Goal: Task Accomplishment & Management: Use online tool/utility

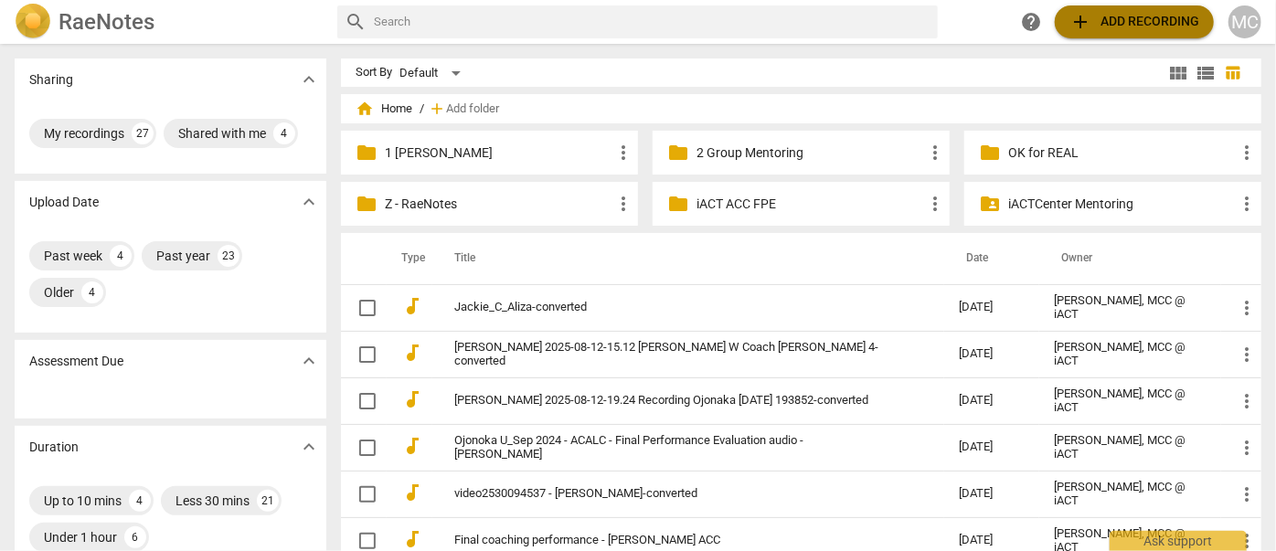
click at [1109, 33] on button "add Add recording" at bounding box center [1134, 21] width 159 height 33
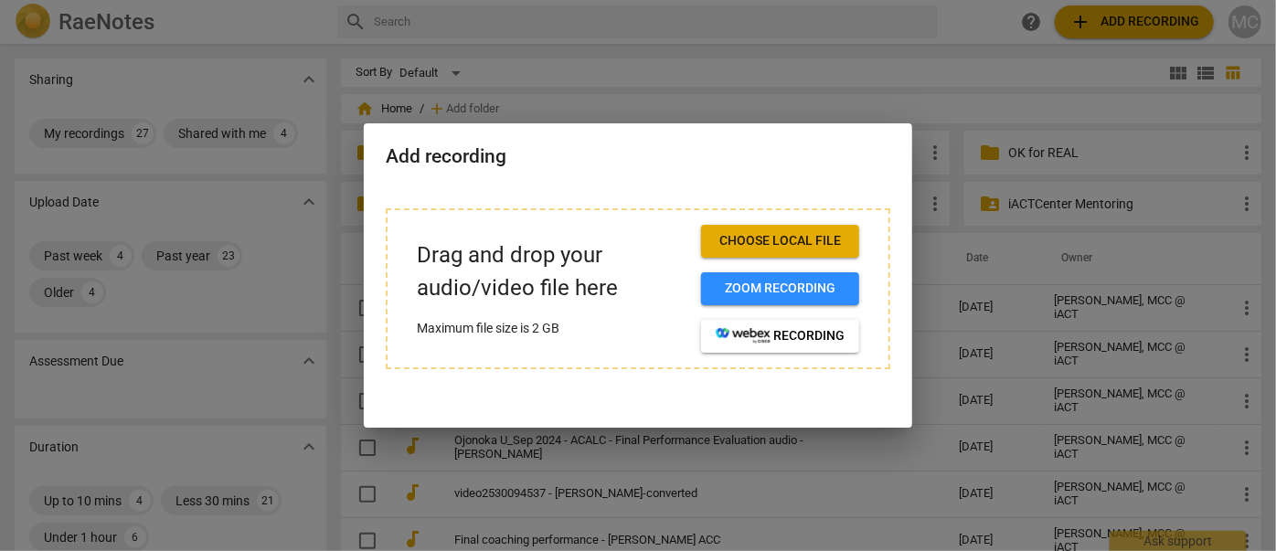
click at [784, 255] on button "Choose local file" at bounding box center [780, 241] width 158 height 33
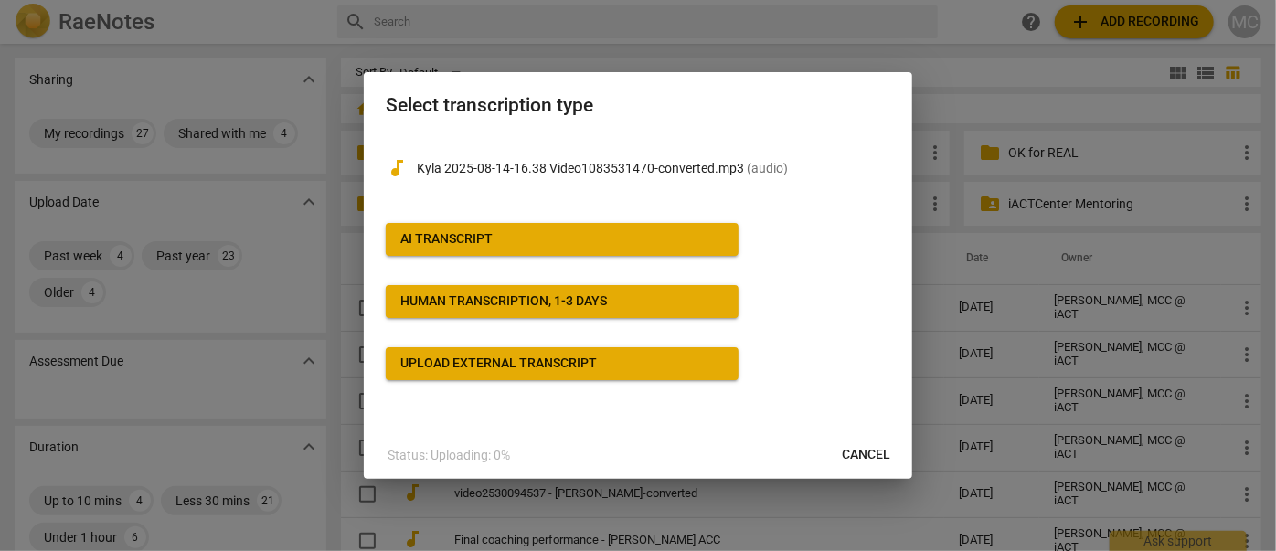
click at [572, 245] on span "AI Transcript" at bounding box center [562, 239] width 324 height 18
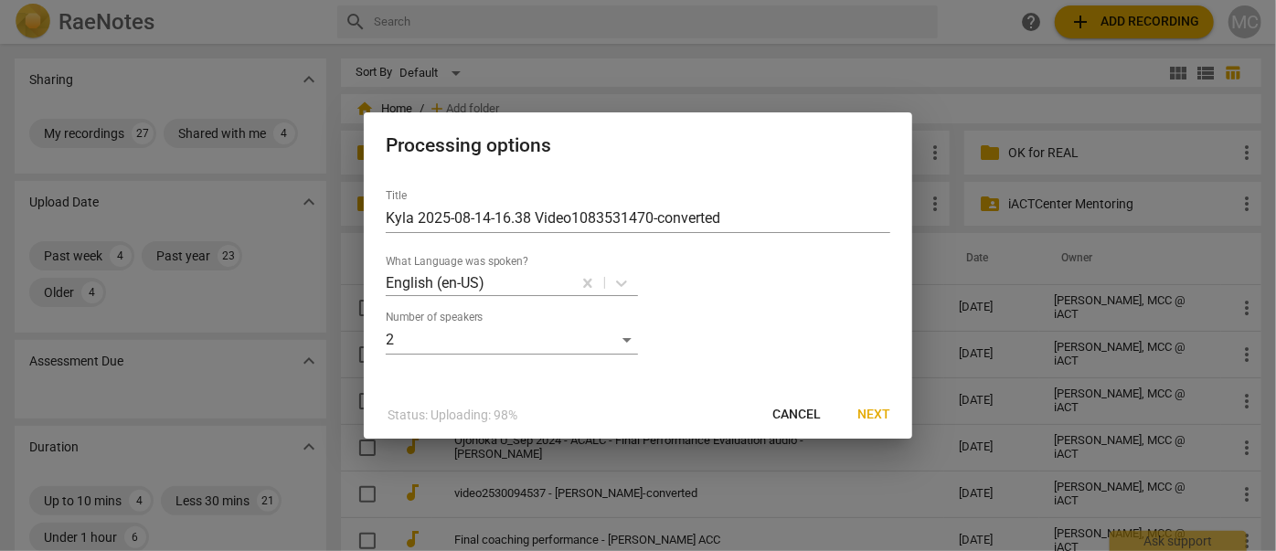
click at [878, 419] on span "Next" at bounding box center [873, 415] width 33 height 18
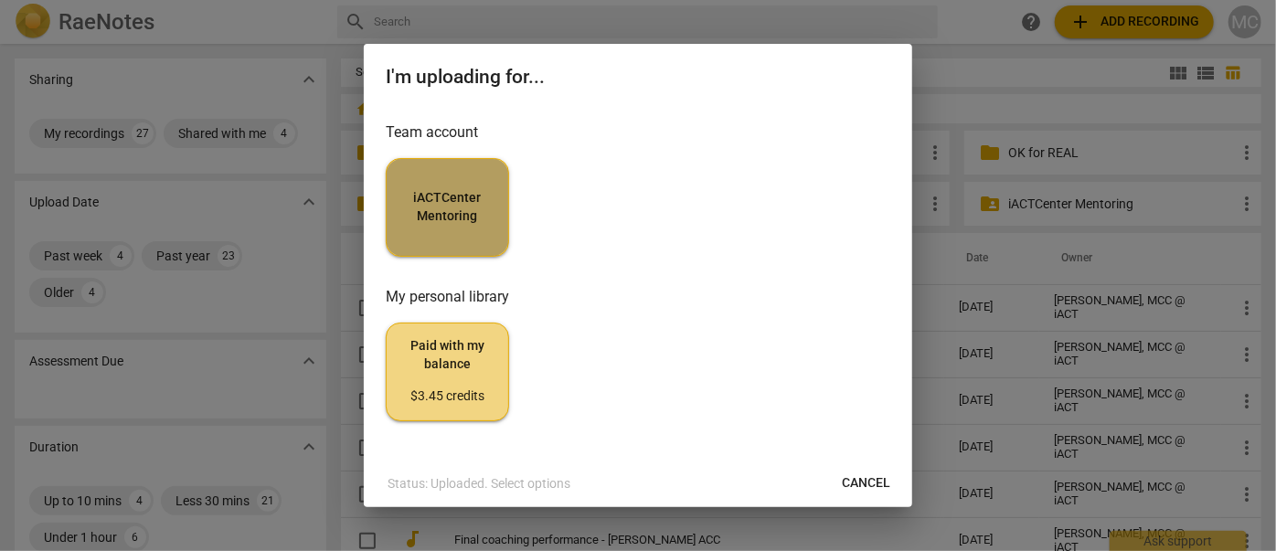
click at [501, 183] on button "iACTCenter Mentoring" at bounding box center [447, 207] width 123 height 99
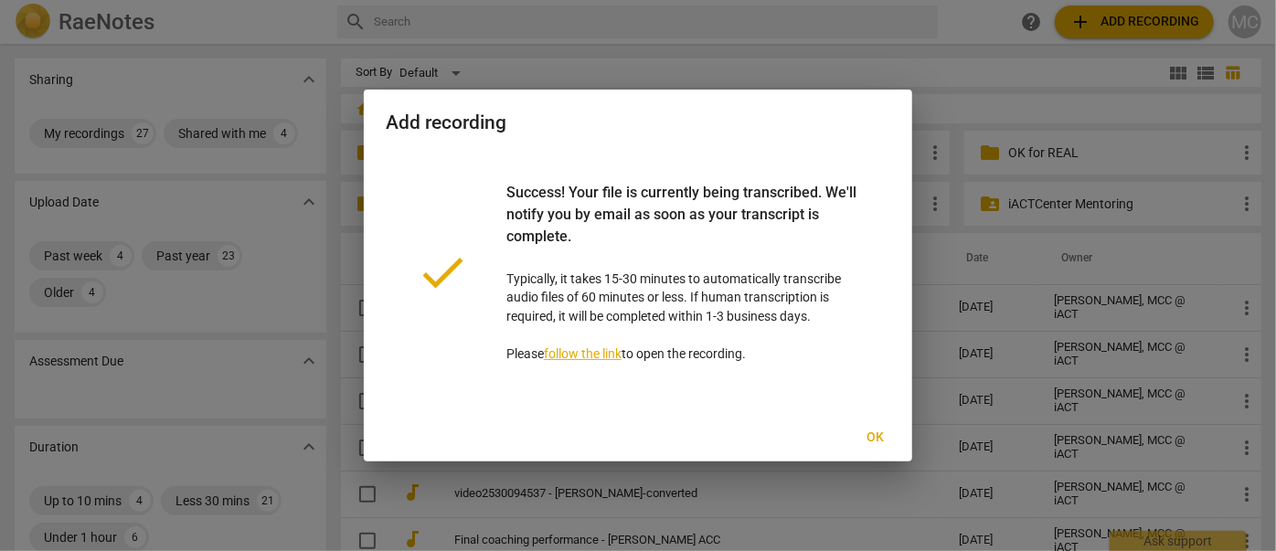
click at [870, 442] on span "Ok" at bounding box center [875, 438] width 29 height 18
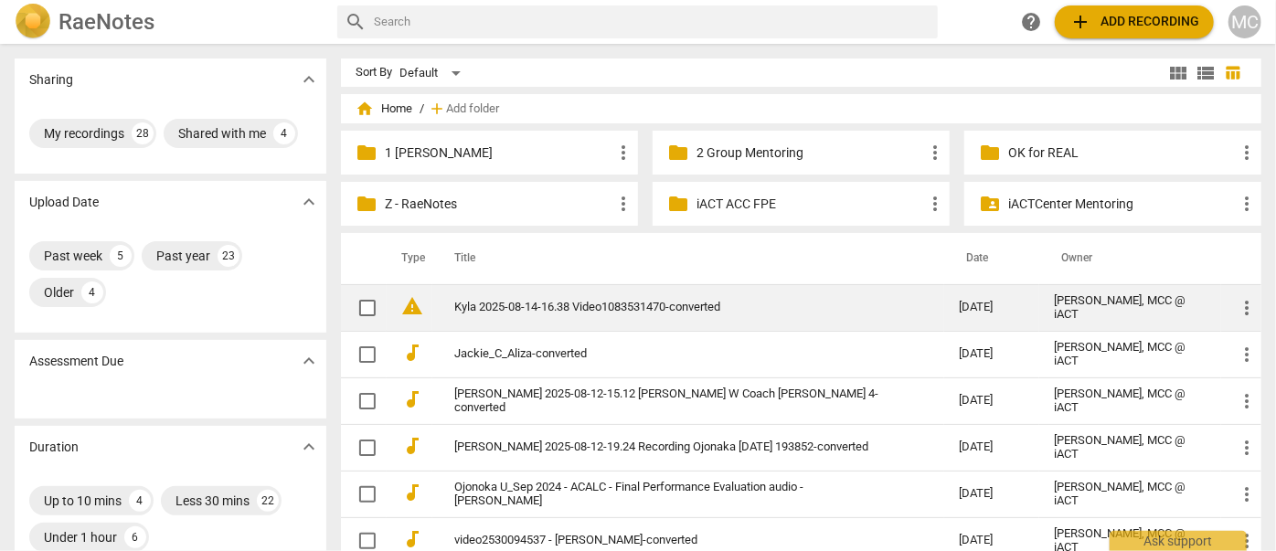
click at [477, 312] on link "Kyla 2025-08-14-16.38 Video1083531470-converted" at bounding box center [673, 308] width 439 height 14
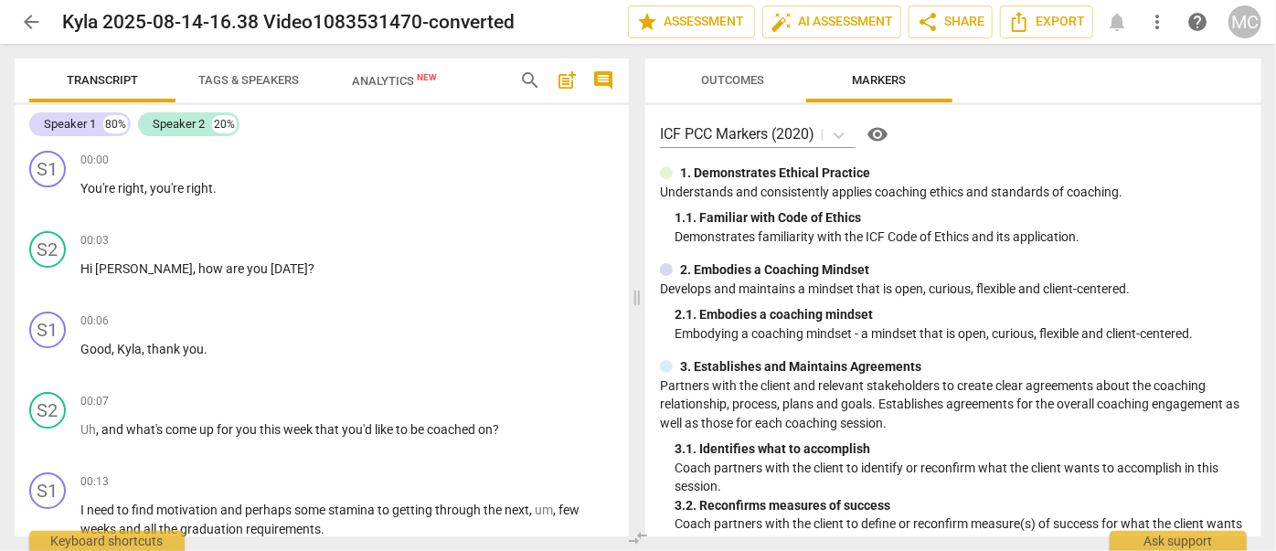
click at [527, 76] on span "search" at bounding box center [530, 80] width 22 height 22
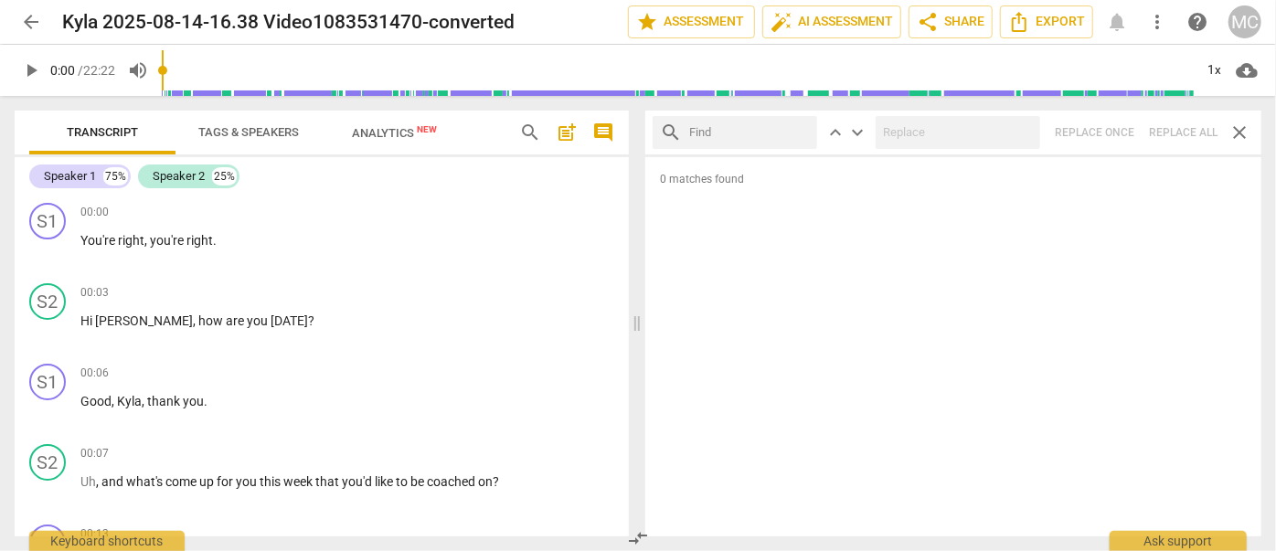
click at [718, 135] on input "text" at bounding box center [749, 132] width 121 height 29
click at [710, 133] on input "text" at bounding box center [749, 132] width 121 height 29
type input "m"
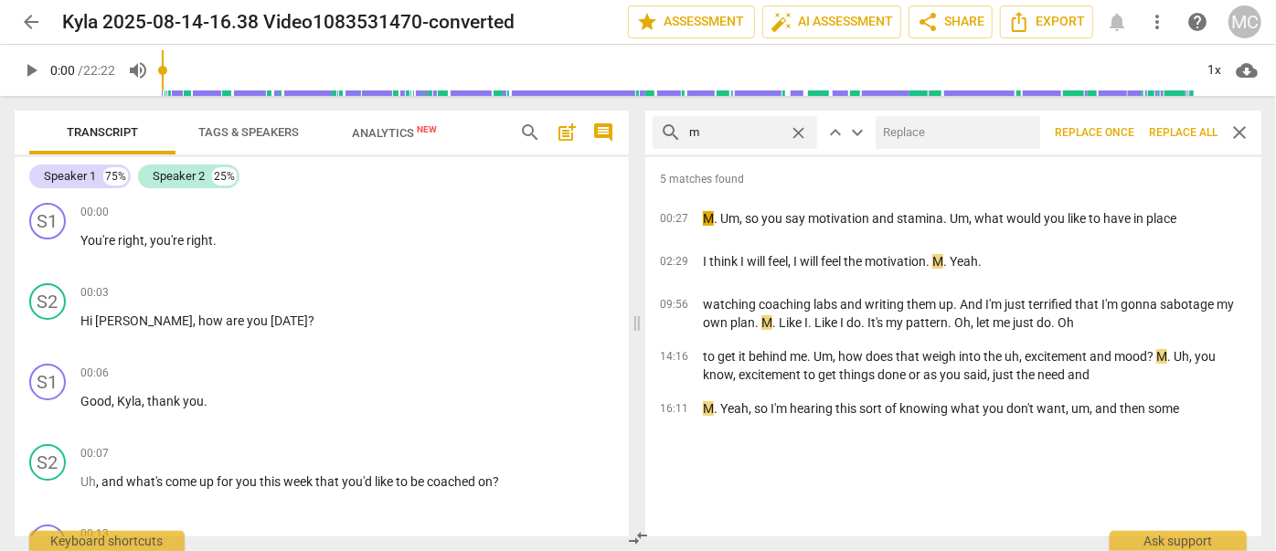
click at [1182, 138] on span "Replace all" at bounding box center [1183, 133] width 69 height 16
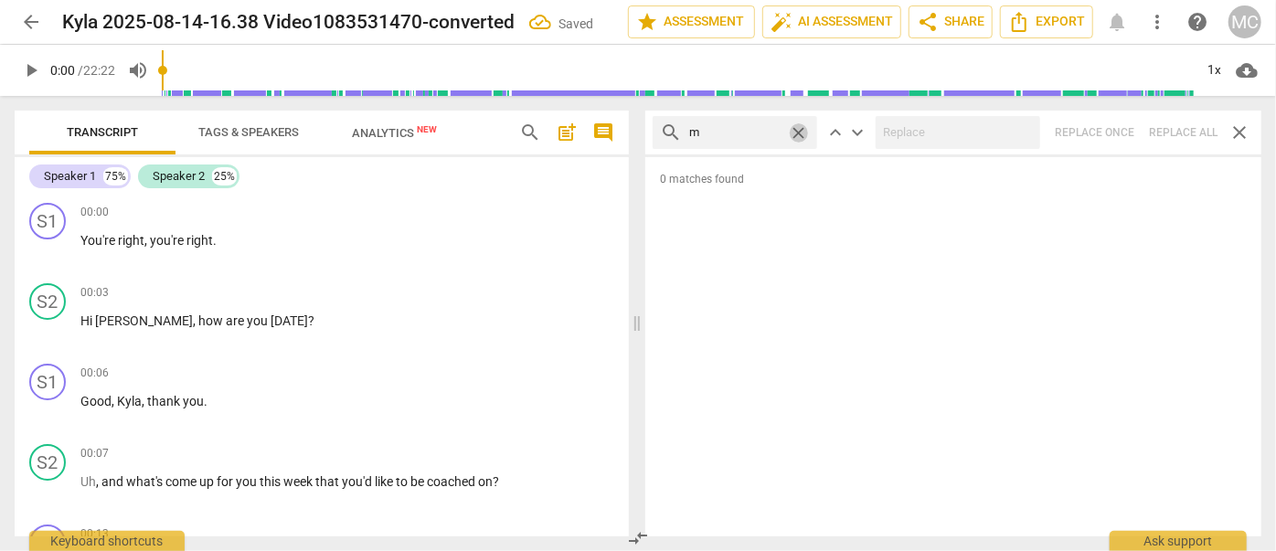
click at [796, 126] on span "close" at bounding box center [798, 132] width 19 height 19
click at [723, 126] on input "text" at bounding box center [749, 132] width 121 height 29
type input ","
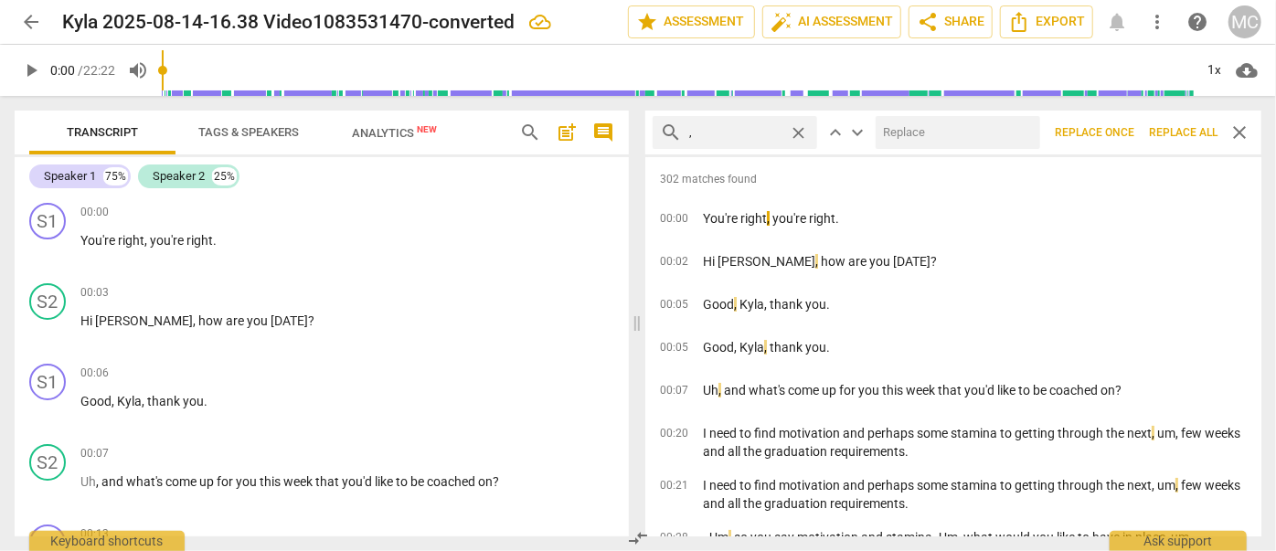
click at [1172, 133] on span "Replace all" at bounding box center [1183, 133] width 69 height 16
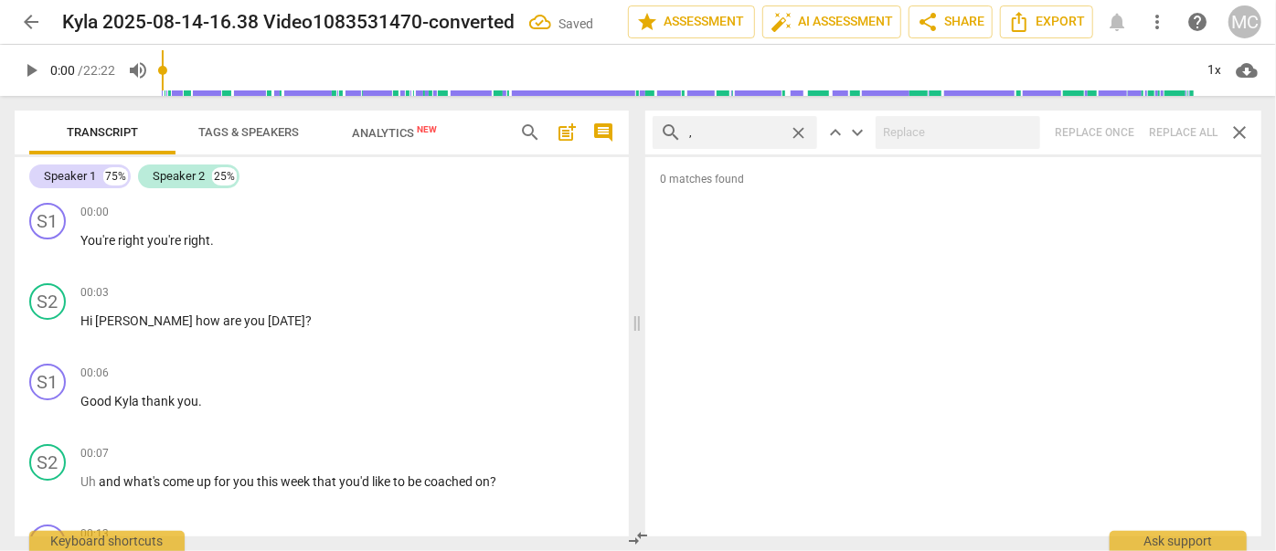
click at [799, 131] on span "close" at bounding box center [798, 132] width 19 height 19
click at [742, 131] on input "text" at bounding box center [749, 132] width 121 height 29
type input ". like"
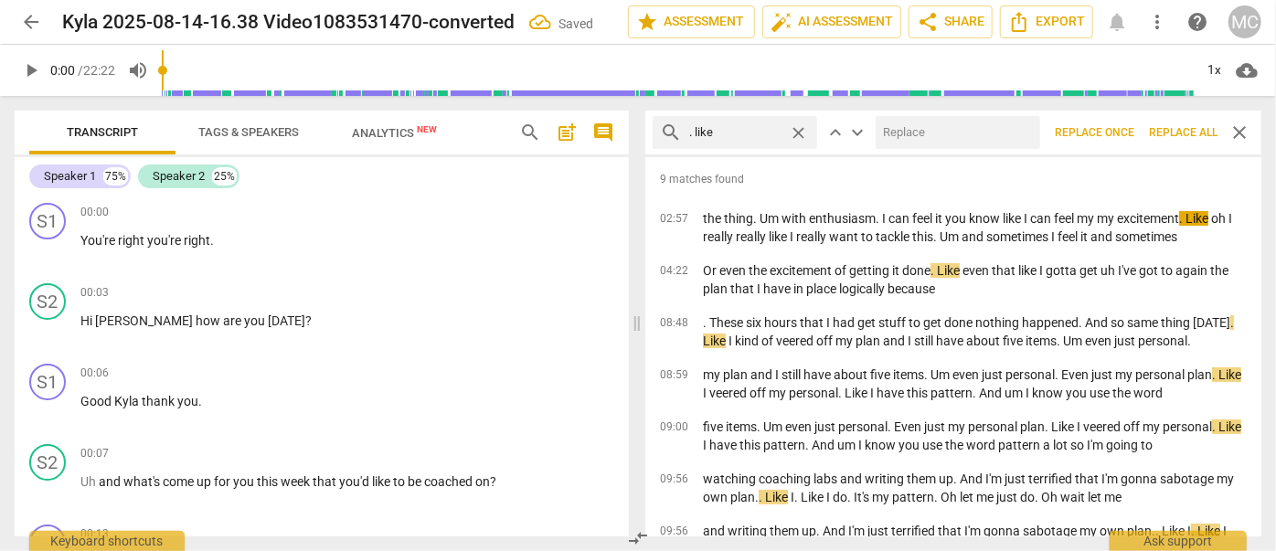
click at [919, 132] on input "text" at bounding box center [954, 132] width 157 height 29
type input "(like)"
click at [1172, 131] on span "Replace all" at bounding box center [1183, 133] width 69 height 16
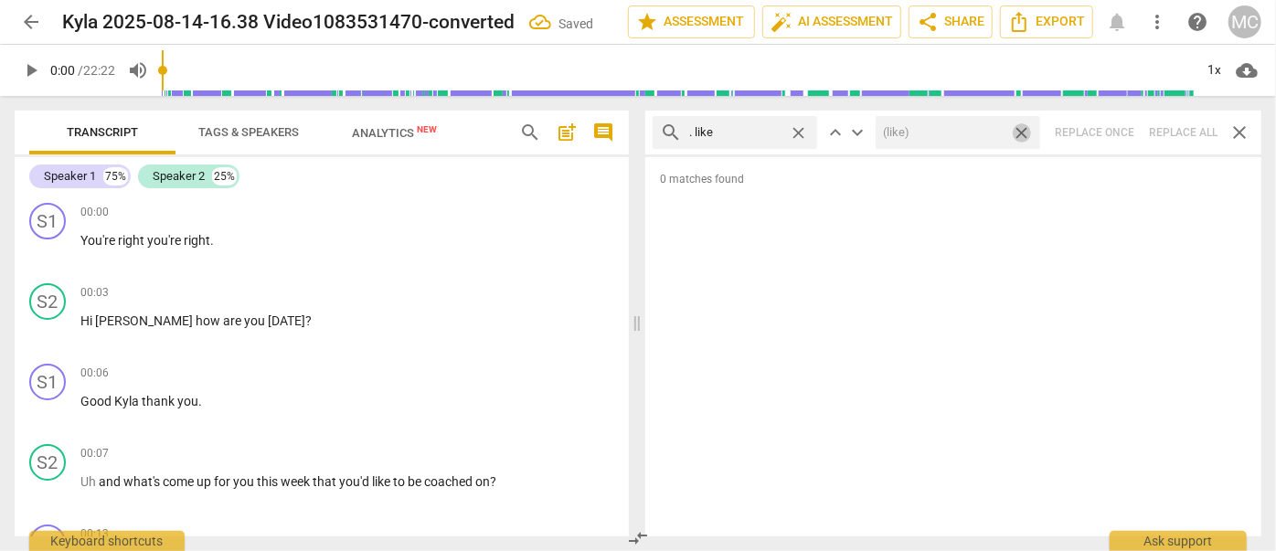
click at [1024, 133] on span "close" at bounding box center [1021, 132] width 19 height 19
click at [802, 133] on span "close" at bounding box center [798, 132] width 19 height 19
click at [729, 135] on input "text" at bounding box center [749, 132] width 121 height 29
type input ". um"
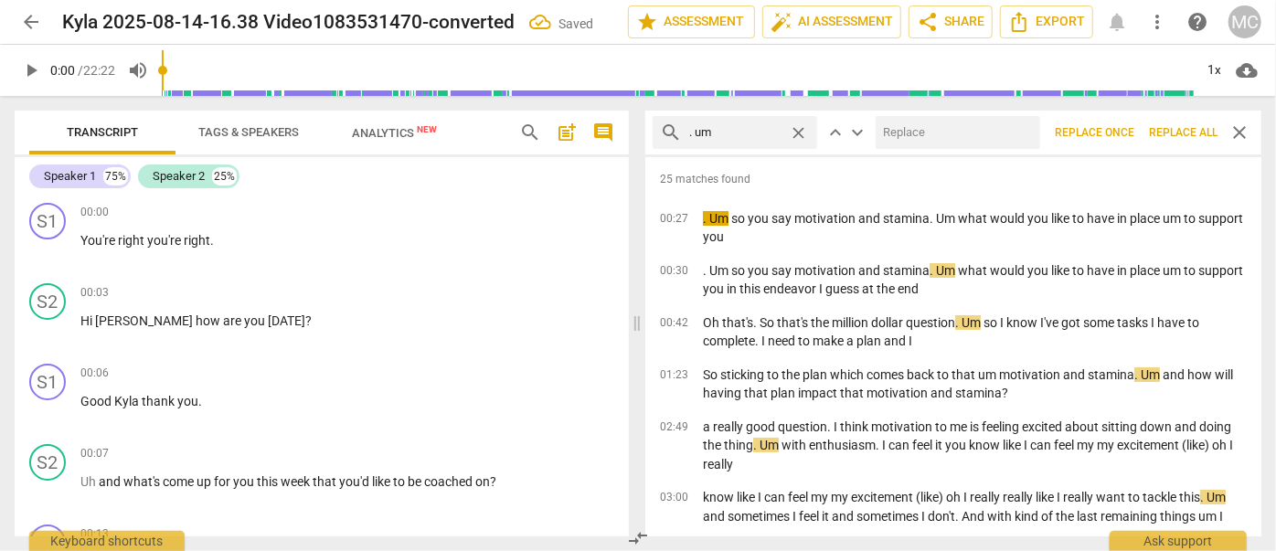
click at [898, 133] on input "text" at bounding box center [954, 132] width 157 height 29
type input "(umm)"
click at [1172, 130] on span "Replace all" at bounding box center [1183, 133] width 69 height 16
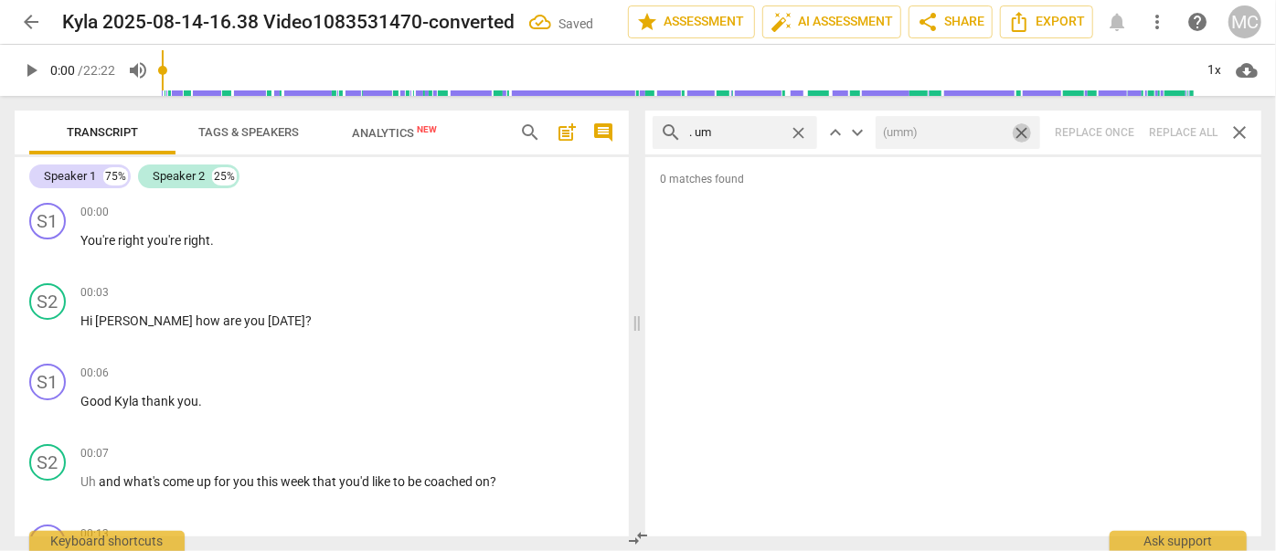
click at [1023, 132] on span "close" at bounding box center [1021, 132] width 19 height 19
click at [796, 126] on span "close" at bounding box center [798, 132] width 19 height 19
click at [752, 128] on input "text" at bounding box center [749, 132] width 121 height 29
type input ". uh"
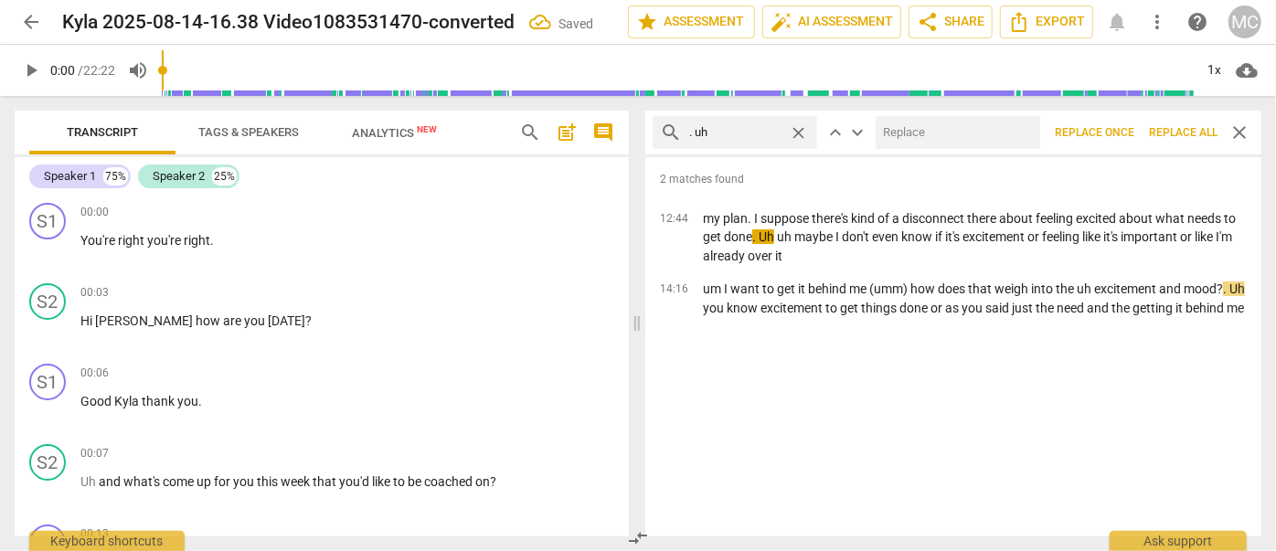
click at [906, 126] on input "text" at bounding box center [954, 132] width 157 height 29
type input "(uh)"
click at [1183, 132] on span "Replace all" at bounding box center [1183, 133] width 69 height 16
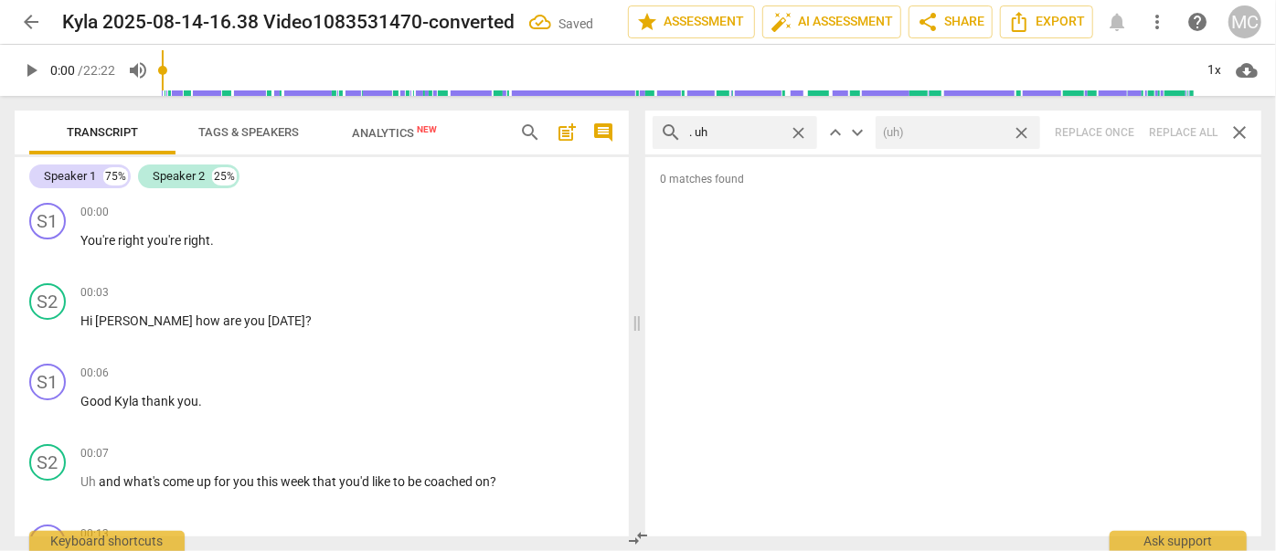
click at [1025, 128] on span "close" at bounding box center [1021, 132] width 19 height 19
click at [800, 129] on span "close" at bounding box center [798, 132] width 19 height 19
click at [742, 129] on input "text" at bounding box center [749, 132] width 121 height 29
type input "um"
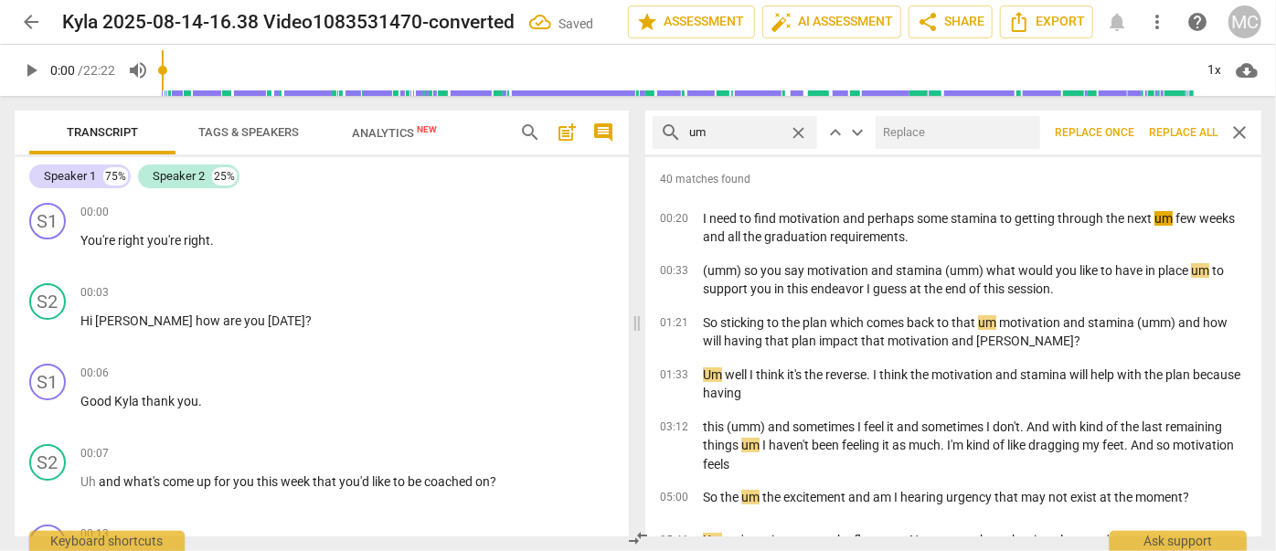
click at [899, 135] on input "text" at bounding box center [954, 132] width 157 height 29
type input "(umm)"
click at [1175, 138] on span "Replace all" at bounding box center [1183, 133] width 69 height 16
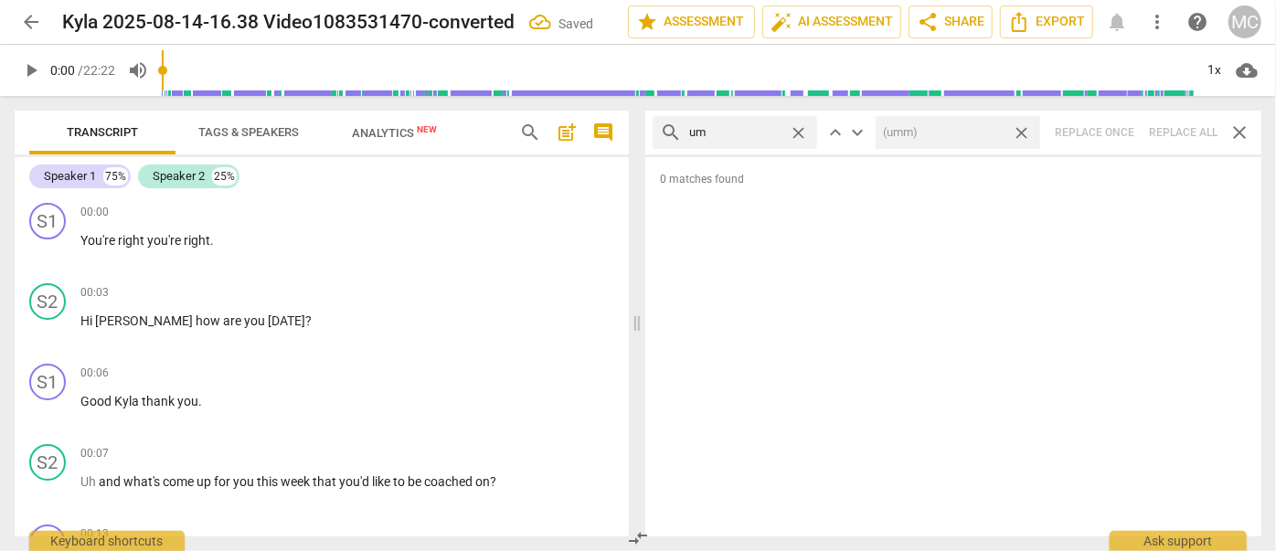
click at [1021, 131] on span "close" at bounding box center [1021, 132] width 19 height 19
click at [803, 131] on span "close" at bounding box center [798, 132] width 19 height 19
click at [768, 130] on input "text" at bounding box center [749, 132] width 121 height 29
type input "uh"
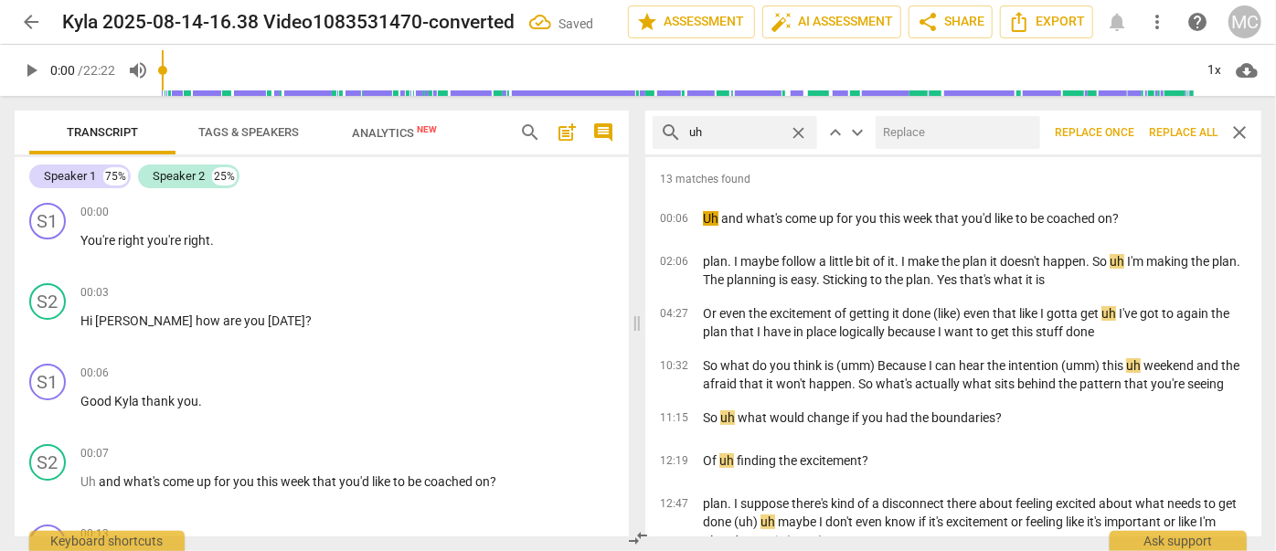
click at [927, 129] on input "text" at bounding box center [954, 132] width 157 height 29
type input "(uh)"
click at [1180, 132] on span "Replace all" at bounding box center [1183, 133] width 69 height 16
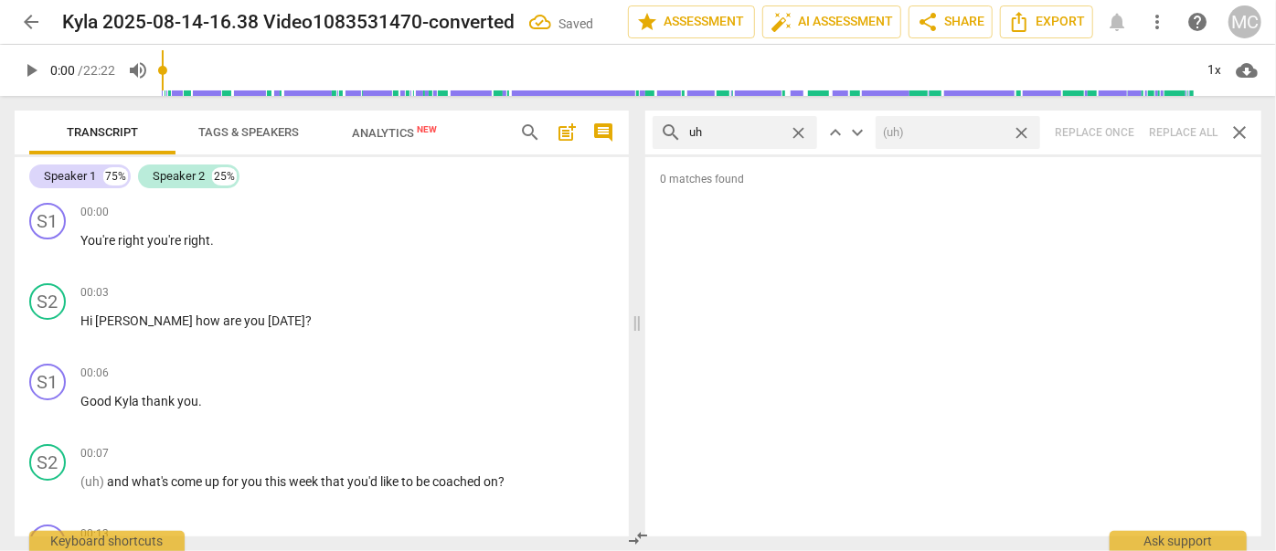
drag, startPoint x: 1026, startPoint y: 130, endPoint x: 906, endPoint y: 130, distance: 119.7
click at [1026, 130] on span "close" at bounding box center [1021, 132] width 19 height 19
click at [802, 131] on span "close" at bounding box center [798, 132] width 19 height 19
click at [754, 137] on input "text" at bounding box center [749, 132] width 121 height 29
type input "kind of"
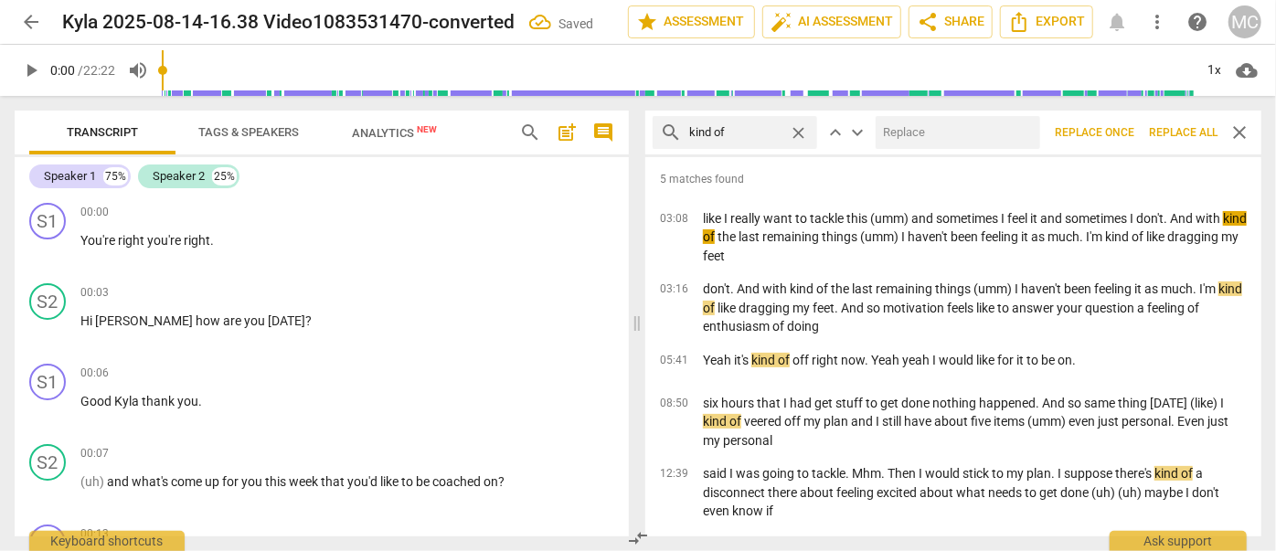
click at [904, 138] on input "text" at bounding box center [954, 132] width 157 height 29
type input "(kind of)"
click at [1177, 133] on span "Replace all" at bounding box center [1183, 133] width 69 height 16
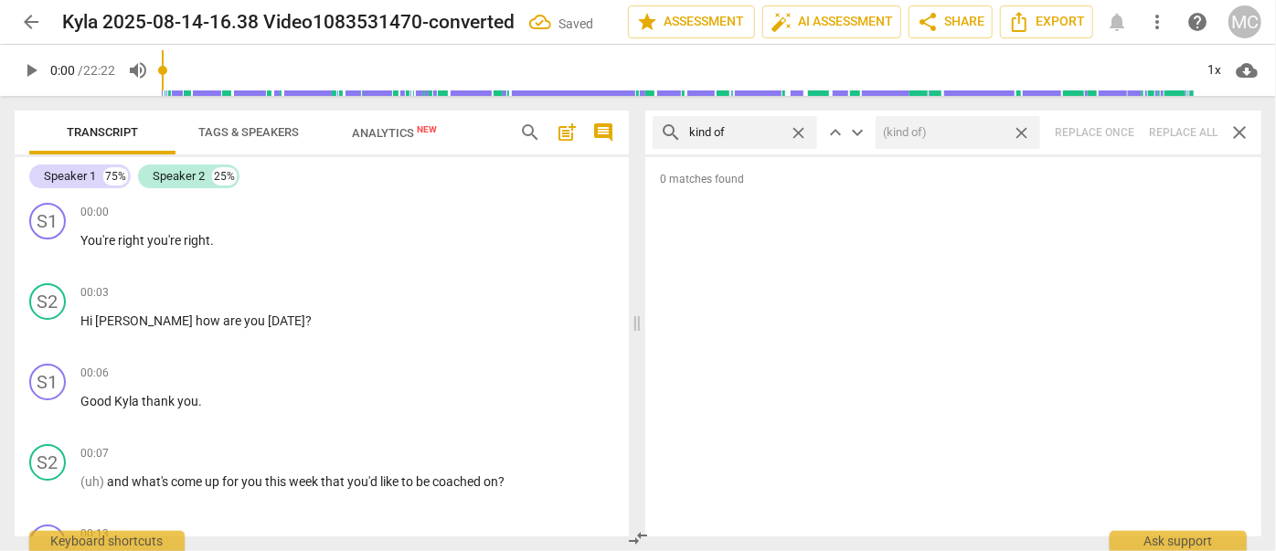
click at [1020, 127] on span "close" at bounding box center [1021, 132] width 19 height 19
click at [802, 129] on span "close" at bounding box center [798, 132] width 19 height 19
click at [747, 133] on input "text" at bounding box center [749, 132] width 121 height 29
type input "sort of"
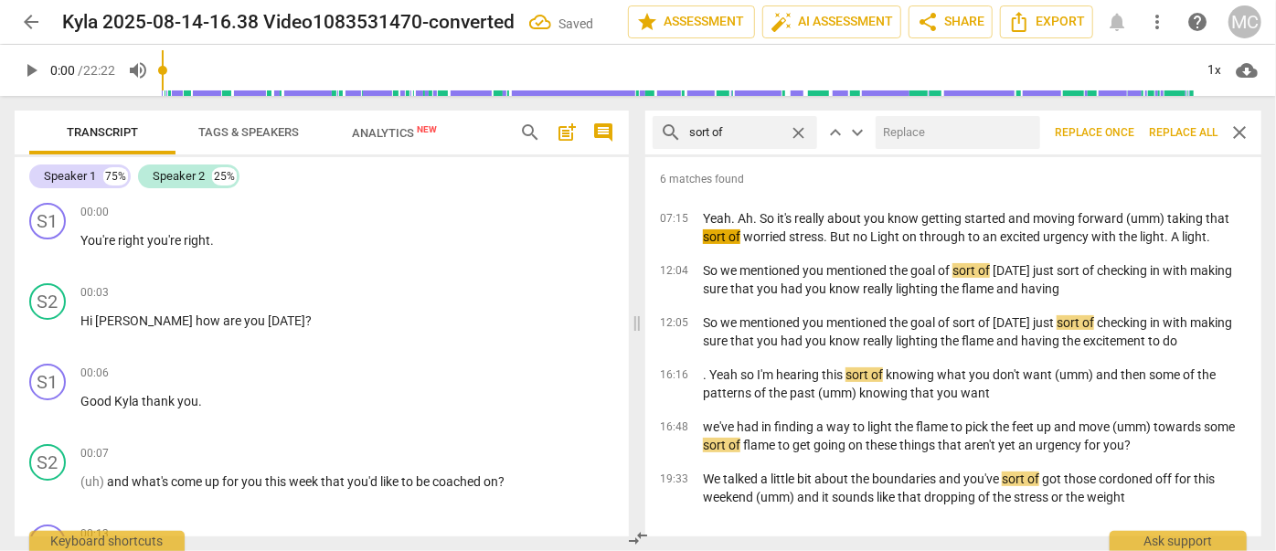
click at [929, 126] on input "text" at bounding box center [954, 132] width 157 height 29
type input "(sort of)"
click at [1179, 135] on span "Replace all" at bounding box center [1183, 133] width 69 height 16
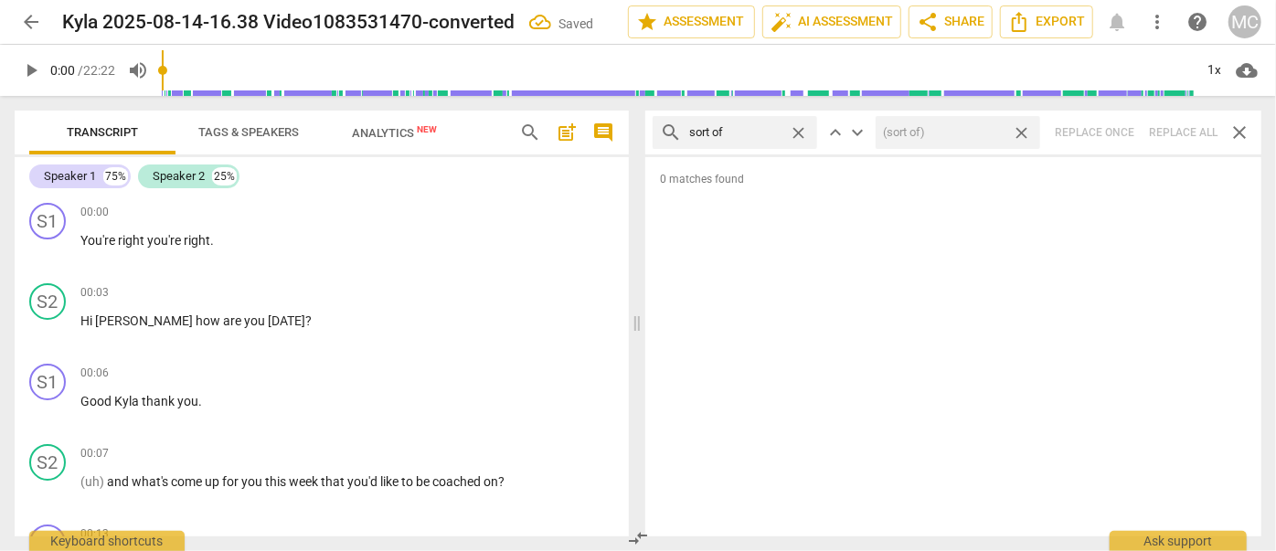
click at [1023, 128] on span "close" at bounding box center [1021, 132] width 19 height 19
click at [799, 130] on span "close" at bounding box center [798, 132] width 19 height 19
click at [755, 128] on input "text" at bounding box center [749, 132] width 121 height 29
type input "and then"
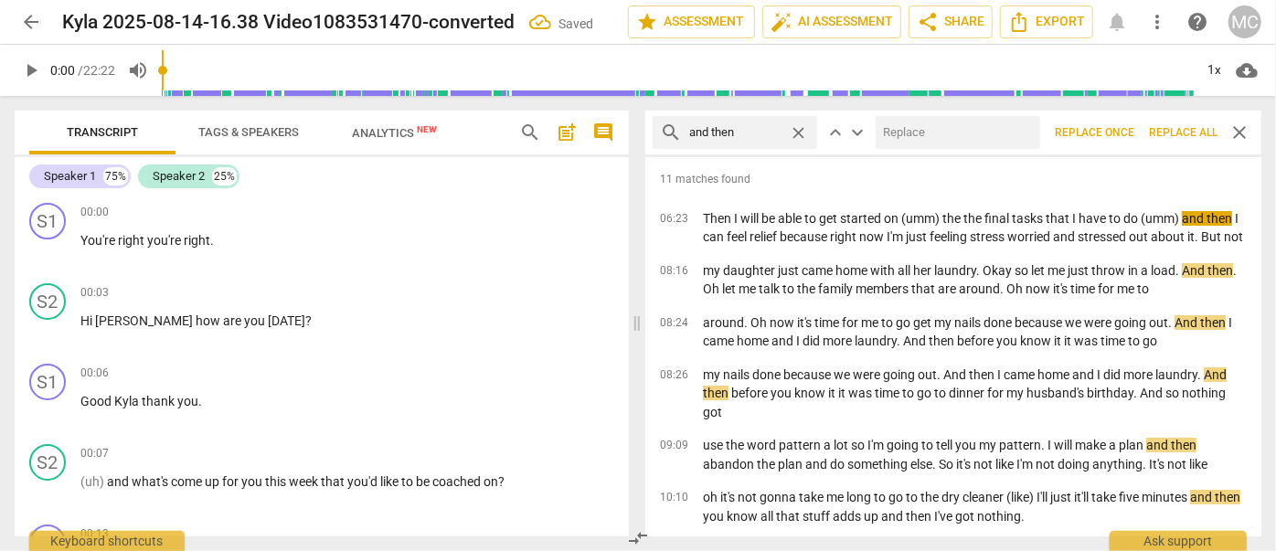
click at [898, 126] on input "text" at bounding box center [954, 132] width 157 height 29
type input "(then)"
click at [1180, 130] on span "Replace all" at bounding box center [1183, 133] width 69 height 16
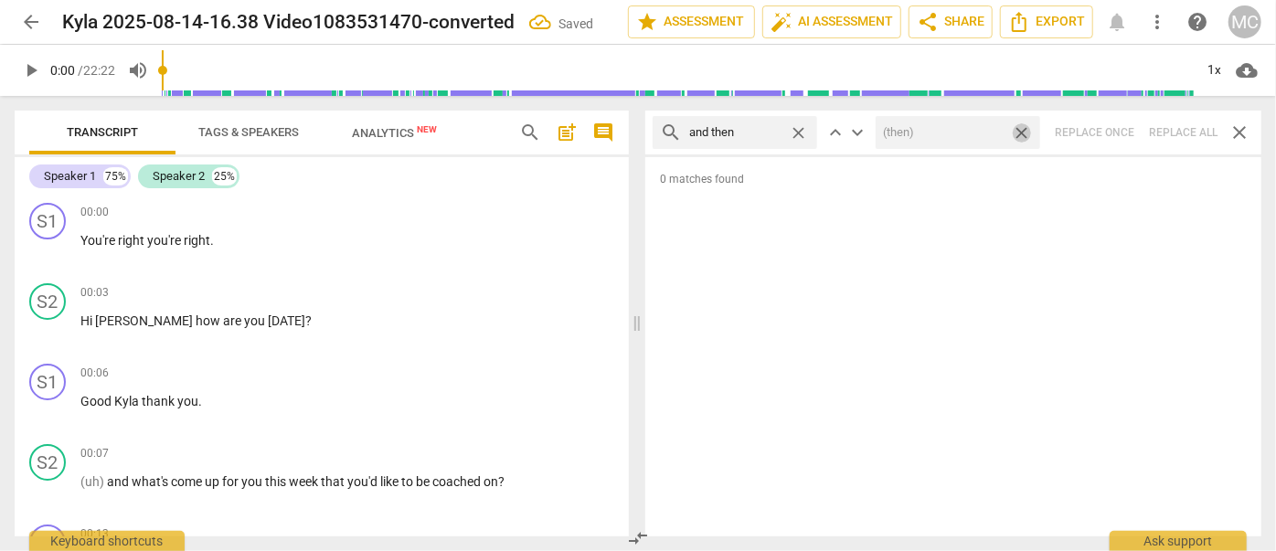
click at [1021, 132] on span "close" at bounding box center [1021, 132] width 19 height 19
click at [796, 130] on span "close" at bounding box center [798, 132] width 19 height 19
click at [764, 128] on input "text" at bounding box center [749, 132] width 121 height 29
type input "like"
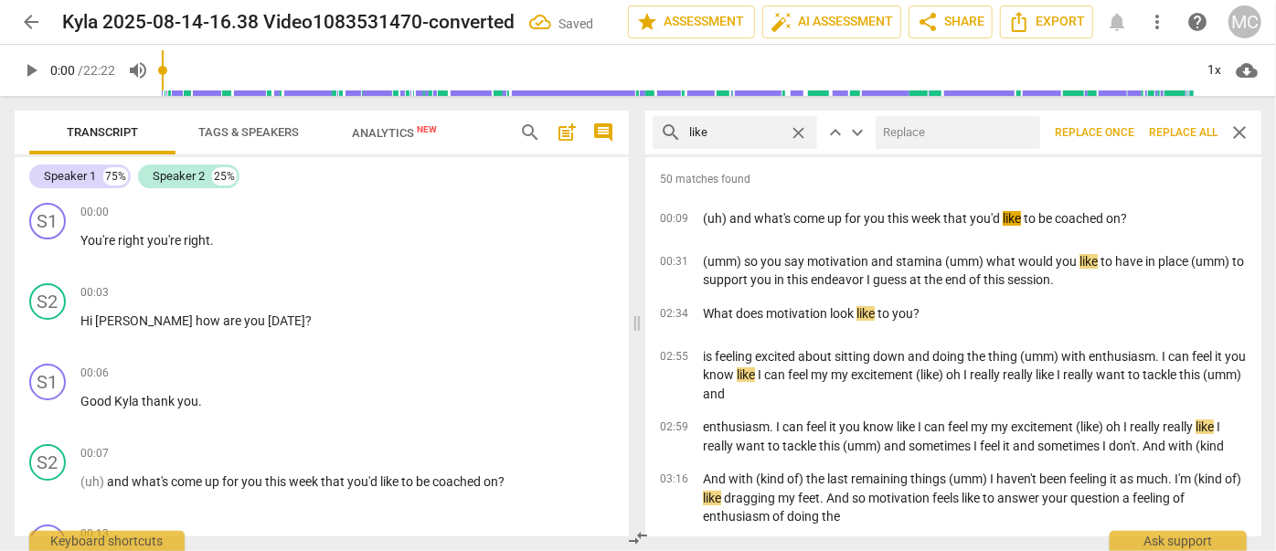
click at [947, 131] on input "text" at bounding box center [954, 132] width 157 height 29
type input "(like)"
click at [1190, 133] on span "Replace all" at bounding box center [1183, 133] width 69 height 16
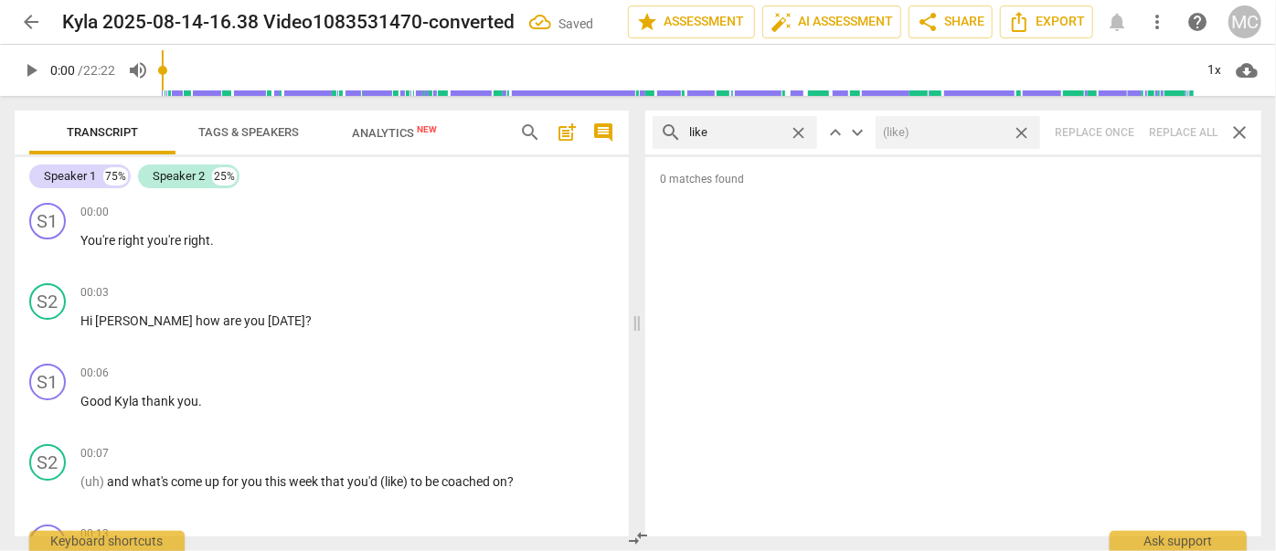
click at [1024, 128] on span "close" at bounding box center [1021, 132] width 19 height 19
click at [802, 133] on span "close" at bounding box center [798, 132] width 19 height 19
click at [747, 131] on input "text" at bounding box center [749, 132] width 121 height 29
type input "just"
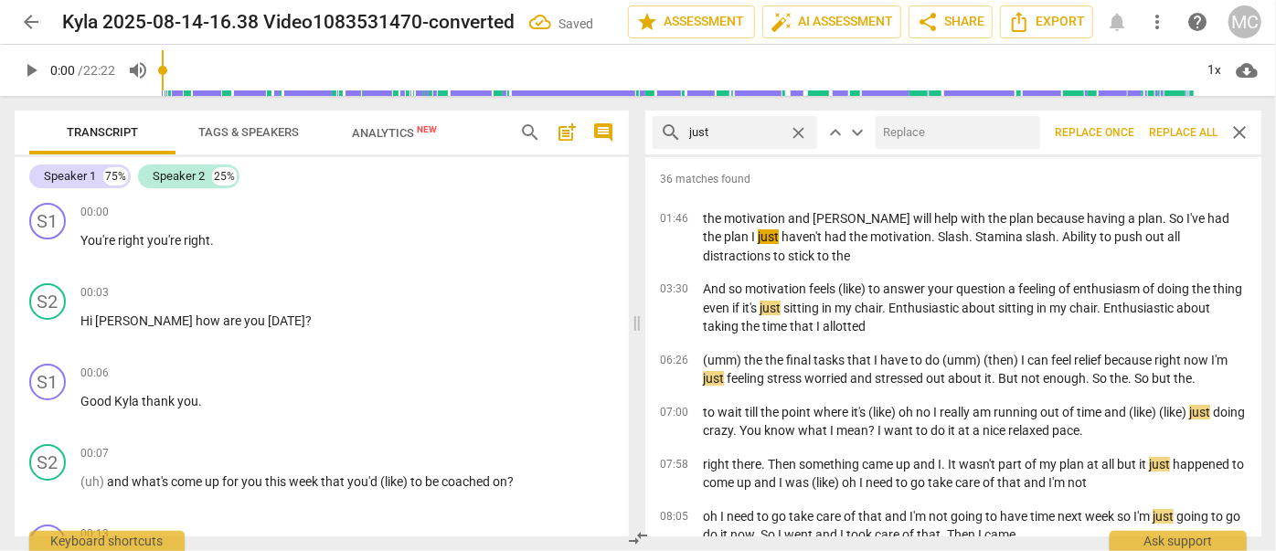
click at [909, 128] on input "text" at bounding box center [954, 132] width 157 height 29
type input "(just)"
click at [1175, 129] on span "Replace all" at bounding box center [1183, 133] width 69 height 16
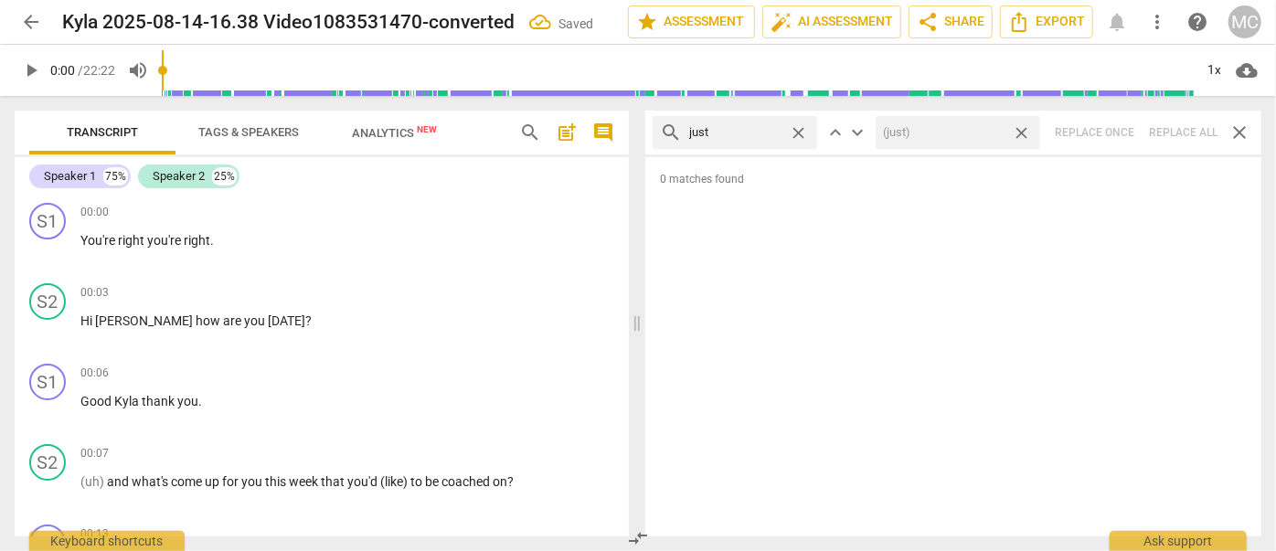
click at [1020, 130] on span "close" at bounding box center [1021, 132] width 19 height 19
click at [797, 128] on span "close" at bounding box center [798, 132] width 19 height 19
click at [744, 128] on input "text" at bounding box center [749, 132] width 121 height 29
type input "you know"
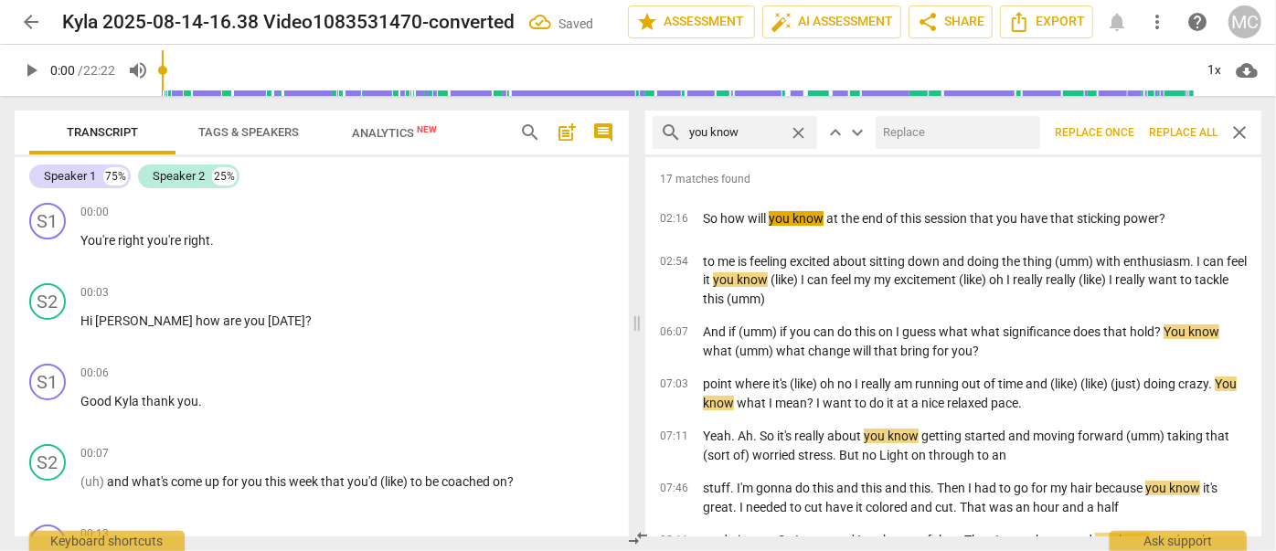
click at [931, 134] on input "text" at bounding box center [954, 132] width 157 height 29
type input "(you know)"
click at [1186, 126] on span "Replace all" at bounding box center [1183, 133] width 69 height 16
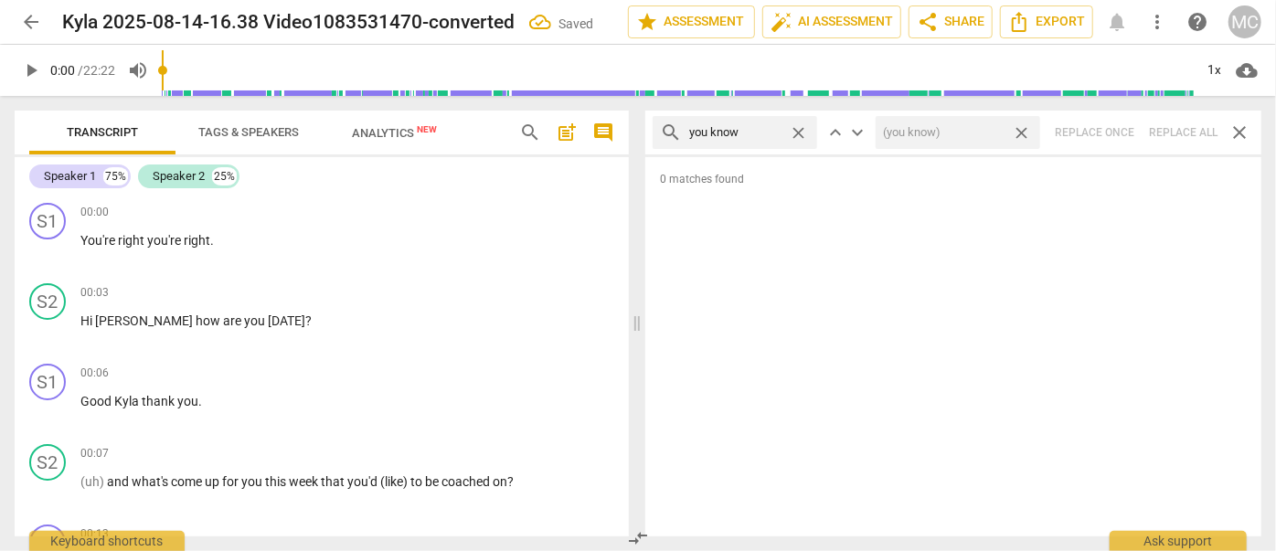
click at [1024, 131] on span "close" at bounding box center [1021, 132] width 19 height 19
drag, startPoint x: 802, startPoint y: 133, endPoint x: 788, endPoint y: 133, distance: 13.7
click at [802, 133] on span "close" at bounding box center [798, 132] width 19 height 19
click at [752, 135] on input "text" at bounding box center [749, 132] width 121 height 29
type input "I guess"
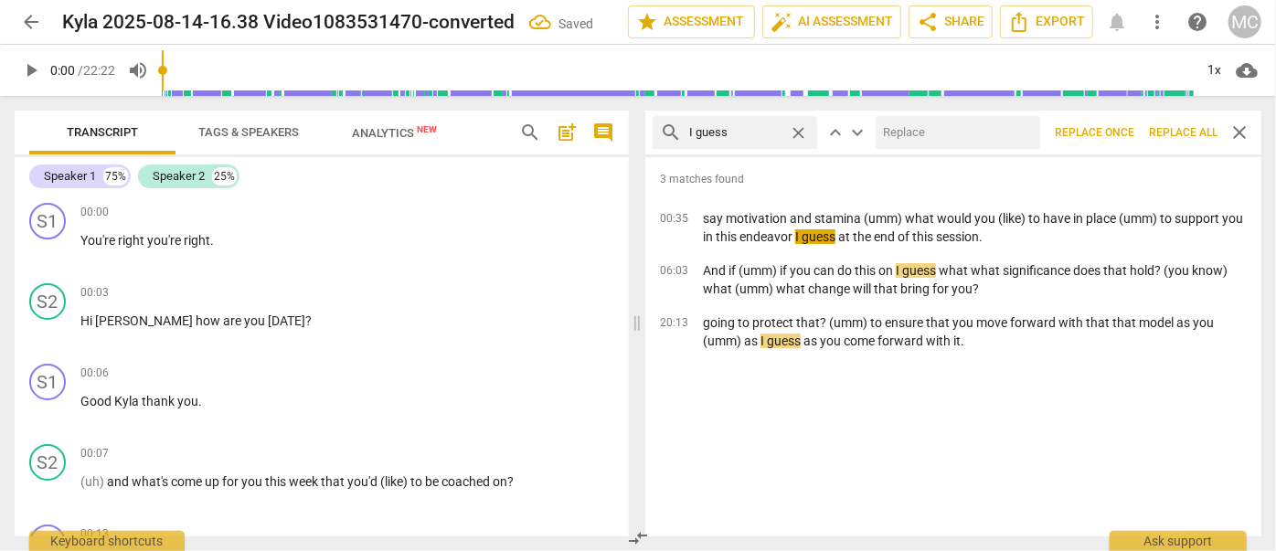
click at [954, 130] on input "text" at bounding box center [954, 132] width 157 height 29
type input "(I guess)"
click at [1167, 132] on span "Replace all" at bounding box center [1183, 133] width 69 height 16
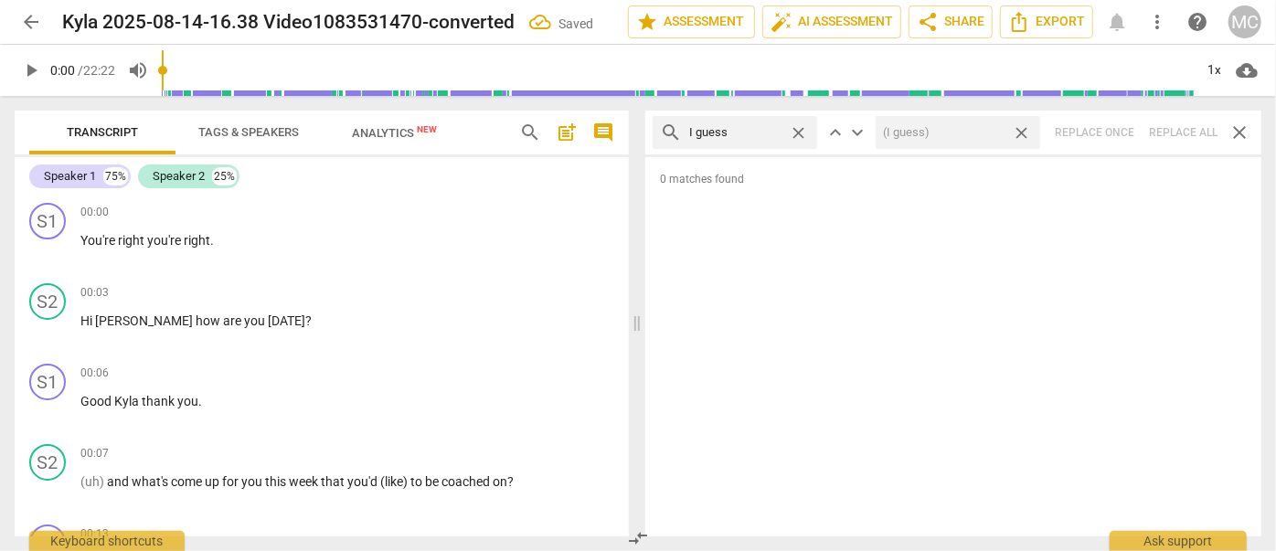
drag, startPoint x: 1021, startPoint y: 133, endPoint x: 891, endPoint y: 141, distance: 130.0
click at [1020, 133] on span "close" at bounding box center [1021, 132] width 19 height 19
click at [797, 128] on span "close" at bounding box center [798, 132] width 19 height 19
click at [739, 128] on input "text" at bounding box center [749, 132] width 121 height 29
type input "I mean"
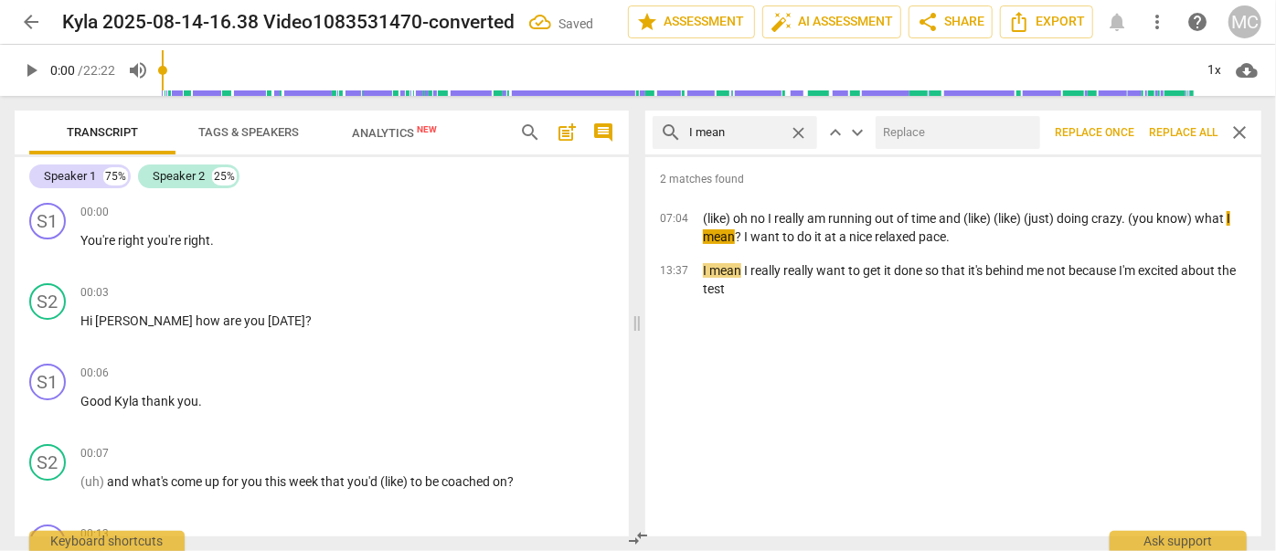
click at [936, 126] on input "text" at bounding box center [954, 132] width 157 height 29
type input "(I mean)"
click at [1168, 133] on span "Replace all" at bounding box center [1183, 133] width 69 height 16
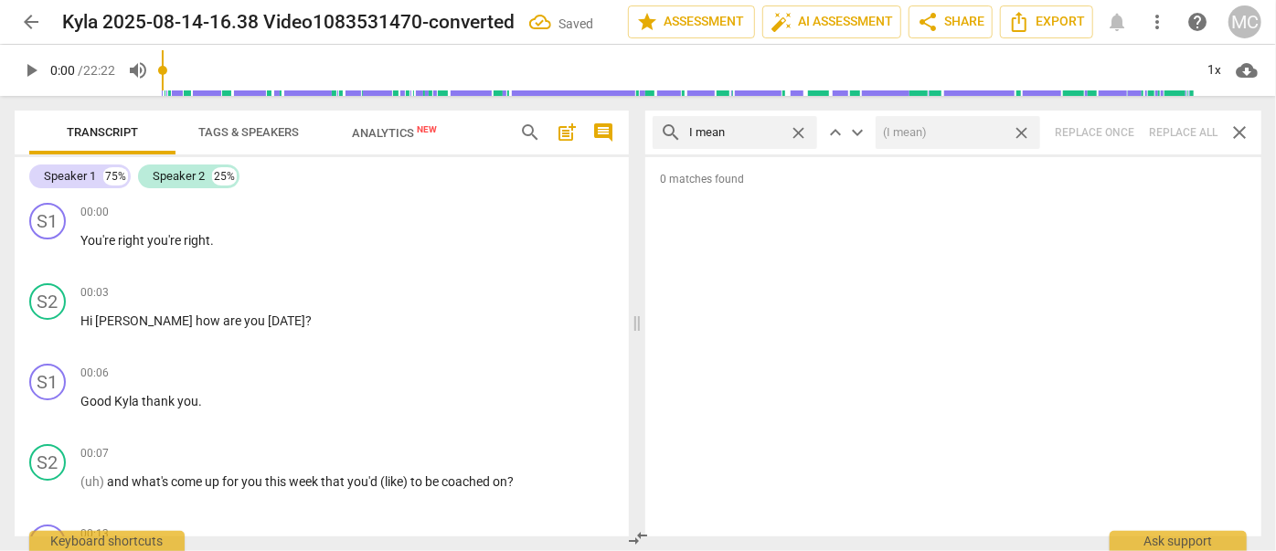
click at [1021, 129] on span "close" at bounding box center [1021, 132] width 19 height 19
click at [801, 131] on span "close" at bounding box center [798, 132] width 19 height 19
click at [749, 131] on input "text" at bounding box center [749, 132] width 121 height 29
type input "you know"
click at [795, 133] on span "close" at bounding box center [798, 132] width 19 height 19
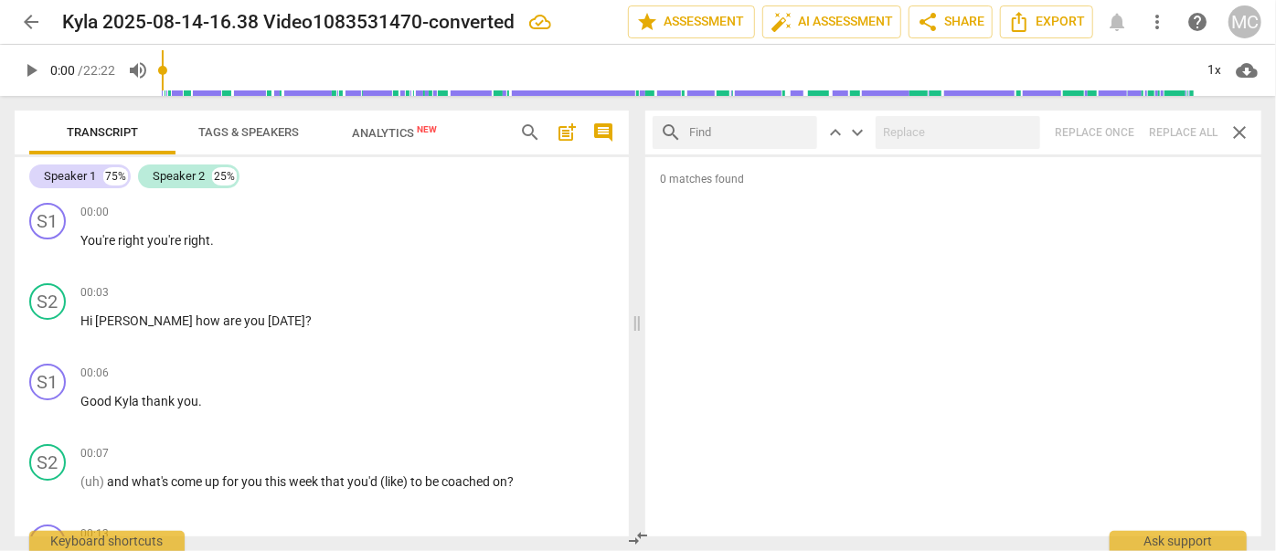
click at [739, 138] on input "text" at bounding box center [749, 132] width 121 height 29
type input "okay"
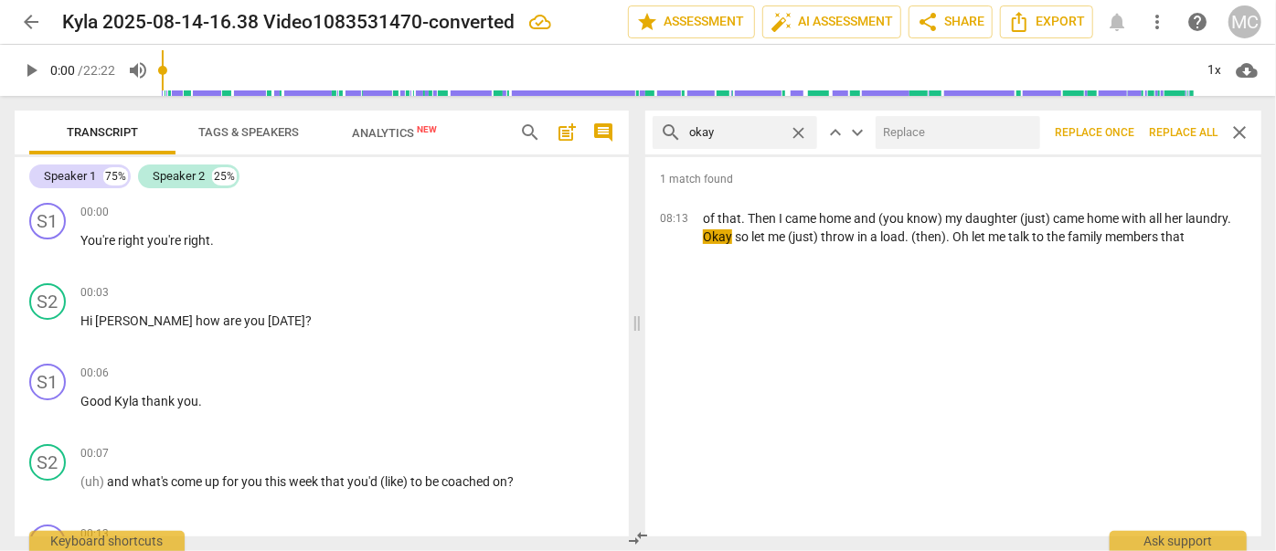
click at [911, 127] on input "text" at bounding box center [954, 132] width 157 height 29
type input "OK"
click at [1184, 133] on span "Replace all" at bounding box center [1183, 133] width 69 height 16
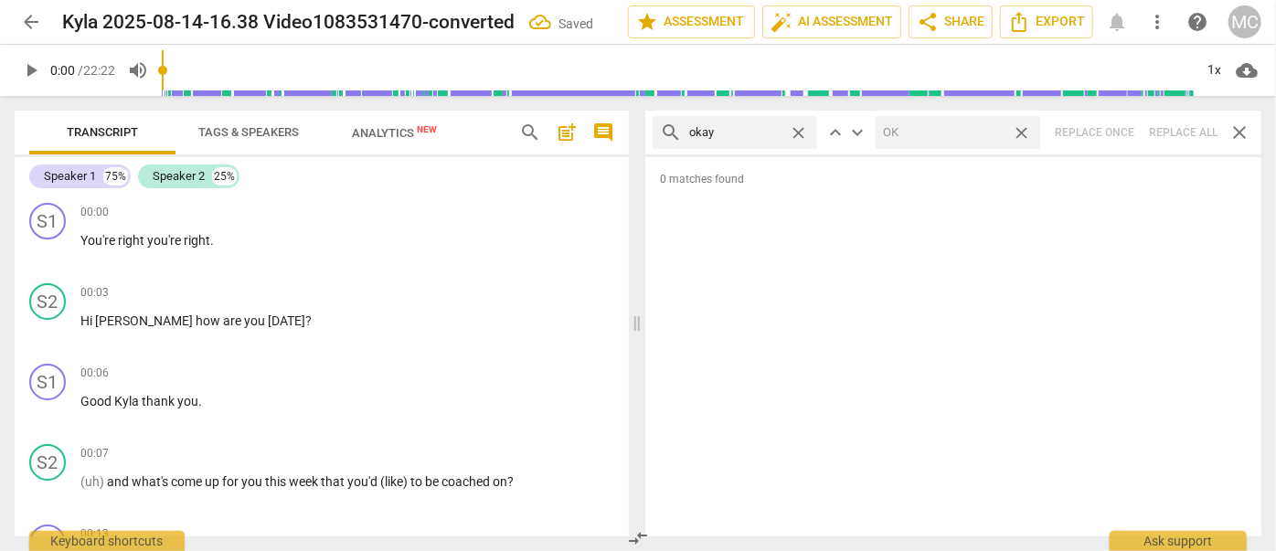
drag, startPoint x: 1021, startPoint y: 131, endPoint x: 819, endPoint y: 123, distance: 202.1
click at [1021, 131] on span "close" at bounding box center [1021, 132] width 19 height 19
click at [799, 129] on span "close" at bounding box center [798, 132] width 19 height 19
click at [743, 131] on input "text" at bounding box center [749, 132] width 121 height 29
type input "maybe"
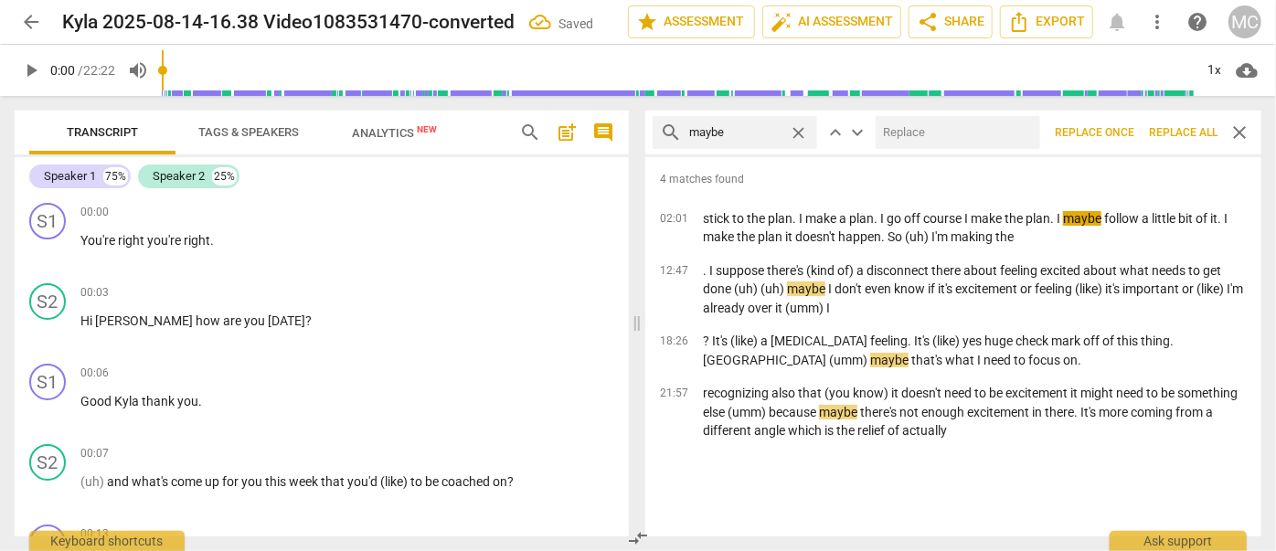
click at [901, 137] on input "text" at bounding box center [954, 132] width 157 height 29
type input "(maybe)"
click at [1168, 125] on span "Replace all" at bounding box center [1183, 133] width 69 height 16
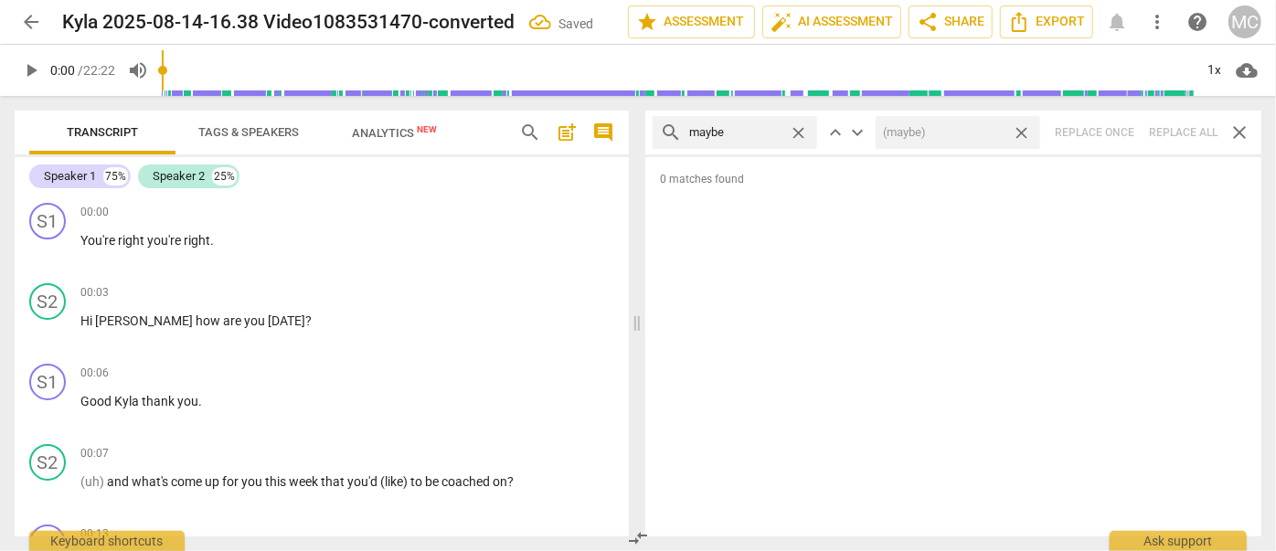
drag, startPoint x: 1024, startPoint y: 131, endPoint x: 986, endPoint y: 131, distance: 37.5
click at [1024, 131] on span "close" at bounding box center [1021, 132] width 19 height 19
click at [805, 131] on span "close" at bounding box center [798, 132] width 19 height 19
click at [759, 132] on input "text" at bounding box center [749, 132] width 121 height 29
type input "perhaps"
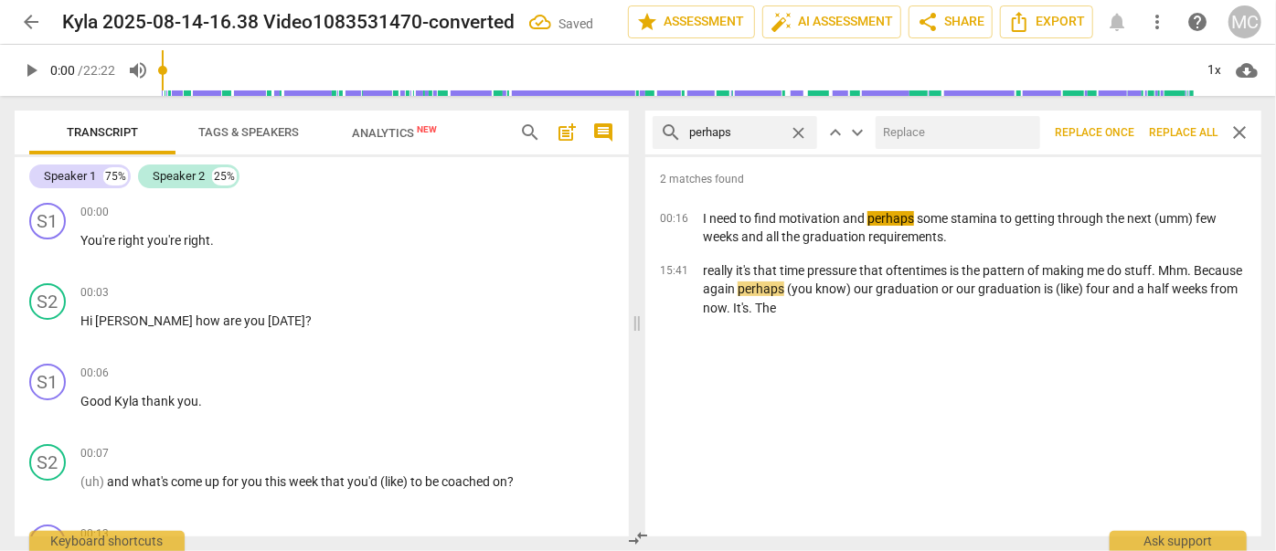
click at [969, 130] on input "text" at bounding box center [954, 132] width 157 height 29
type input "(perhaps)"
click at [1185, 134] on span "Replace all" at bounding box center [1183, 133] width 69 height 16
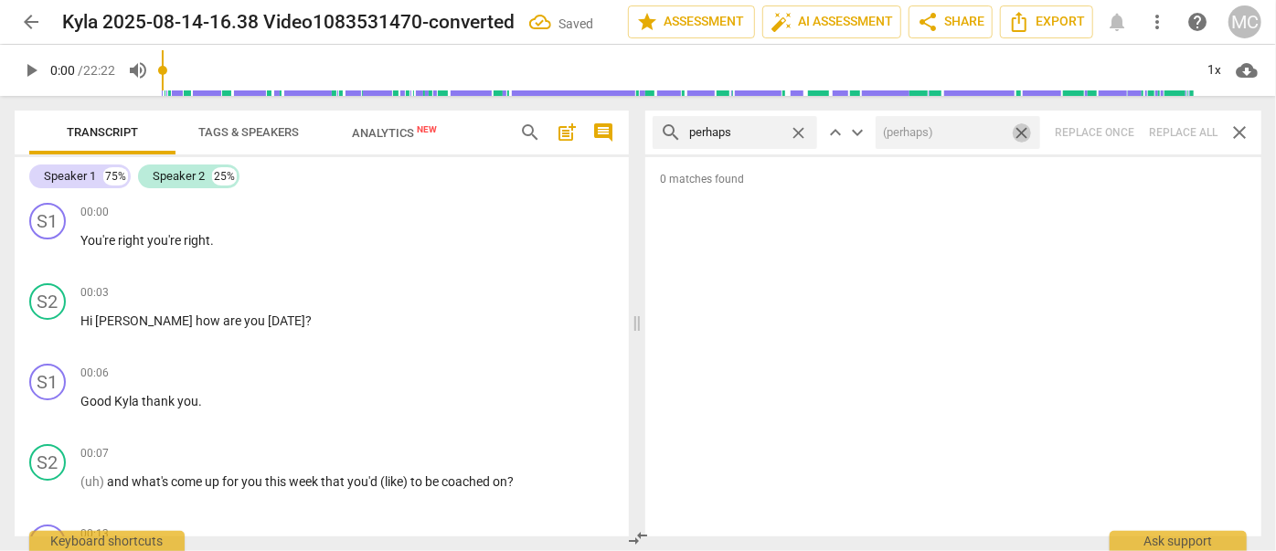
click at [1023, 126] on span "close" at bounding box center [1021, 132] width 19 height 19
drag, startPoint x: 795, startPoint y: 128, endPoint x: 779, endPoint y: 130, distance: 16.6
click at [795, 128] on span "close" at bounding box center [798, 132] width 19 height 19
click at [777, 130] on input "text" at bounding box center [749, 132] width 121 height 29
type input "a"
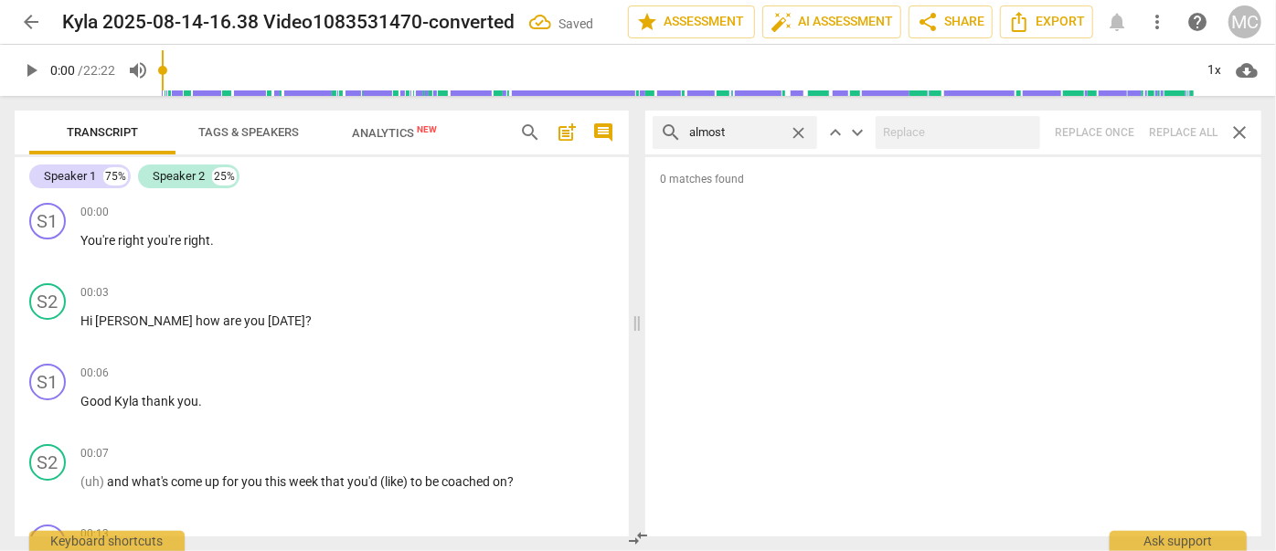
type input "almost"
click at [1208, 133] on div "search almost close keyboard_arrow_up keyboard_arrow_down Replace once Replace …" at bounding box center [953, 133] width 616 height 44
click at [1178, 130] on div "search almost close keyboard_arrow_up keyboard_arrow_down Replace once Replace …" at bounding box center [953, 133] width 616 height 44
click at [797, 131] on span "close" at bounding box center [798, 132] width 19 height 19
click at [731, 134] on input "text" at bounding box center [749, 132] width 121 height 29
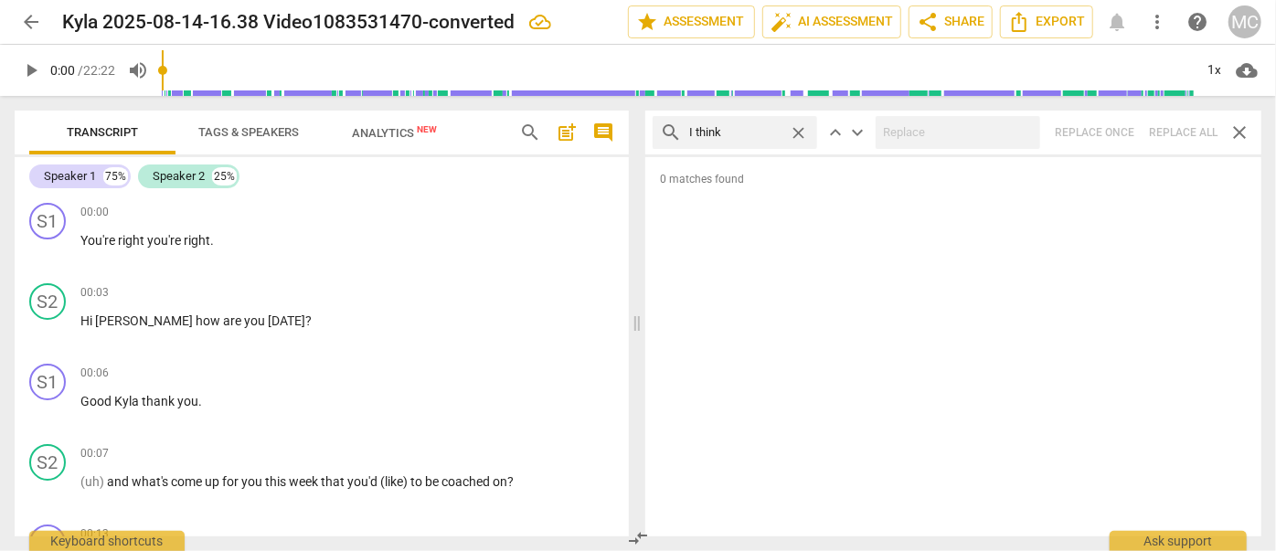
type input "I think"
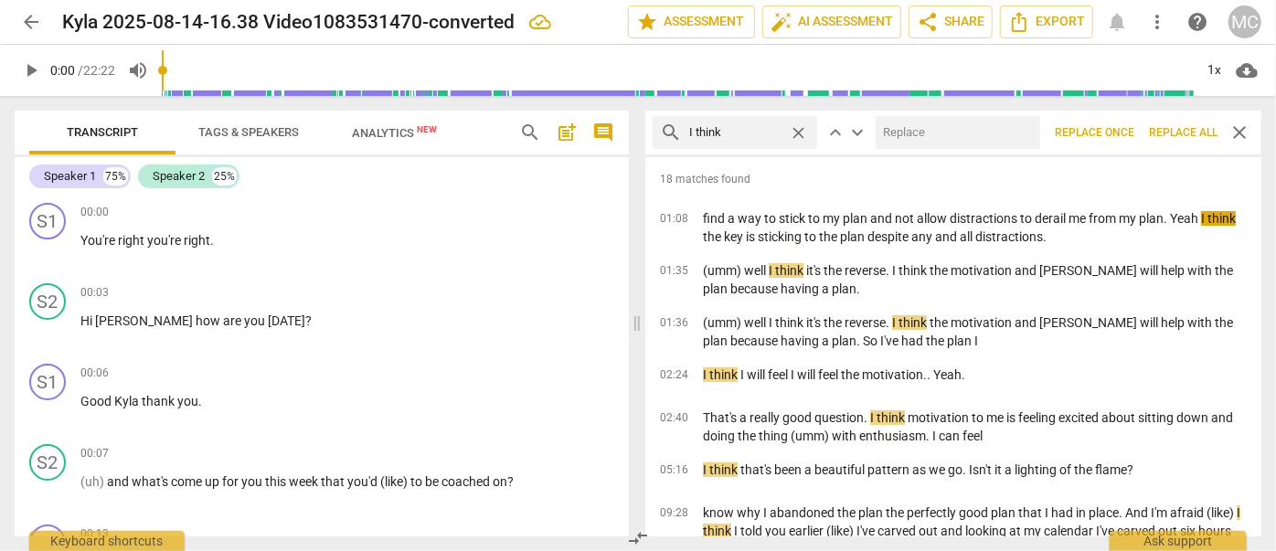
click at [933, 143] on input "text" at bounding box center [954, 132] width 157 height 29
type input "(I think)"
click at [1186, 127] on span "Replace all" at bounding box center [1183, 133] width 69 height 16
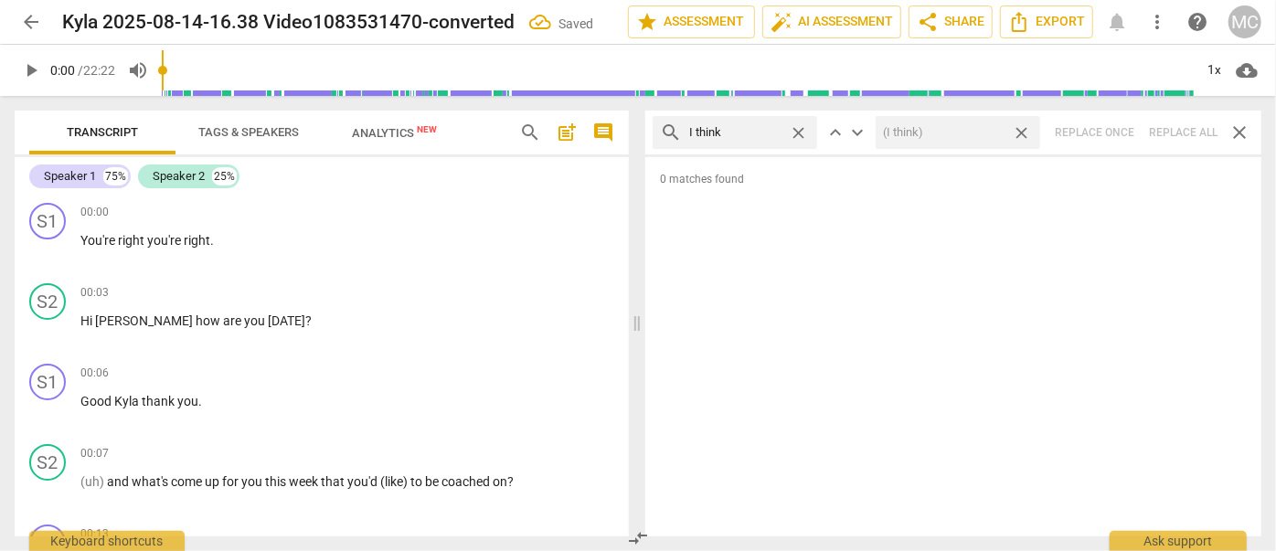
click at [1024, 130] on span "close" at bounding box center [1021, 132] width 19 height 19
click at [798, 128] on span "close" at bounding box center [798, 132] width 19 height 19
click at [761, 130] on input "text" at bounding box center [749, 132] width 121 height 29
type input "basically"
click at [1176, 130] on div "search basically close keyboard_arrow_up keyboard_arrow_down Replace once Repla…" at bounding box center [953, 133] width 616 height 44
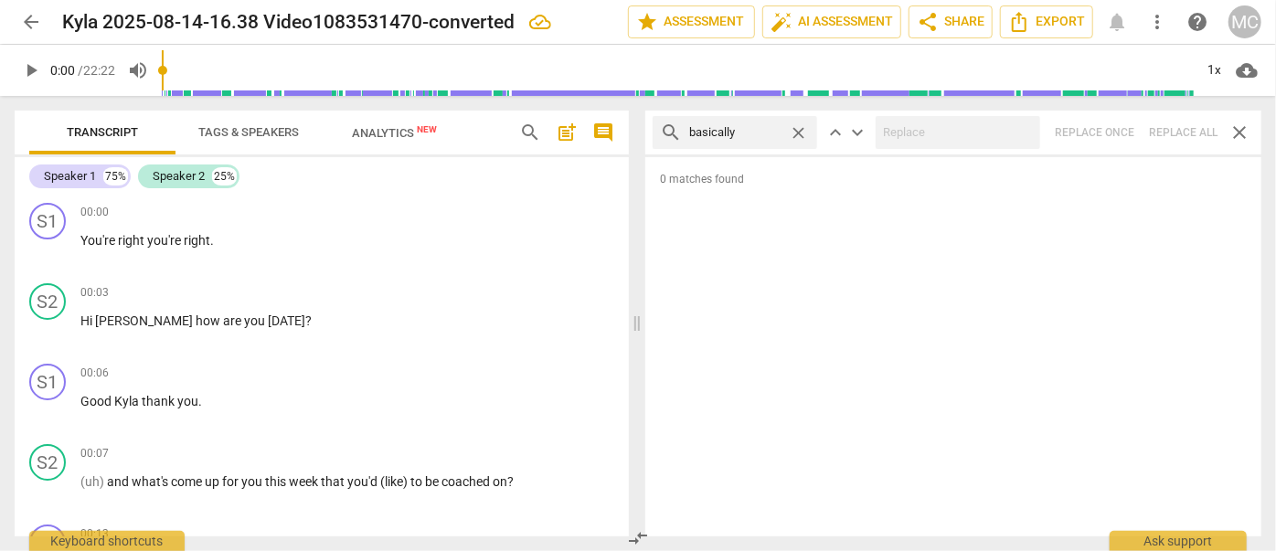
click at [797, 131] on span "close" at bounding box center [798, 132] width 19 height 19
click at [731, 133] on input "text" at bounding box center [749, 132] width 121 height 29
type input "gonna"
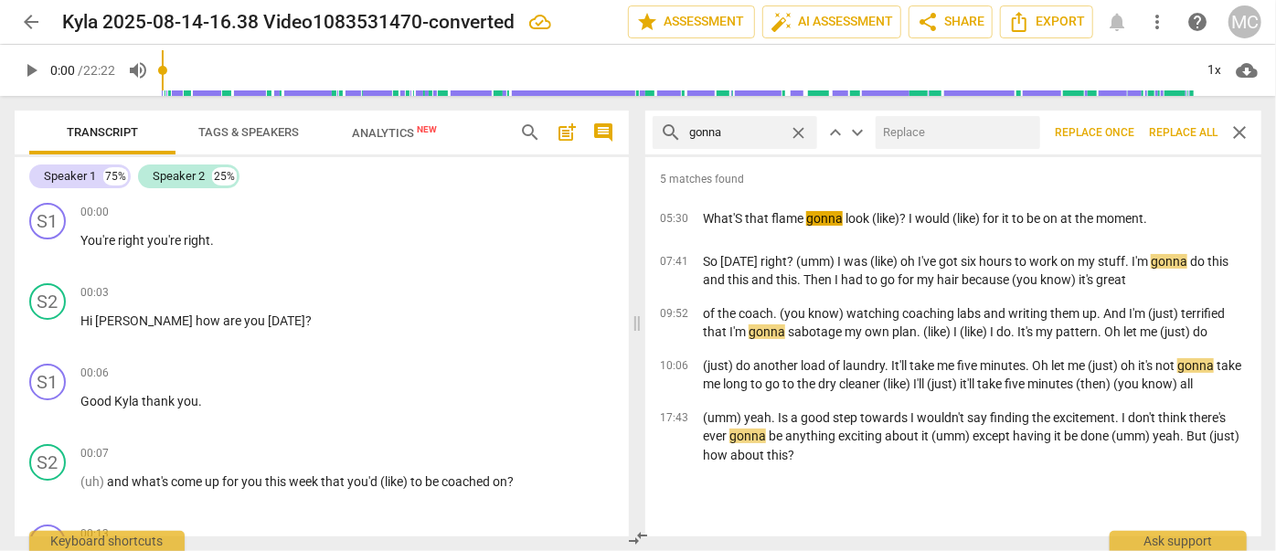
click at [908, 127] on input "text" at bounding box center [954, 132] width 157 height 29
type input "going to"
click at [1158, 128] on span "Replace all" at bounding box center [1183, 133] width 69 height 16
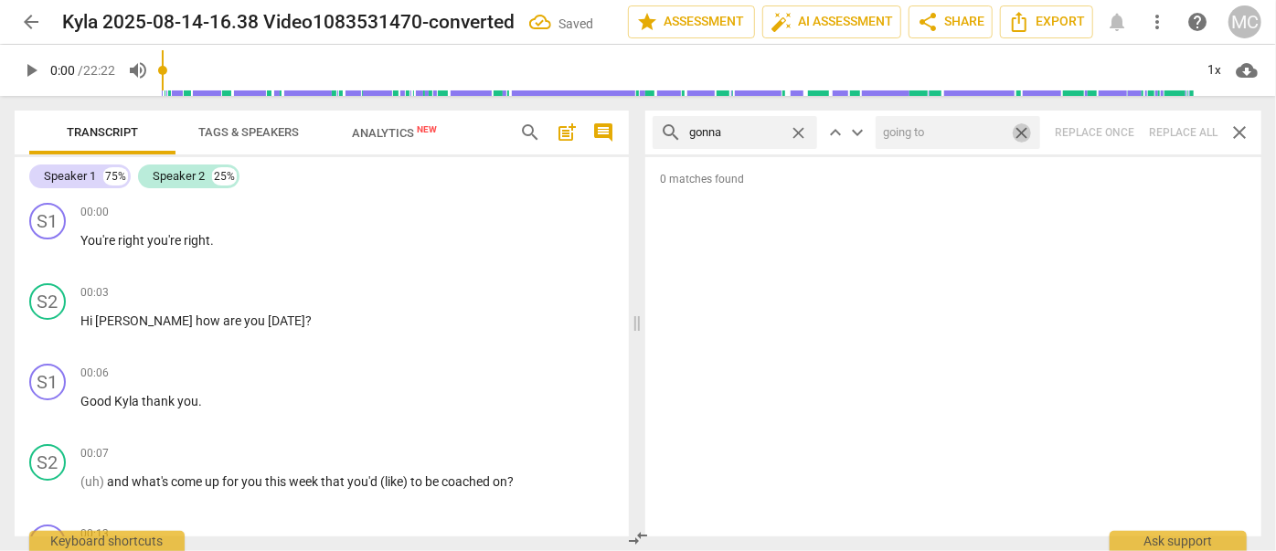
click at [1021, 128] on span "close" at bounding box center [1021, 132] width 19 height 19
click at [801, 130] on span "close" at bounding box center [798, 132] width 19 height 19
click at [765, 130] on input "text" at bounding box center [749, 132] width 121 height 29
type input "wanna"
click at [1173, 128] on div "search wanna close keyboard_arrow_up keyboard_arrow_down Replace once Replace a…" at bounding box center [953, 133] width 616 height 44
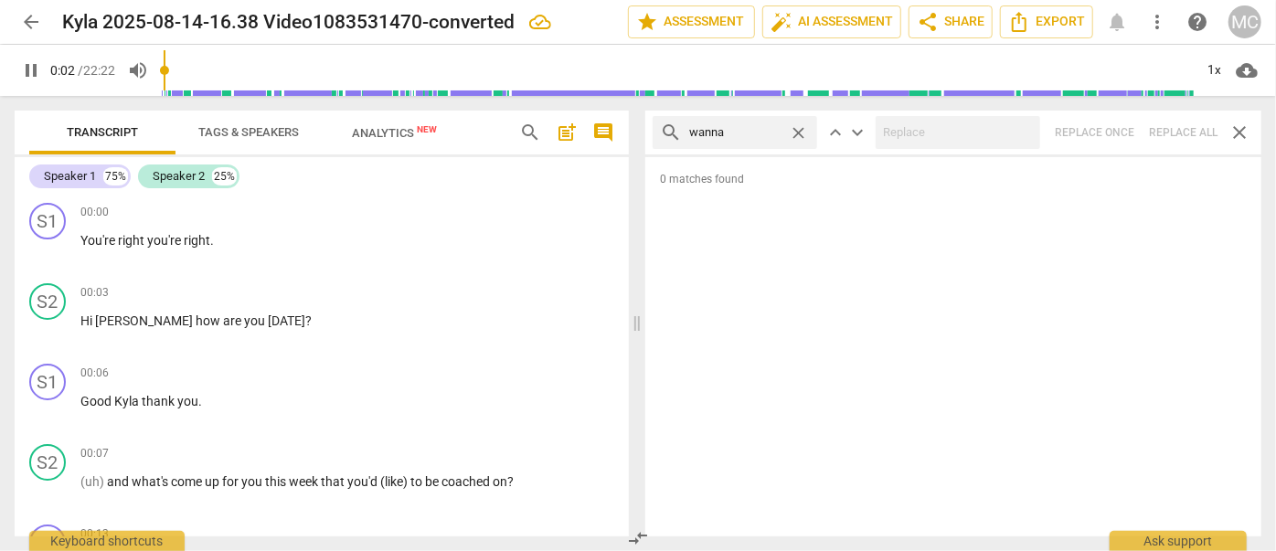
type input "3"
click at [797, 127] on span "close" at bounding box center [798, 132] width 19 height 19
click at [741, 130] on input "text" at bounding box center [749, 132] width 121 height 29
type input "4"
type input "got"
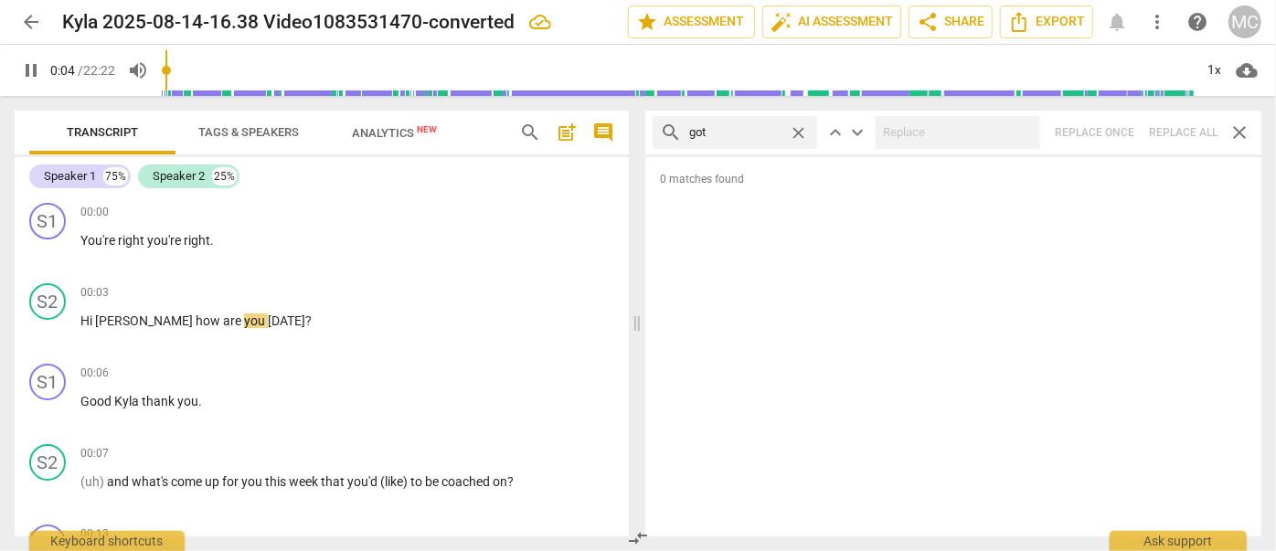
type input "5"
type input "gotcha"
type input "6"
click at [1169, 131] on div "search gotcha close keyboard_arrow_up keyboard_arrow_down Replace once Replace …" at bounding box center [953, 133] width 616 height 44
click at [799, 128] on span "close" at bounding box center [798, 132] width 19 height 19
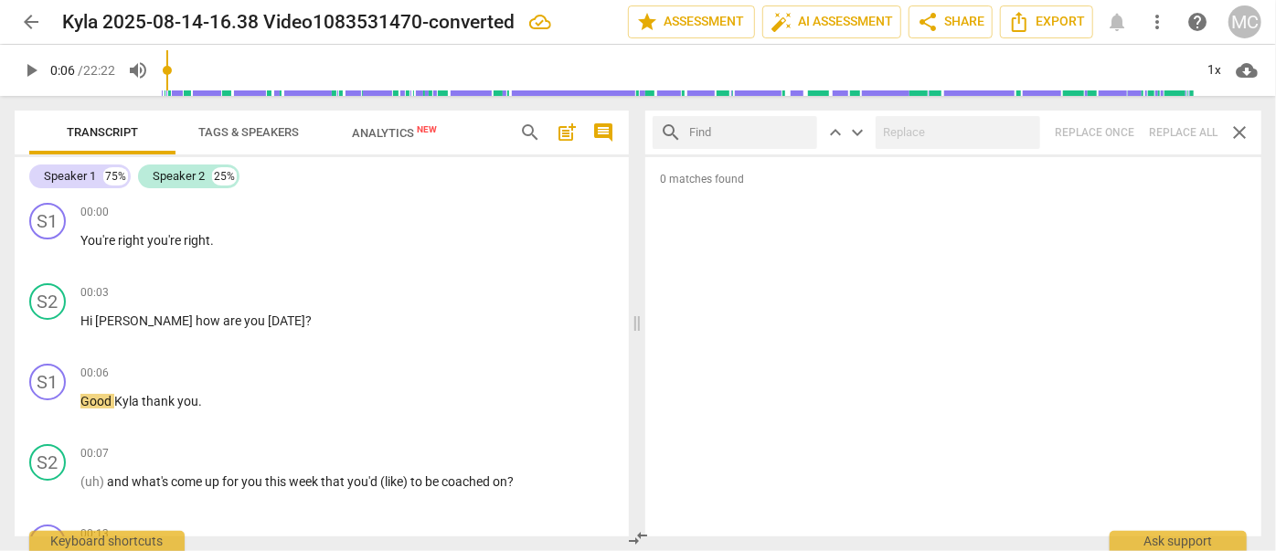
click at [742, 133] on input "text" at bounding box center [749, 132] width 121 height 29
type input "gotta"
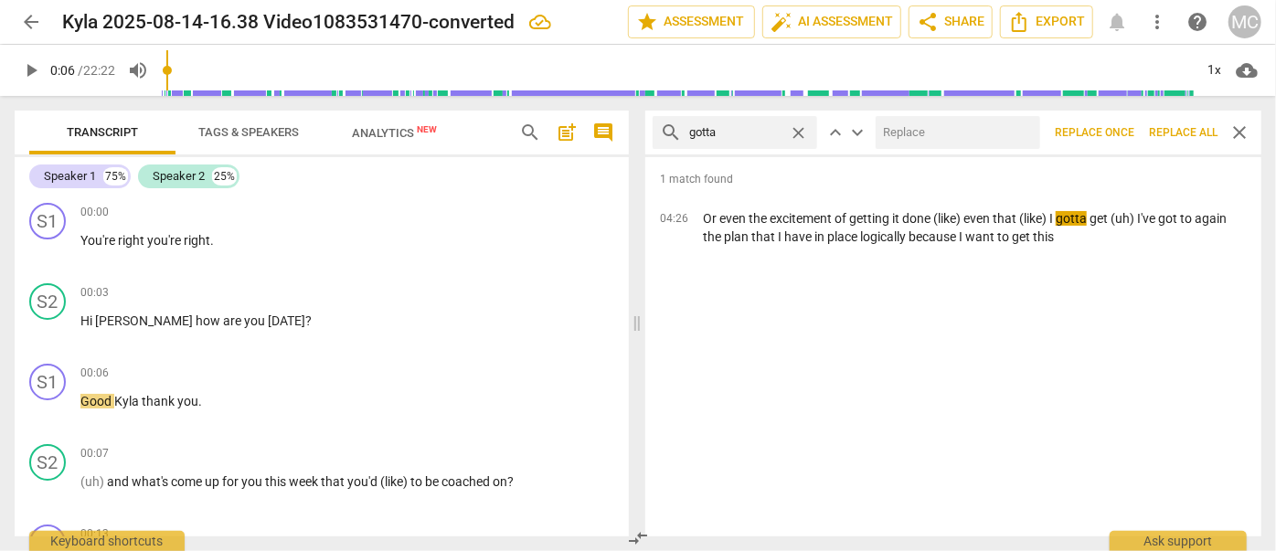
click at [960, 120] on input "text" at bounding box center [954, 132] width 157 height 29
type input "have to"
click at [1185, 127] on span "Replace all" at bounding box center [1183, 133] width 69 height 16
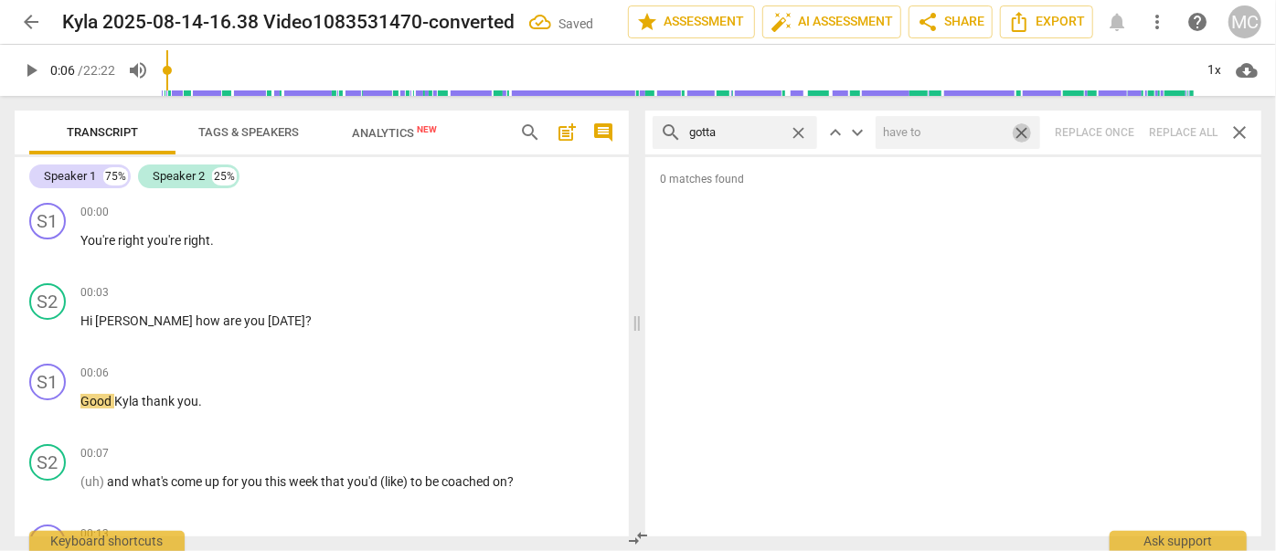
click at [1021, 128] on span "close" at bounding box center [1021, 132] width 19 height 19
click at [799, 128] on span "close" at bounding box center [798, 132] width 19 height 19
click at [765, 132] on input "text" at bounding box center [749, 132] width 121 height 29
type input ". and"
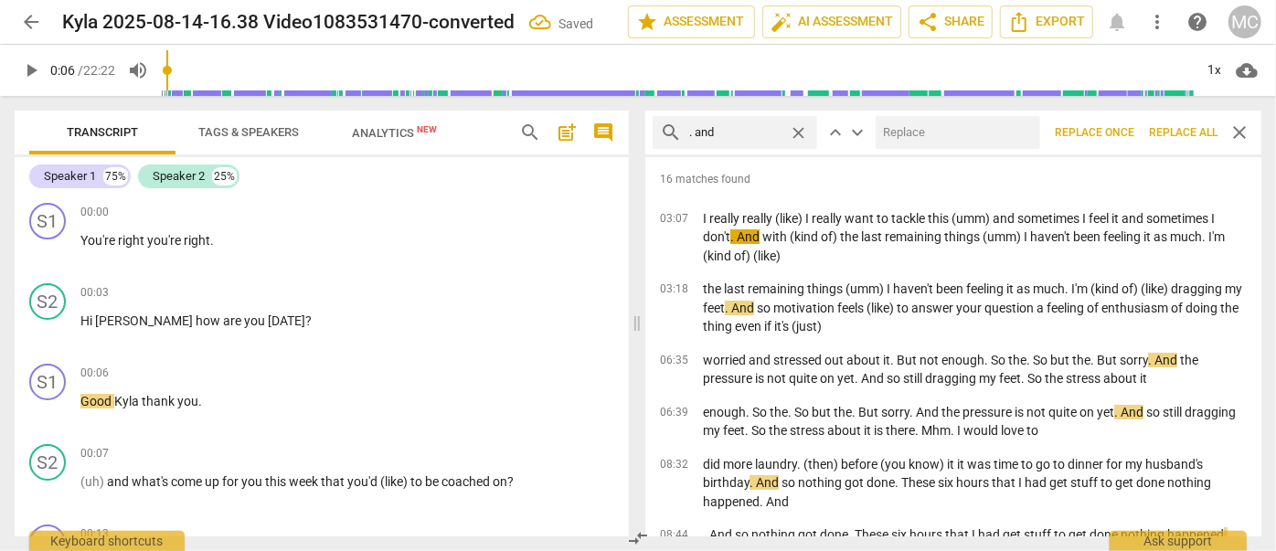
click at [984, 138] on input "text" at bounding box center [954, 132] width 157 height 29
type input "(and)"
drag, startPoint x: 1175, startPoint y: 131, endPoint x: 1027, endPoint y: 133, distance: 148.1
click at [1175, 131] on span "Replace all" at bounding box center [1183, 133] width 69 height 16
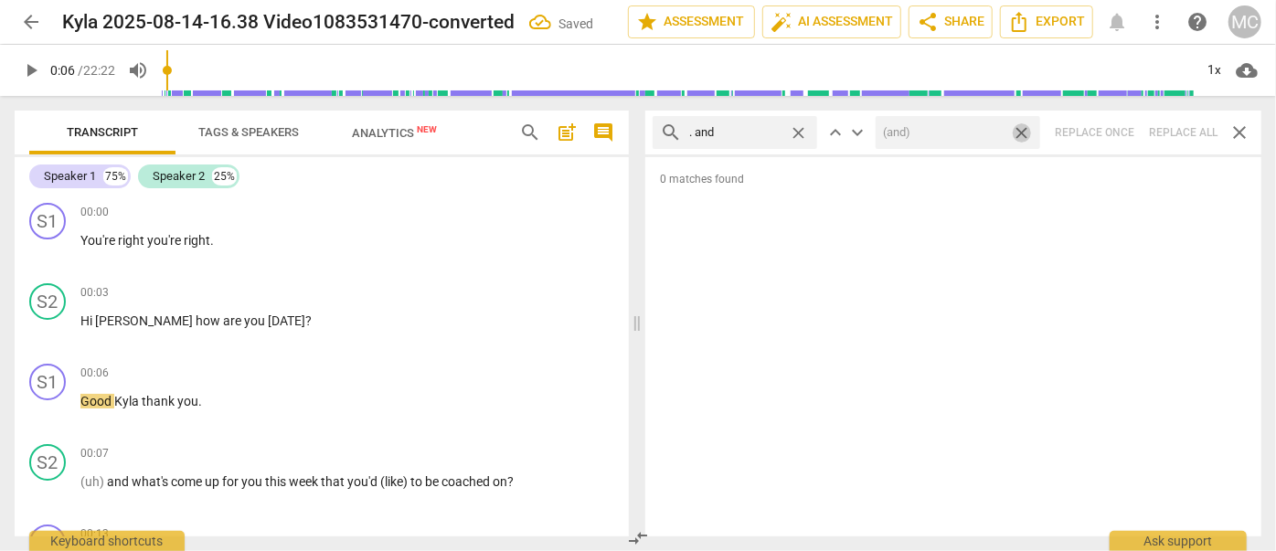
drag, startPoint x: 1025, startPoint y: 133, endPoint x: 1008, endPoint y: 133, distance: 16.5
click at [1025, 133] on span "close" at bounding box center [1021, 132] width 19 height 19
click at [803, 130] on span "close" at bounding box center [798, 132] width 19 height 19
click at [751, 131] on input "text" at bounding box center [749, 132] width 121 height 29
type input ". but"
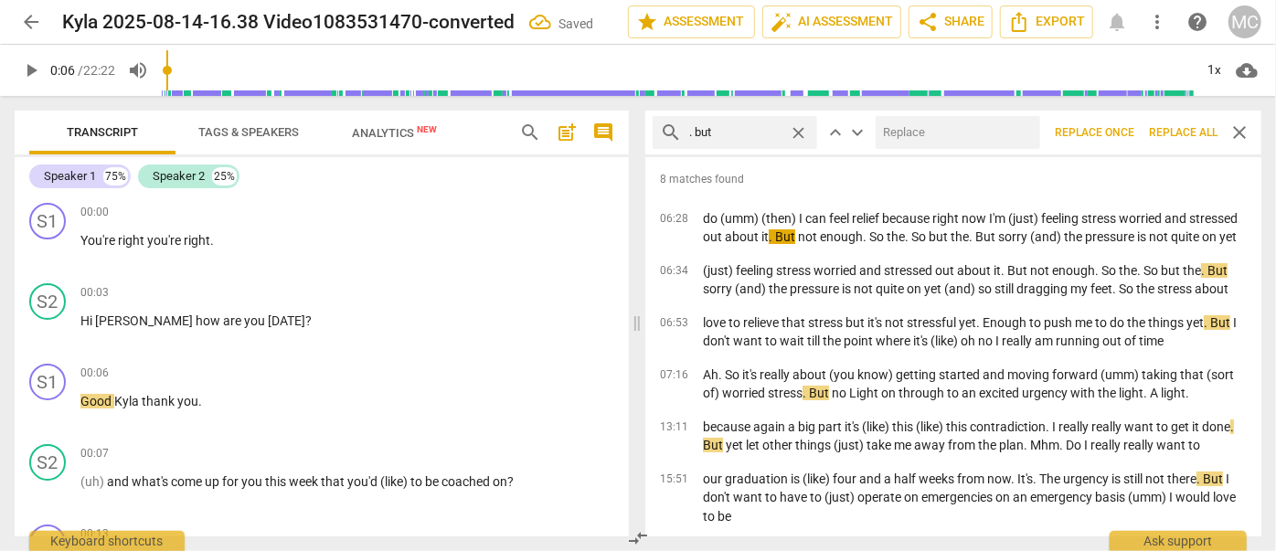
click at [921, 131] on input "text" at bounding box center [954, 132] width 157 height 29
type input ", but"
click at [1180, 139] on span "Replace all" at bounding box center [1183, 133] width 69 height 16
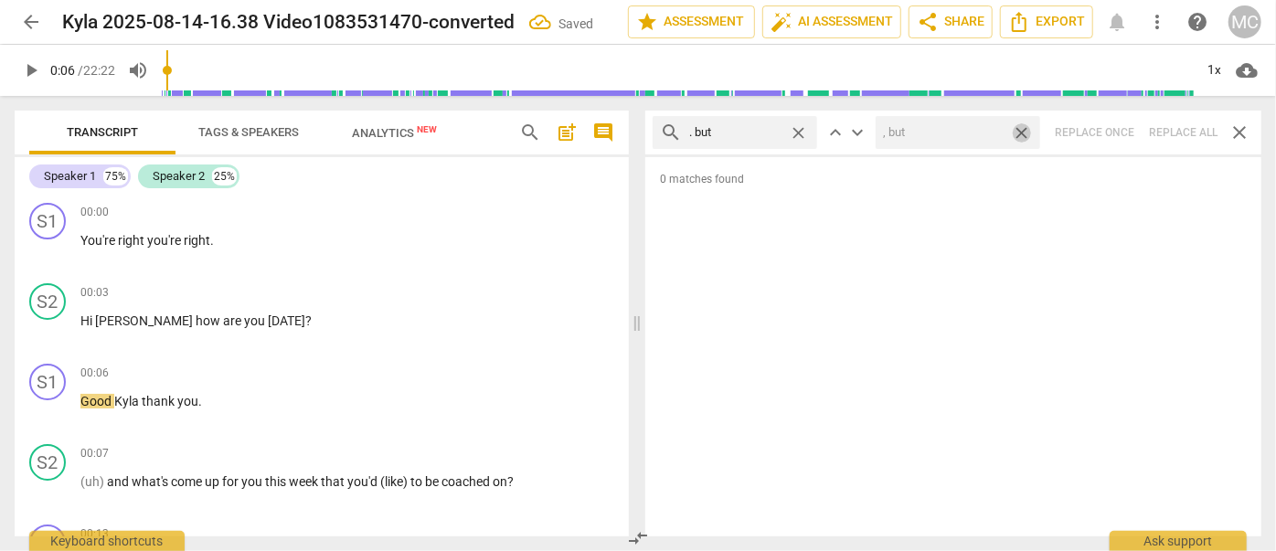
click at [1026, 129] on span "close" at bounding box center [1021, 132] width 19 height 19
click at [799, 128] on span "close" at bounding box center [798, 132] width 19 height 19
click at [761, 129] on input "text" at bounding box center [749, 132] width 121 height 29
type input ". so"
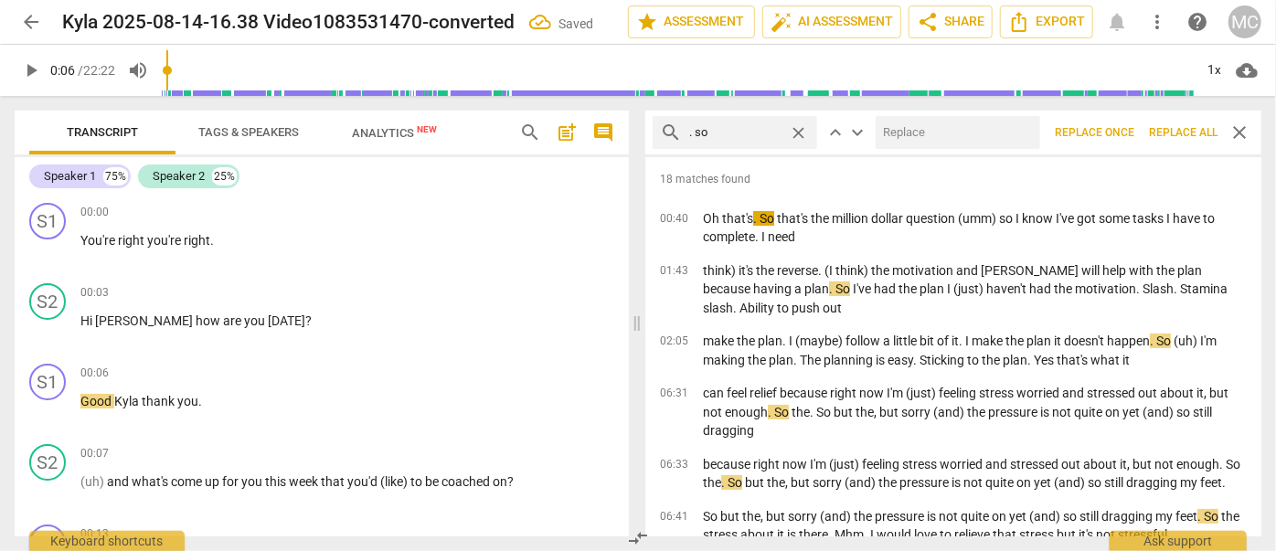
click at [945, 128] on input "text" at bounding box center [954, 132] width 157 height 29
type input "(so)"
click at [1186, 134] on span "Replace all" at bounding box center [1183, 133] width 69 height 16
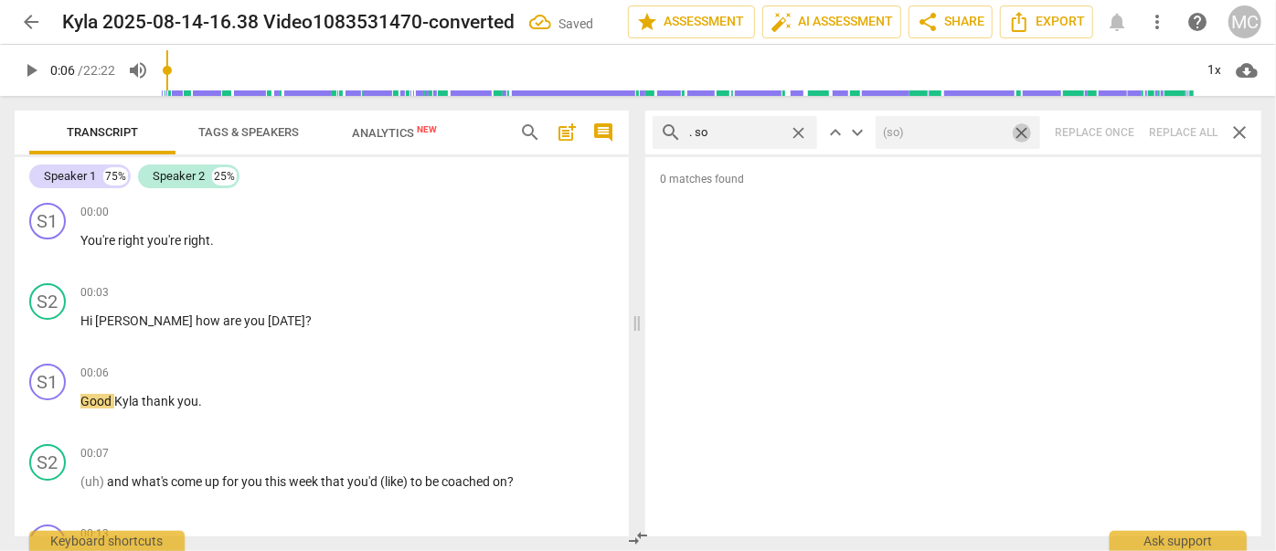
drag, startPoint x: 1022, startPoint y: 129, endPoint x: 1005, endPoint y: 132, distance: 16.7
click at [1022, 129] on span "close" at bounding box center [1021, 132] width 19 height 19
click at [801, 131] on span "close" at bounding box center [798, 132] width 19 height 19
click at [730, 132] on input "text" at bounding box center [749, 132] width 121 height 29
type input ". or"
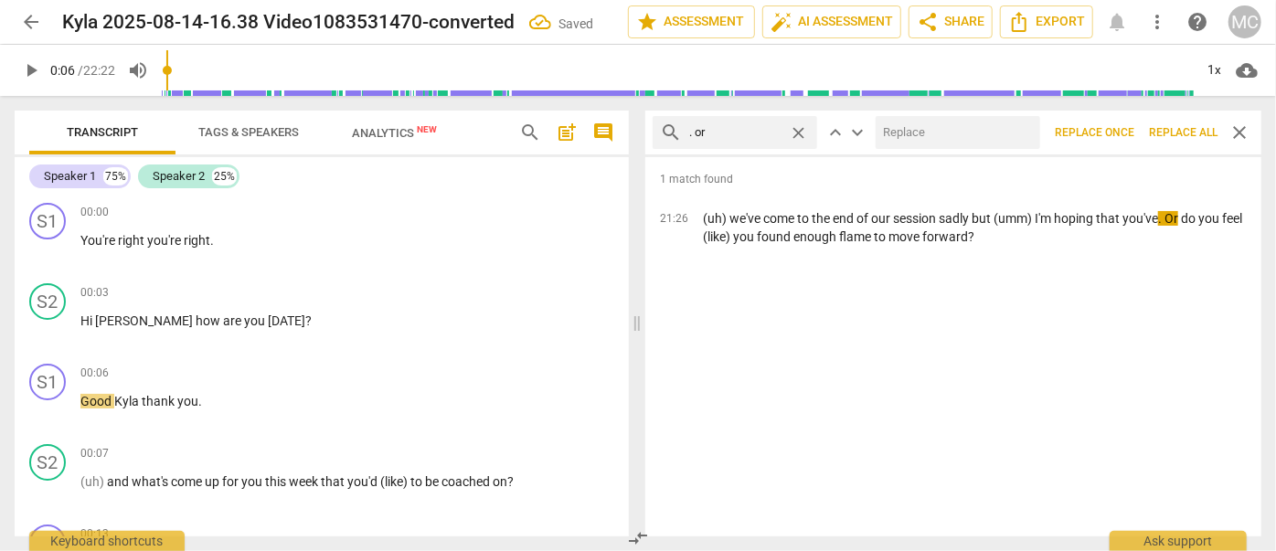
click at [916, 133] on input "text" at bounding box center [954, 132] width 157 height 29
type input "(or)"
click at [1177, 131] on span "Replace all" at bounding box center [1183, 133] width 69 height 16
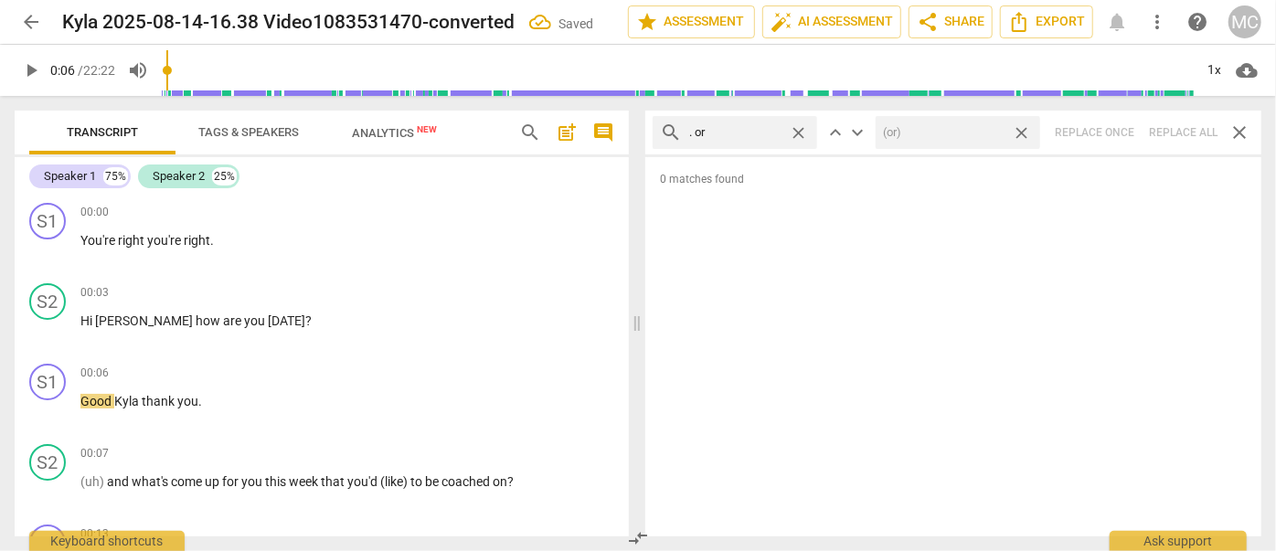
drag, startPoint x: 1024, startPoint y: 129, endPoint x: 785, endPoint y: 119, distance: 238.8
click at [1024, 129] on span "close" at bounding box center [1021, 132] width 19 height 19
click at [804, 132] on span "close" at bounding box center [798, 132] width 19 height 19
click at [765, 133] on input "text" at bounding box center [749, 132] width 121 height 29
type input ". because"
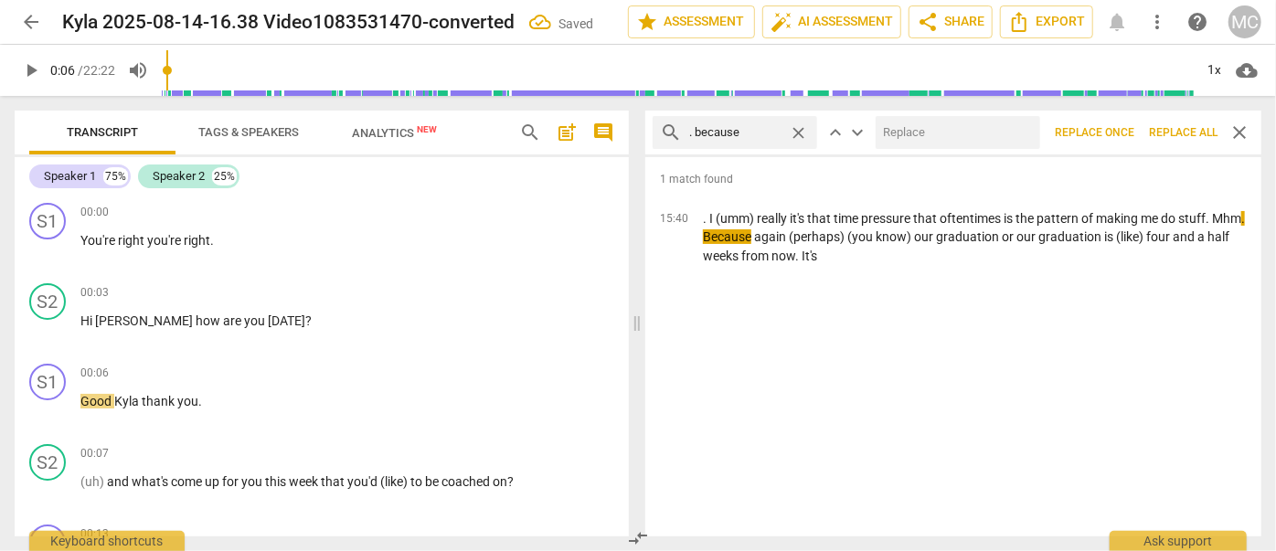
click at [916, 142] on input "text" at bounding box center [954, 132] width 157 height 29
type input ", because"
click at [1190, 127] on span "Replace all" at bounding box center [1183, 133] width 69 height 16
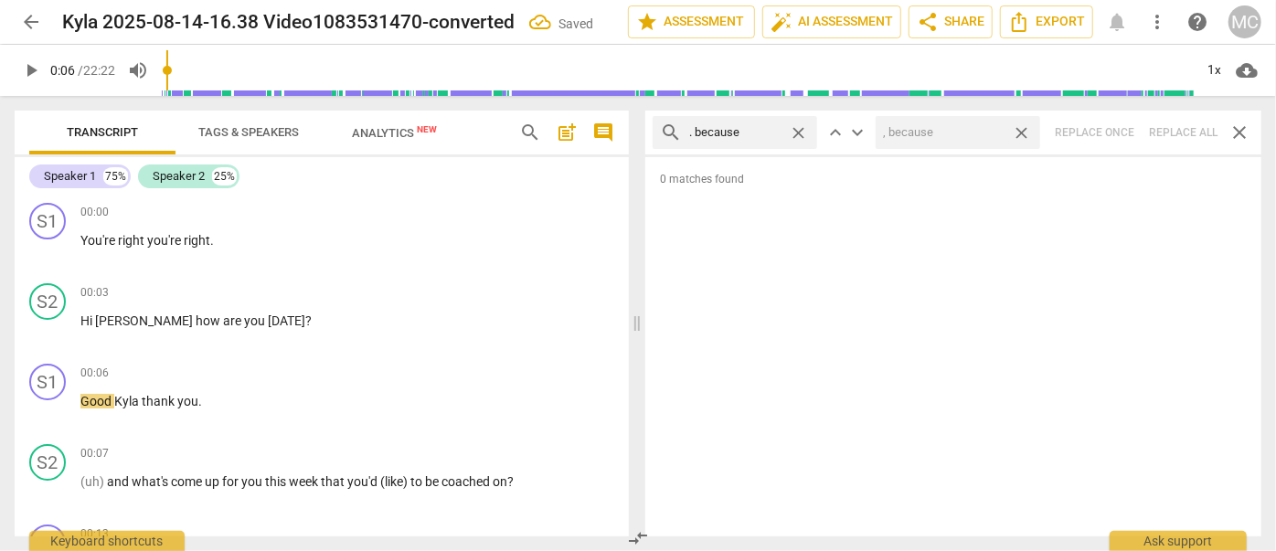
click at [1023, 129] on span "close" at bounding box center [1021, 132] width 19 height 19
click at [799, 128] on span "close" at bounding box center [798, 132] width 19 height 19
click at [756, 129] on input "text" at bounding box center [749, 132] width 121 height 29
type input "? And"
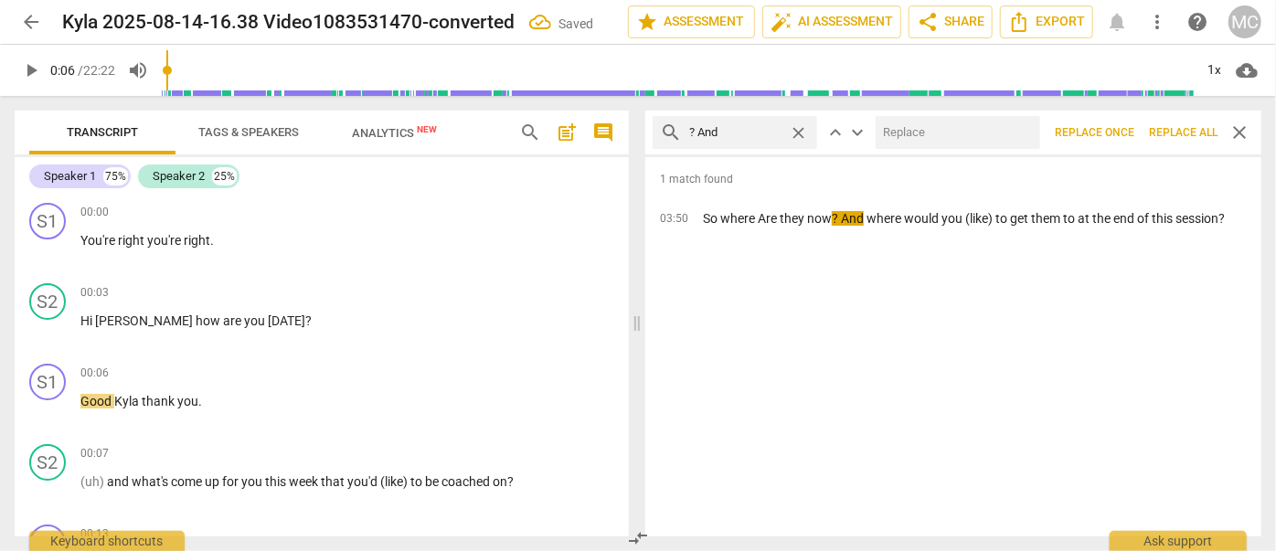
click at [900, 136] on input "text" at bounding box center [954, 132] width 157 height 29
type input "?"
type input "."
type input ", and"
click at [1175, 123] on button "Replace all" at bounding box center [1183, 132] width 83 height 33
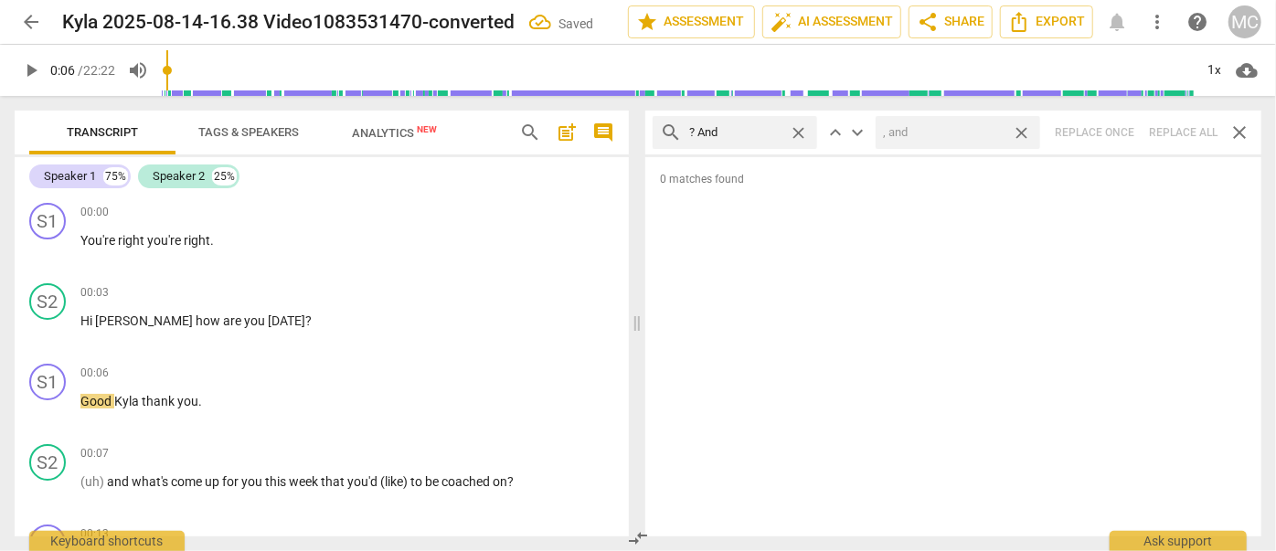
click at [1023, 131] on span "close" at bounding box center [1021, 132] width 19 height 19
click at [797, 126] on span "close" at bounding box center [798, 132] width 19 height 19
click at [748, 133] on input "text" at bounding box center [749, 132] width 121 height 29
type input "? But"
click at [1189, 126] on div "search ? But close keyboard_arrow_up keyboard_arrow_down Replace once Replace a…" at bounding box center [953, 133] width 616 height 44
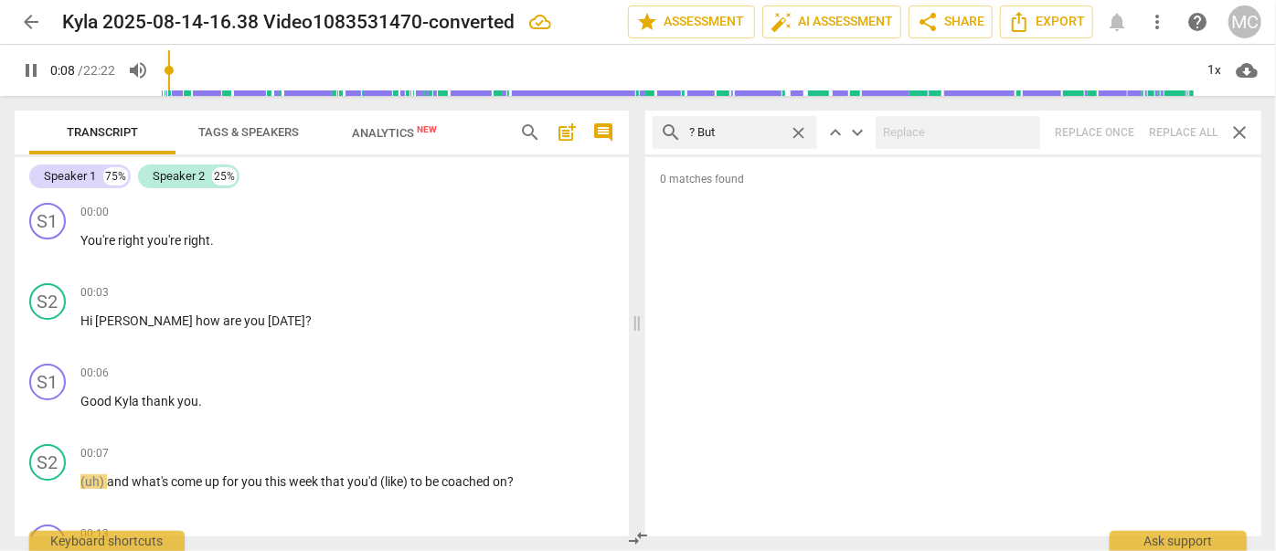
type input "9"
click at [803, 128] on span "close" at bounding box center [798, 132] width 19 height 19
click at [738, 131] on input "text" at bounding box center [749, 132] width 121 height 29
type input "10"
type input "?"
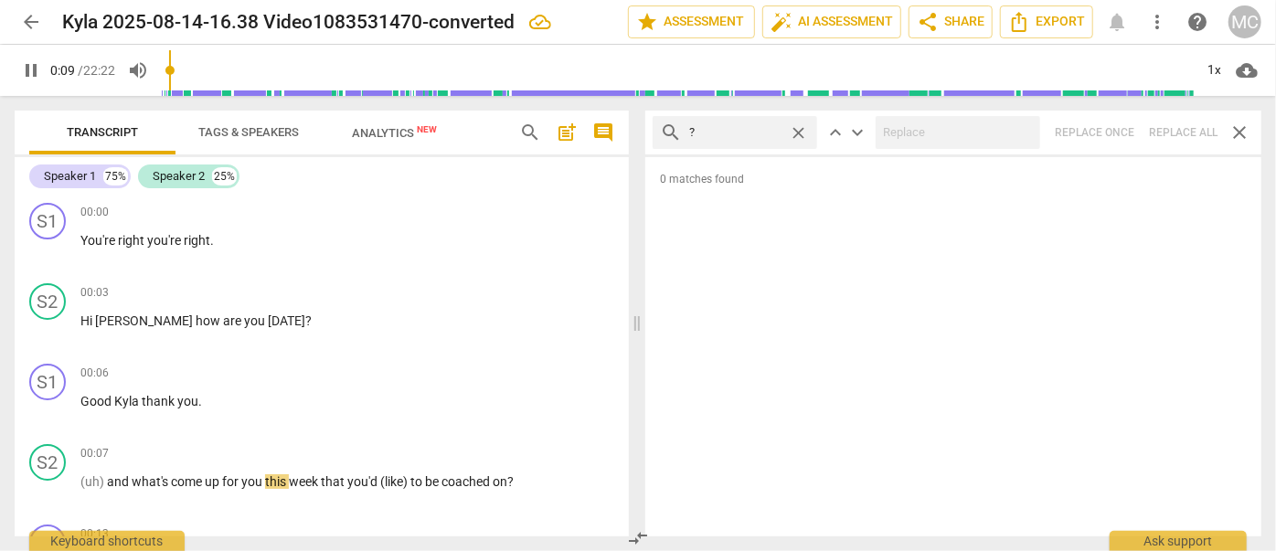
type input "10"
type input "? SO"
type input "10"
type input "? So"
type input "10"
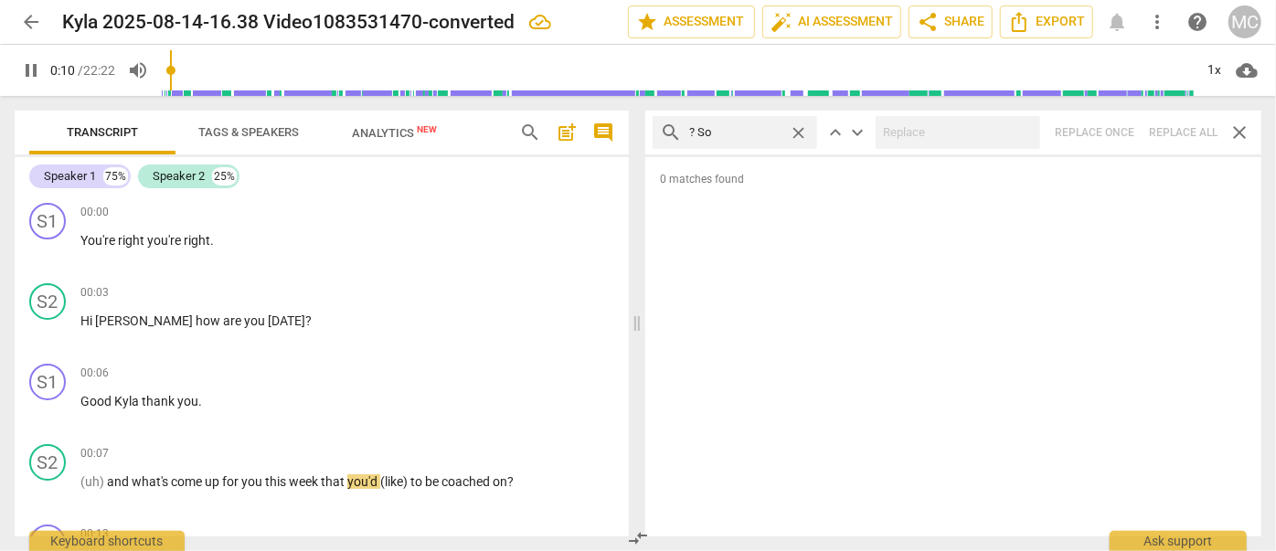
type input "? So"
type input "12"
click at [1185, 131] on div "search ? So close keyboard_arrow_up keyboard_arrow_down Replace once Replace al…" at bounding box center [953, 133] width 616 height 44
click at [798, 129] on span "close" at bounding box center [798, 132] width 19 height 19
click at [746, 131] on input "text" at bounding box center [749, 132] width 121 height 29
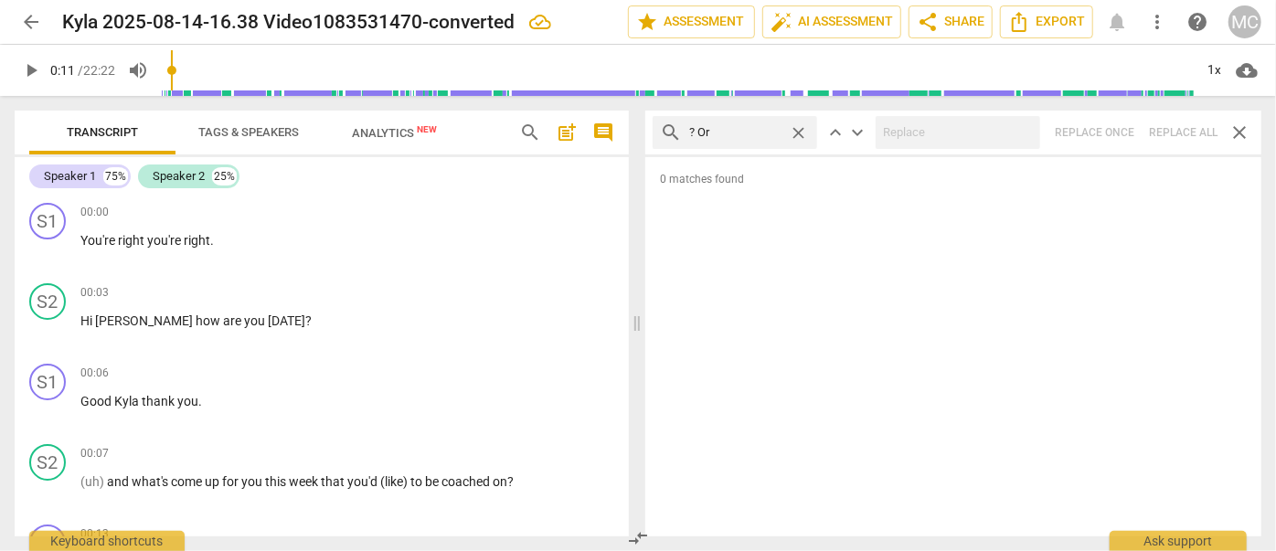
type input "? Or"
click at [1167, 125] on div "search ? Or close keyboard_arrow_up keyboard_arrow_down Replace once Replace al…" at bounding box center [953, 133] width 616 height 44
type input "14"
click at [799, 127] on span "close" at bounding box center [798, 132] width 19 height 19
click at [726, 133] on input "text" at bounding box center [749, 132] width 121 height 29
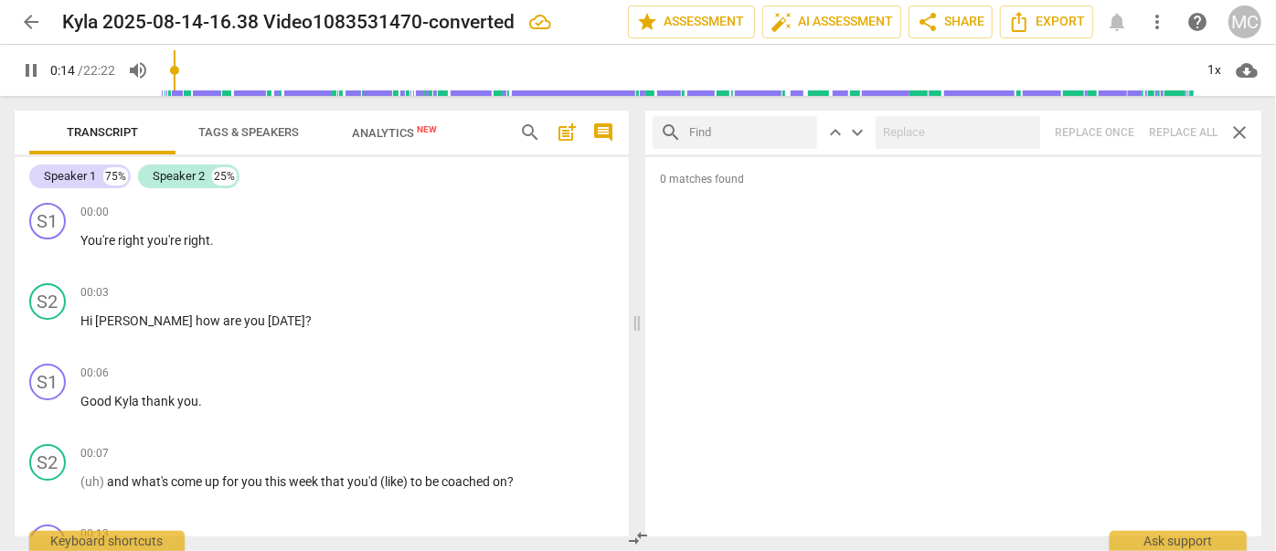
type input "15"
type input "?"
type input "15"
type input "? Be"
type input "16"
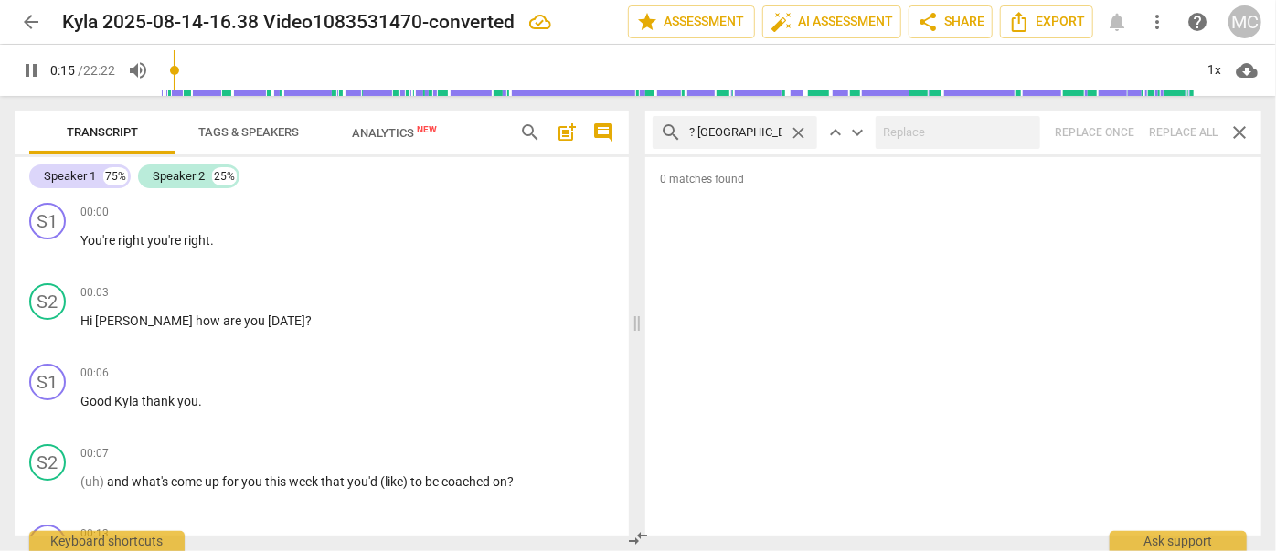
type input "? Becaus"
type input "16"
type input "? Because"
type input "17"
click at [1172, 127] on div "search ? Because close keyboard_arrow_up keyboard_arrow_down Replace once Repla…" at bounding box center [953, 133] width 616 height 44
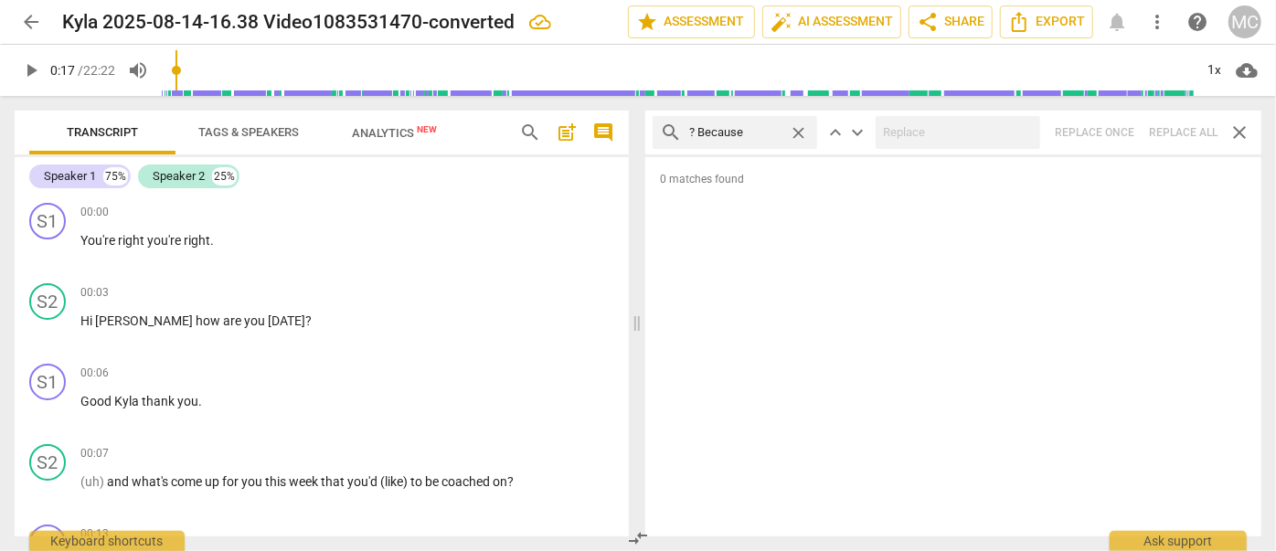
click at [795, 128] on span "close" at bounding box center [798, 132] width 19 height 19
click at [729, 133] on input "text" at bounding box center [749, 132] width 121 height 29
type input "I'm"
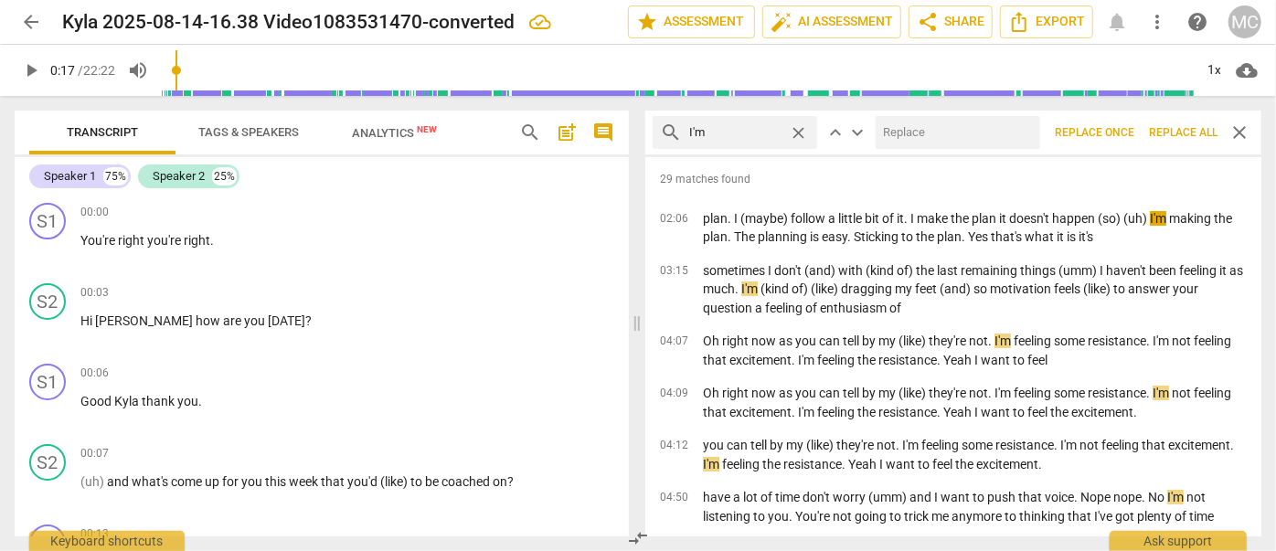
click at [931, 139] on input "text" at bounding box center [954, 132] width 157 height 29
type input "I am"
click at [1170, 125] on span "Replace all" at bounding box center [1183, 133] width 69 height 16
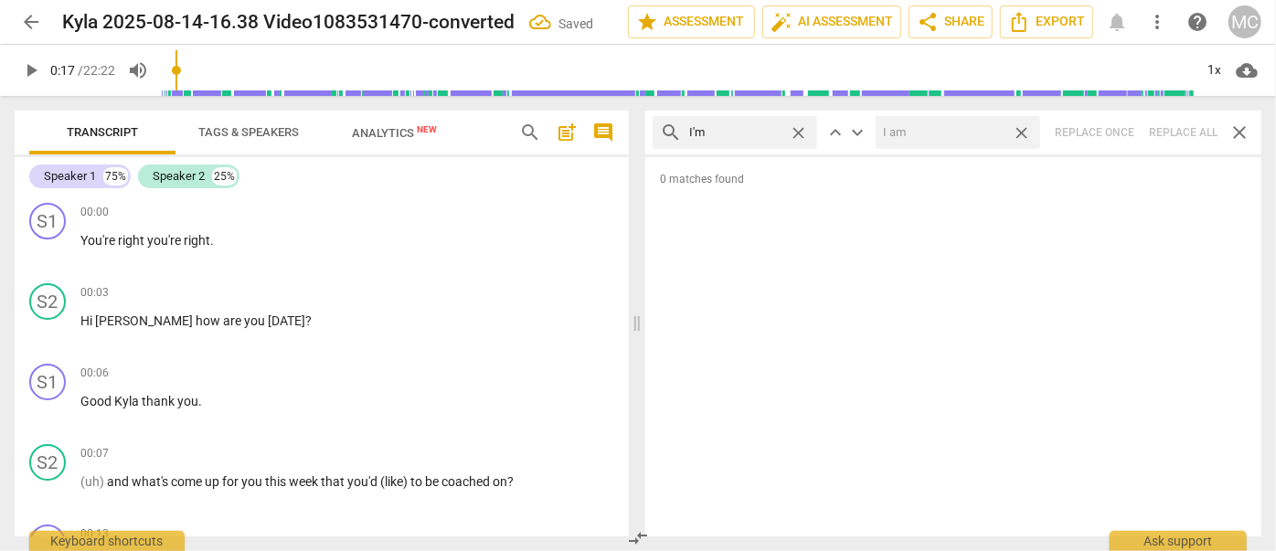
click at [1026, 132] on span "close" at bounding box center [1021, 132] width 19 height 19
click at [799, 128] on span "close" at bounding box center [798, 132] width 19 height 19
click at [701, 133] on input "text" at bounding box center [749, 132] width 121 height 29
type input "I'll"
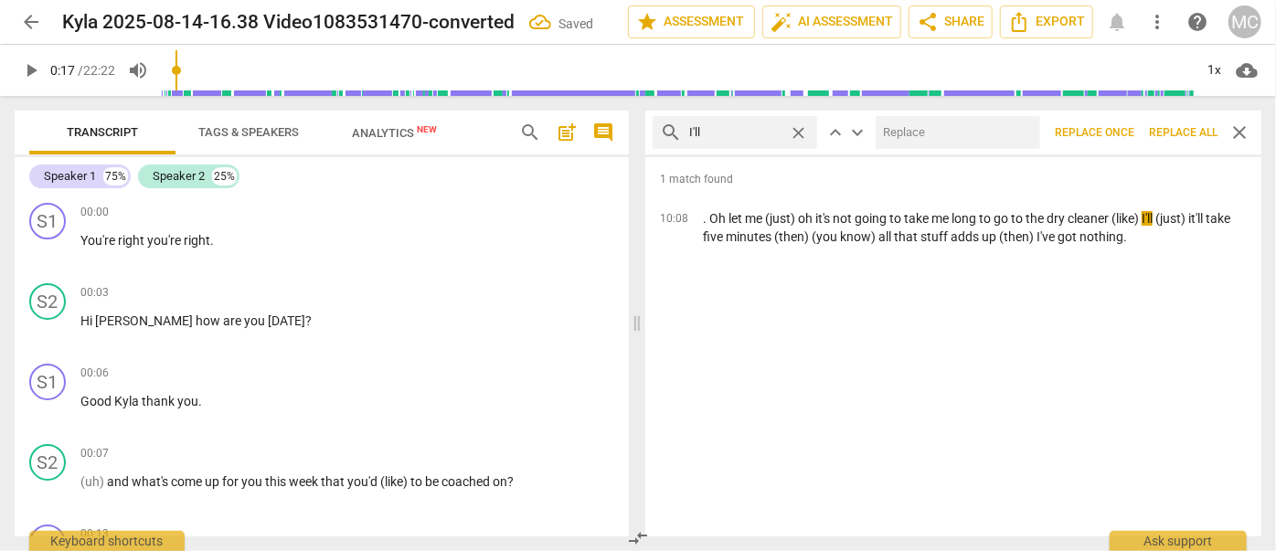
click at [916, 126] on input "text" at bounding box center [954, 132] width 157 height 29
type input "I will"
click at [1170, 131] on span "Replace all" at bounding box center [1183, 133] width 69 height 16
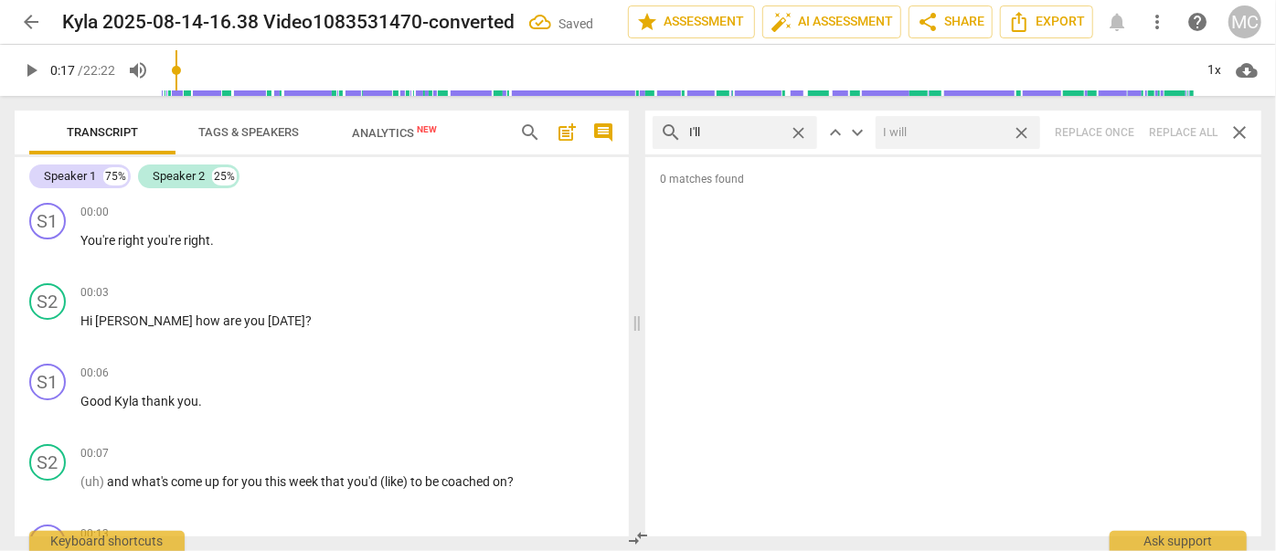
click at [1023, 128] on span "close" at bounding box center [1021, 132] width 19 height 19
click at [799, 130] on span "close" at bounding box center [798, 132] width 19 height 19
click at [765, 132] on input "text" at bounding box center [749, 132] width 121 height 29
type input "you'll"
click at [1179, 133] on div "search you'll close keyboard_arrow_up keyboard_arrow_down Replace once Replace …" at bounding box center [953, 133] width 616 height 44
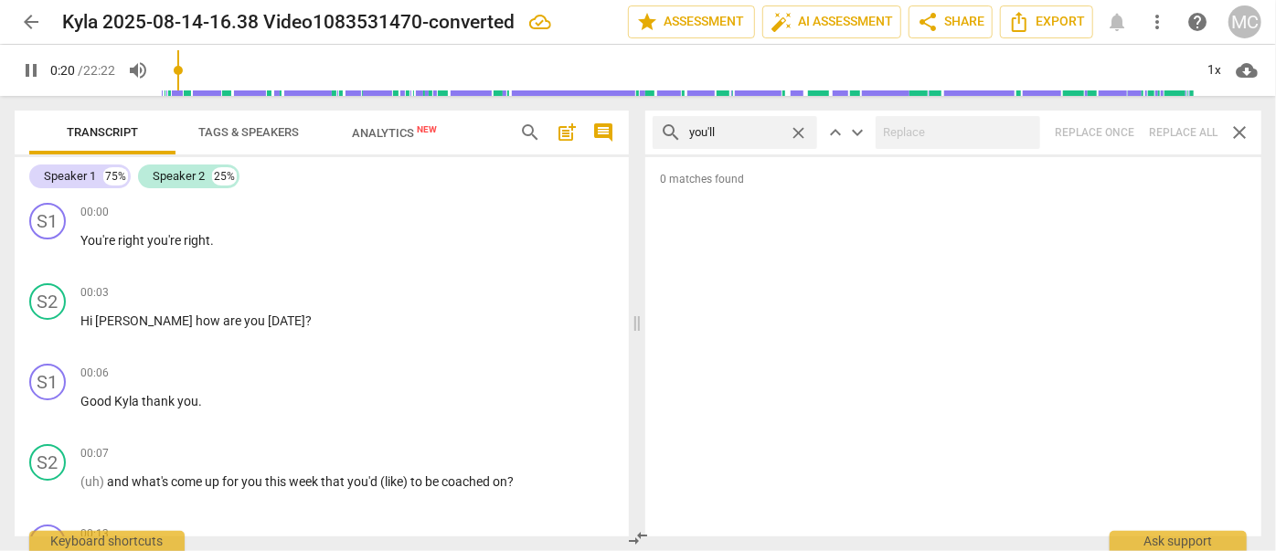
type input "20"
click at [797, 129] on span "close" at bounding box center [798, 132] width 19 height 19
click at [750, 133] on input "text" at bounding box center [749, 132] width 121 height 29
type input "21"
type input "he"
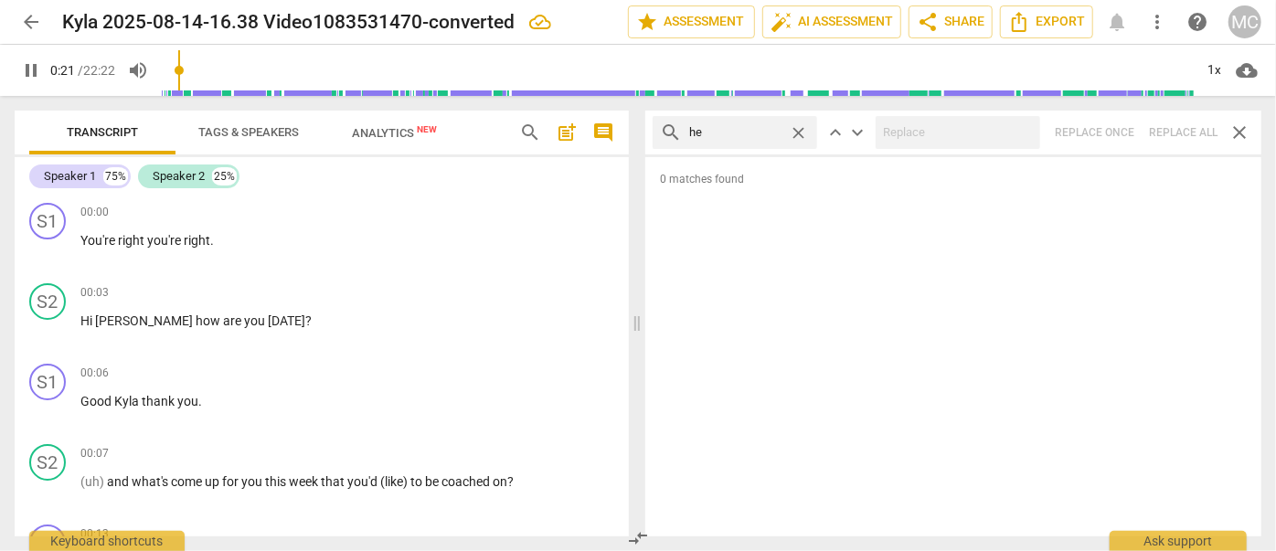
type input "22"
type input "he'"
type input "22"
type input "he'll"
type input "22"
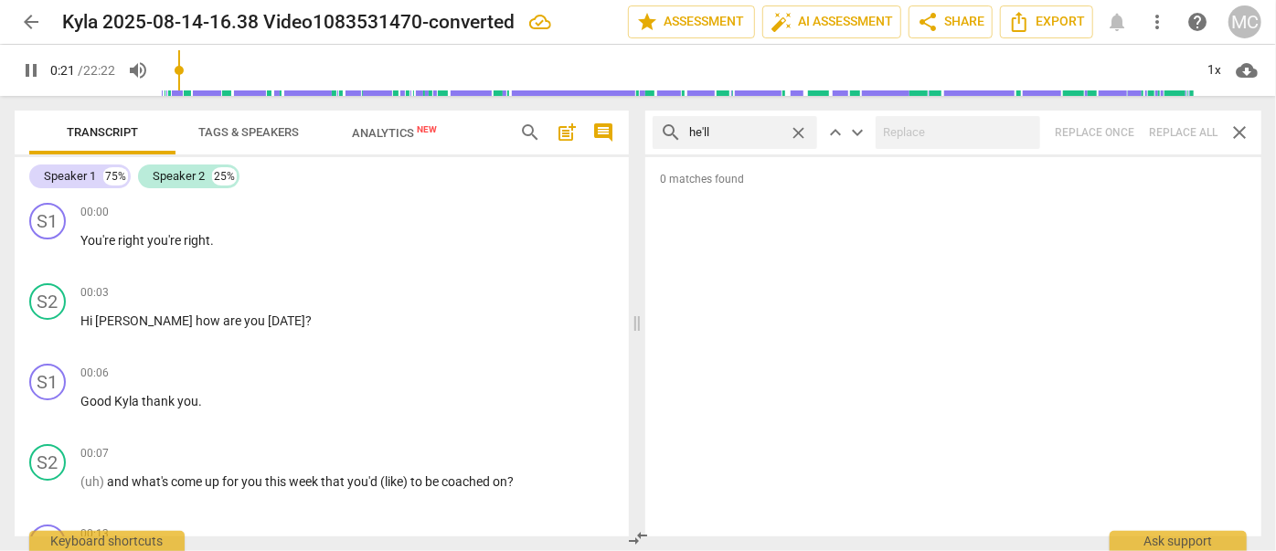
type input "he'll"
type input "23"
click at [1165, 127] on div "search he'll close keyboard_arrow_up keyboard_arrow_down Replace once Replace a…" at bounding box center [953, 133] width 616 height 44
drag, startPoint x: 799, startPoint y: 131, endPoint x: 785, endPoint y: 131, distance: 13.7
click at [799, 131] on span "close" at bounding box center [798, 132] width 19 height 19
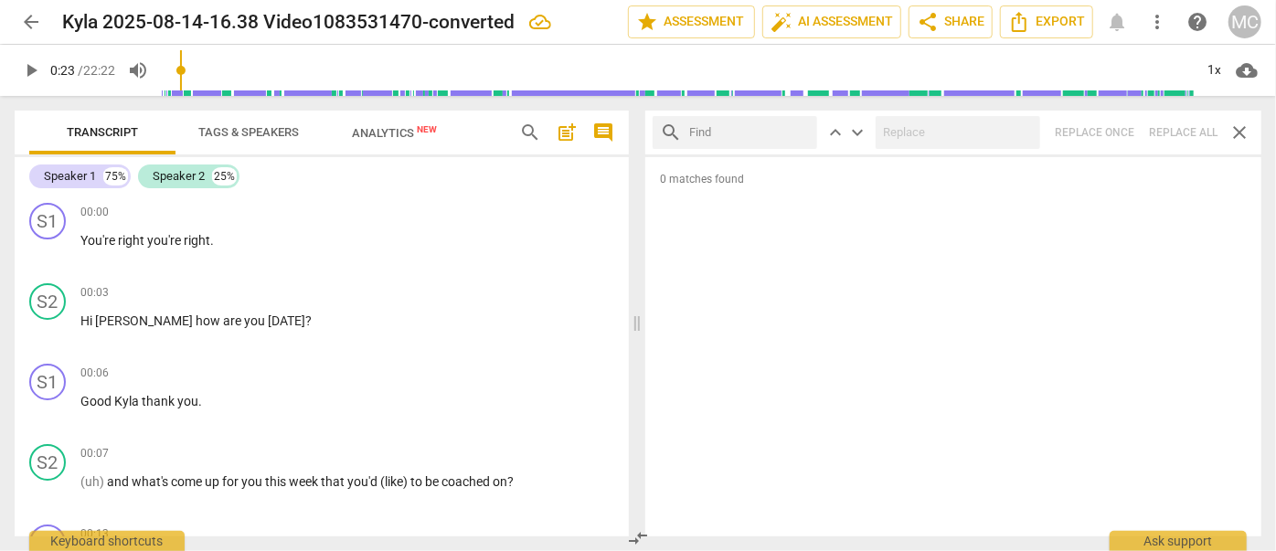
click at [781, 131] on input "text" at bounding box center [749, 132] width 121 height 29
type input "she'll"
click at [1188, 128] on div "search she'll close keyboard_arrow_up keyboard_arrow_down Replace once Replace …" at bounding box center [953, 133] width 616 height 44
type input "28"
click at [800, 129] on span "close" at bounding box center [798, 132] width 19 height 19
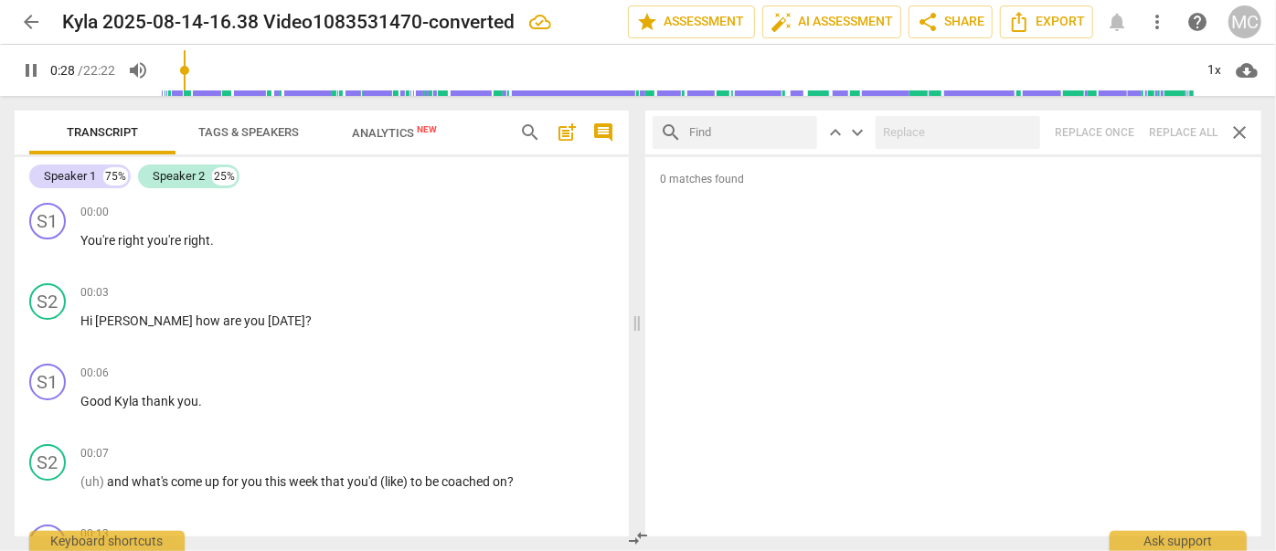
click at [772, 129] on input "text" at bounding box center [749, 132] width 121 height 29
type input "29"
type input "he"
type input "29"
type input "he'"
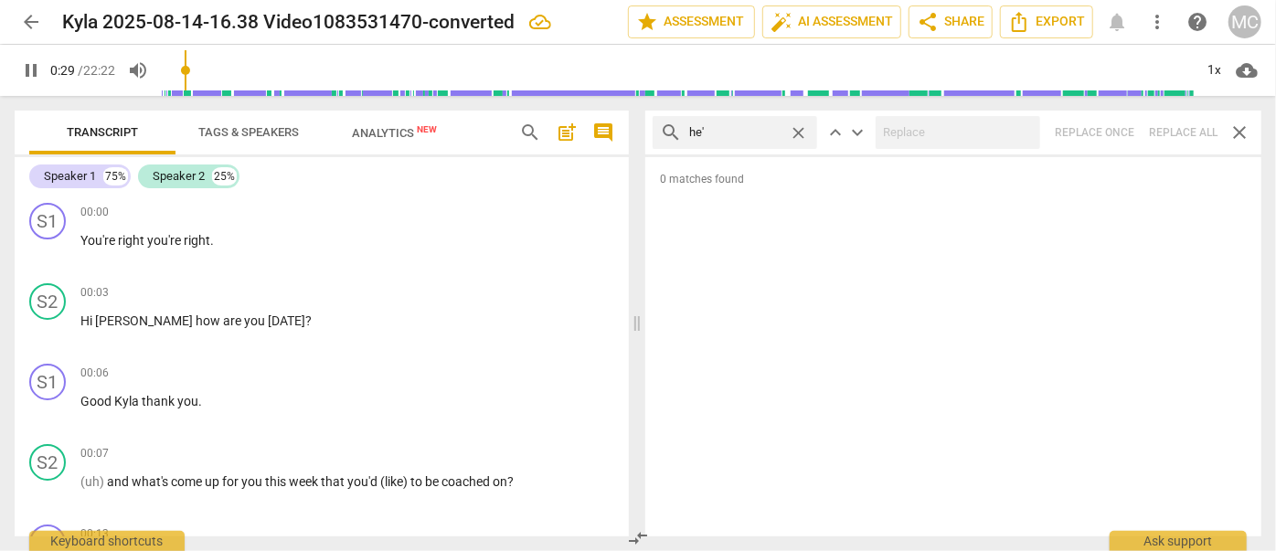
type input "30"
type input "he'll"
type input "30"
type input "he'l"
type input "30"
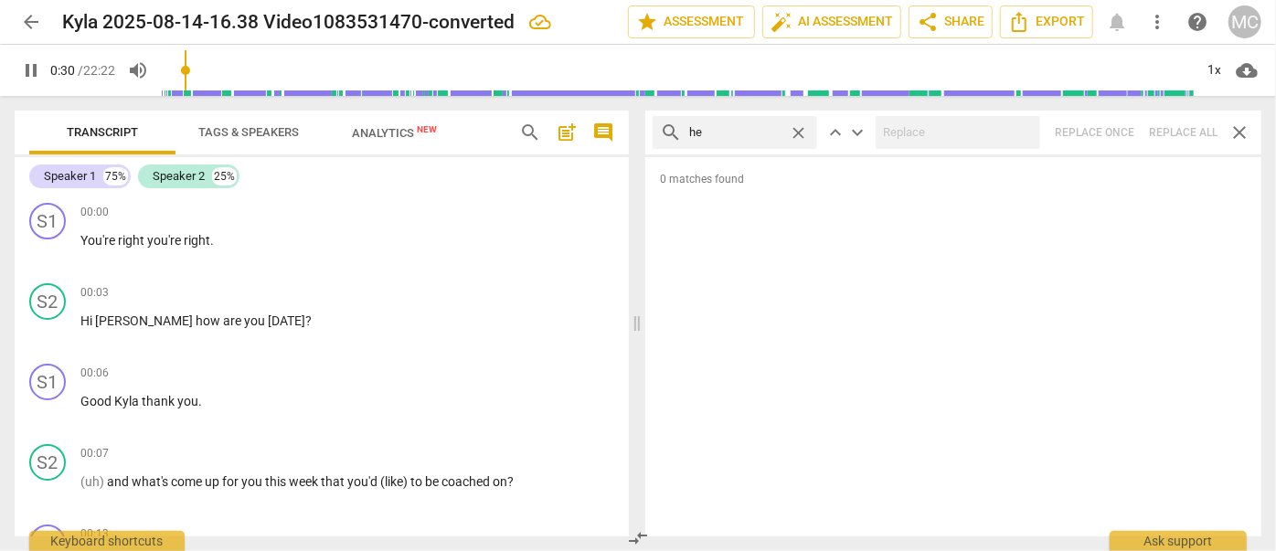
type input "h"
type input "31"
type input "s"
type input "32"
type input "she"
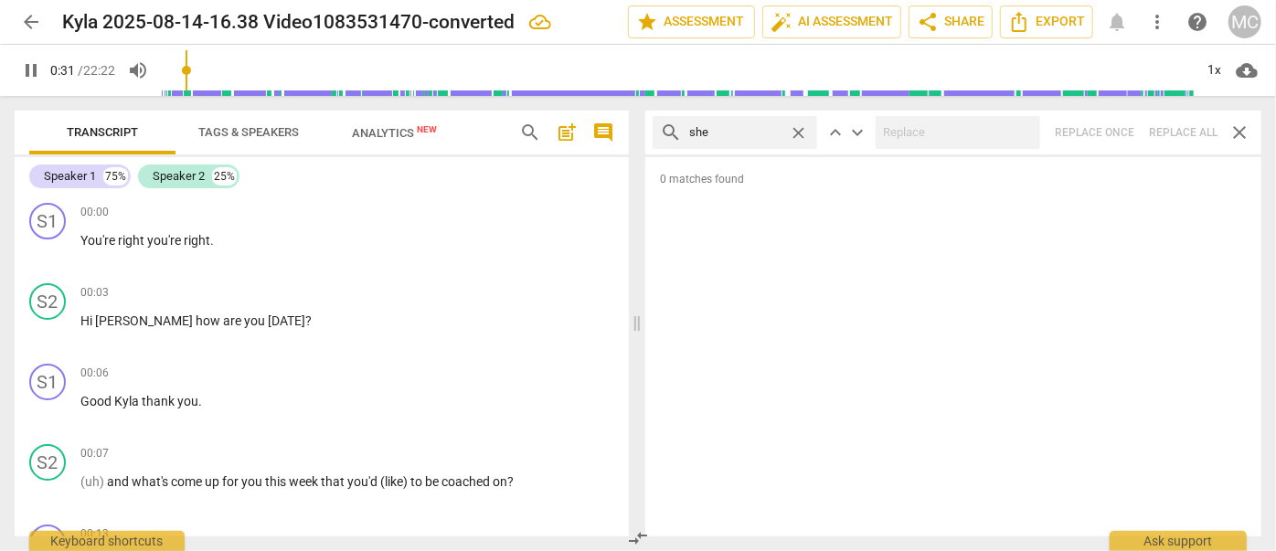
type input "32"
type input "she'll"
type input "32"
type input "she'l"
type input "32"
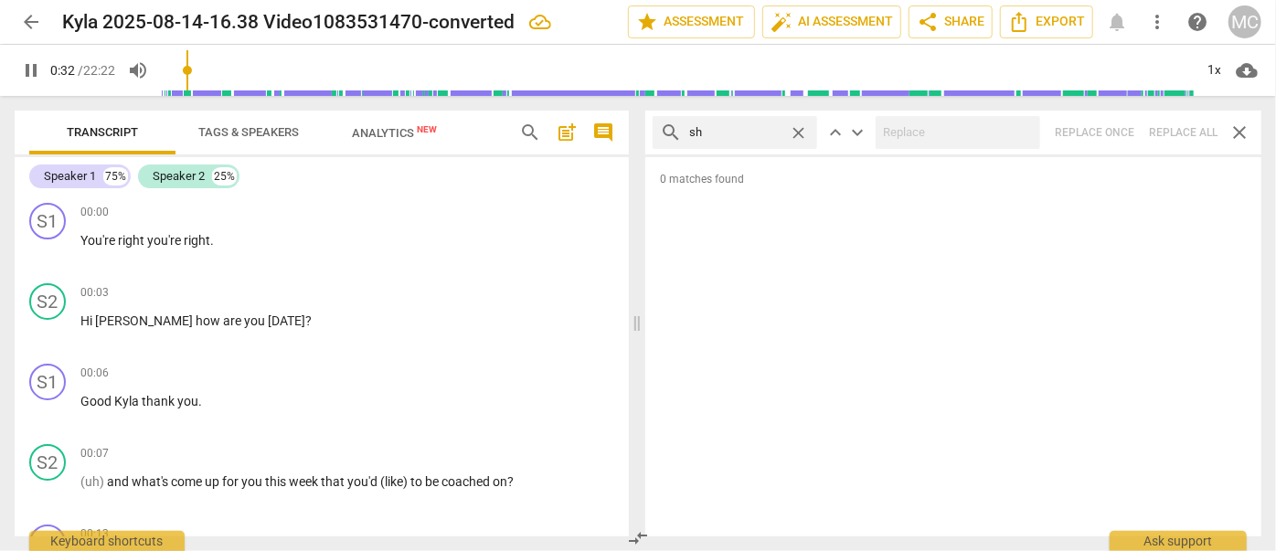
type input "s"
type input "33"
type input "i"
type input "33"
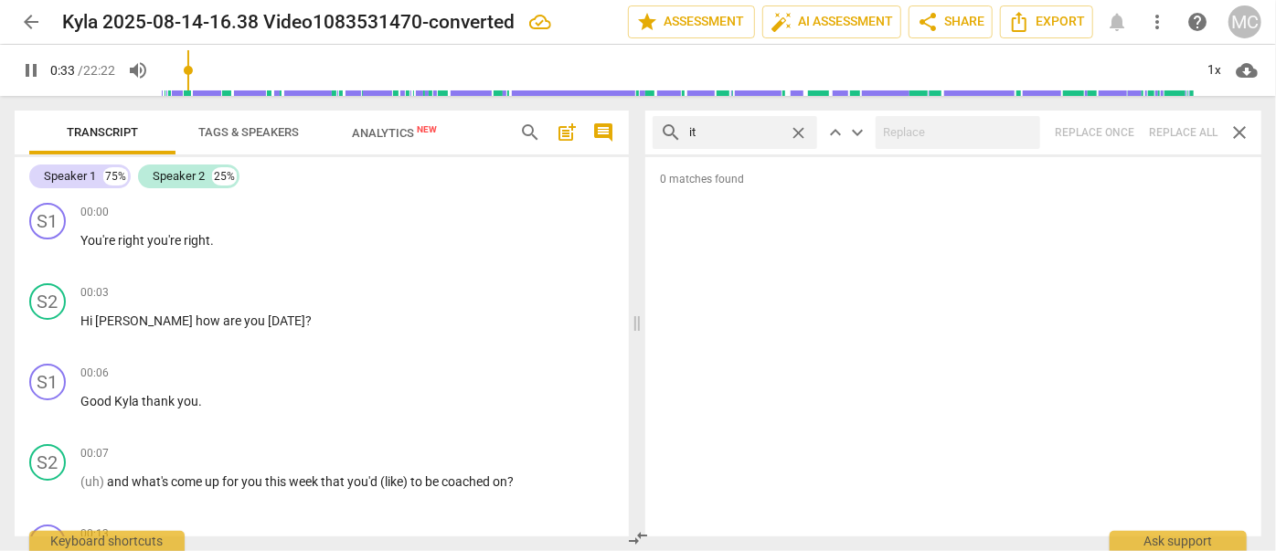
type input "it'"
type input "33"
type input "it'll"
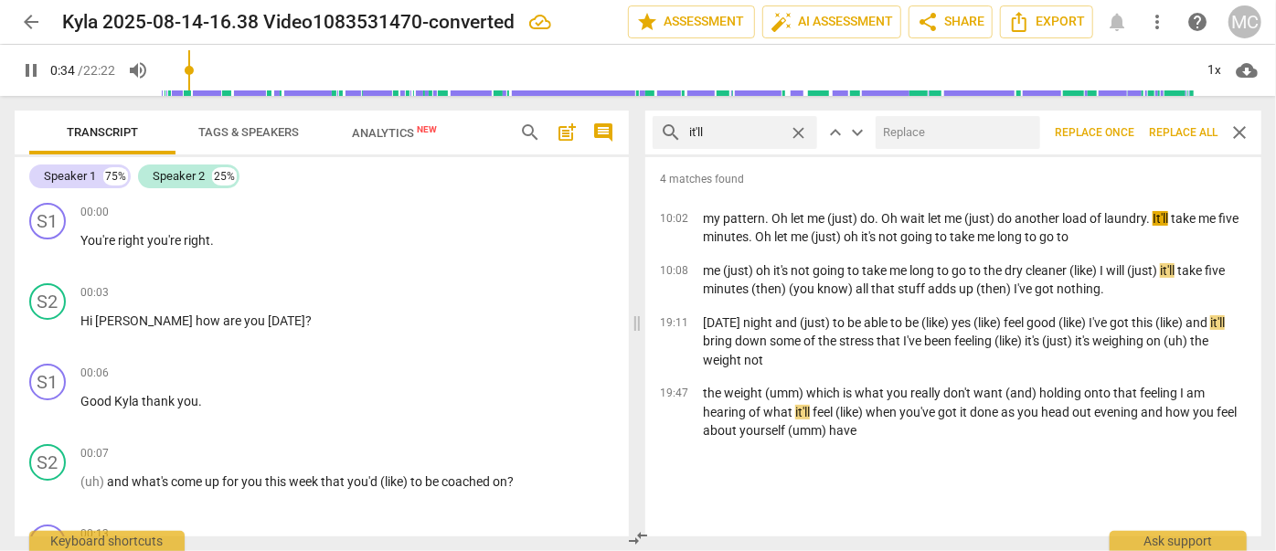
click at [907, 123] on input "text" at bounding box center [954, 132] width 157 height 29
type input "34"
type input "i"
type input "35"
type input "i t"
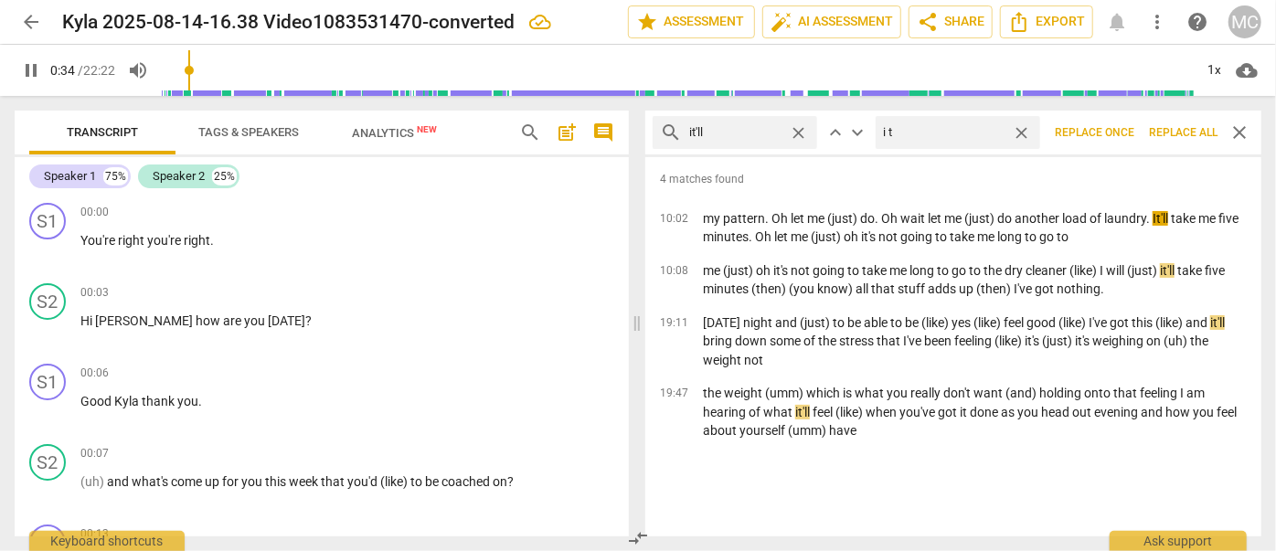
type input "35"
type input "it"
type input "35"
type input "it wi"
type input "35"
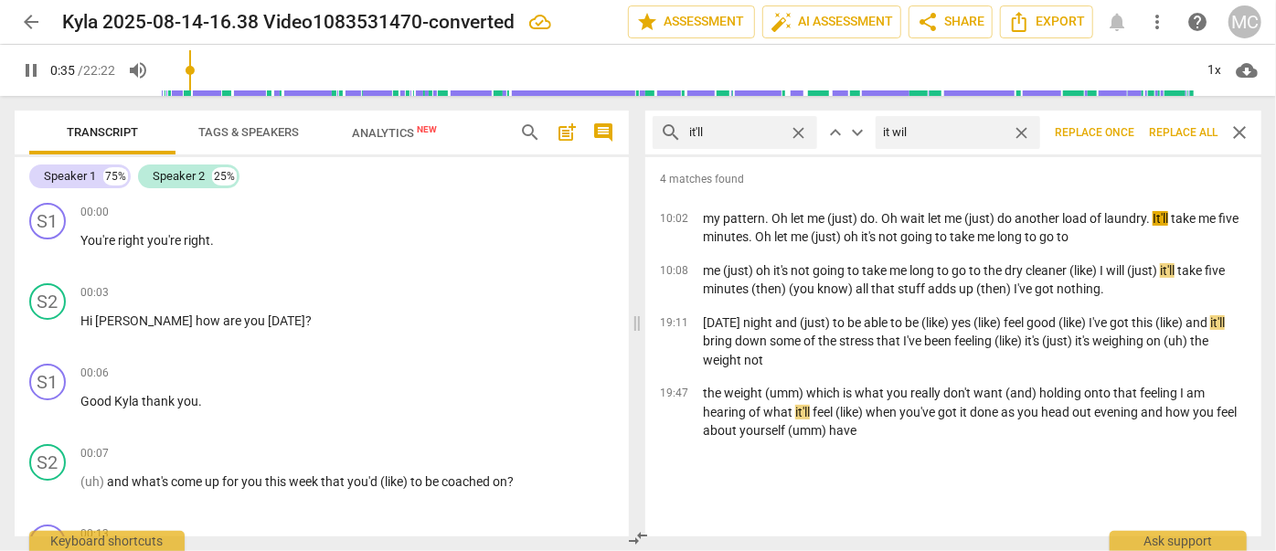
type input "it will"
type input "36"
type input "it will"
click at [1170, 131] on span "Replace all" at bounding box center [1183, 133] width 69 height 16
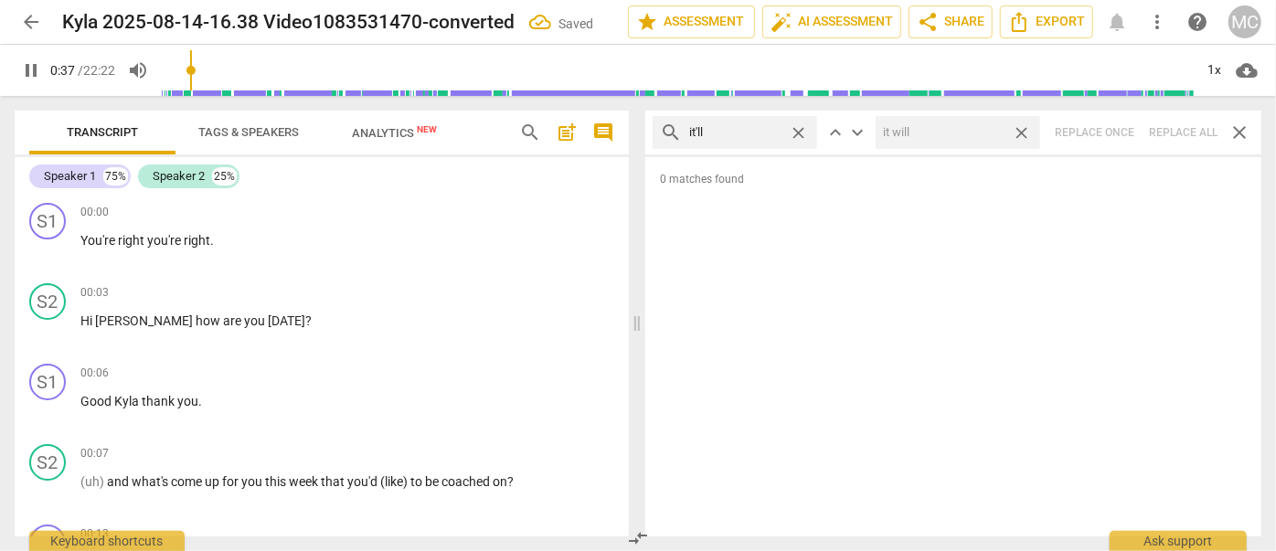
type input "38"
drag, startPoint x: 1026, startPoint y: 131, endPoint x: 888, endPoint y: 144, distance: 138.6
click at [1026, 131] on span "close" at bounding box center [1021, 132] width 19 height 19
type input "38"
click at [800, 131] on span "close" at bounding box center [798, 132] width 19 height 19
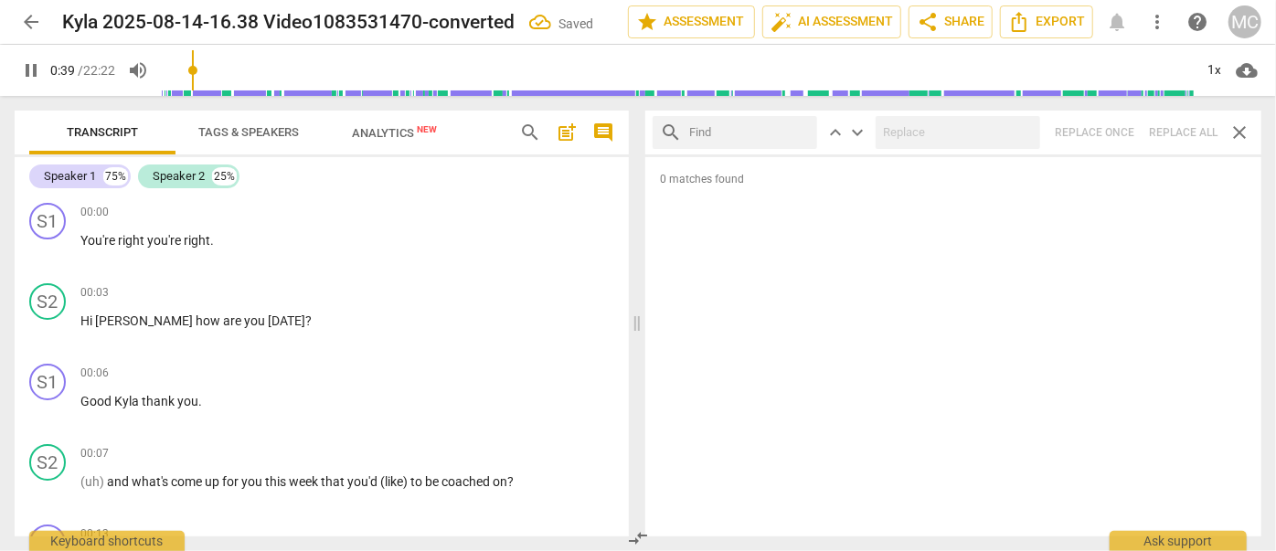
click at [753, 133] on input "text" at bounding box center [749, 132] width 121 height 29
type input "40"
type input "we'"
type input "40"
type input "we'll"
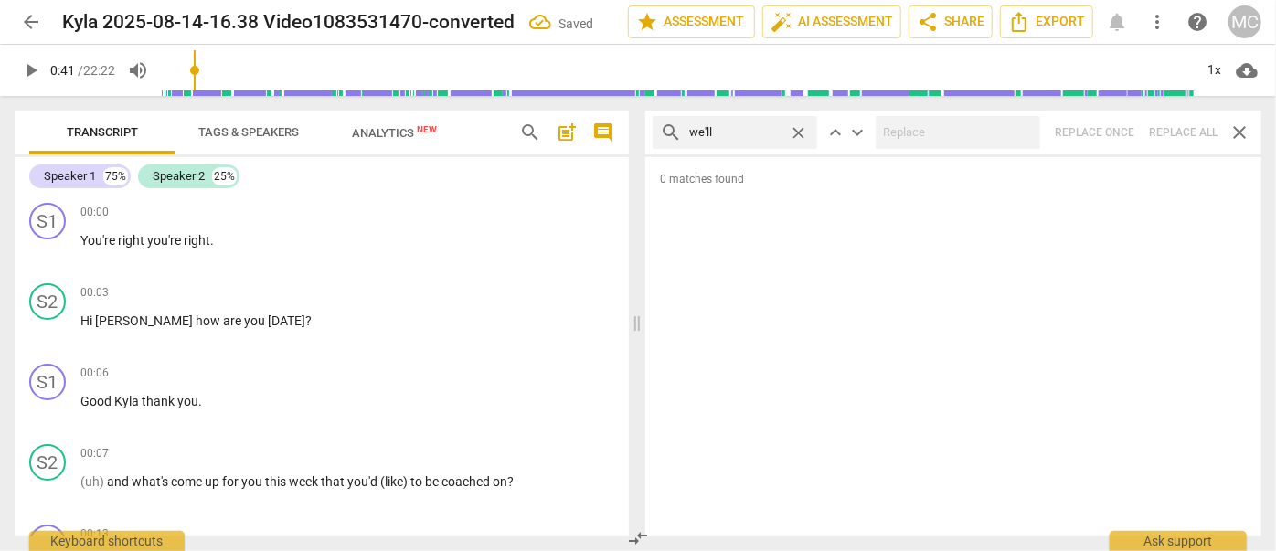
type input "41"
click at [1189, 127] on div "search we'll close keyboard_arrow_up keyboard_arrow_down Replace once Replace a…" at bounding box center [953, 133] width 616 height 44
click at [797, 131] on span "close" at bounding box center [798, 132] width 19 height 19
click at [767, 130] on input "text" at bounding box center [749, 132] width 121 height 29
type input "they'll"
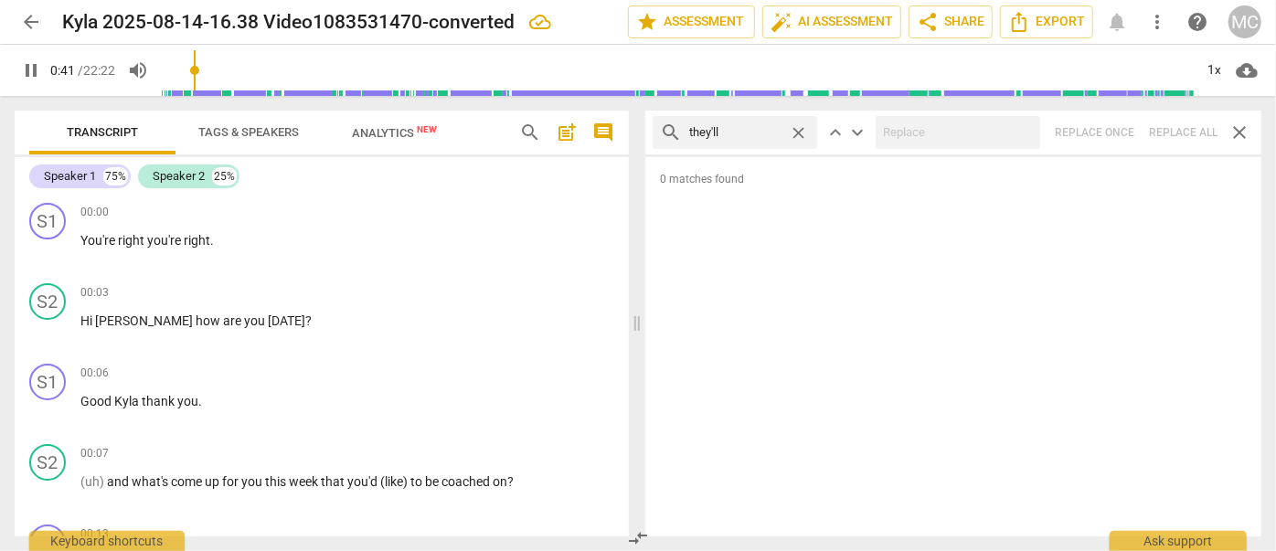
click at [1156, 132] on div "search they'll close keyboard_arrow_up keyboard_arrow_down Replace once Replace…" at bounding box center [953, 133] width 616 height 44
type input "43"
click at [800, 131] on span "close" at bounding box center [798, 132] width 19 height 19
click at [723, 133] on input "text" at bounding box center [749, 132] width 121 height 29
type input "45"
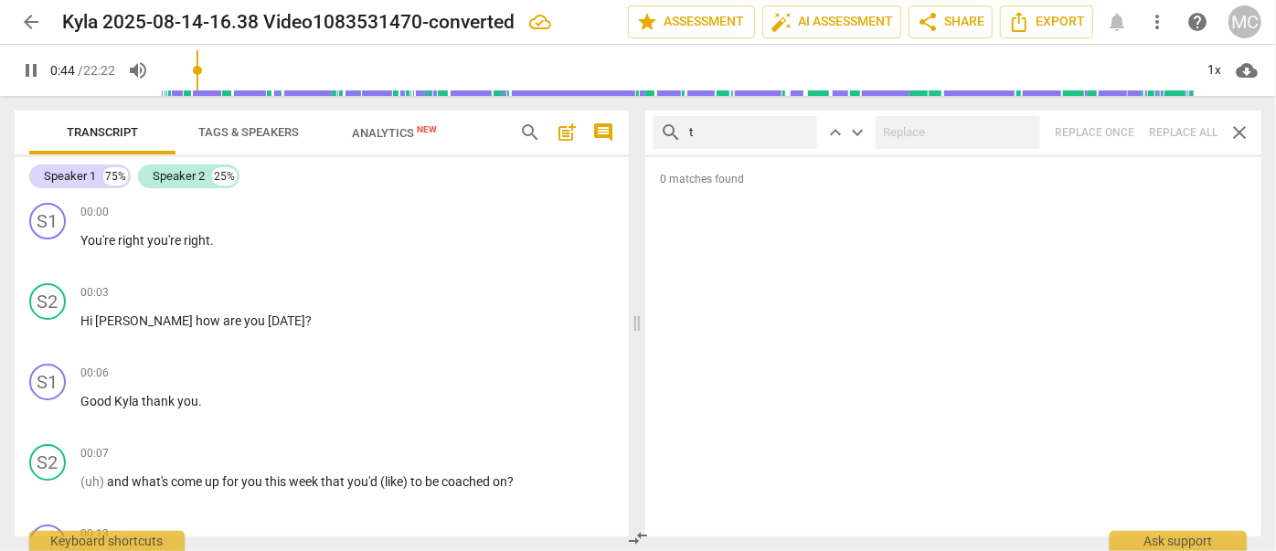
type input "th"
type input "45"
type input "there"
type input "46"
type input "there'l"
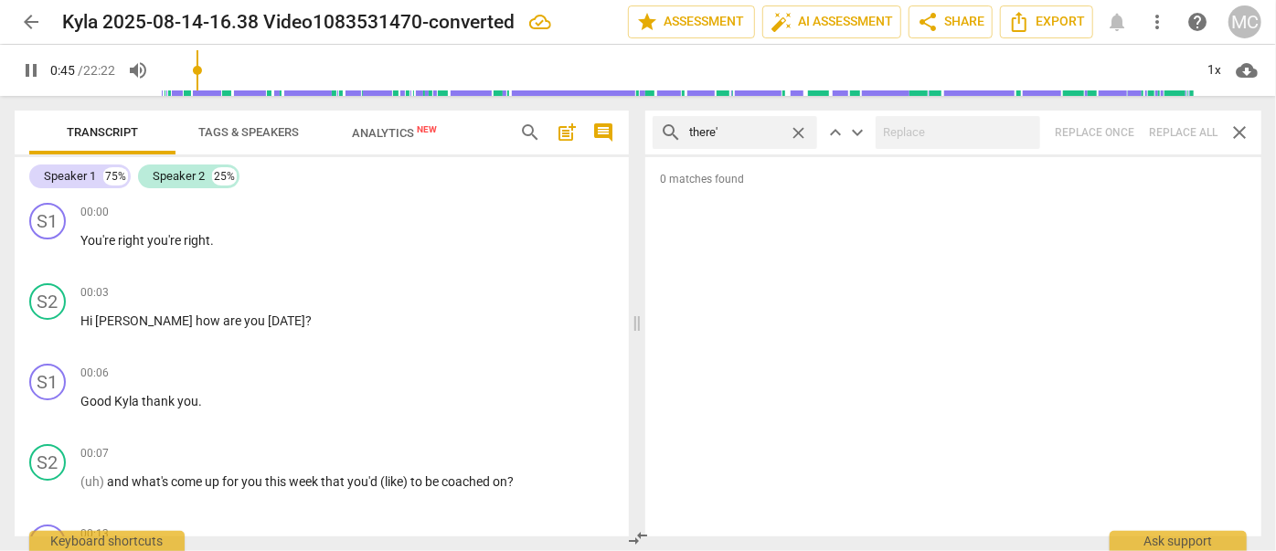
type input "46"
type input "there'll"
type input "48"
click at [1169, 121] on div "search there'll close keyboard_arrow_up keyboard_arrow_down Replace once Replac…" at bounding box center [953, 133] width 616 height 44
click at [802, 126] on span "close" at bounding box center [798, 132] width 19 height 19
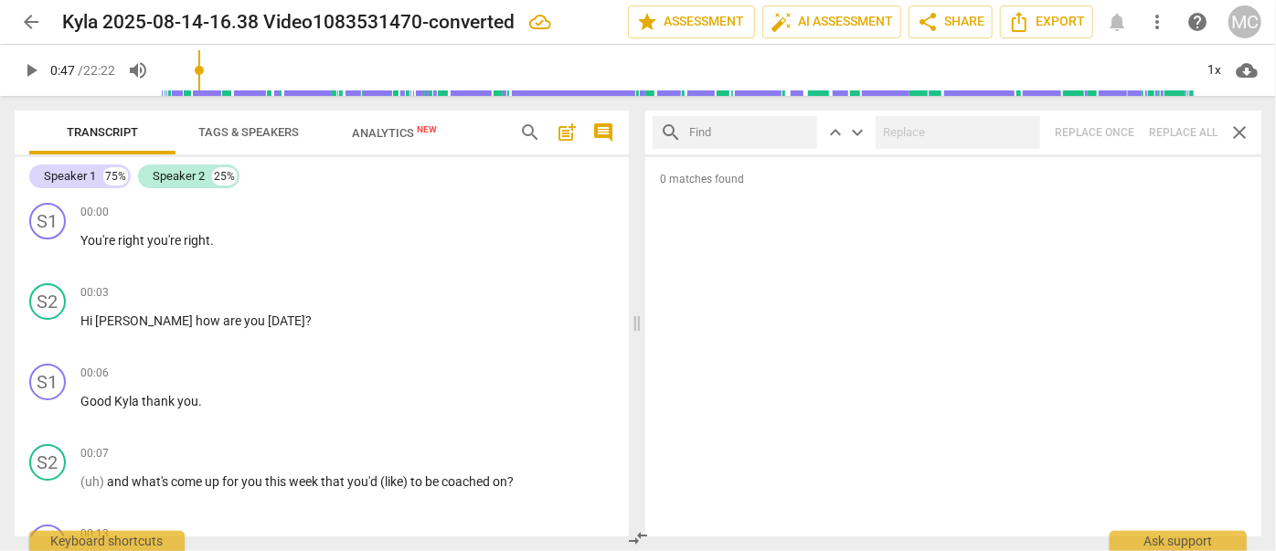
click at [758, 128] on input "text" at bounding box center [749, 132] width 121 height 29
type input "that'll"
click at [1179, 123] on div "search that'll close keyboard_arrow_up keyboard_arrow_down Replace once Replace…" at bounding box center [953, 133] width 616 height 44
type input "50"
click at [803, 129] on span "close" at bounding box center [798, 132] width 19 height 19
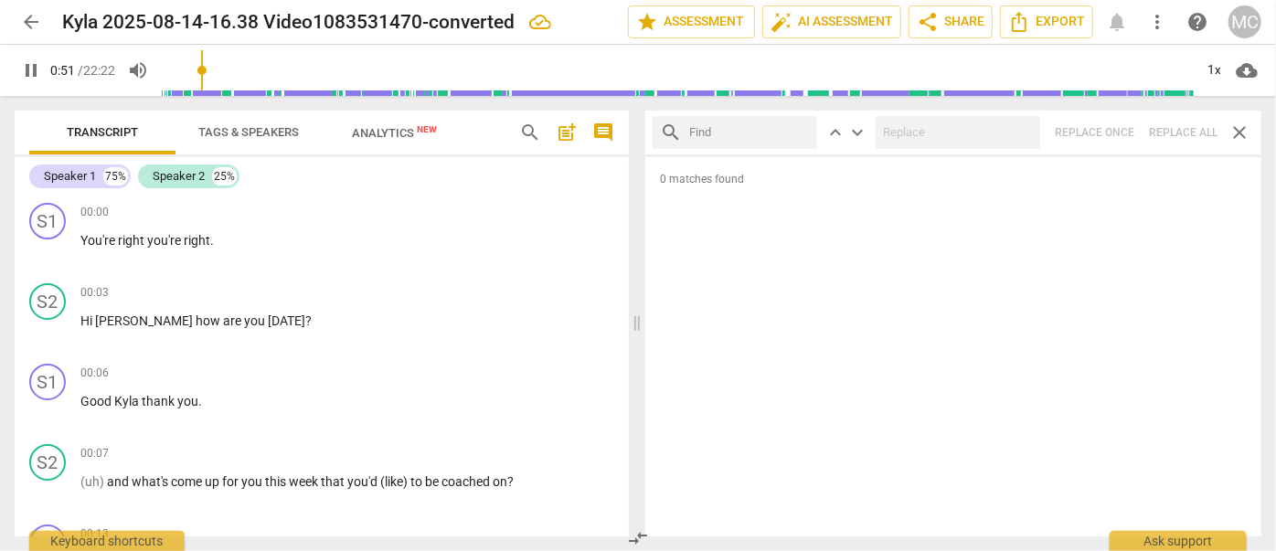
click at [742, 133] on input "text" at bounding box center [749, 132] width 121 height 29
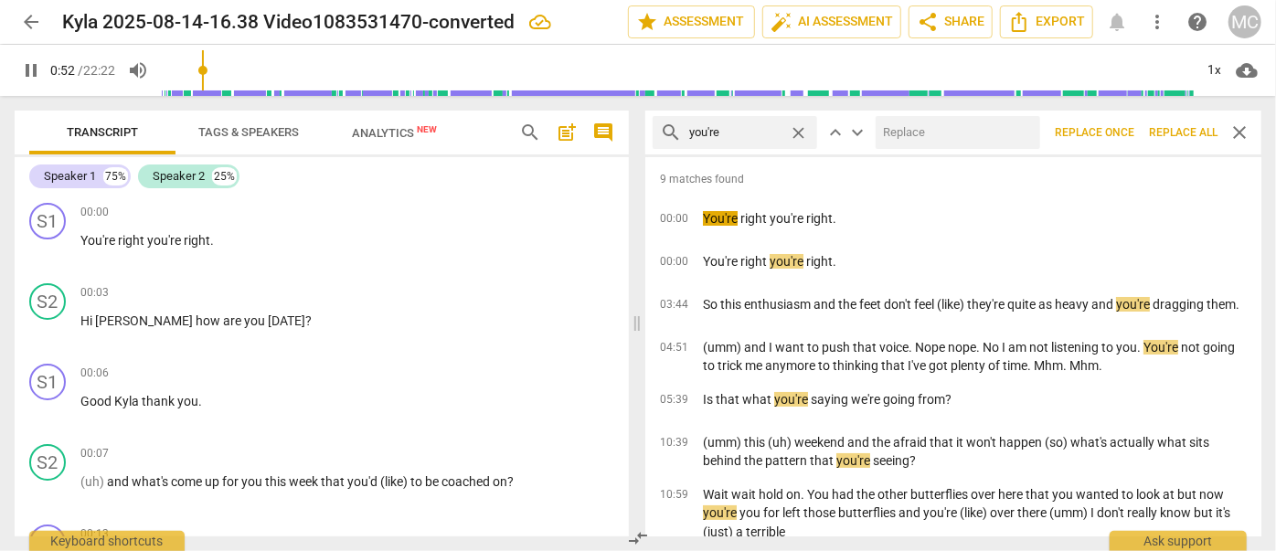
click at [977, 133] on input "text" at bounding box center [954, 132] width 157 height 29
drag, startPoint x: 1176, startPoint y: 127, endPoint x: 1147, endPoint y: 128, distance: 28.4
click at [1176, 127] on span "Replace all" at bounding box center [1183, 133] width 69 height 16
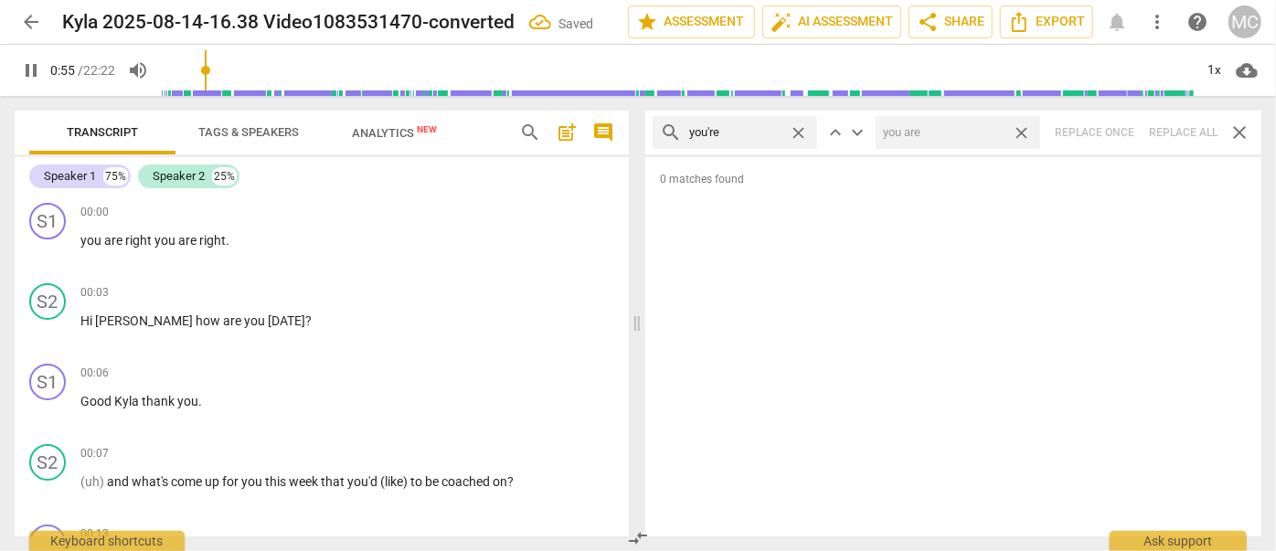
drag, startPoint x: 1021, startPoint y: 130, endPoint x: 711, endPoint y: 141, distance: 310.1
click at [1021, 130] on span "close" at bounding box center [1021, 132] width 19 height 19
click at [799, 131] on span "close" at bounding box center [798, 132] width 19 height 19
click at [736, 133] on input "text" at bounding box center [749, 132] width 121 height 29
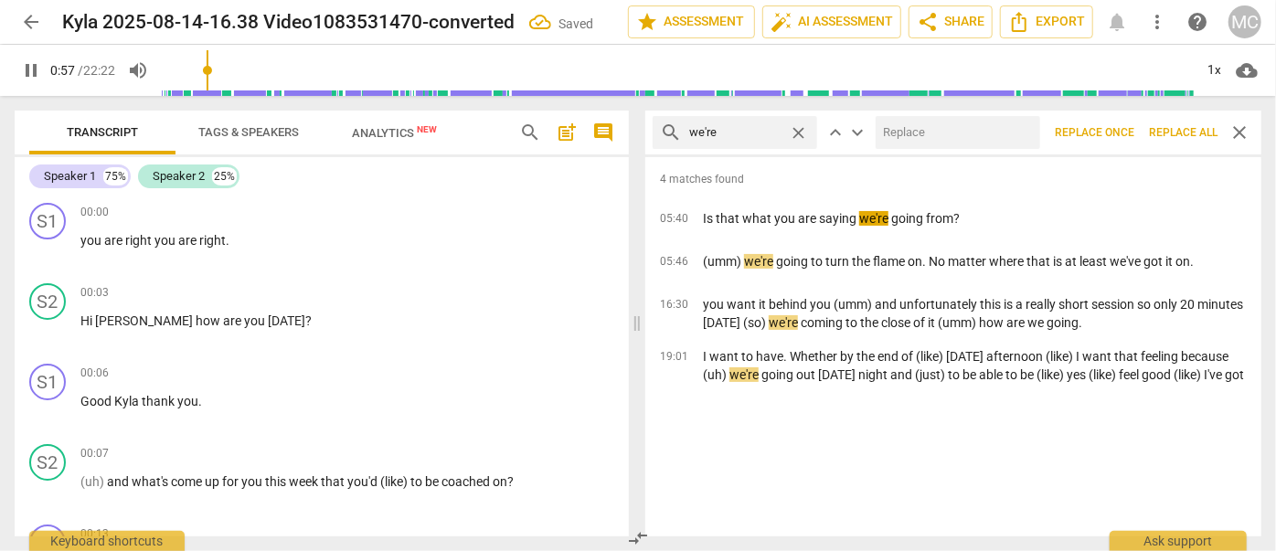
click at [988, 134] on input "text" at bounding box center [954, 132] width 157 height 29
click at [1179, 126] on span "Replace all" at bounding box center [1183, 133] width 69 height 16
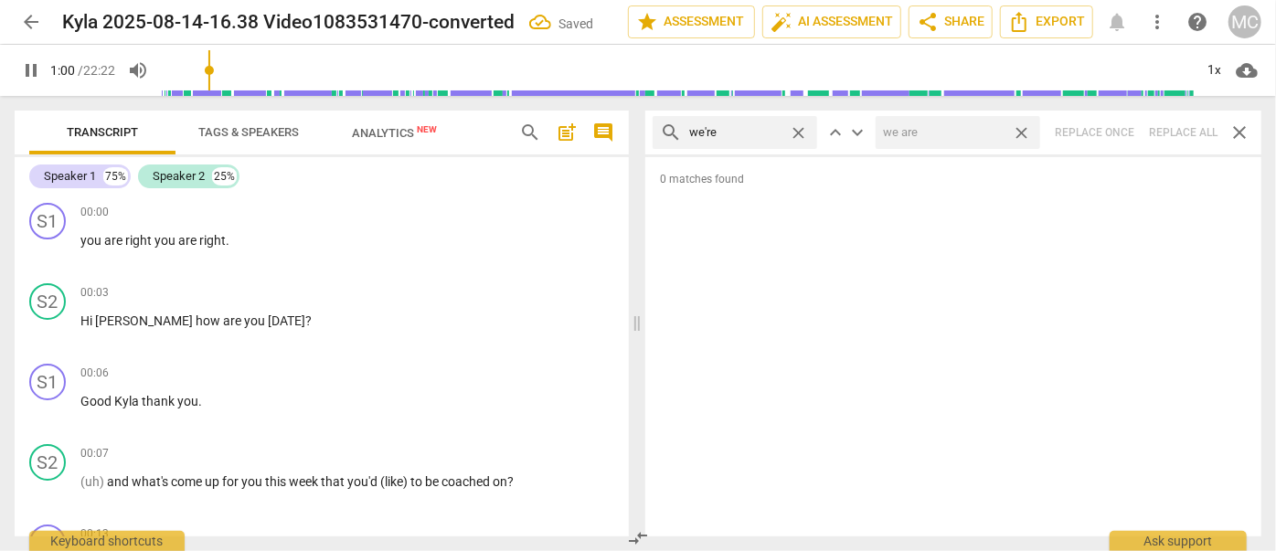
click at [1024, 126] on span "close" at bounding box center [1021, 132] width 19 height 19
click at [797, 129] on span "close" at bounding box center [798, 132] width 19 height 19
click at [752, 138] on input "text" at bounding box center [749, 132] width 121 height 29
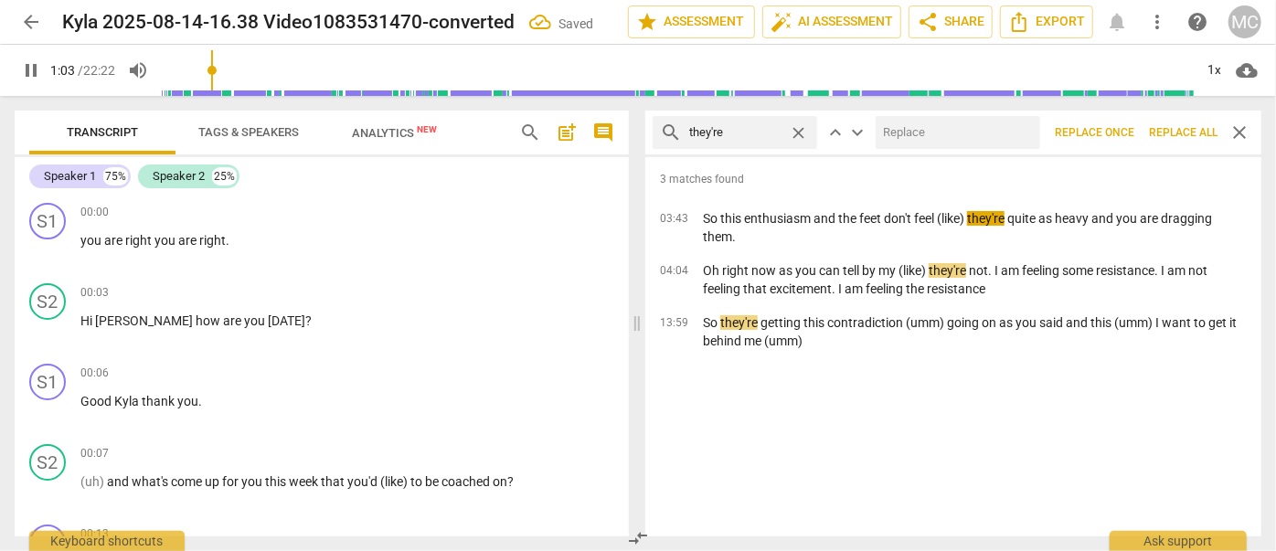
click at [928, 135] on input "text" at bounding box center [954, 132] width 157 height 29
click at [1172, 126] on span "Replace all" at bounding box center [1183, 133] width 69 height 16
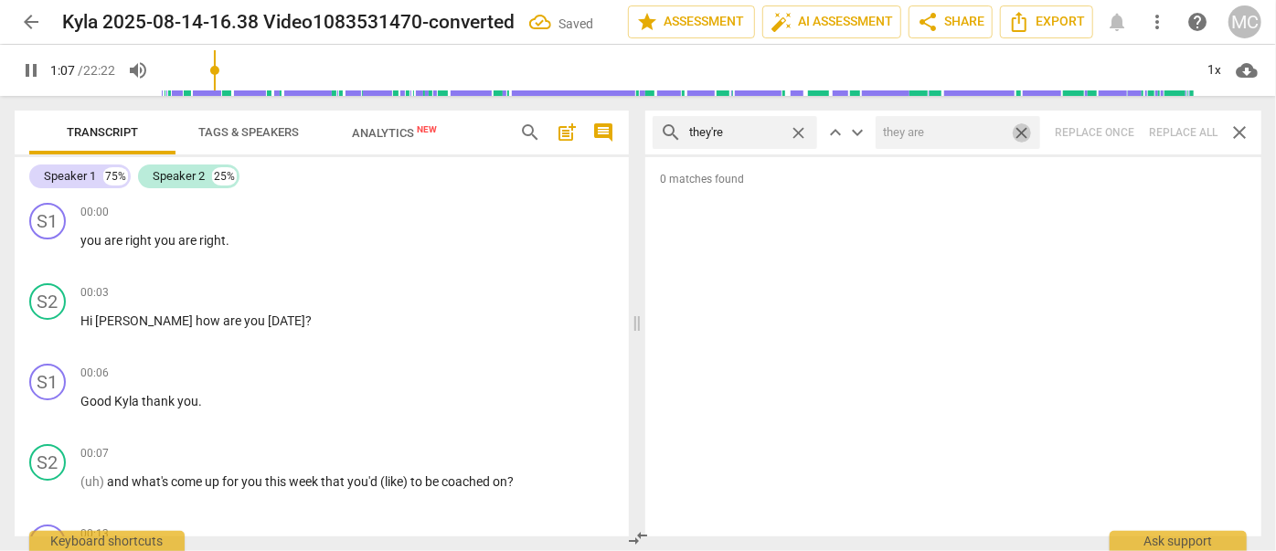
click at [1022, 131] on span "close" at bounding box center [1021, 132] width 19 height 19
click at [796, 131] on span "close" at bounding box center [798, 132] width 19 height 19
click at [762, 135] on input "text" at bounding box center [749, 132] width 121 height 29
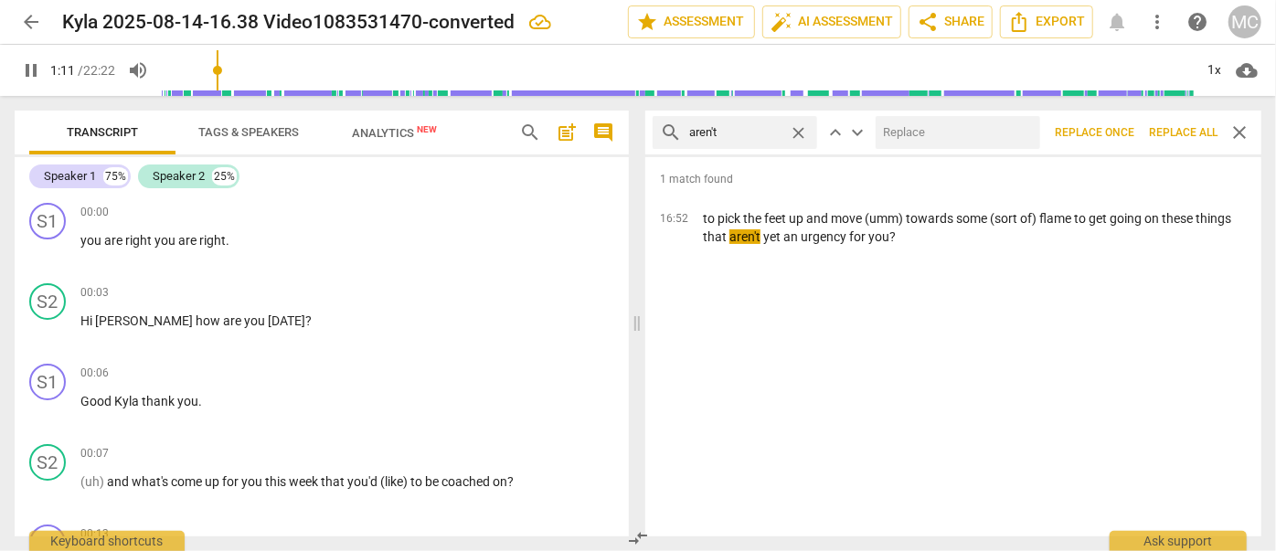
click at [931, 133] on input "text" at bounding box center [954, 132] width 157 height 29
click at [1175, 128] on span "Replace all" at bounding box center [1183, 133] width 69 height 16
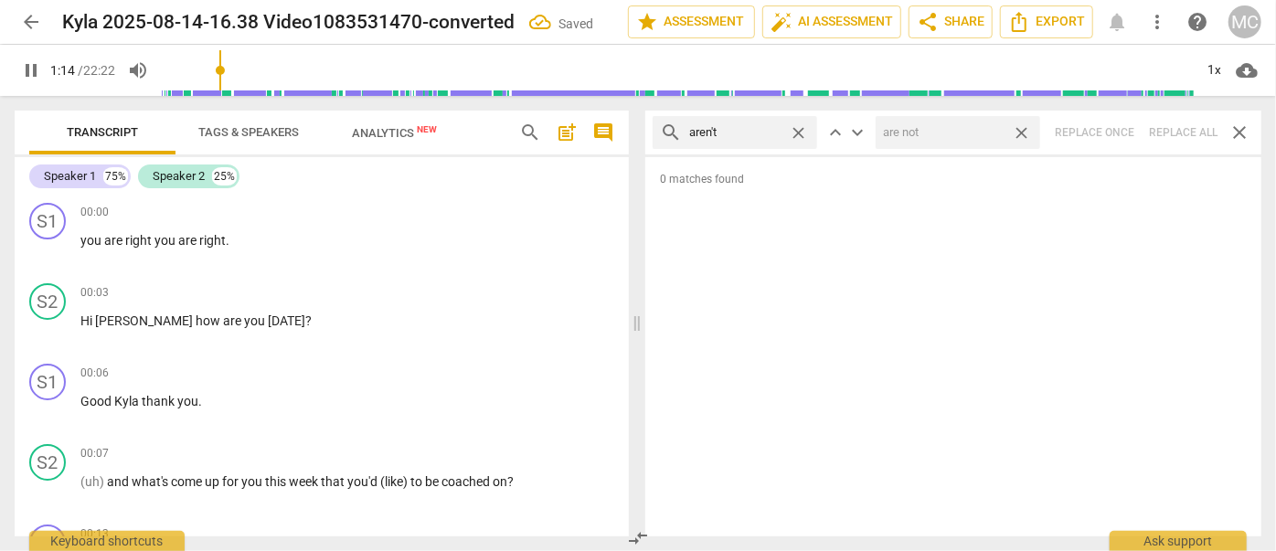
click at [1021, 126] on span "close" at bounding box center [1021, 132] width 19 height 19
click at [802, 128] on span "close" at bounding box center [798, 132] width 19 height 19
click at [774, 127] on input "text" at bounding box center [749, 132] width 121 height 29
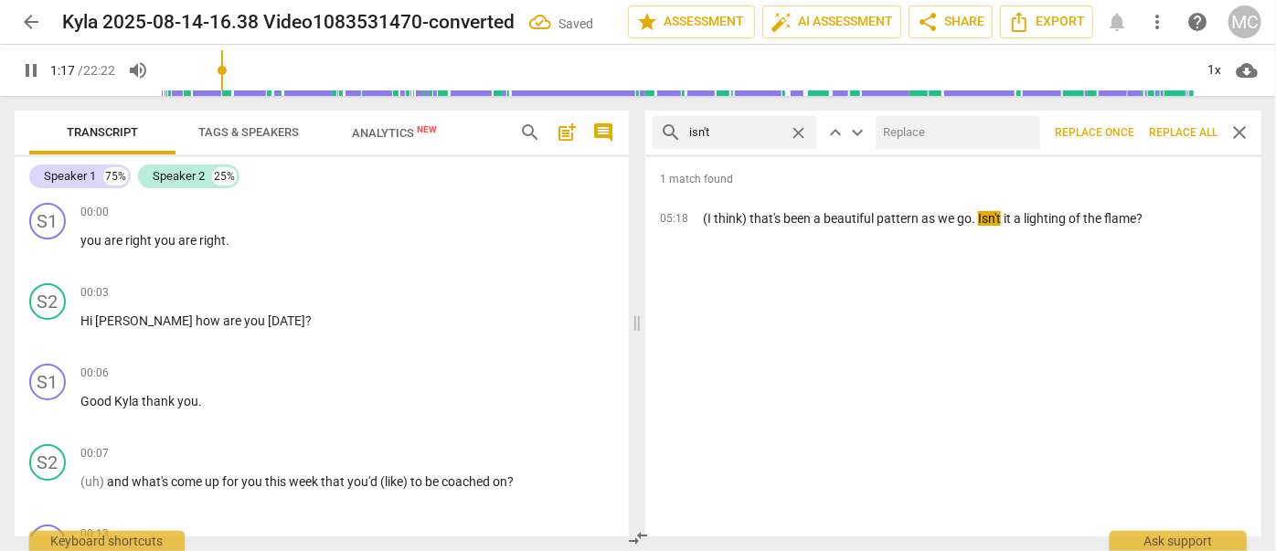
click at [927, 128] on input "text" at bounding box center [954, 132] width 157 height 29
click at [1179, 126] on span "Replace all" at bounding box center [1183, 133] width 69 height 16
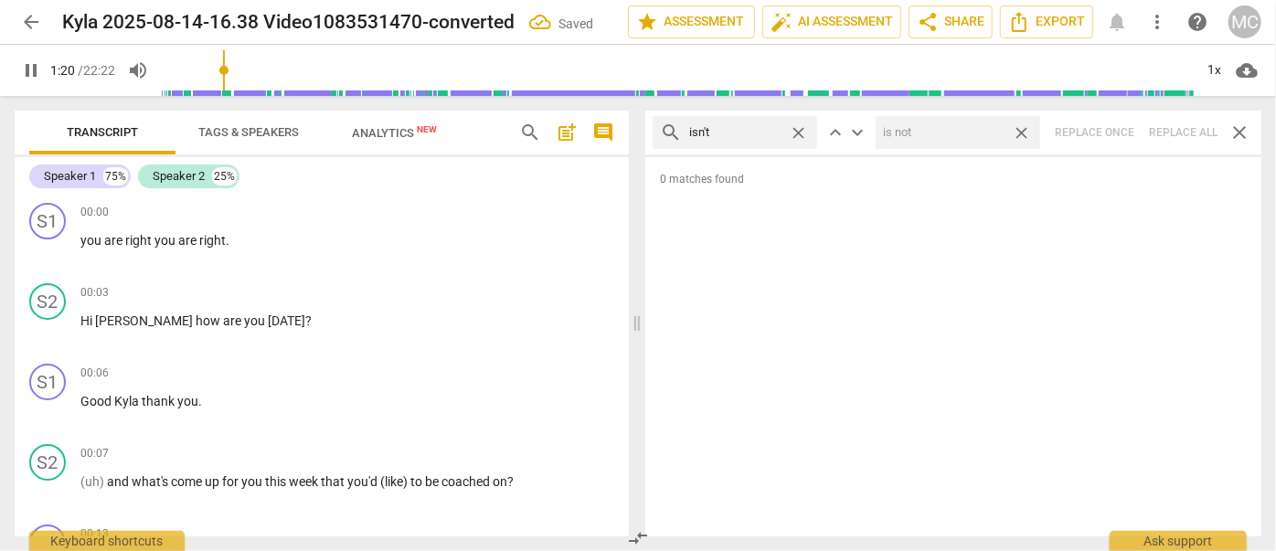
click at [1023, 130] on span "close" at bounding box center [1021, 132] width 19 height 19
click at [799, 126] on span "close" at bounding box center [798, 132] width 19 height 19
click at [731, 140] on input "text" at bounding box center [749, 132] width 121 height 29
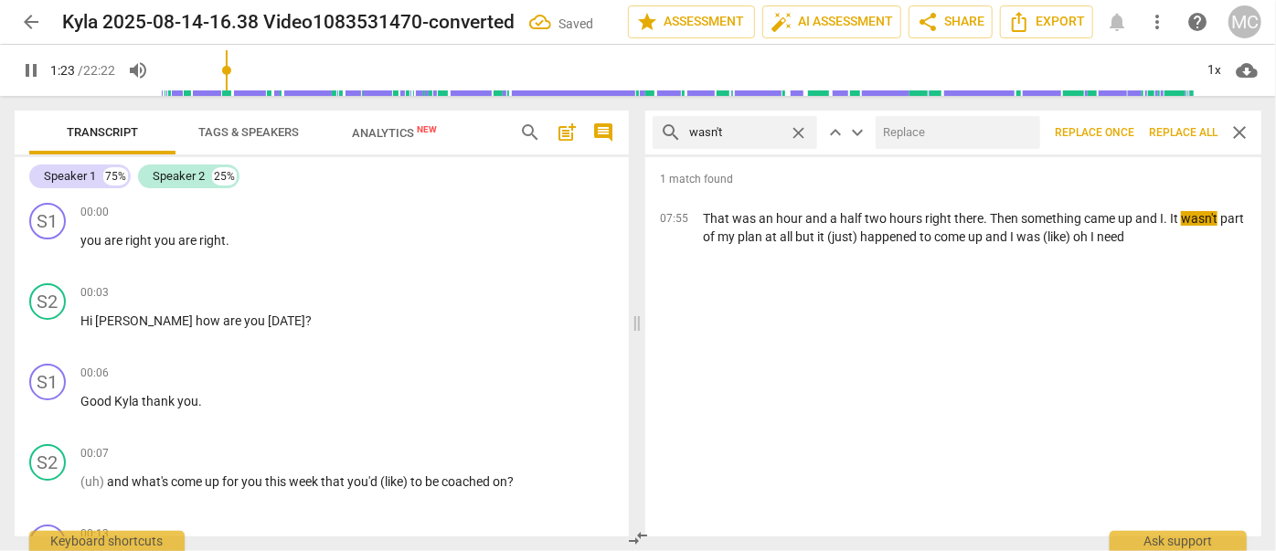
click at [892, 128] on input "text" at bounding box center [954, 132] width 157 height 29
click at [1177, 126] on span "Replace all" at bounding box center [1183, 133] width 69 height 16
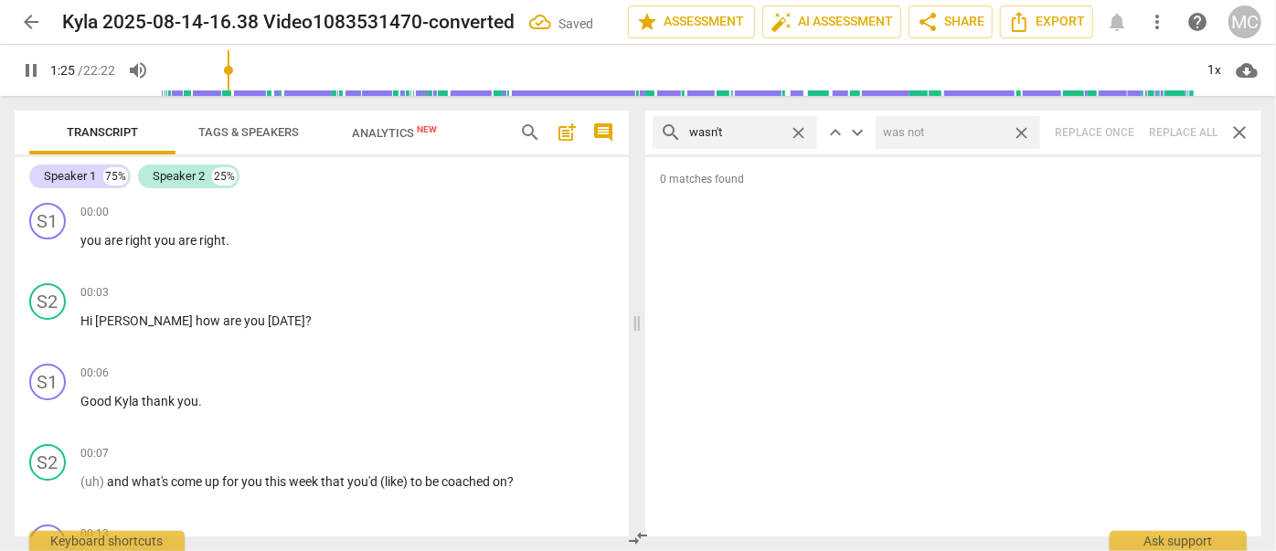
click at [1022, 126] on span "close" at bounding box center [1021, 132] width 19 height 19
click at [803, 128] on span "close" at bounding box center [798, 132] width 19 height 19
click at [786, 131] on input "text" at bounding box center [749, 132] width 121 height 29
click at [1182, 128] on div "search weren't close keyboard_arrow_up keyboard_arrow_down Replace once Replace…" at bounding box center [953, 133] width 616 height 44
click at [799, 133] on span "close" at bounding box center [798, 132] width 19 height 19
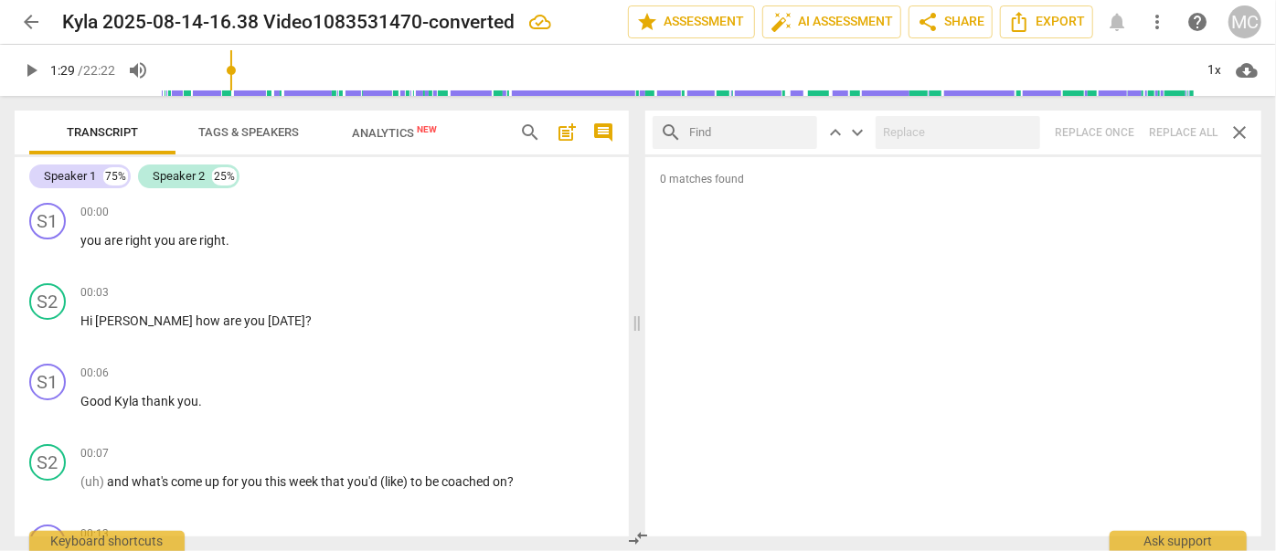
click at [750, 126] on input "text" at bounding box center [749, 132] width 121 height 29
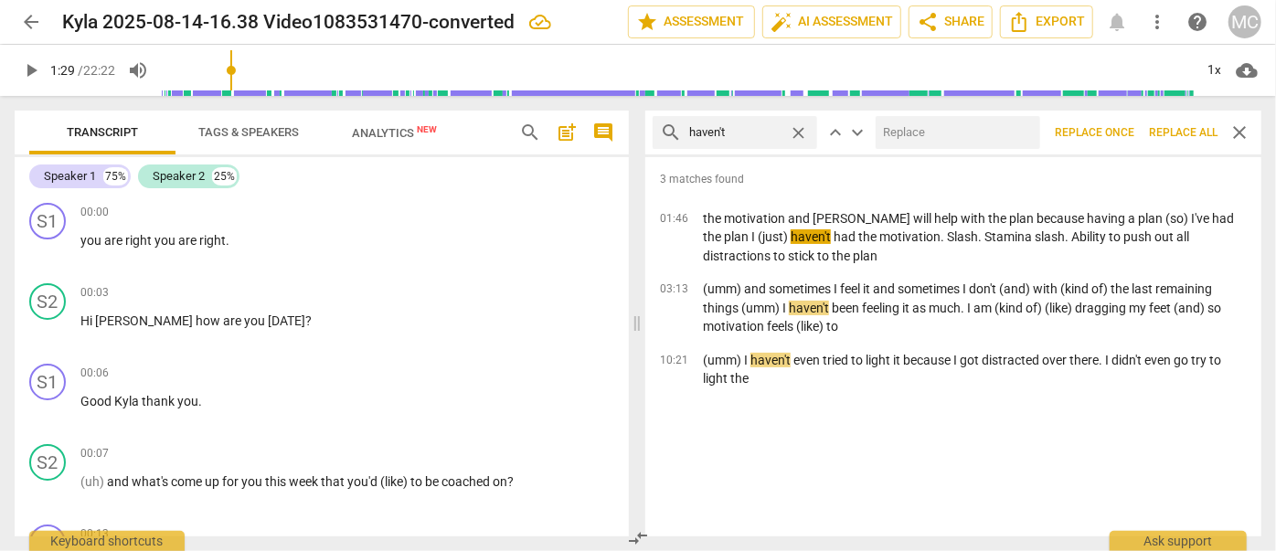
click at [944, 119] on input "text" at bounding box center [954, 132] width 157 height 29
click at [1177, 131] on span "Replace all" at bounding box center [1183, 133] width 69 height 16
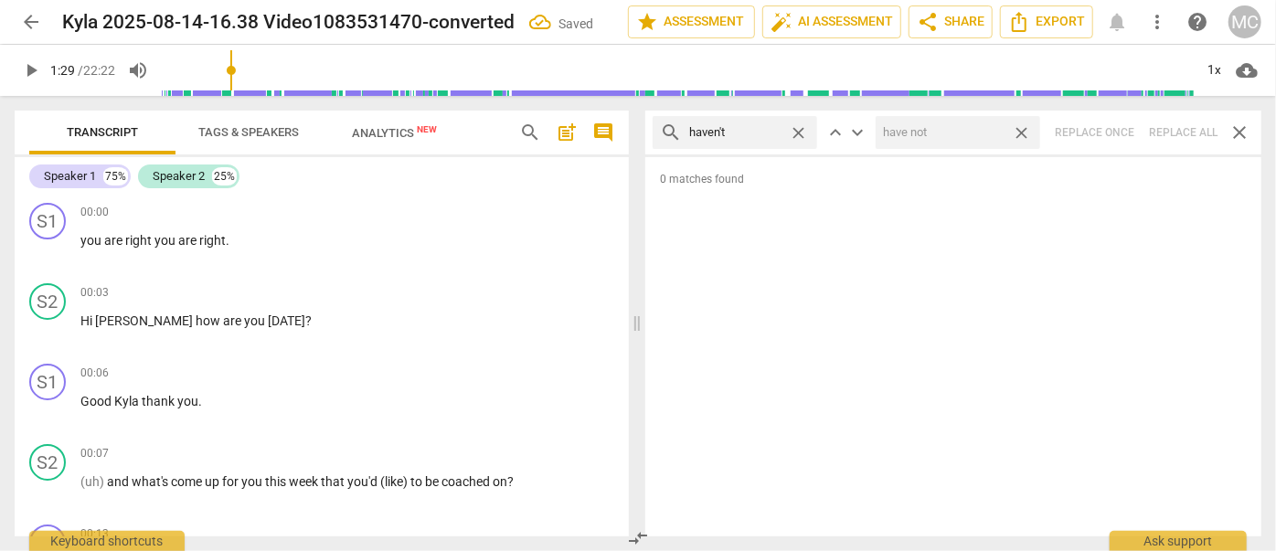
drag, startPoint x: 1022, startPoint y: 131, endPoint x: 919, endPoint y: 134, distance: 103.4
click at [1022, 131] on span "close" at bounding box center [1021, 132] width 19 height 19
click at [801, 129] on span "close" at bounding box center [798, 132] width 19 height 19
click at [774, 129] on input "text" at bounding box center [749, 132] width 121 height 29
click at [1171, 128] on div "search hasn't close keyboard_arrow_up keyboard_arrow_down Replace once Replace …" at bounding box center [953, 133] width 616 height 44
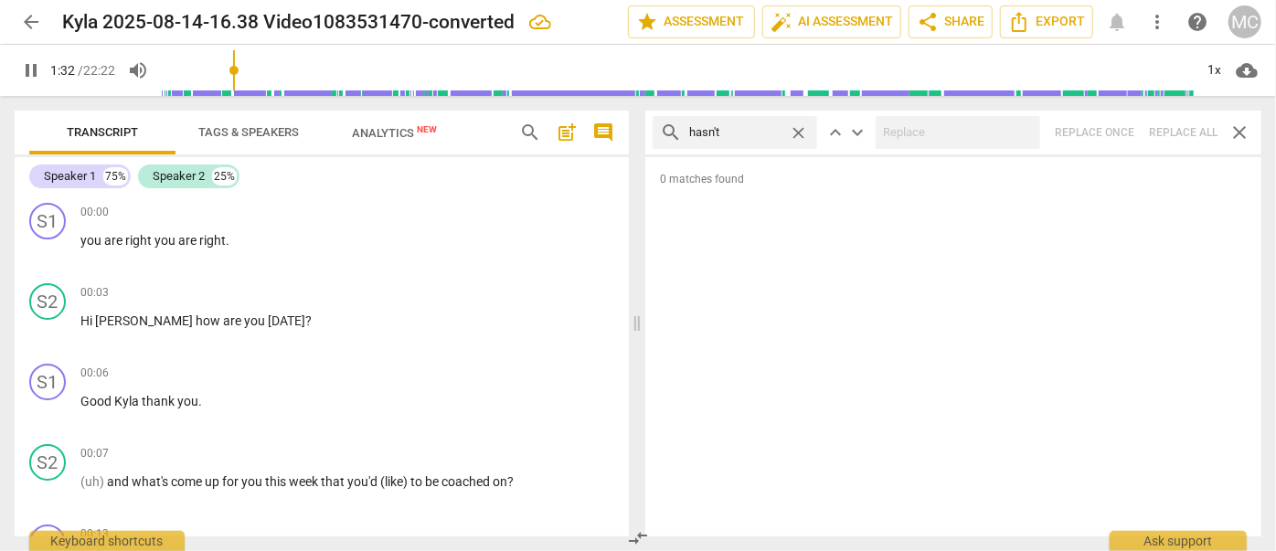
click at [799, 128] on span "close" at bounding box center [798, 132] width 19 height 19
click at [746, 127] on input "text" at bounding box center [749, 132] width 121 height 29
click at [1174, 133] on div "search hadn't close keyboard_arrow_up keyboard_arrow_down Replace once Replace …" at bounding box center [953, 133] width 616 height 44
click at [799, 128] on span "close" at bounding box center [798, 132] width 19 height 19
click at [748, 133] on input "text" at bounding box center [749, 132] width 121 height 29
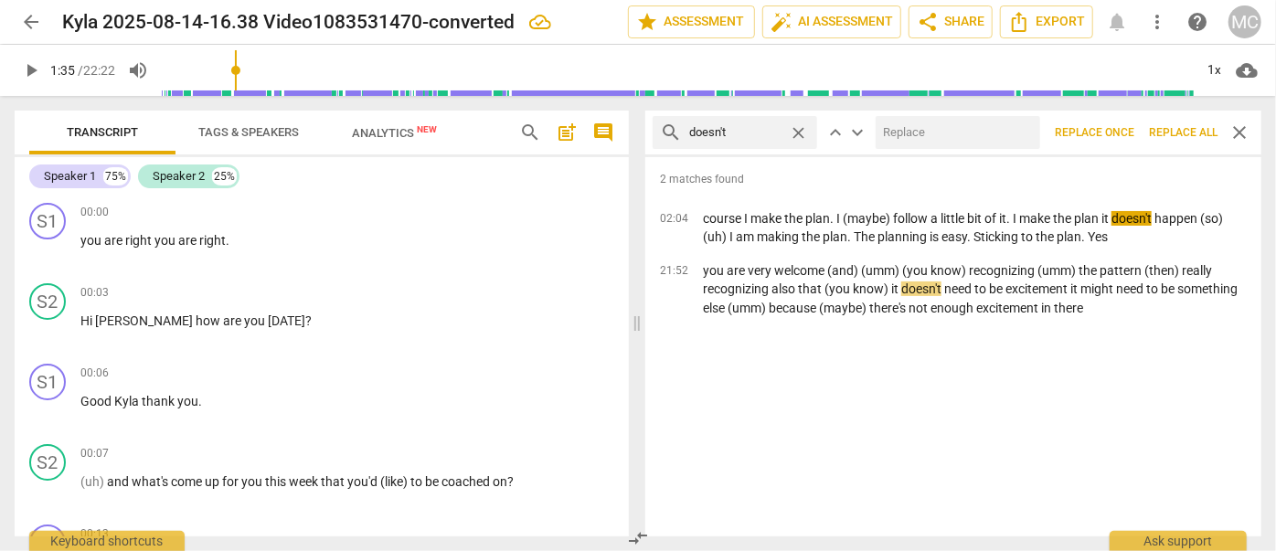
click at [961, 113] on div "search doesn't close keyboard_arrow_up keyboard_arrow_down Replace once Replace…" at bounding box center [953, 133] width 616 height 44
click at [953, 130] on input "text" at bounding box center [954, 132] width 157 height 29
click at [1171, 128] on span "Replace all" at bounding box center [1183, 133] width 69 height 16
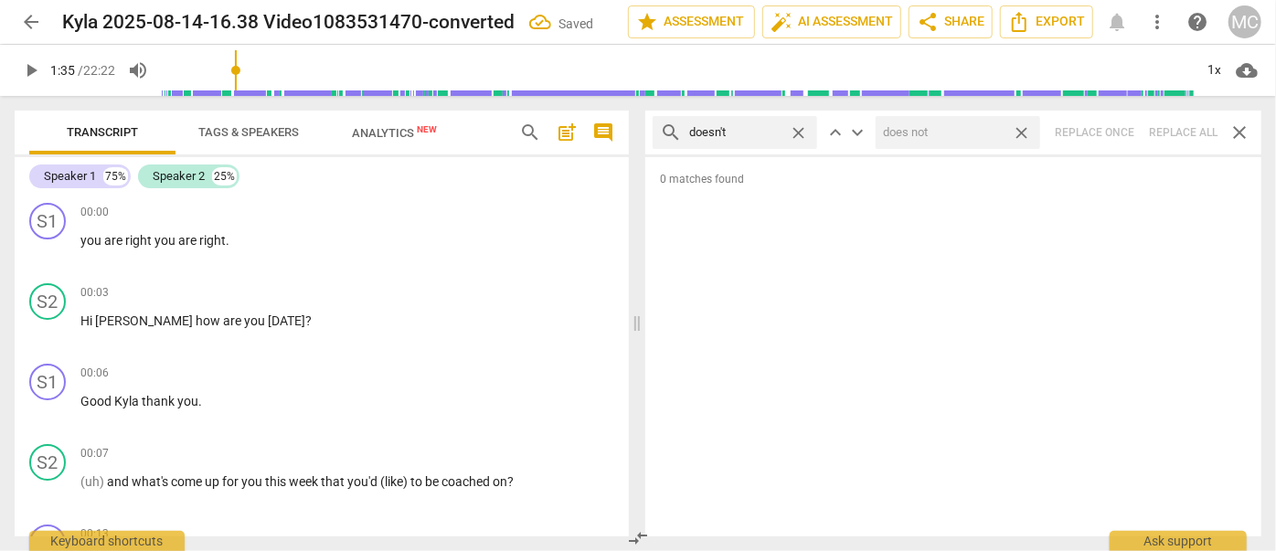
click at [1026, 128] on span "close" at bounding box center [1021, 132] width 19 height 19
click at [798, 131] on span "close" at bounding box center [798, 132] width 19 height 19
click at [743, 133] on input "text" at bounding box center [749, 132] width 121 height 29
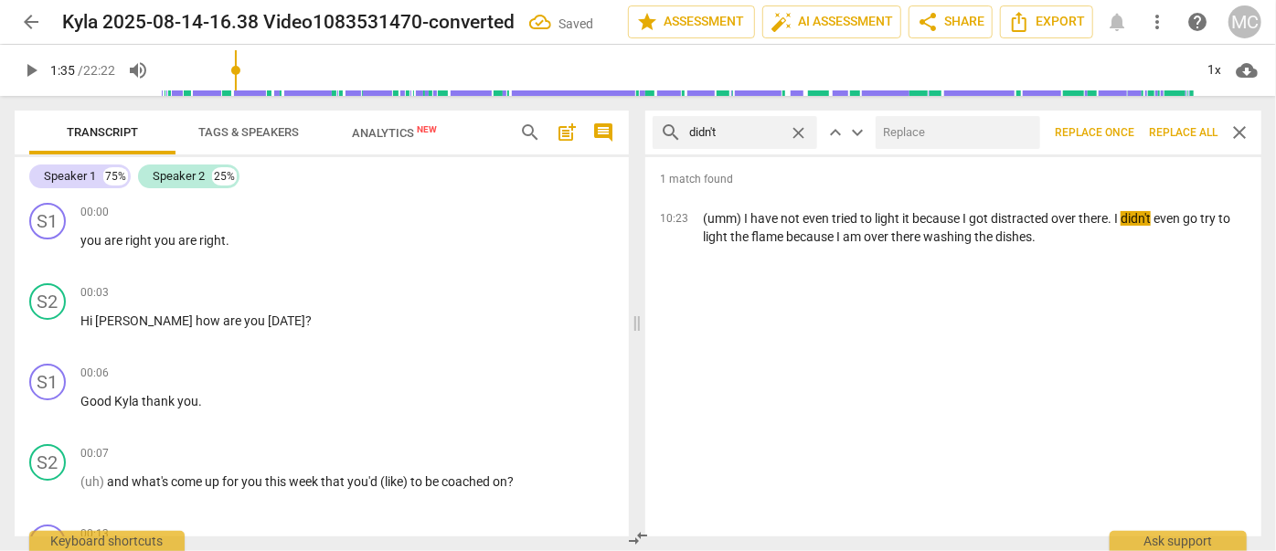
click at [967, 116] on div at bounding box center [958, 132] width 165 height 33
click at [956, 131] on input "text" at bounding box center [954, 132] width 157 height 29
click at [1188, 123] on button "Replace all" at bounding box center [1183, 132] width 83 height 33
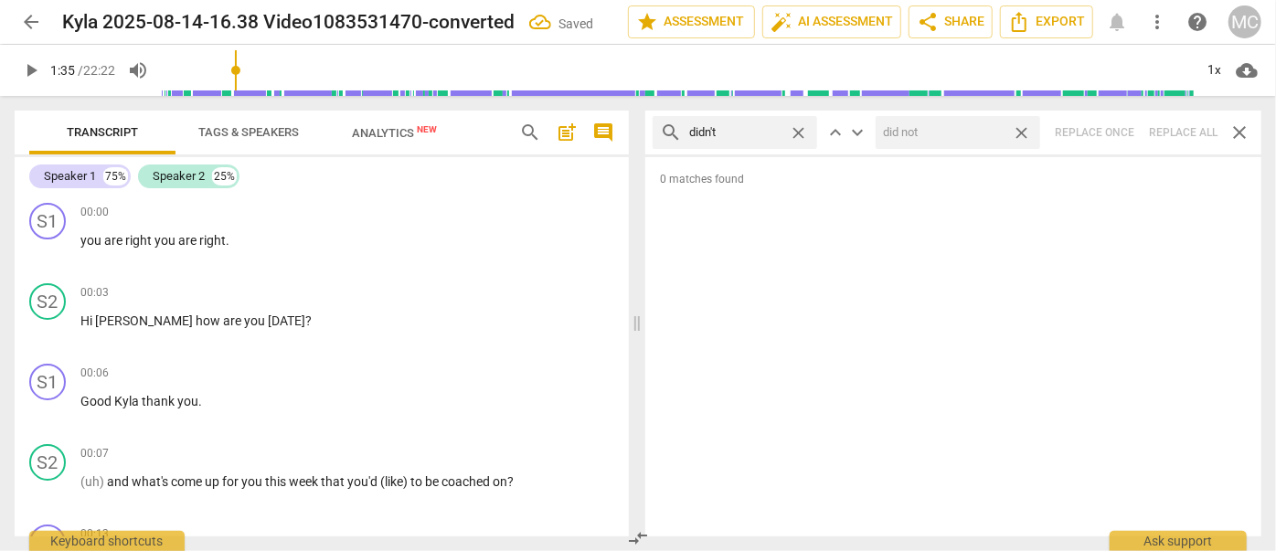
click at [1028, 132] on span "close" at bounding box center [1021, 132] width 19 height 19
click at [804, 126] on span "close" at bounding box center [798, 132] width 19 height 19
click at [750, 131] on input "text" at bounding box center [749, 132] width 121 height 29
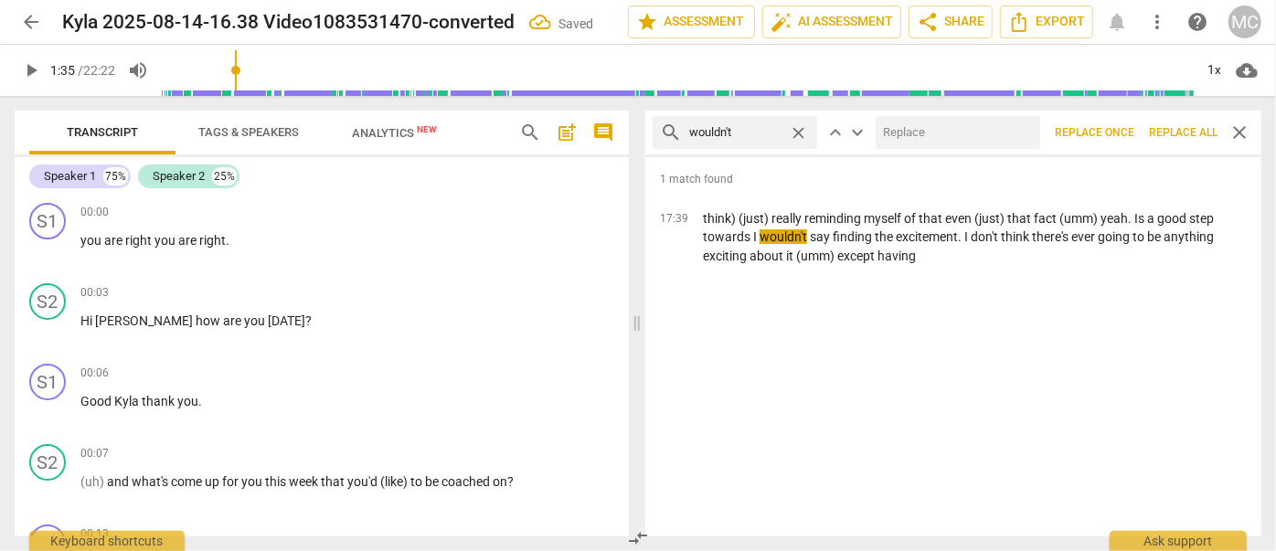
click at [945, 131] on input "text" at bounding box center [954, 132] width 157 height 29
click at [1172, 126] on span "Replace all" at bounding box center [1183, 133] width 69 height 16
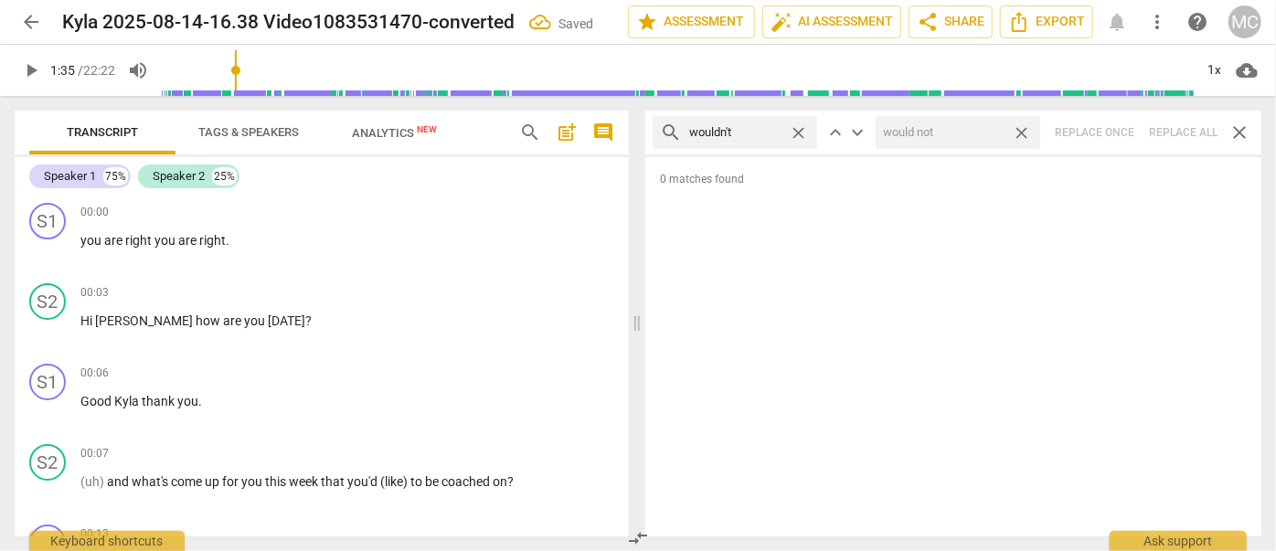
click at [1021, 129] on span "close" at bounding box center [1021, 132] width 19 height 19
click at [804, 129] on span "close" at bounding box center [798, 132] width 19 height 19
click at [768, 133] on input "text" at bounding box center [749, 132] width 121 height 29
click at [1177, 126] on div "search shouldn't close keyboard_arrow_up keyboard_arrow_down Replace once Repla…" at bounding box center [953, 133] width 616 height 44
click at [797, 130] on span "close" at bounding box center [798, 132] width 19 height 19
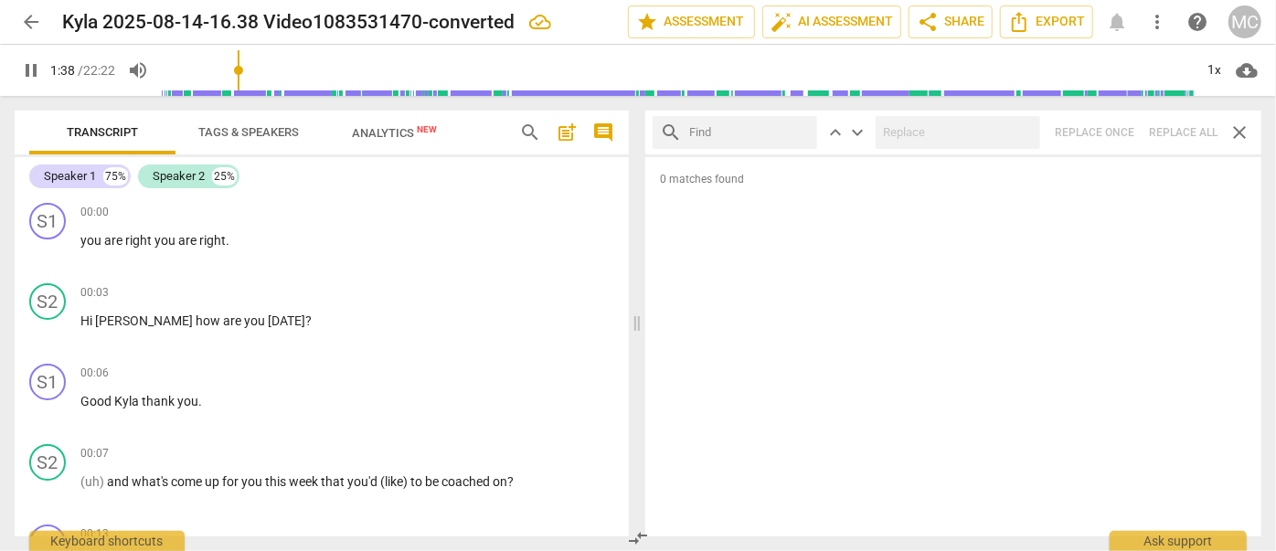
click at [761, 131] on input "text" at bounding box center [749, 132] width 121 height 29
click at [1170, 126] on div "search couldn't close keyboard_arrow_up keyboard_arrow_down Replace once Replac…" at bounding box center [953, 133] width 616 height 44
click at [799, 131] on span "close" at bounding box center [798, 132] width 19 height 19
click at [743, 129] on input "text" at bounding box center [749, 132] width 121 height 29
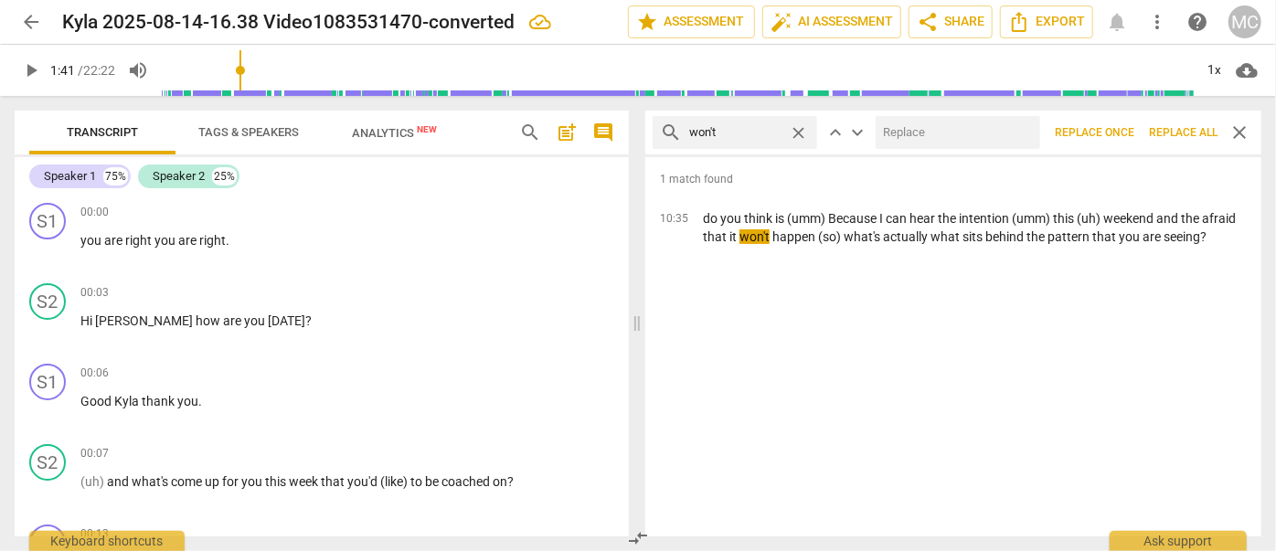
click at [943, 141] on input "text" at bounding box center [954, 132] width 157 height 29
click at [1182, 121] on button "Replace all" at bounding box center [1183, 132] width 83 height 33
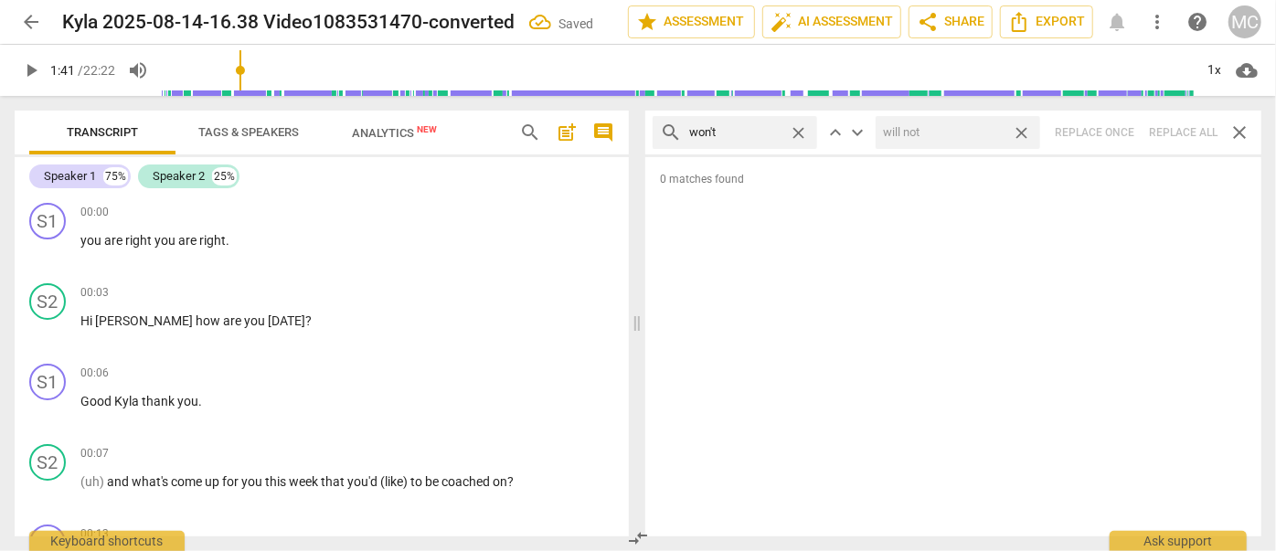
click at [1024, 131] on span "close" at bounding box center [1021, 132] width 19 height 19
click at [803, 133] on span "close" at bounding box center [798, 132] width 19 height 19
click at [732, 133] on input "text" at bounding box center [749, 132] width 121 height 29
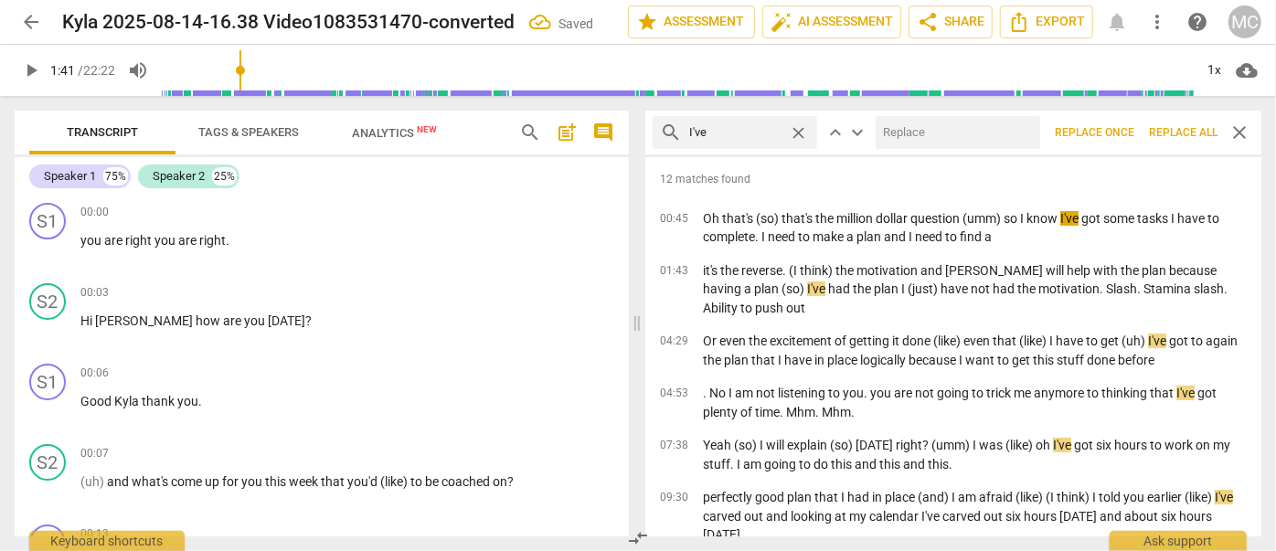
click at [952, 144] on input "text" at bounding box center [954, 132] width 157 height 29
click at [1169, 125] on span "Replace all" at bounding box center [1183, 133] width 69 height 16
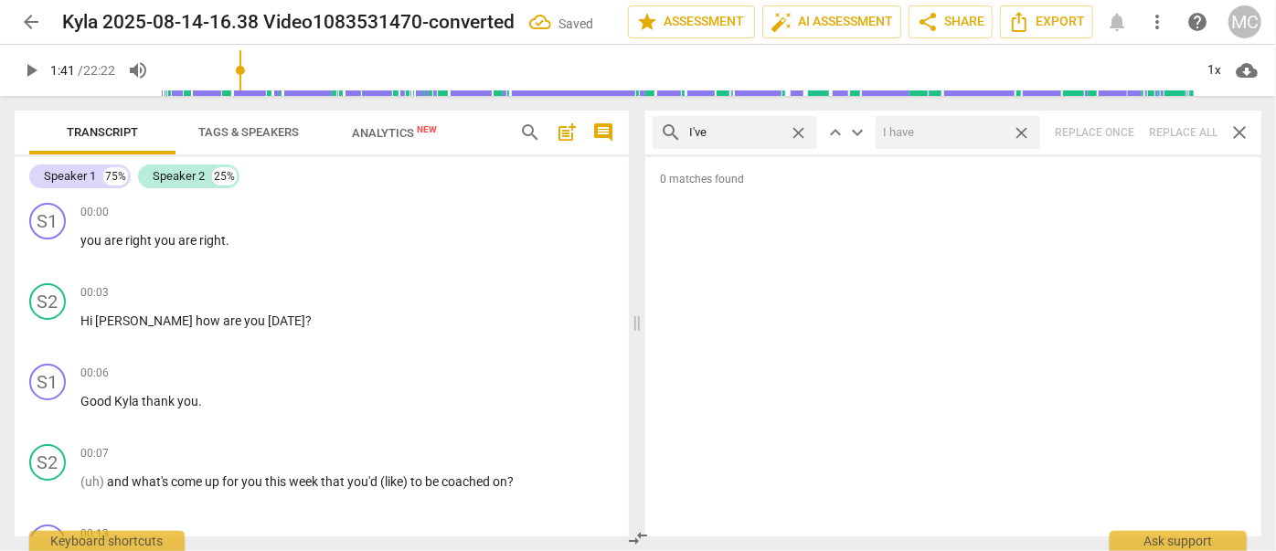
click at [1024, 129] on span "close" at bounding box center [1021, 132] width 19 height 19
click at [799, 131] on span "close" at bounding box center [798, 132] width 19 height 19
drag, startPoint x: 764, startPoint y: 131, endPoint x: 762, endPoint y: 151, distance: 20.2
click at [763, 131] on input "text" at bounding box center [749, 132] width 121 height 29
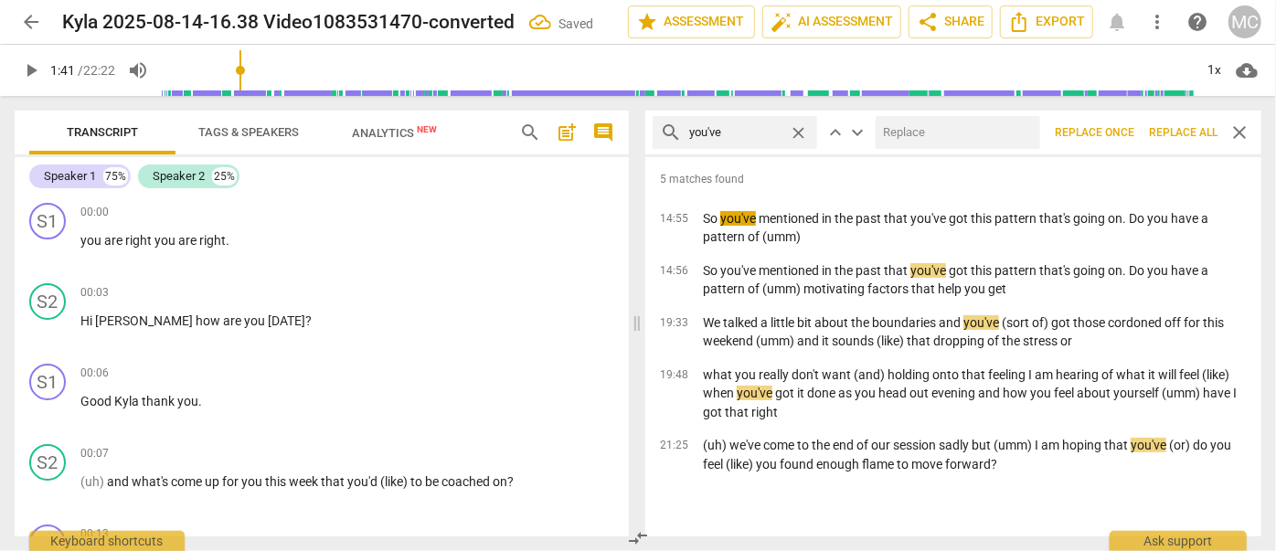
click at [967, 144] on input "text" at bounding box center [954, 132] width 157 height 29
click at [1176, 125] on span "Replace all" at bounding box center [1183, 133] width 69 height 16
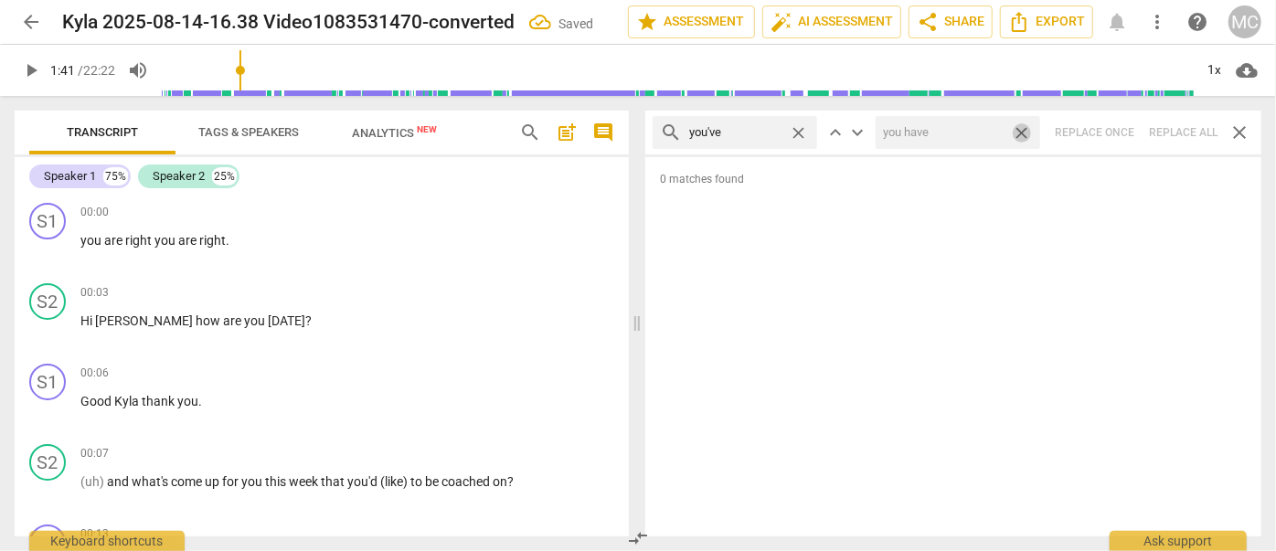
click at [1026, 127] on span "close" at bounding box center [1021, 132] width 19 height 19
click at [799, 129] on span "close" at bounding box center [798, 132] width 19 height 19
click at [743, 140] on input "text" at bounding box center [749, 132] width 121 height 29
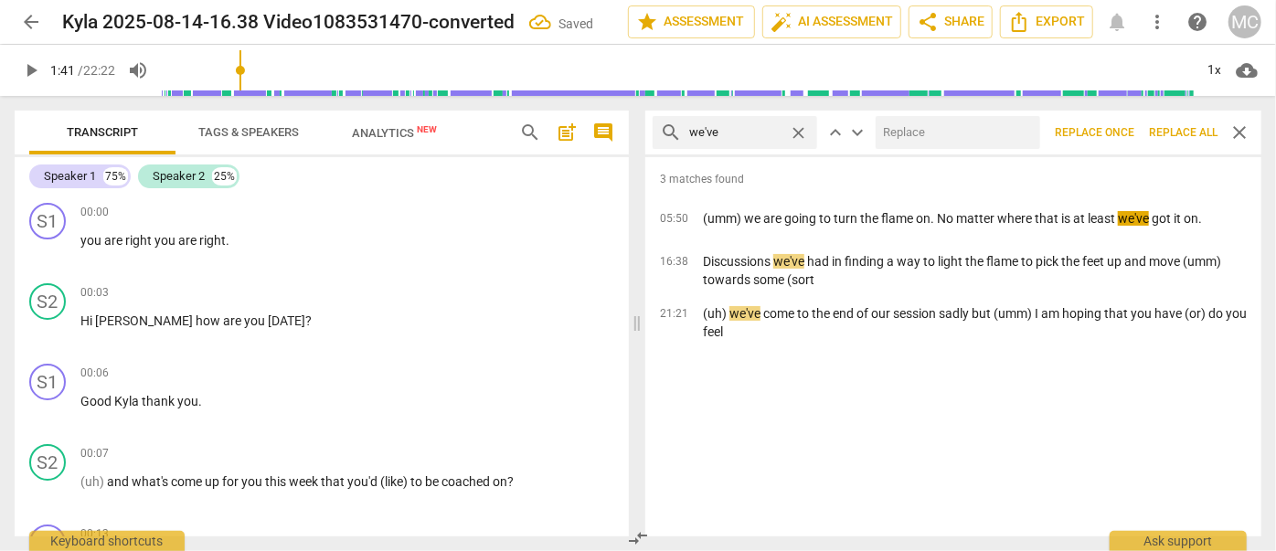
click at [912, 128] on input "text" at bounding box center [954, 132] width 157 height 29
click at [1172, 133] on span "Replace all" at bounding box center [1183, 133] width 69 height 16
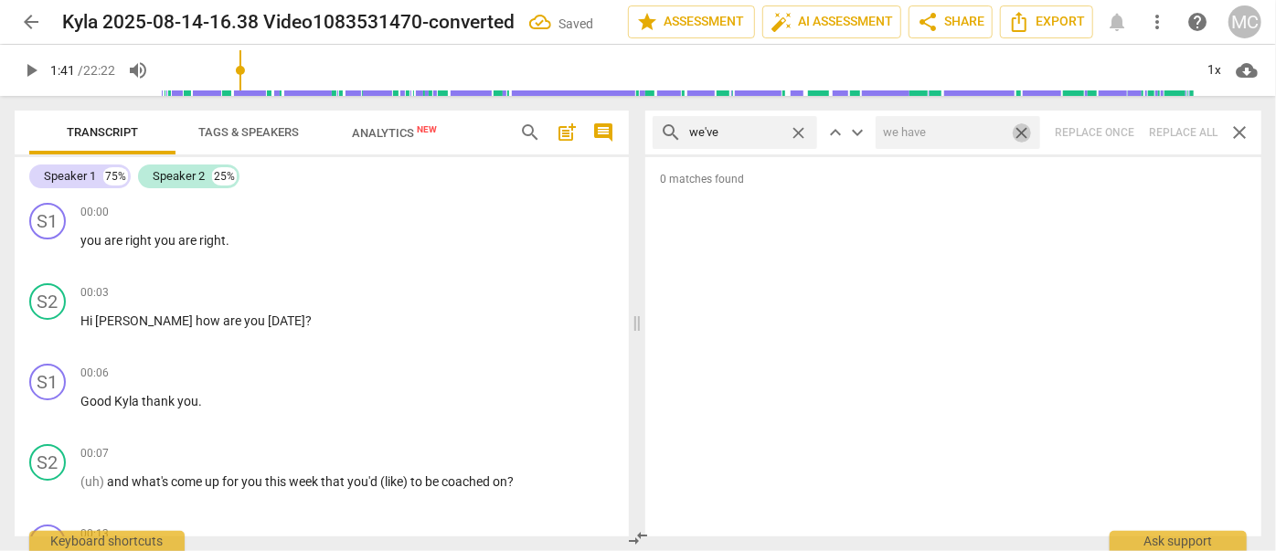
click at [1018, 132] on span "close" at bounding box center [1021, 132] width 19 height 19
click at [799, 130] on span "close" at bounding box center [798, 132] width 19 height 19
click at [714, 133] on input "text" at bounding box center [749, 132] width 121 height 29
click at [1173, 131] on div "search they've close keyboard_arrow_up keyboard_arrow_down Replace once Replace…" at bounding box center [953, 133] width 616 height 44
drag, startPoint x: 794, startPoint y: 131, endPoint x: 746, endPoint y: 134, distance: 48.6
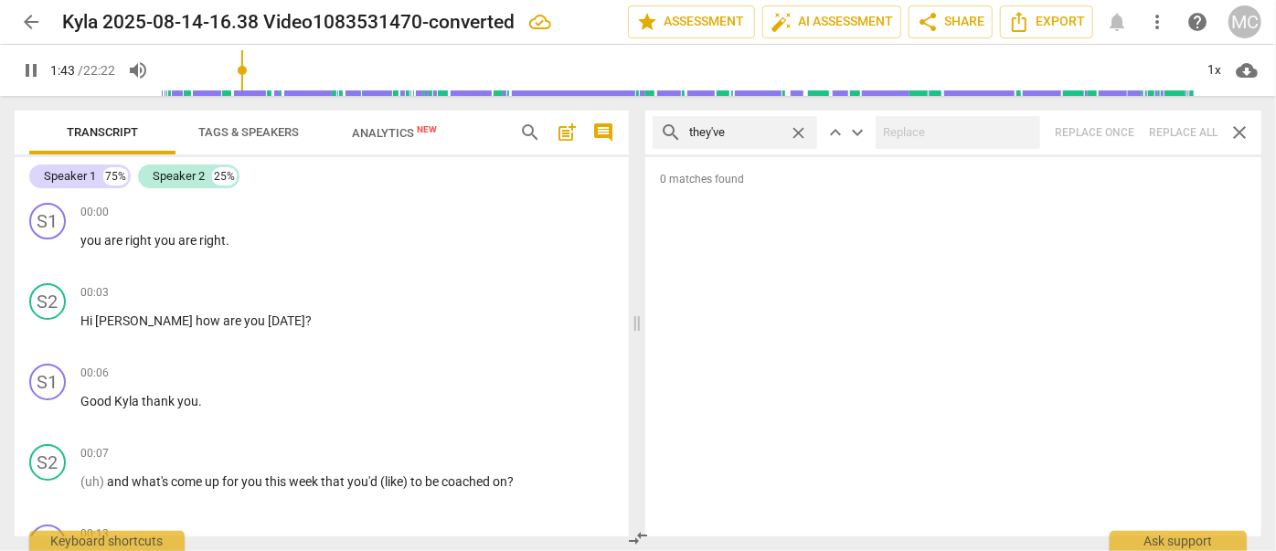
click at [794, 131] on span "close" at bounding box center [798, 132] width 19 height 19
click at [739, 135] on input "text" at bounding box center [749, 132] width 121 height 29
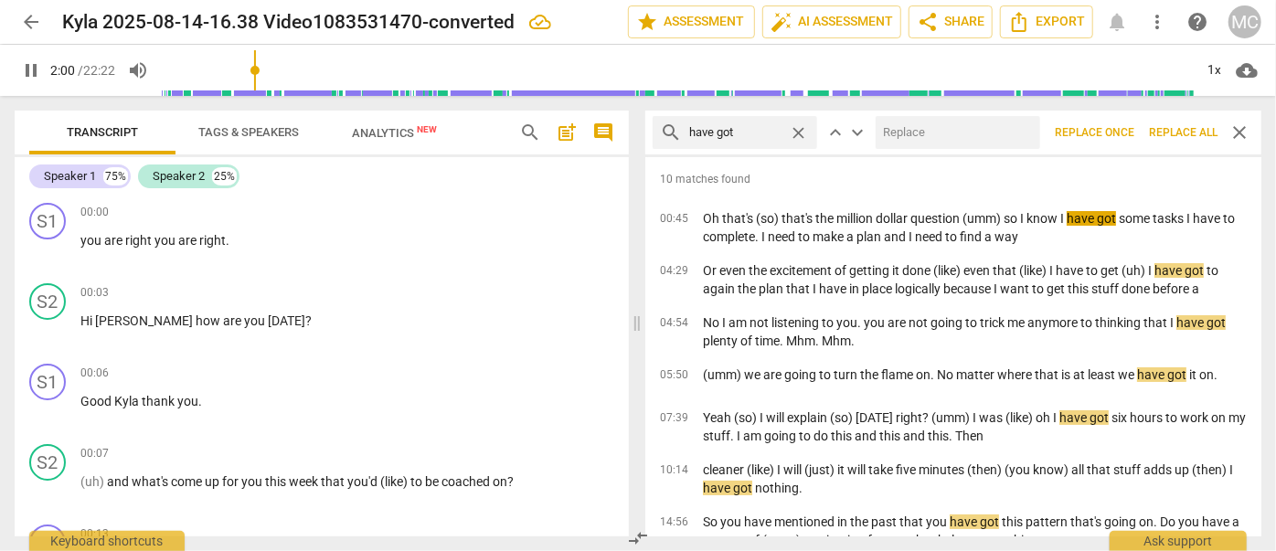
click at [939, 126] on input "text" at bounding box center [954, 132] width 157 height 29
click at [947, 138] on input "text" at bounding box center [954, 132] width 157 height 29
click at [1186, 122] on button "Replace all" at bounding box center [1183, 132] width 83 height 33
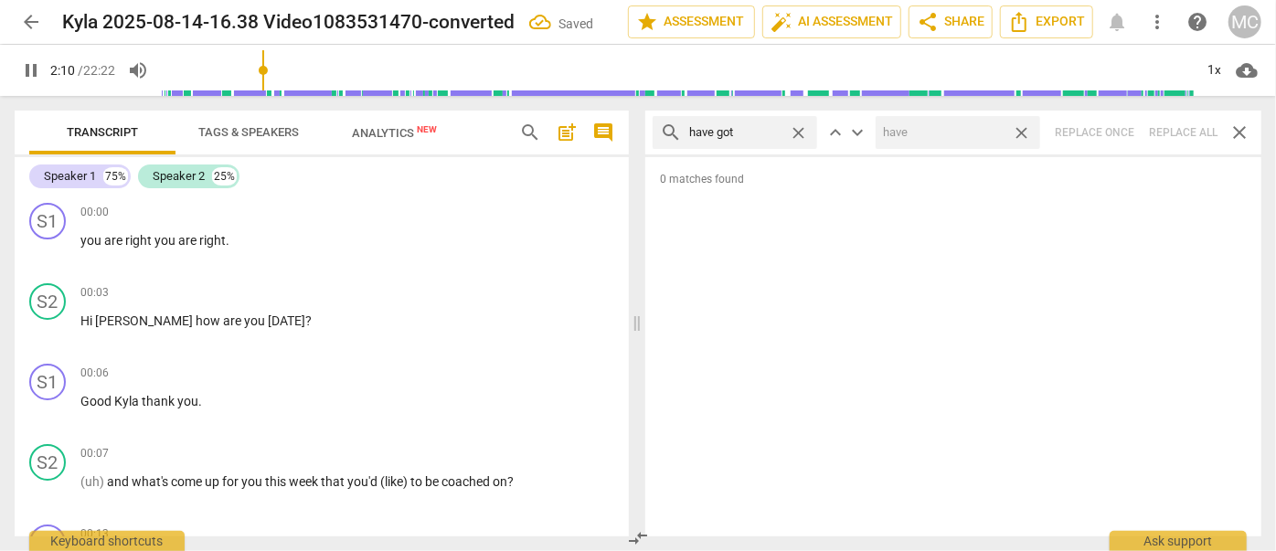
drag, startPoint x: 1019, startPoint y: 133, endPoint x: 975, endPoint y: 135, distance: 44.0
click at [1019, 133] on span "close" at bounding box center [1021, 132] width 19 height 19
click at [801, 130] on span "close" at bounding box center [798, 132] width 19 height 19
click at [770, 131] on input "text" at bounding box center [749, 132] width 121 height 29
click at [1165, 130] on div "search he's close keyboard_arrow_up keyboard_arrow_down Replace once Replace al…" at bounding box center [953, 133] width 616 height 44
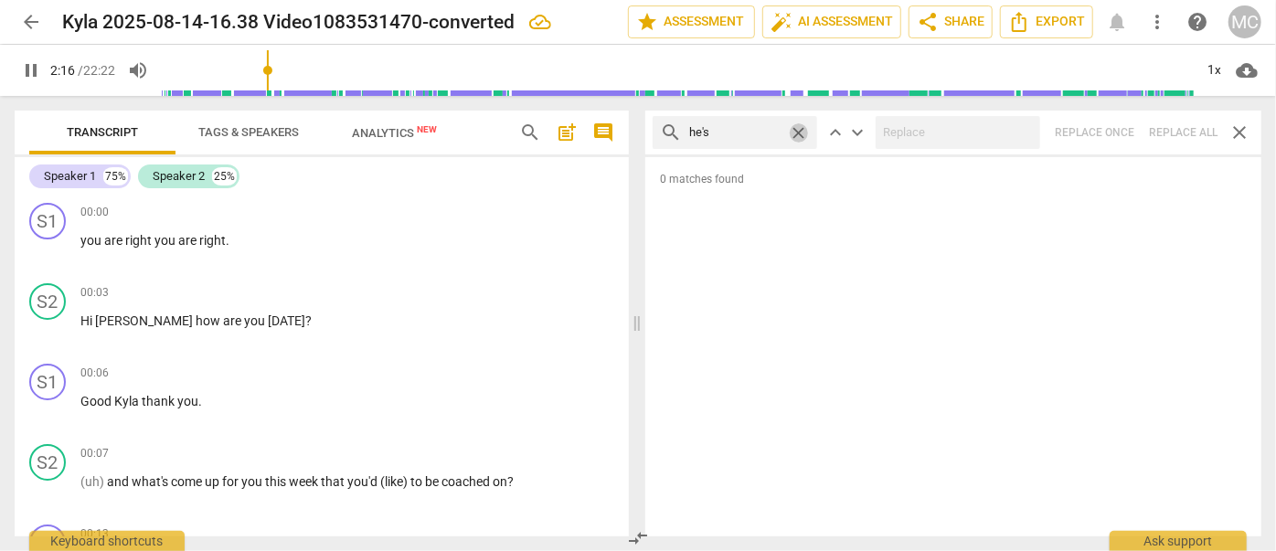
drag, startPoint x: 802, startPoint y: 127, endPoint x: 779, endPoint y: 128, distance: 22.9
click at [802, 127] on span "close" at bounding box center [798, 132] width 19 height 19
click at [772, 130] on input "text" at bounding box center [735, 132] width 92 height 29
click at [1176, 124] on div "search she's close keyboard_arrow_up keyboard_arrow_down Replace once Replace a…" at bounding box center [953, 133] width 616 height 44
click at [796, 131] on span "close" at bounding box center [798, 132] width 19 height 19
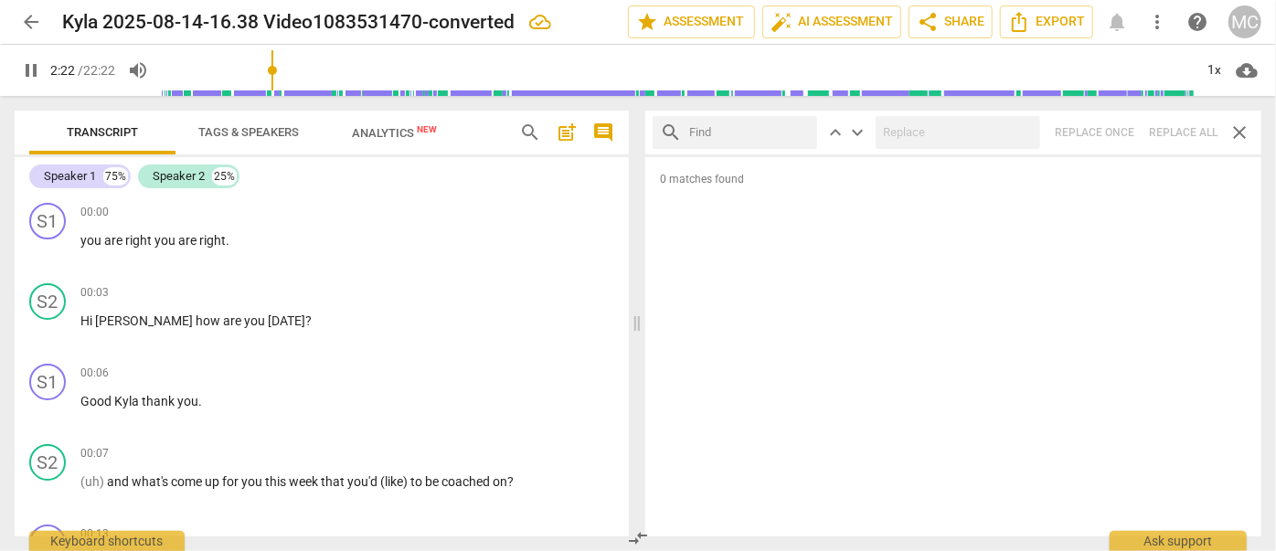
click at [768, 130] on input "text" at bounding box center [749, 132] width 121 height 29
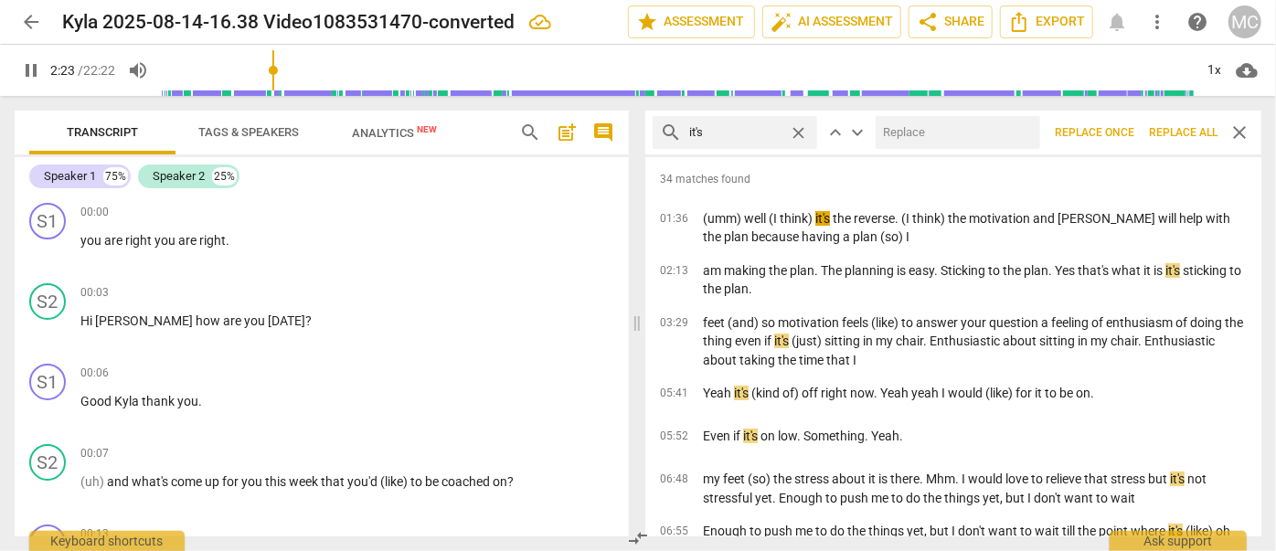
click at [910, 121] on input "text" at bounding box center [954, 132] width 157 height 29
click at [1167, 133] on span "Replace all" at bounding box center [1183, 133] width 69 height 16
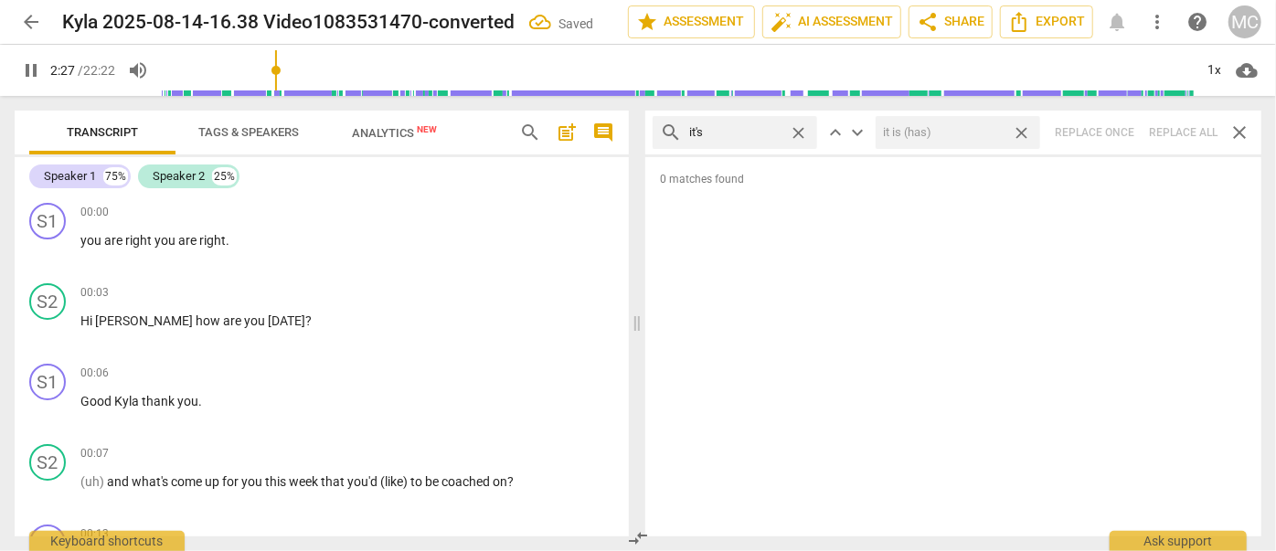
click at [1025, 131] on span "close" at bounding box center [1021, 132] width 19 height 19
drag, startPoint x: 798, startPoint y: 126, endPoint x: 760, endPoint y: 131, distance: 38.7
click at [798, 126] on span "close" at bounding box center [798, 132] width 19 height 19
click at [753, 131] on input "text" at bounding box center [749, 132] width 121 height 29
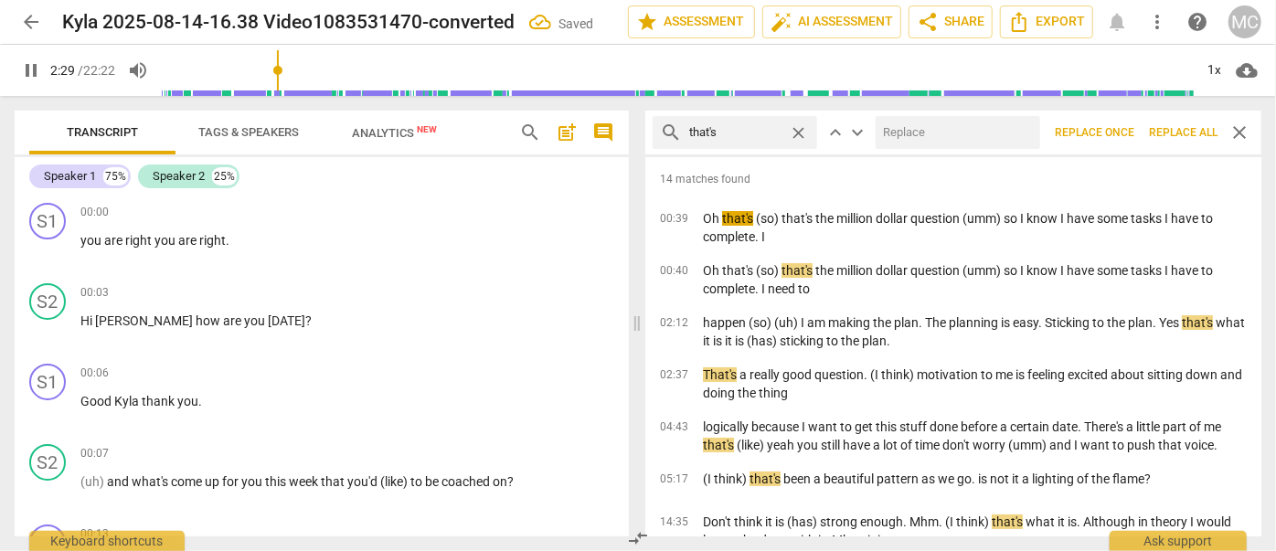
click at [926, 131] on input "text" at bounding box center [954, 132] width 157 height 29
click at [1194, 130] on span "Replace all" at bounding box center [1183, 133] width 69 height 16
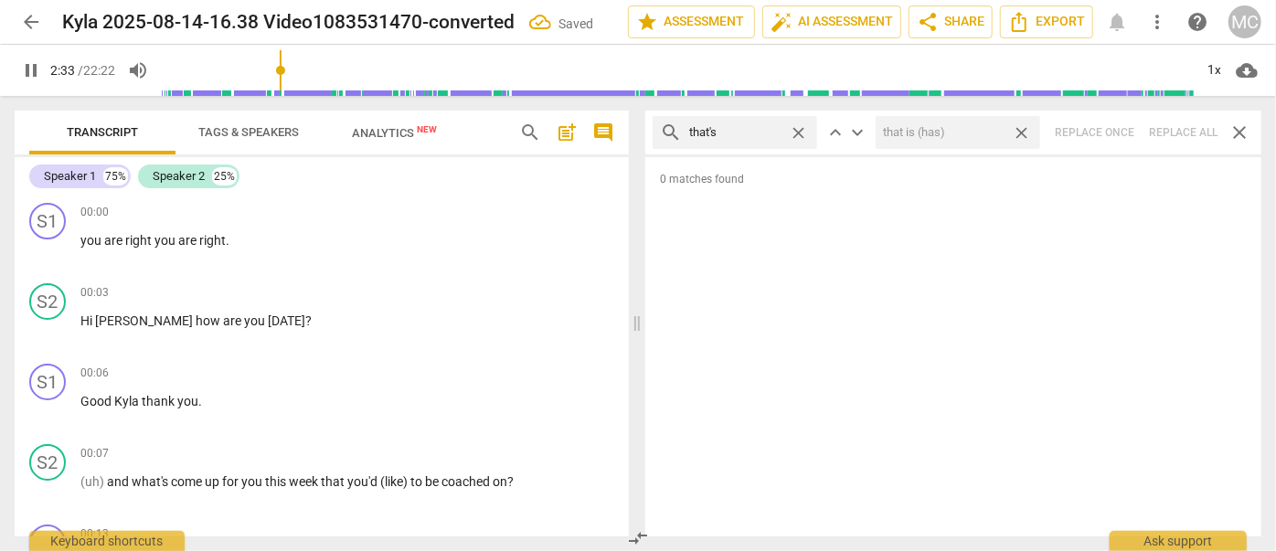
click at [1024, 126] on span "close" at bounding box center [1021, 132] width 19 height 19
click at [795, 128] on span "close" at bounding box center [798, 132] width 19 height 19
click at [758, 131] on input "text" at bounding box center [749, 132] width 121 height 29
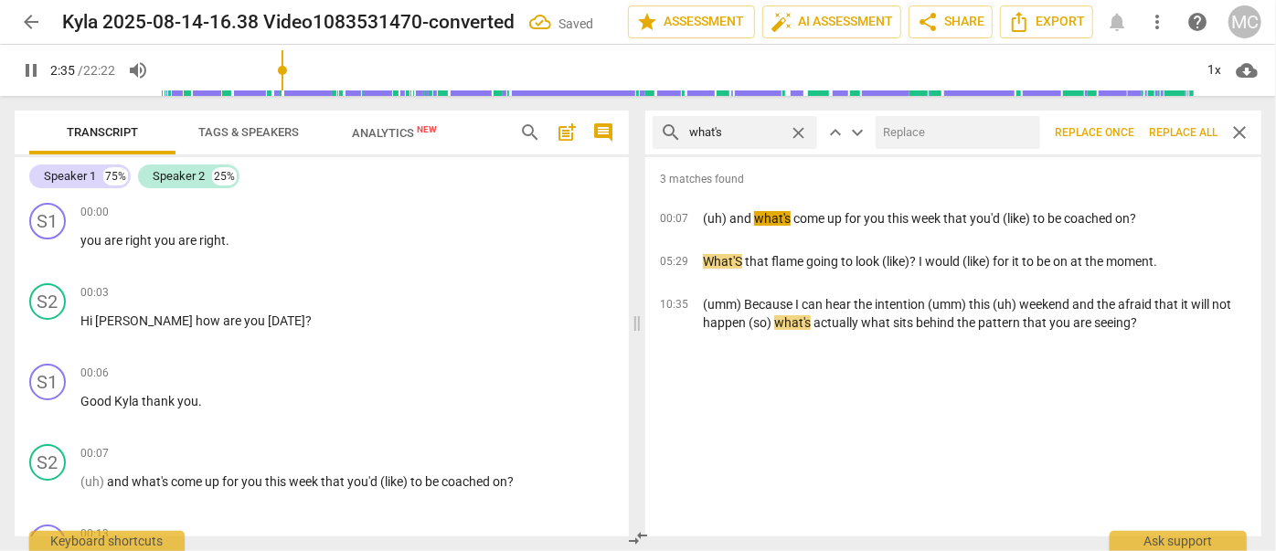
click at [935, 138] on input "text" at bounding box center [954, 132] width 157 height 29
click at [1198, 128] on span "Replace all" at bounding box center [1183, 133] width 69 height 16
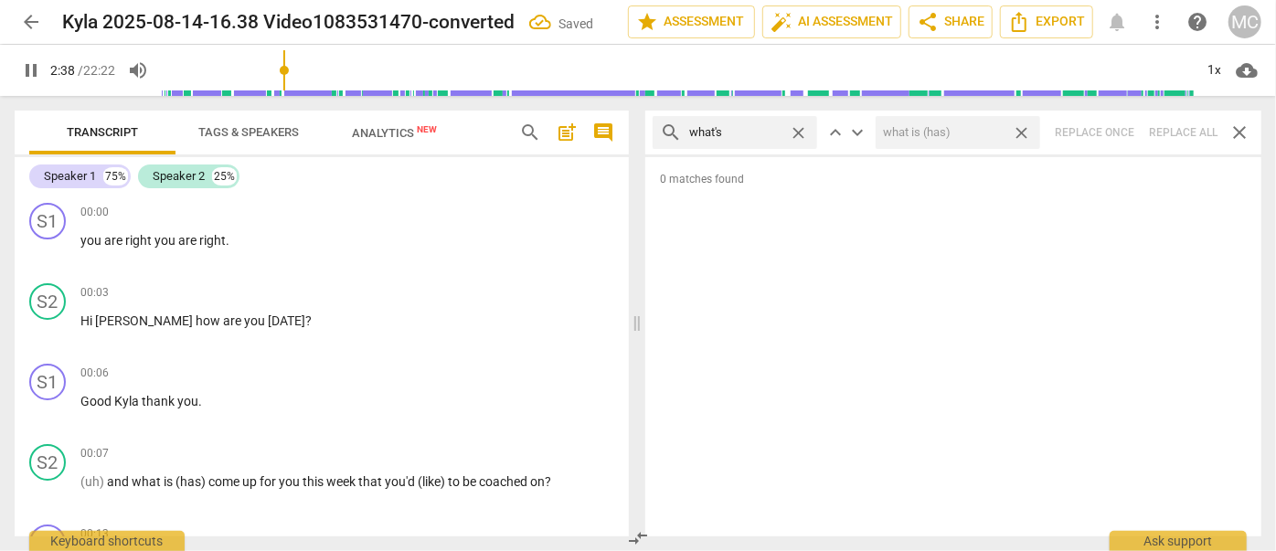
drag, startPoint x: 1020, startPoint y: 128, endPoint x: 840, endPoint y: 132, distance: 180.1
click at [1020, 128] on span "close" at bounding box center [1021, 132] width 19 height 19
click at [797, 131] on span "close" at bounding box center [798, 132] width 19 height 19
click at [770, 130] on input "text" at bounding box center [749, 132] width 121 height 29
click at [1175, 130] on div "search where's close keyboard_arrow_up keyboard_arrow_down Replace once Replace…" at bounding box center [953, 133] width 616 height 44
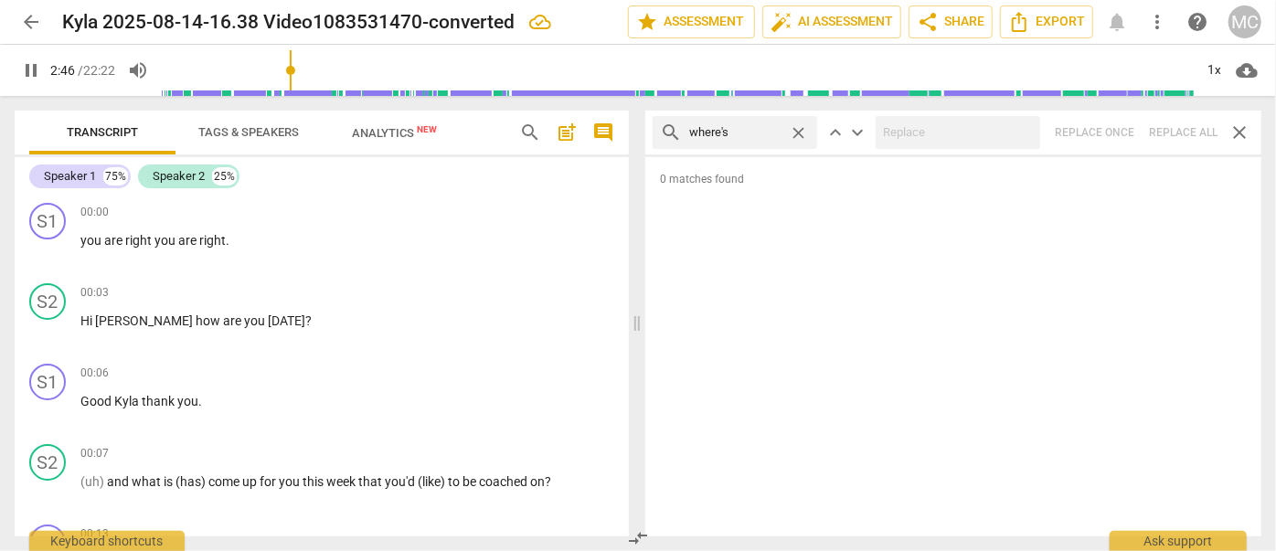
click at [799, 130] on span "close" at bounding box center [798, 132] width 19 height 19
click at [754, 133] on input "text" at bounding box center [749, 132] width 121 height 29
click at [1185, 131] on div "search who's close keyboard_arrow_up keyboard_arrow_down Replace once Replace a…" at bounding box center [953, 133] width 616 height 44
click at [801, 127] on span "close" at bounding box center [798, 132] width 19 height 19
click at [758, 130] on input "text" at bounding box center [749, 132] width 121 height 29
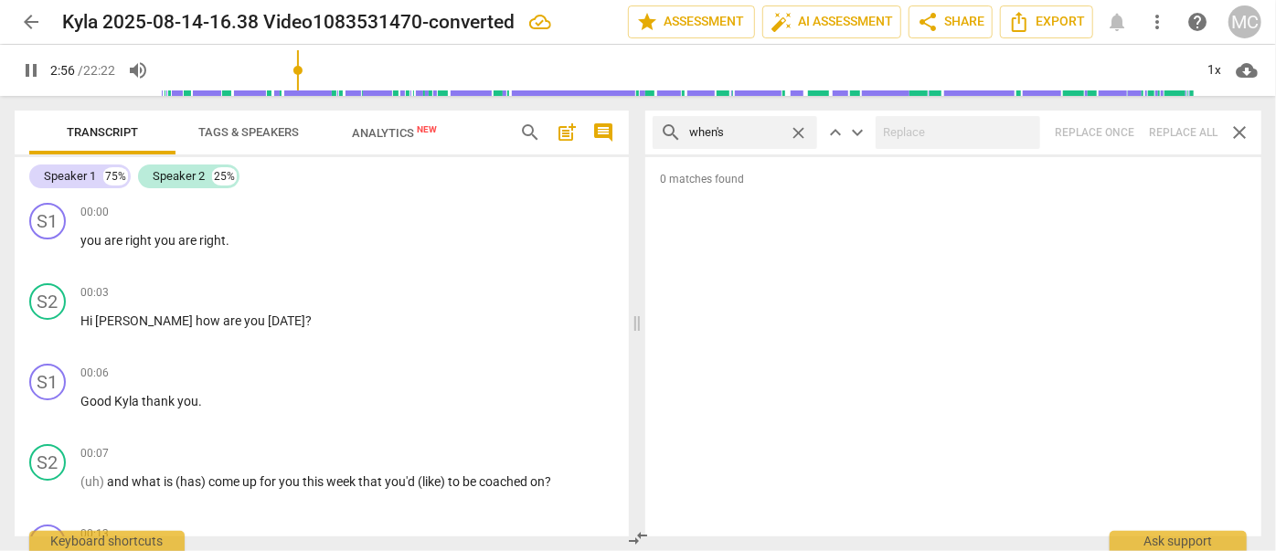
click at [1172, 138] on div "search when's close keyboard_arrow_up keyboard_arrow_down Replace once Replace …" at bounding box center [953, 133] width 616 height 44
click at [799, 127] on span "close" at bounding box center [798, 132] width 19 height 19
click at [754, 129] on input "text" at bounding box center [749, 132] width 121 height 29
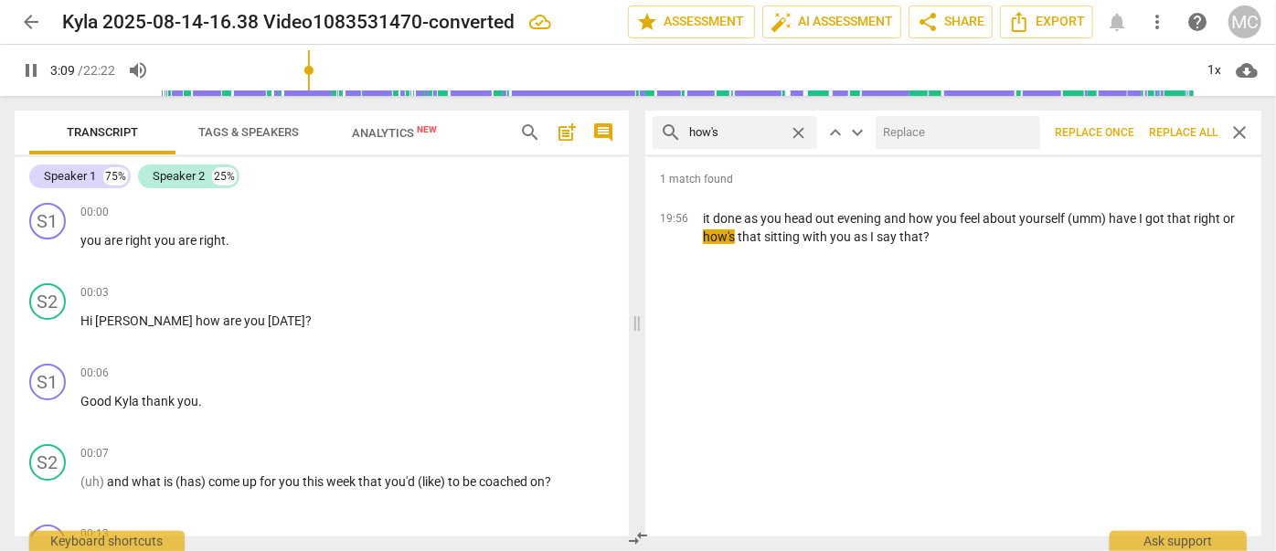
click at [903, 130] on input "text" at bounding box center [954, 132] width 157 height 29
click at [1176, 126] on span "Replace all" at bounding box center [1183, 133] width 69 height 16
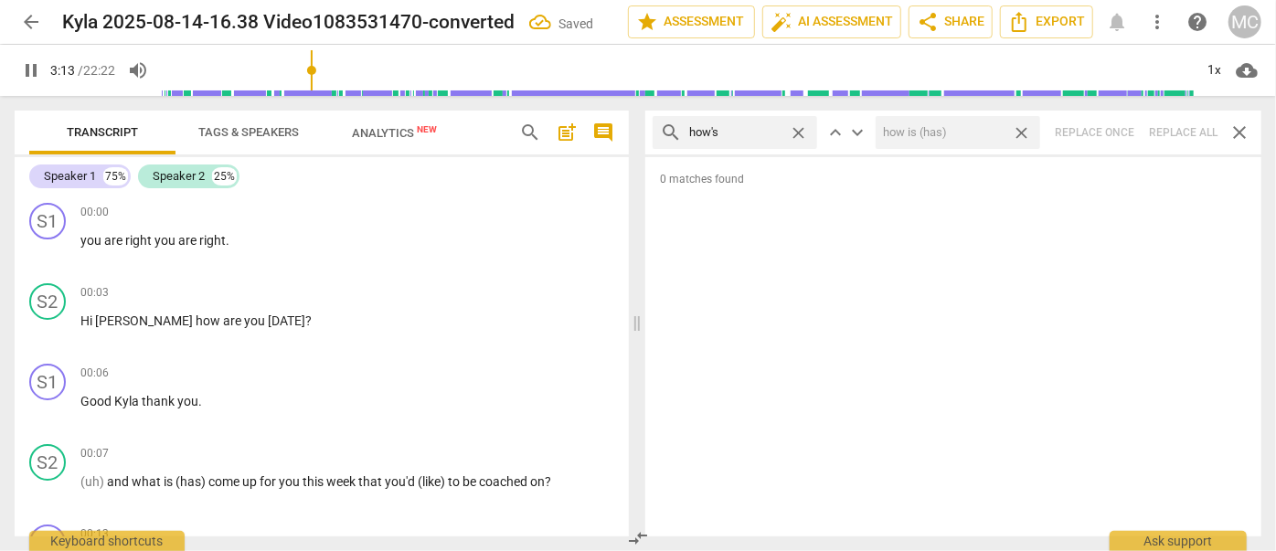
click at [1020, 130] on span "close" at bounding box center [1021, 132] width 19 height 19
click at [803, 132] on span "close" at bounding box center [798, 132] width 19 height 19
click at [767, 131] on input "text" at bounding box center [749, 132] width 121 height 29
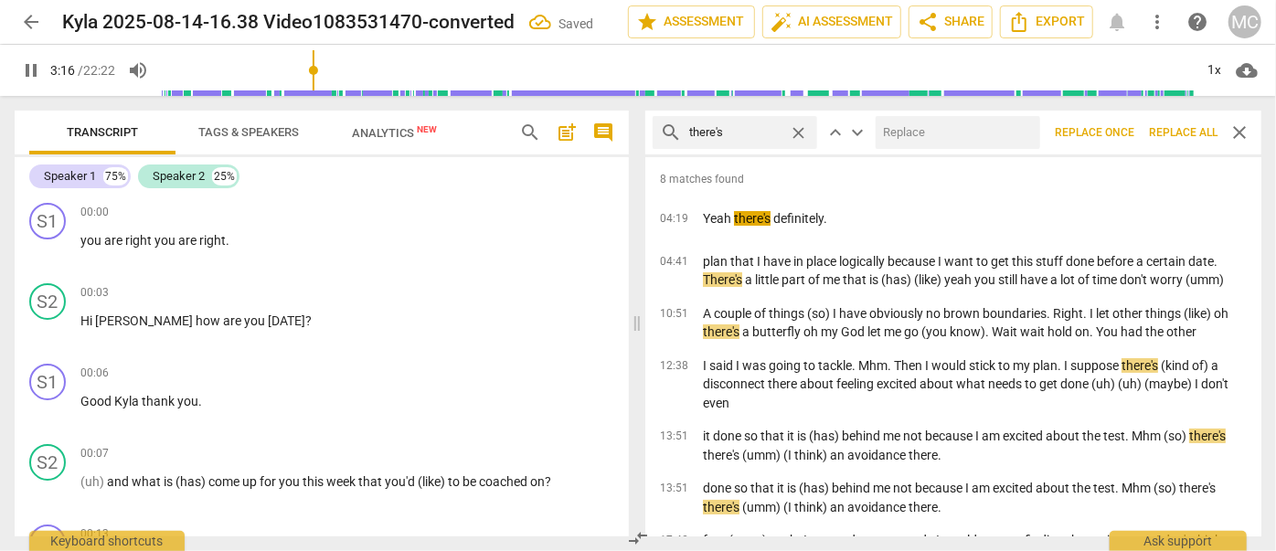
click at [958, 131] on input "text" at bounding box center [954, 132] width 157 height 29
click at [1173, 126] on span "Replace all" at bounding box center [1183, 133] width 69 height 16
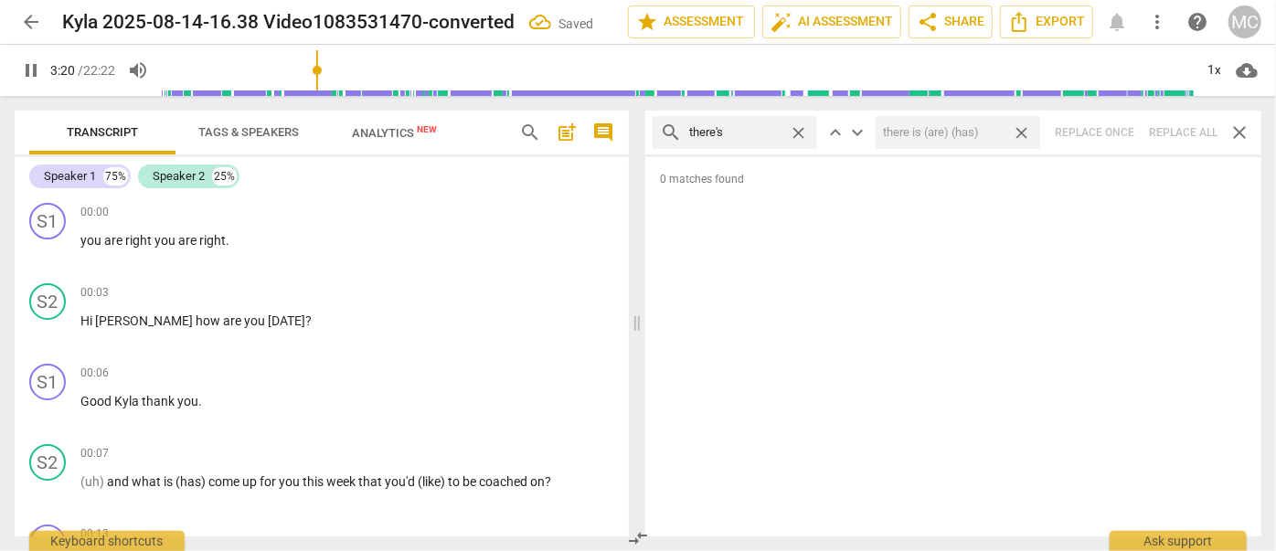
drag, startPoint x: 1027, startPoint y: 133, endPoint x: 864, endPoint y: 152, distance: 164.7
click at [1027, 133] on span "close" at bounding box center [1021, 132] width 19 height 19
click at [803, 132] on span "close" at bounding box center [798, 132] width 19 height 19
click at [758, 133] on input "text" at bounding box center [749, 132] width 121 height 29
click at [1175, 133] on div "search here's close keyboard_arrow_up keyboard_arrow_down Replace once Replace …" at bounding box center [953, 133] width 616 height 44
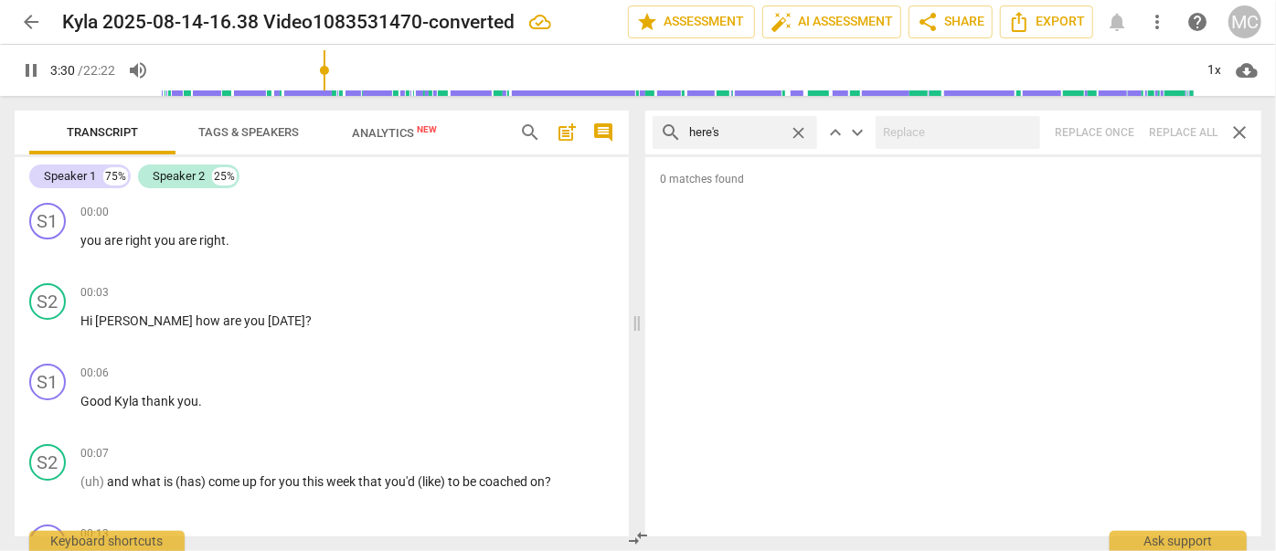
click at [793, 129] on span "close" at bounding box center [798, 132] width 19 height 19
click at [735, 132] on input "text" at bounding box center [749, 132] width 121 height 29
click at [1174, 130] on div "search I'd close keyboard_arrow_up keyboard_arrow_down Replace once Replace all…" at bounding box center [953, 133] width 616 height 44
click at [800, 131] on span "close" at bounding box center [798, 132] width 19 height 19
click at [754, 133] on input "text" at bounding box center [749, 132] width 121 height 29
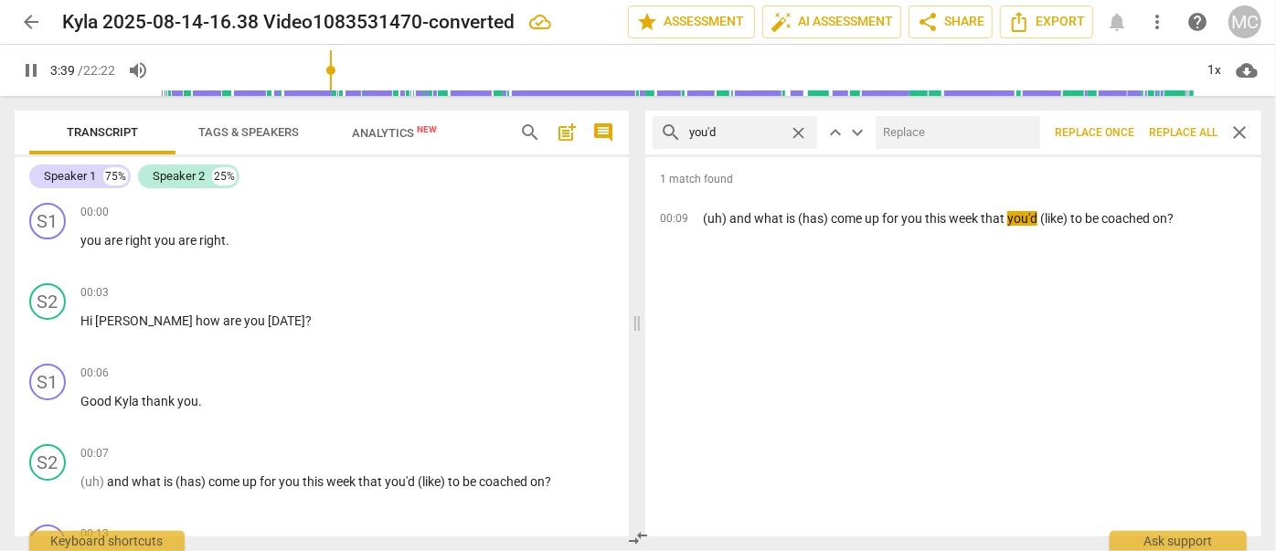
drag, startPoint x: 1021, startPoint y: 146, endPoint x: 1006, endPoint y: 144, distance: 14.9
click at [1009, 144] on input "text" at bounding box center [954, 132] width 157 height 29
click at [1176, 127] on span "Replace all" at bounding box center [1183, 133] width 69 height 16
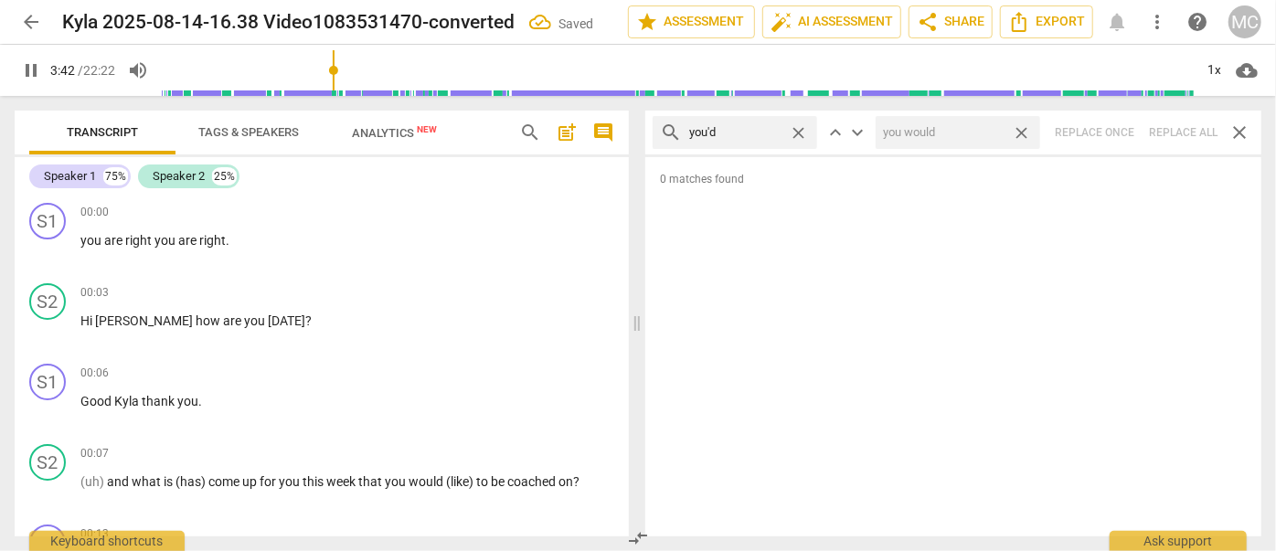
click at [1025, 133] on span "close" at bounding box center [1021, 132] width 19 height 19
click at [799, 133] on span "close" at bounding box center [798, 132] width 19 height 19
click at [733, 131] on input "text" at bounding box center [749, 132] width 121 height 29
click at [1175, 132] on div "search he'd close keyboard_arrow_up keyboard_arrow_down Replace once Replace al…" at bounding box center [953, 133] width 616 height 44
click at [797, 126] on span "close" at bounding box center [798, 132] width 19 height 19
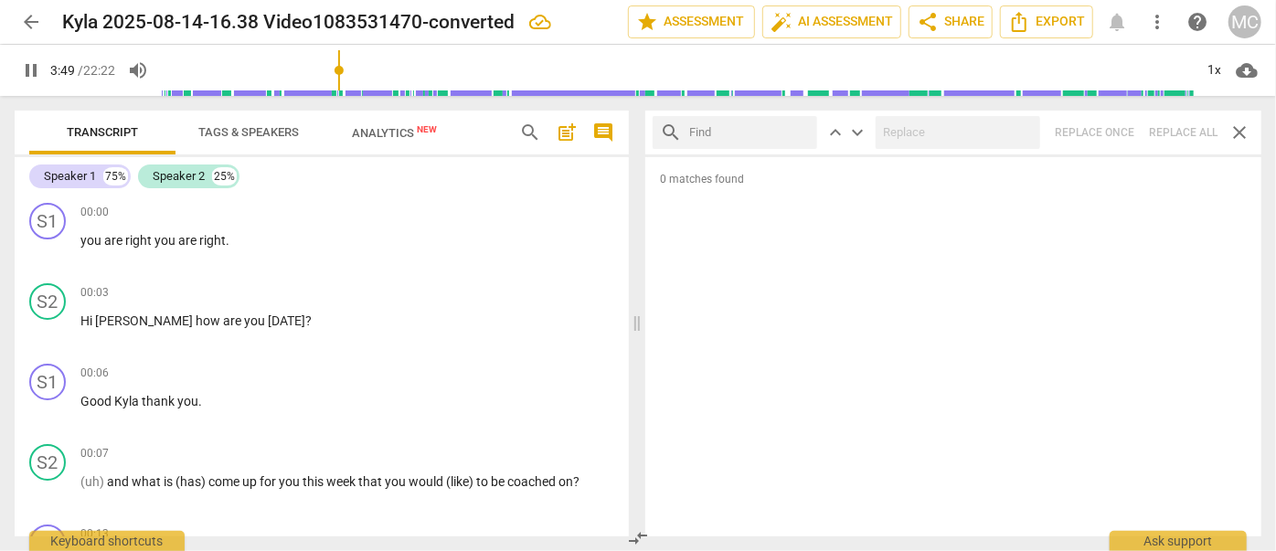
click at [743, 131] on input "text" at bounding box center [749, 132] width 121 height 29
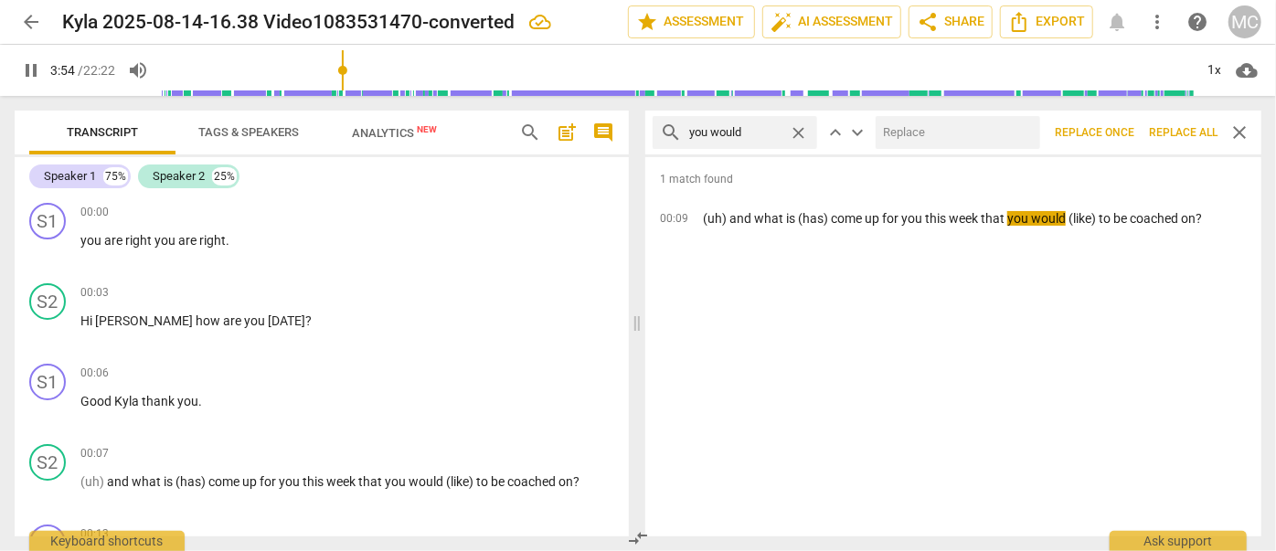
click at [909, 136] on input "text" at bounding box center [954, 132] width 157 height 29
click at [1178, 128] on span "Replace all" at bounding box center [1183, 133] width 69 height 16
click at [1019, 126] on span "close" at bounding box center [1021, 132] width 19 height 19
click at [794, 130] on span "close" at bounding box center [798, 132] width 19 height 19
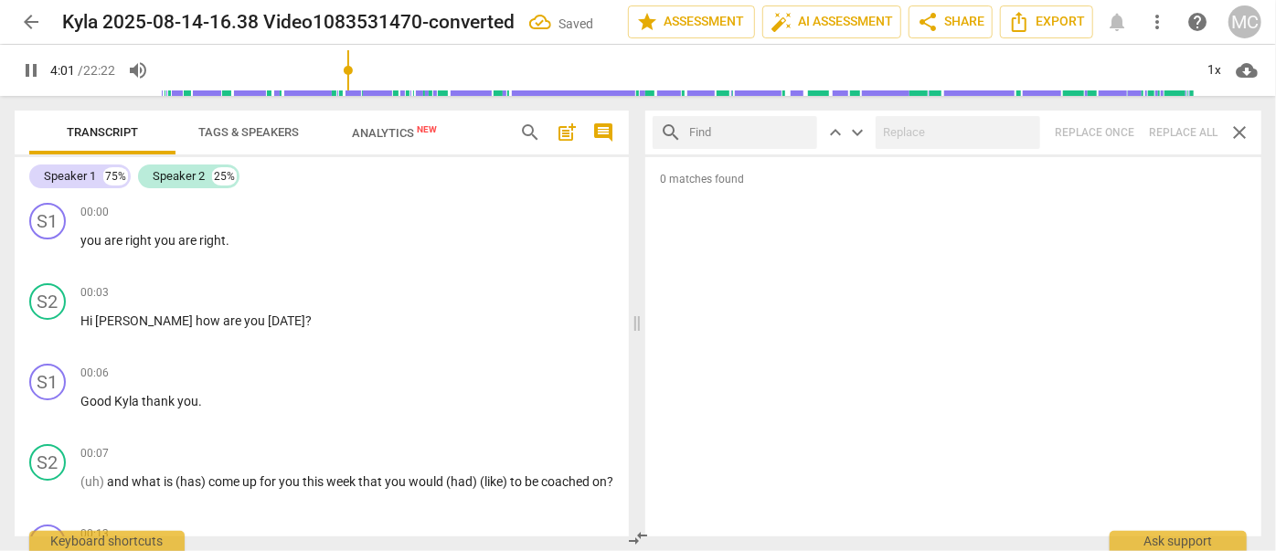
click at [752, 130] on input "text" at bounding box center [749, 132] width 121 height 29
click at [1174, 121] on div "search she'd close keyboard_arrow_up keyboard_arrow_down Replace once Replace a…" at bounding box center [953, 133] width 616 height 44
click at [800, 132] on span "close" at bounding box center [798, 132] width 19 height 19
drag, startPoint x: 763, startPoint y: 134, endPoint x: 775, endPoint y: 134, distance: 11.9
click at [763, 134] on input "text" at bounding box center [749, 132] width 121 height 29
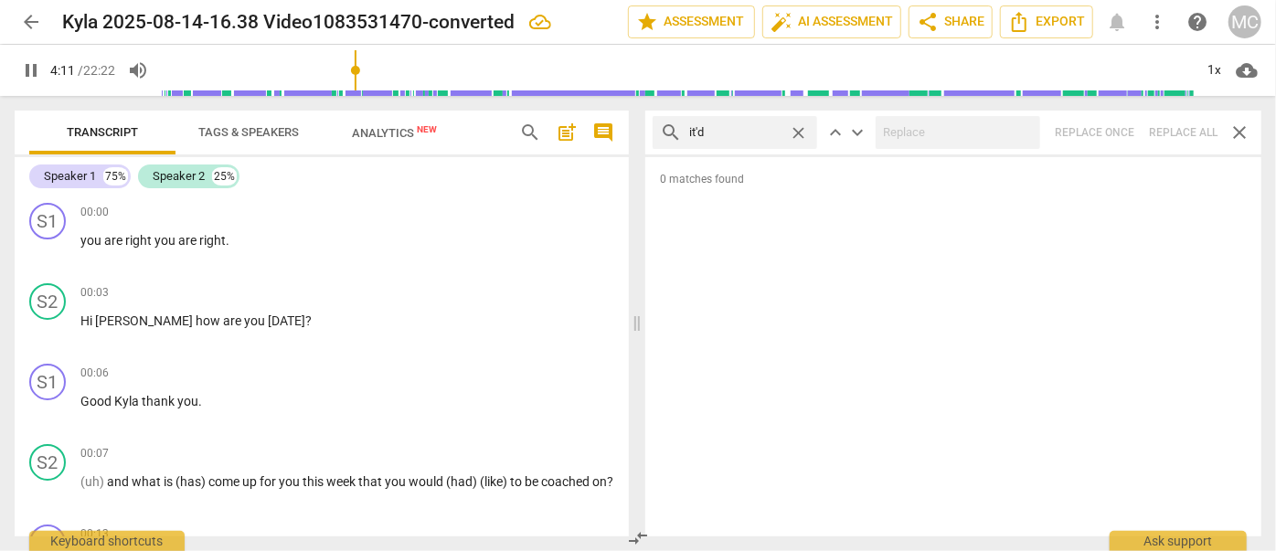
click at [1185, 139] on div "search it'd close keyboard_arrow_up keyboard_arrow_down Replace once Replace al…" at bounding box center [953, 133] width 616 height 44
click at [797, 129] on span "close" at bounding box center [798, 132] width 19 height 19
click at [740, 129] on input "text" at bounding box center [749, 132] width 121 height 29
click at [1177, 135] on div "search we'd close keyboard_arrow_up keyboard_arrow_down Replace once Replace al…" at bounding box center [953, 133] width 616 height 44
click at [797, 129] on span "close" at bounding box center [798, 132] width 19 height 19
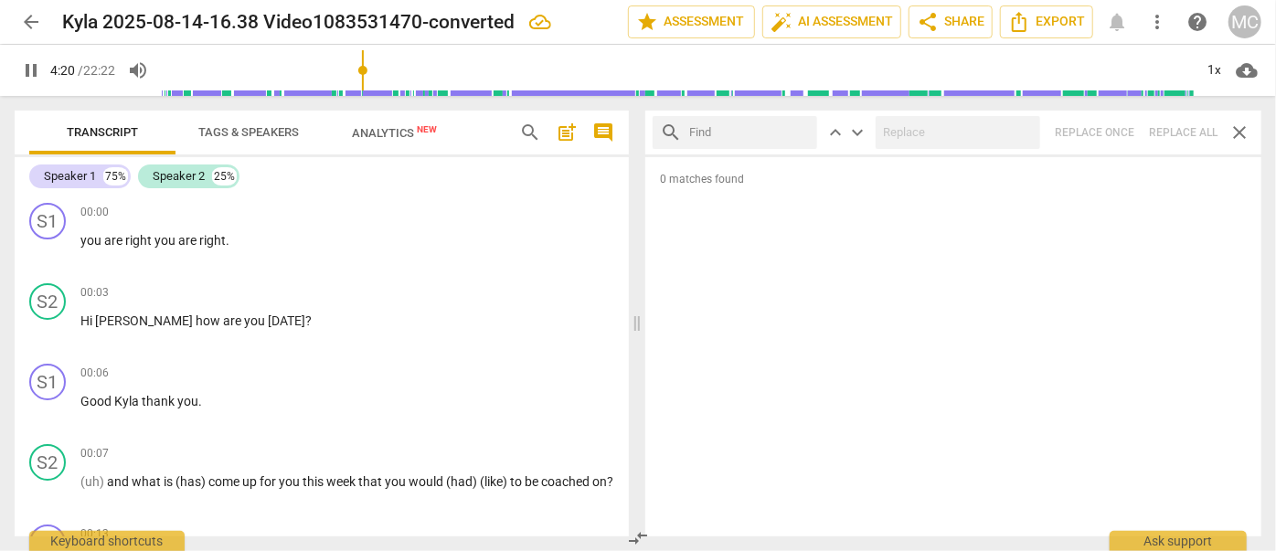
click at [746, 133] on input "text" at bounding box center [749, 132] width 121 height 29
click at [1177, 133] on div "search they'd close keyboard_arrow_up keyboard_arrow_down Replace once Replace …" at bounding box center [953, 133] width 616 height 44
click at [799, 132] on span "close" at bounding box center [798, 132] width 19 height 19
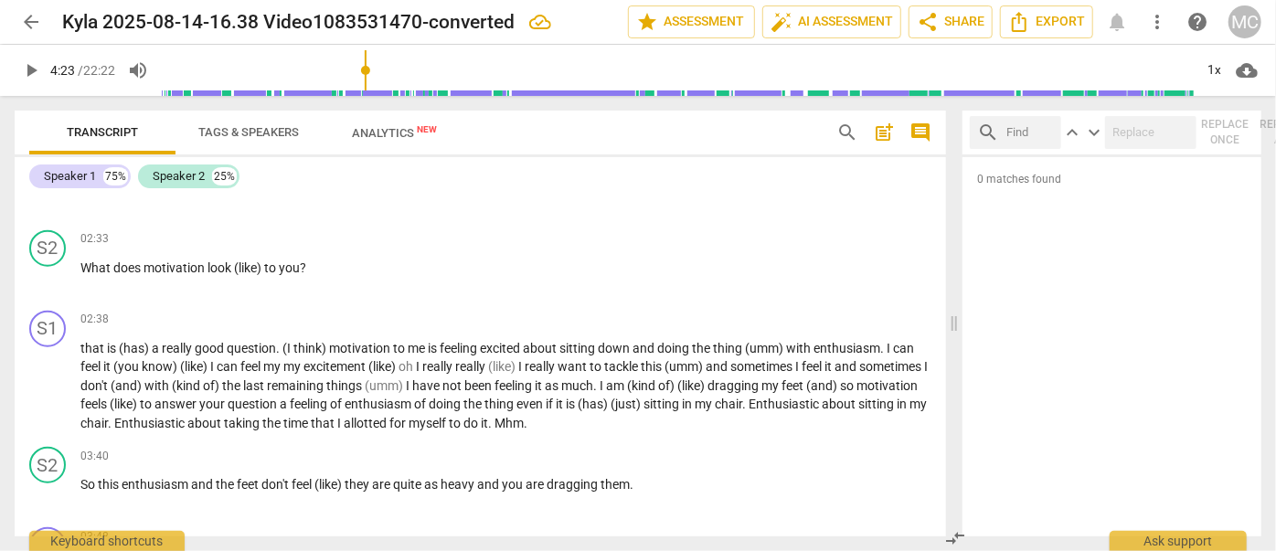
scroll to position [856, 0]
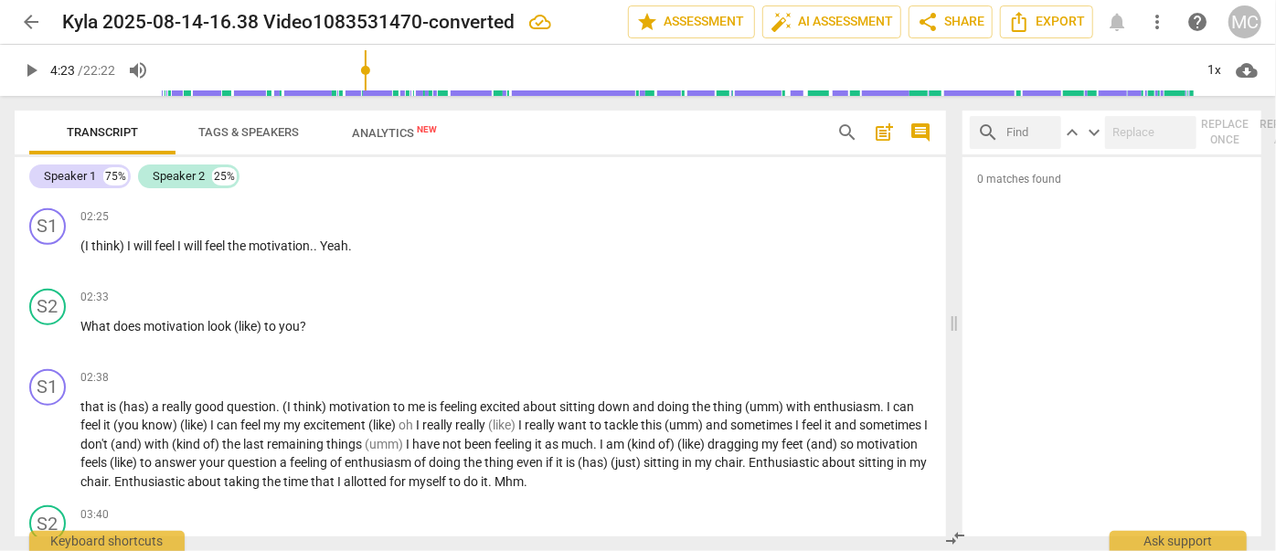
drag, startPoint x: 639, startPoint y: 320, endPoint x: 956, endPoint y: 306, distance: 317.5
click at [956, 306] on span at bounding box center [954, 323] width 11 height 455
click at [922, 130] on span "comment" at bounding box center [921, 133] width 22 height 22
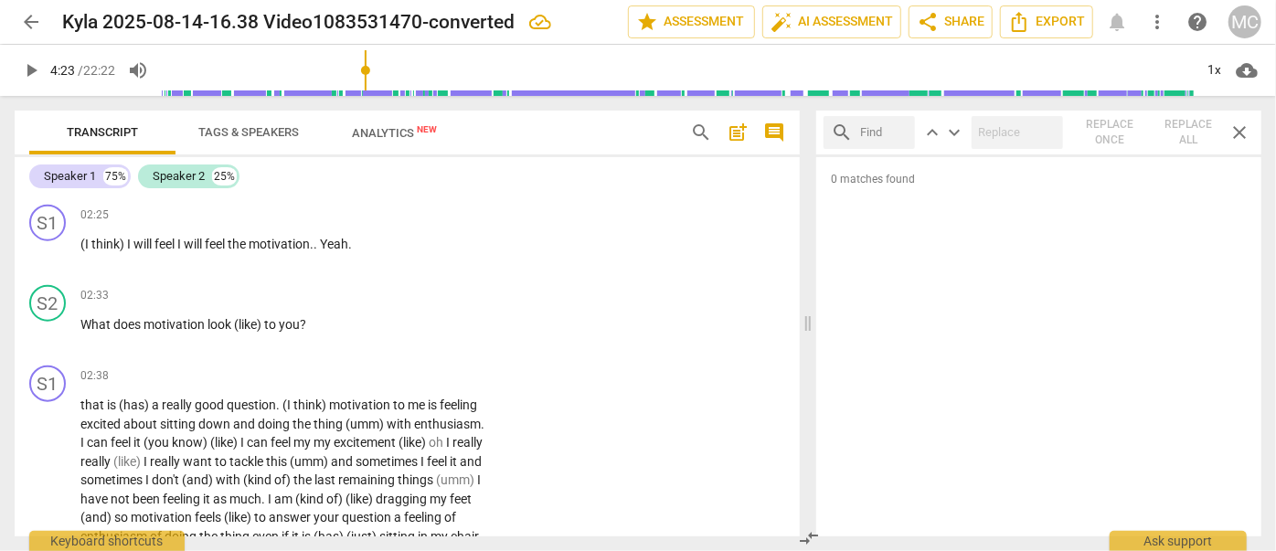
scroll to position [1040, 0]
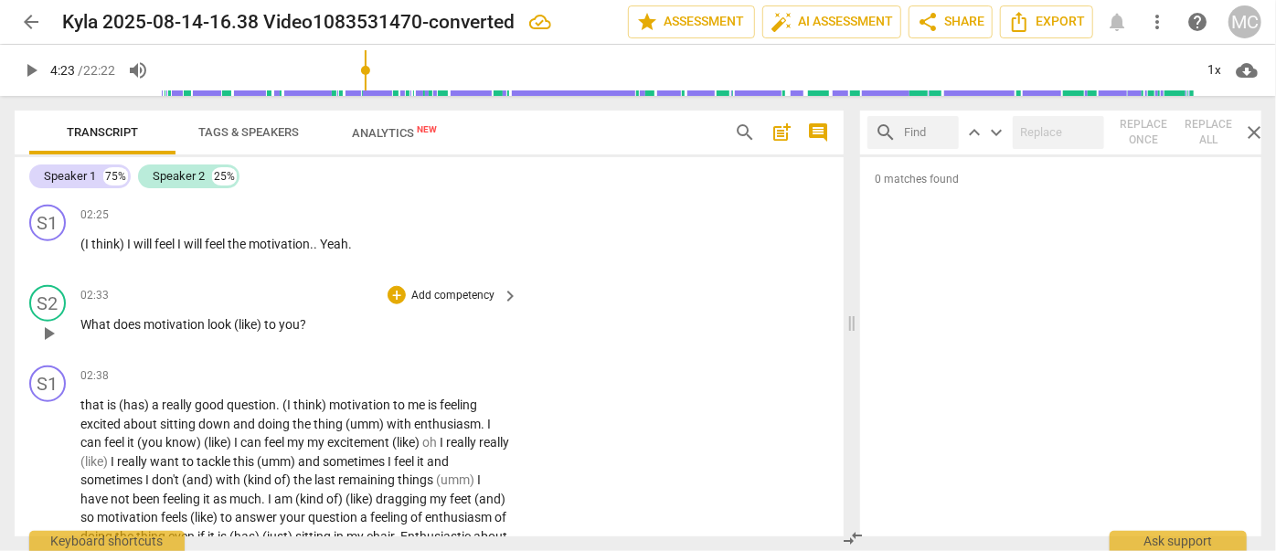
drag, startPoint x: 847, startPoint y: 321, endPoint x: 824, endPoint y: 294, distance: 35.6
click at [857, 316] on span at bounding box center [851, 323] width 11 height 455
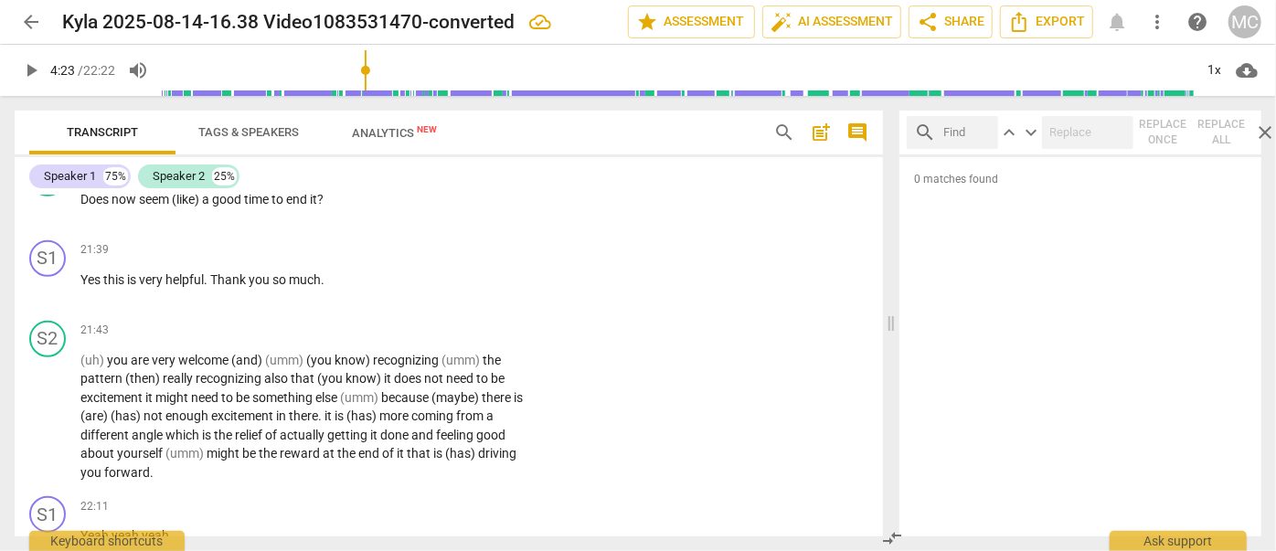
scroll to position [7880, 0]
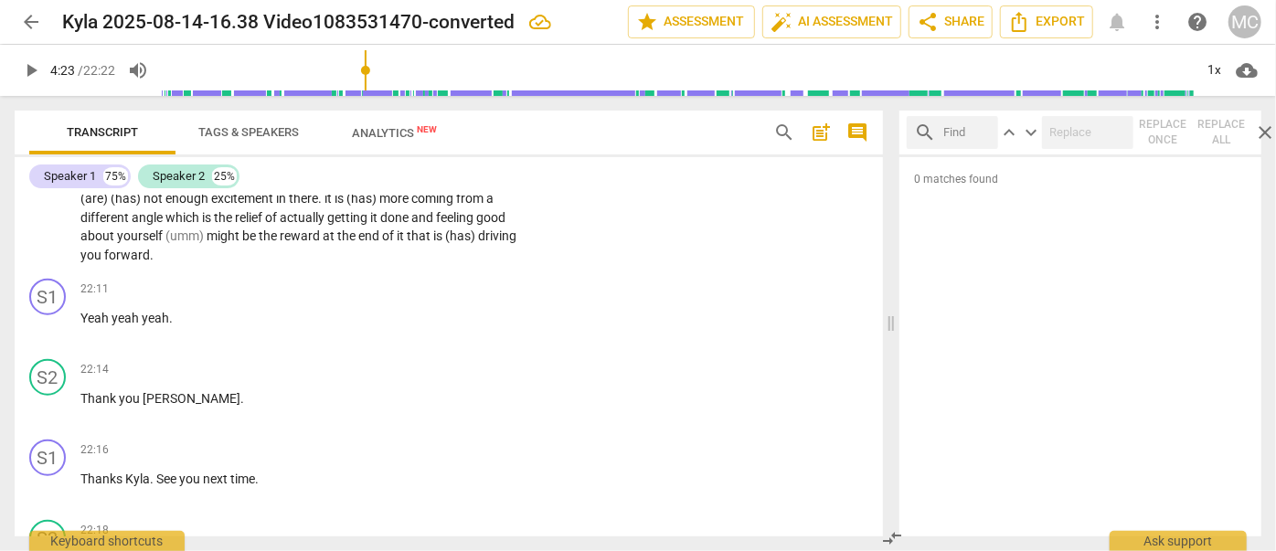
click at [225, 121] on span "Tags & Speakers" at bounding box center [248, 133] width 144 height 25
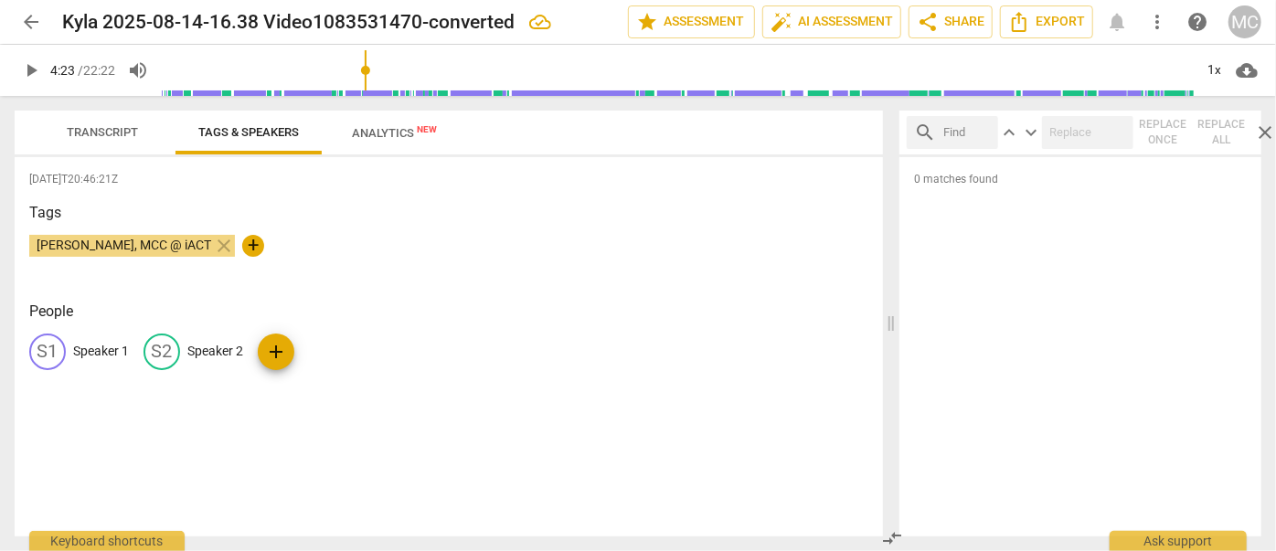
click at [222, 353] on p "Speaker 2" at bounding box center [215, 351] width 56 height 19
click at [97, 354] on p "Speaker 1" at bounding box center [101, 351] width 56 height 19
click at [111, 130] on span "Transcript" at bounding box center [102, 132] width 71 height 14
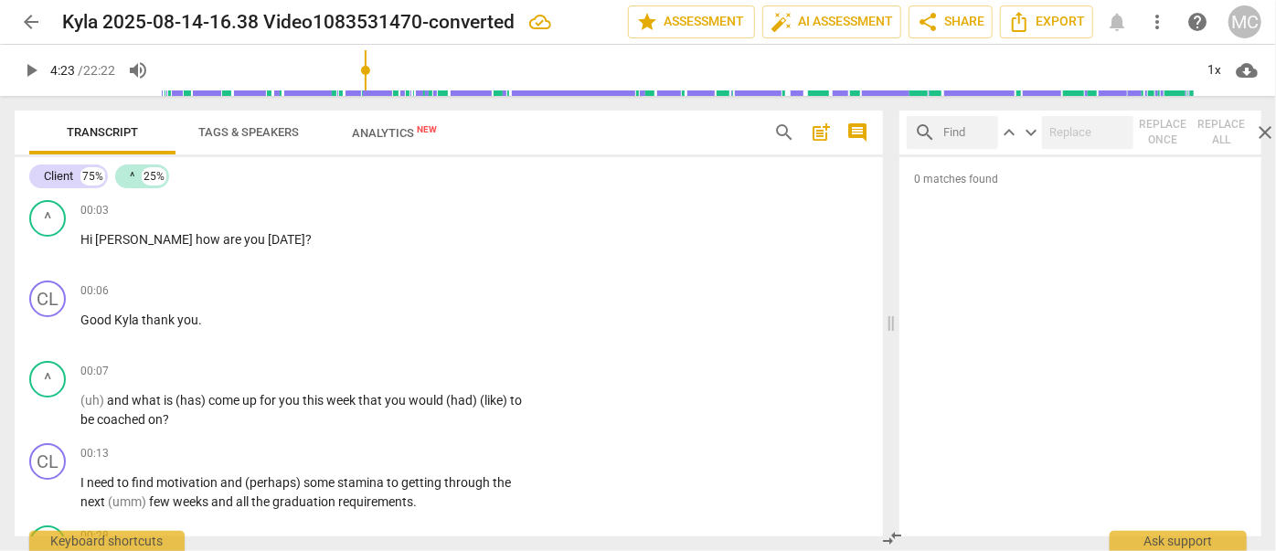
scroll to position [0, 0]
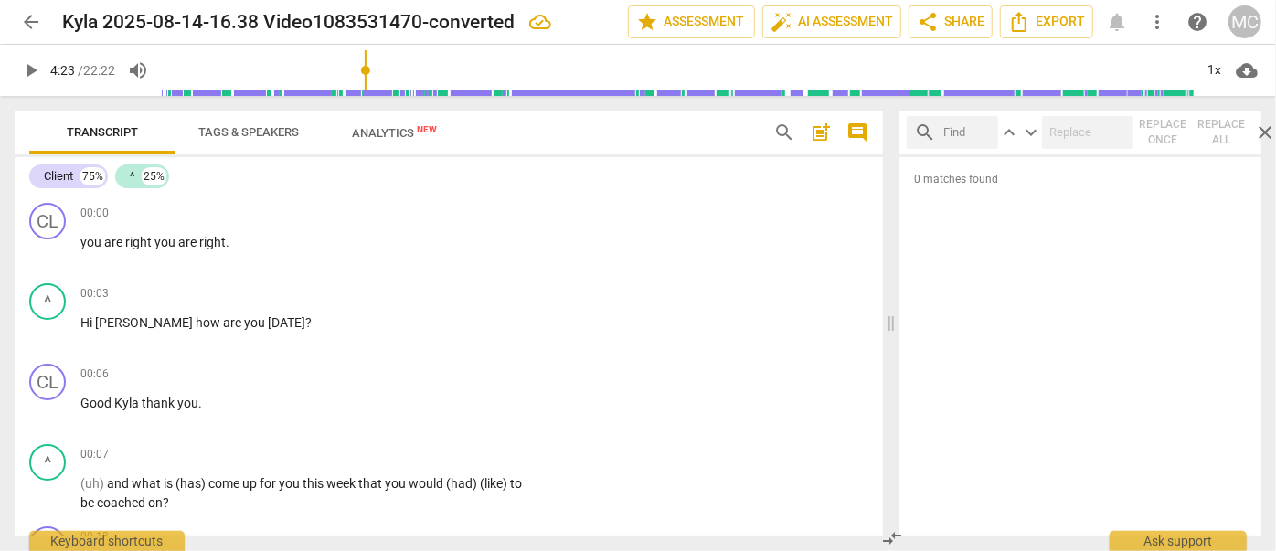
click at [27, 17] on span "arrow_back" at bounding box center [31, 22] width 22 height 22
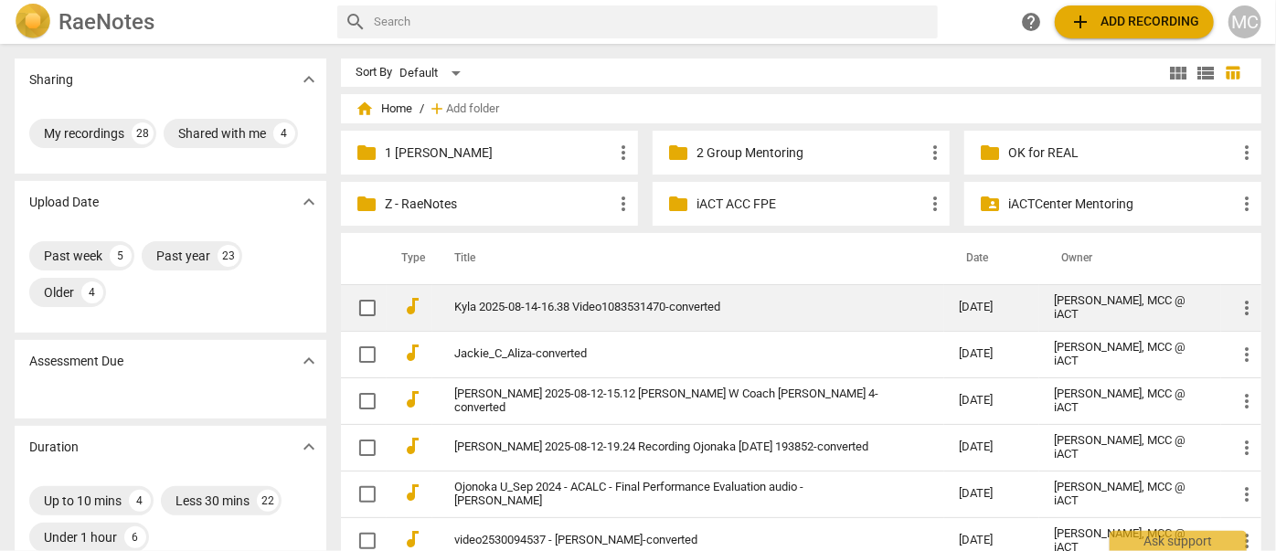
click at [578, 309] on link "Kyla 2025-08-14-16.38 Video1083531470-converted" at bounding box center [673, 308] width 439 height 14
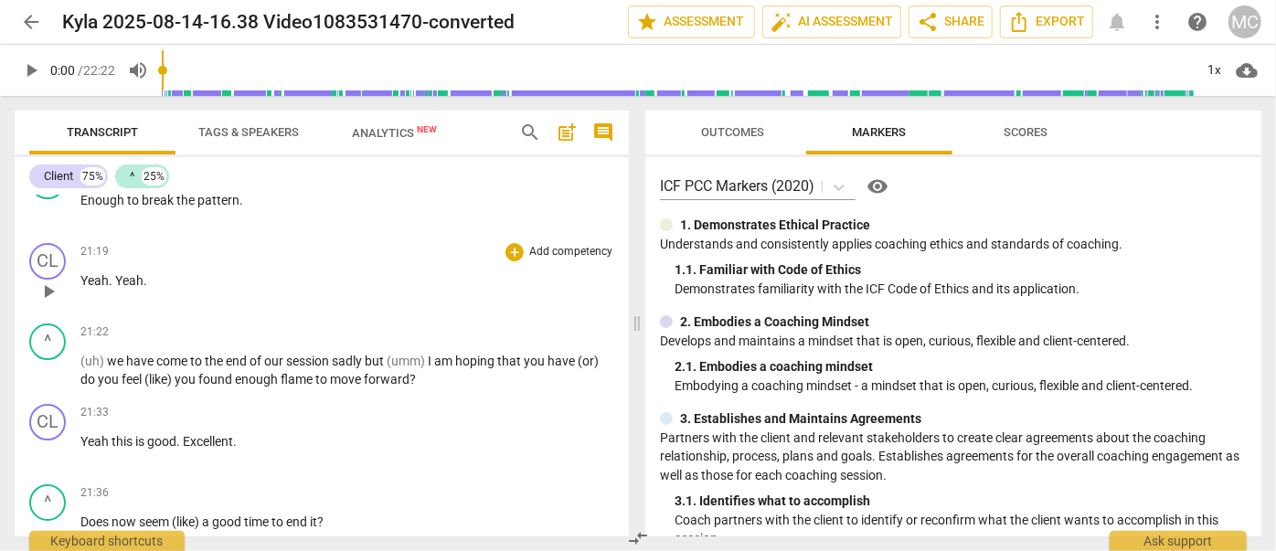
scroll to position [6773, 0]
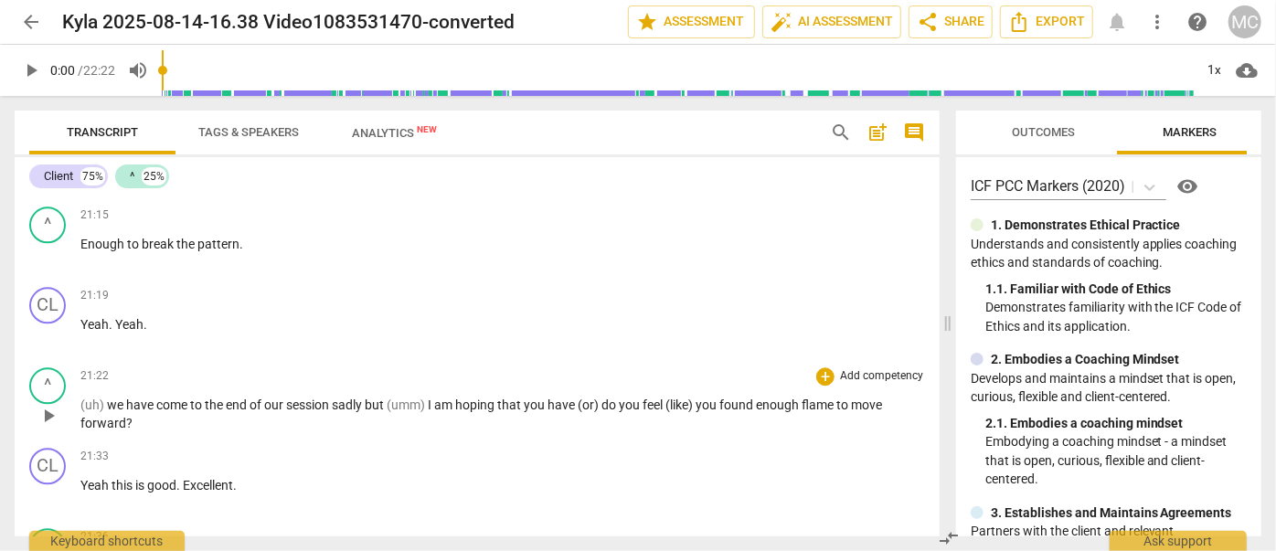
drag, startPoint x: 633, startPoint y: 325, endPoint x: 911, endPoint y: 362, distance: 280.3
click at [953, 355] on span at bounding box center [947, 323] width 11 height 455
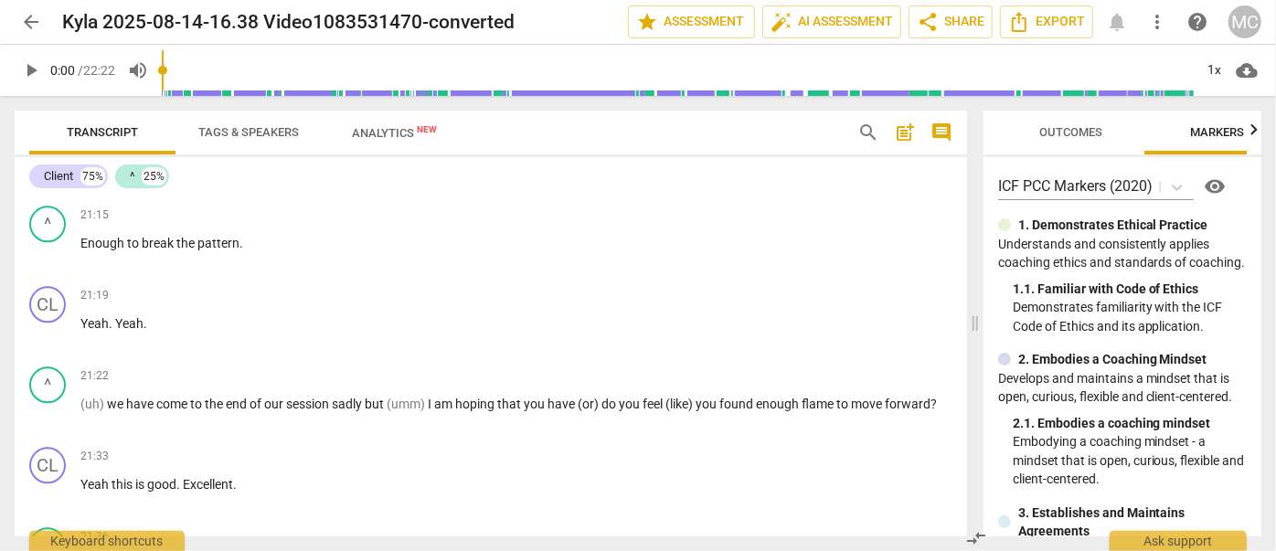
click at [944, 134] on span "comment" at bounding box center [942, 133] width 22 height 22
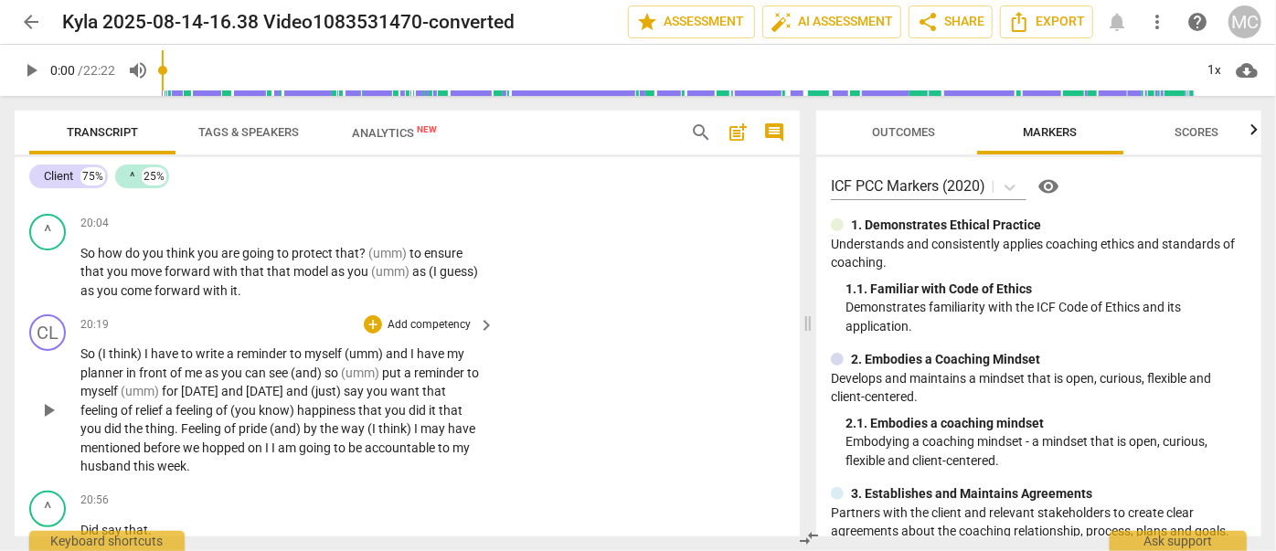
scroll to position [7261, 0]
drag, startPoint x: 243, startPoint y: 382, endPoint x: 316, endPoint y: 367, distance: 74.8
click at [316, 367] on p "So (I think) I have to write a reminder to myself (umm) and I have my planner i…" at bounding box center [282, 412] width 405 height 132
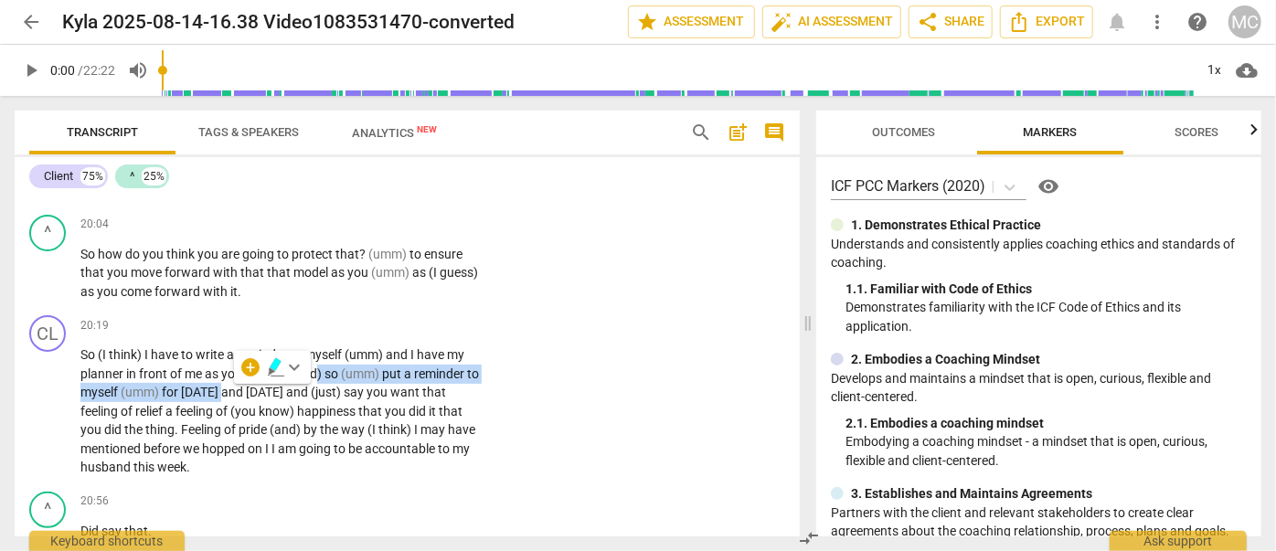
click at [28, 16] on span "arrow_back" at bounding box center [31, 22] width 22 height 22
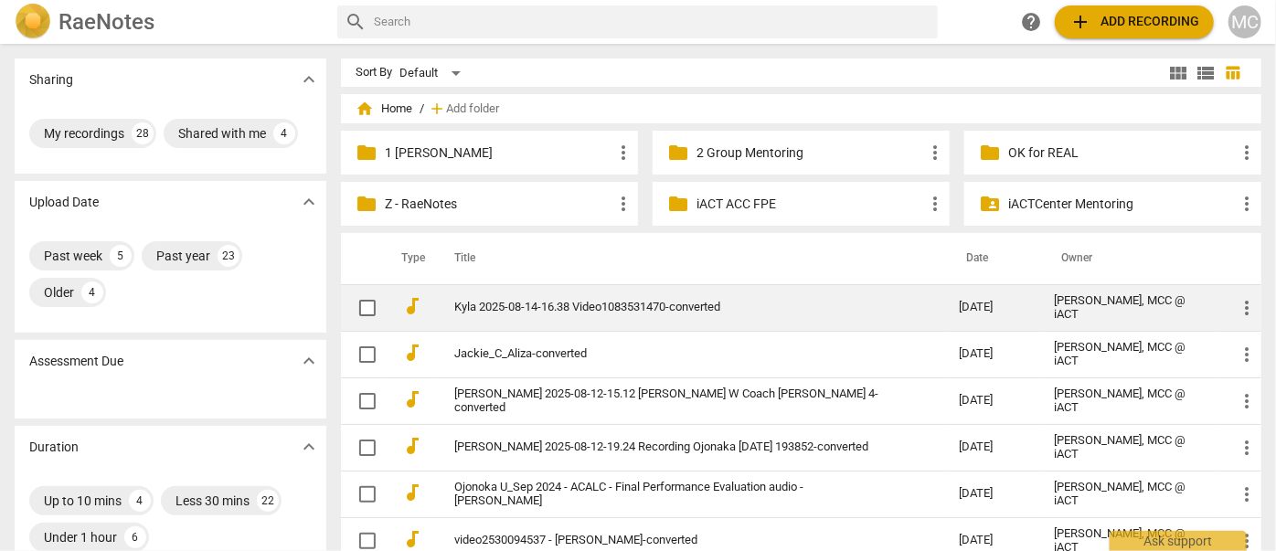
click at [546, 317] on td "Kyla 2025-08-14-16.38 Video1083531470-converted" at bounding box center [688, 307] width 512 height 47
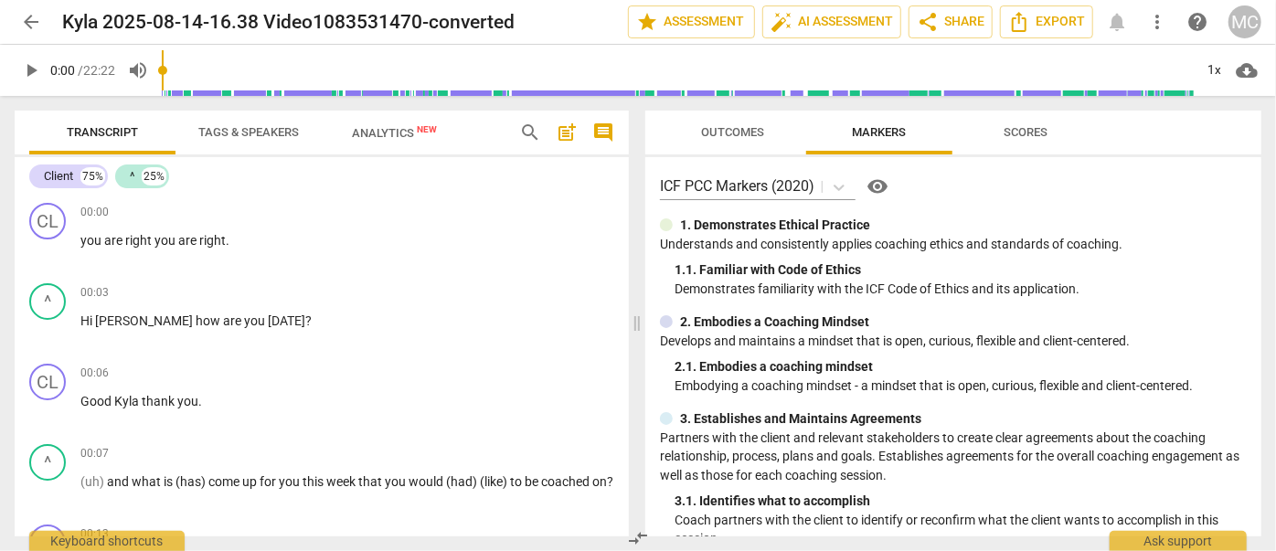
scroll to position [7439, 0]
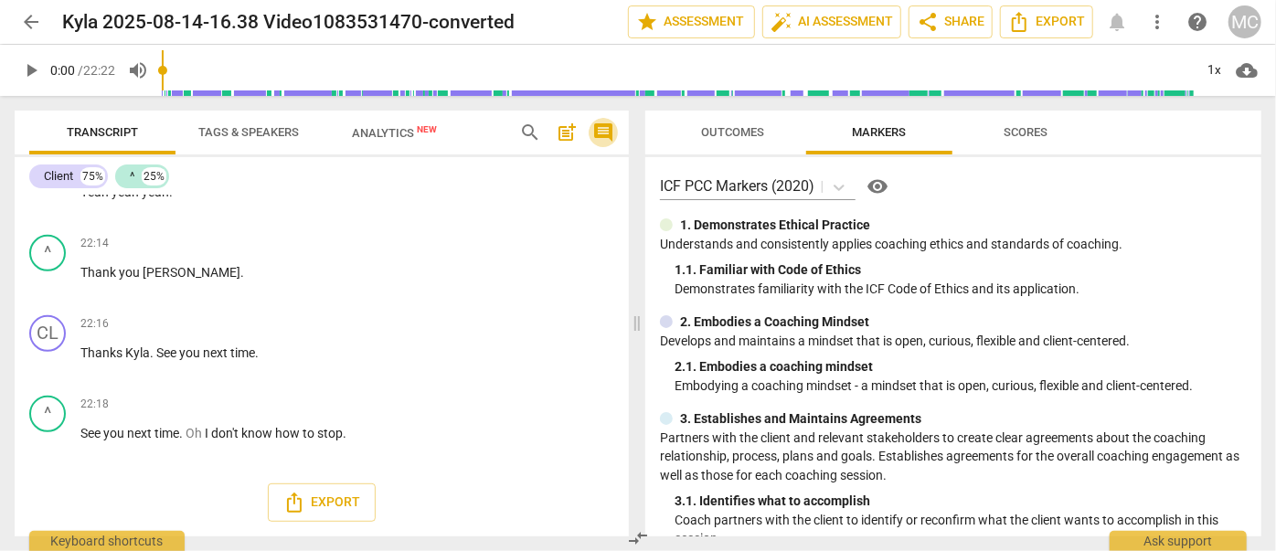
click at [604, 129] on span "comment" at bounding box center [603, 133] width 22 height 22
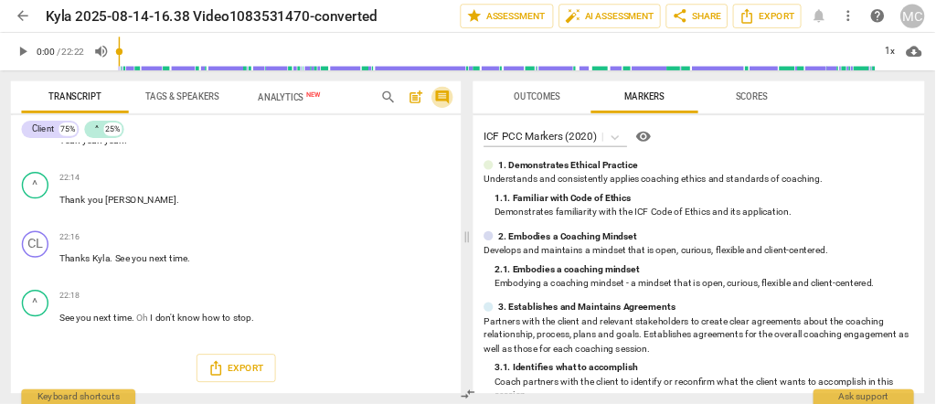
scroll to position [8464, 0]
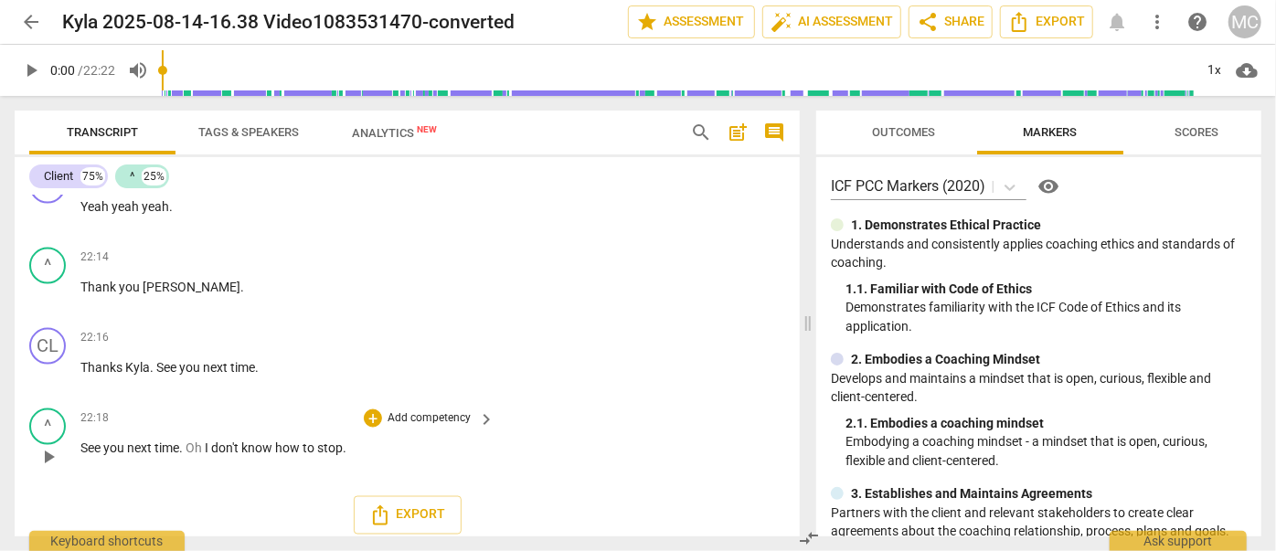
click at [151, 441] on span "next" at bounding box center [140, 448] width 27 height 15
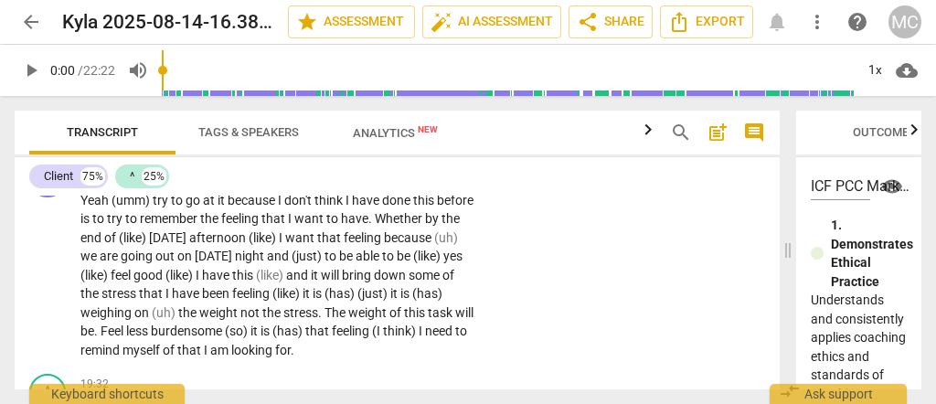
drag, startPoint x: 466, startPoint y: 241, endPoint x: 786, endPoint y: 262, distance: 320.6
click at [786, 262] on span at bounding box center [787, 250] width 11 height 308
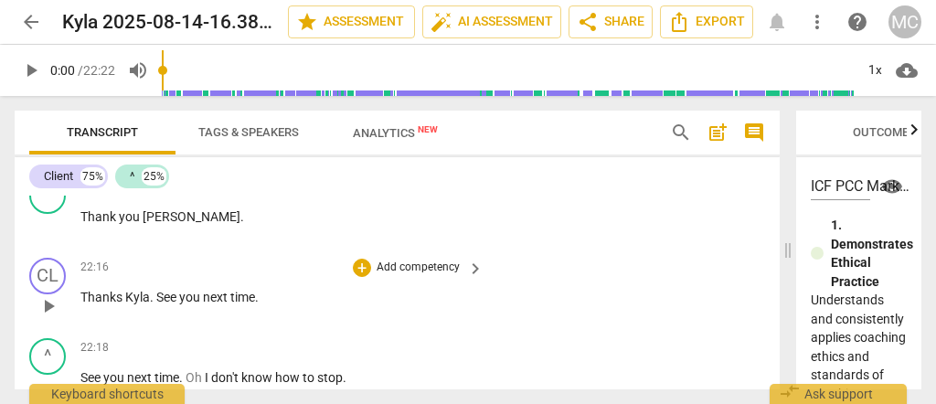
scroll to position [8591, 0]
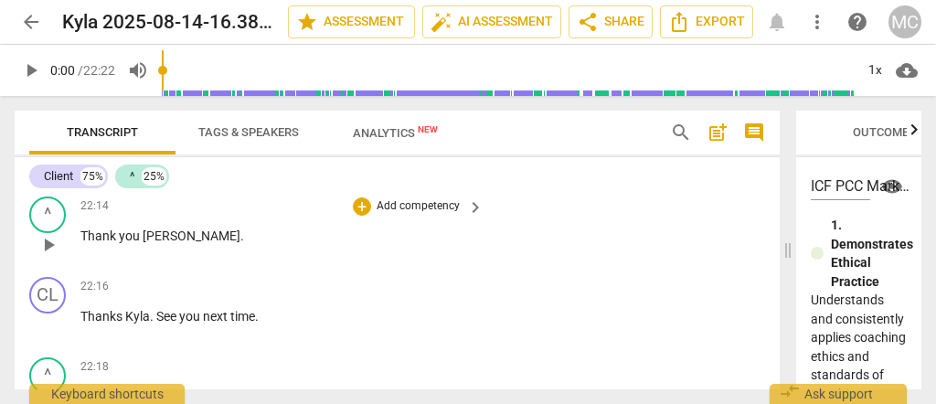
click at [90, 243] on span "Thank" at bounding box center [99, 236] width 38 height 15
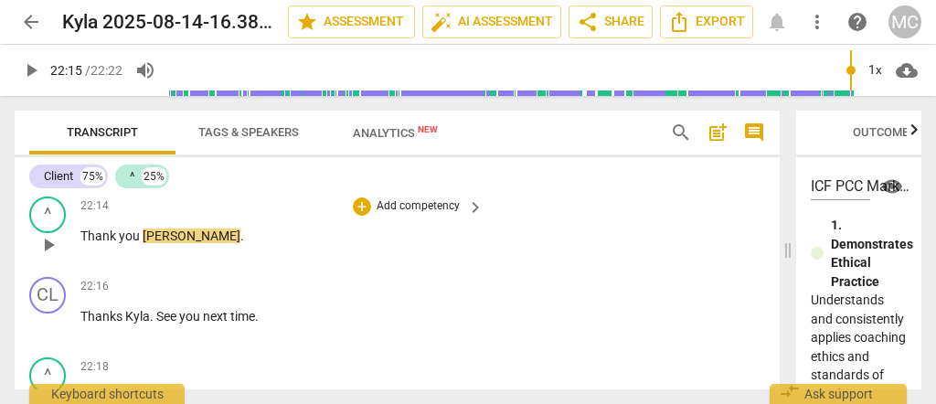
click at [103, 243] on span "Thank" at bounding box center [99, 236] width 38 height 15
click at [143, 243] on span "[PERSON_NAME]" at bounding box center [192, 236] width 98 height 15
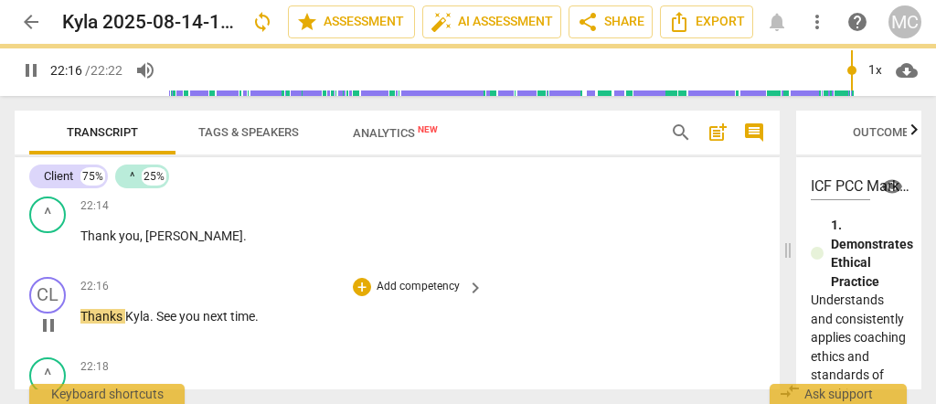
click at [123, 324] on span "Thanks" at bounding box center [102, 316] width 45 height 15
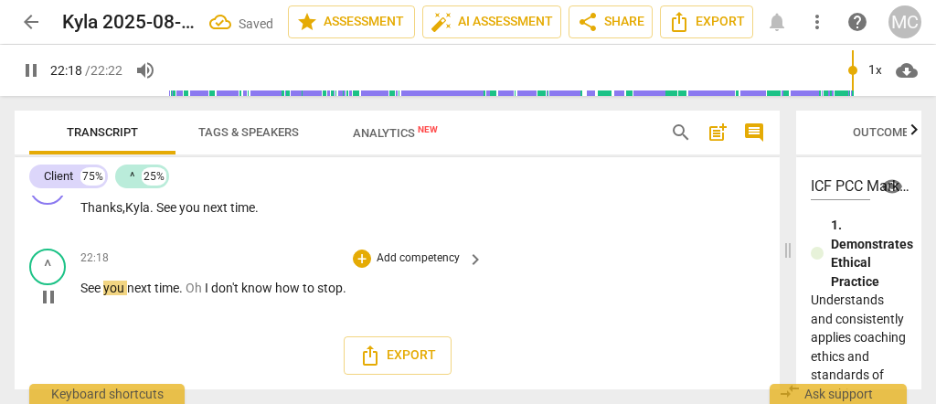
scroll to position [8713, 0]
click at [165, 292] on span "time" at bounding box center [166, 288] width 25 height 15
click at [175, 288] on span "time" at bounding box center [166, 288] width 25 height 15
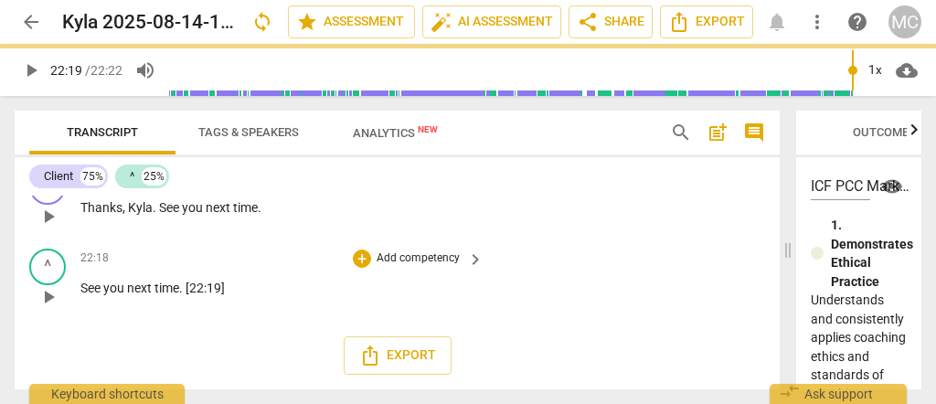
click at [456, 218] on div "22:16 + Add competency keyboard_arrow_right Thanks , [PERSON_NAME] . See you ne…" at bounding box center [282, 201] width 405 height 66
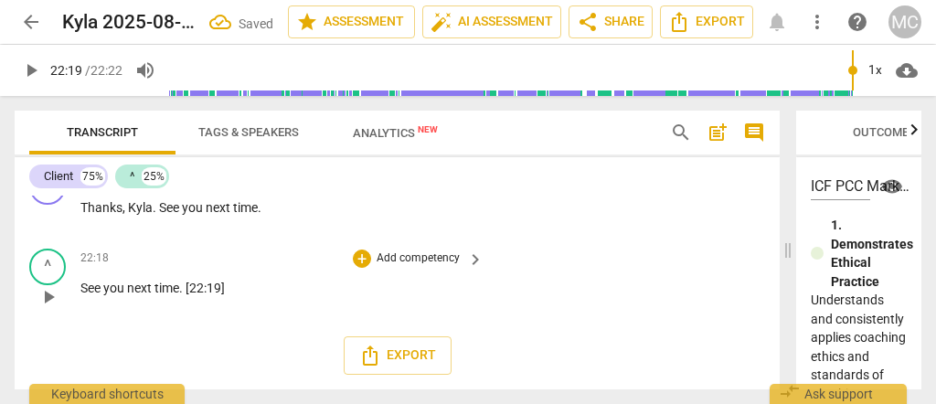
click at [419, 254] on p "Add competency" at bounding box center [418, 258] width 87 height 16
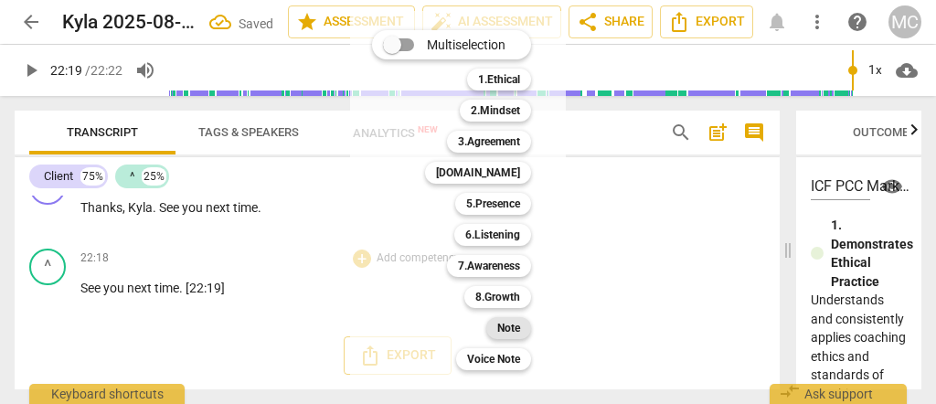
click at [511, 327] on b "Note" at bounding box center [508, 328] width 23 height 22
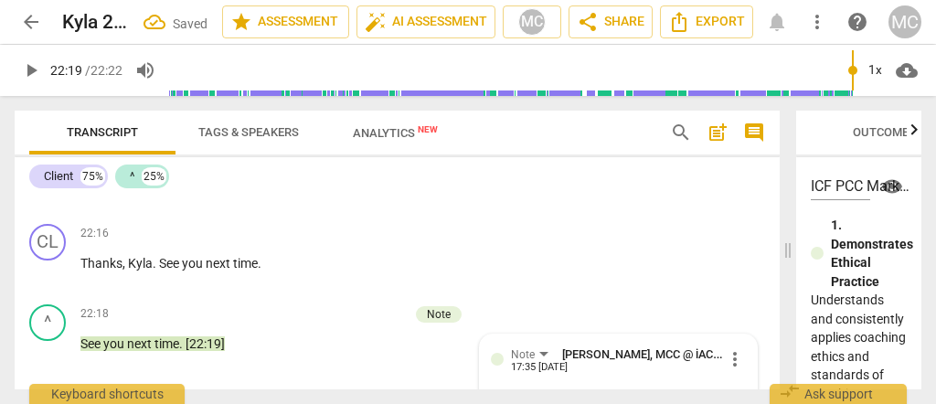
scroll to position [8591, 0]
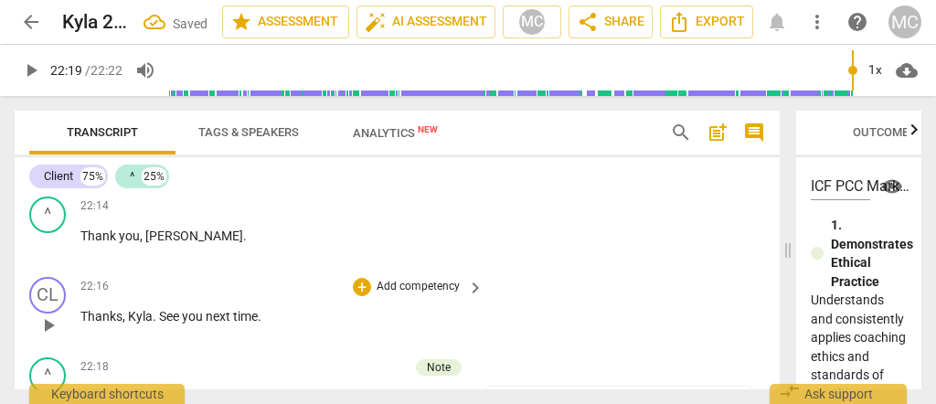
click at [402, 291] on div "CL play_arrow pause 22:16 + Add competency keyboard_arrow_right Thanks , [PERSO…" at bounding box center [397, 310] width 765 height 80
click at [443, 295] on p "Add competency" at bounding box center [418, 287] width 87 height 16
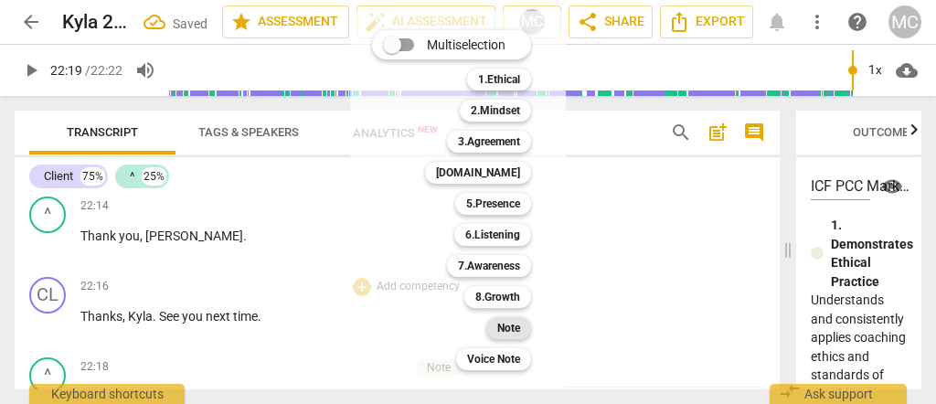
click at [522, 330] on div "Note" at bounding box center [508, 328] width 45 height 22
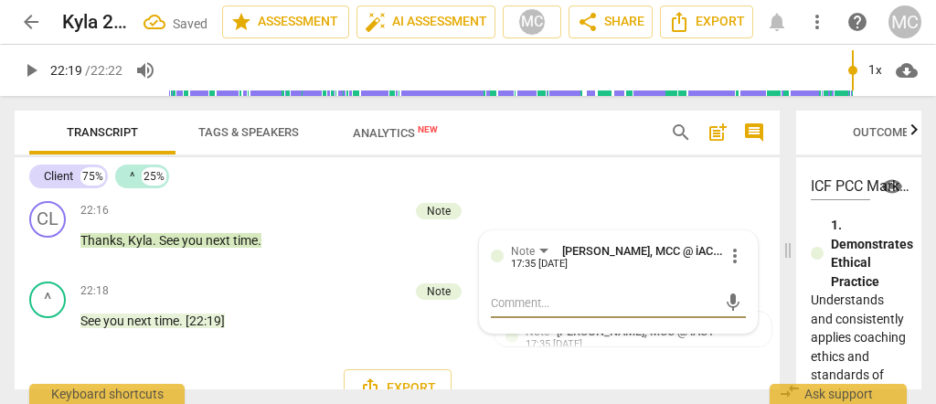
scroll to position [8571, 0]
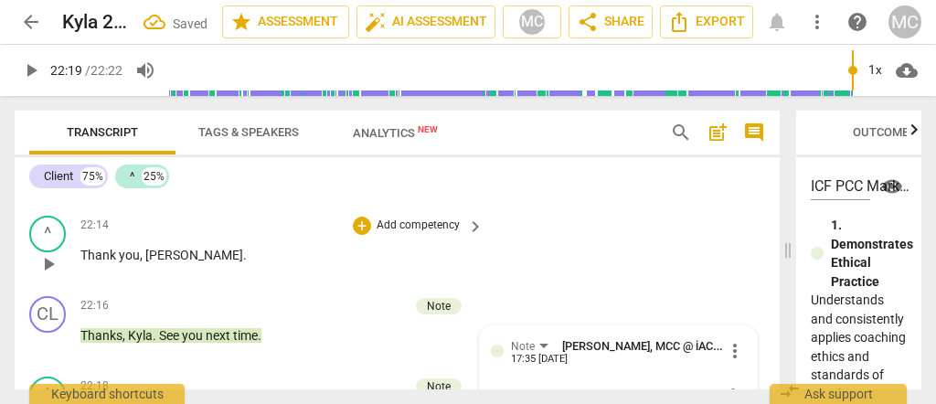
click at [380, 234] on p "Add competency" at bounding box center [418, 226] width 87 height 16
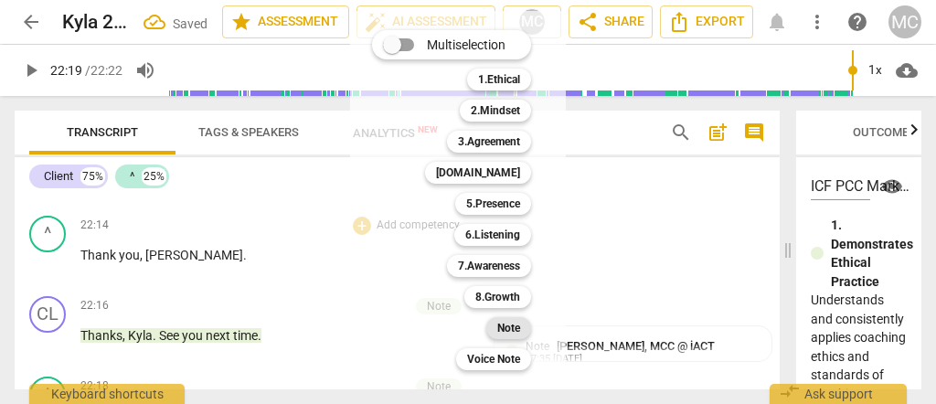
click at [514, 335] on b "Note" at bounding box center [508, 328] width 23 height 22
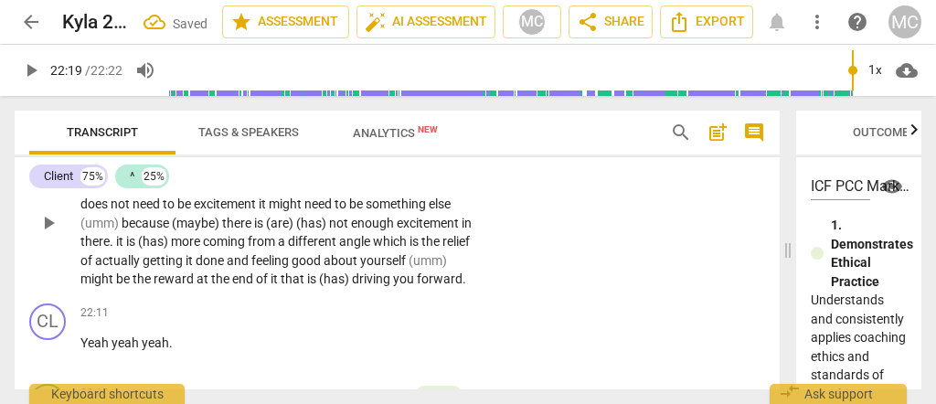
scroll to position [8389, 0]
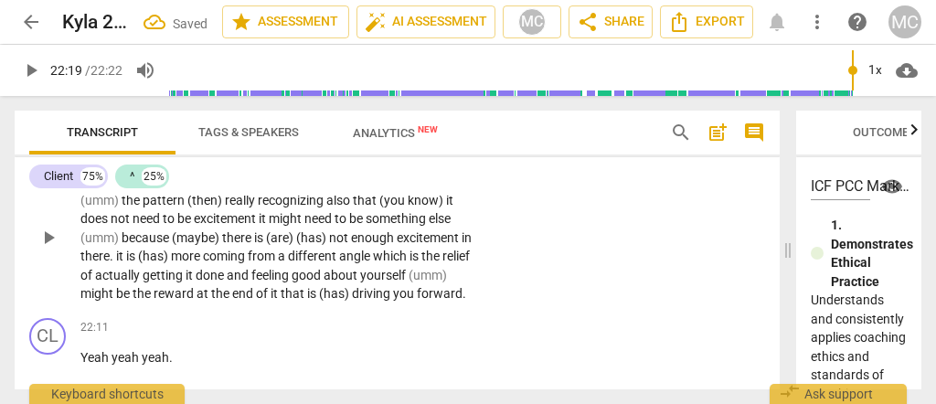
click at [307, 290] on span "that" at bounding box center [294, 293] width 27 height 15
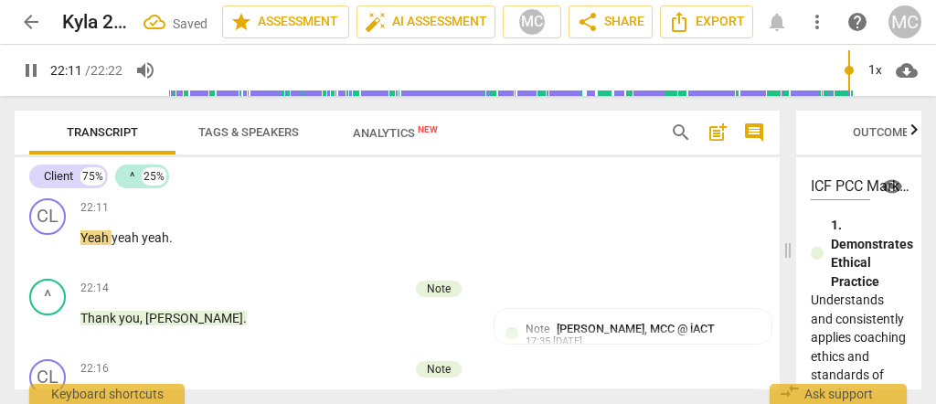
scroll to position [8510, 0]
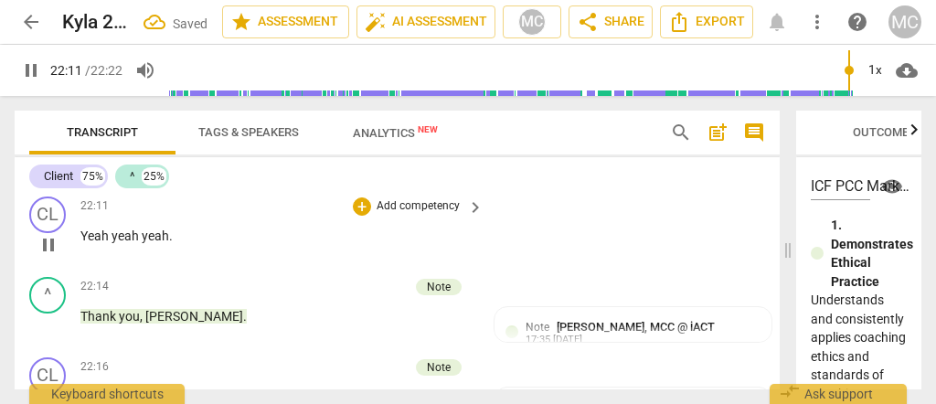
click at [112, 243] on span "yeah" at bounding box center [127, 236] width 30 height 15
click at [90, 243] on span "Yeah." at bounding box center [96, 236] width 32 height 15
click at [114, 243] on span "Yeah" at bounding box center [126, 236] width 28 height 15
click at [85, 243] on span "Yeah. {22:12 "" at bounding box center [119, 236] width 78 height 15
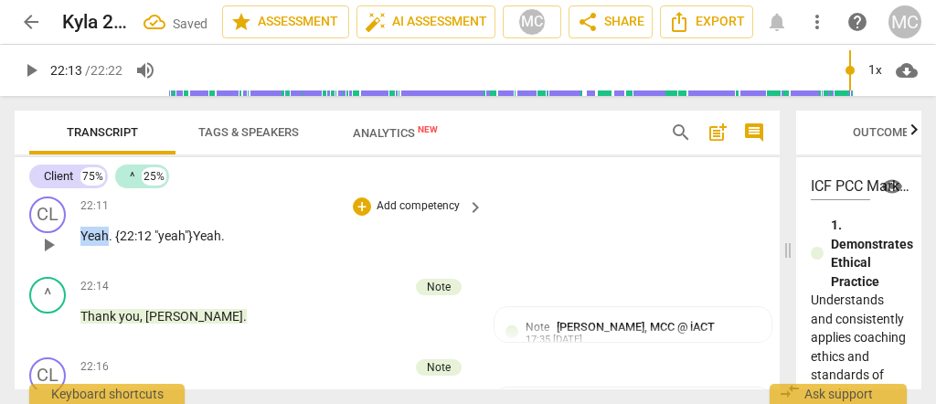
click at [85, 243] on span "Yeah. {22:12 "" at bounding box center [119, 236] width 78 height 15
click at [200, 243] on span "Yeah" at bounding box center [207, 236] width 28 height 15
click at [209, 243] on span "Yeah" at bounding box center [207, 236] width 28 height 15
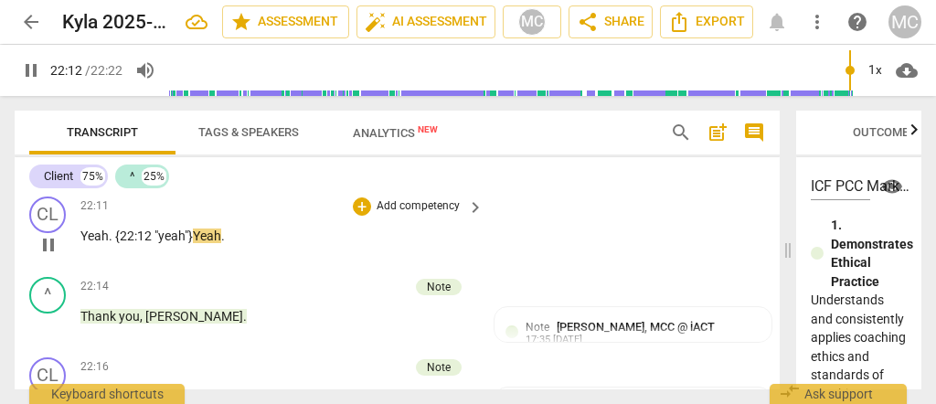
click at [216, 243] on span "Yeah" at bounding box center [207, 236] width 28 height 15
click at [212, 244] on p "Yeah. {22:12 " yeah"} Yeah ." at bounding box center [277, 236] width 394 height 19
click at [212, 243] on span "Yeah" at bounding box center [207, 236] width 28 height 15
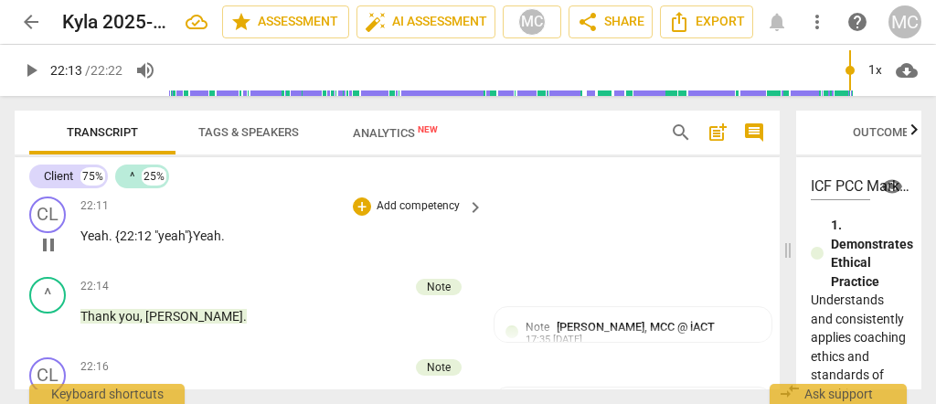
click at [216, 243] on span "Yeah" at bounding box center [207, 236] width 28 height 15
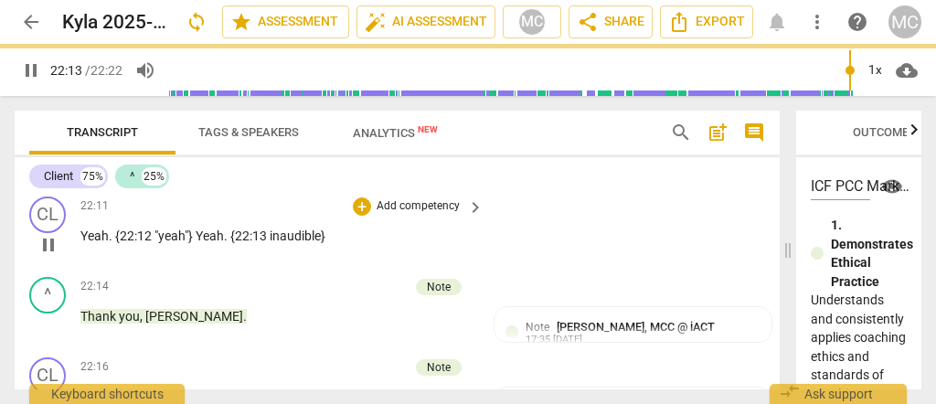
click at [399, 216] on div "+ Add competency" at bounding box center [407, 206] width 109 height 18
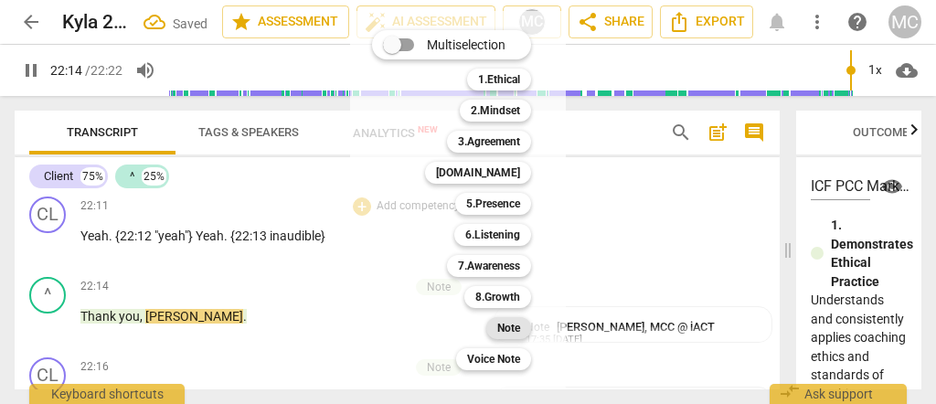
click at [503, 333] on b "Note" at bounding box center [508, 328] width 23 height 22
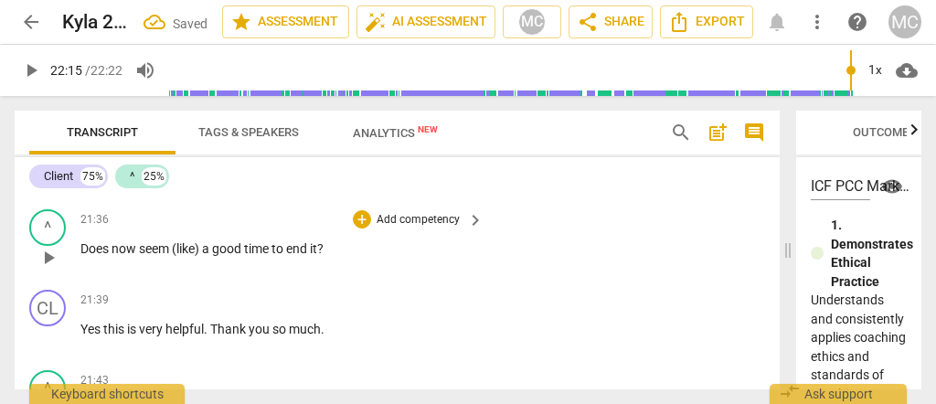
scroll to position [8145, 0]
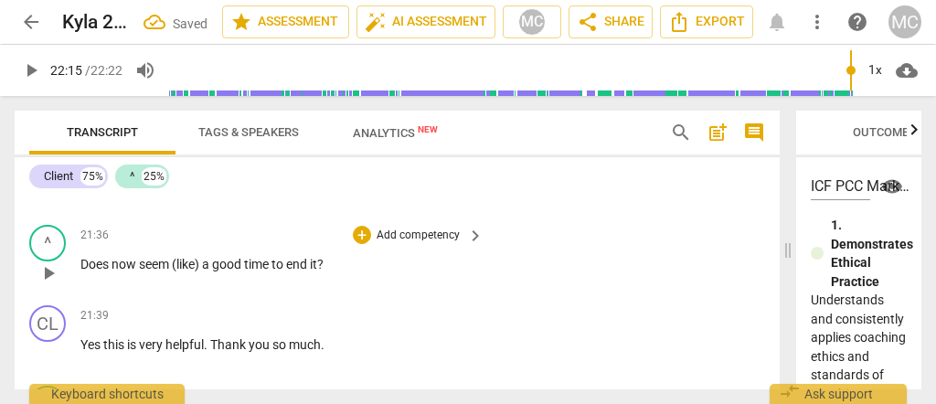
click at [139, 260] on span "seem" at bounding box center [155, 264] width 33 height 15
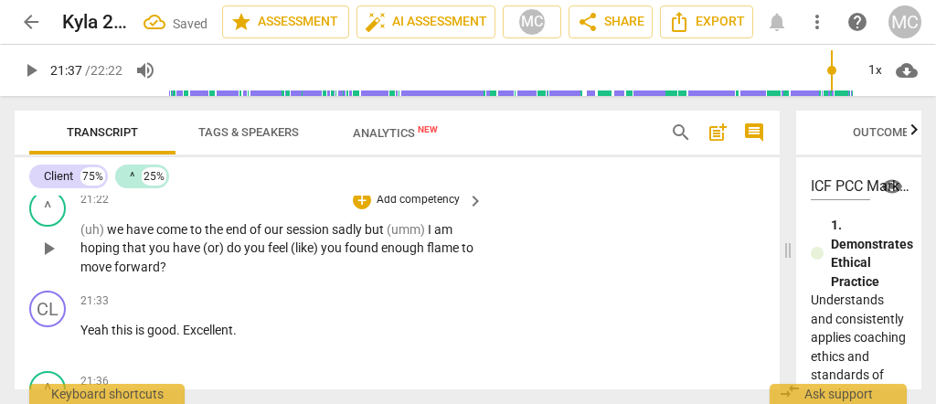
scroll to position [7962, 0]
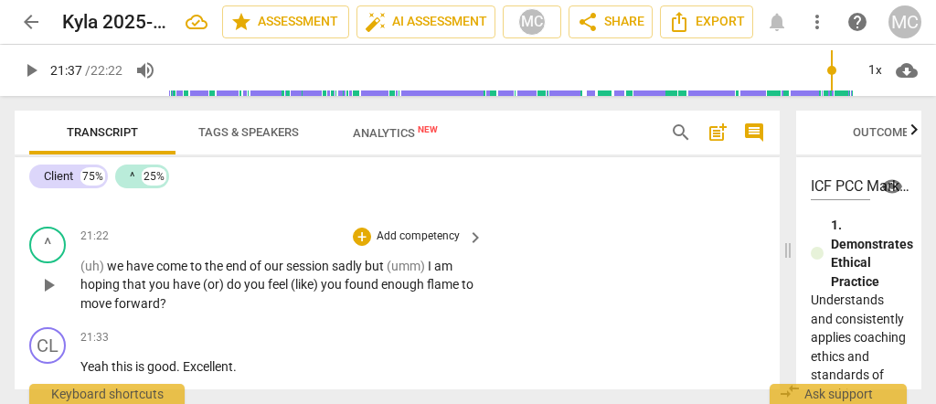
click at [145, 305] on span "forward" at bounding box center [137, 303] width 46 height 15
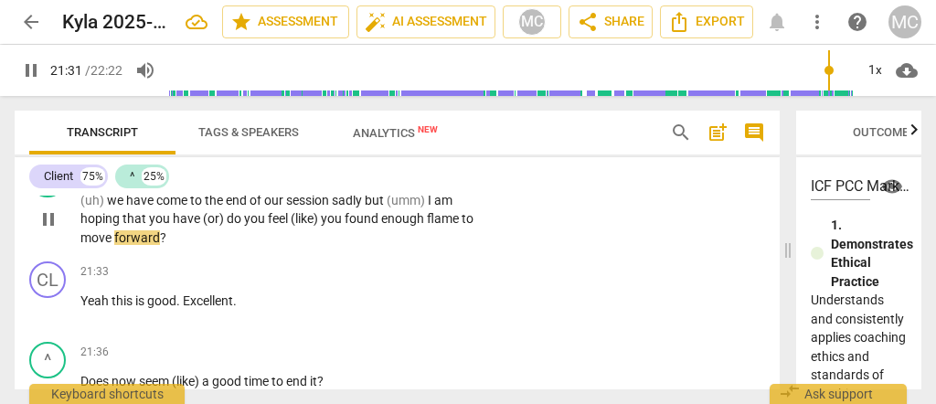
scroll to position [8083, 0]
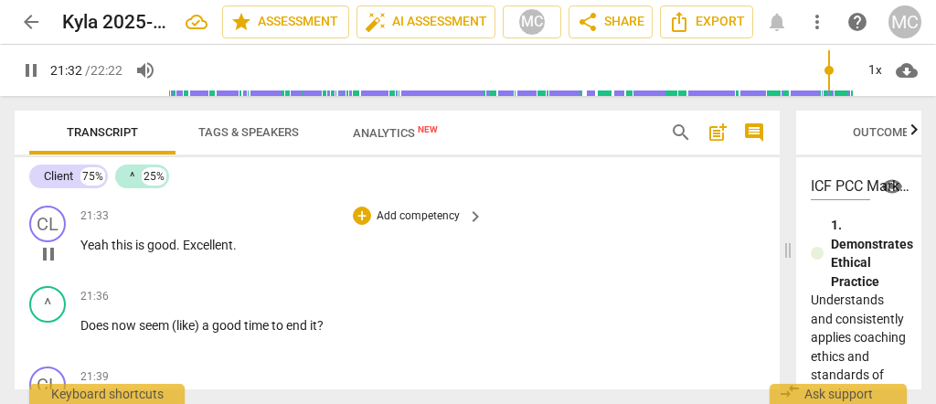
click at [112, 243] on span "this" at bounding box center [124, 245] width 24 height 15
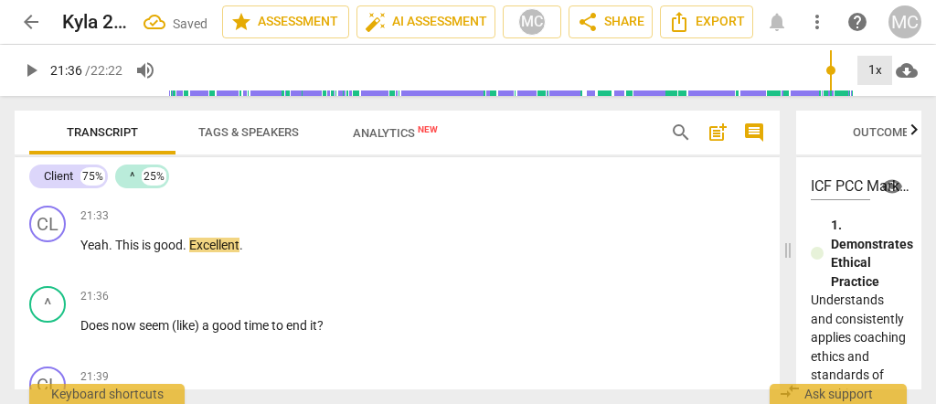
click at [878, 70] on div "1x" at bounding box center [874, 70] width 35 height 29
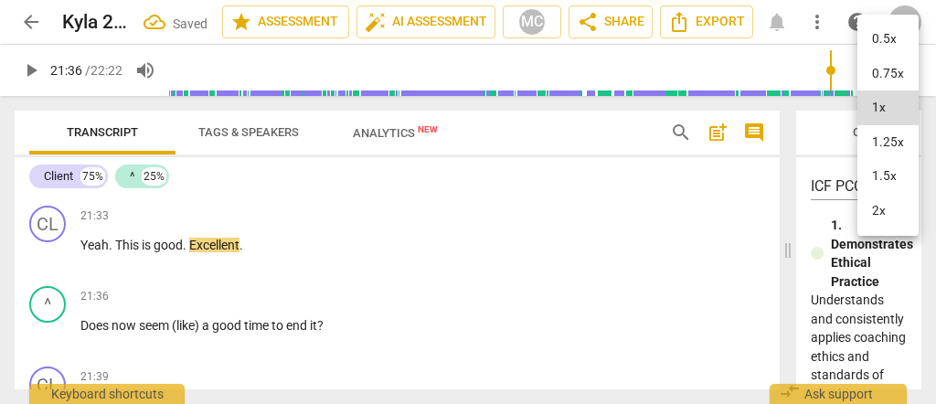
click at [892, 133] on li "1.25x" at bounding box center [887, 142] width 61 height 35
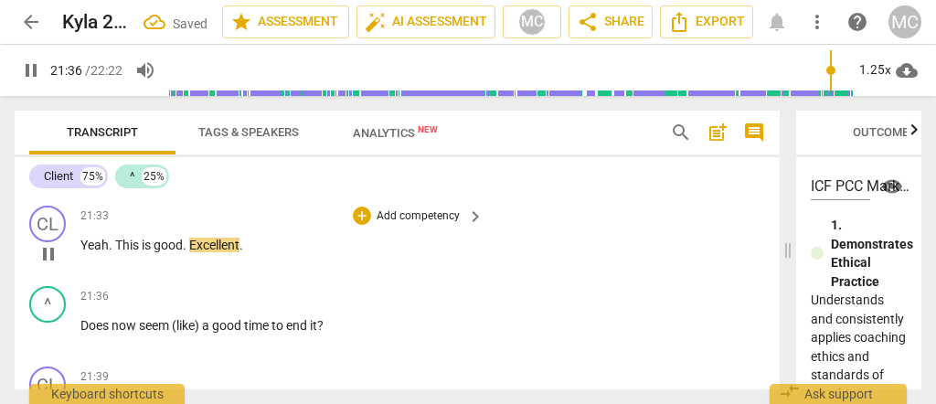
click at [186, 250] on span "." at bounding box center [186, 245] width 6 height 15
click at [188, 248] on span "." at bounding box center [186, 245] width 6 height 15
click at [193, 246] on span "Excellent" at bounding box center [214, 245] width 50 height 15
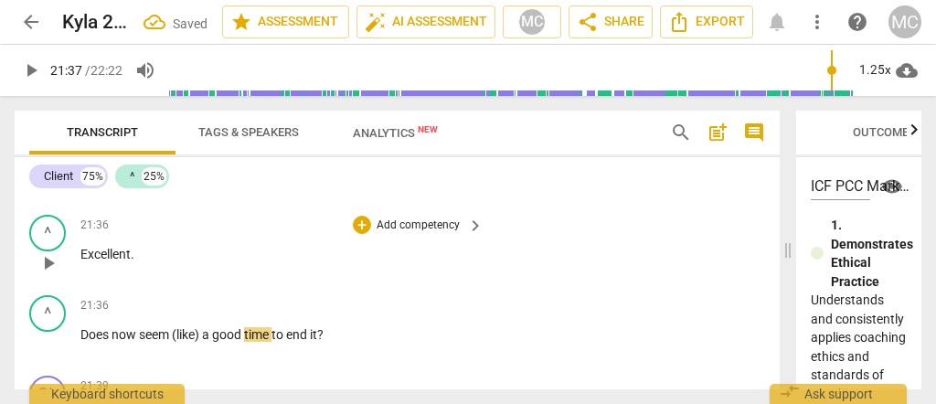
scroll to position [8206, 0]
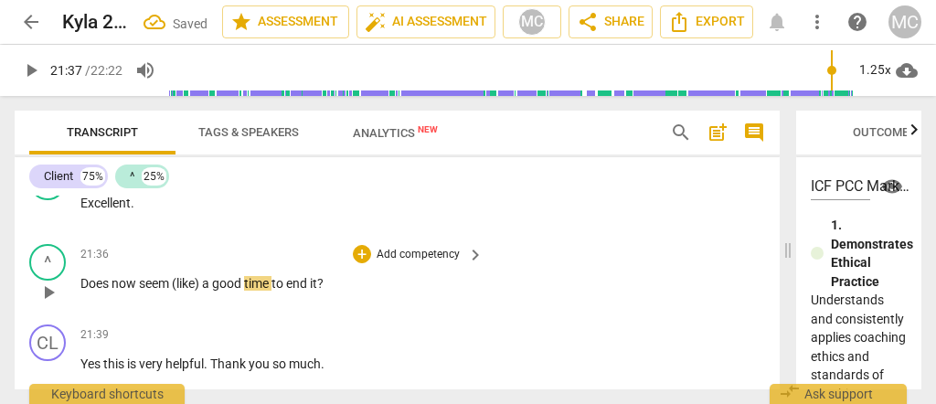
click at [83, 290] on span "Does" at bounding box center [95, 283] width 31 height 15
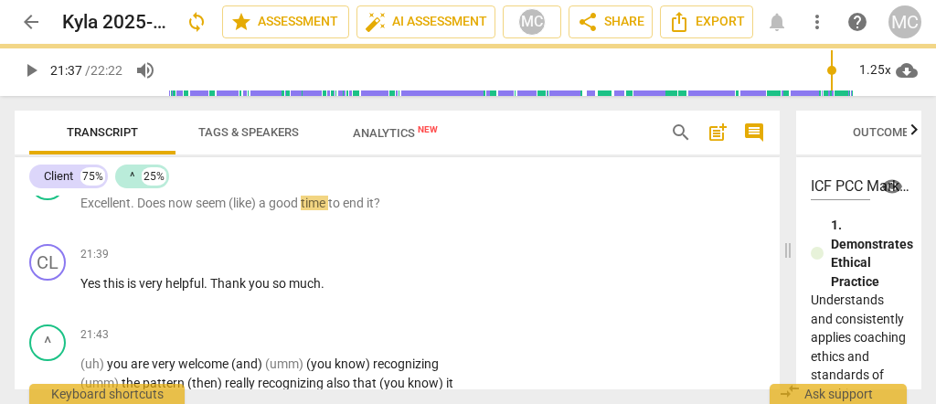
scroll to position [8125, 0]
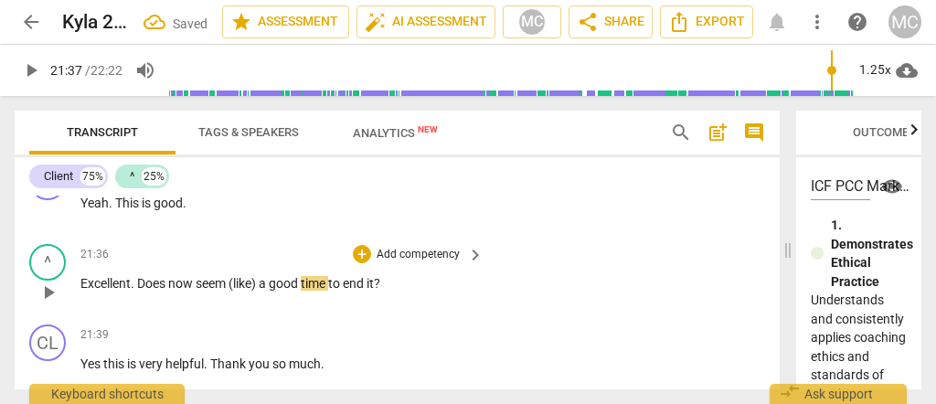
click at [231, 285] on span "(like)" at bounding box center [244, 283] width 30 height 15
click at [246, 282] on span "like)" at bounding box center [242, 283] width 26 height 15
click at [250, 283] on span "like)" at bounding box center [242, 283] width 26 height 15
click at [190, 282] on span "now" at bounding box center [181, 283] width 27 height 15
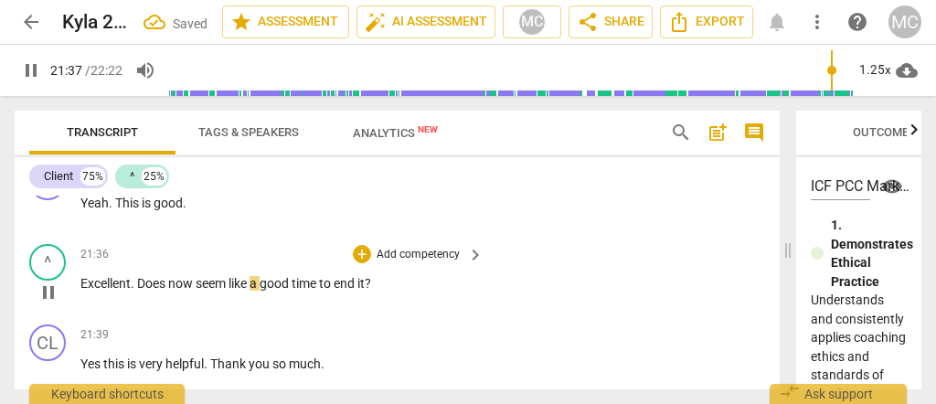
click at [145, 276] on span "Does" at bounding box center [152, 283] width 31 height 15
click at [412, 249] on p "Add competency" at bounding box center [418, 255] width 87 height 16
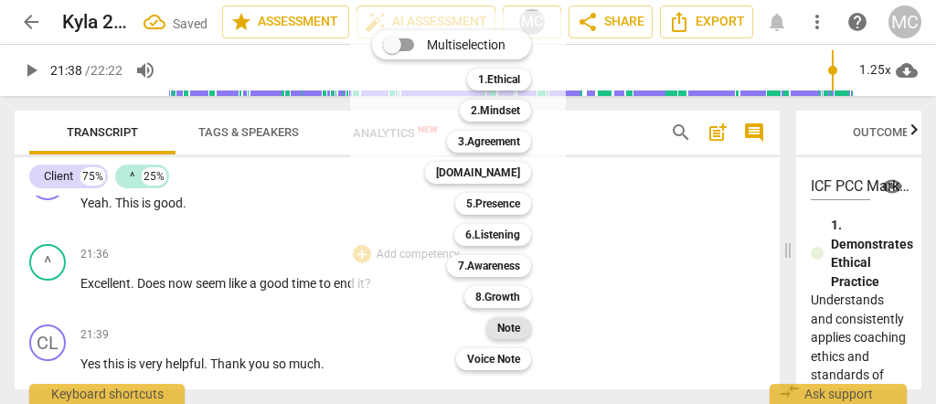
click at [500, 323] on b "Note" at bounding box center [508, 328] width 23 height 22
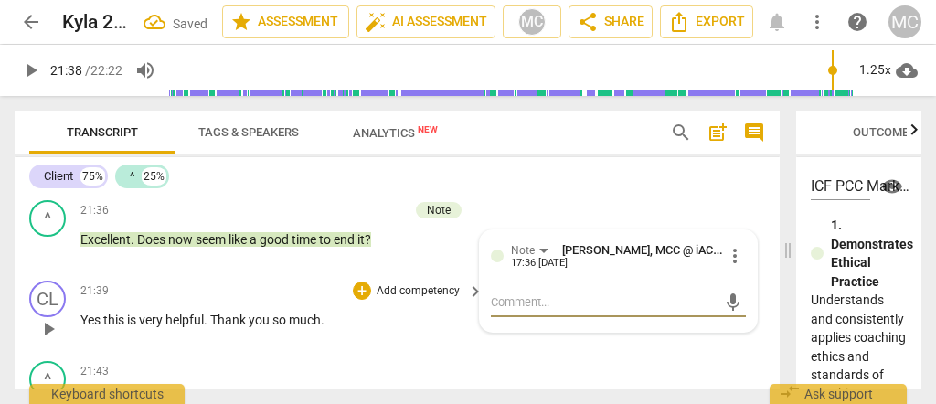
scroll to position [8187, 0]
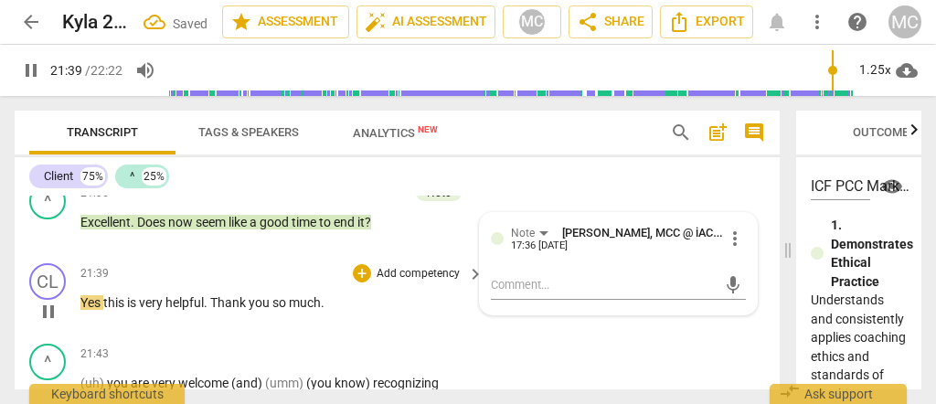
click at [101, 303] on span "Yes" at bounding box center [91, 302] width 23 height 15
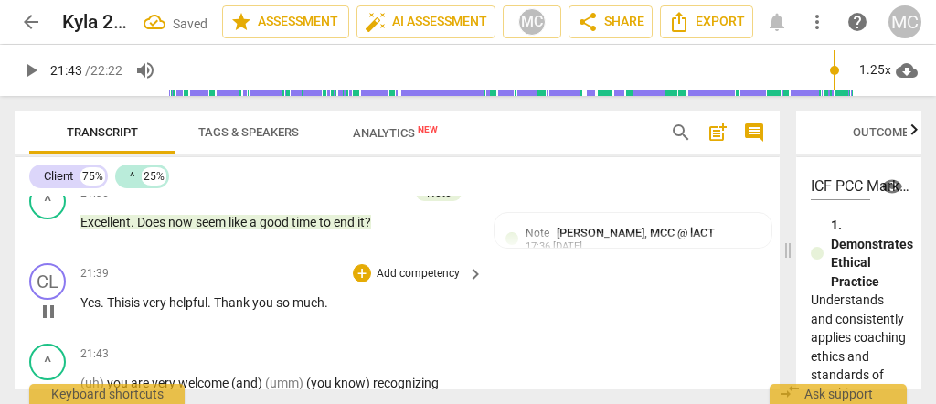
click at [415, 274] on p "Add competency" at bounding box center [418, 274] width 87 height 16
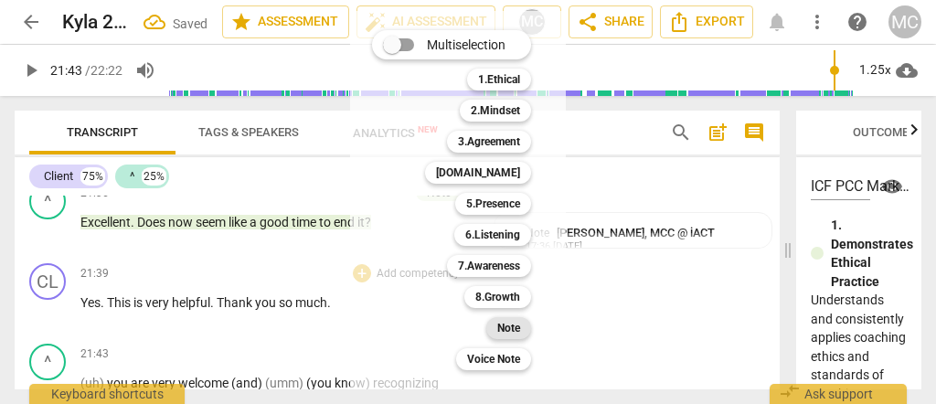
click at [506, 322] on b "Note" at bounding box center [508, 328] width 23 height 22
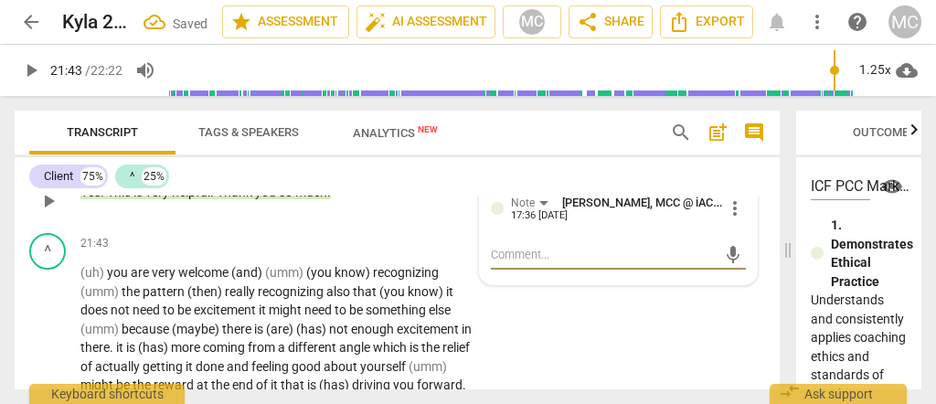
scroll to position [8308, 0]
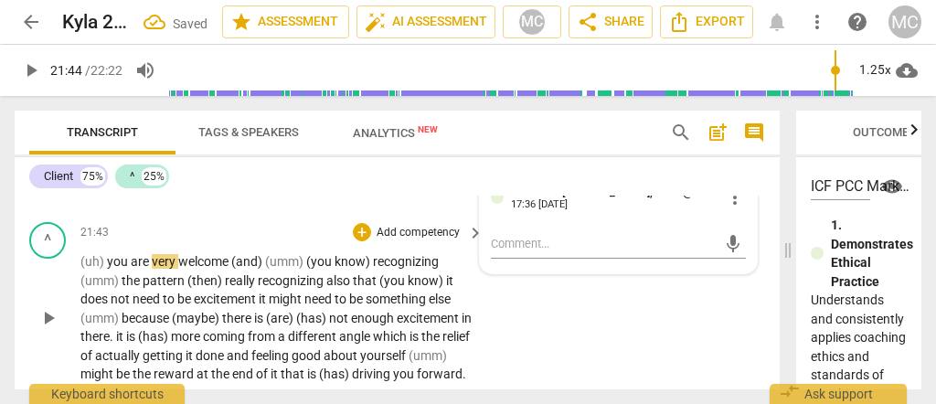
click at [80, 263] on span "(uh)" at bounding box center [93, 261] width 27 height 15
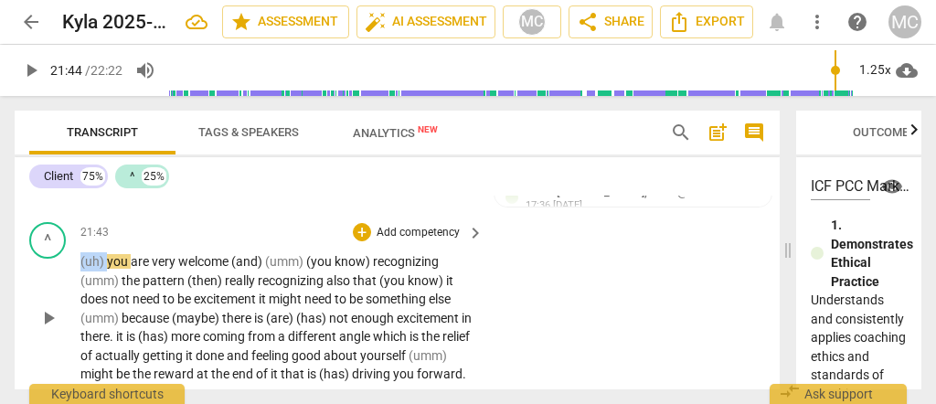
drag, startPoint x: 79, startPoint y: 261, endPoint x: 105, endPoint y: 261, distance: 26.5
click at [105, 261] on p "(uh) you are very welcome (and) (umm) (you know) recognizing (umm) the pattern …" at bounding box center [277, 318] width 394 height 132
click at [135, 229] on div "21:43 + Add competency keyboard_arrow_right" at bounding box center [282, 232] width 405 height 20
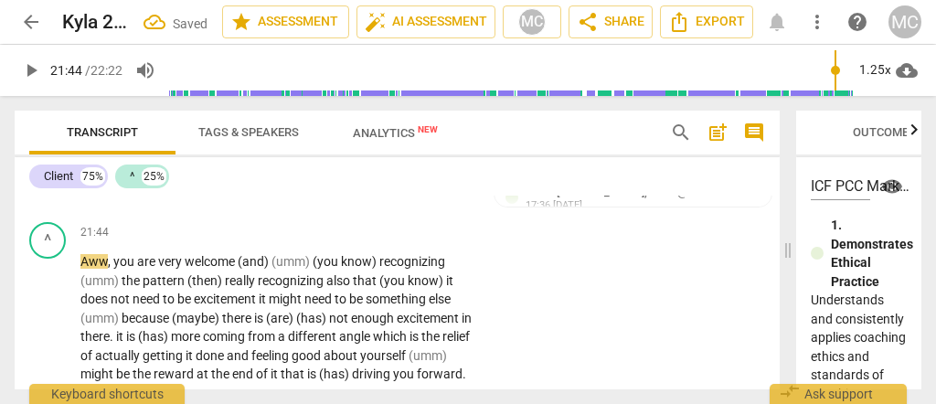
click at [93, 262] on span "Aww" at bounding box center [93, 261] width 27 height 15
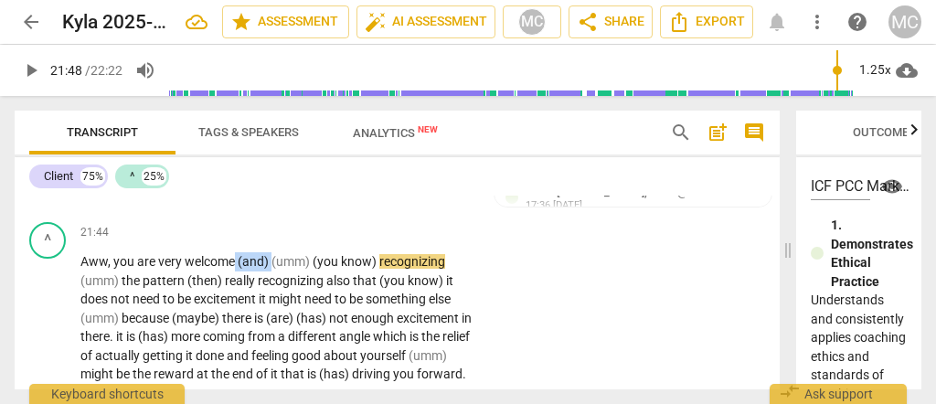
drag, startPoint x: 270, startPoint y: 259, endPoint x: 235, endPoint y: 261, distance: 34.8
click at [235, 261] on p "Aww , you are very welcome (and) (umm) (you know) recognizing (umm) the pattern…" at bounding box center [277, 318] width 394 height 132
click at [291, 260] on span "(umm)" at bounding box center [282, 261] width 41 height 15
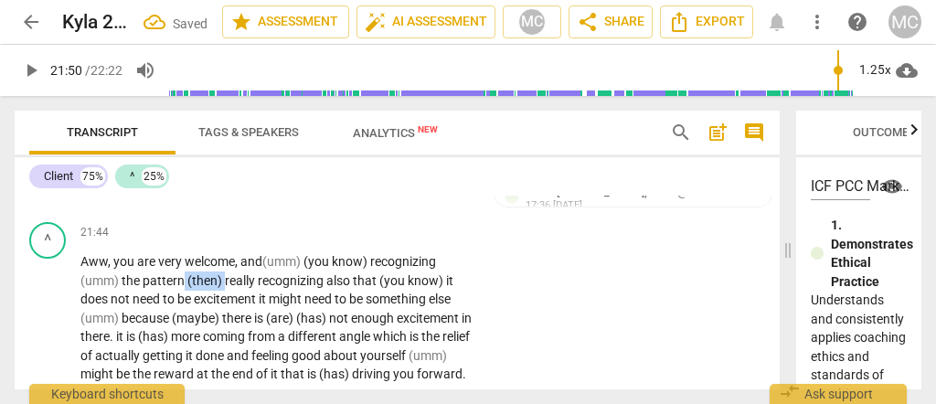
drag, startPoint x: 223, startPoint y: 279, endPoint x: 180, endPoint y: 281, distance: 43.0
click at [180, 281] on p "Aww , you are very welcome, and (umm) (you know) recognizing (umm) the pattern …" at bounding box center [277, 318] width 394 height 132
click at [319, 305] on span "need" at bounding box center [319, 299] width 30 height 15
drag, startPoint x: 223, startPoint y: 281, endPoint x: 182, endPoint y: 288, distance: 41.8
click at [182, 288] on p "Aww , you are very welcome , and (umm) (you know) recognizing (umm) the pattern…" at bounding box center [277, 318] width 394 height 132
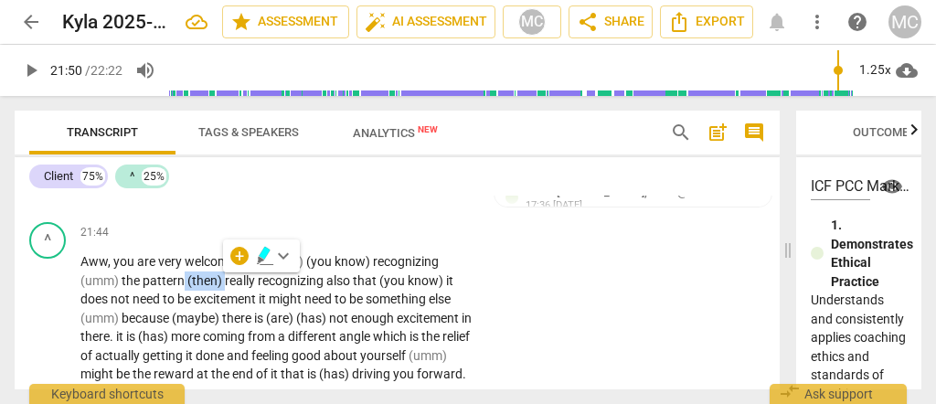
paste p
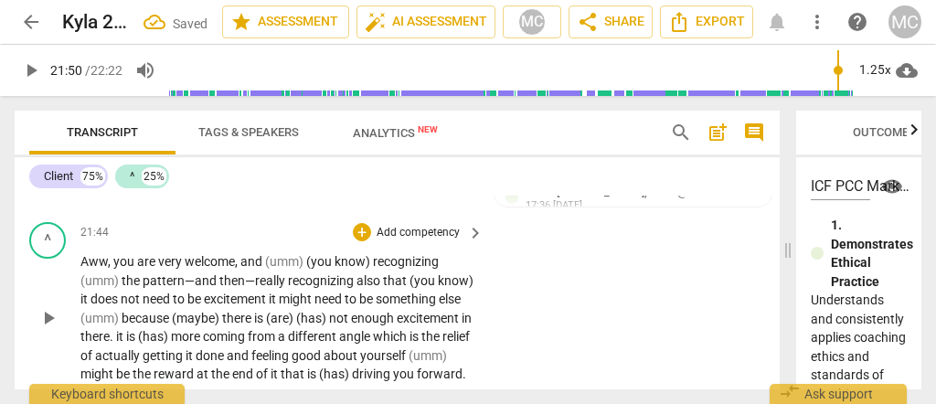
click at [174, 280] on span "pattern—and" at bounding box center [181, 280] width 77 height 15
click at [352, 284] on span "recognizing" at bounding box center [322, 280] width 69 height 15
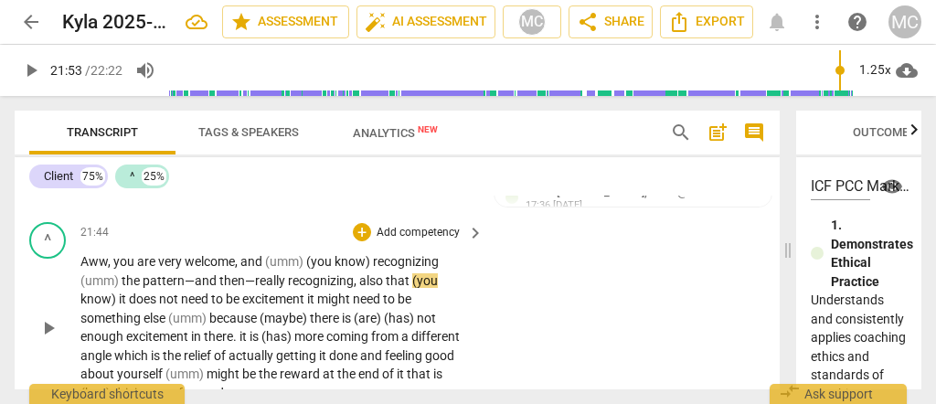
click at [381, 282] on span "also" at bounding box center [372, 280] width 27 height 15
click at [393, 278] on span "that" at bounding box center [401, 280] width 27 height 15
click at [338, 275] on span "recognizing," at bounding box center [323, 280] width 71 height 15
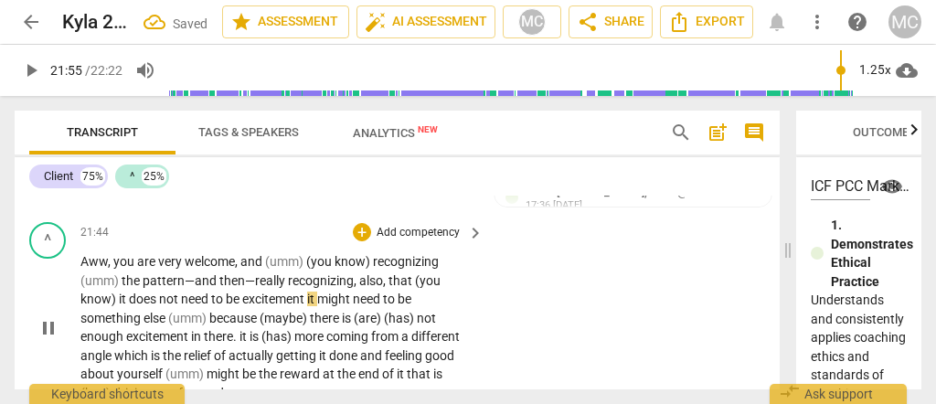
click at [134, 298] on span "does" at bounding box center [144, 299] width 30 height 15
click at [310, 302] on span "it" at bounding box center [312, 299] width 10 height 15
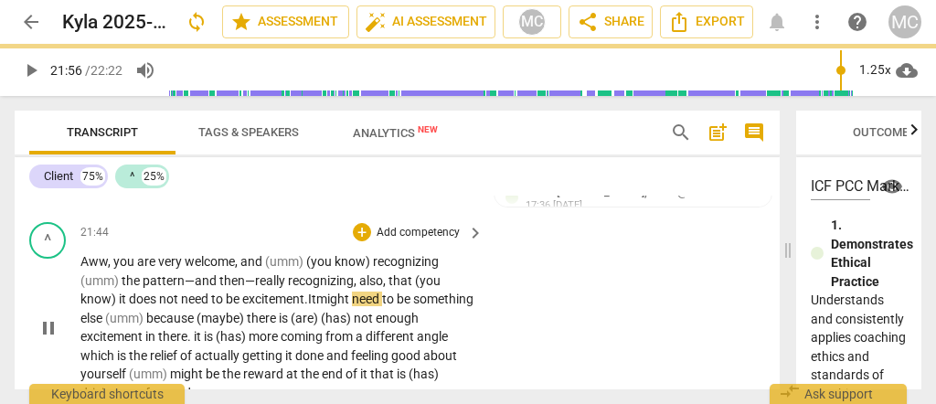
click at [253, 296] on span "excitement." at bounding box center [275, 299] width 66 height 15
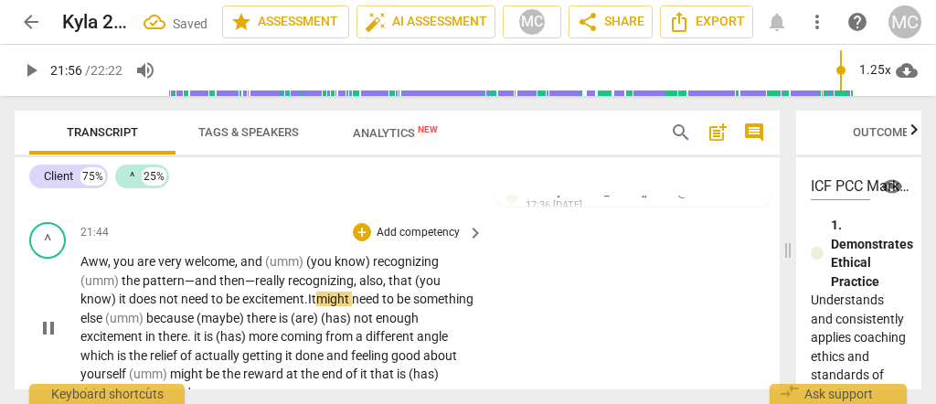
click at [290, 304] on span "excitement." at bounding box center [275, 299] width 66 height 15
click at [325, 302] on span "might" at bounding box center [334, 299] width 36 height 15
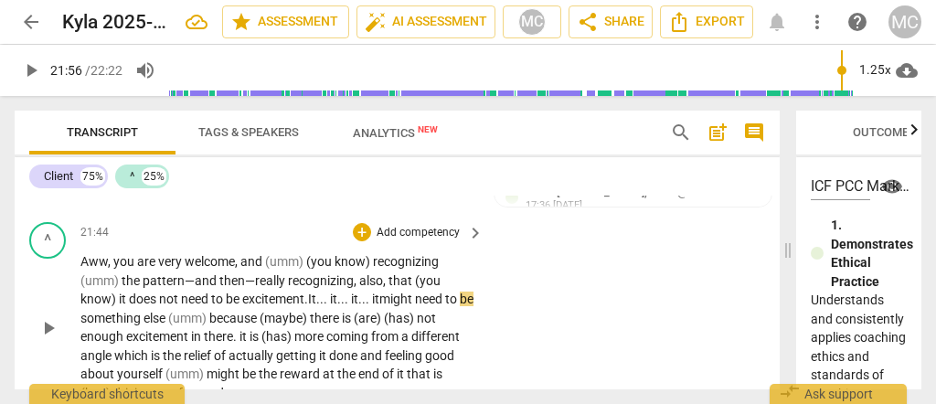
click at [272, 297] on span "excitement." at bounding box center [275, 299] width 66 height 15
drag, startPoint x: 384, startPoint y: 300, endPoint x: 373, endPoint y: 303, distance: 11.6
click at [373, 303] on span "It... it... it... it" at bounding box center [343, 299] width 71 height 15
click at [381, 300] on span "might" at bounding box center [374, 299] width 33 height 15
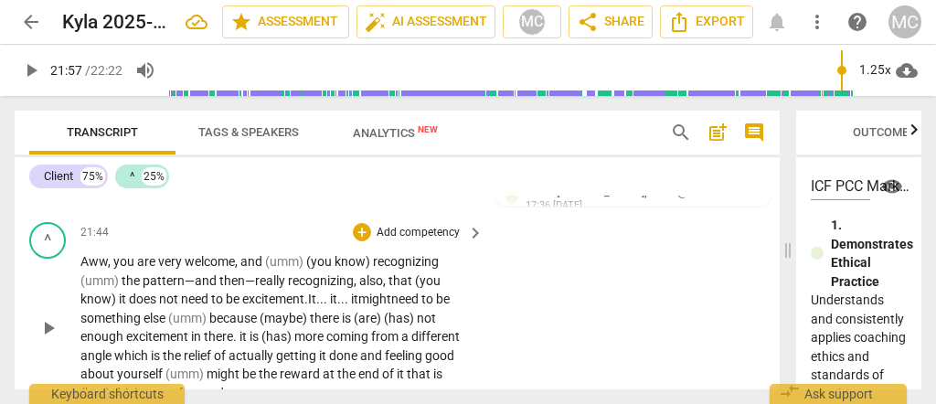
click at [381, 300] on span "might" at bounding box center [374, 299] width 33 height 15
click at [164, 316] on span "else" at bounding box center [156, 318] width 25 height 15
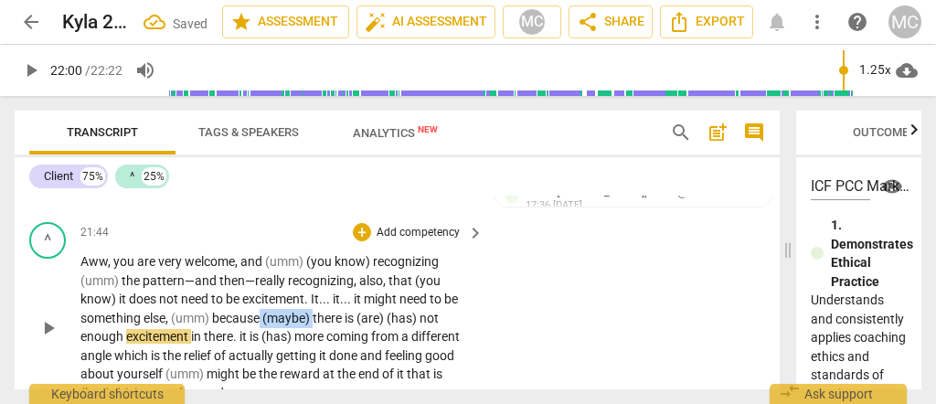
drag, startPoint x: 314, startPoint y: 317, endPoint x: 261, endPoint y: 319, distance: 53.0
click at [261, 319] on p "Aww , you are very welcome , and (umm) (you know) recognizing (umm) the pattern…" at bounding box center [277, 327] width 394 height 150
paste p
click at [250, 320] on span "because—maybe—there" at bounding box center [281, 318] width 138 height 15
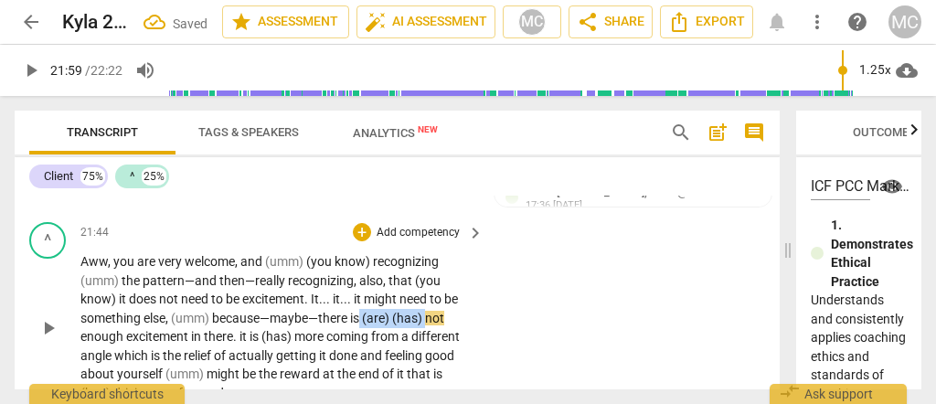
drag, startPoint x: 362, startPoint y: 318, endPoint x: 430, endPoint y: 316, distance: 67.7
click at [430, 316] on p "Aww , you are very welcome , and (umm) (you know) recognizing (umm) the pattern…" at bounding box center [277, 327] width 394 height 150
click at [126, 329] on span "enough" at bounding box center [103, 336] width 46 height 15
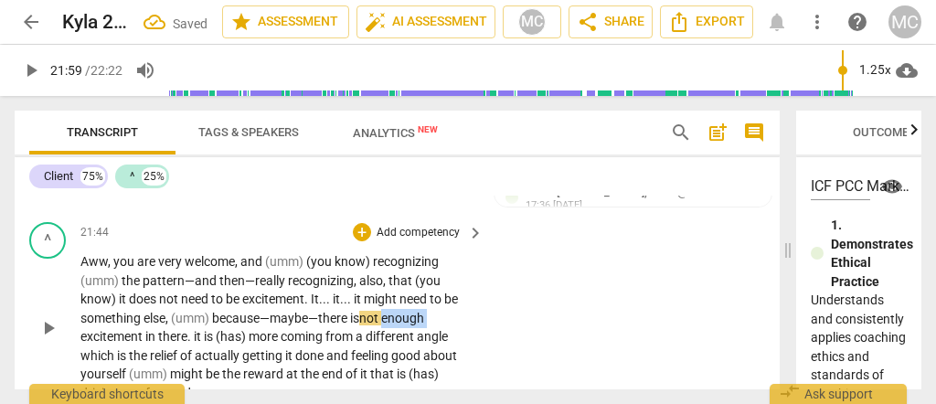
click at [396, 317] on span "enough" at bounding box center [402, 318] width 43 height 15
click at [362, 321] on span "not" at bounding box center [370, 318] width 22 height 15
click at [168, 336] on span "there" at bounding box center [172, 336] width 29 height 15
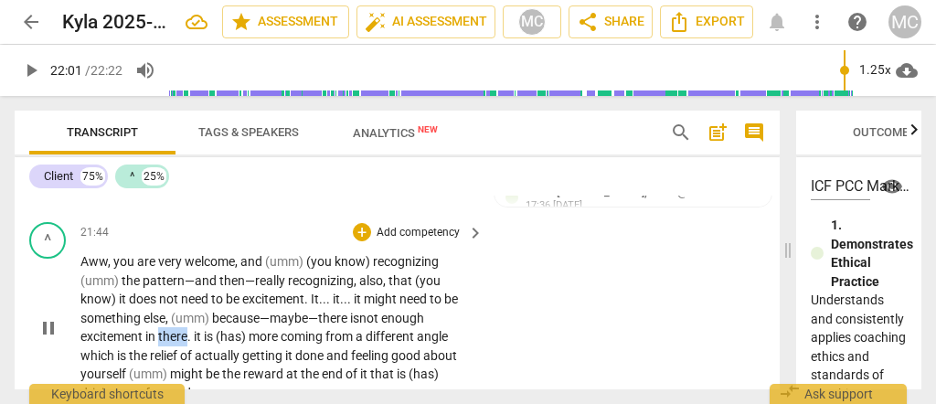
click at [168, 336] on span "there" at bounding box center [172, 336] width 29 height 15
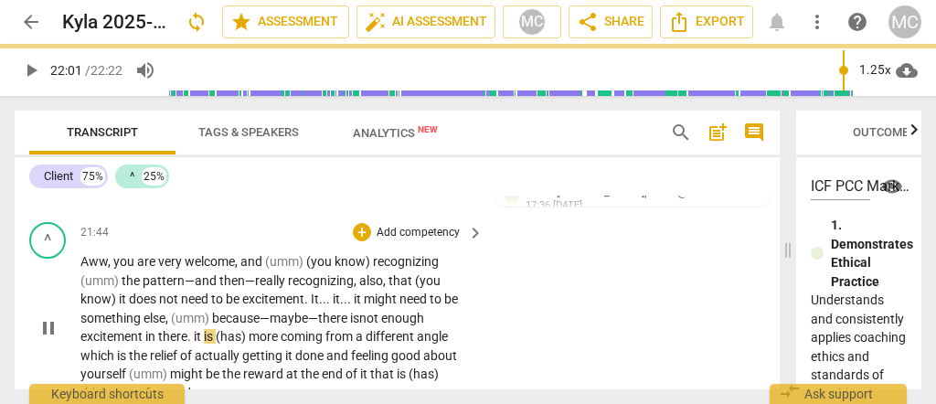
click at [198, 337] on span "it" at bounding box center [199, 336] width 10 height 15
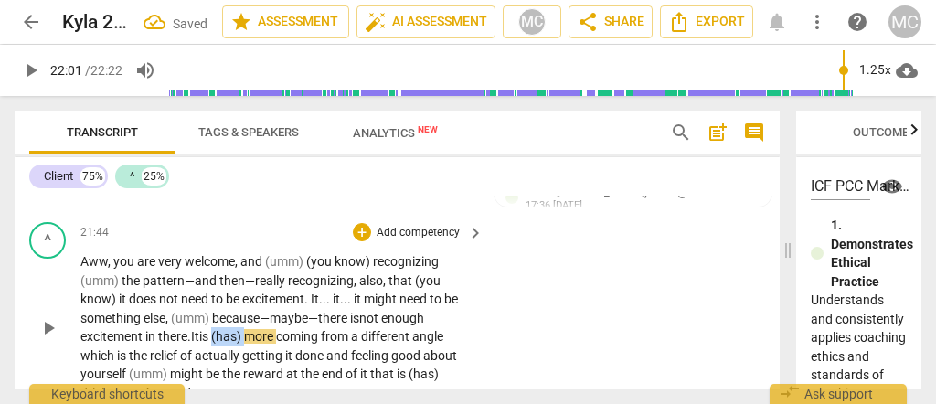
drag, startPoint x: 218, startPoint y: 336, endPoint x: 250, endPoint y: 338, distance: 33.0
click at [250, 338] on p "Aww , you are very welcome , and (umm) (you know) recognizing (umm) the pattern…" at bounding box center [277, 327] width 394 height 150
click at [244, 339] on span "more" at bounding box center [260, 336] width 32 height 15
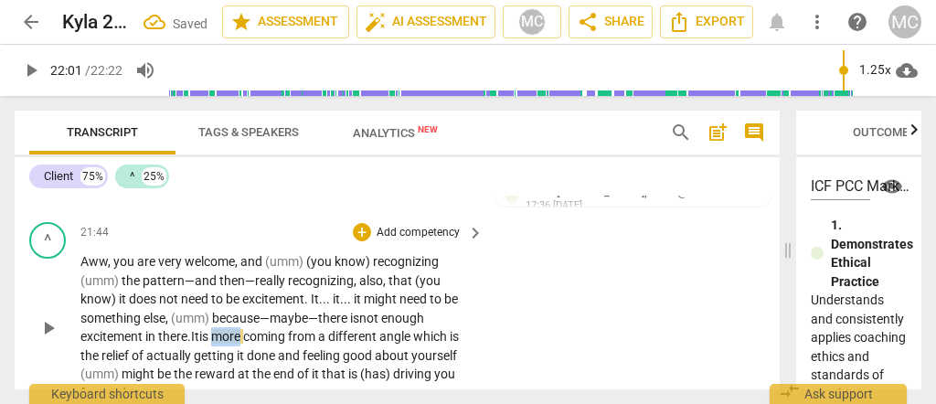
click at [219, 340] on span "more" at bounding box center [227, 336] width 32 height 15
click at [251, 338] on span "coming" at bounding box center [265, 336] width 45 height 15
click at [273, 335] on span "coming" at bounding box center [273, 336] width 45 height 15
click at [434, 333] on span "which" at bounding box center [439, 336] width 37 height 15
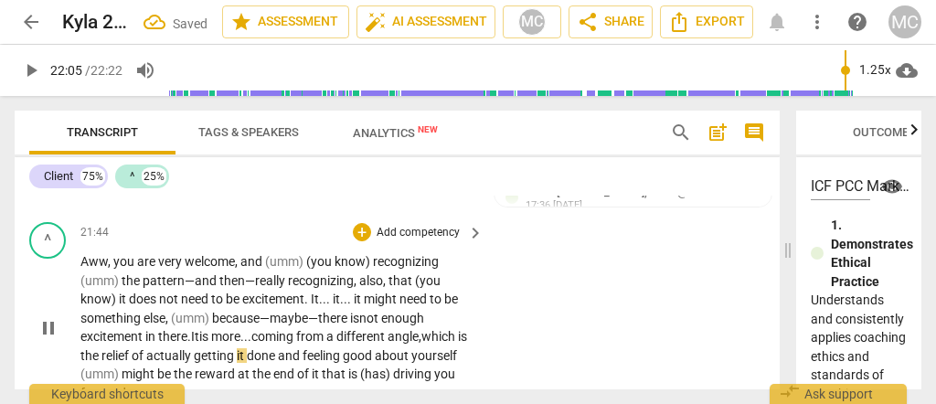
click at [446, 333] on span "which" at bounding box center [439, 336] width 37 height 15
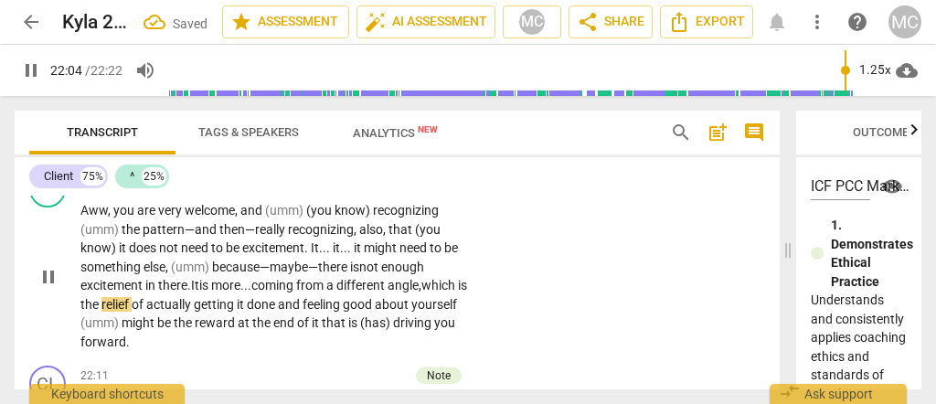
scroll to position [8369, 0]
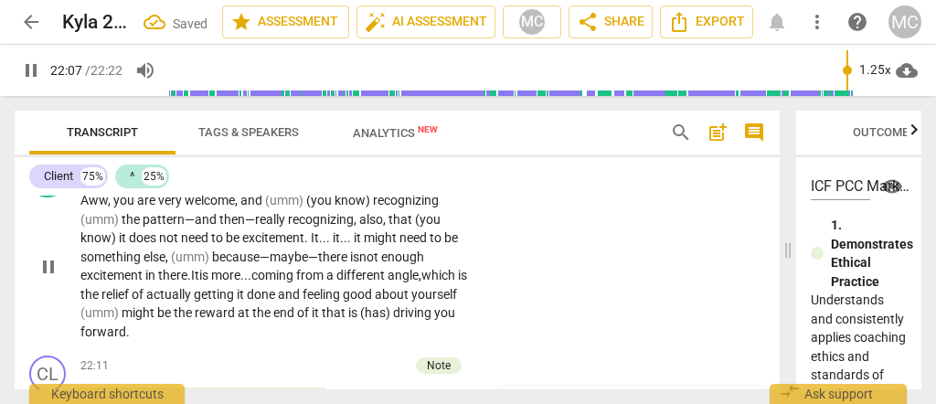
click at [411, 302] on span "yourself" at bounding box center [434, 294] width 46 height 15
click at [122, 310] on span "(umm)" at bounding box center [100, 312] width 41 height 15
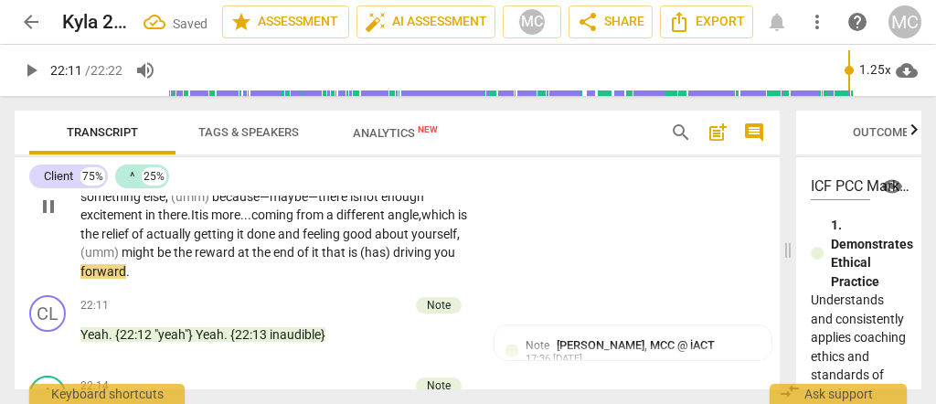
click at [297, 248] on span "end" at bounding box center [285, 252] width 24 height 15
drag, startPoint x: 408, startPoint y: 254, endPoint x: 478, endPoint y: 253, distance: 70.4
click at [478, 253] on div "Aww , you are very welcome , and (umm) (you know) recognizing (umm) the pattern…" at bounding box center [282, 206] width 405 height 150
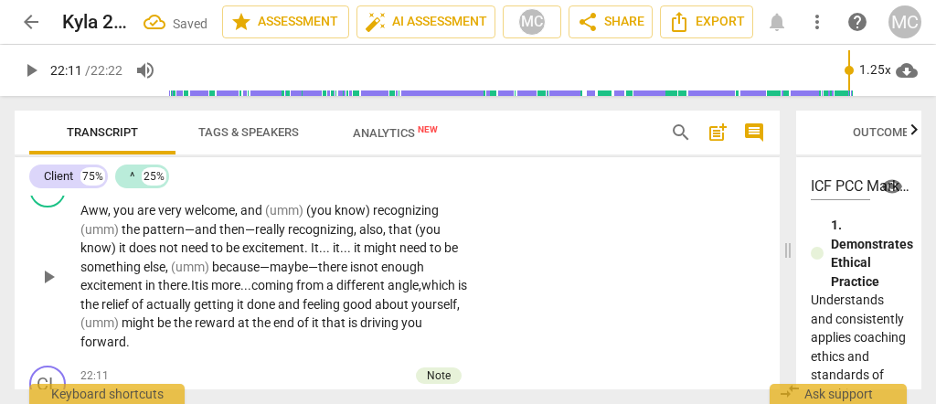
scroll to position [8308, 0]
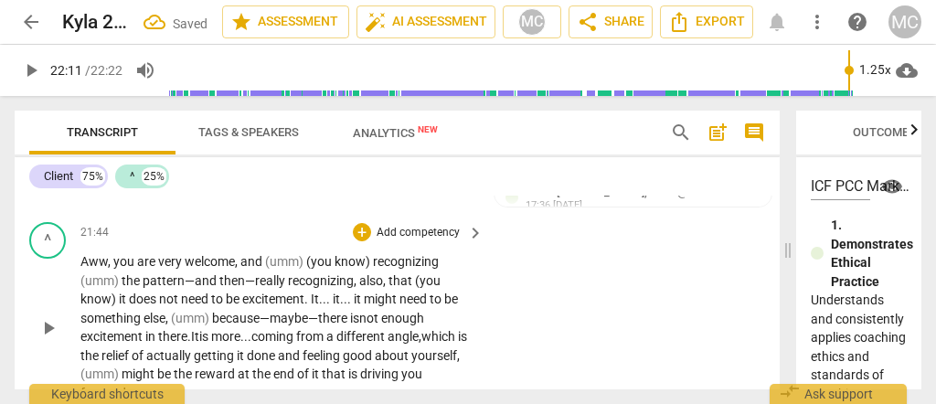
click at [402, 227] on p "Add competency" at bounding box center [418, 233] width 87 height 16
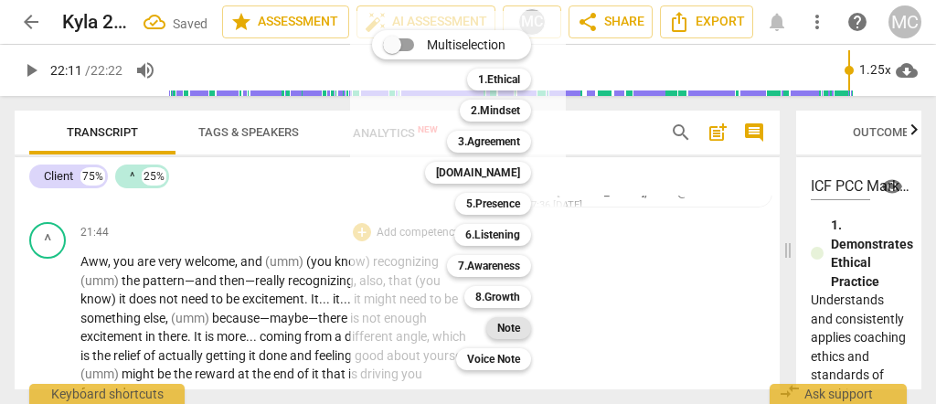
click at [520, 329] on b "Note" at bounding box center [508, 328] width 23 height 22
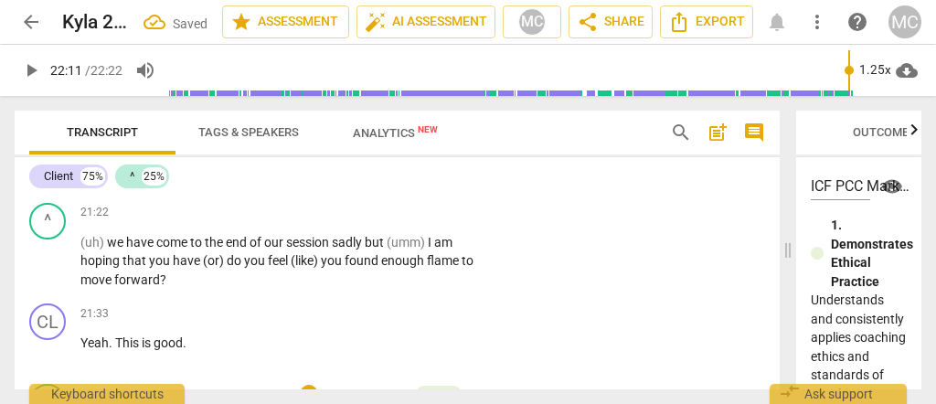
scroll to position [7962, 0]
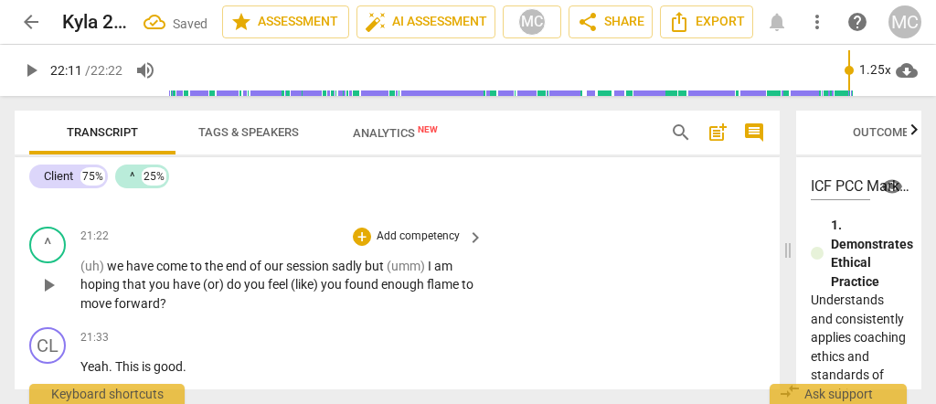
click at [114, 301] on span "move" at bounding box center [97, 303] width 34 height 15
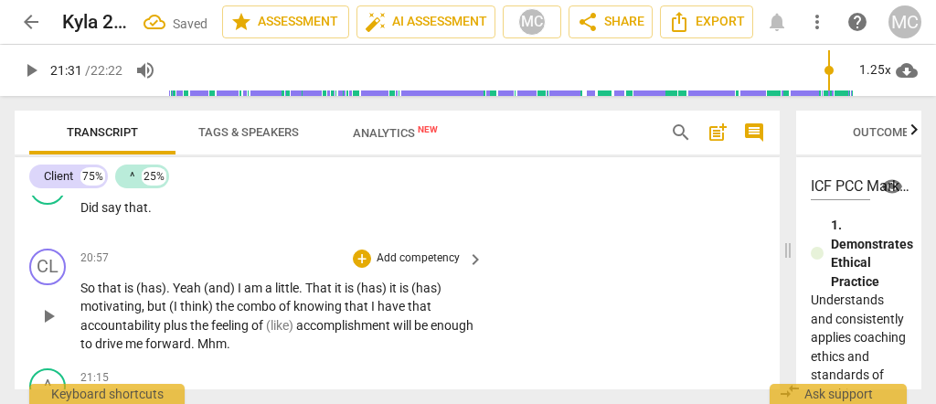
scroll to position [7657, 0]
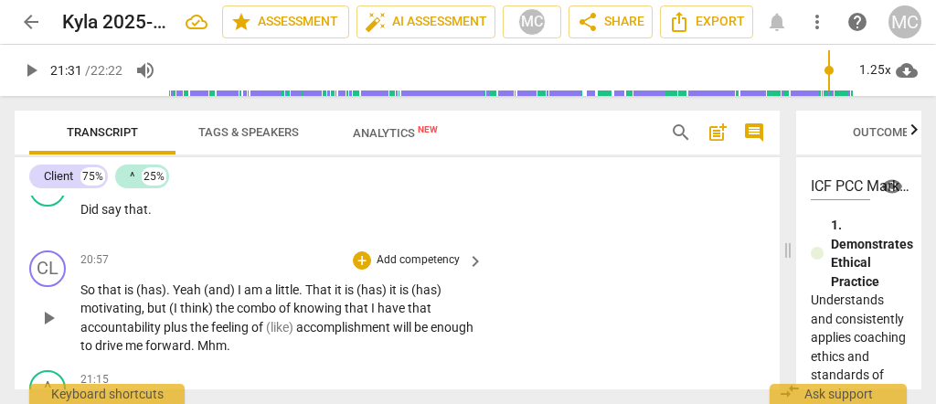
click at [145, 349] on span "me" at bounding box center [135, 345] width 20 height 15
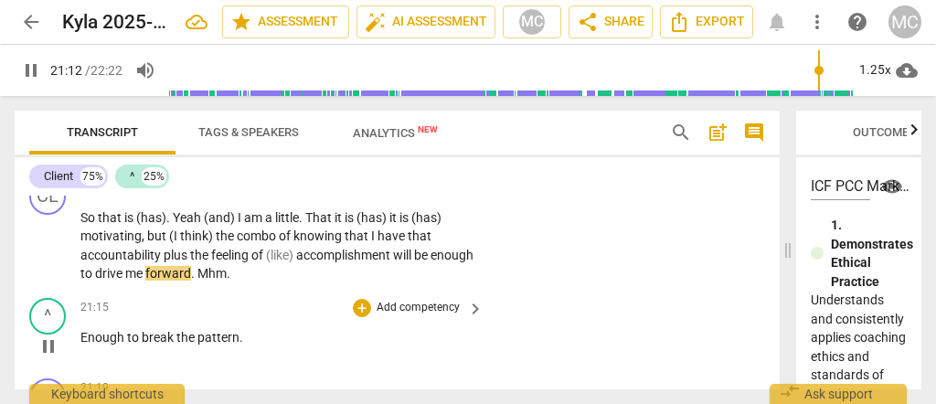
scroll to position [7779, 0]
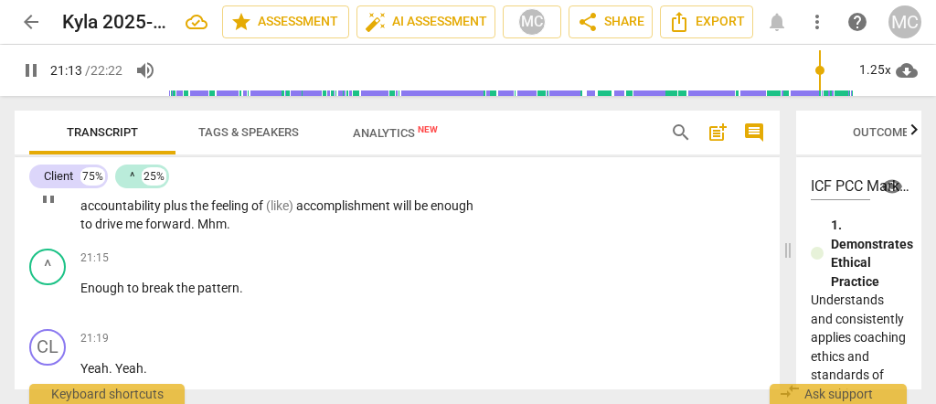
click at [227, 229] on span "Mhm" at bounding box center [211, 224] width 29 height 15
click at [191, 230] on span "forward" at bounding box center [168, 224] width 46 height 15
click at [227, 228] on span "Mhm" at bounding box center [211, 224] width 29 height 15
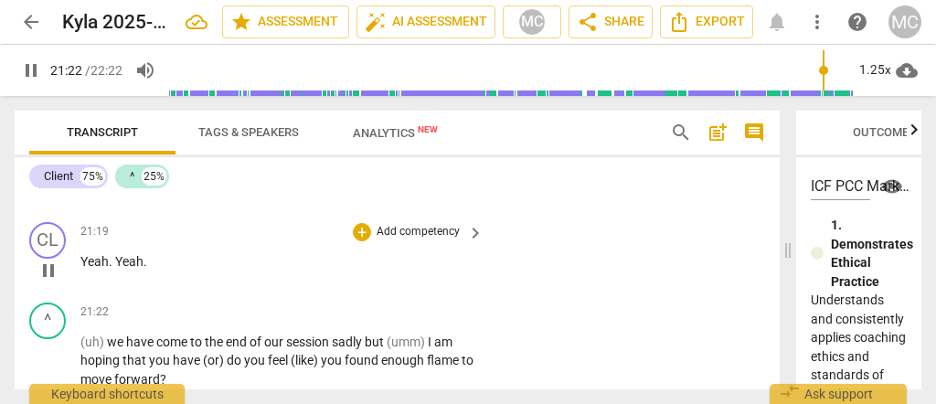
scroll to position [7900, 0]
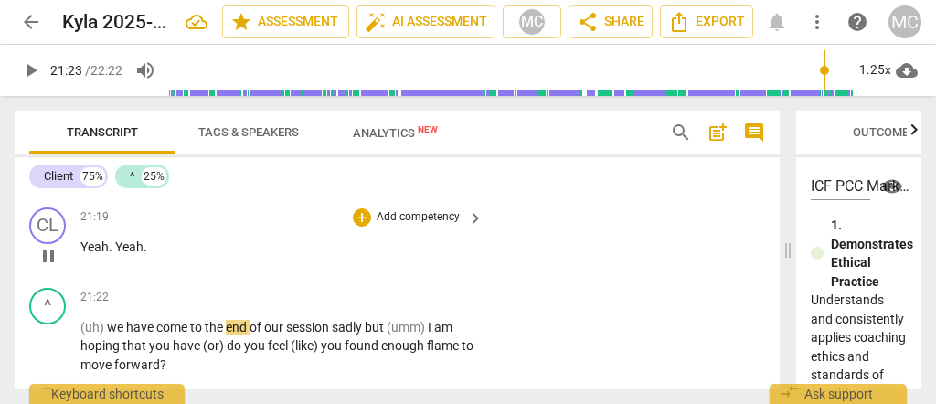
click at [130, 245] on span "Yeah" at bounding box center [129, 246] width 28 height 15
click at [130, 249] on span "Yeah" at bounding box center [129, 246] width 28 height 15
click at [79, 331] on div "play_arrow pause" at bounding box center [57, 347] width 47 height 45
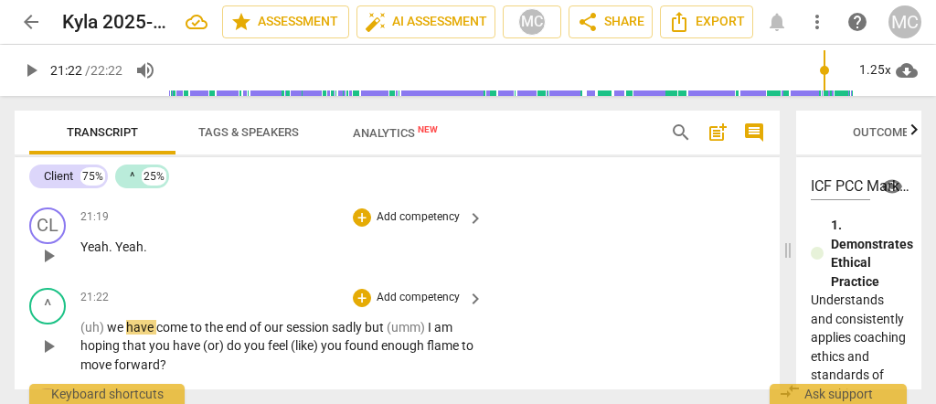
click at [81, 334] on span "(uh)" at bounding box center [93, 327] width 27 height 15
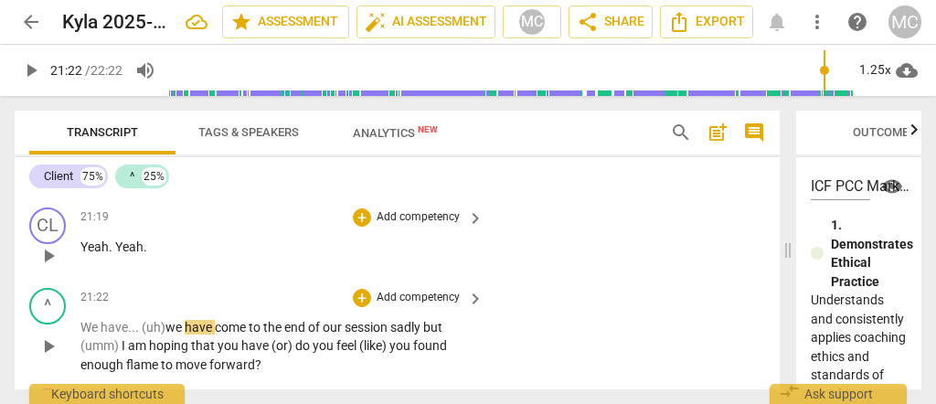
click at [155, 328] on span "We have... (uh)" at bounding box center [122, 327] width 85 height 15
click at [423, 327] on span "sadly" at bounding box center [406, 327] width 33 height 15
drag, startPoint x: 295, startPoint y: 344, endPoint x: 267, endPoint y: 347, distance: 28.6
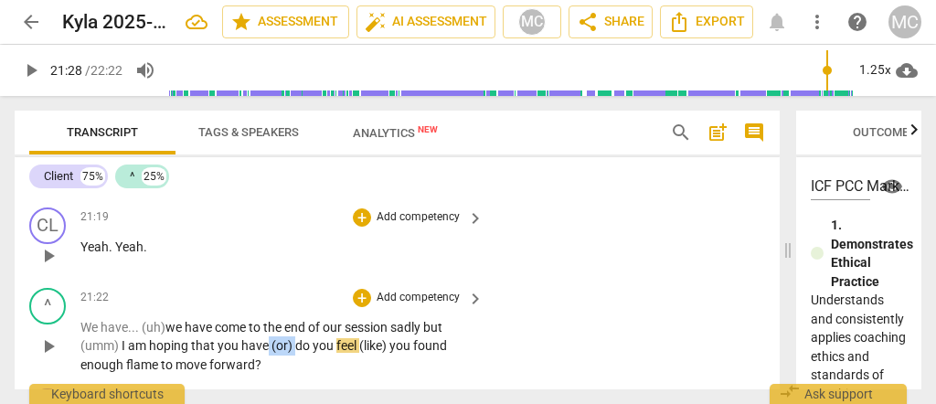
click at [267, 347] on p "We have... (uh) we have come to the end of our session sadly but (umm) I am hop…" at bounding box center [277, 346] width 394 height 57
click at [242, 346] on span "have... or" at bounding box center [267, 345] width 53 height 15
click at [282, 346] on span "have... or" at bounding box center [267, 345] width 53 height 15
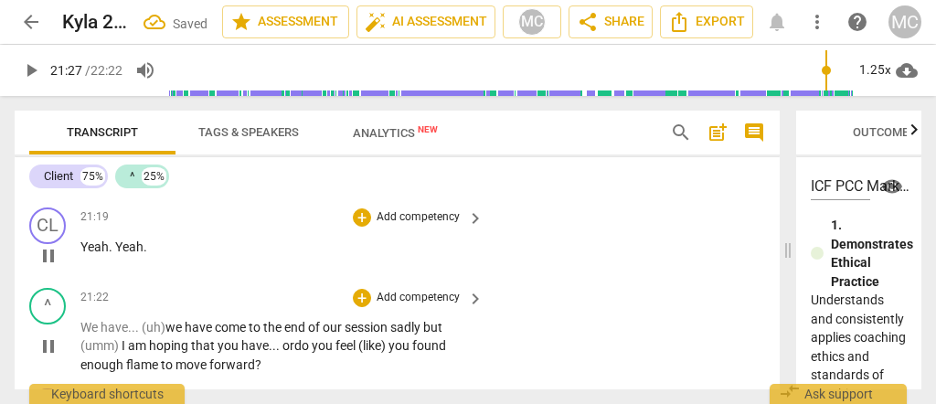
click at [296, 347] on span "do" at bounding box center [302, 345] width 17 height 15
click at [428, 351] on span "(like)" at bounding box center [436, 345] width 27 height 15
click at [456, 350] on p "We have... (uh) we have come to the end of our session sadly but (umm) I am hop…" at bounding box center [277, 346] width 394 height 57
click at [437, 348] on span "like" at bounding box center [433, 345] width 21 height 15
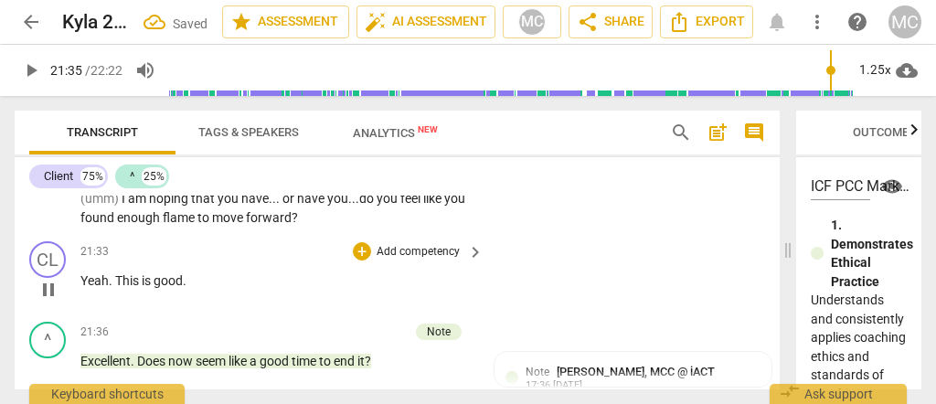
scroll to position [8023, 0]
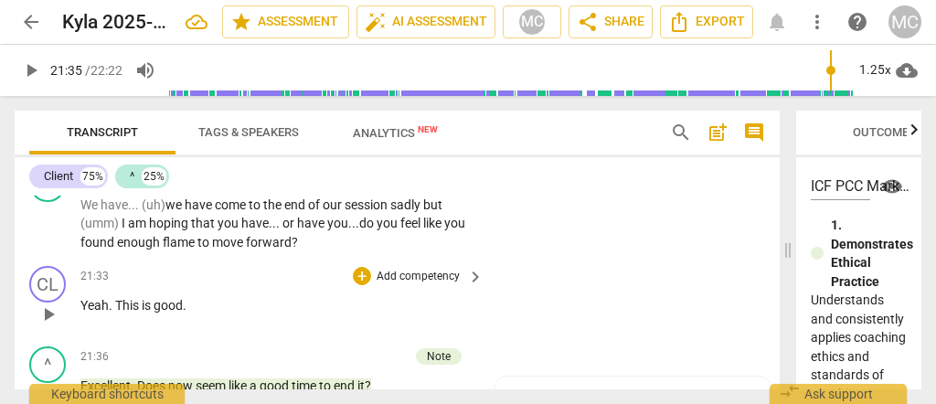
click at [421, 278] on p "Add competency" at bounding box center [418, 277] width 87 height 16
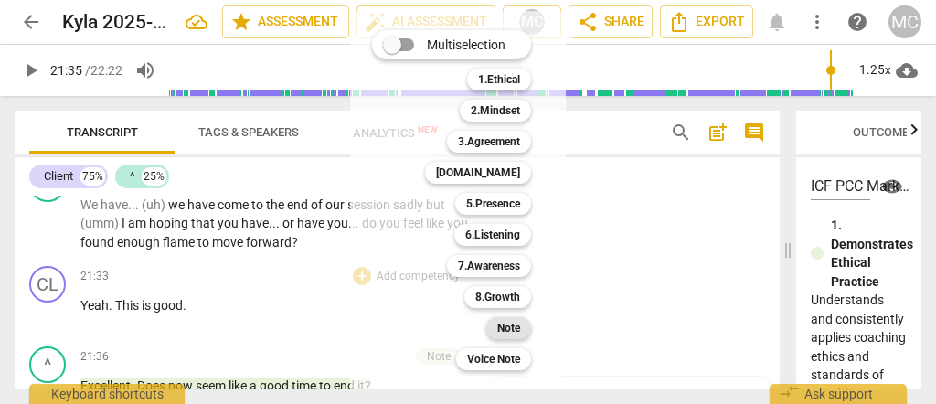
click at [517, 333] on b "Note" at bounding box center [508, 328] width 23 height 22
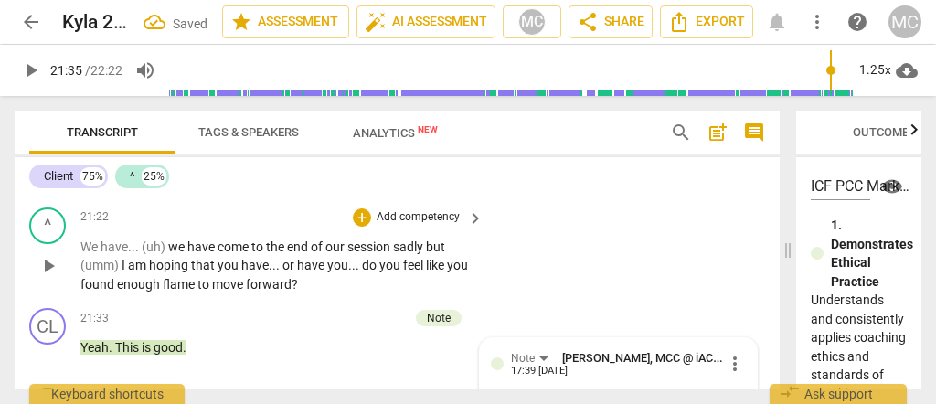
scroll to position [7962, 0]
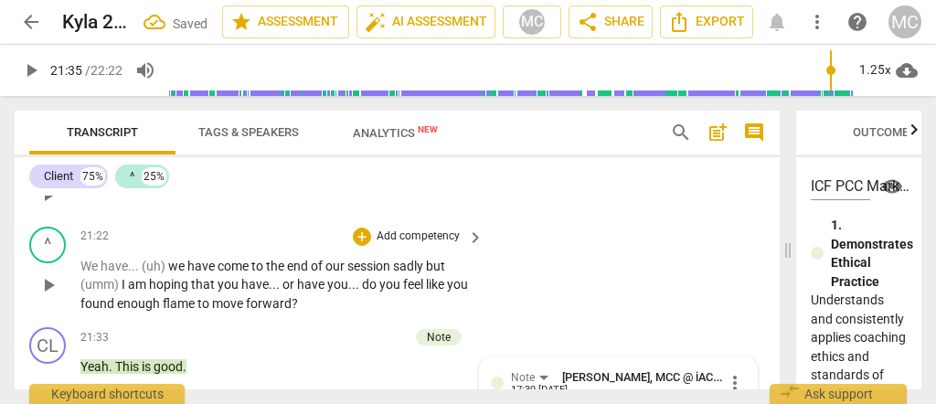
click at [392, 227] on div "^ play_arrow pause 21:22 + Add competency keyboard_arrow_right We have . . . (u…" at bounding box center [397, 269] width 765 height 101
click at [397, 236] on p "Add competency" at bounding box center [418, 237] width 87 height 16
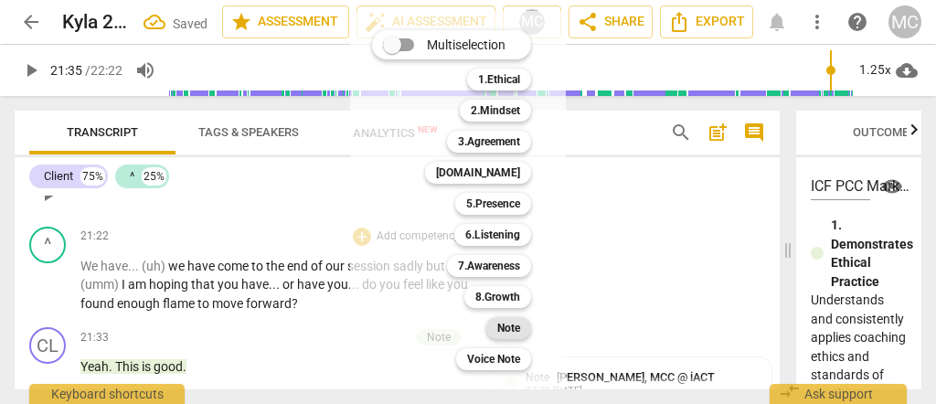
click at [510, 332] on b "Note" at bounding box center [508, 328] width 23 height 22
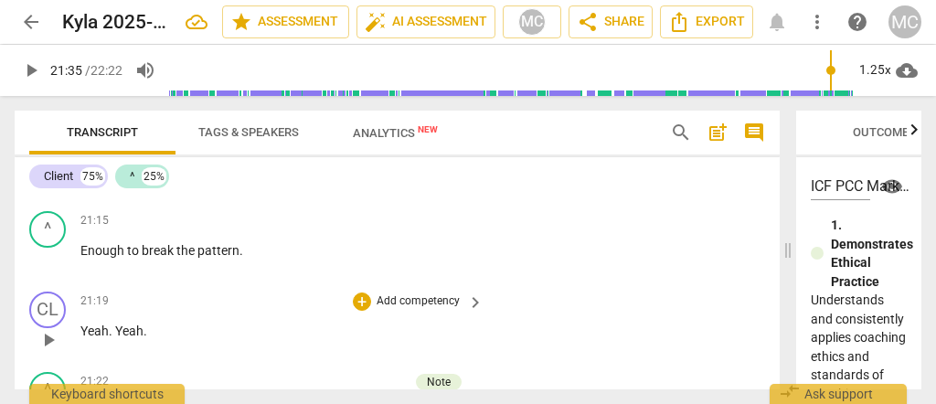
scroll to position [7799, 0]
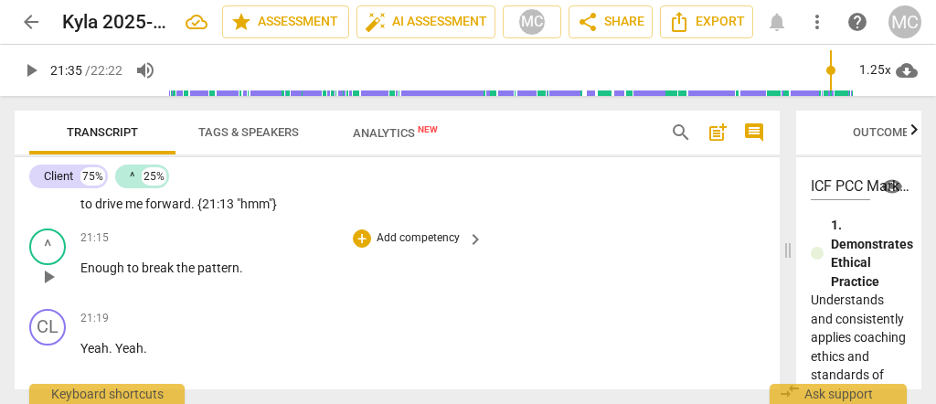
click at [430, 235] on p "Add competency" at bounding box center [418, 238] width 87 height 16
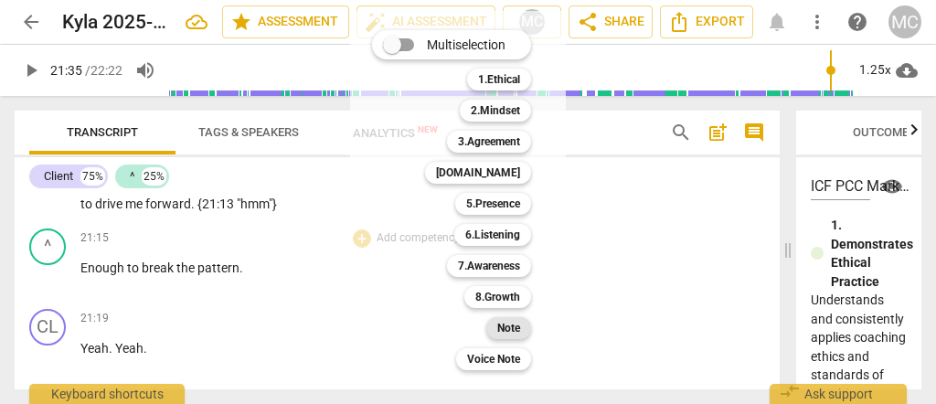
click at [514, 332] on b "Note" at bounding box center [508, 328] width 23 height 22
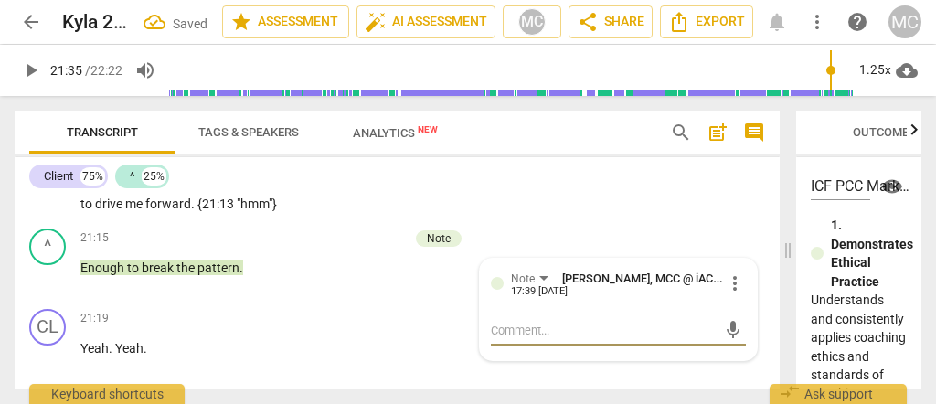
click at [407, 318] on p "Add competency" at bounding box center [418, 319] width 87 height 16
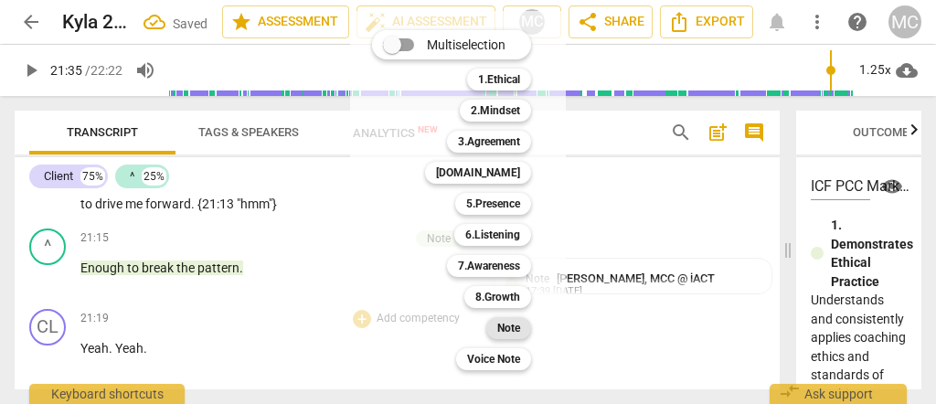
click at [506, 328] on b "Note" at bounding box center [508, 328] width 23 height 22
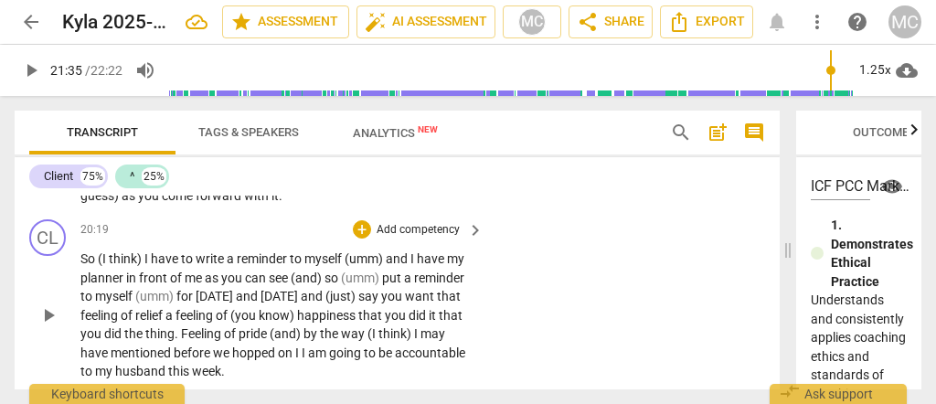
scroll to position [7309, 0]
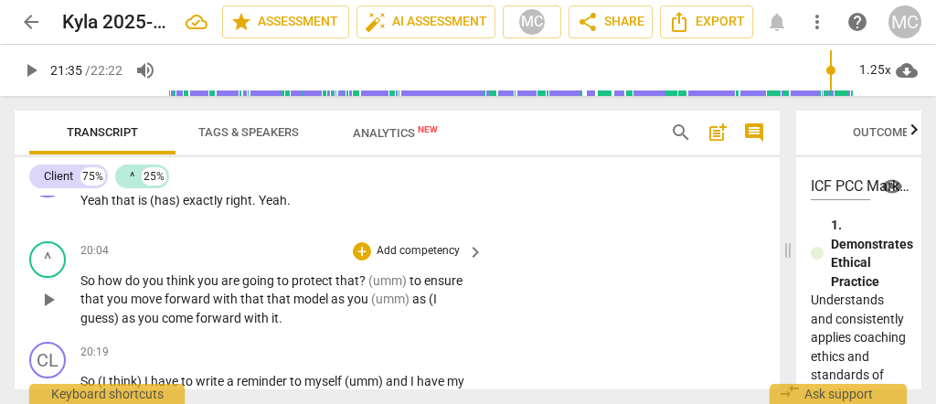
click at [223, 318] on span "forward" at bounding box center [220, 318] width 48 height 15
click at [217, 207] on span "exactly" at bounding box center [204, 200] width 43 height 15
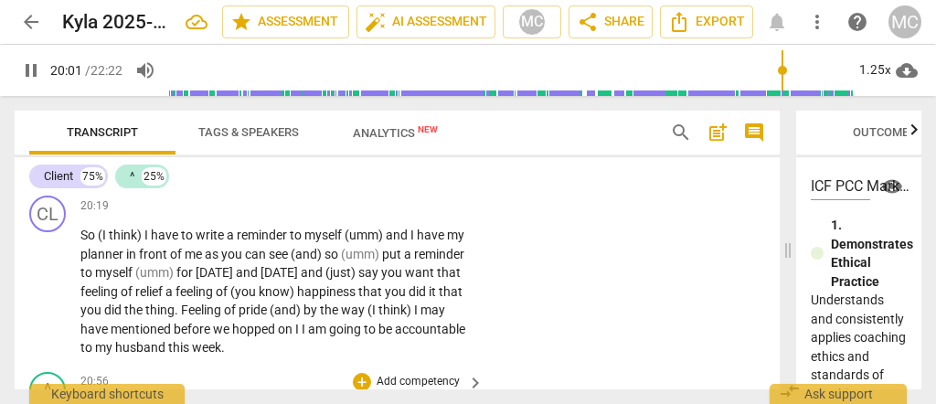
scroll to position [7553, 0]
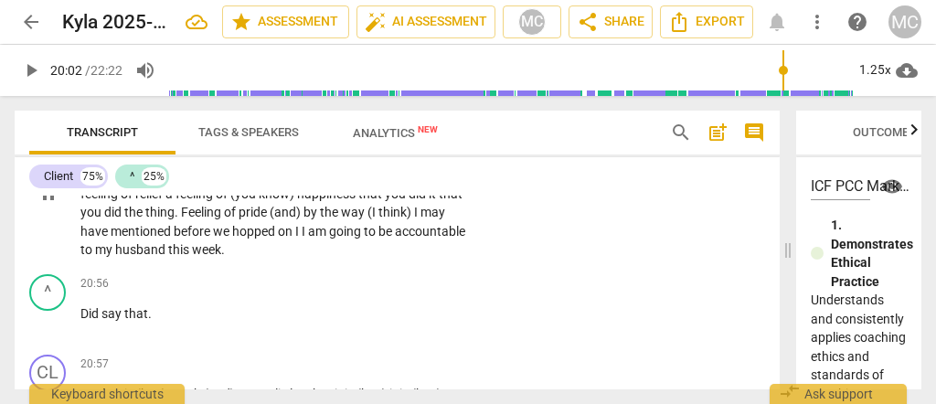
click at [142, 251] on span "husband" at bounding box center [141, 249] width 53 height 15
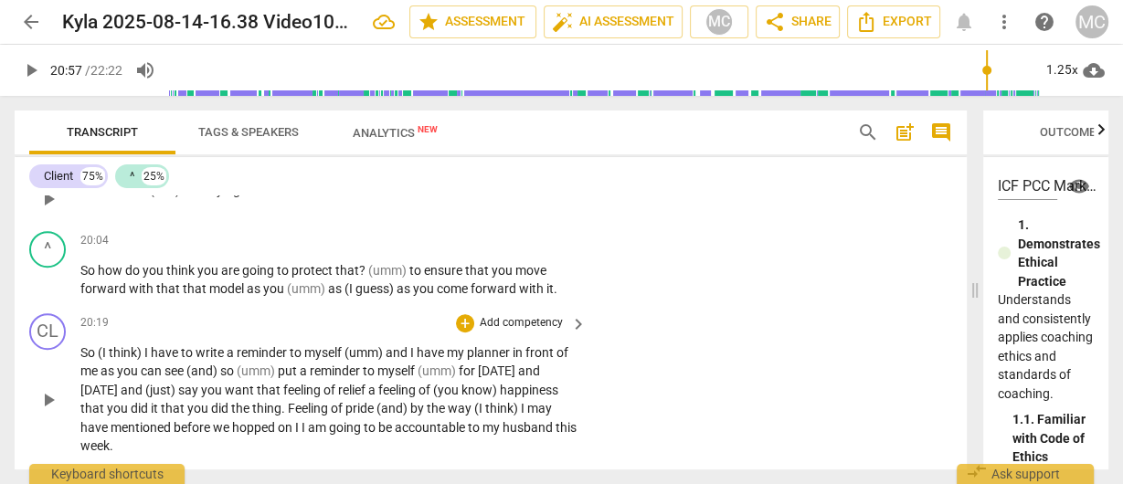
scroll to position [6536, 0]
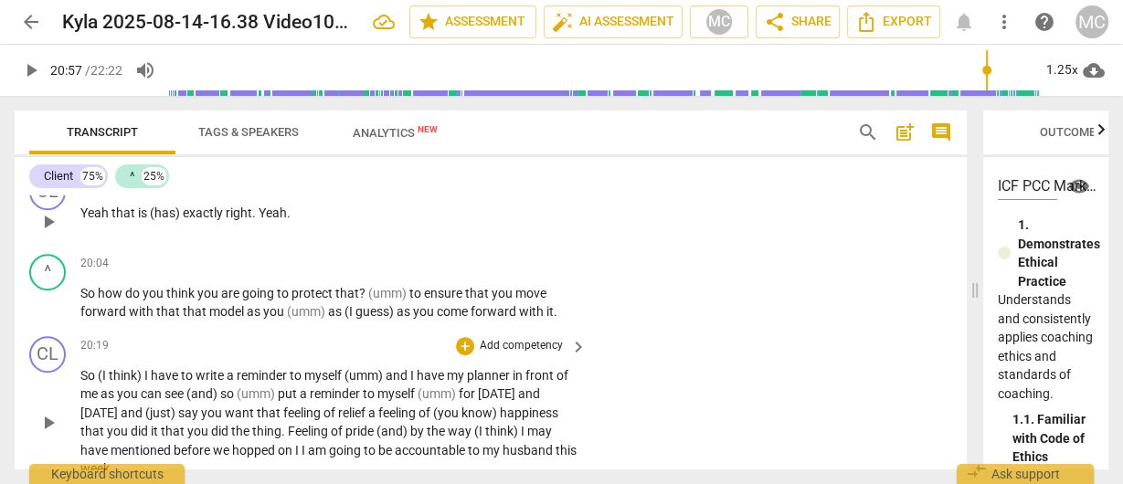
click at [213, 220] on span "exactly" at bounding box center [204, 213] width 43 height 15
click at [261, 220] on span "Yeah" at bounding box center [273, 213] width 28 height 15
click at [176, 220] on span "(has)" at bounding box center [166, 213] width 33 height 15
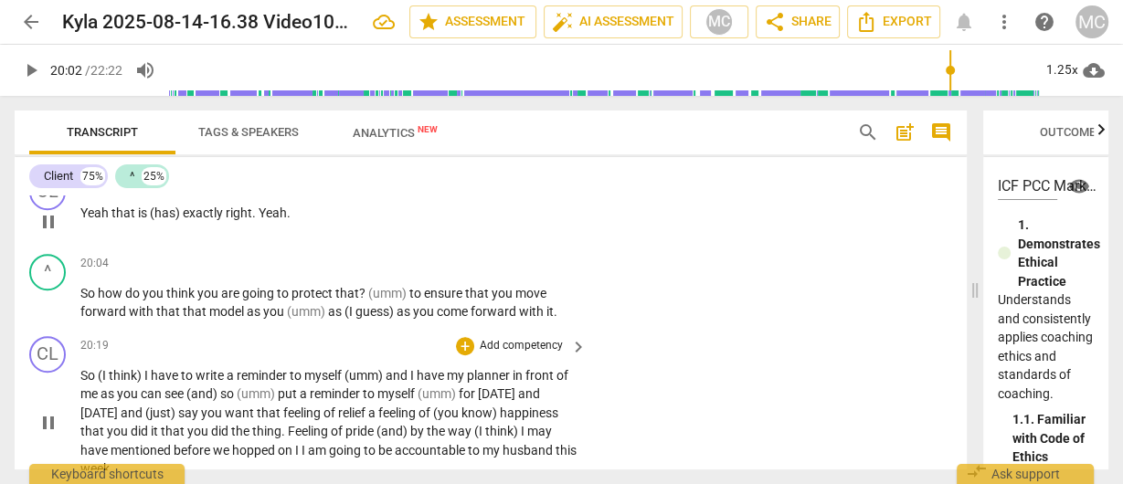
click at [248, 220] on span "right" at bounding box center [239, 213] width 27 height 15
click at [230, 301] on span "are" at bounding box center [231, 293] width 21 height 15
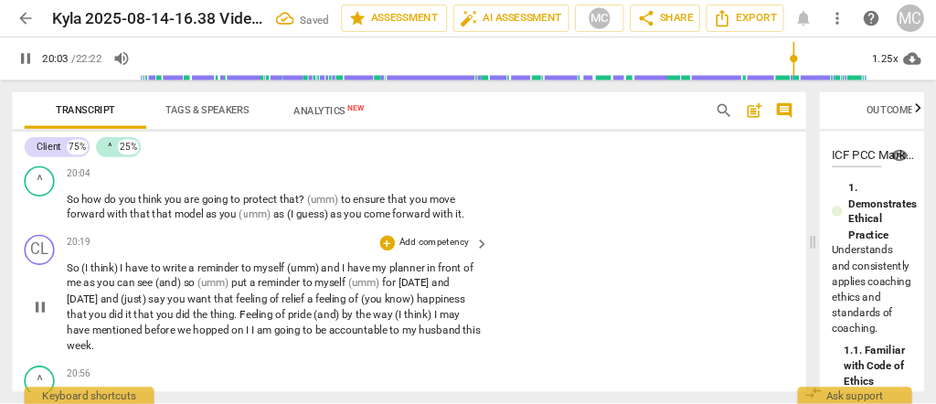
scroll to position [6609, 0]
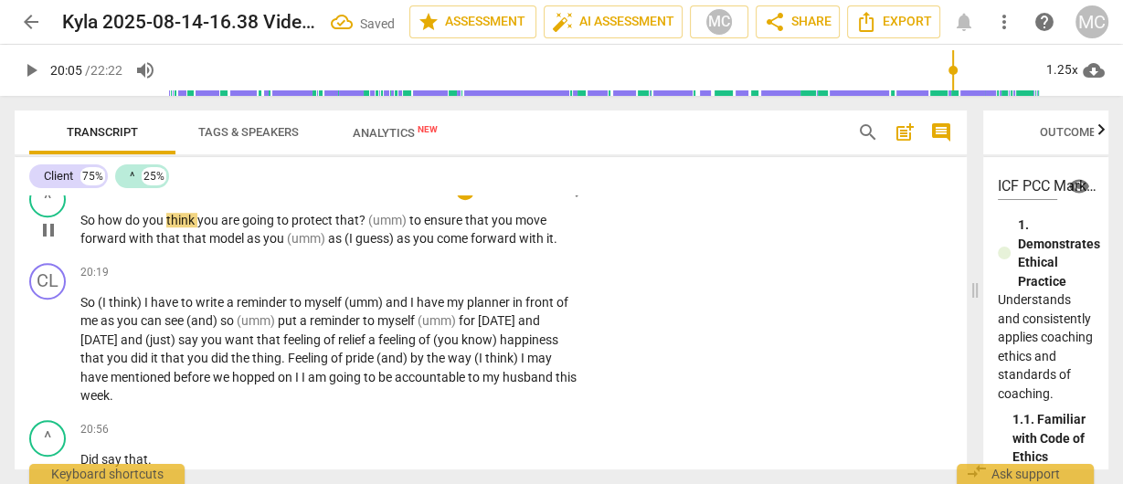
click at [88, 228] on span "So" at bounding box center [88, 220] width 17 height 15
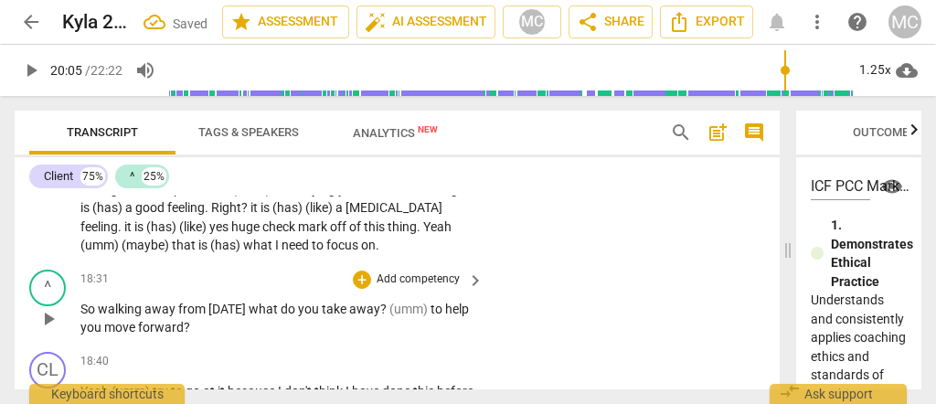
scroll to position [6730, 0]
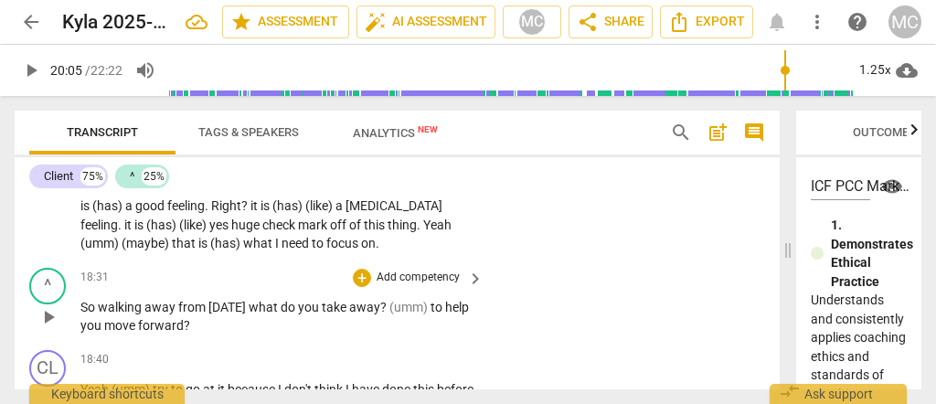
click at [79, 307] on div "play_arrow pause" at bounding box center [57, 317] width 47 height 26
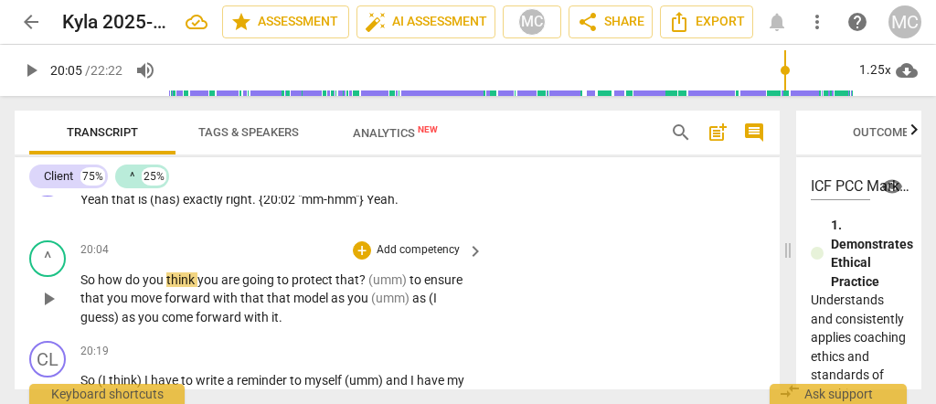
scroll to position [7279, 0]
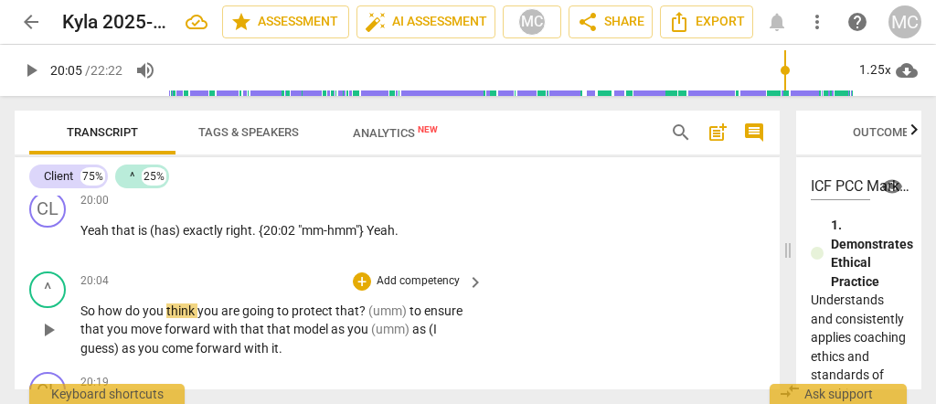
click at [80, 312] on span "So" at bounding box center [88, 310] width 17 height 15
click at [129, 317] on span "How" at bounding box center [117, 310] width 29 height 15
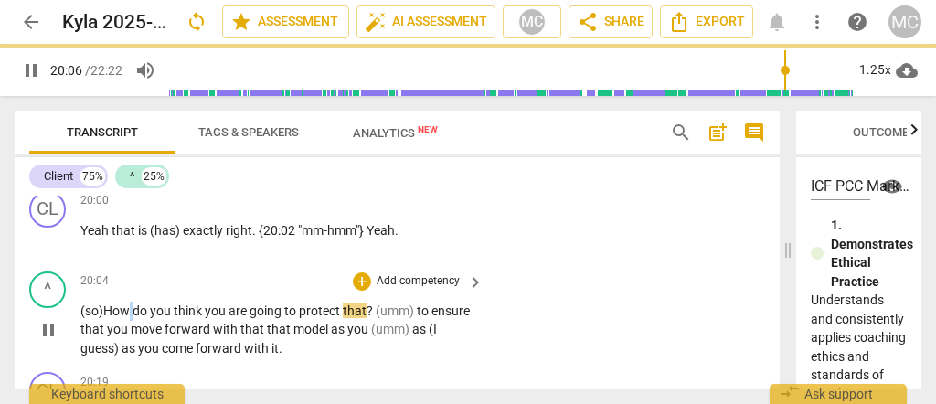
click at [129, 317] on span "How" at bounding box center [117, 310] width 29 height 15
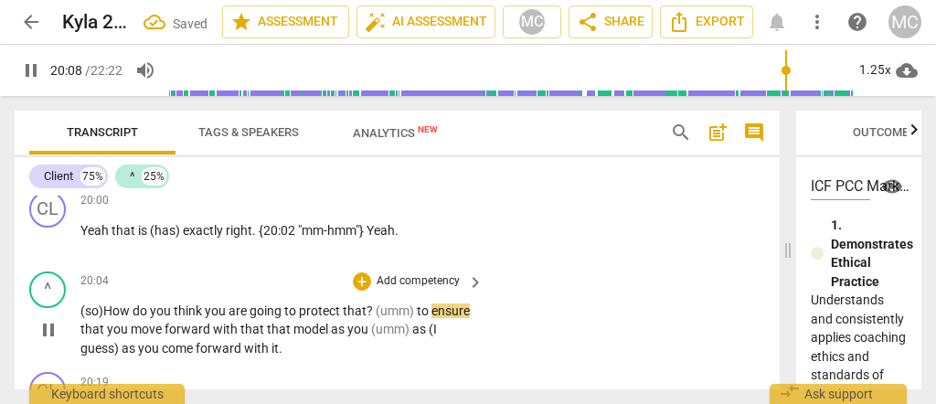
click at [377, 312] on span "(umm)" at bounding box center [396, 310] width 41 height 15
click at [381, 311] on span "(umm)" at bounding box center [386, 310] width 38 height 15
click at [267, 333] on span "that" at bounding box center [280, 329] width 27 height 15
click at [294, 335] on span "that" at bounding box center [288, 329] width 27 height 15
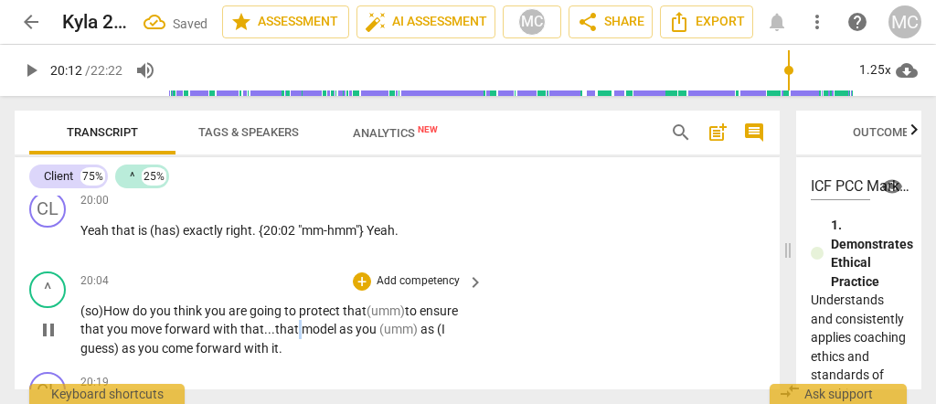
click at [294, 335] on span "that" at bounding box center [288, 329] width 27 height 15
click at [379, 336] on span "(umm)" at bounding box center [399, 329] width 41 height 15
click at [456, 336] on span "as" at bounding box center [463, 329] width 14 height 15
click at [341, 354] on p "(so) How do you think you are going to protect that (umm) to ensure that you mo…" at bounding box center [277, 330] width 394 height 57
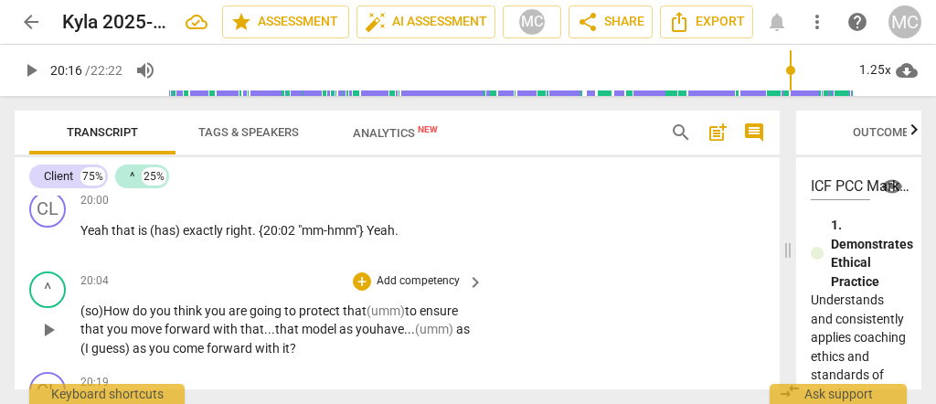
click at [409, 282] on p "Add competency" at bounding box center [418, 281] width 87 height 16
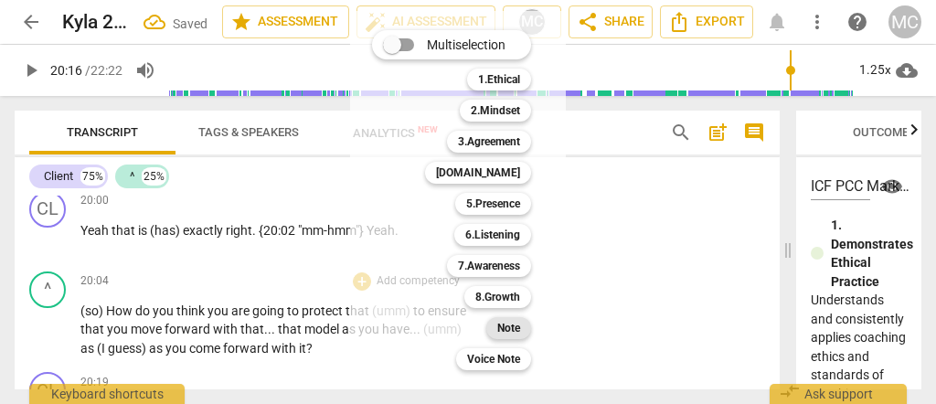
click at [520, 319] on b "Note" at bounding box center [508, 328] width 23 height 22
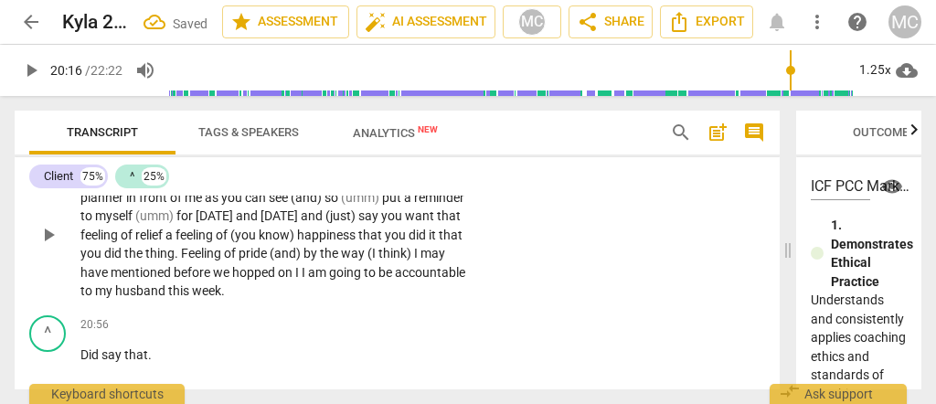
scroll to position [7522, 0]
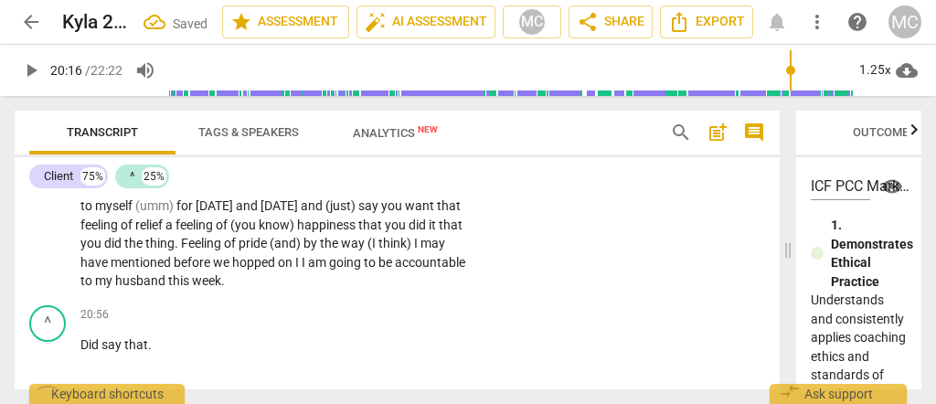
click at [126, 282] on span "husband" at bounding box center [141, 280] width 53 height 15
click at [82, 351] on span "Did" at bounding box center [90, 344] width 21 height 15
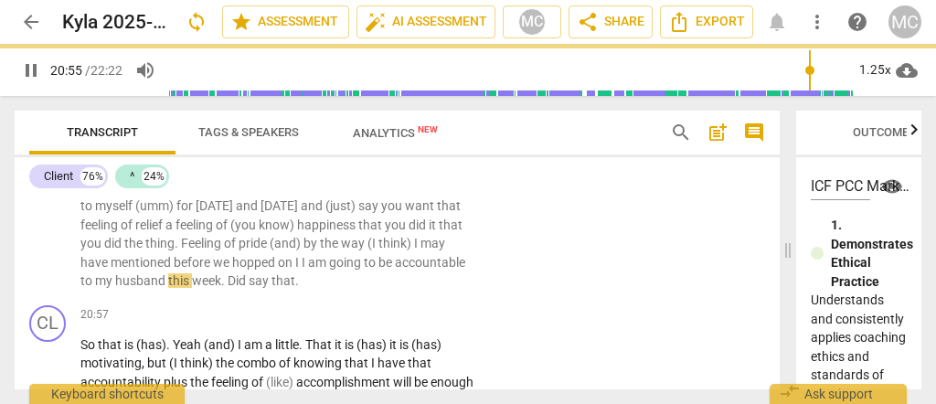
scroll to position [7443, 0]
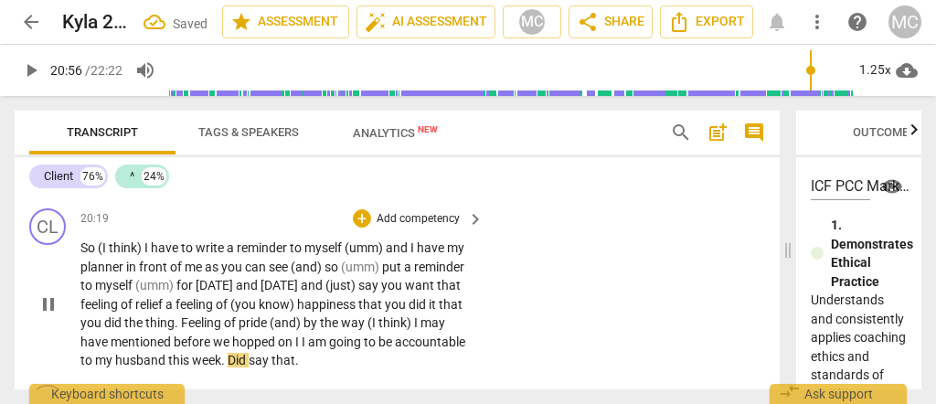
click at [195, 364] on span "week" at bounding box center [206, 360] width 29 height 15
click at [229, 367] on span "Did" at bounding box center [238, 360] width 21 height 15
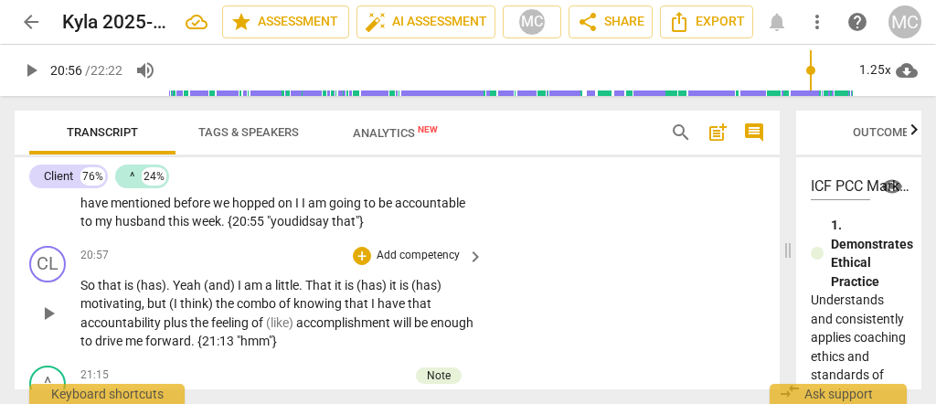
scroll to position [7625, 0]
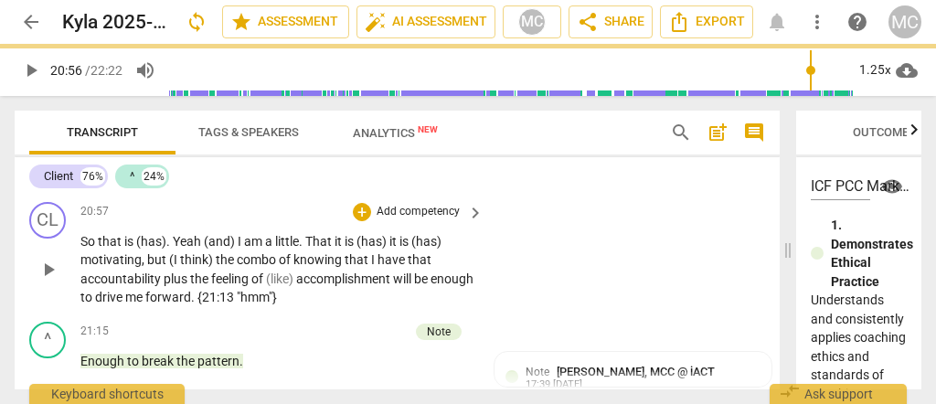
click at [80, 239] on span "So" at bounding box center [88, 241] width 17 height 15
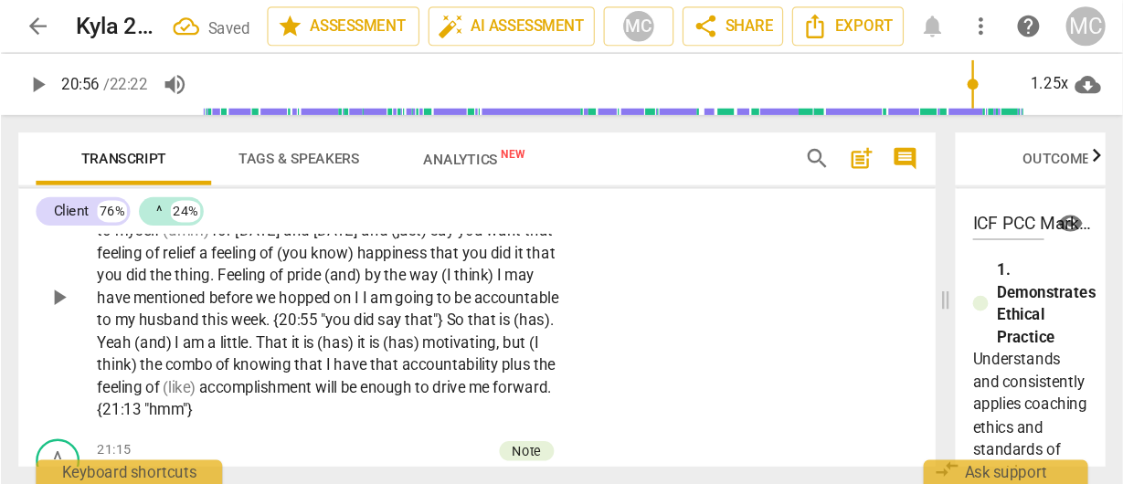
scroll to position [7520, 0]
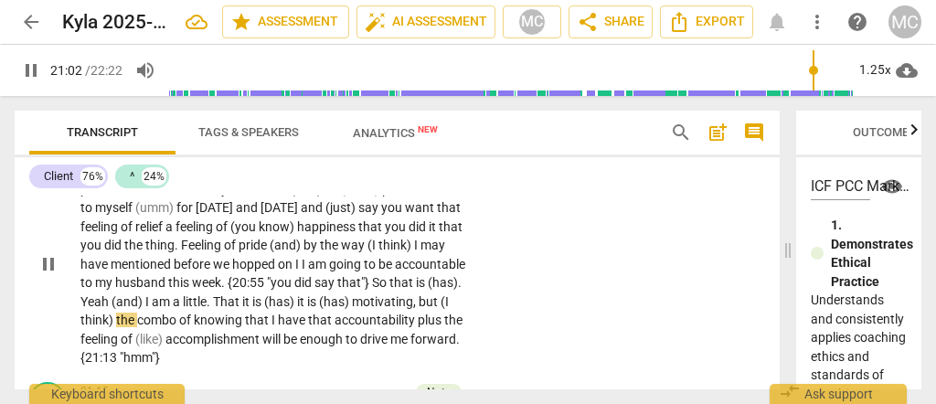
click at [548, 286] on div "CL play_arrow pause 20:19 + Add competency keyboard_arrow_right So (I think) I …" at bounding box center [397, 248] width 765 height 251
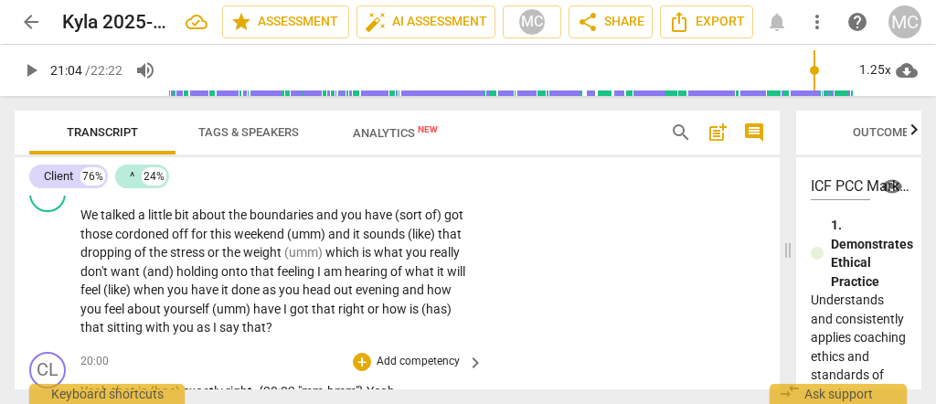
scroll to position [7020, 0]
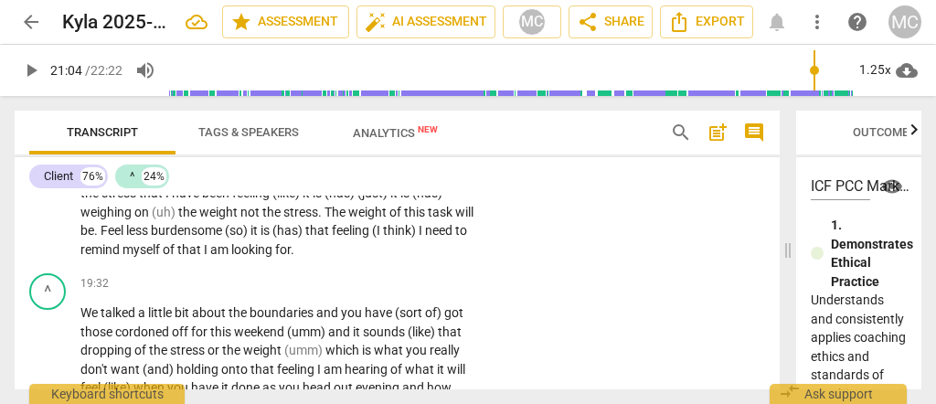
click at [425, 238] on span "need" at bounding box center [440, 230] width 30 height 15
click at [122, 251] on span "remind" at bounding box center [101, 249] width 42 height 15
click at [291, 256] on span "for" at bounding box center [283, 249] width 16 height 15
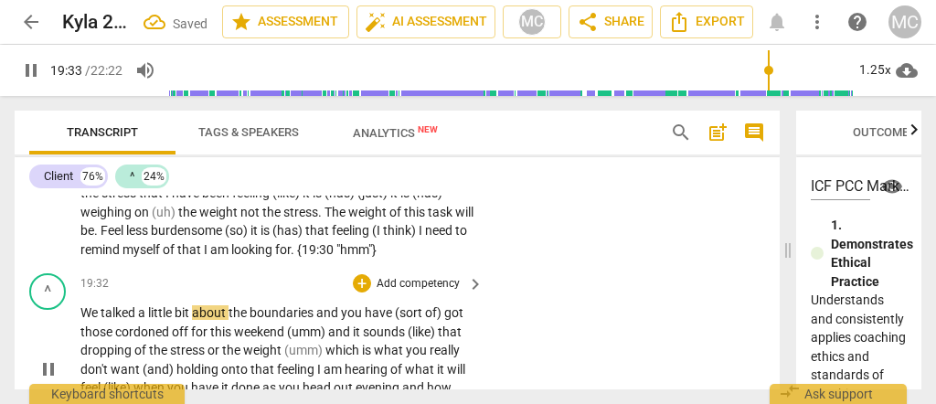
click at [89, 320] on span "We" at bounding box center [90, 312] width 20 height 15
click at [80, 335] on p "We talked a little bit about the boundaries and you have (sort of) got those co…" at bounding box center [277, 369] width 394 height 132
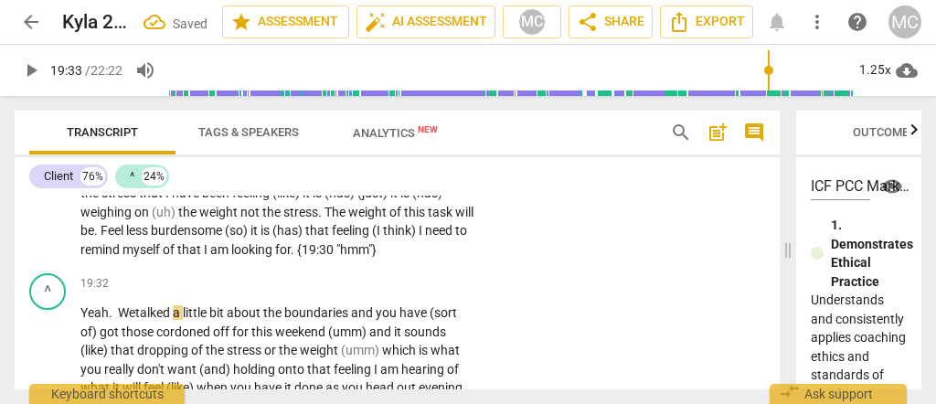
click at [173, 260] on p "Yeah (umm) try to go at it because I don't think I have done this before is to …" at bounding box center [277, 174] width 394 height 169
click at [78, 335] on div "play_arrow pause" at bounding box center [57, 370] width 47 height 120
click at [90, 320] on span "Yeah" at bounding box center [94, 312] width 28 height 15
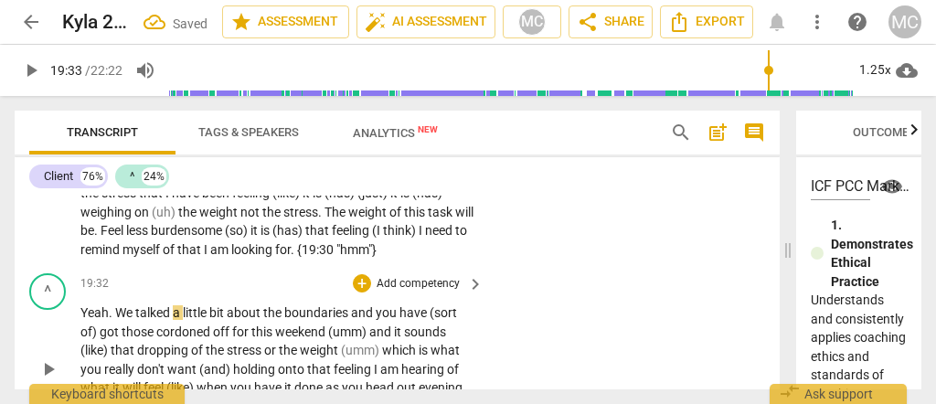
click at [132, 320] on span "We" at bounding box center [125, 312] width 20 height 15
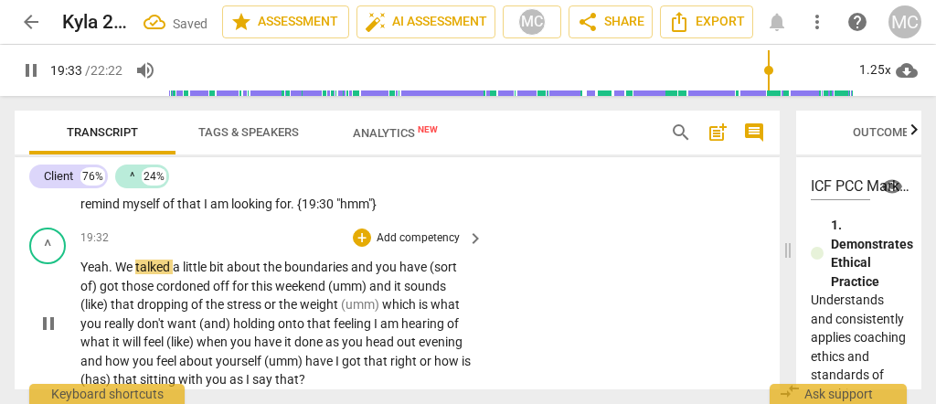
scroll to position [7081, 0]
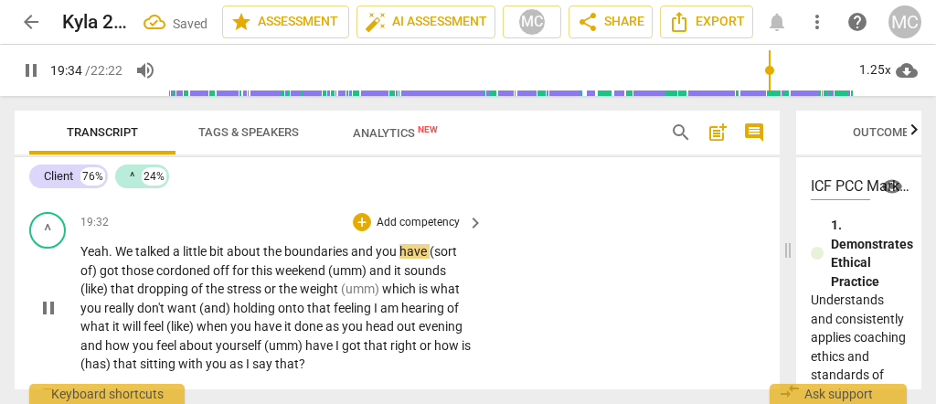
click at [353, 259] on span "and" at bounding box center [363, 251] width 25 height 15
click at [380, 259] on span "you" at bounding box center [388, 251] width 24 height 15
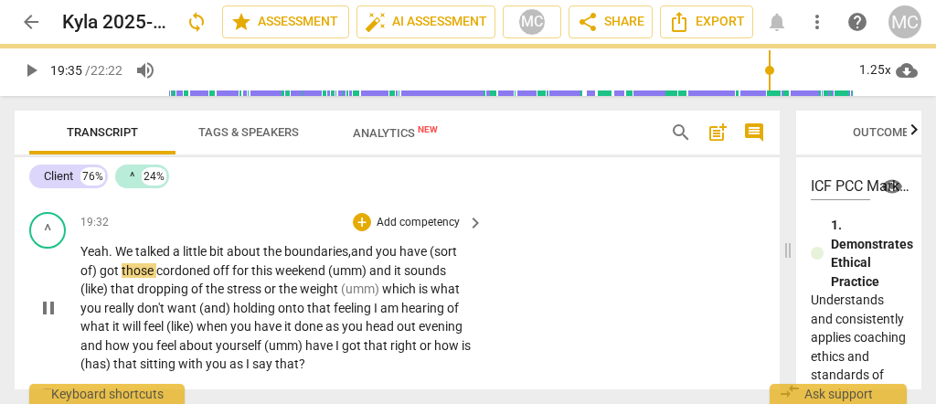
click at [414, 259] on span "have" at bounding box center [414, 251] width 30 height 15
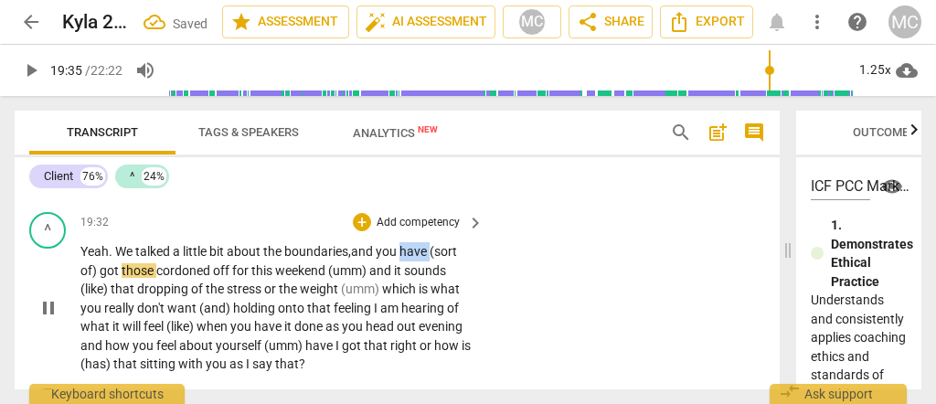
click at [414, 259] on span "have" at bounding box center [414, 251] width 30 height 15
click at [175, 278] on span "cordoned" at bounding box center [184, 270] width 57 height 15
click at [330, 278] on span "(umm)" at bounding box center [348, 270] width 41 height 15
click at [83, 296] on span "(like)" at bounding box center [95, 289] width 30 height 15
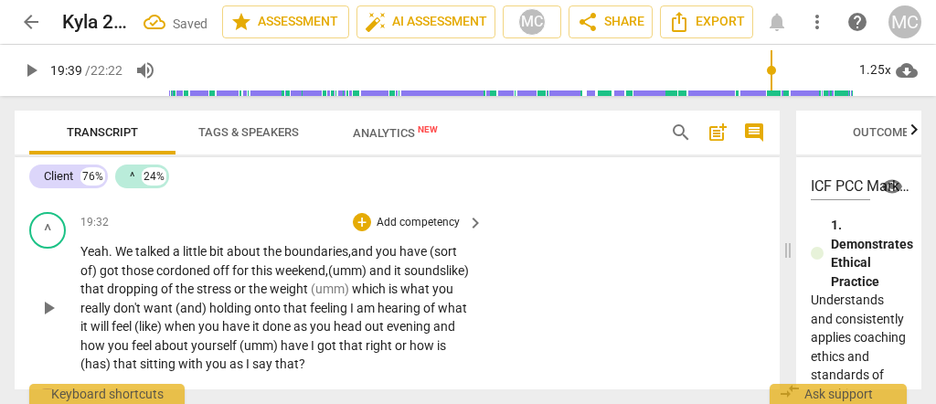
click at [446, 278] on span "like)" at bounding box center [457, 270] width 23 height 15
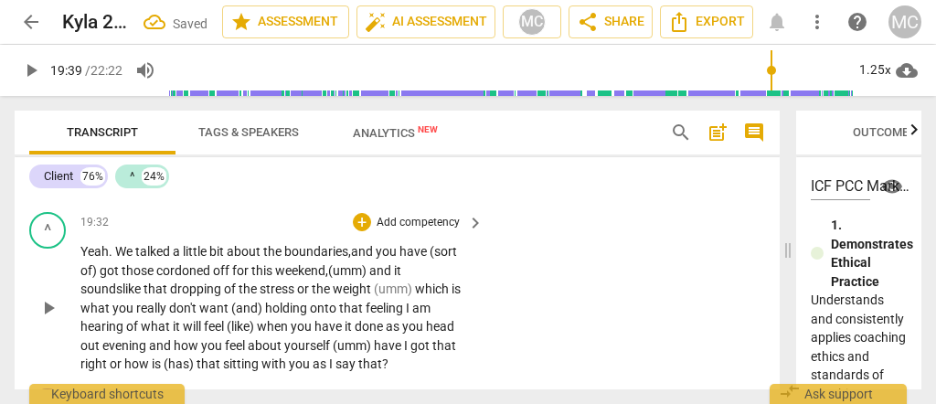
click at [133, 296] on span "like" at bounding box center [132, 289] width 21 height 15
click at [103, 296] on span "sounds" at bounding box center [101, 289] width 42 height 15
click at [137, 296] on span "like" at bounding box center [132, 289] width 21 height 15
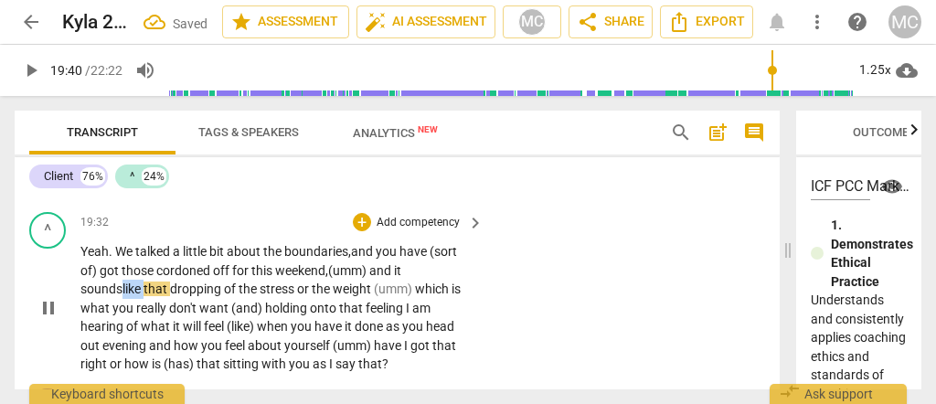
click at [137, 296] on span "like" at bounding box center [132, 289] width 21 height 15
click at [144, 296] on span "like" at bounding box center [132, 289] width 21 height 15
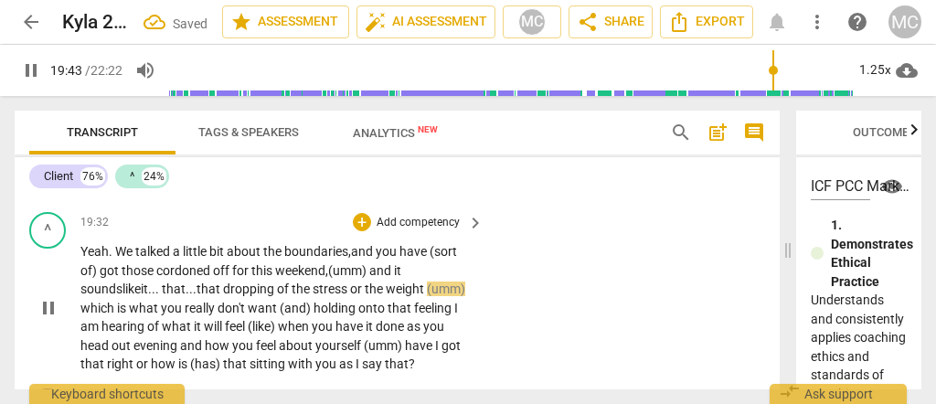
click at [427, 296] on span "weight" at bounding box center [406, 289] width 41 height 15
click at [418, 296] on span "weight," at bounding box center [408, 289] width 44 height 15
drag, startPoint x: 353, startPoint y: 329, endPoint x: 317, endPoint y: 329, distance: 35.6
click at [317, 329] on p "Yeah . We talked a little bit about the boundaries, and you have (sort of) got …" at bounding box center [277, 308] width 394 height 132
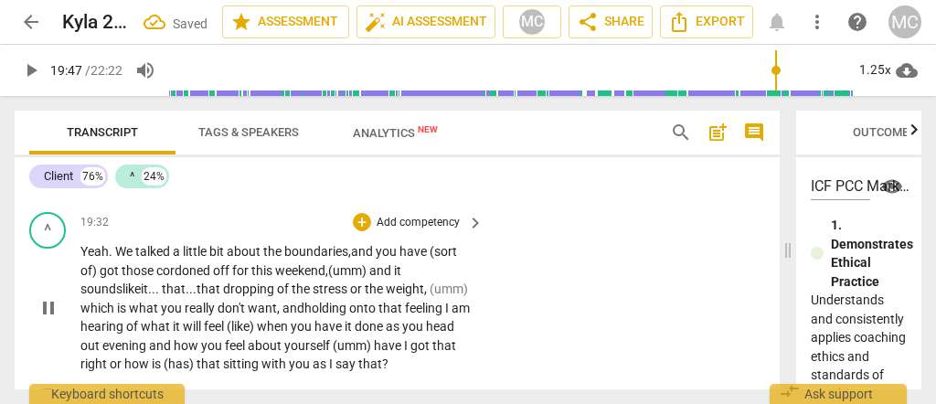
click at [405, 315] on span "feeling" at bounding box center [425, 308] width 40 height 15
click at [405, 315] on span "feeling," at bounding box center [425, 308] width 40 height 15
click at [126, 334] on span "hearing" at bounding box center [103, 326] width 46 height 15
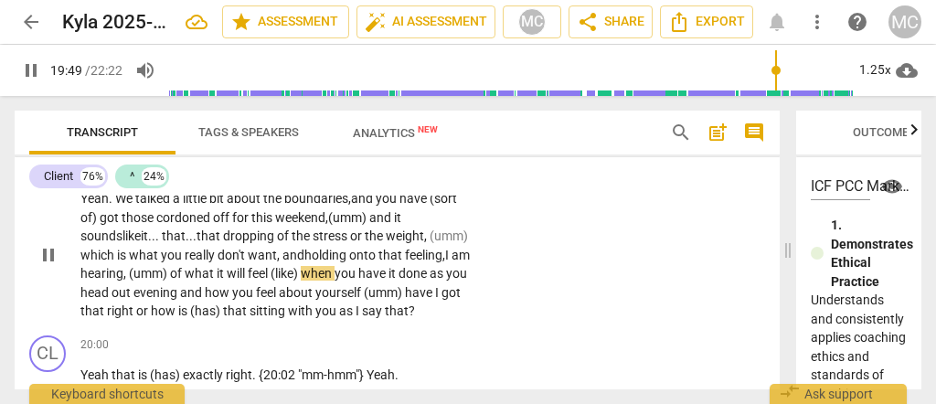
scroll to position [7142, 0]
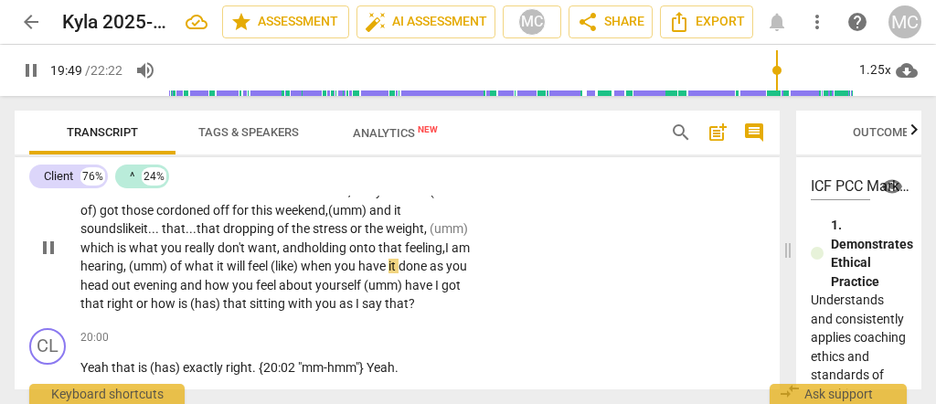
click at [217, 273] on span "what" at bounding box center [201, 266] width 32 height 15
click at [301, 273] on span "(like)" at bounding box center [286, 266] width 30 height 15
click at [217, 273] on span "what" at bounding box center [201, 266] width 32 height 15
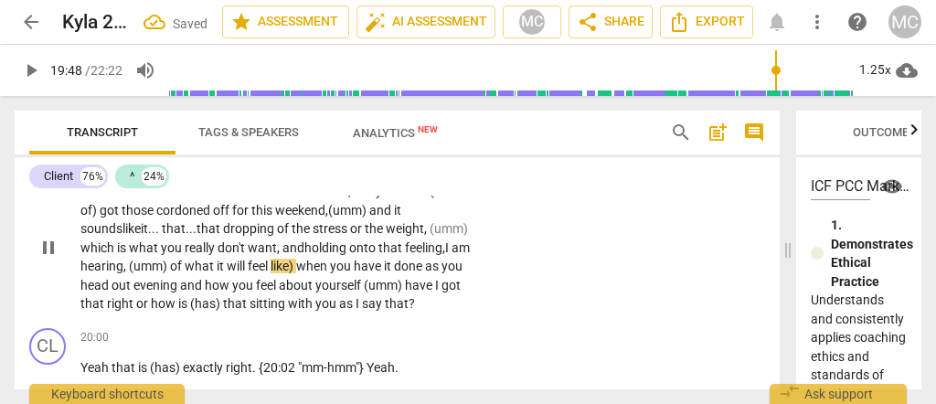
click at [296, 273] on span "like)" at bounding box center [284, 266] width 26 height 15
click at [217, 273] on span "what" at bounding box center [201, 266] width 32 height 15
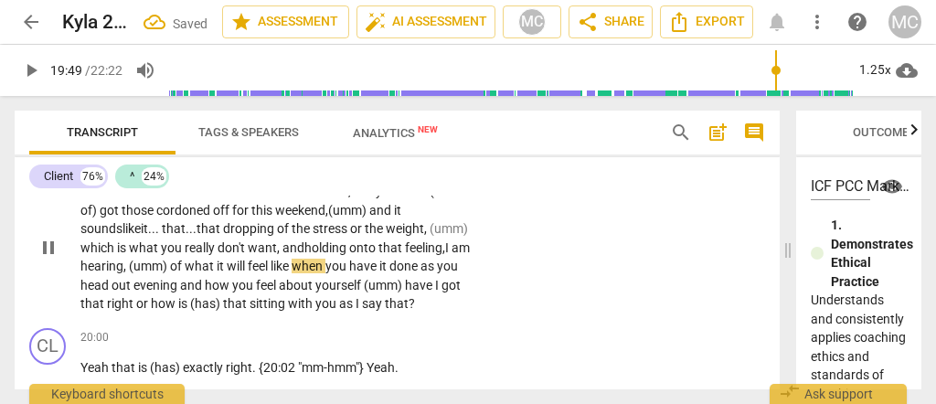
click at [217, 273] on span "what" at bounding box center [201, 266] width 32 height 15
drag, startPoint x: 320, startPoint y: 291, endPoint x: 288, endPoint y: 290, distance: 32.0
click at [288, 290] on p "Yeah . We talked a little bit about the boundaries, and you have (sort of) got …" at bounding box center [277, 248] width 394 height 132
click at [259, 273] on span "what it would" at bounding box center [222, 266] width 74 height 15
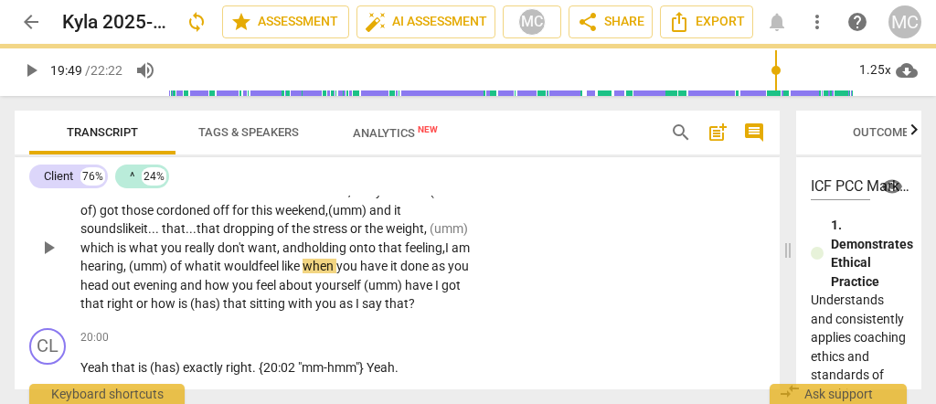
click at [259, 273] on span "what it would" at bounding box center [222, 266] width 74 height 15
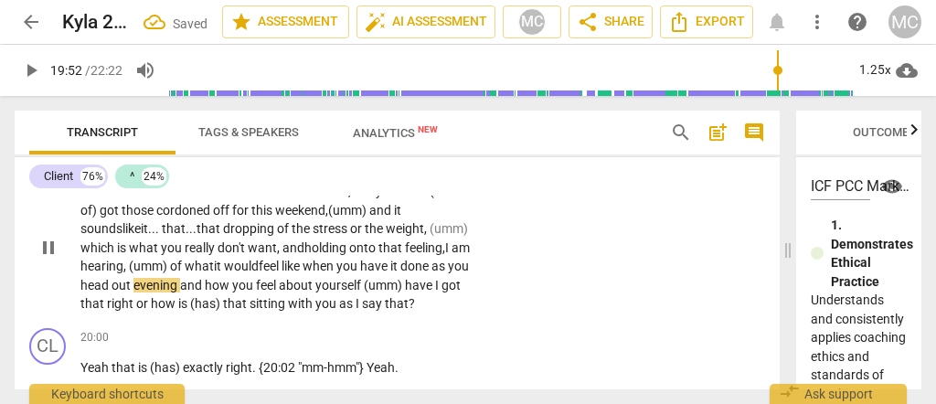
click at [448, 273] on span "you" at bounding box center [458, 266] width 21 height 15
click at [133, 293] on span "out" at bounding box center [123, 285] width 22 height 15
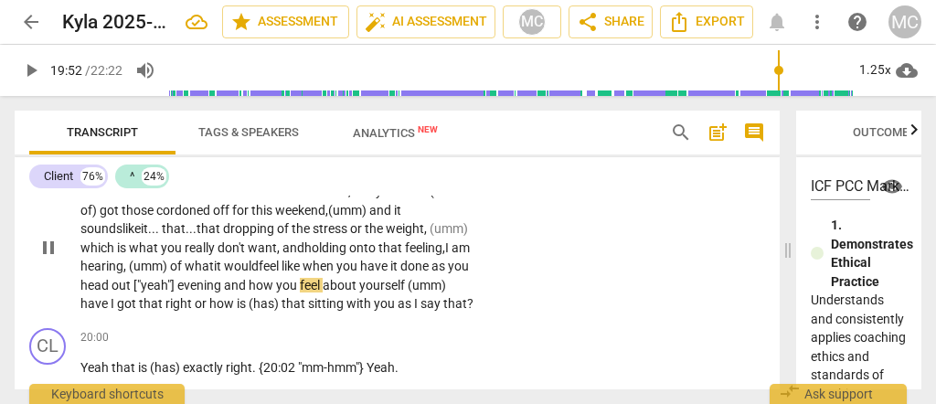
click at [249, 293] on span "and" at bounding box center [236, 285] width 25 height 15
click at [276, 293] on span "how" at bounding box center [262, 285] width 27 height 15
click at [359, 293] on span "yourself" at bounding box center [383, 285] width 48 height 15
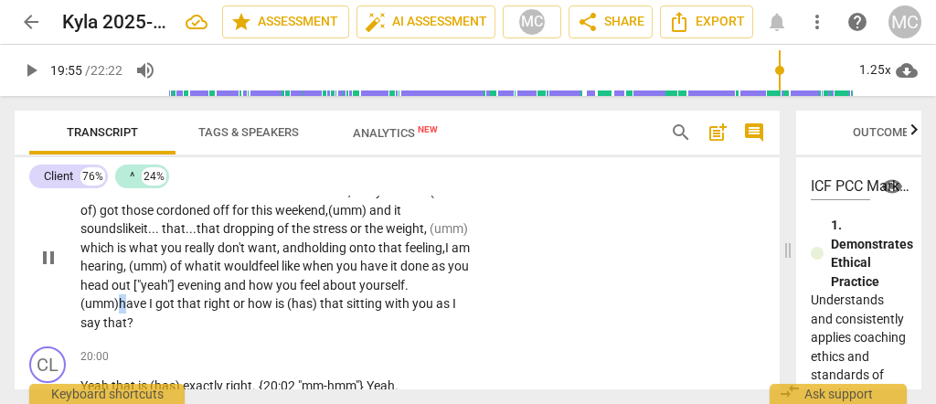
click at [149, 311] on span "have" at bounding box center [134, 303] width 30 height 15
click at [151, 311] on span "Have" at bounding box center [135, 303] width 32 height 15
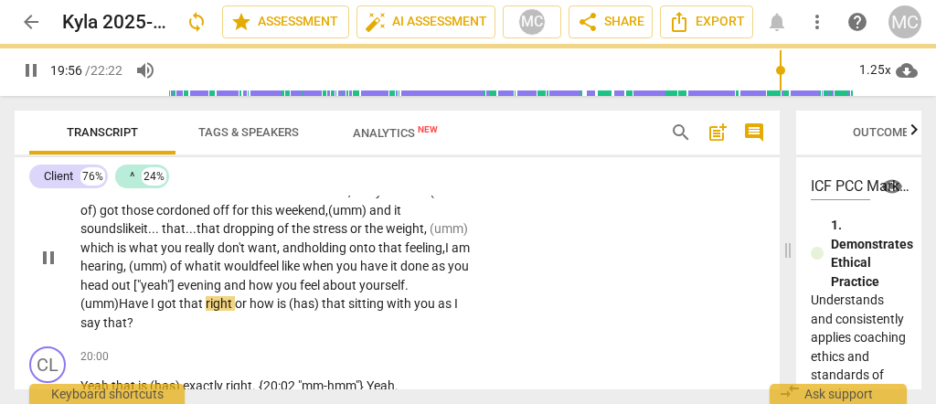
click at [250, 311] on span "or" at bounding box center [242, 303] width 15 height 15
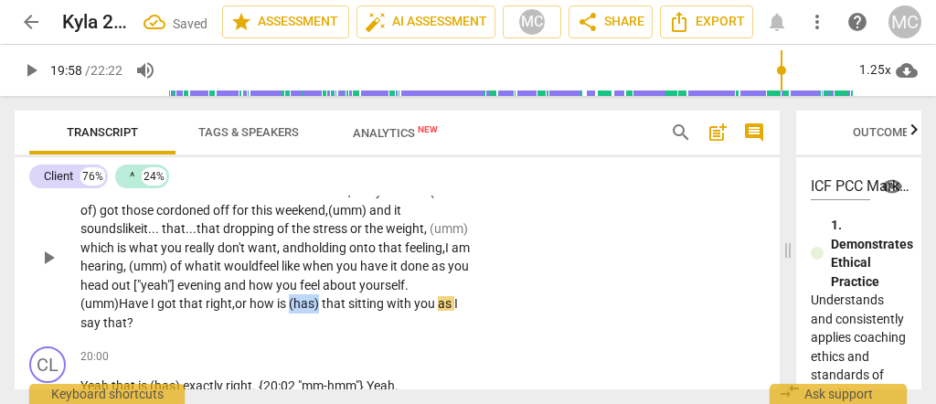
drag, startPoint x: 375, startPoint y: 326, endPoint x: 347, endPoint y: 326, distance: 27.4
click at [322, 311] on span "(has)" at bounding box center [305, 303] width 33 height 15
click at [289, 311] on span "is" at bounding box center [283, 303] width 12 height 15
click at [192, 332] on p "Yeah . We talked a little bit about the boundaries, and you have (sort of) got …" at bounding box center [277, 257] width 394 height 150
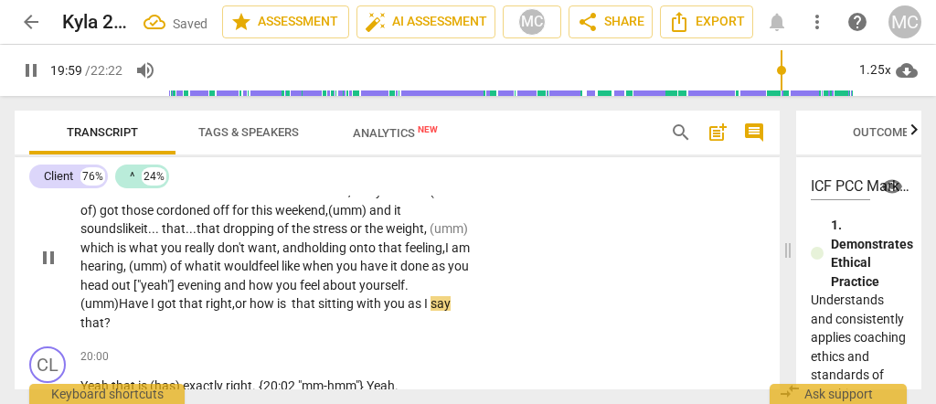
click at [581, 283] on div "^ play_arrow pause 19:32 + Add competency keyboard_arrow_right Yeah . We talked…" at bounding box center [397, 241] width 765 height 195
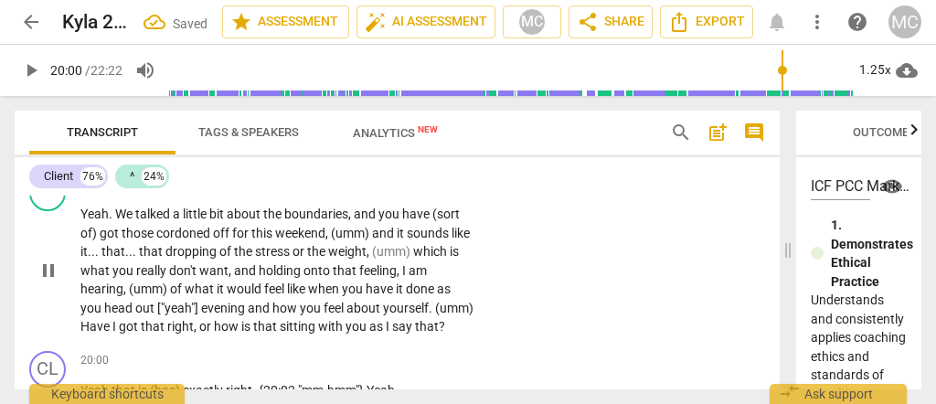
scroll to position [7081, 0]
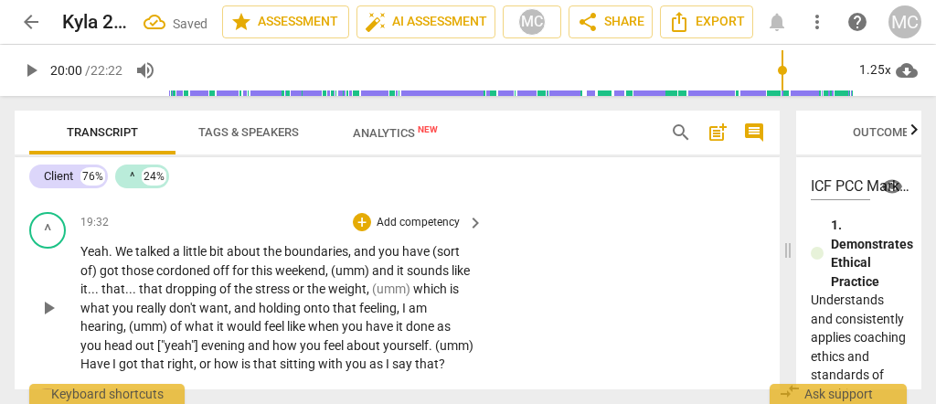
click at [417, 231] on p "Add competency" at bounding box center [418, 223] width 87 height 16
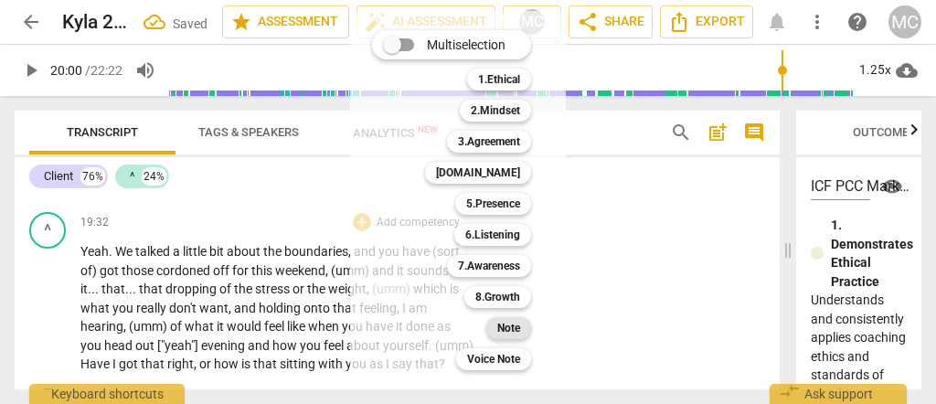
click at [522, 327] on div "Note" at bounding box center [508, 328] width 45 height 22
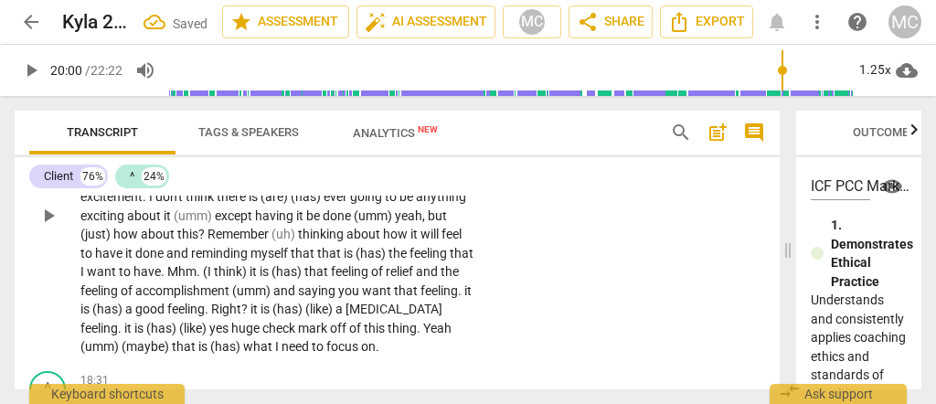
click at [210, 347] on span "is" at bounding box center [204, 346] width 12 height 15
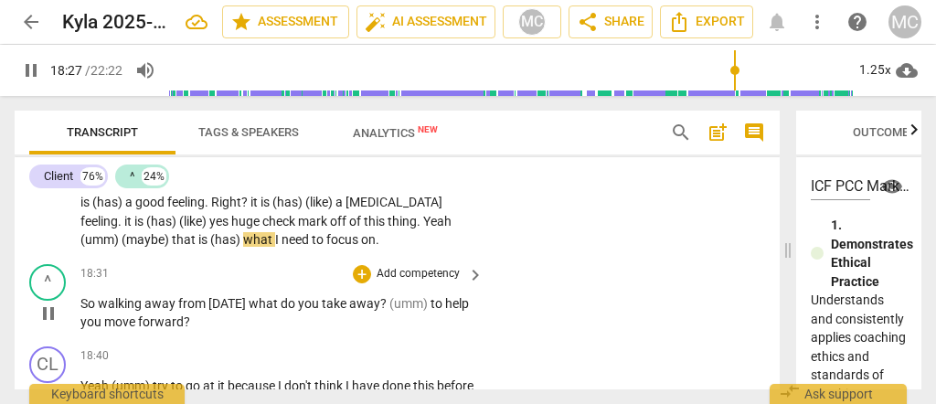
scroll to position [6749, 0]
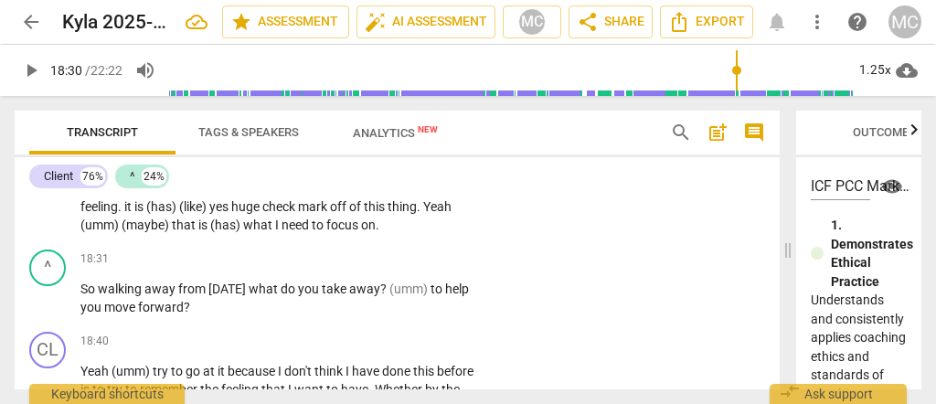
click at [312, 227] on span "need" at bounding box center [297, 225] width 30 height 15
click at [376, 231] on span "on" at bounding box center [368, 225] width 15 height 15
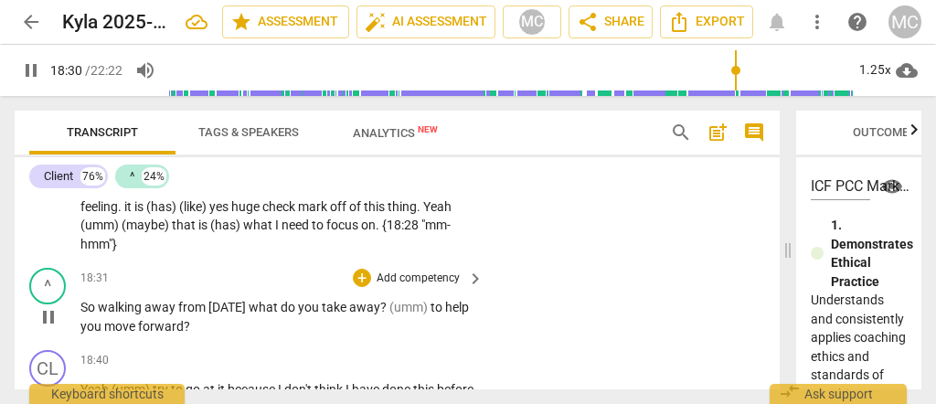
drag, startPoint x: 144, startPoint y: 341, endPoint x: 130, endPoint y: 331, distance: 17.7
click at [140, 342] on div "^ play_arrow pause 18:31 + Add competency keyboard_arrow_right So walking away …" at bounding box center [397, 302] width 765 height 82
click at [81, 314] on span "So" at bounding box center [88, 307] width 17 height 15
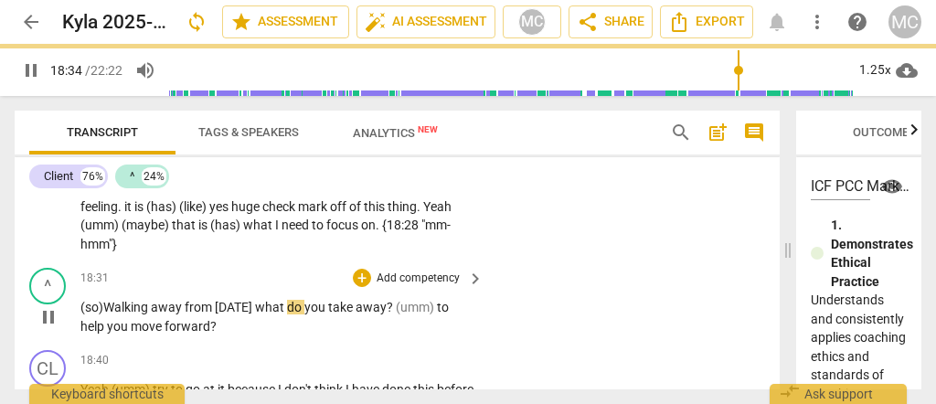
click at [255, 313] on span "what" at bounding box center [271, 307] width 32 height 15
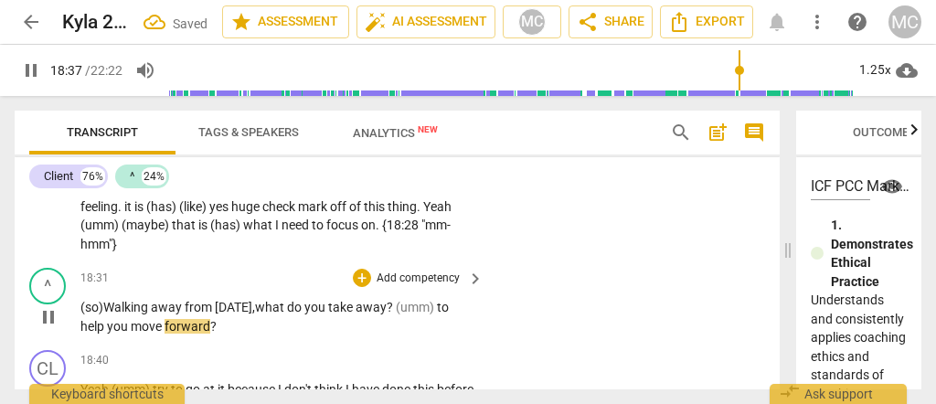
click at [390, 313] on p "(so) Walking away from [DATE], what do you take away ? (umm) to help you move f…" at bounding box center [277, 316] width 394 height 37
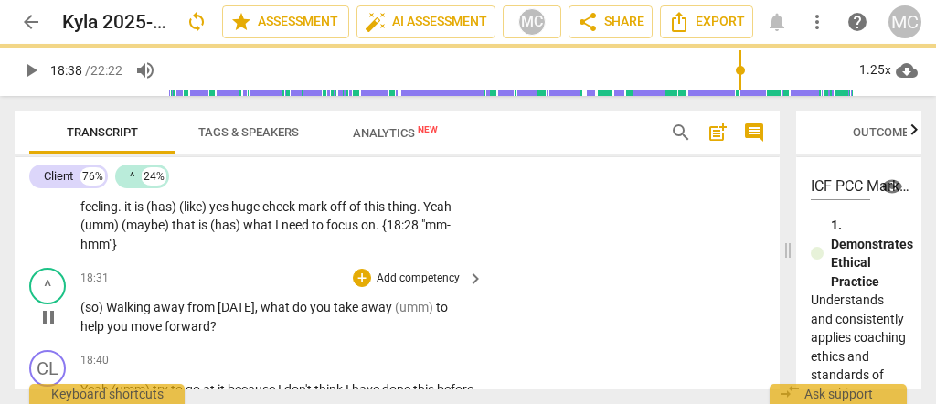
click at [419, 282] on p "Add competency" at bounding box center [418, 279] width 87 height 16
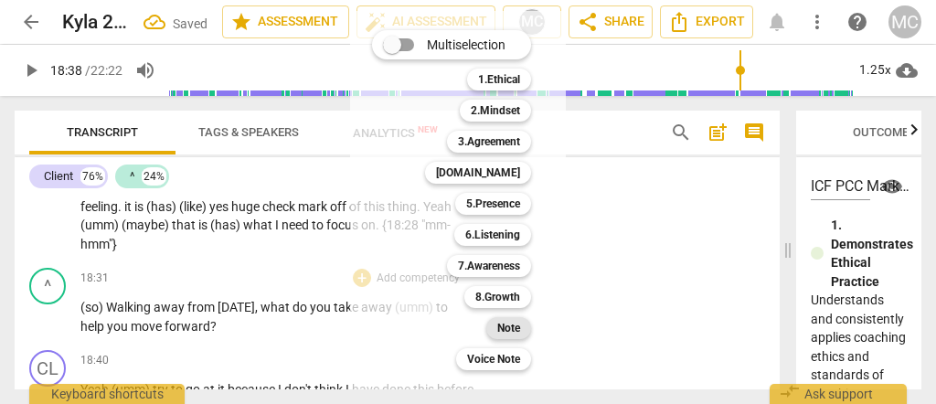
click at [507, 334] on b "Note" at bounding box center [508, 328] width 23 height 22
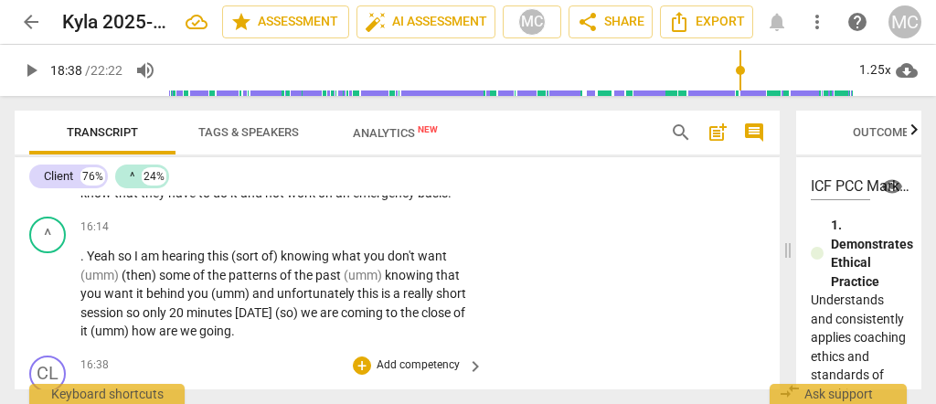
scroll to position [6079, 0]
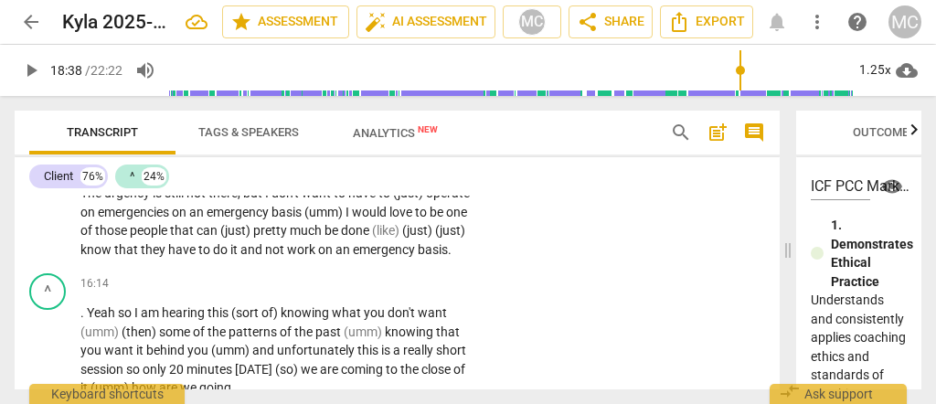
click at [353, 252] on span "emergency" at bounding box center [385, 249] width 65 height 15
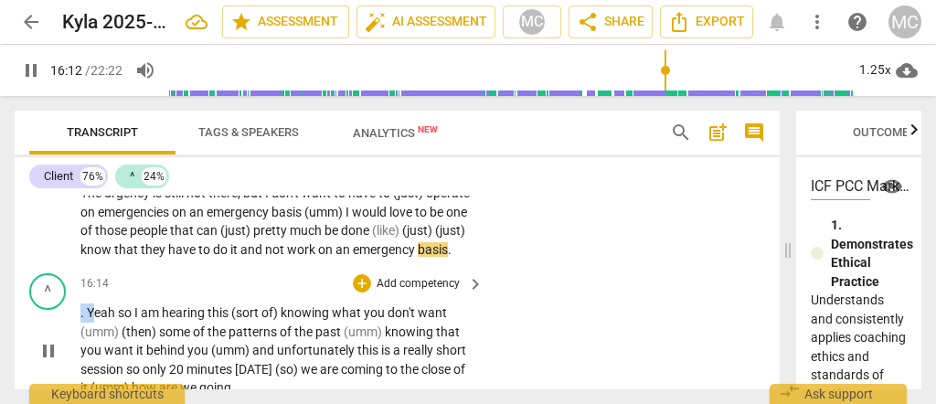
drag, startPoint x: 91, startPoint y: 316, endPoint x: 70, endPoint y: 318, distance: 21.1
click at [70, 318] on div "^ play_arrow pause 16:14 + Add competency keyboard_arrow_right . Yeah so I am h…" at bounding box center [397, 335] width 765 height 139
click at [353, 256] on span "emergency" at bounding box center [385, 249] width 65 height 15
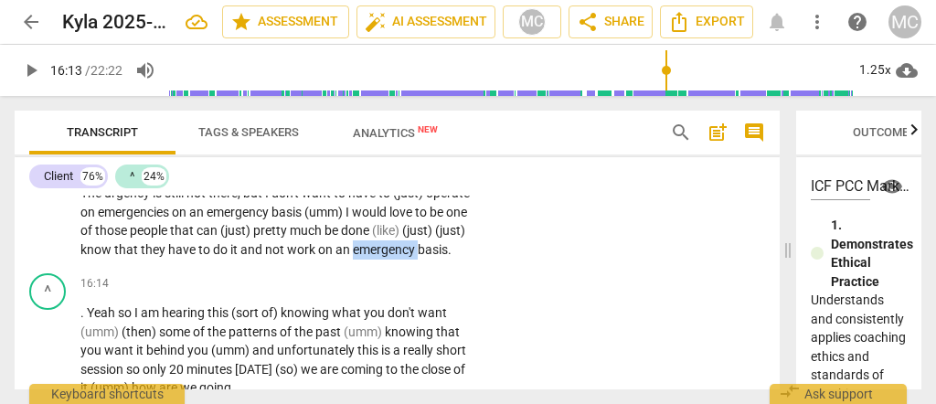
click at [353, 256] on span "emergency" at bounding box center [385, 249] width 65 height 15
click at [418, 256] on span "basis" at bounding box center [433, 249] width 30 height 15
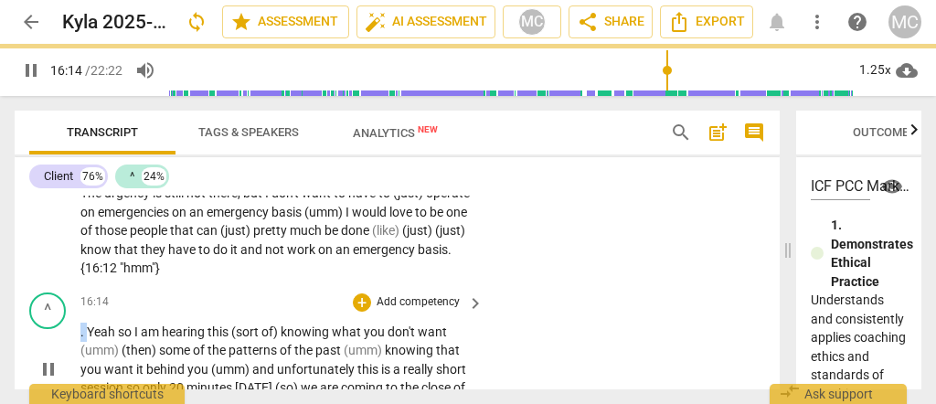
click at [74, 317] on div "^ play_arrow pause 16:14 + Add competency keyboard_arrow_right . Yeah so I am h…" at bounding box center [397, 354] width 765 height 139
click at [114, 245] on p "Yeah that is (has) a really good question . (I think) unfortunately a lot of th…" at bounding box center [277, 174] width 394 height 207
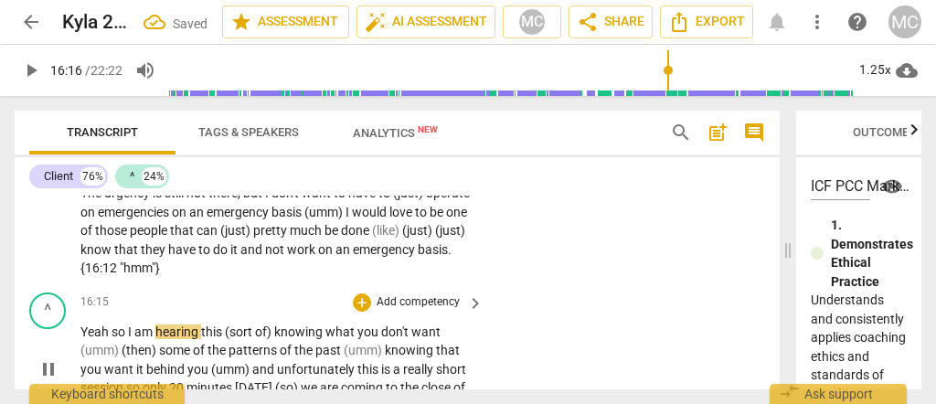
click at [108, 325] on span "Yeah" at bounding box center [95, 332] width 31 height 15
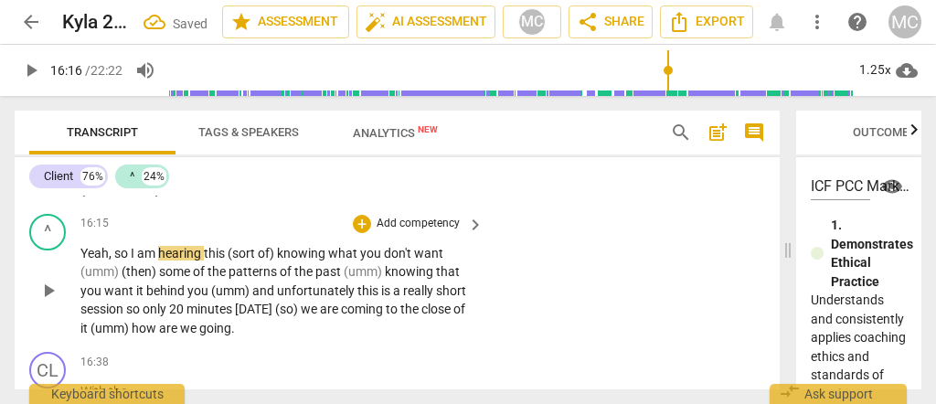
scroll to position [6139, 0]
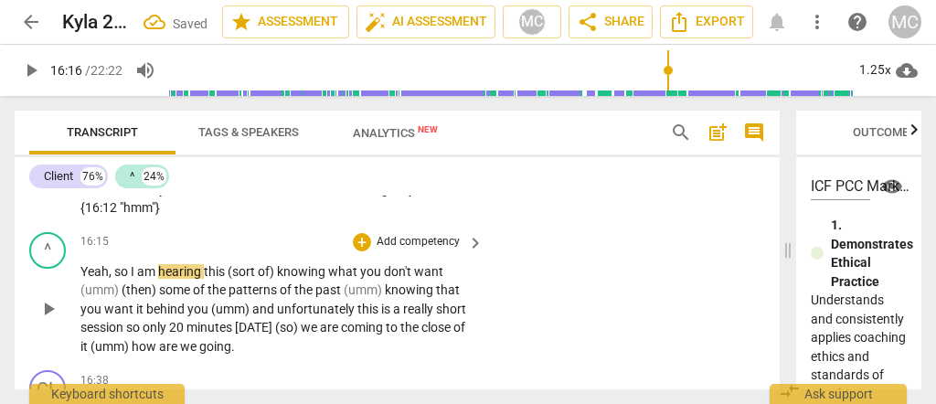
click at [89, 264] on span "Yeah," at bounding box center [97, 271] width 34 height 15
click at [152, 264] on span "am" at bounding box center [147, 271] width 21 height 15
click at [132, 264] on span "I" at bounding box center [134, 271] width 6 height 15
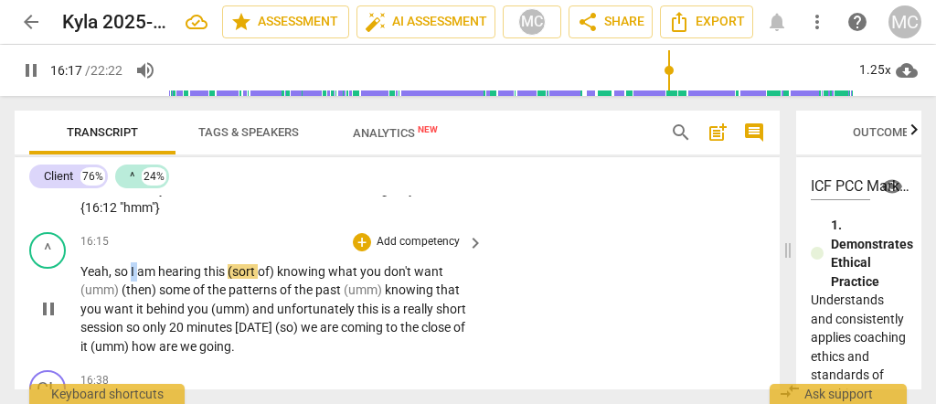
click at [132, 264] on span "I" at bounding box center [134, 271] width 6 height 15
click at [204, 265] on p "Yeah, so I am hearing this (sort of) knowing what you don't want (umm) (then) s…" at bounding box center [277, 309] width 394 height 94
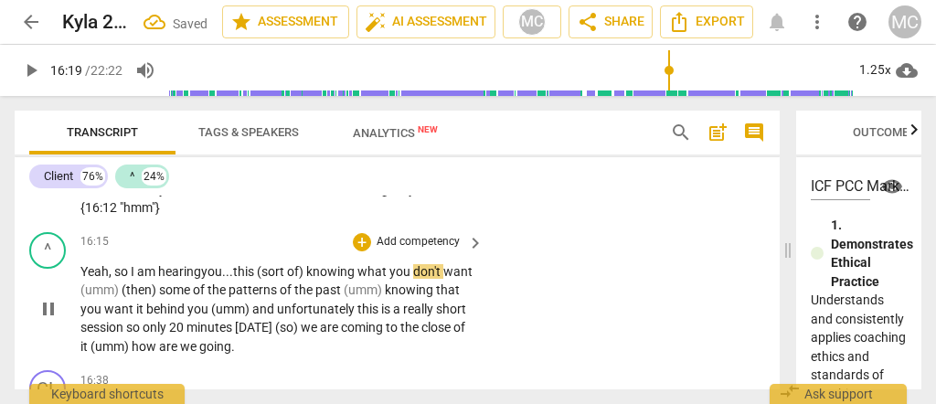
click at [332, 264] on span "knowing" at bounding box center [331, 271] width 51 height 15
click at [111, 282] on span "(umm)" at bounding box center [100, 289] width 41 height 15
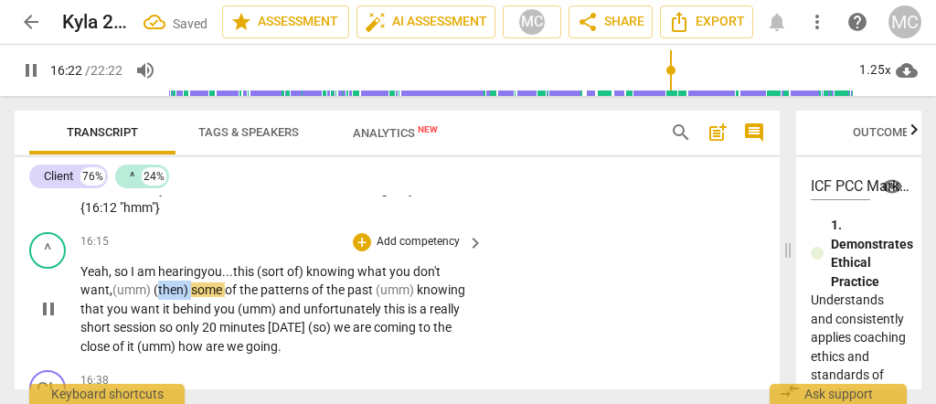
drag, startPoint x: 191, startPoint y: 275, endPoint x: 157, endPoint y: 278, distance: 33.9
click at [157, 282] on span "(then)" at bounding box center [172, 289] width 37 height 15
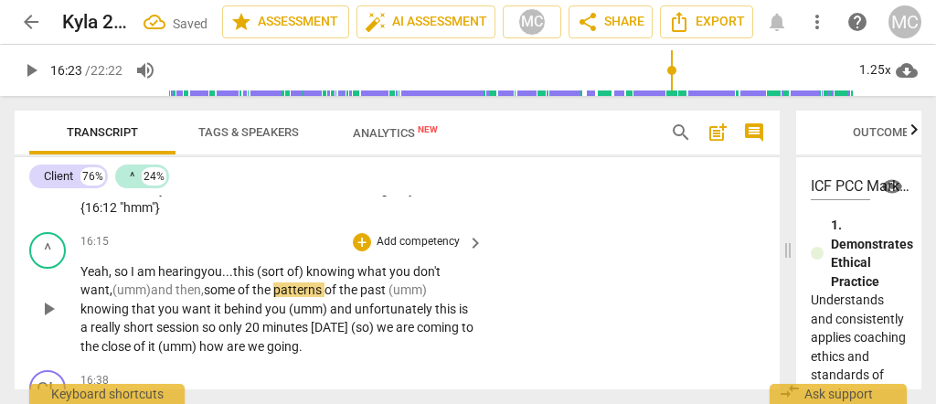
click at [93, 282] on span "want," at bounding box center [96, 289] width 32 height 15
click at [157, 282] on span "(umm) and then," at bounding box center [157, 289] width 91 height 15
click at [261, 282] on span "some" at bounding box center [256, 289] width 34 height 15
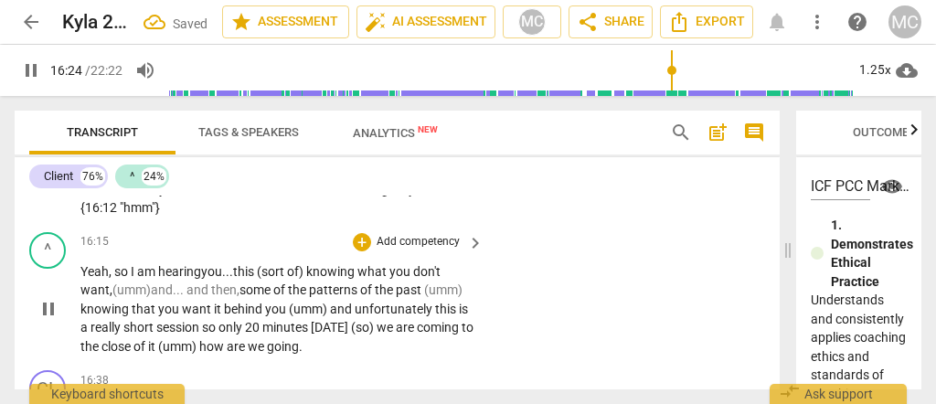
click at [430, 282] on span "(umm)" at bounding box center [443, 289] width 38 height 15
click at [355, 305] on span "unfortunately" at bounding box center [395, 309] width 80 height 15
click at [132, 302] on span "knowing" at bounding box center [105, 309] width 51 height 15
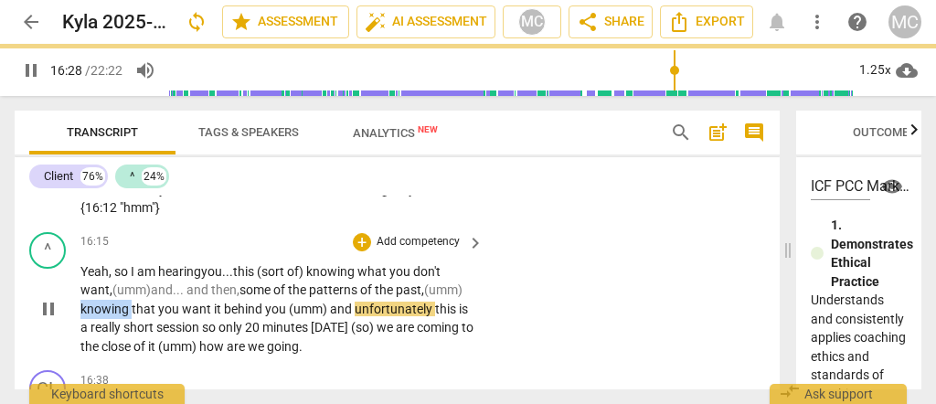
click at [132, 302] on span "knowing" at bounding box center [105, 309] width 51 height 15
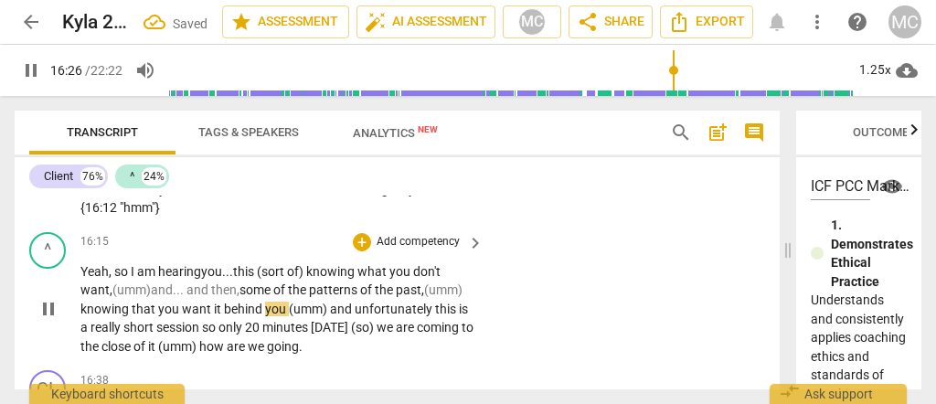
click at [330, 302] on span "(umm)" at bounding box center [309, 309] width 41 height 15
click at [355, 316] on span "unfortunately" at bounding box center [395, 309] width 80 height 15
click at [437, 314] on span "this" at bounding box center [449, 309] width 24 height 15
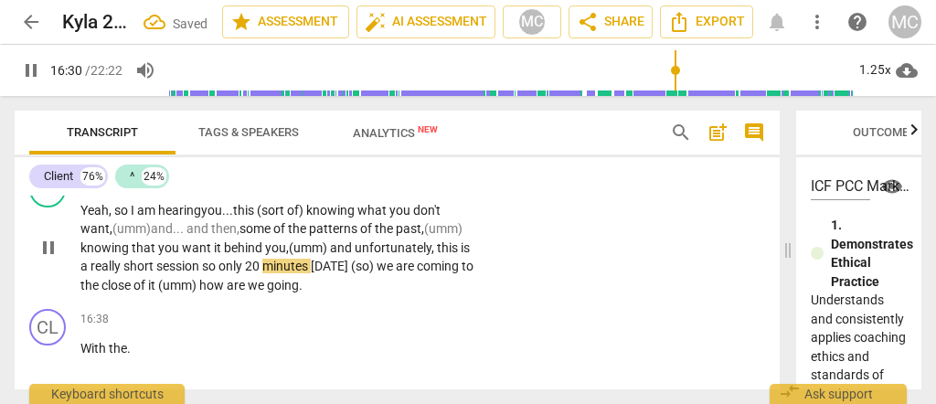
click at [218, 259] on span "so" at bounding box center [210, 266] width 16 height 15
click at [202, 259] on span "session," at bounding box center [179, 266] width 46 height 15
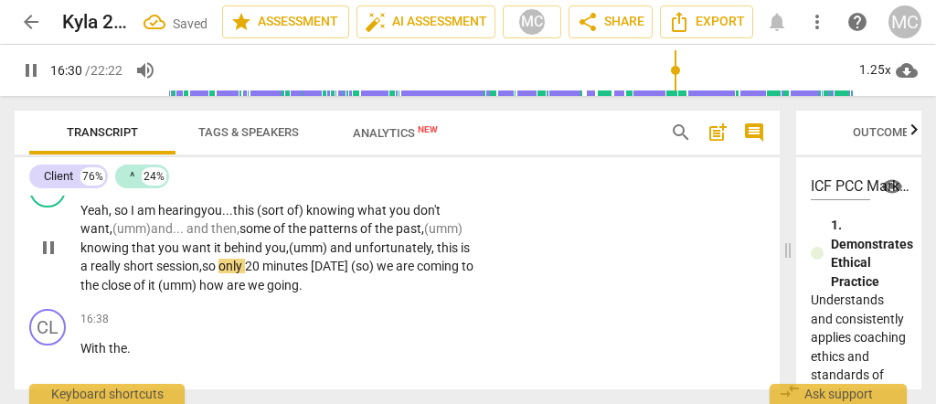
click at [202, 259] on span "session," at bounding box center [179, 266] width 46 height 15
click at [473, 251] on div "Yeah, so I am hearing you... this (sort of) knowing what you don't want, (umm) …" at bounding box center [282, 248] width 405 height 94
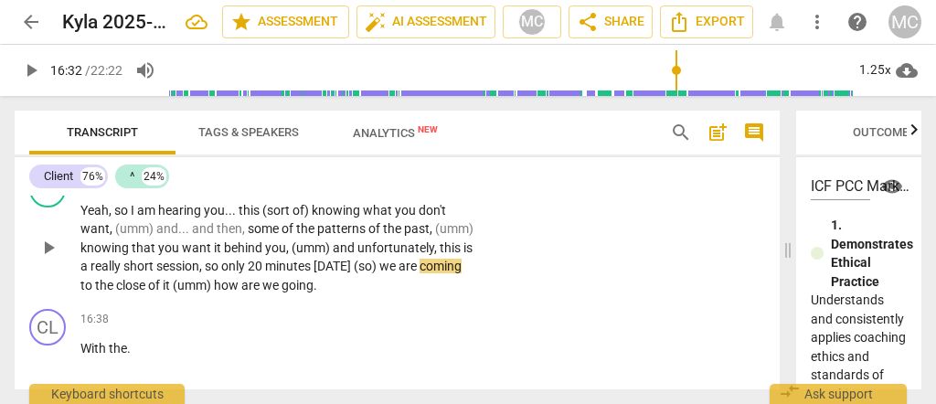
click at [354, 259] on span "[DATE]" at bounding box center [334, 266] width 40 height 15
click at [356, 272] on span "(so)" at bounding box center [369, 266] width 26 height 15
click at [354, 273] on span "so)" at bounding box center [364, 266] width 21 height 15
click at [354, 270] on span "so" at bounding box center [362, 266] width 16 height 15
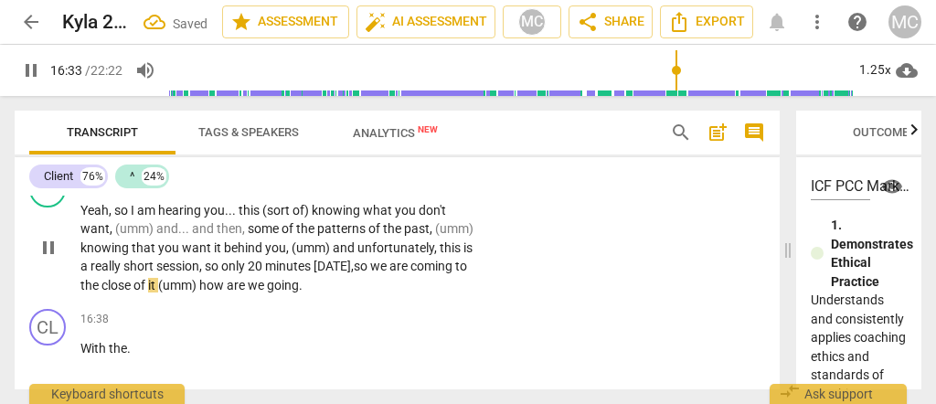
click at [199, 278] on span "(umm)" at bounding box center [178, 285] width 41 height 15
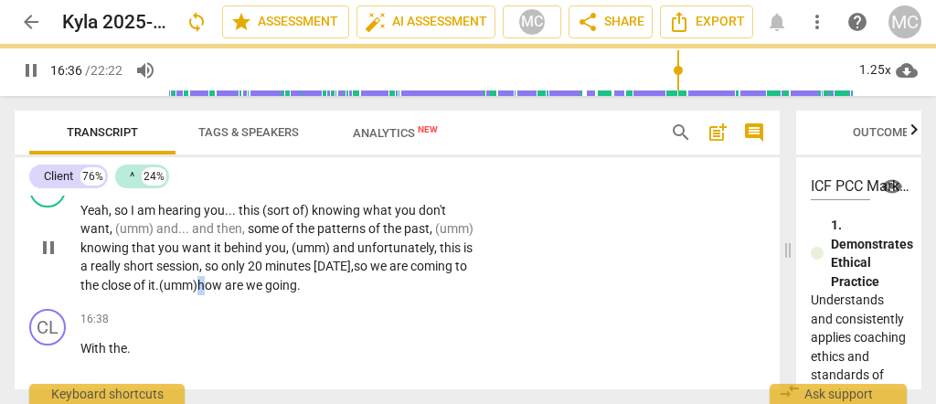
click at [358, 273] on p "Yeah , so I am hearing you . . . this (sort of) knowing what you don't want , (…" at bounding box center [277, 248] width 394 height 94
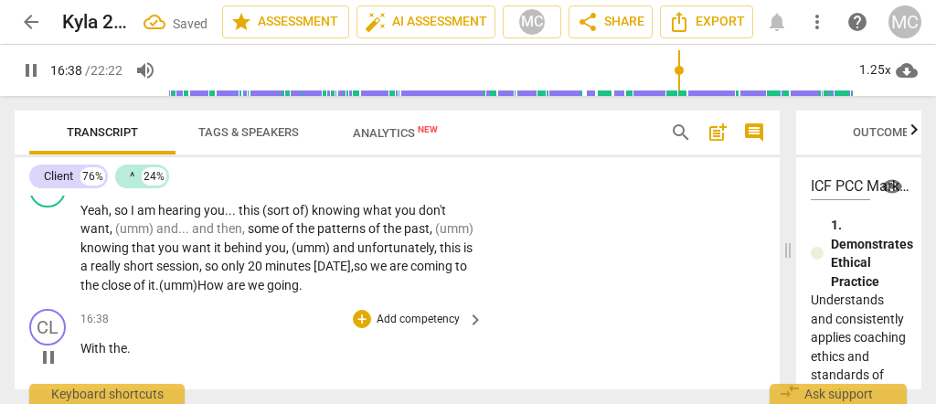
click at [81, 341] on span "With" at bounding box center [94, 348] width 28 height 15
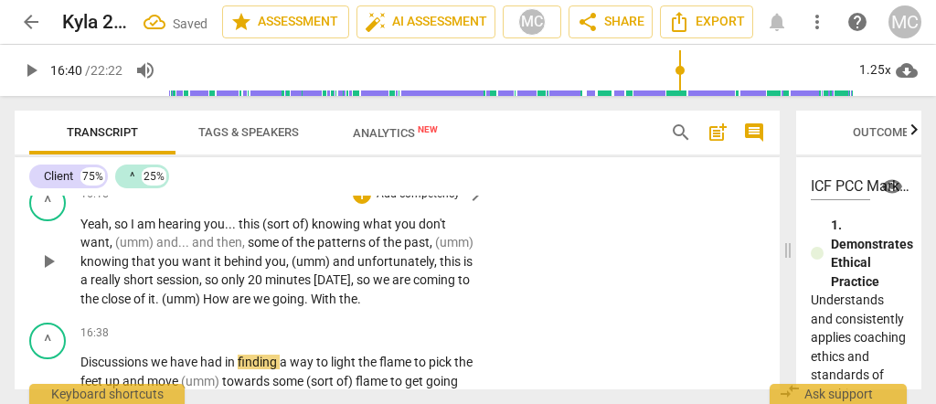
scroll to position [6167, 0]
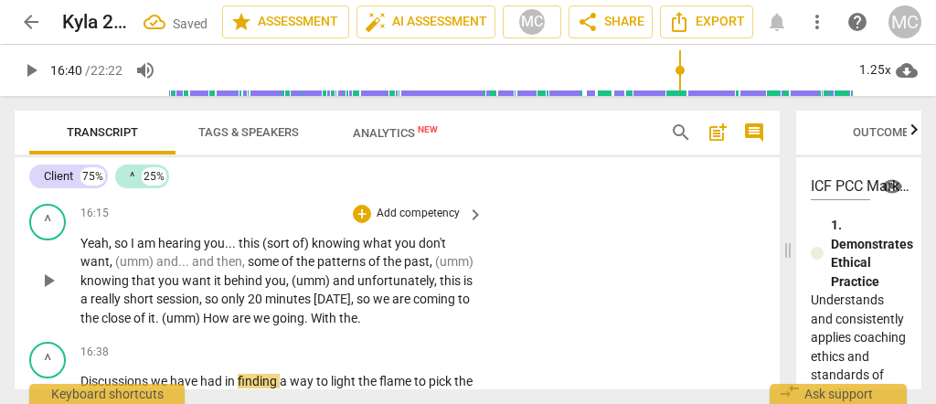
click at [232, 311] on span "How" at bounding box center [217, 318] width 29 height 15
click at [339, 311] on span "With" at bounding box center [325, 318] width 28 height 15
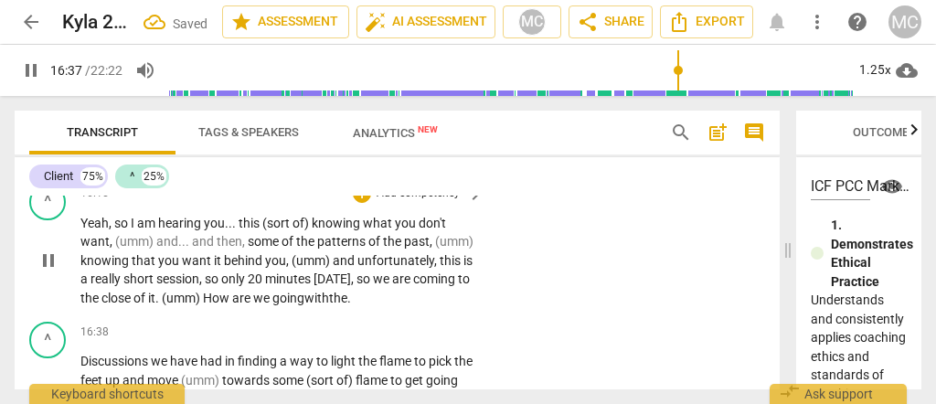
scroll to position [6229, 0]
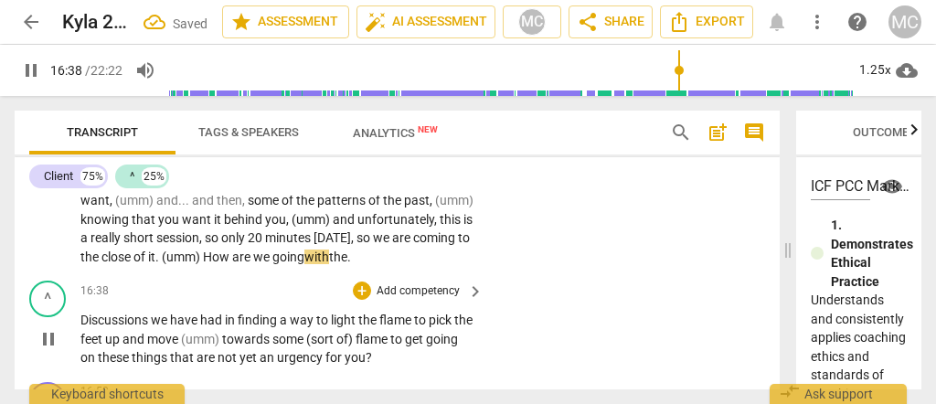
click at [80, 327] on p "Discussions we have had in finding a way to light the flame to pick the feet up…" at bounding box center [277, 339] width 394 height 57
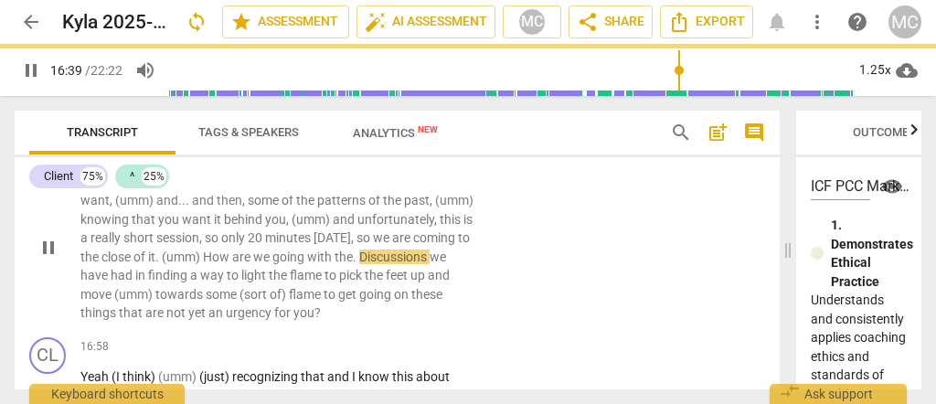
scroll to position [6166, 0]
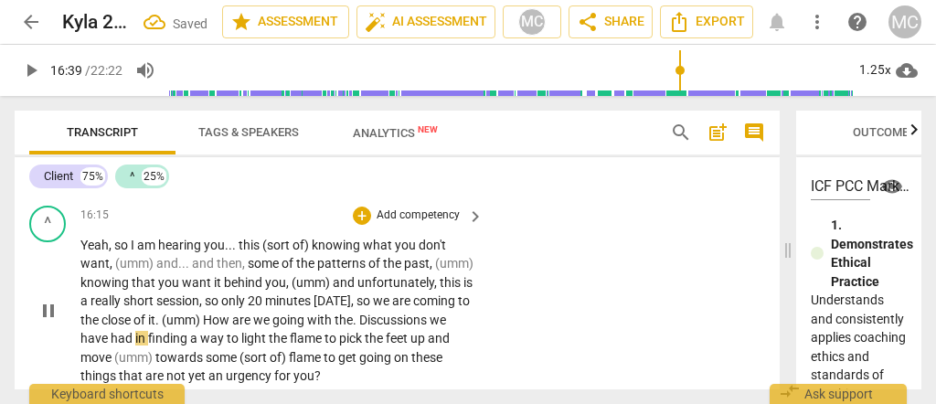
drag, startPoint x: 99, startPoint y: 282, endPoint x: 103, endPoint y: 325, distance: 42.3
click at [101, 316] on p "Yeah , so I am hearing you . . . this (sort of) knowing what you don't want , (…" at bounding box center [277, 311] width 394 height 150
click at [359, 325] on span "Discussions" at bounding box center [394, 320] width 70 height 15
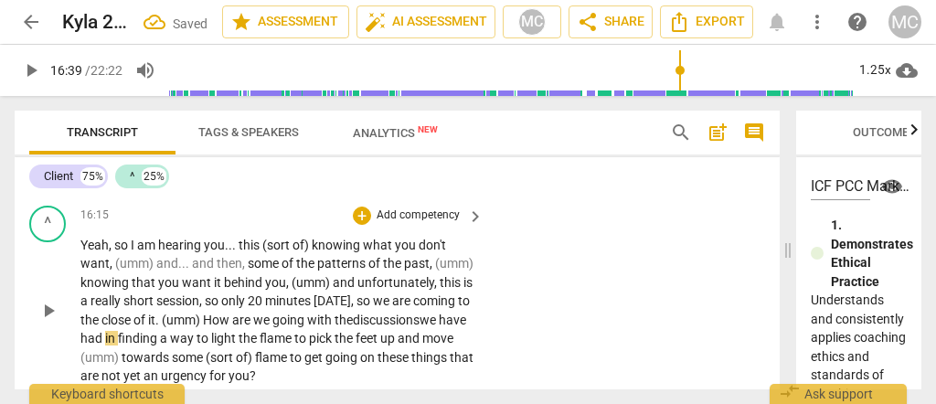
click at [353, 325] on span "discussions" at bounding box center [386, 320] width 67 height 15
click at [439, 327] on span "have" at bounding box center [452, 320] width 27 height 15
click at [439, 325] on span "have" at bounding box center [452, 320] width 27 height 15
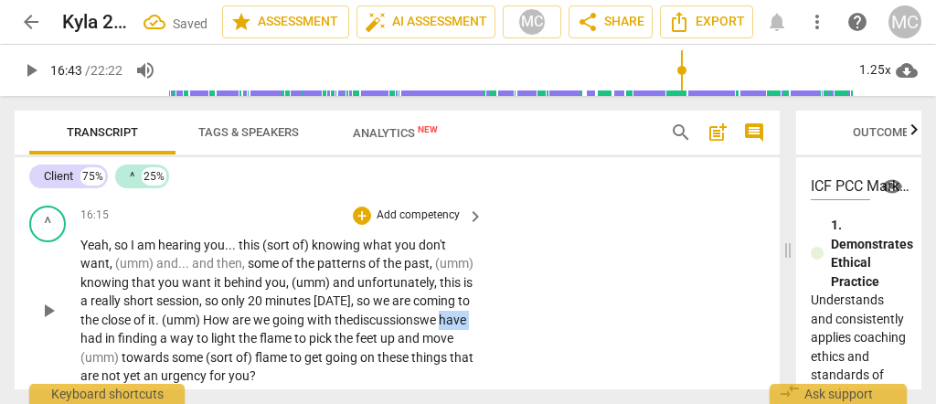
click at [439, 325] on span "have" at bounding box center [452, 320] width 27 height 15
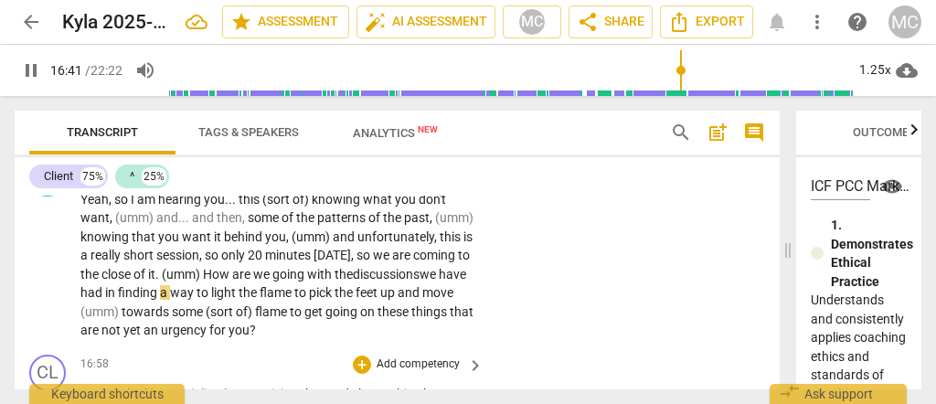
scroll to position [6226, 0]
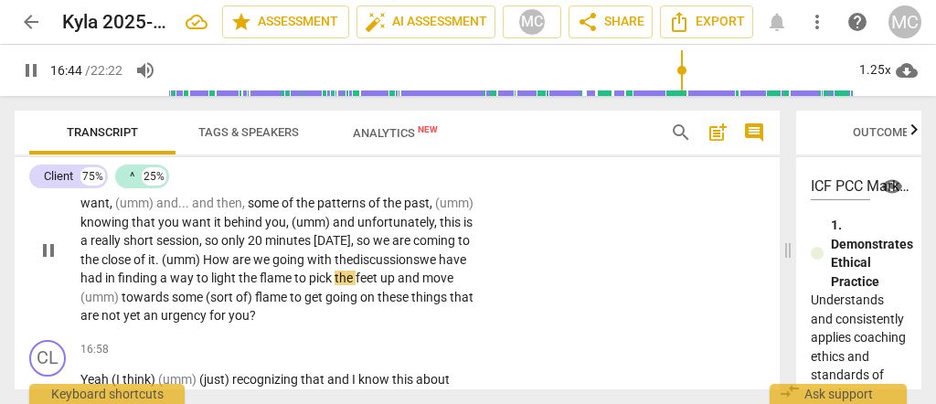
click at [294, 271] on span "flame" at bounding box center [277, 278] width 35 height 15
click at [312, 271] on span "to" at bounding box center [304, 278] width 15 height 15
click at [400, 283] on span "and" at bounding box center [412, 278] width 25 height 15
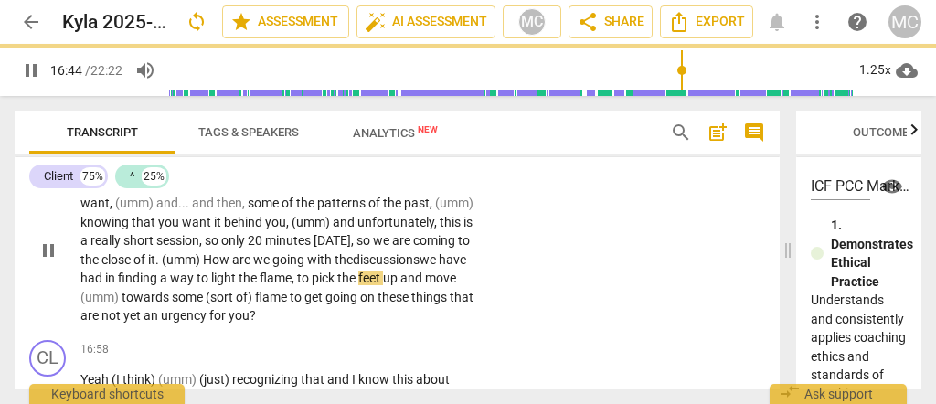
click at [383, 285] on span "up" at bounding box center [391, 278] width 17 height 15
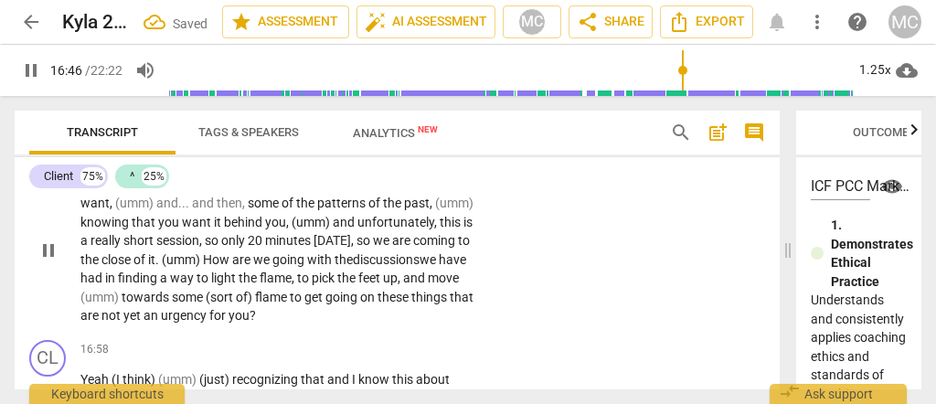
click at [428, 282] on span "move" at bounding box center [443, 278] width 31 height 15
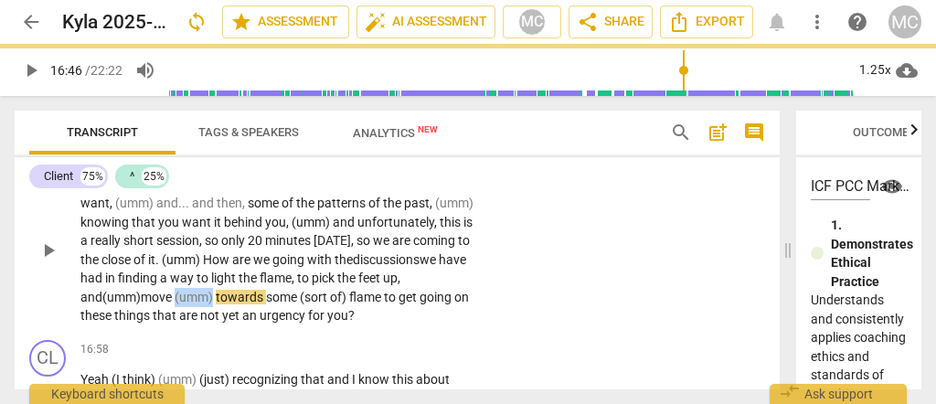
drag, startPoint x: 272, startPoint y: 281, endPoint x: 311, endPoint y: 281, distance: 38.4
click at [311, 281] on p "Yeah , so I am hearing you . . . this (sort of) knowing what you don't want , (…" at bounding box center [277, 251] width 394 height 150
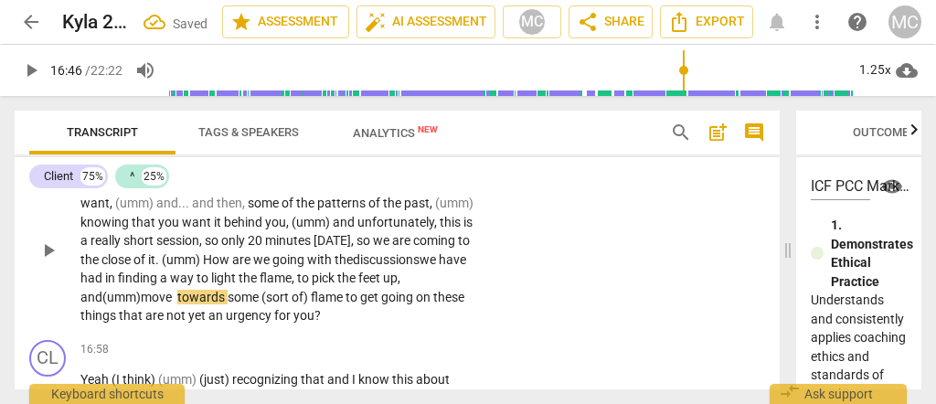
click at [228, 290] on span "towards" at bounding box center [202, 297] width 50 height 15
click at [476, 296] on div "Yeah , so I am hearing you . . . this (sort of) knowing what you don't want , (…" at bounding box center [282, 251] width 405 height 150
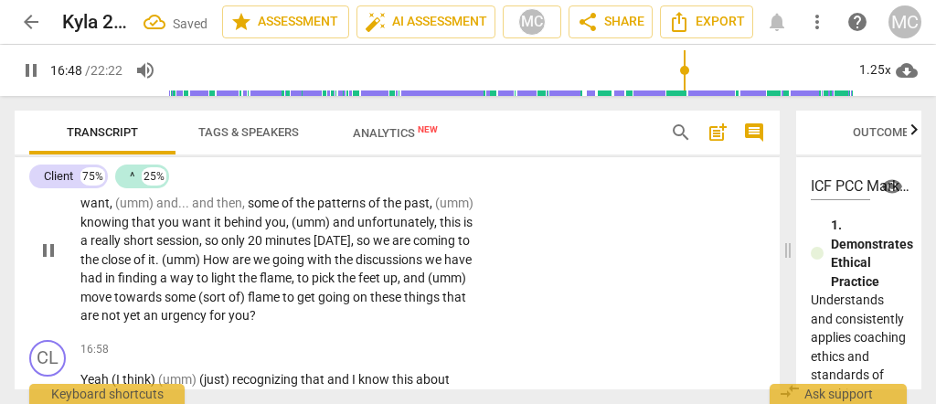
click at [165, 290] on span "towards" at bounding box center [139, 297] width 50 height 15
click at [191, 290] on span "towards (uh)" at bounding box center [152, 297] width 77 height 15
click at [611, 301] on div "^ play_arrow pause 16:15 + Add competency keyboard_arrow_right Yeah , so I am h…" at bounding box center [397, 235] width 765 height 195
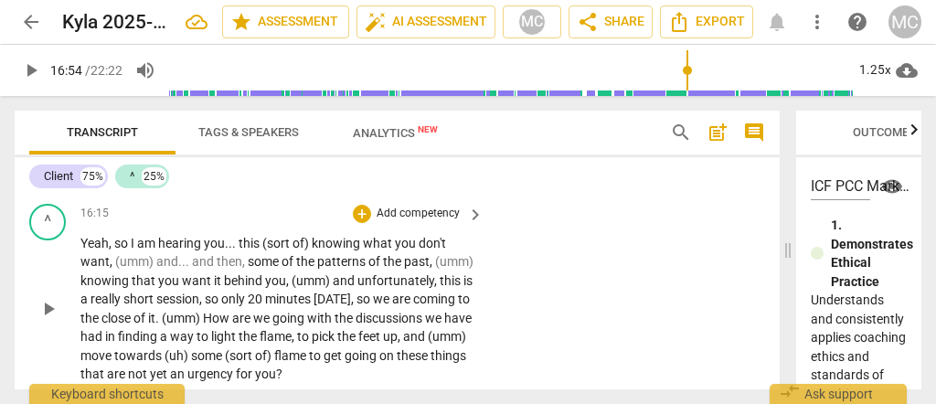
scroll to position [6104, 0]
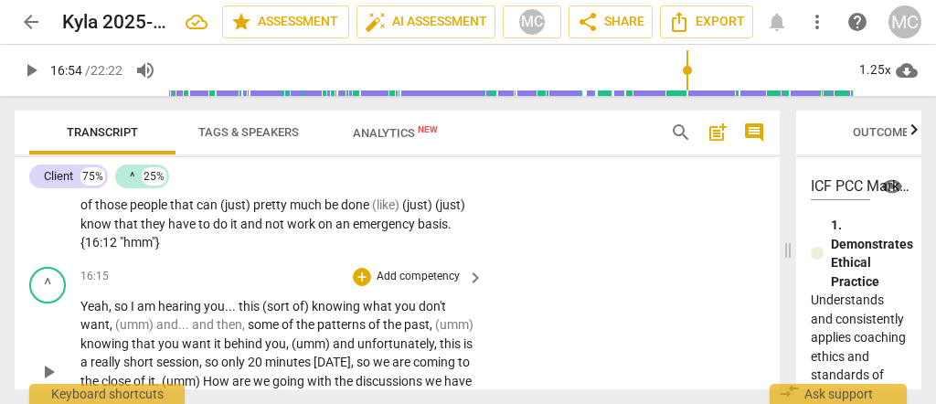
click at [417, 271] on div "+ Add competency" at bounding box center [407, 277] width 109 height 18
click at [412, 269] on p "Add competency" at bounding box center [418, 277] width 87 height 16
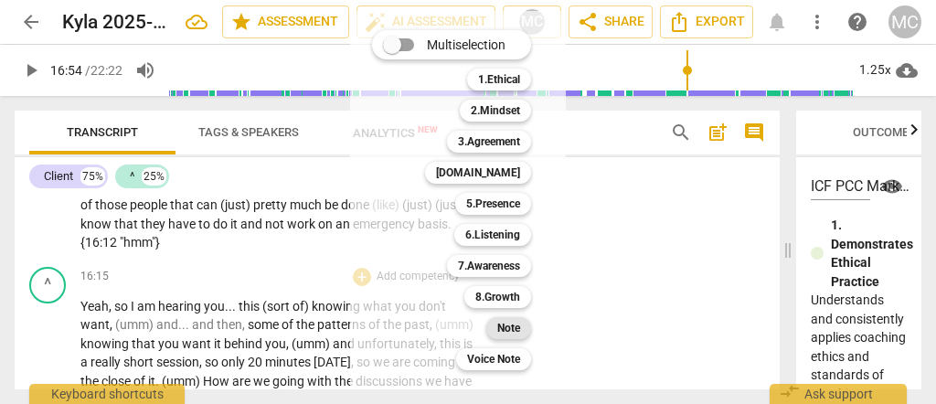
click at [506, 325] on b "Note" at bounding box center [508, 328] width 23 height 22
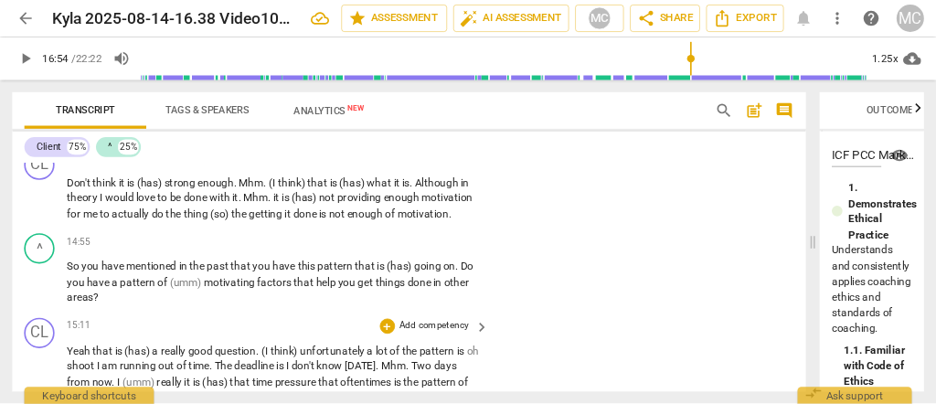
scroll to position [5131, 0]
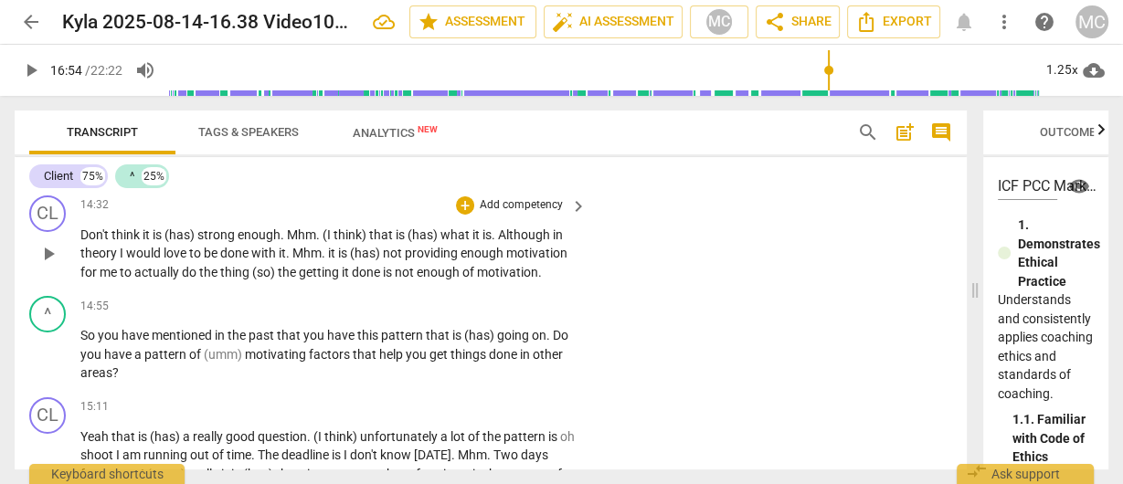
click at [362, 280] on span "done" at bounding box center [367, 272] width 31 height 15
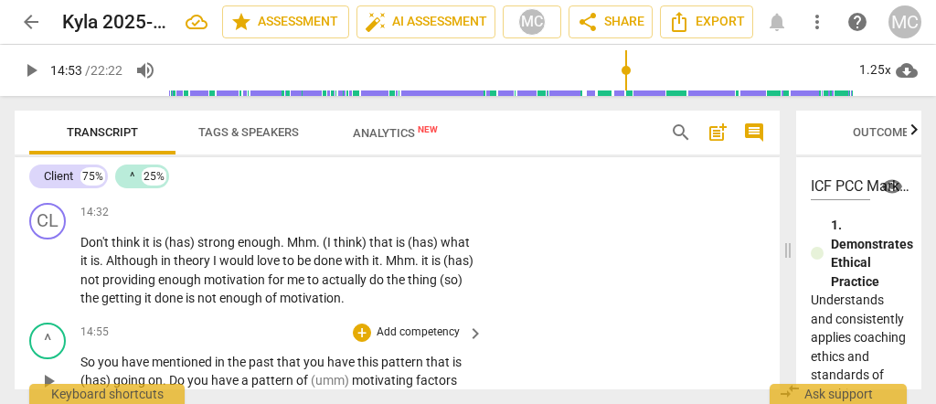
scroll to position [5679, 0]
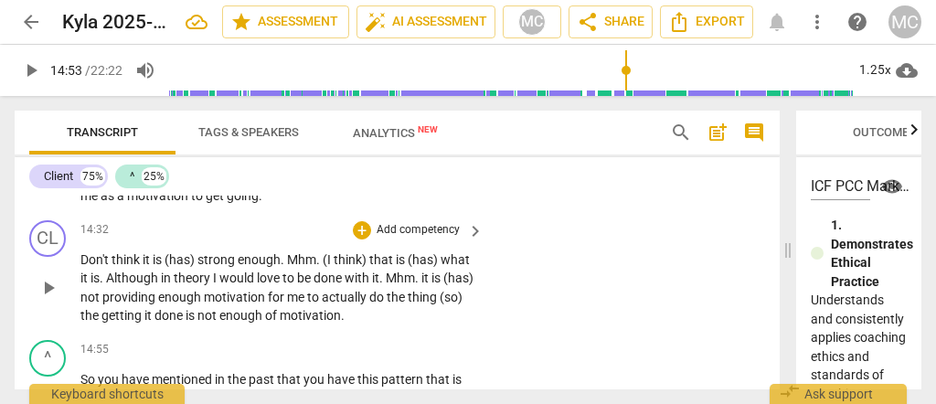
click at [186, 308] on span "done" at bounding box center [169, 315] width 31 height 15
click at [317, 308] on span "motivation" at bounding box center [310, 315] width 61 height 15
click at [341, 308] on span "motivation" at bounding box center [310, 315] width 61 height 15
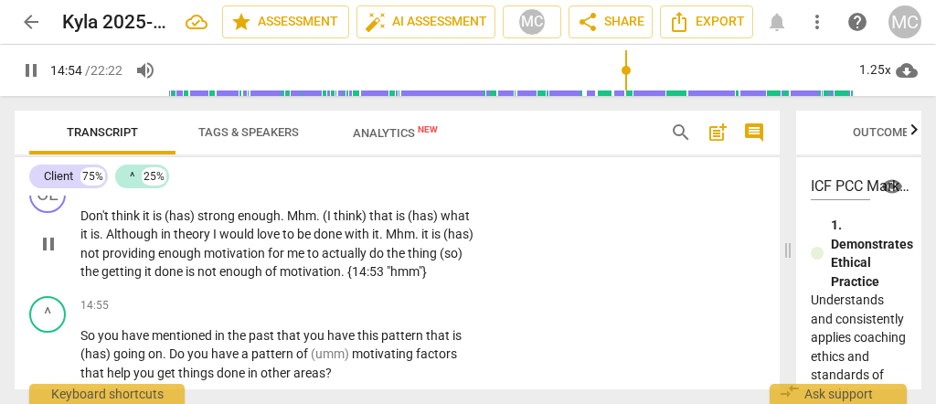
scroll to position [5740, 0]
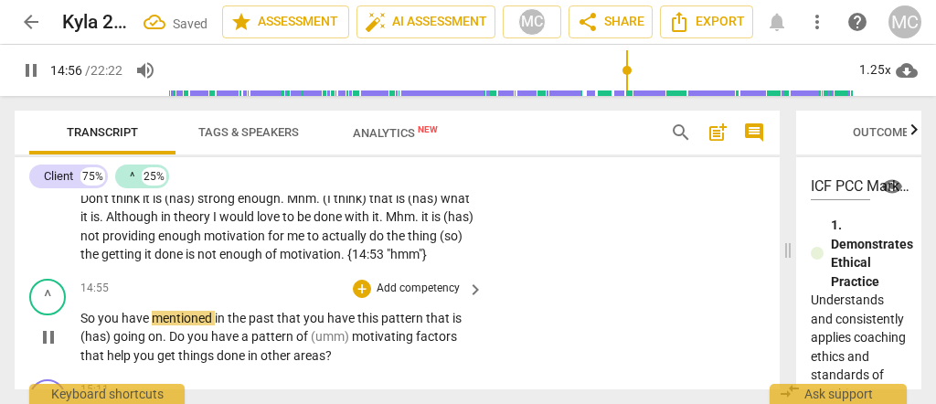
click at [80, 311] on span "So" at bounding box center [88, 318] width 17 height 15
click at [165, 311] on span "mentioned" at bounding box center [192, 318] width 63 height 15
click at [219, 311] on span "mentioned" at bounding box center [192, 318] width 63 height 15
click at [283, 311] on span "past" at bounding box center [275, 318] width 28 height 15
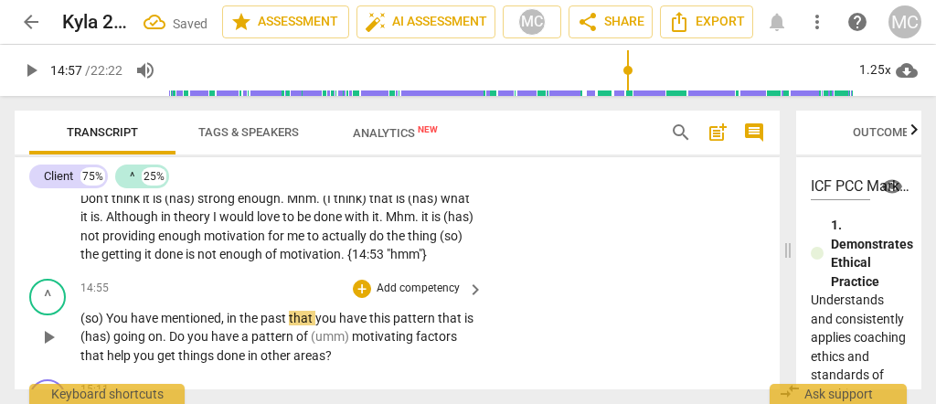
click at [286, 311] on span "past" at bounding box center [275, 318] width 28 height 15
click at [268, 311] on span "past" at bounding box center [275, 318] width 28 height 15
click at [268, 311] on span "past," at bounding box center [276, 318] width 31 height 15
click at [293, 311] on span "that" at bounding box center [305, 318] width 27 height 15
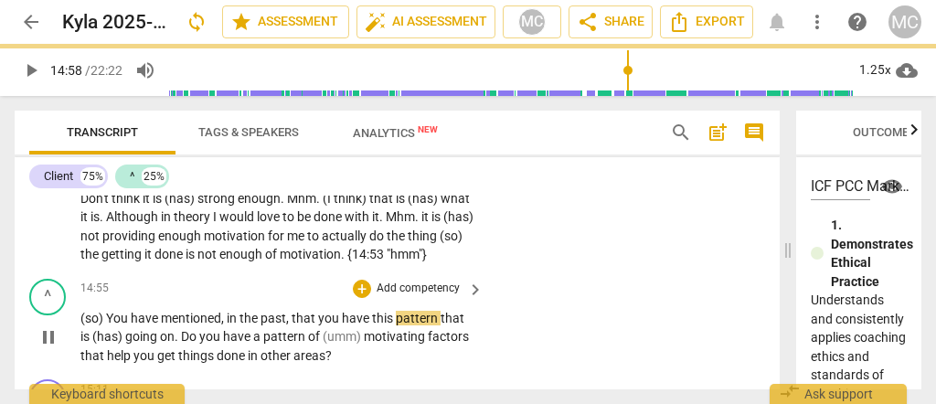
click at [293, 311] on span "that" at bounding box center [305, 318] width 27 height 15
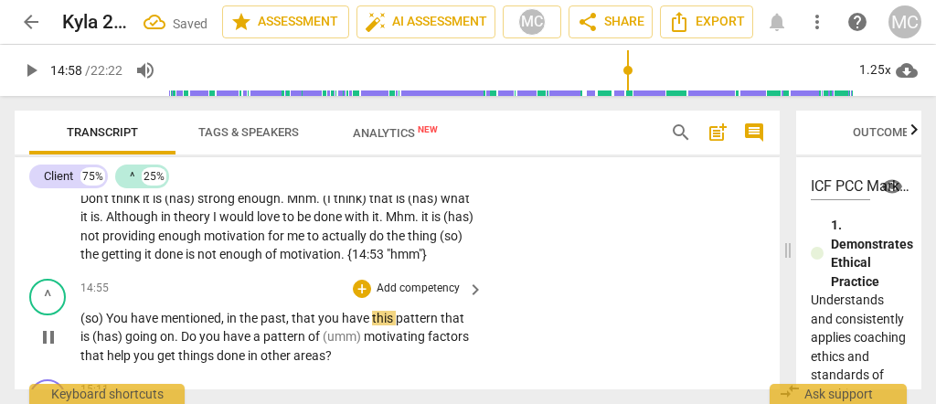
click at [302, 311] on span "that" at bounding box center [305, 318] width 27 height 15
click at [318, 311] on span "you" at bounding box center [330, 318] width 24 height 15
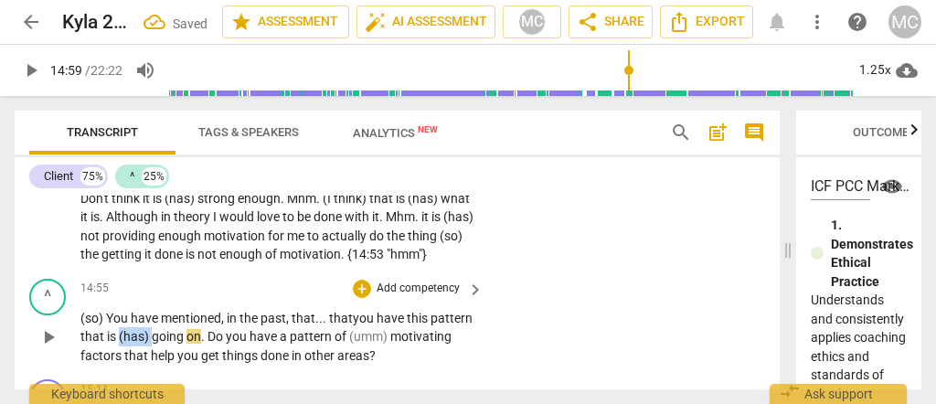
drag, startPoint x: 197, startPoint y: 324, endPoint x: 163, endPoint y: 327, distance: 34.0
click at [163, 327] on p "(so) Y ou have mentioned, in the past, that... that you have this pattern that …" at bounding box center [277, 337] width 394 height 57
click at [154, 329] on span "going" at bounding box center [136, 336] width 35 height 15
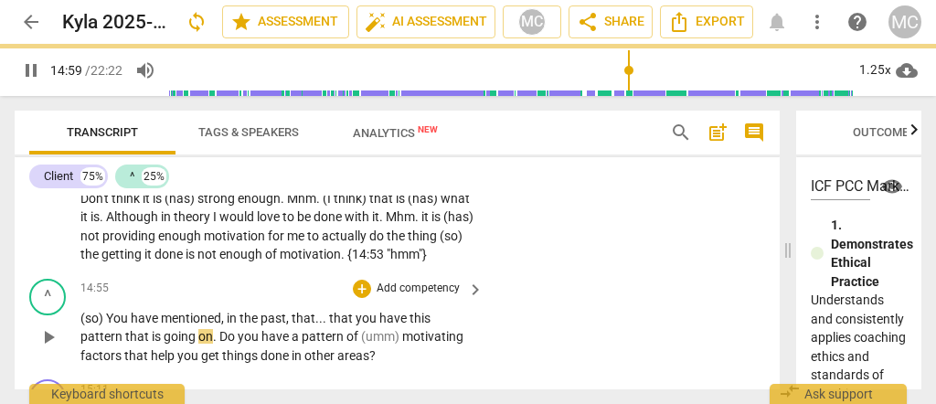
click at [216, 271] on div "^ play_arrow pause 14:55 + Add competency keyboard_arrow_right (so) You have me…" at bounding box center [397, 321] width 765 height 101
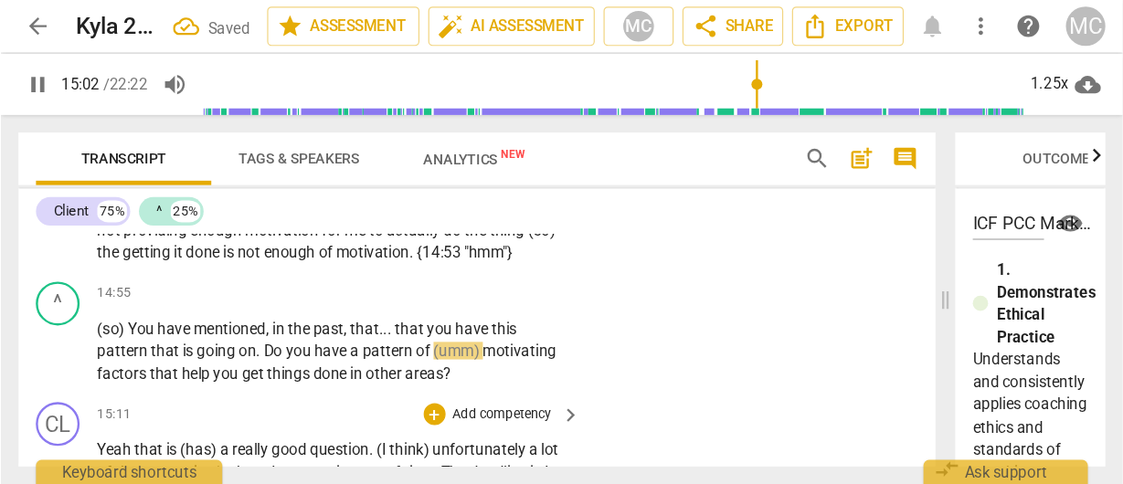
scroll to position [5801, 0]
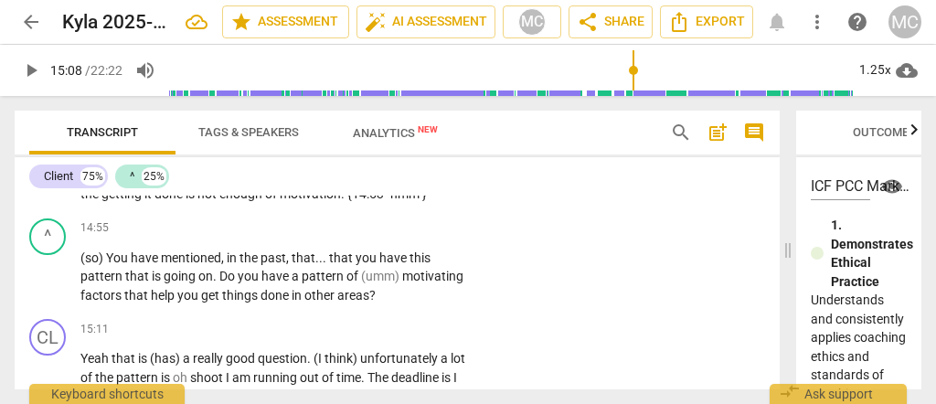
click at [399, 220] on p "Add competency" at bounding box center [418, 228] width 87 height 16
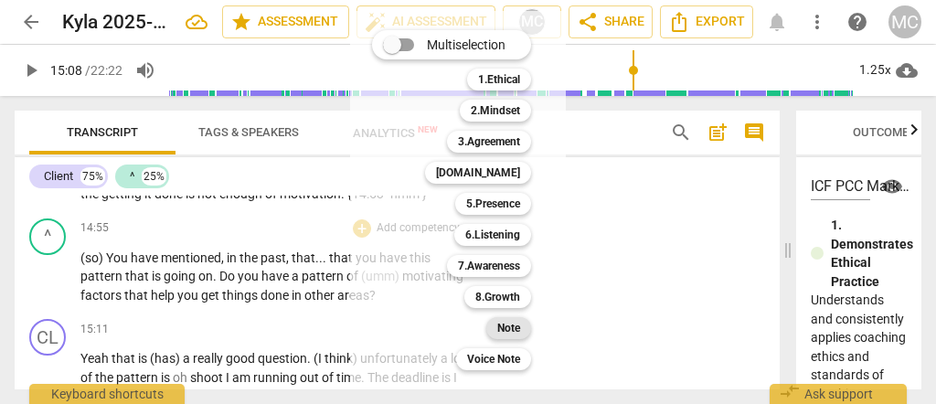
click at [511, 326] on b "Note" at bounding box center [508, 328] width 23 height 22
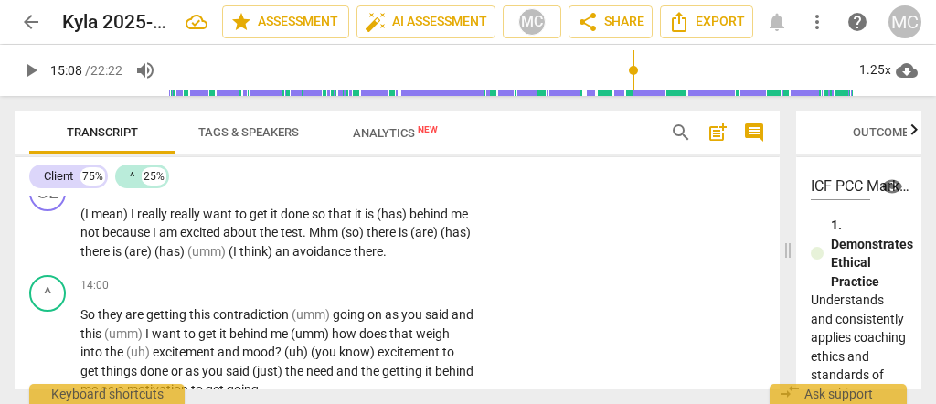
scroll to position [5485, 0]
click at [293, 245] on span "an" at bounding box center [283, 252] width 17 height 15
click at [81, 308] on span "So" at bounding box center [88, 315] width 17 height 15
click at [354, 245] on span "avoidance" at bounding box center [323, 252] width 61 height 15
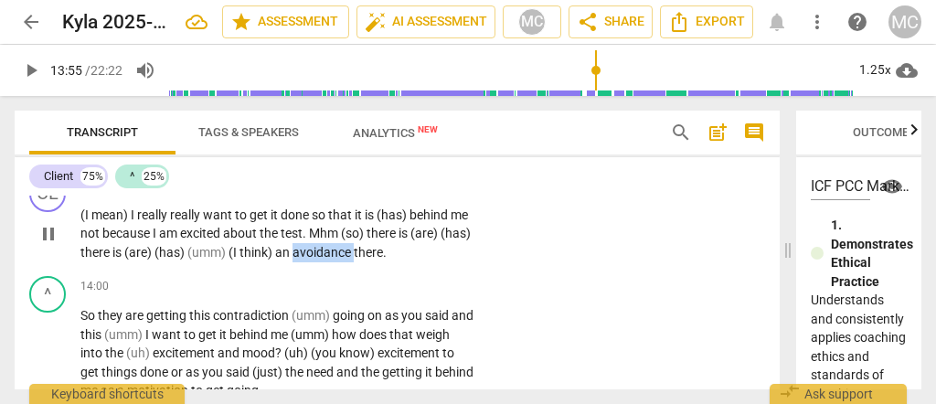
click at [354, 245] on span "avoidance" at bounding box center [323, 252] width 61 height 15
click at [383, 245] on span "there" at bounding box center [368, 252] width 29 height 15
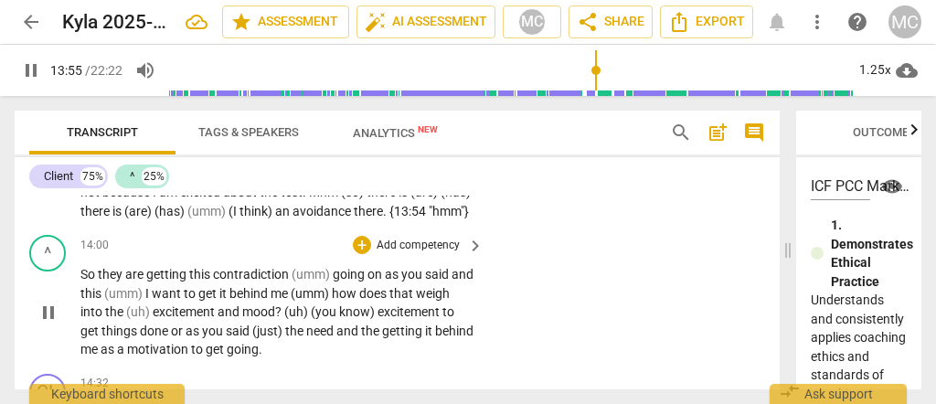
scroll to position [5545, 0]
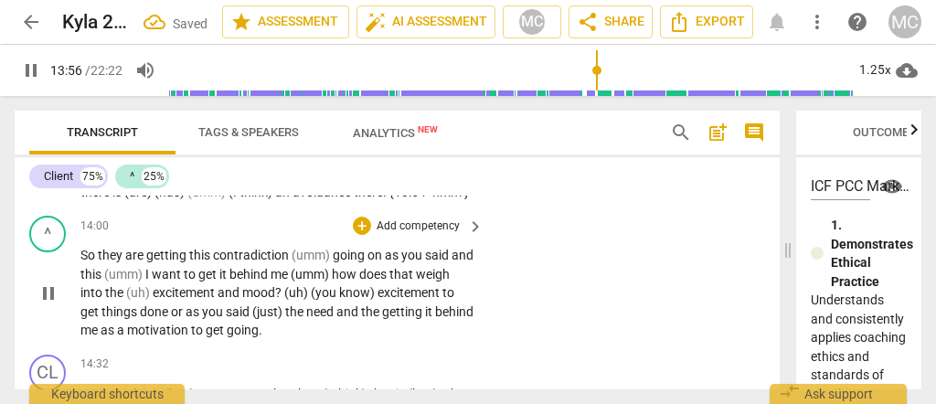
click at [82, 260] on span "So" at bounding box center [88, 255] width 17 height 15
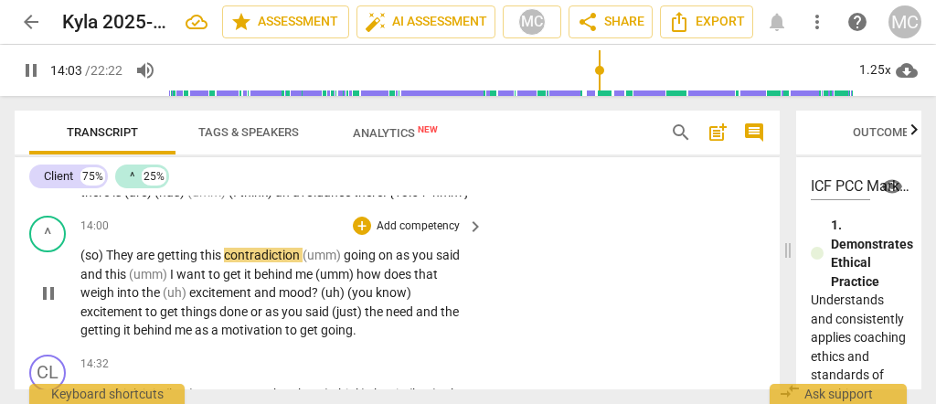
click at [114, 261] on span "hey" at bounding box center [124, 255] width 23 height 15
click at [116, 262] on span "hey" at bounding box center [124, 255] width 23 height 15
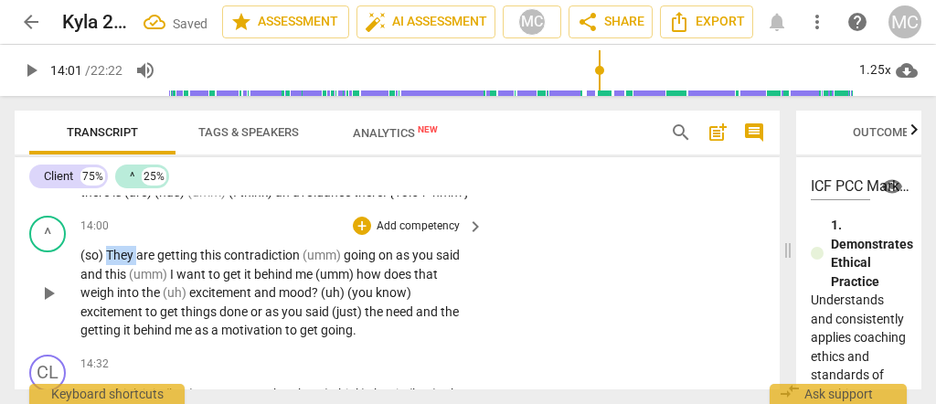
click at [116, 262] on span "hey" at bounding box center [124, 255] width 23 height 15
click at [391, 262] on span "on" at bounding box center [386, 255] width 17 height 15
click at [464, 260] on p "(so) T hey are getting this contradiction (umm) going on, as you said and this …" at bounding box center [277, 293] width 394 height 94
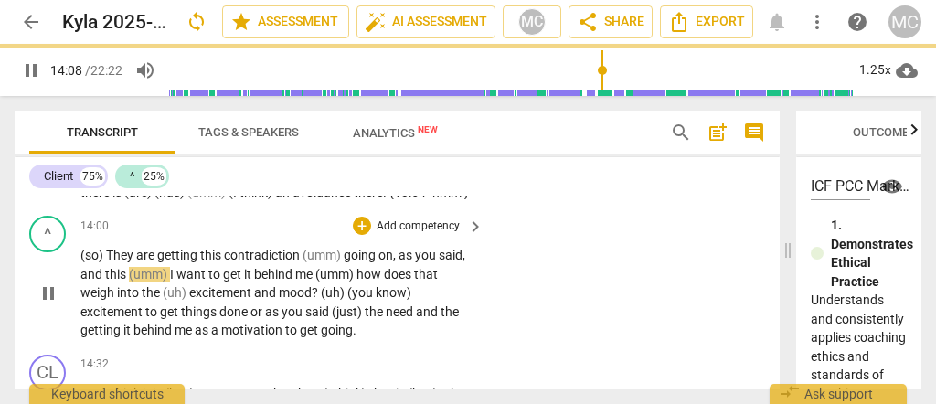
click at [129, 282] on span "(umm)" at bounding box center [149, 274] width 41 height 15
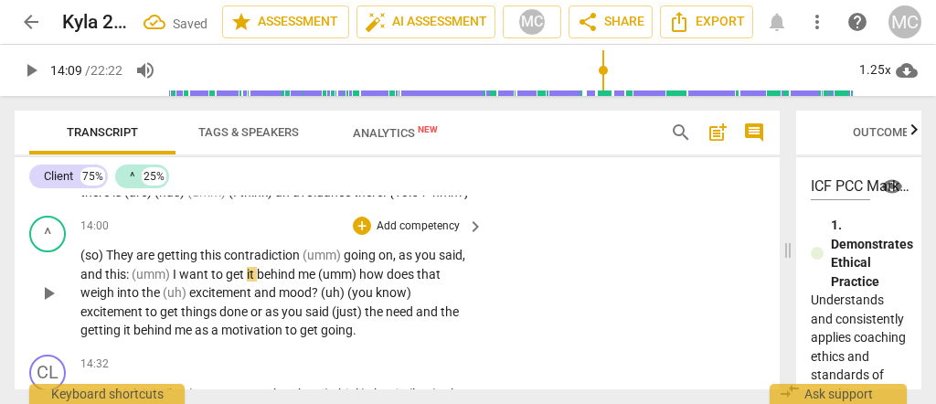
click at [172, 277] on p "(so) They are getting this contradiction (umm) going on , as you said , and thi…" at bounding box center [277, 293] width 394 height 94
paste p
click at [322, 277] on span "me" at bounding box center [312, 274] width 20 height 15
click at [329, 282] on span "me«»" at bounding box center [318, 274] width 33 height 15
click at [668, 281] on div "^ play_arrow pause 14:00 + Add competency keyboard_arrow_right (so) They are ge…" at bounding box center [397, 277] width 765 height 139
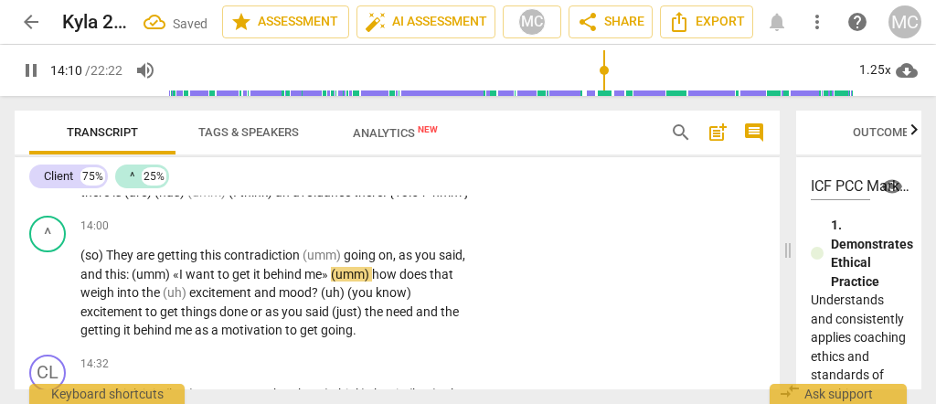
click at [331, 280] on span "me»" at bounding box center [317, 274] width 27 height 15
click at [381, 277] on span "how" at bounding box center [383, 274] width 27 height 15
click at [392, 274] on span "How" at bounding box center [384, 274] width 29 height 15
click at [319, 300] on span "?" at bounding box center [316, 292] width 9 height 15
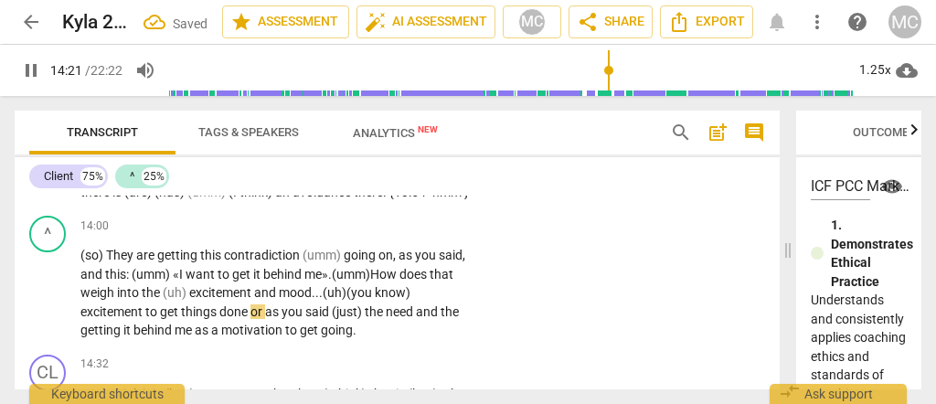
click at [254, 319] on span "or" at bounding box center [257, 311] width 15 height 15
click at [332, 317] on span "said" at bounding box center [318, 311] width 27 height 15
click at [347, 319] on span "(just)" at bounding box center [351, 311] width 33 height 15
click at [399, 330] on p "(so) They are getting this contradiction (umm) going on , as you said , and thi…" at bounding box center [277, 293] width 394 height 94
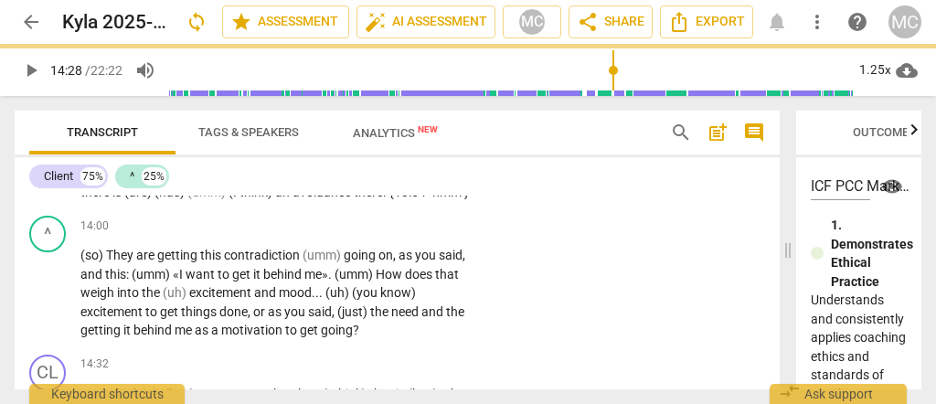
click at [392, 232] on p "Add competency" at bounding box center [418, 226] width 87 height 16
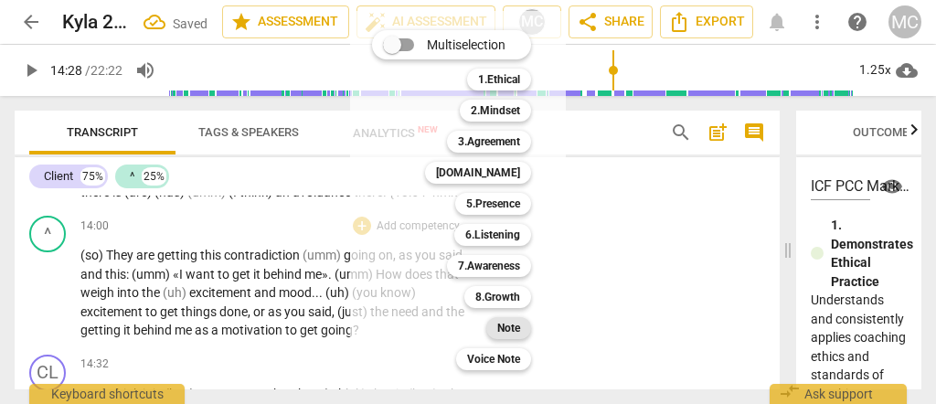
click at [520, 336] on b "Note" at bounding box center [508, 328] width 23 height 22
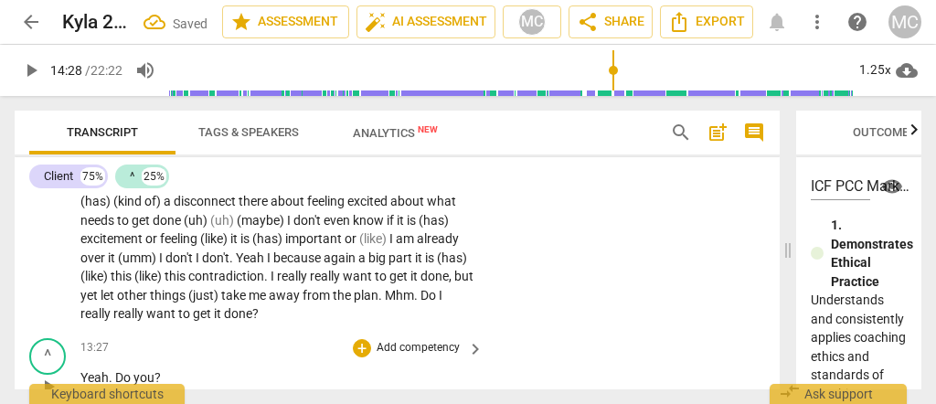
scroll to position [5179, 0]
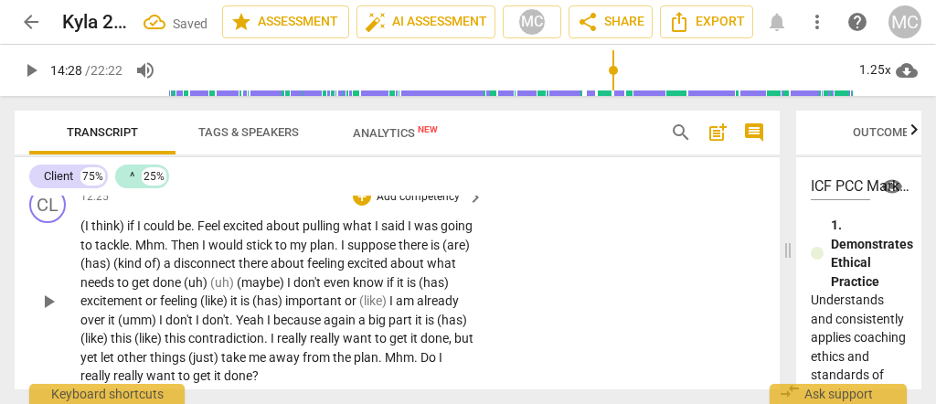
click at [146, 368] on span "really" at bounding box center [129, 375] width 33 height 15
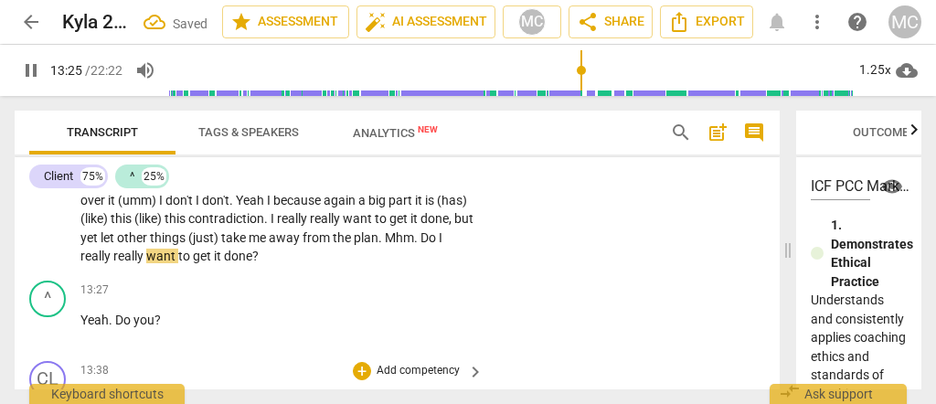
scroll to position [5302, 0]
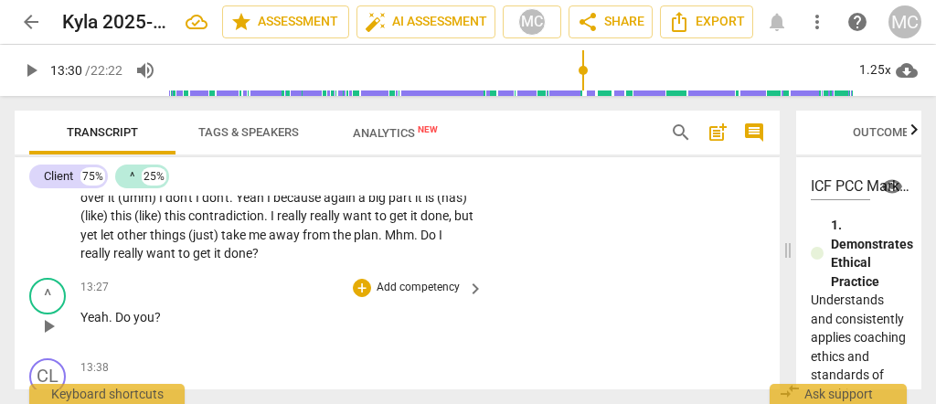
click at [95, 310] on span "Yeah" at bounding box center [94, 317] width 28 height 15
click at [84, 310] on span "Yeah" at bounding box center [94, 317] width 28 height 15
click at [79, 314] on div "play_arrow pause" at bounding box center [57, 326] width 47 height 24
click at [81, 310] on span "Yeah" at bounding box center [94, 317] width 28 height 15
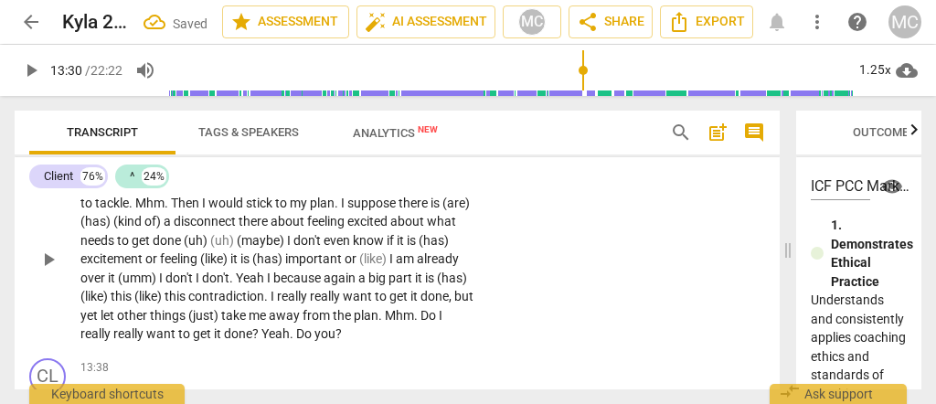
click at [146, 326] on span "really" at bounding box center [129, 333] width 33 height 15
click at [290, 326] on span "Yeah" at bounding box center [275, 333] width 28 height 15
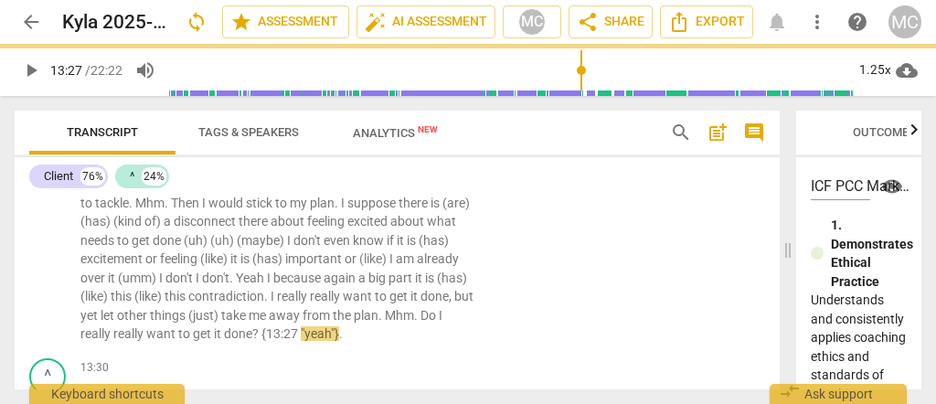
scroll to position [5302, 0]
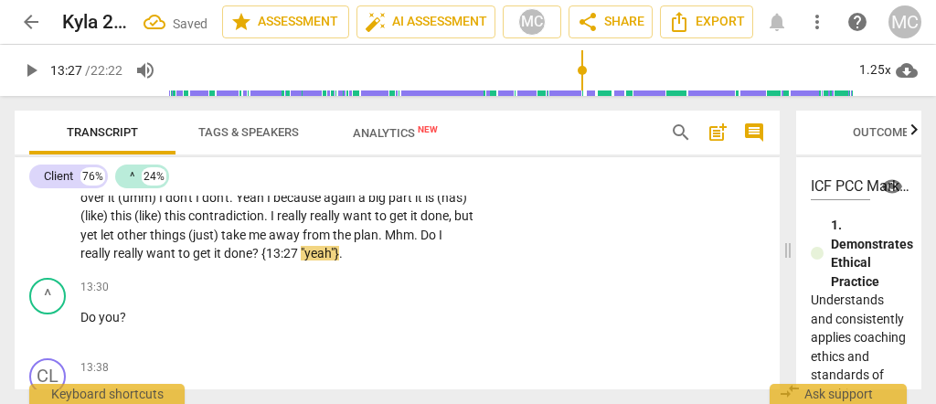
click at [421, 240] on p "(I think) if I could be . Feel excited about pulling what I said I was going to…" at bounding box center [277, 178] width 394 height 169
click at [111, 310] on span "you" at bounding box center [109, 317] width 21 height 15
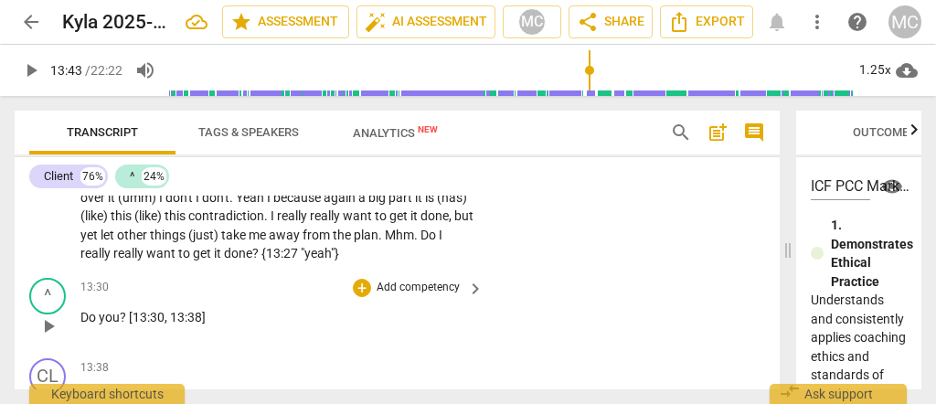
click at [407, 280] on p "Add competency" at bounding box center [418, 288] width 87 height 16
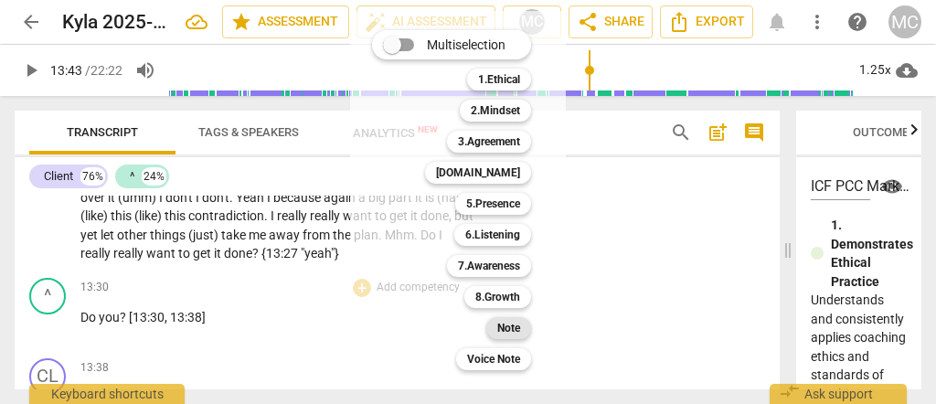
click at [502, 328] on b "Note" at bounding box center [508, 328] width 23 height 22
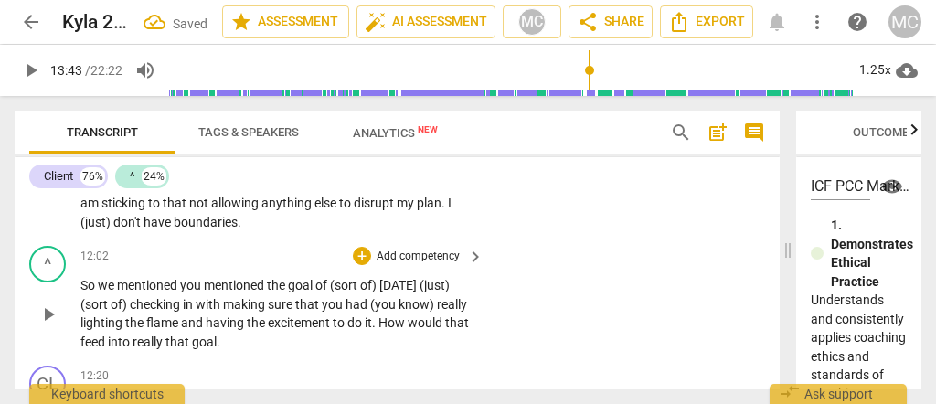
scroll to position [4814, 0]
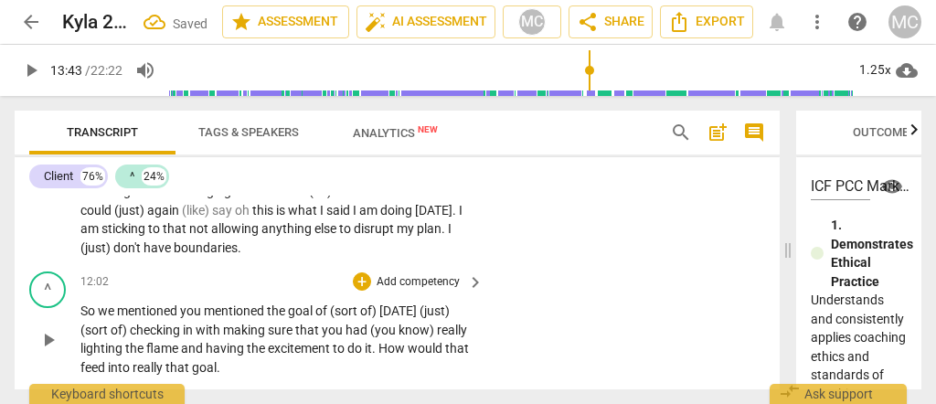
click at [122, 360] on span "into" at bounding box center [120, 367] width 25 height 15
click at [144, 240] on span "don't" at bounding box center [128, 247] width 30 height 15
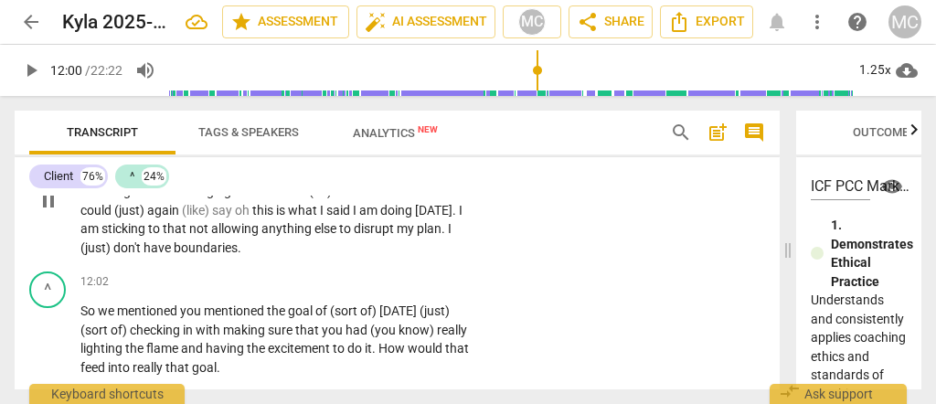
click at [238, 240] on span "boundaries" at bounding box center [206, 247] width 64 height 15
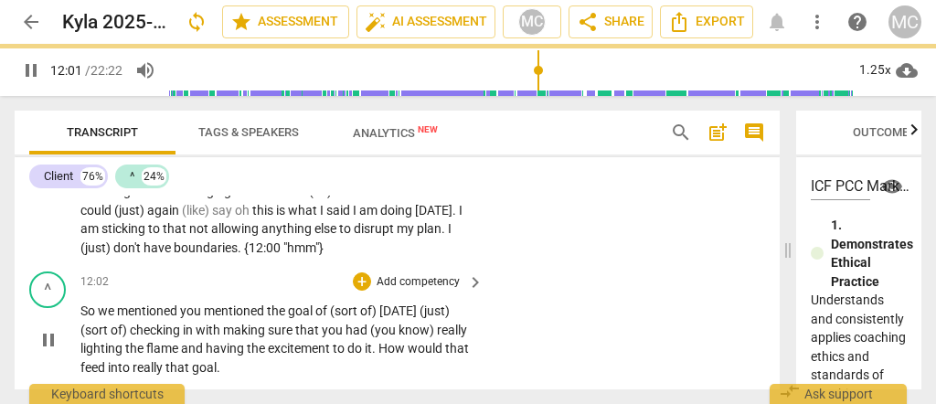
click at [95, 303] on span "So" at bounding box center [88, 310] width 17 height 15
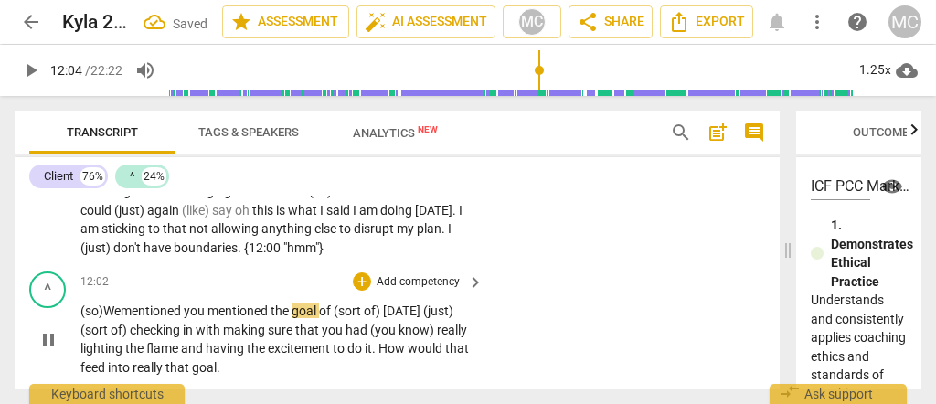
click at [165, 303] on span "mentioned" at bounding box center [152, 310] width 63 height 15
click at [184, 303] on span "mentioned" at bounding box center [152, 310] width 63 height 15
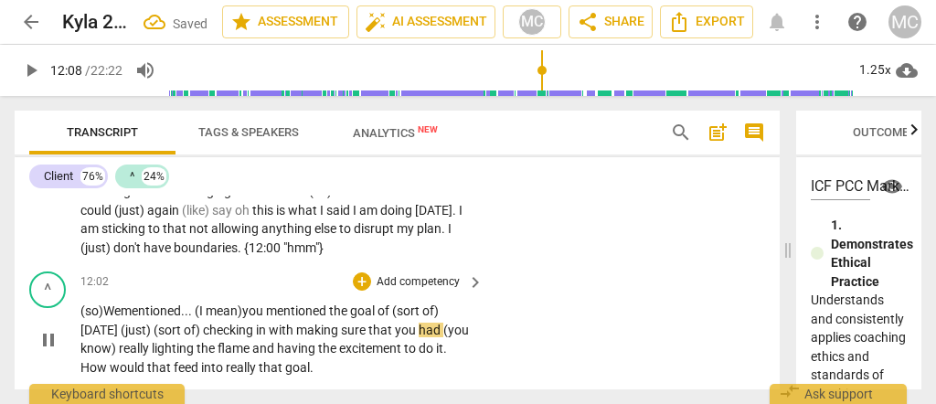
click at [280, 323] on span "with" at bounding box center [282, 330] width 27 height 15
click at [324, 323] on span "making" at bounding box center [318, 330] width 45 height 15
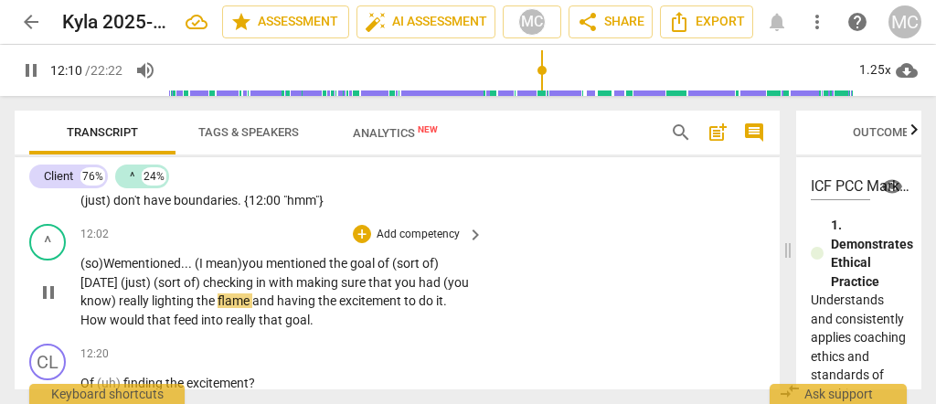
scroll to position [4875, 0]
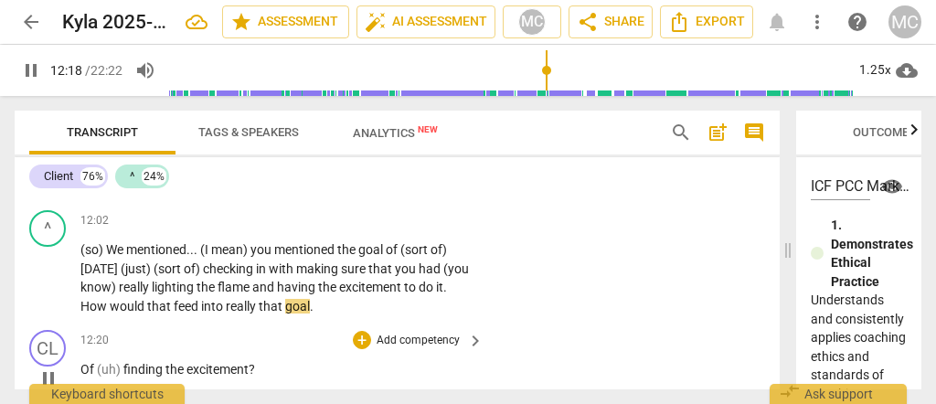
click at [81, 362] on span "Of" at bounding box center [88, 369] width 16 height 15
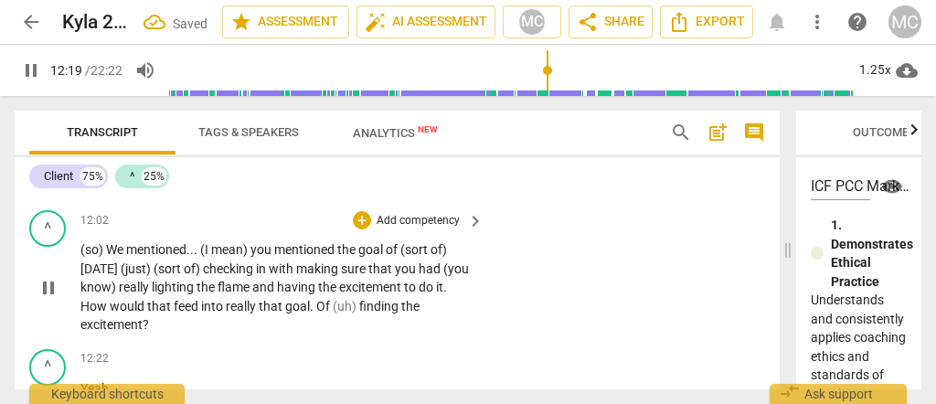
click at [316, 299] on span "Of" at bounding box center [324, 306] width 16 height 15
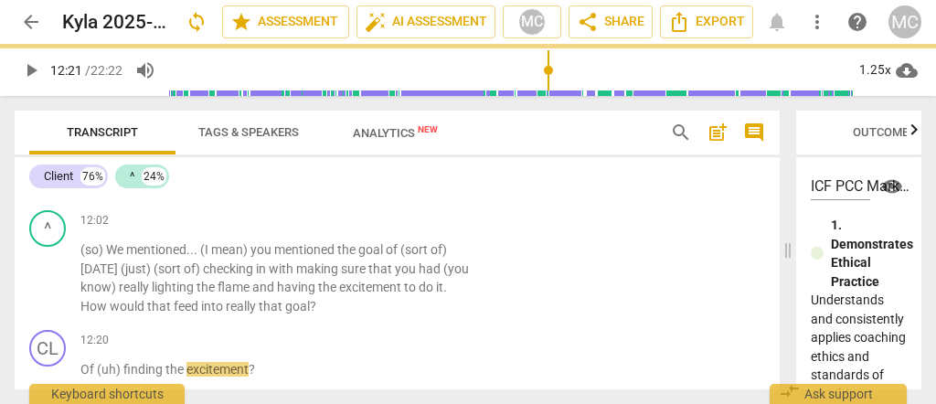
scroll to position [4936, 0]
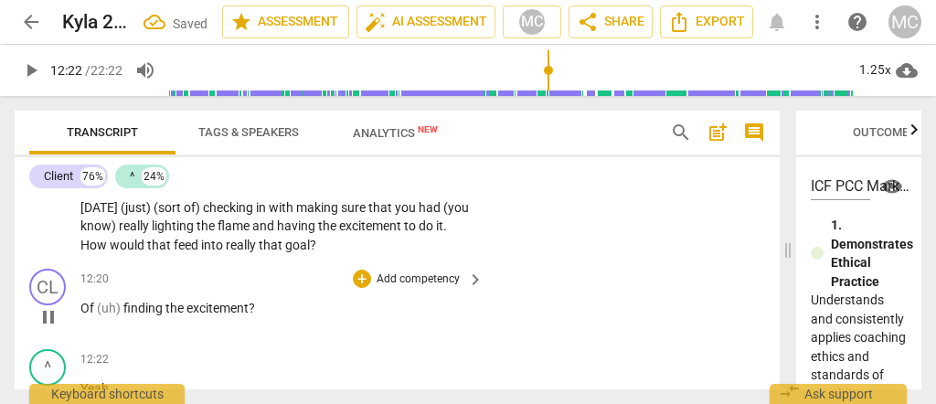
click at [84, 301] on span "Of" at bounding box center [88, 308] width 16 height 15
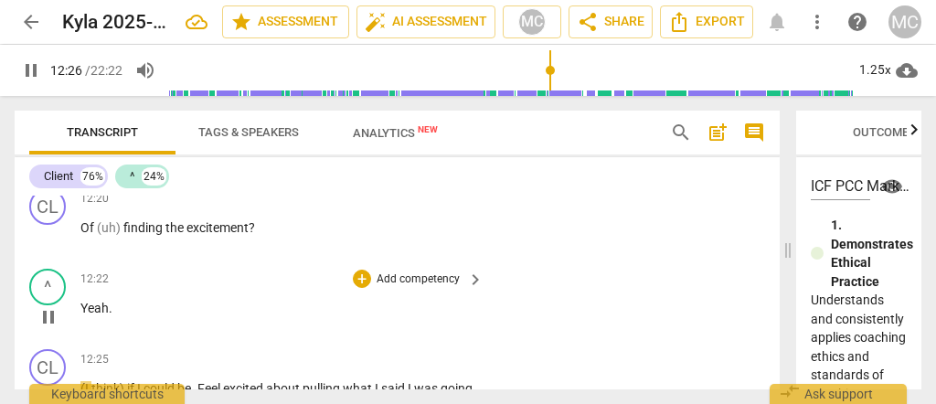
scroll to position [4996, 0]
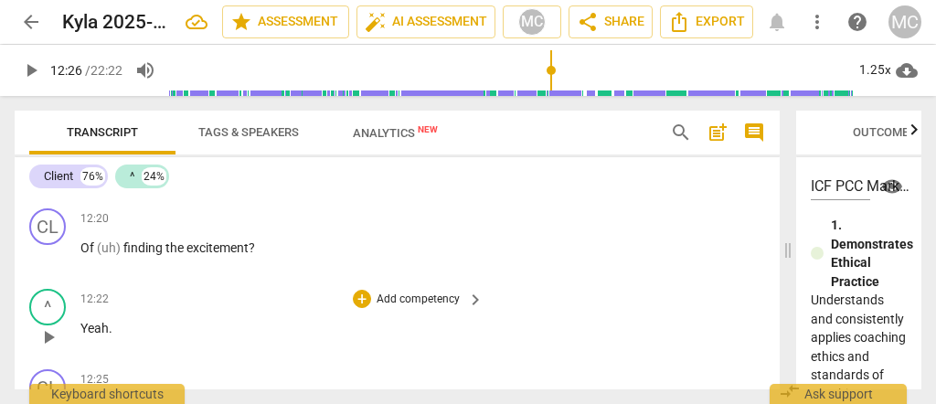
click at [81, 321] on span "Yeah" at bounding box center [94, 328] width 28 height 15
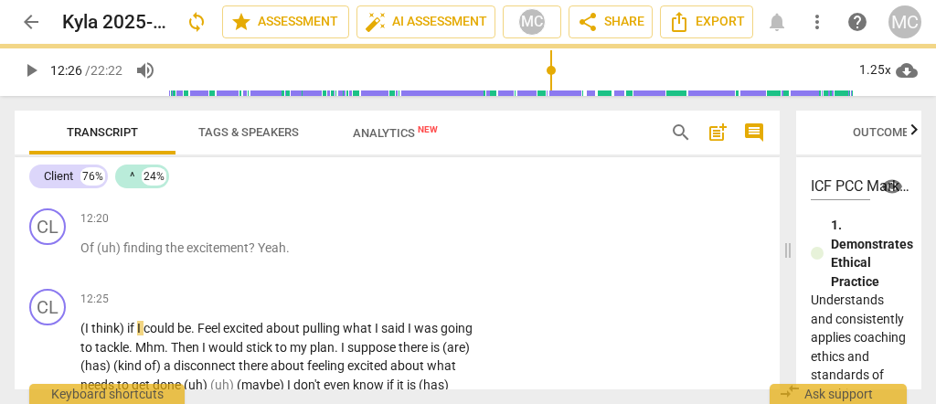
scroll to position [4917, 0]
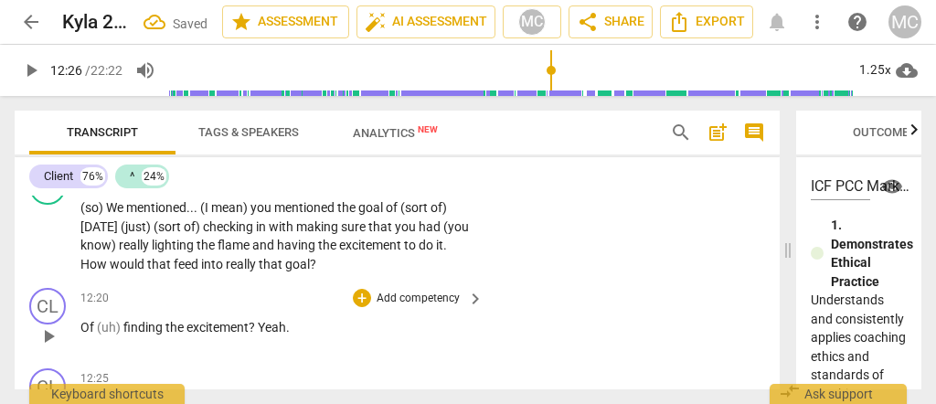
click at [90, 320] on span "Of" at bounding box center [88, 327] width 16 height 15
click at [119, 320] on span "(uh)" at bounding box center [110, 327] width 27 height 15
click at [231, 320] on span "Yeah" at bounding box center [245, 327] width 28 height 15
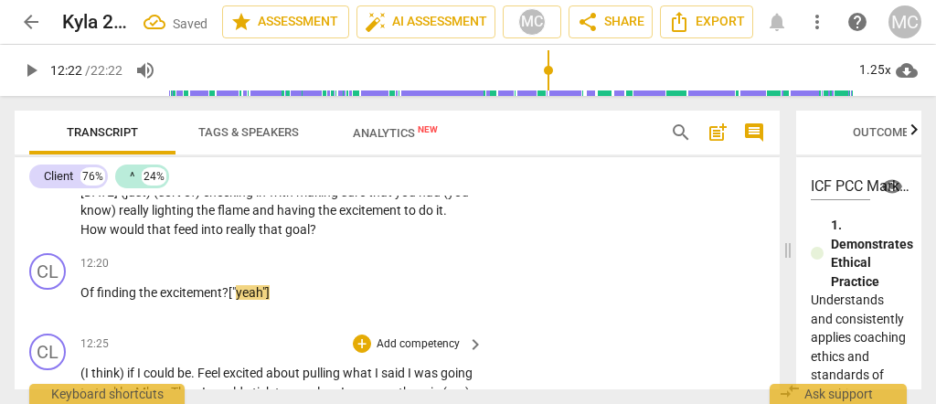
scroll to position [4977, 0]
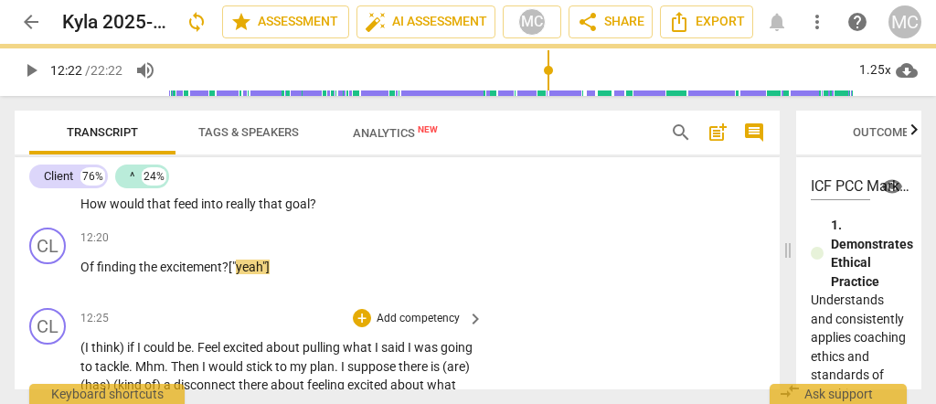
click at [441, 346] on span "going" at bounding box center [457, 347] width 32 height 15
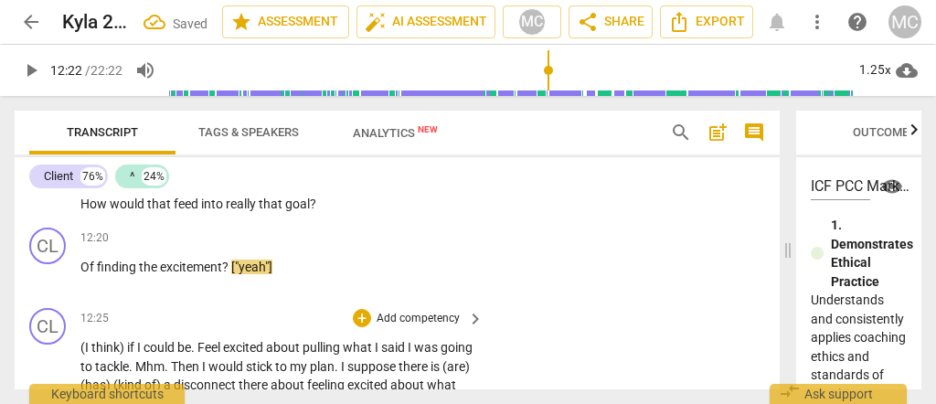
click at [104, 340] on span "think)" at bounding box center [109, 347] width 36 height 15
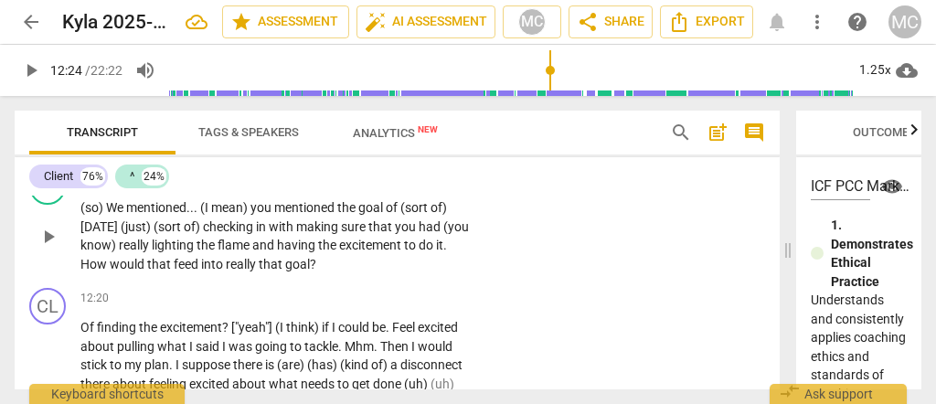
scroll to position [4856, 0]
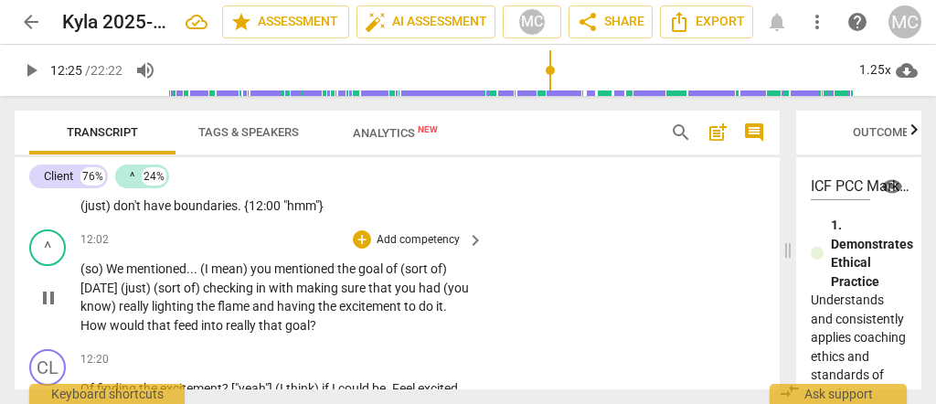
click at [308, 281] on span "making" at bounding box center [318, 288] width 45 height 15
click at [411, 232] on p "Add competency" at bounding box center [418, 240] width 87 height 16
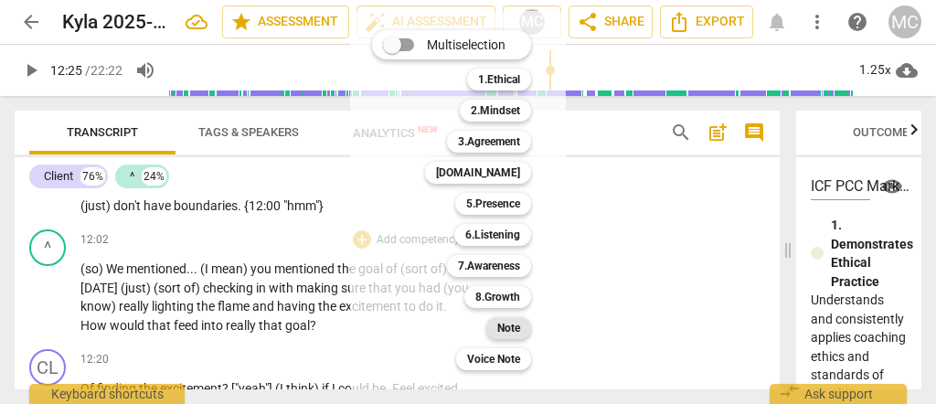
click at [508, 322] on b "Note" at bounding box center [508, 328] width 23 height 22
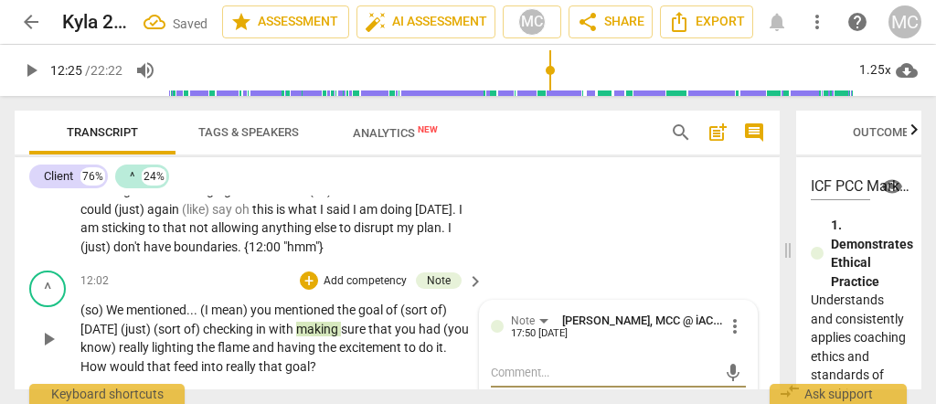
scroll to position [4794, 0]
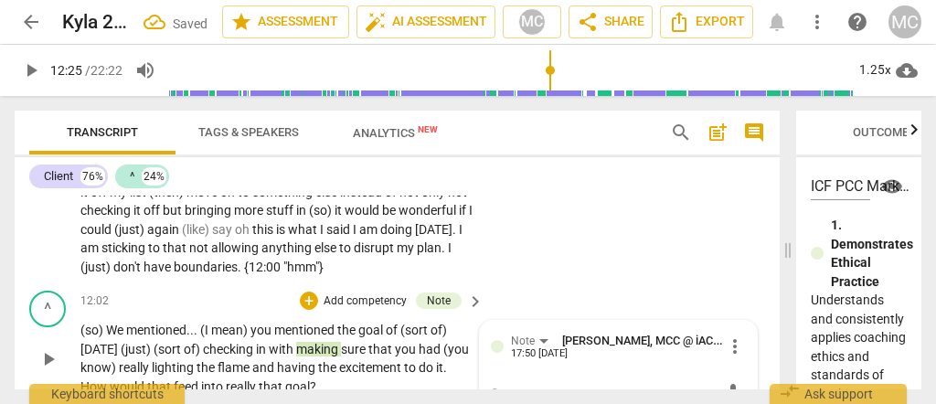
click at [262, 360] on span "and" at bounding box center [264, 367] width 25 height 15
click at [622, 334] on span "[PERSON_NAME], MCC @ iACT" at bounding box center [636, 341] width 158 height 14
click at [729, 335] on span "more_vert" at bounding box center [735, 346] width 22 height 22
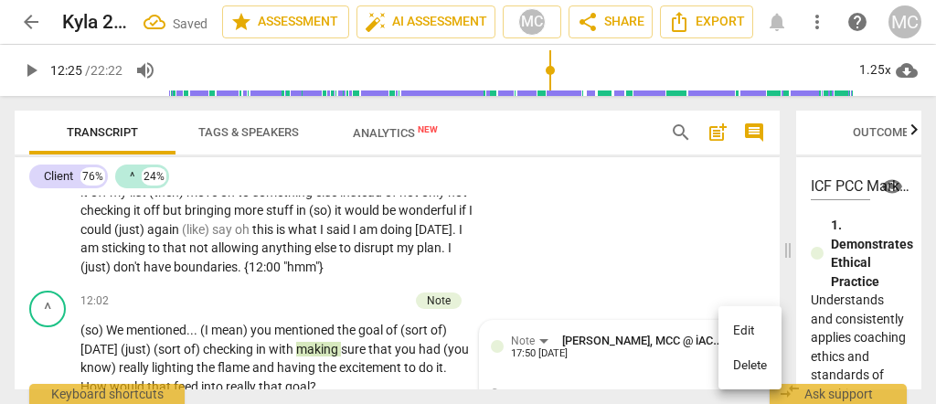
click at [748, 367] on li "Delete" at bounding box center [749, 365] width 63 height 35
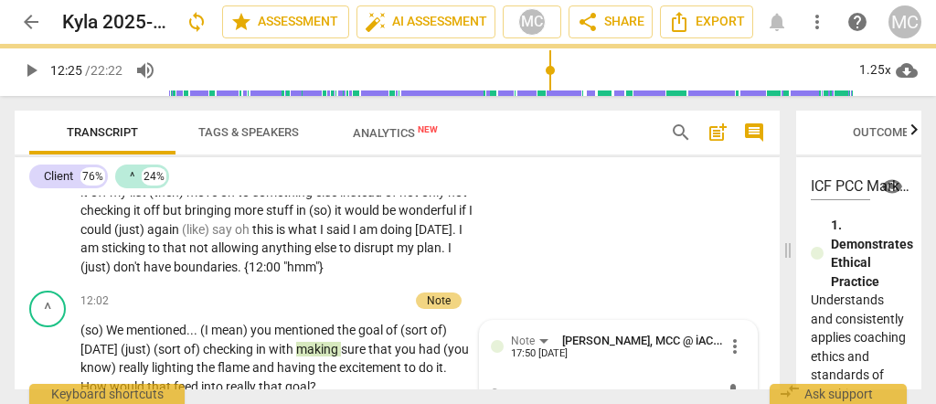
click at [280, 323] on span "mentioned" at bounding box center [305, 330] width 63 height 15
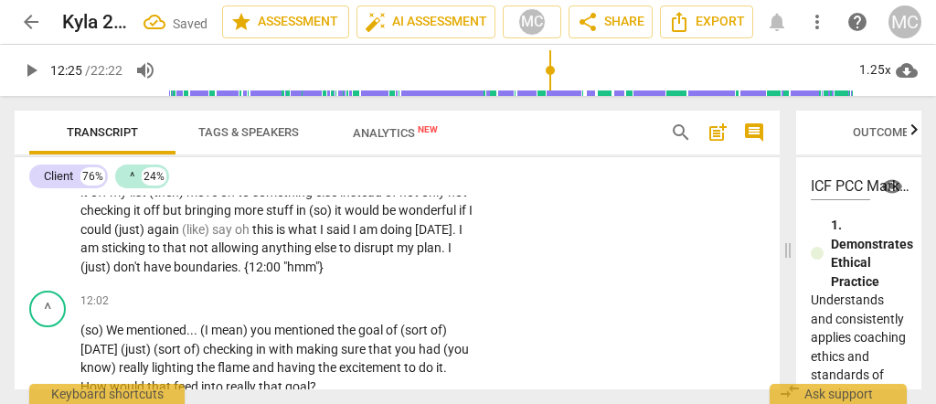
click at [415, 293] on p "Add competency" at bounding box center [418, 301] width 87 height 16
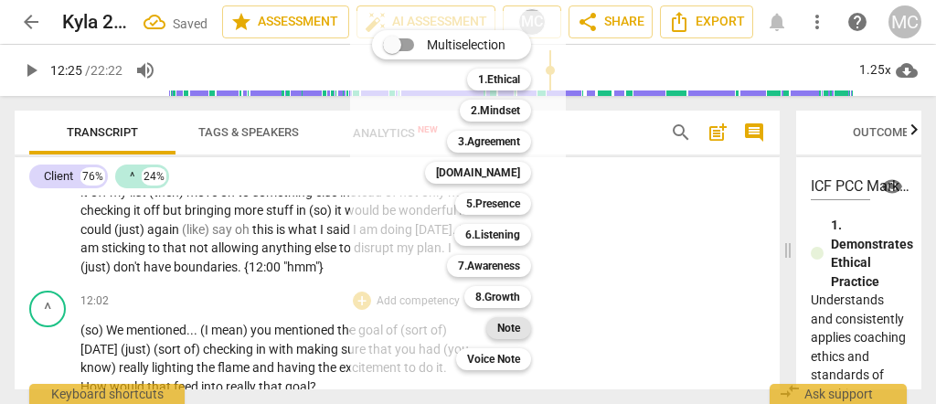
click at [502, 332] on b "Note" at bounding box center [508, 328] width 23 height 22
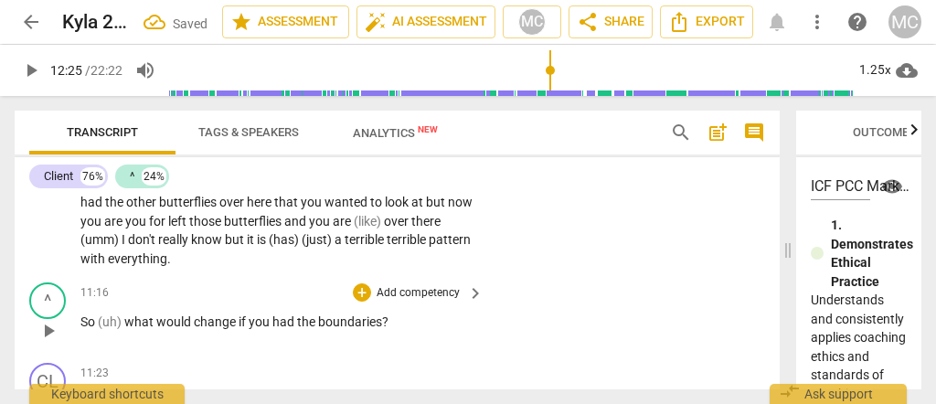
scroll to position [4551, 0]
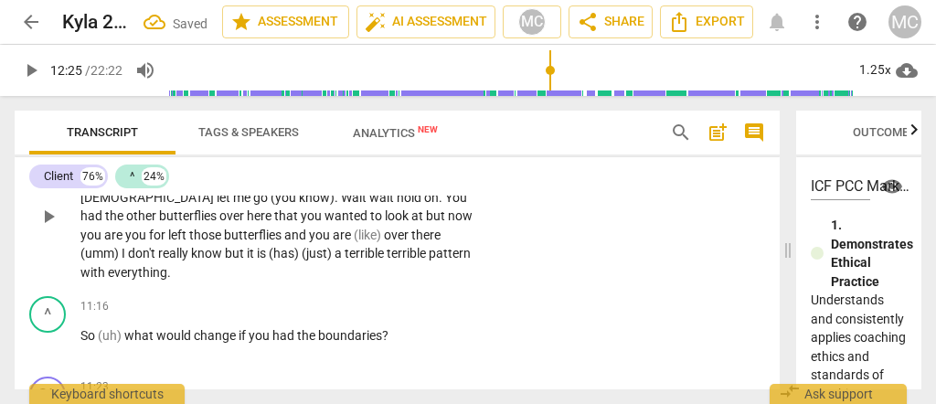
click at [302, 246] on span "(just)" at bounding box center [318, 253] width 33 height 15
click at [345, 246] on span "terrible" at bounding box center [366, 253] width 42 height 15
click at [429, 246] on span "pattern" at bounding box center [450, 253] width 42 height 15
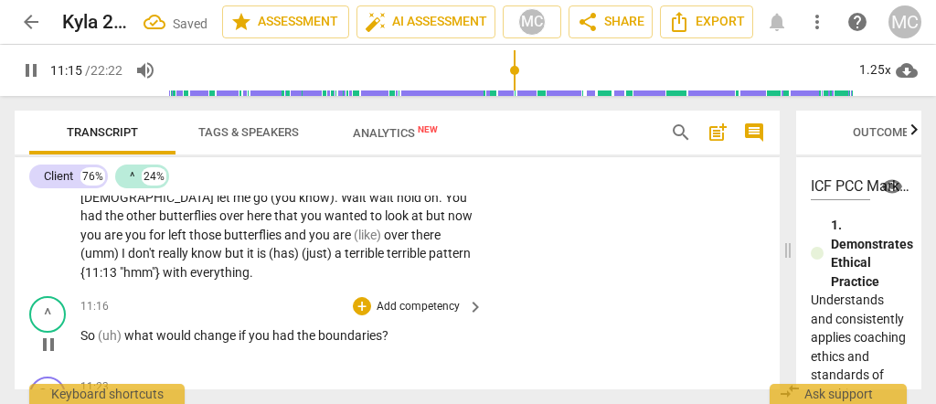
click at [81, 328] on span "So" at bounding box center [88, 335] width 17 height 15
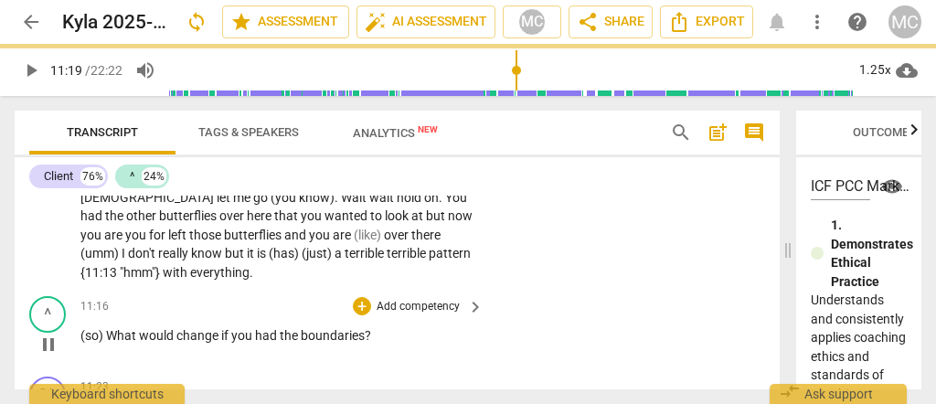
click at [413, 299] on p "Add competency" at bounding box center [418, 307] width 87 height 16
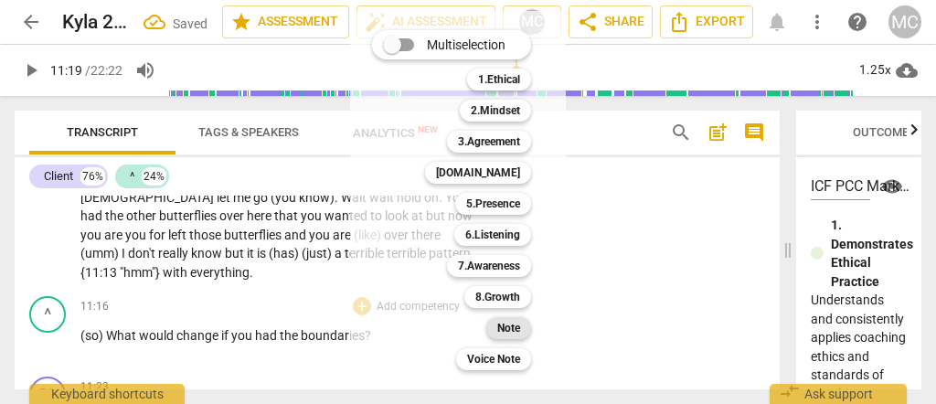
click at [504, 325] on b "Note" at bounding box center [508, 328] width 23 height 22
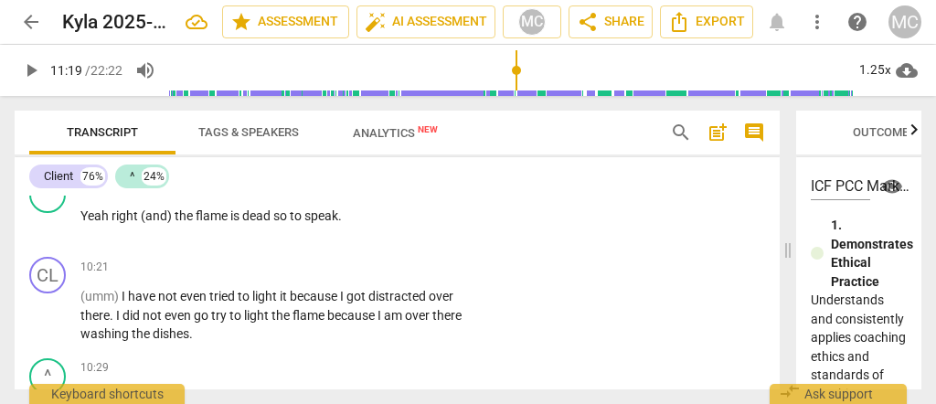
scroll to position [4191, 0]
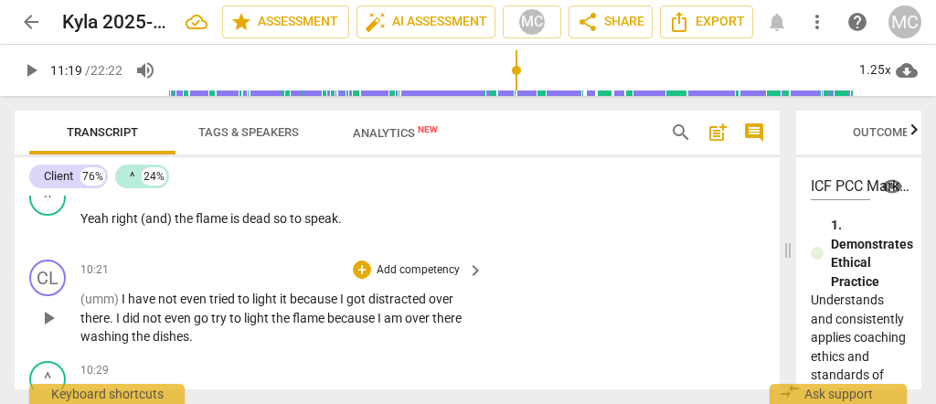
click at [167, 329] on span "dishes" at bounding box center [171, 336] width 37 height 15
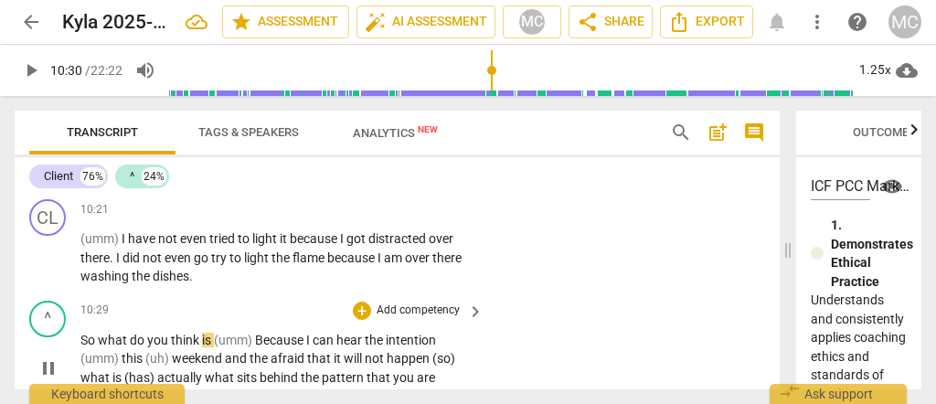
click at [81, 333] on span "So" at bounding box center [88, 340] width 17 height 15
click at [104, 269] on span "washing" at bounding box center [105, 276] width 51 height 15
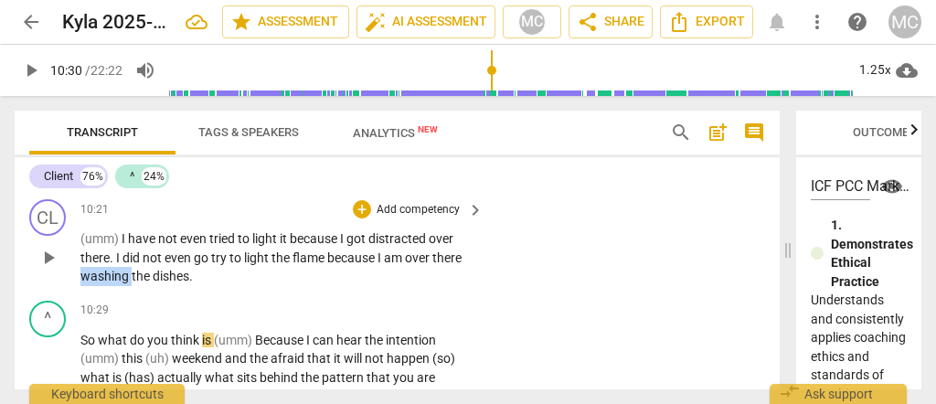
click at [104, 269] on span "washing" at bounding box center [105, 276] width 51 height 15
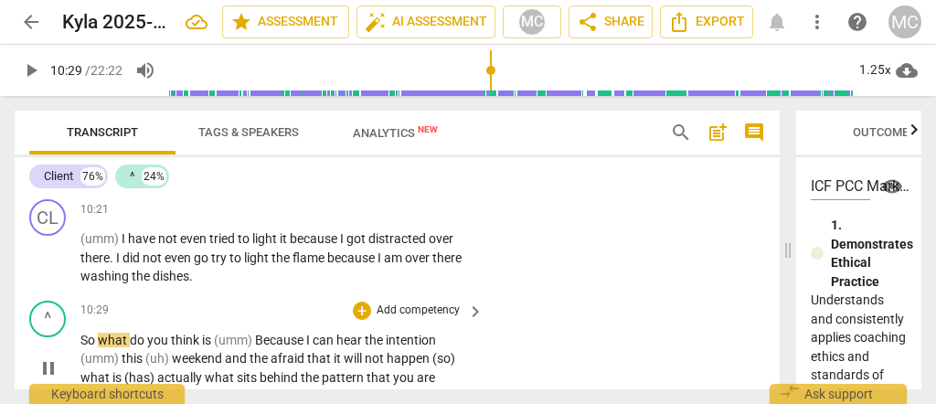
click at [82, 333] on span "So" at bounding box center [88, 340] width 17 height 15
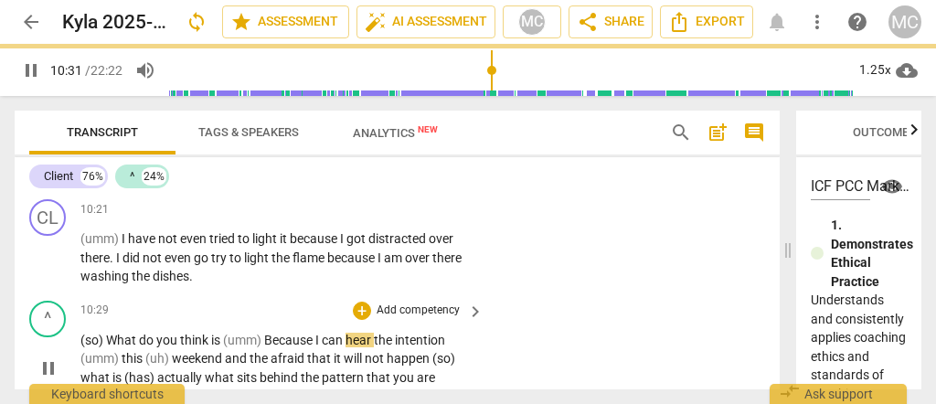
click at [222, 333] on span "is" at bounding box center [217, 340] width 12 height 15
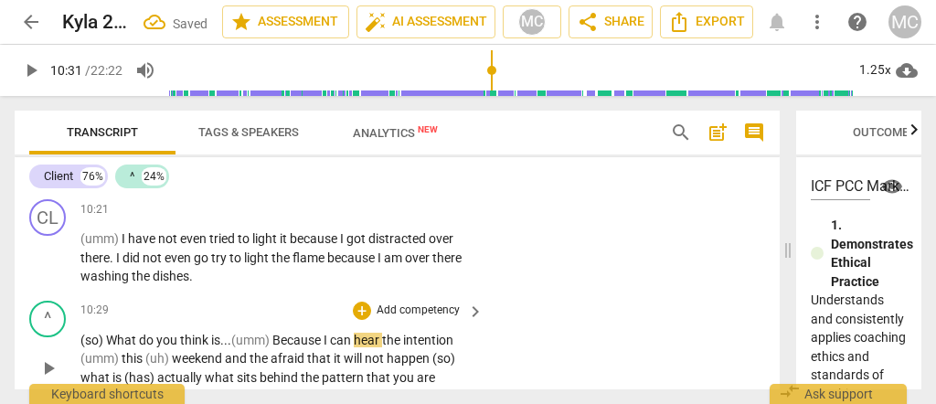
click at [276, 333] on span "Because" at bounding box center [297, 340] width 51 height 15
click at [276, 333] on span "because" at bounding box center [296, 340] width 48 height 15
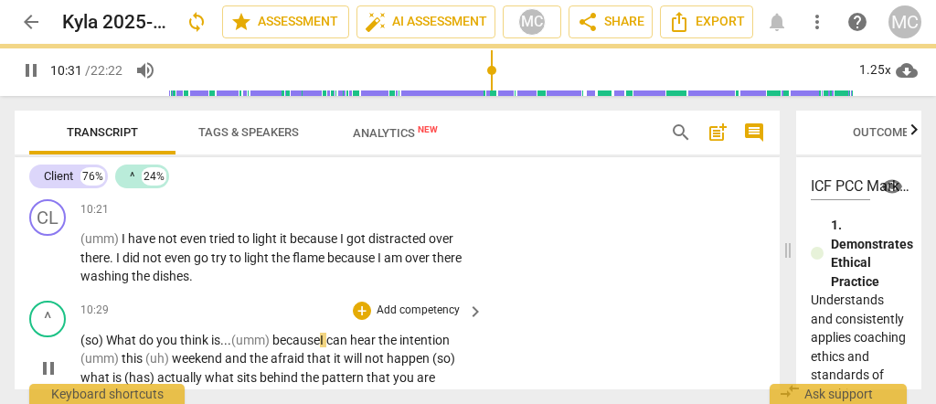
scroll to position [4313, 0]
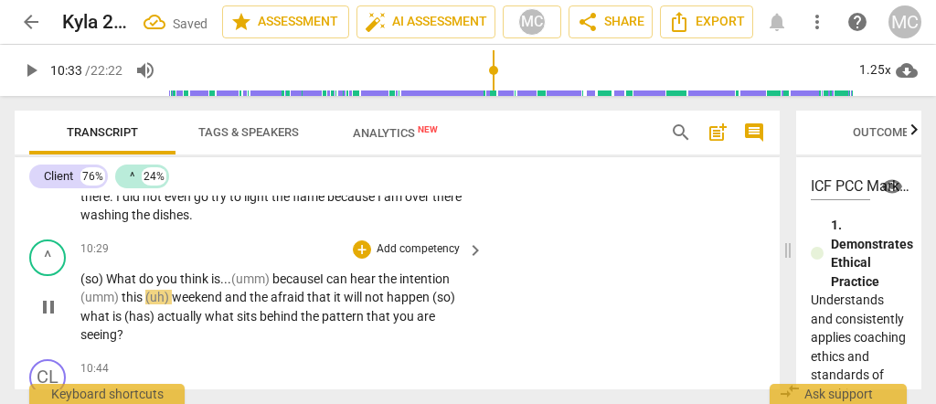
click at [420, 271] on span "intention" at bounding box center [424, 278] width 50 height 15
click at [117, 292] on span "(umm)" at bounding box center [100, 297] width 41 height 15
click at [239, 290] on span "weekend" at bounding box center [228, 297] width 53 height 15
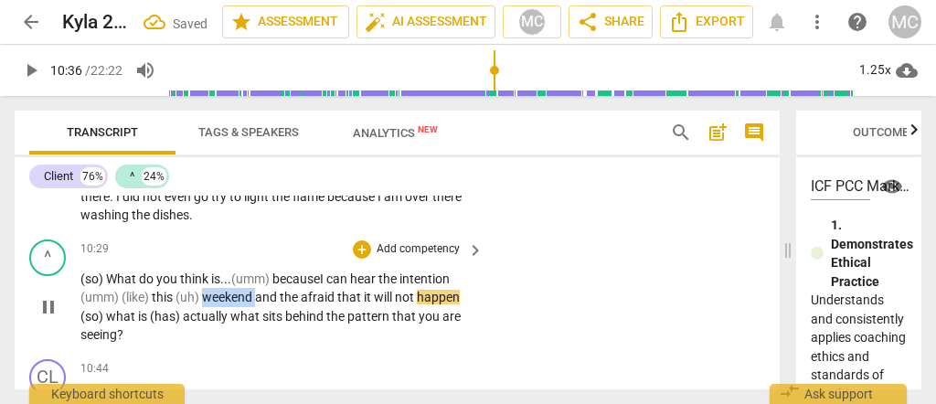
click at [239, 290] on span "weekend" at bounding box center [228, 297] width 53 height 15
click at [306, 290] on span "afraid" at bounding box center [319, 297] width 37 height 15
click at [342, 290] on span "afraid" at bounding box center [327, 297] width 37 height 15
click at [341, 290] on span "afraid" at bounding box center [327, 297] width 37 height 15
click at [425, 304] on span "happen" at bounding box center [446, 297] width 43 height 15
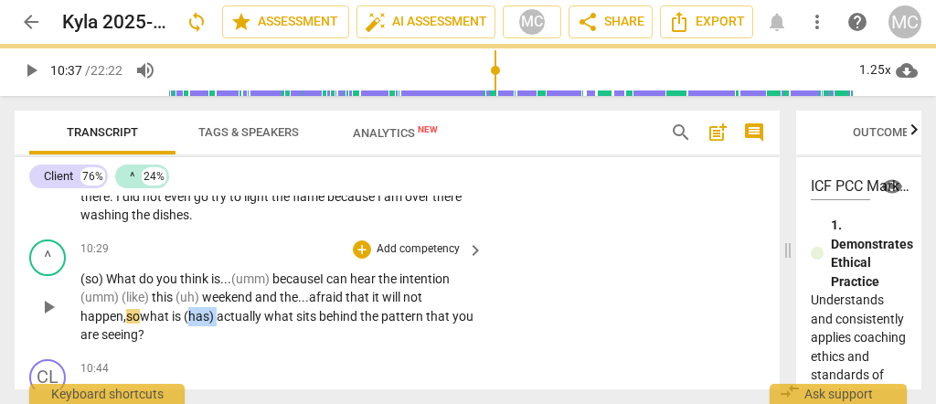
drag, startPoint x: 222, startPoint y: 303, endPoint x: 191, endPoint y: 306, distance: 31.2
click at [191, 306] on p "(so) W hat do you think is... (umm) because I can hear the intention (umm) (lik…" at bounding box center [277, 307] width 394 height 75
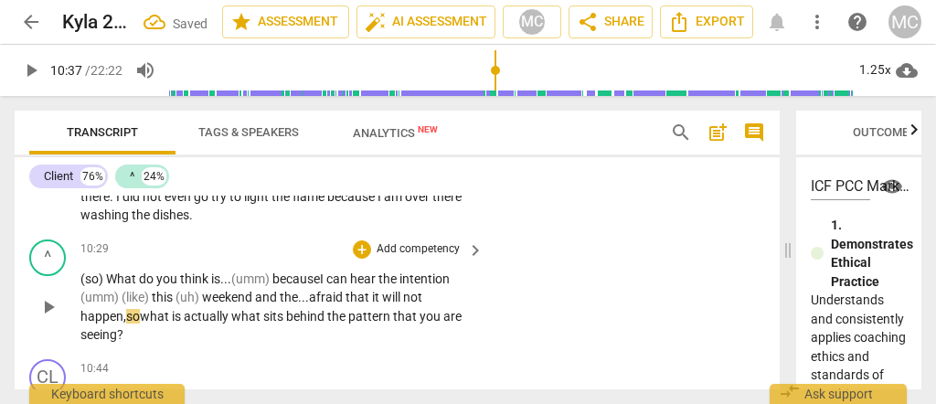
click at [195, 309] on span "actually" at bounding box center [208, 316] width 48 height 15
click at [149, 309] on span "what" at bounding box center [156, 316] width 32 height 15
click at [263, 309] on span "what" at bounding box center [247, 316] width 32 height 15
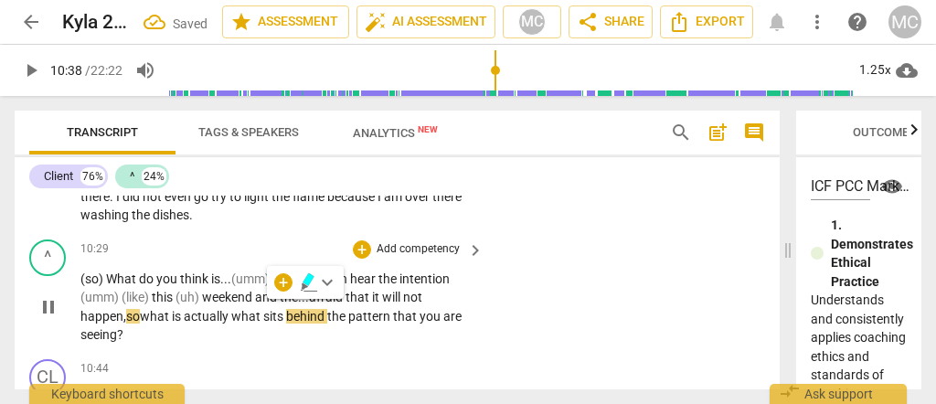
click at [239, 309] on span "what" at bounding box center [247, 316] width 32 height 15
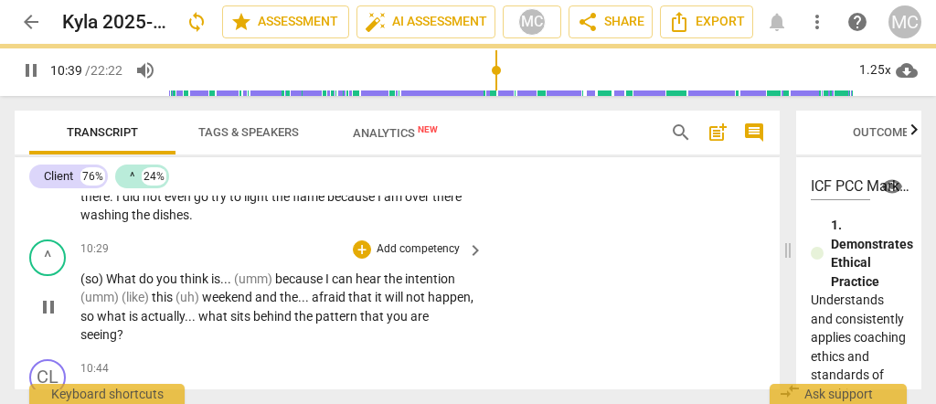
click at [597, 303] on div "^ play_arrow pause 10:29 + Add competency keyboard_arrow_right (so) What do you…" at bounding box center [397, 292] width 765 height 120
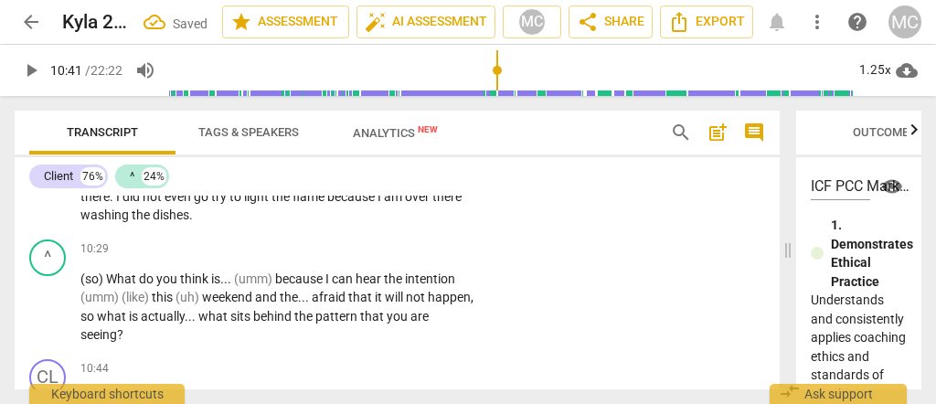
click at [394, 241] on p "Add competency" at bounding box center [418, 249] width 87 height 16
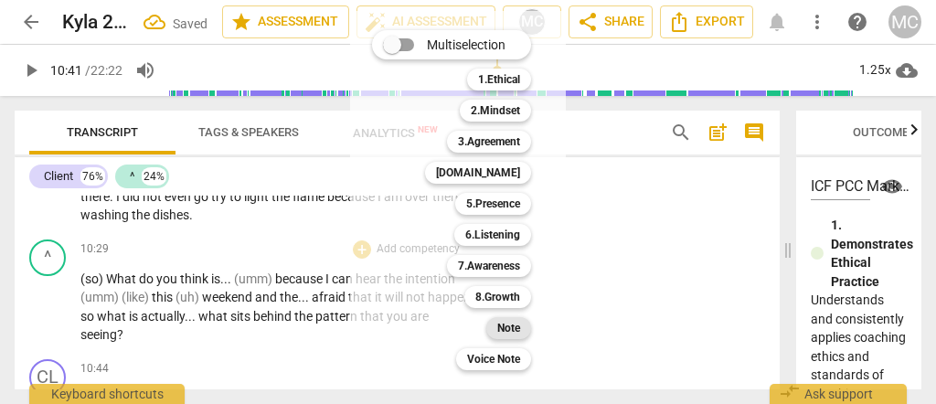
click at [504, 320] on b "Note" at bounding box center [508, 328] width 23 height 22
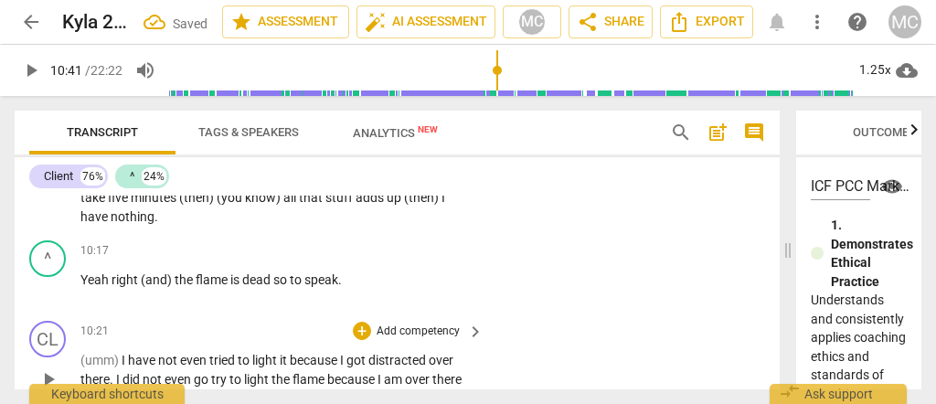
scroll to position [4069, 0]
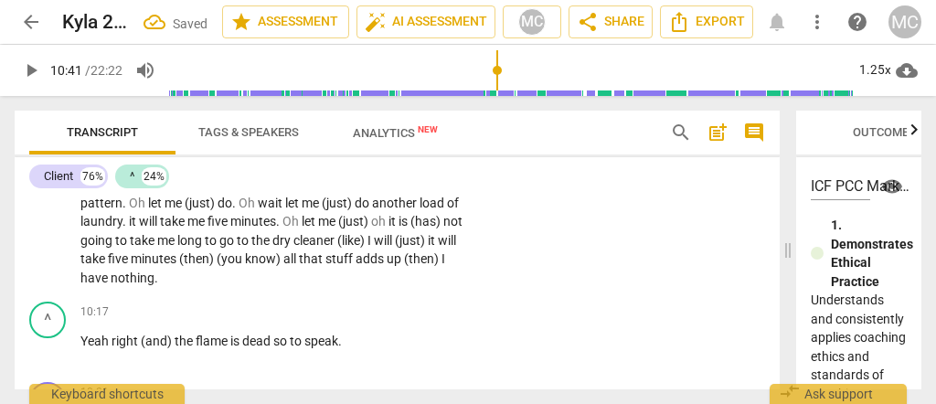
click at [387, 265] on span "up" at bounding box center [395, 258] width 17 height 15
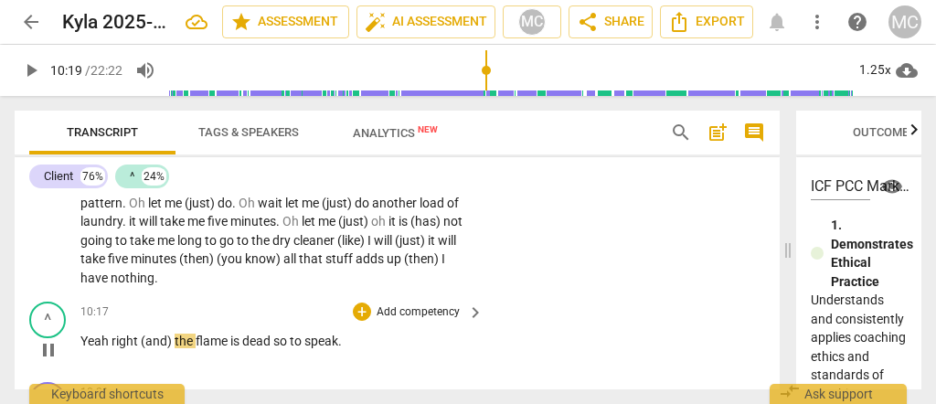
click at [80, 335] on span "Yeah" at bounding box center [95, 341] width 31 height 15
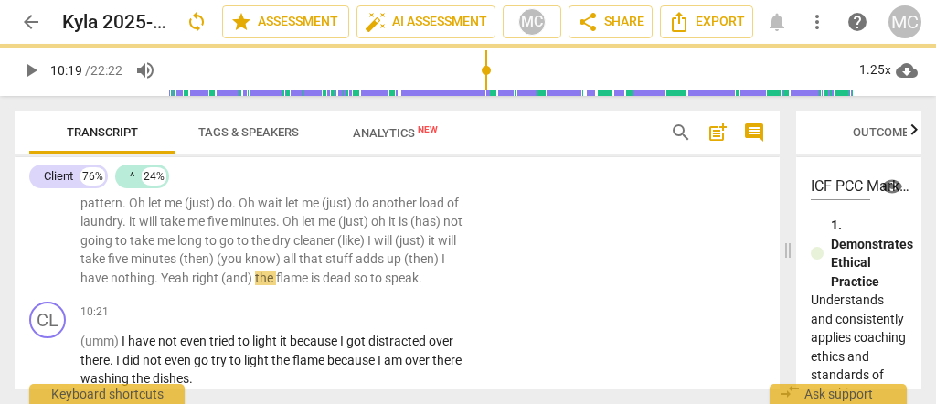
scroll to position [4008, 0]
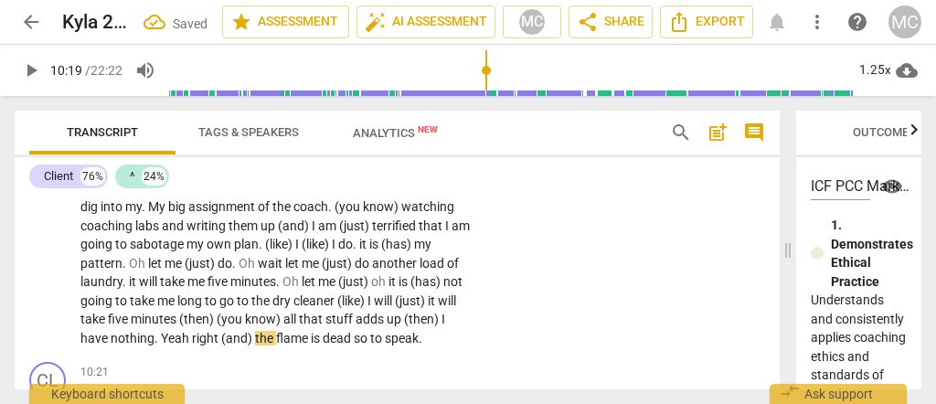
click at [404, 326] on span "(then)" at bounding box center [422, 319] width 37 height 15
click at [192, 331] on span "Yeah" at bounding box center [176, 338] width 31 height 15
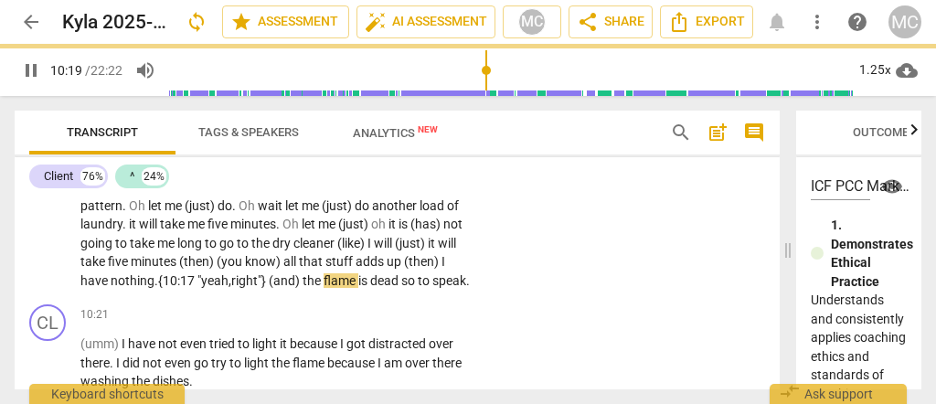
scroll to position [4069, 0]
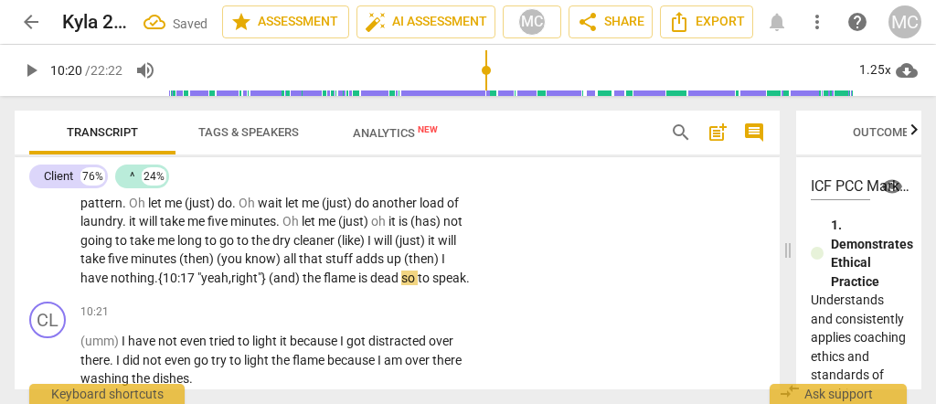
click at [269, 285] on span "(and)" at bounding box center [286, 278] width 34 height 15
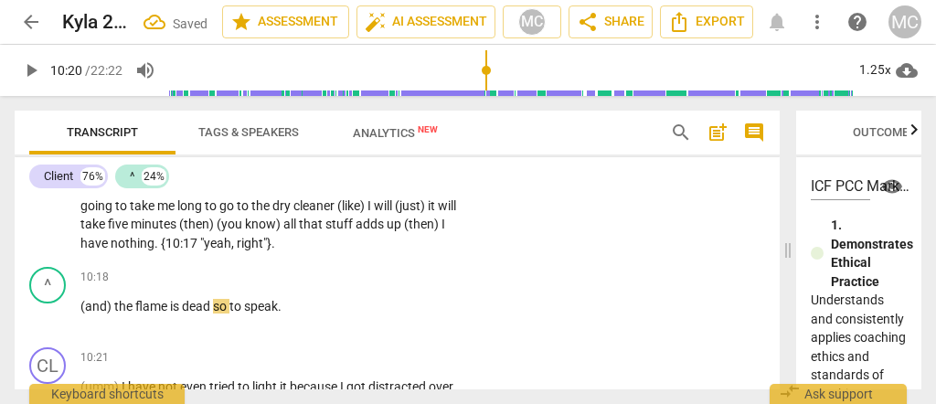
scroll to position [4088, 0]
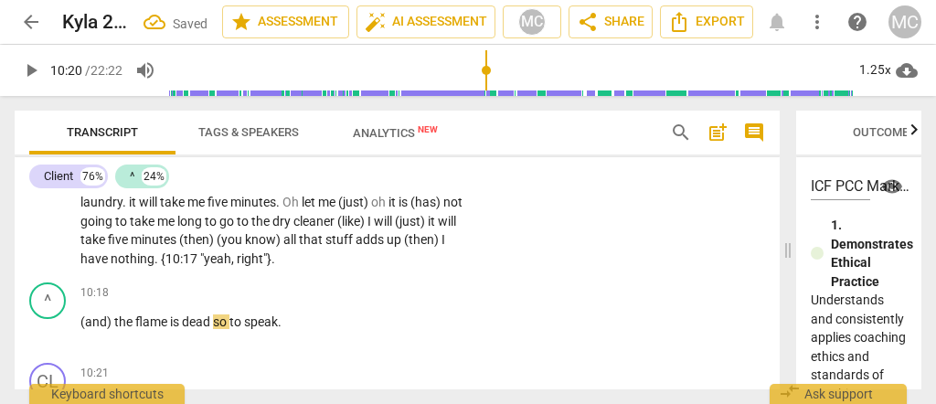
click at [86, 329] on span "(and)" at bounding box center [97, 321] width 34 height 15
click at [212, 329] on span "dead" at bounding box center [197, 321] width 31 height 15
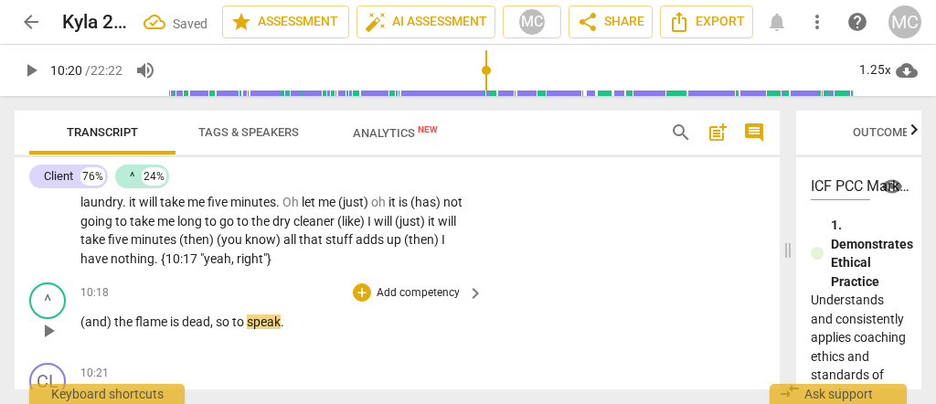
click at [212, 329] on span "dead," at bounding box center [199, 321] width 34 height 15
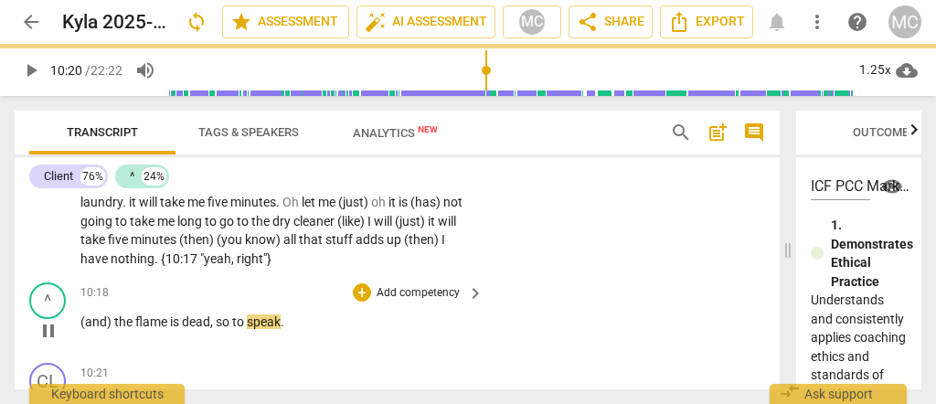
click at [397, 302] on p "Add competency" at bounding box center [418, 293] width 87 height 16
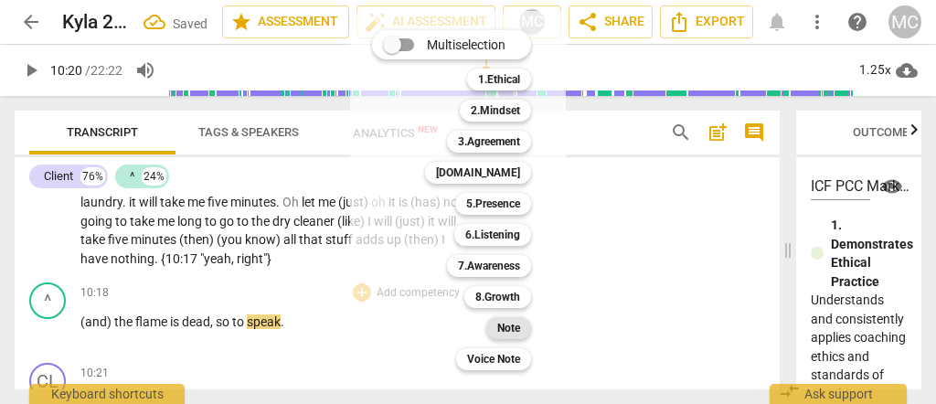
click at [507, 325] on b "Note" at bounding box center [508, 328] width 23 height 22
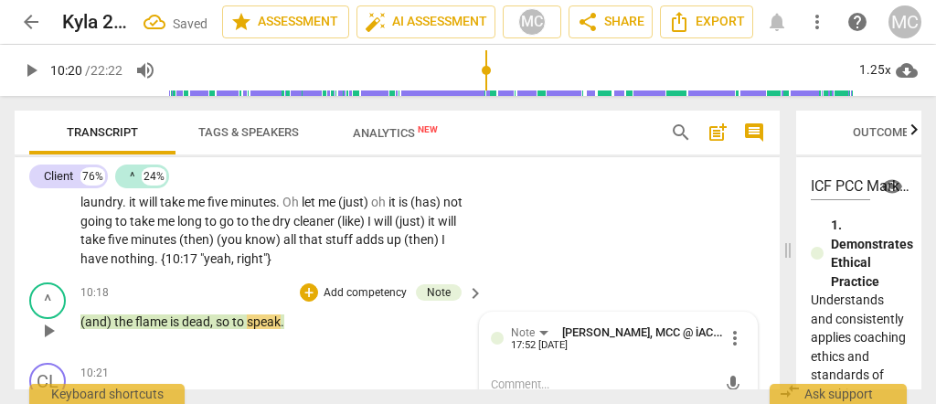
scroll to position [4099, 0]
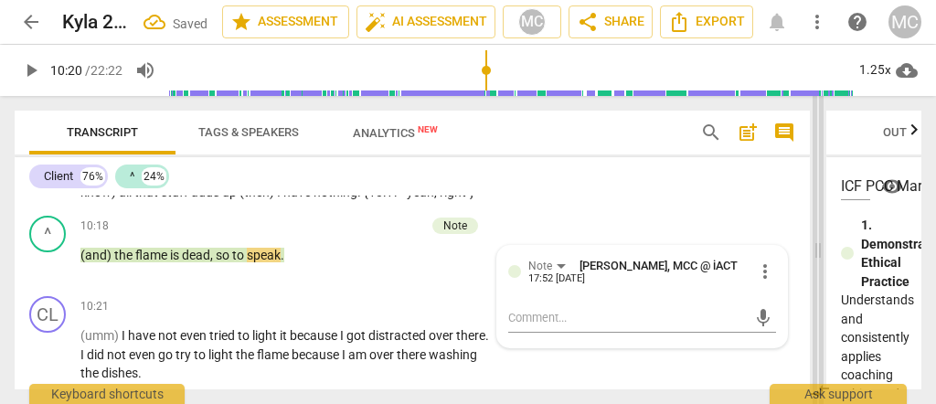
drag, startPoint x: 783, startPoint y: 250, endPoint x: 814, endPoint y: 249, distance: 30.2
click at [814, 249] on span at bounding box center [818, 250] width 11 height 308
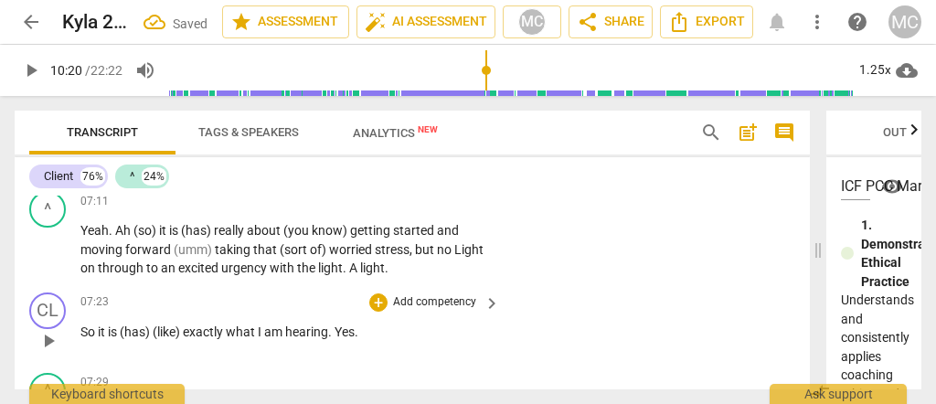
scroll to position [3128, 0]
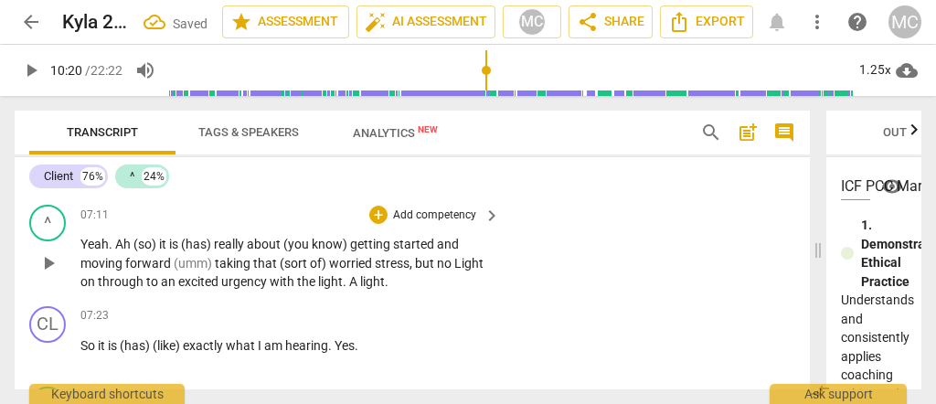
click at [249, 289] on span "urgency" at bounding box center [245, 281] width 48 height 15
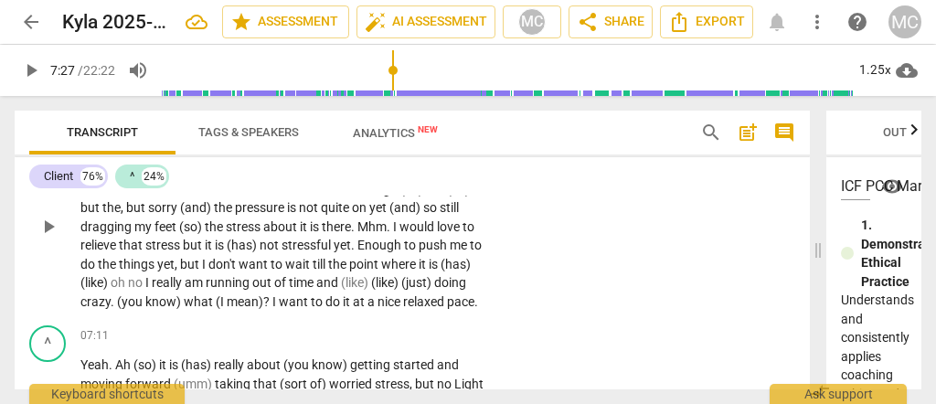
scroll to position [3006, 0]
click at [293, 306] on span "want" at bounding box center [295, 302] width 32 height 15
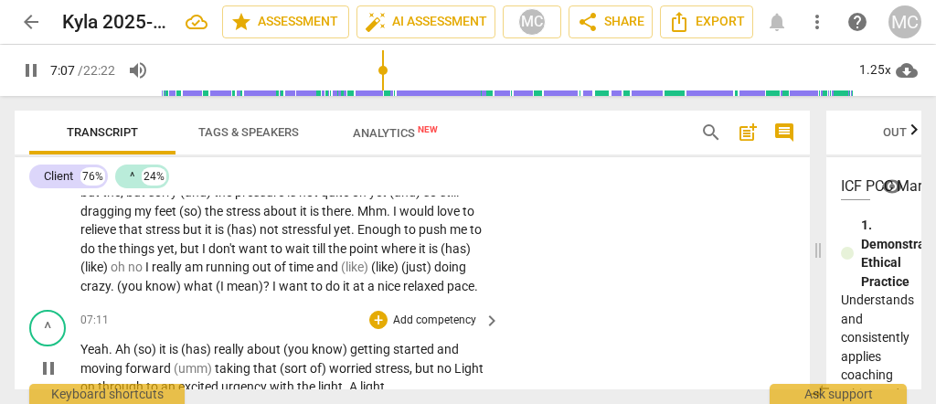
scroll to position [3068, 0]
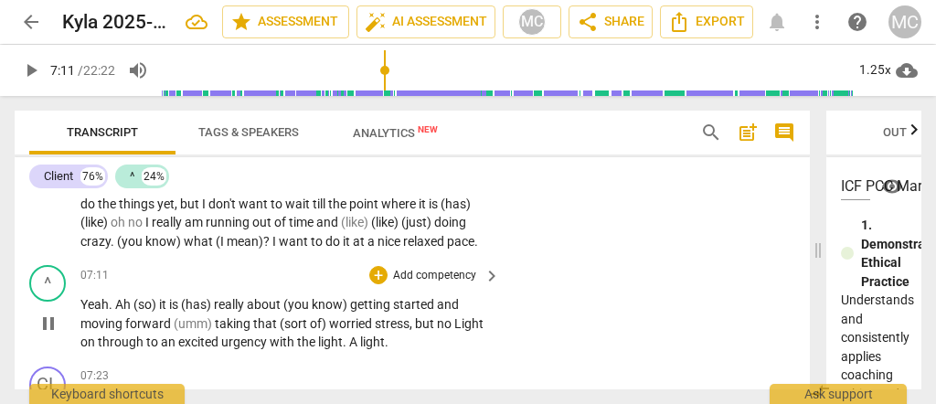
click at [81, 312] on span "Yeah" at bounding box center [94, 304] width 28 height 15
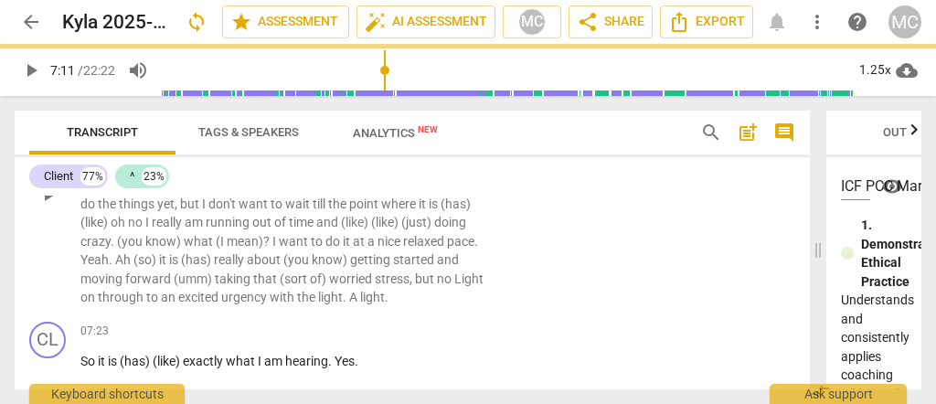
scroll to position [3023, 0]
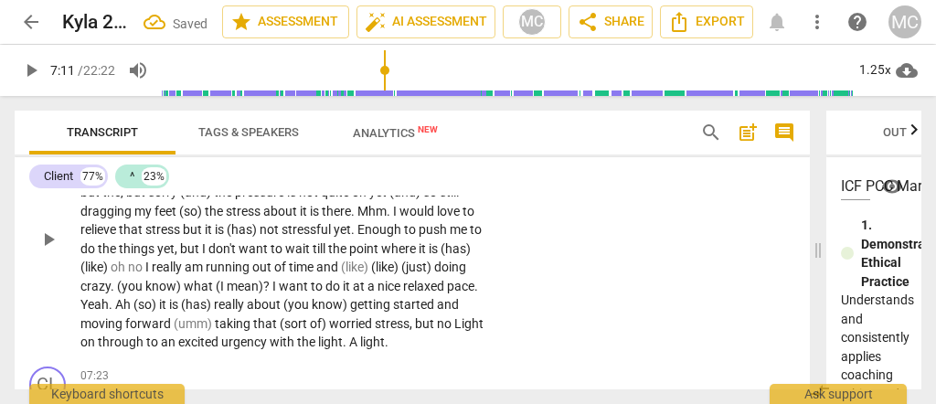
click at [391, 304] on p "Then I will be able to get started on (umm) the the final tasks that I have to …" at bounding box center [285, 239] width 410 height 225
click at [378, 293] on span "nice" at bounding box center [391, 286] width 26 height 15
click at [353, 293] on span "at" at bounding box center [360, 286] width 15 height 15
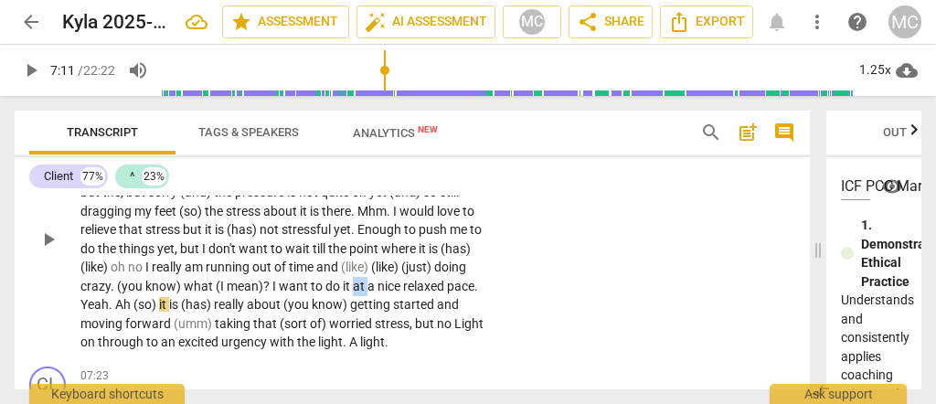
click at [353, 293] on span "at" at bounding box center [360, 286] width 15 height 15
click at [391, 293] on span "nice" at bounding box center [391, 286] width 26 height 15
click at [80, 319] on p "Then I will be able to get started on (umm) the the final tasks that I have to …" at bounding box center [285, 239] width 410 height 225
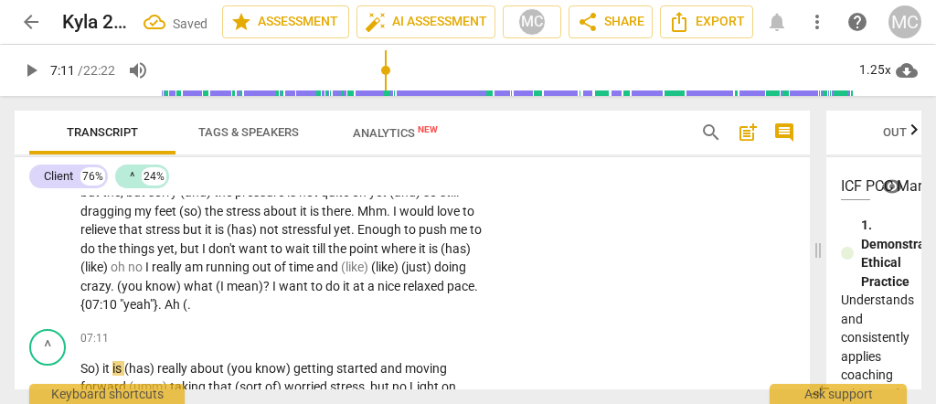
scroll to position [3068, 0]
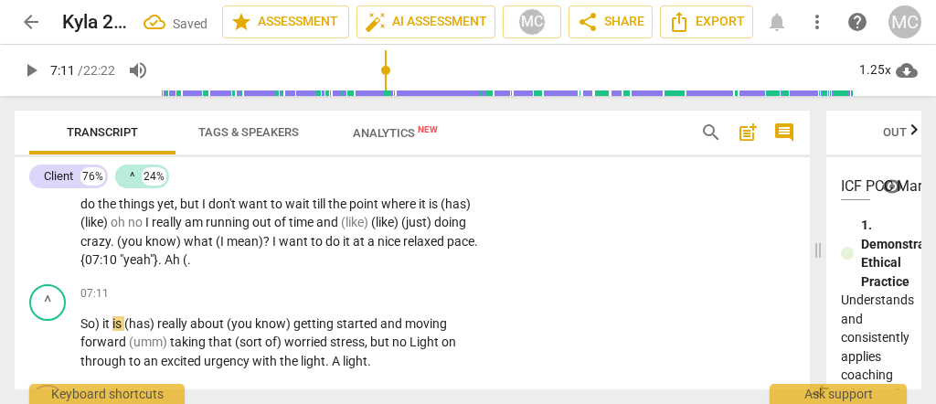
click at [188, 270] on p "Then I will be able to get started on (umm) the the final tasks that I have to …" at bounding box center [285, 175] width 410 height 187
click at [85, 331] on span "So)" at bounding box center [91, 323] width 22 height 15
click at [83, 331] on span "So)" at bounding box center [91, 323] width 22 height 15
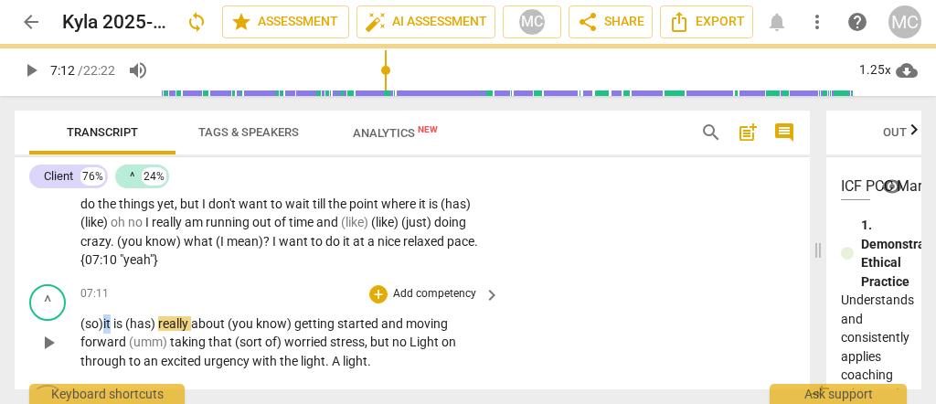
click at [106, 331] on span "it" at bounding box center [108, 323] width 10 height 15
drag, startPoint x: 161, startPoint y: 334, endPoint x: 127, endPoint y: 335, distance: 33.8
click at [127, 335] on p "(so) It is (has) really about (you know) getting started and moving forward (um…" at bounding box center [285, 342] width 410 height 57
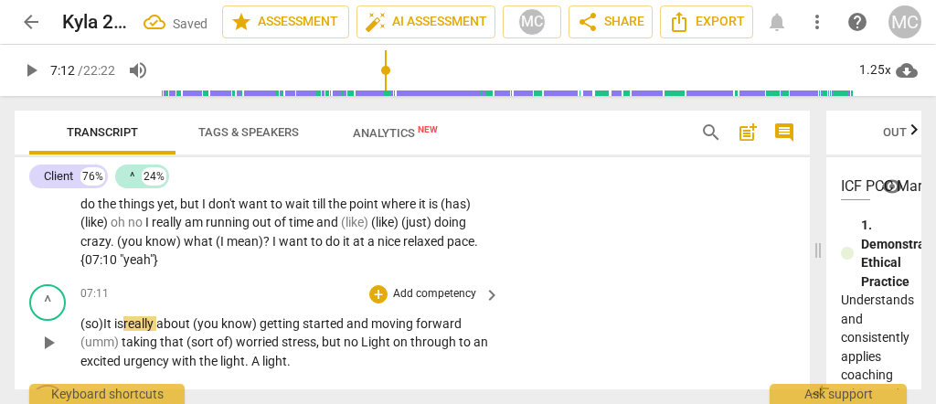
click at [122, 331] on span "is" at bounding box center [118, 323] width 9 height 15
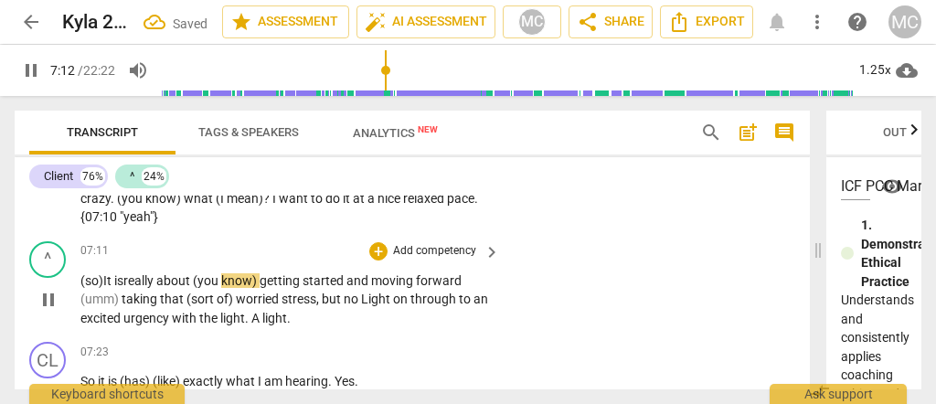
scroll to position [3128, 0]
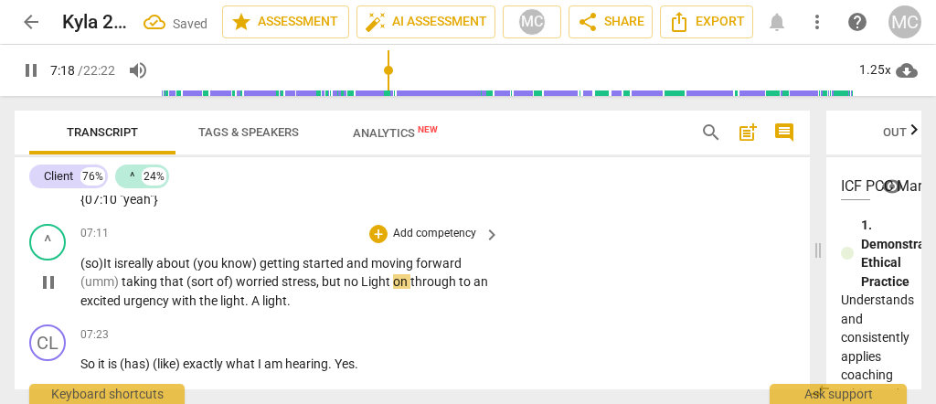
click at [361, 289] on span "Light" at bounding box center [377, 281] width 32 height 15
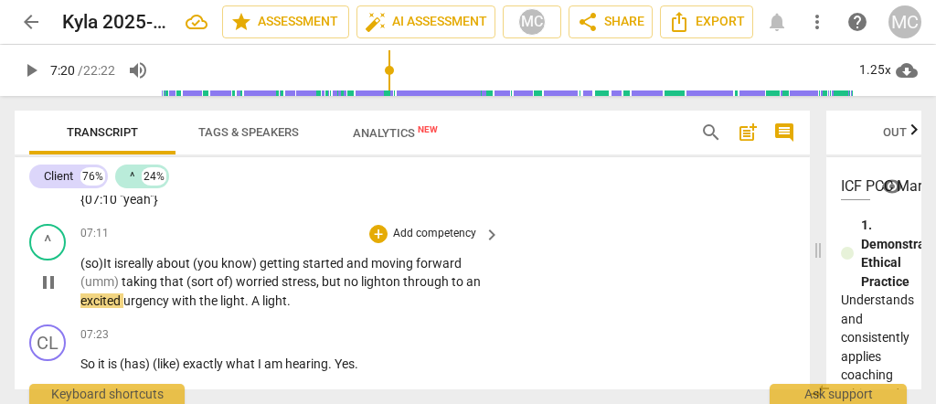
click at [403, 289] on span "on" at bounding box center [394, 281] width 17 height 15
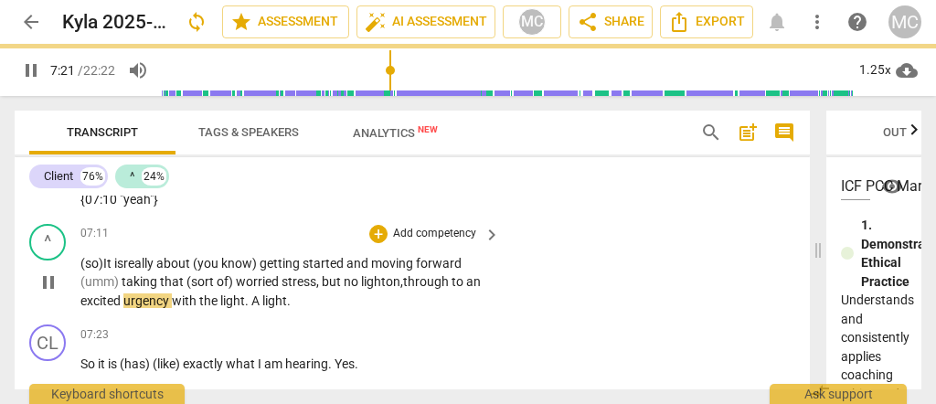
click at [111, 308] on span "excited" at bounding box center [101, 300] width 43 height 15
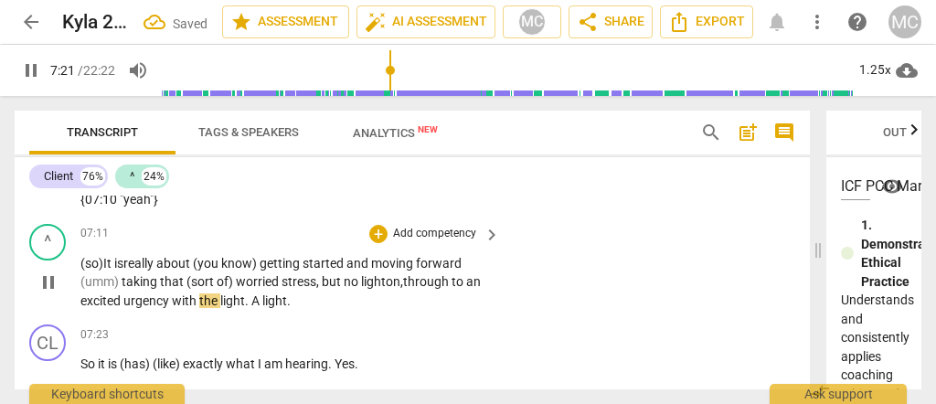
click at [111, 308] on span "excited" at bounding box center [101, 300] width 43 height 15
drag, startPoint x: 253, startPoint y: 310, endPoint x: 246, endPoint y: 321, distance: 13.2
click at [253, 308] on span "A" at bounding box center [256, 300] width 11 height 15
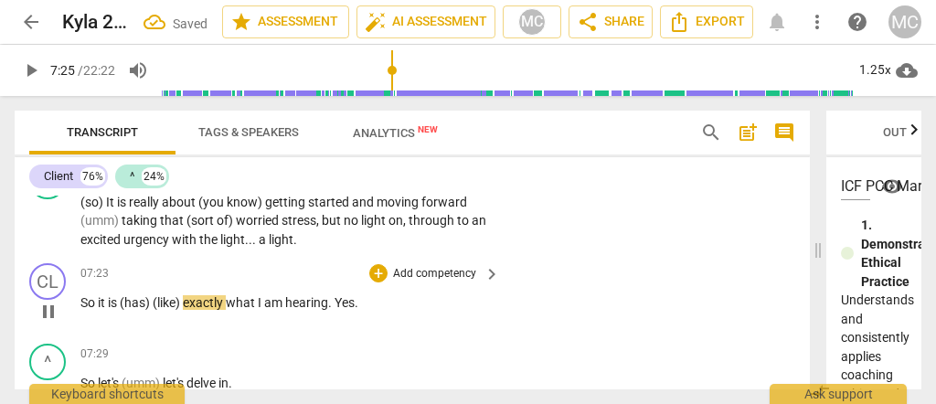
click at [82, 309] on span "So" at bounding box center [88, 302] width 17 height 15
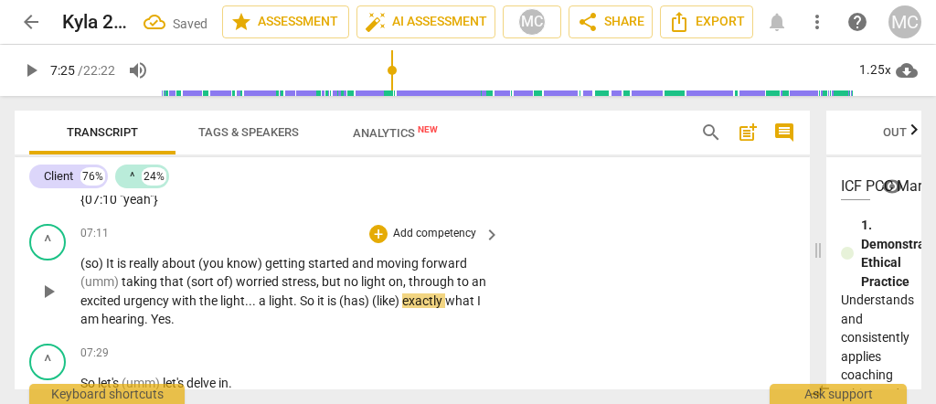
click at [302, 318] on p "(so) It is really about (you know) getting started and moving forward (umm) tak…" at bounding box center [285, 291] width 410 height 75
click at [308, 308] on span "so" at bounding box center [303, 300] width 14 height 15
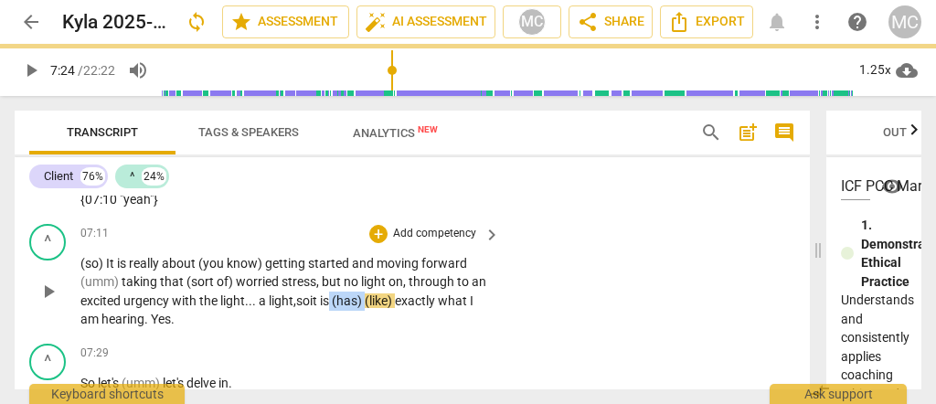
drag, startPoint x: 370, startPoint y: 310, endPoint x: 337, endPoint y: 317, distance: 33.7
click at [337, 317] on p "(so) It is really about (you know) getting started and moving forward (umm) tak…" at bounding box center [285, 291] width 410 height 75
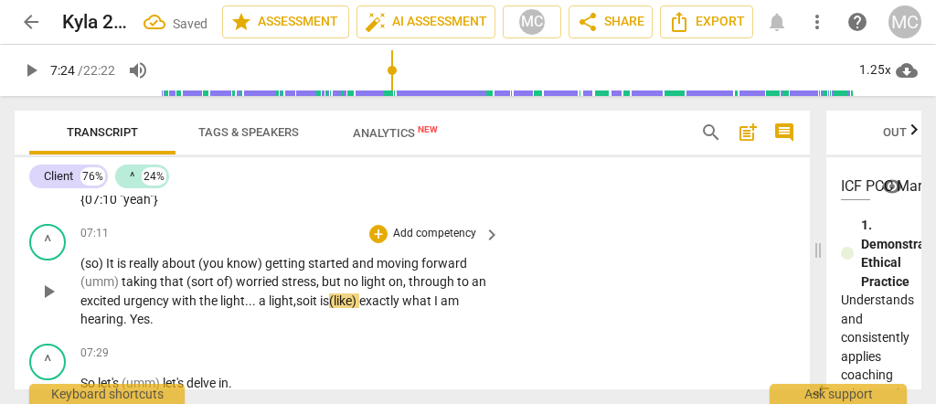
click at [310, 308] on span "so" at bounding box center [303, 300] width 14 height 15
drag, startPoint x: 372, startPoint y: 310, endPoint x: 337, endPoint y: 314, distance: 35.0
click at [337, 314] on p "(so) It is really about (you know) getting started and moving forward (umm) tak…" at bounding box center [285, 291] width 410 height 75
click at [436, 306] on span "exactly"] Is that" at bounding box center [393, 300] width 87 height 15
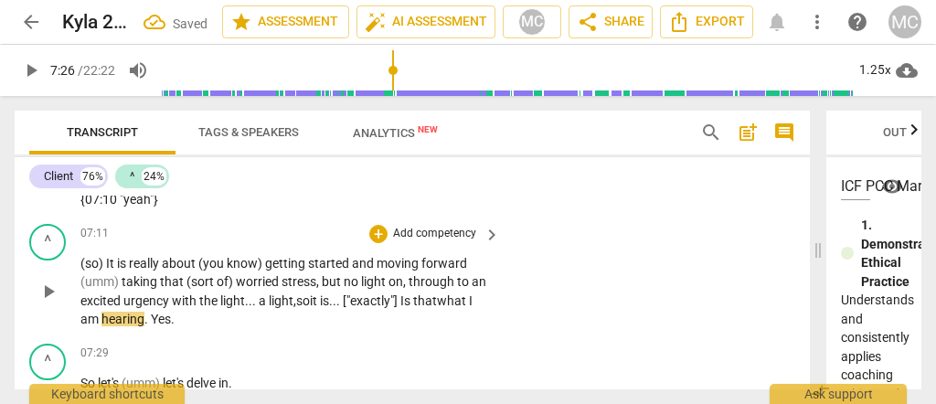
click at [436, 306] on span "exactly"] Is that" at bounding box center [393, 300] width 87 height 15
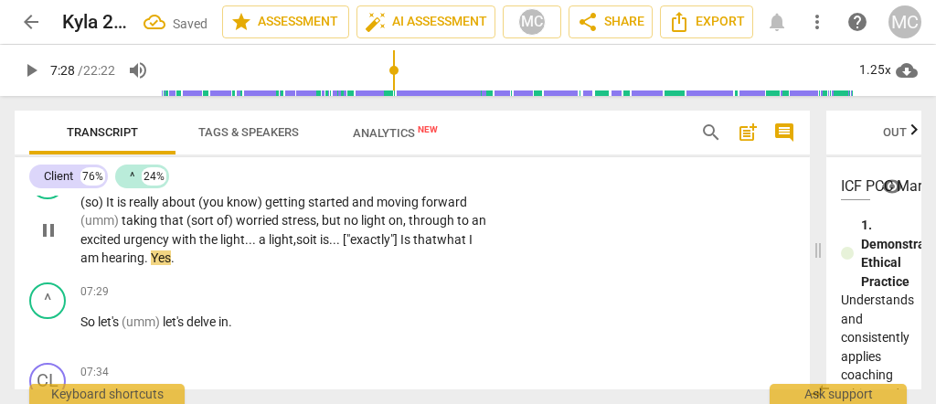
click at [151, 265] on span "Yes" at bounding box center [161, 257] width 20 height 15
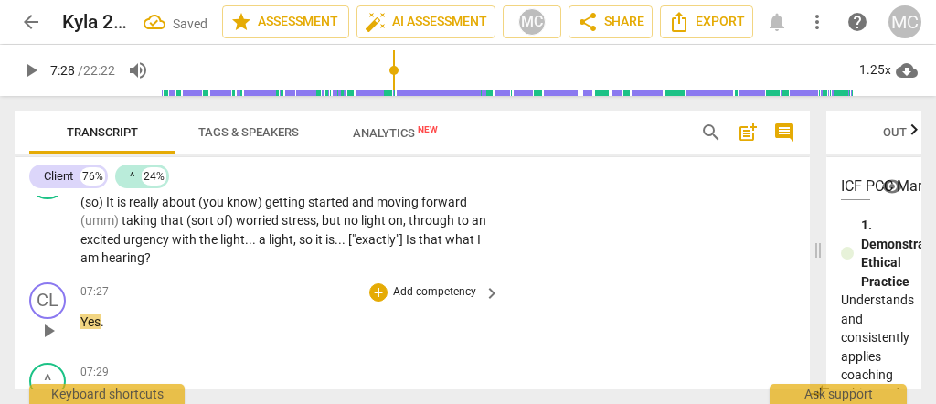
scroll to position [3208, 0]
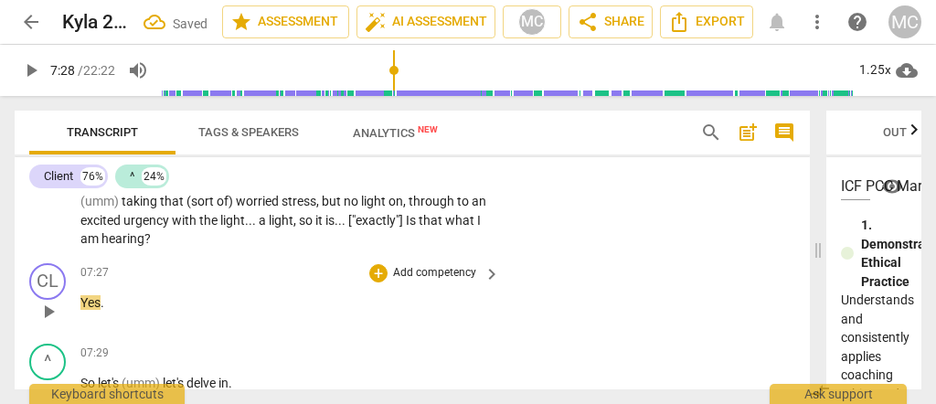
click at [89, 310] on span "Yes" at bounding box center [90, 302] width 20 height 15
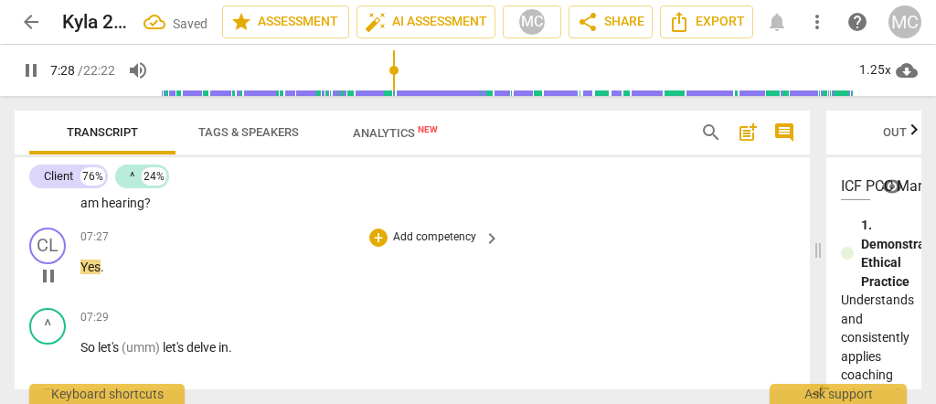
scroll to position [3270, 0]
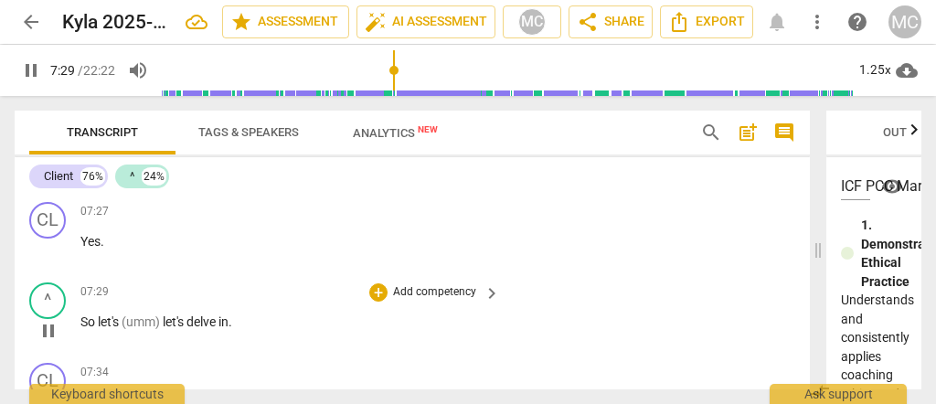
click at [80, 329] on span "So" at bounding box center [88, 321] width 17 height 15
drag, startPoint x: 176, startPoint y: 325, endPoint x: 157, endPoint y: 327, distance: 18.4
click at [157, 327] on span "(umm)" at bounding box center [152, 321] width 41 height 15
click at [132, 329] on span "Let's" at bounding box center [117, 321] width 28 height 15
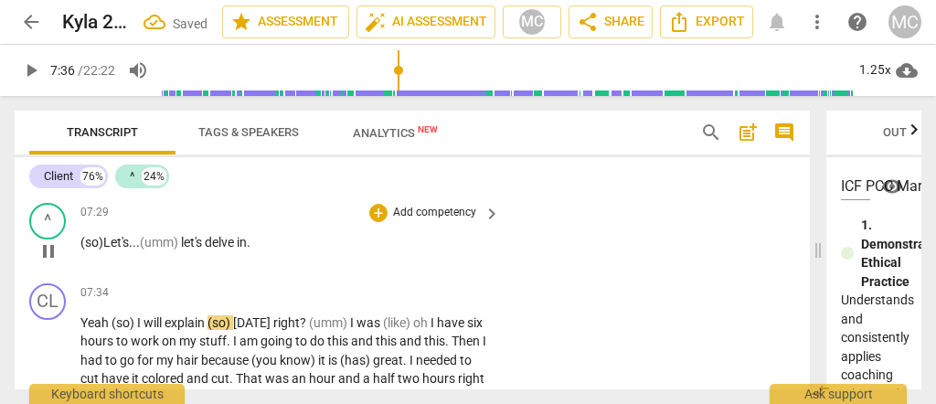
scroll to position [3330, 0]
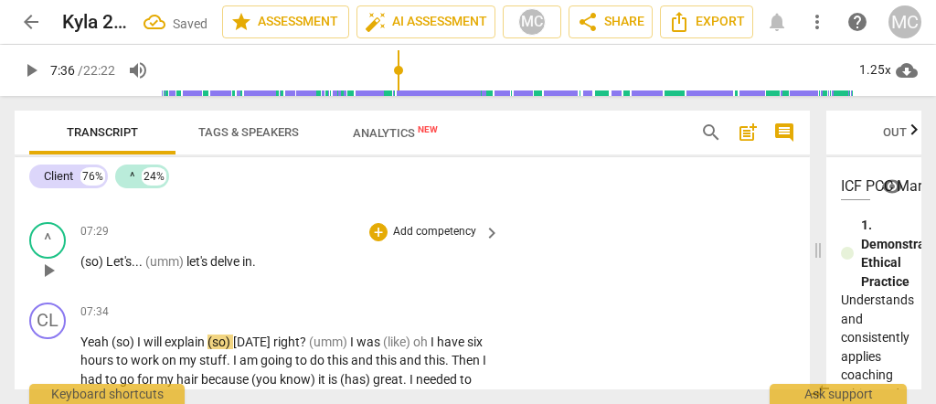
click at [442, 236] on p "Add competency" at bounding box center [434, 232] width 87 height 16
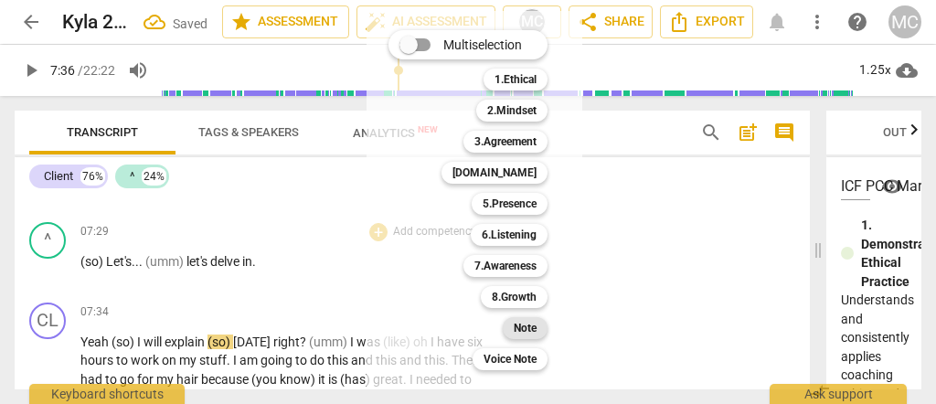
click at [533, 323] on b "Note" at bounding box center [525, 328] width 23 height 22
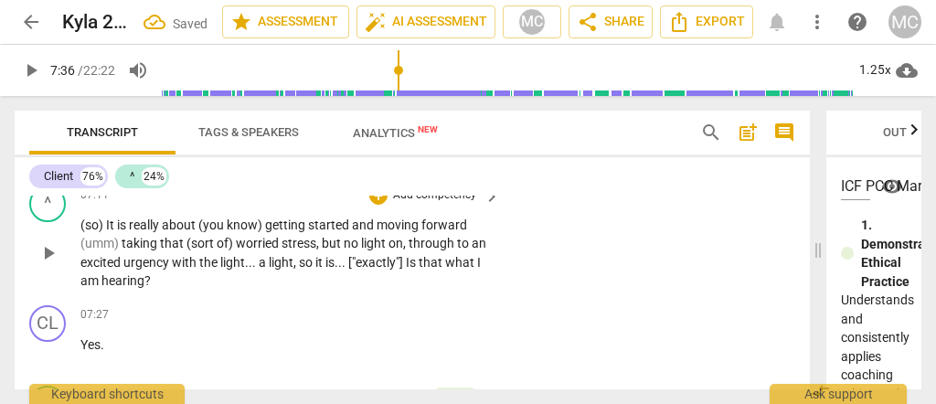
scroll to position [3147, 0]
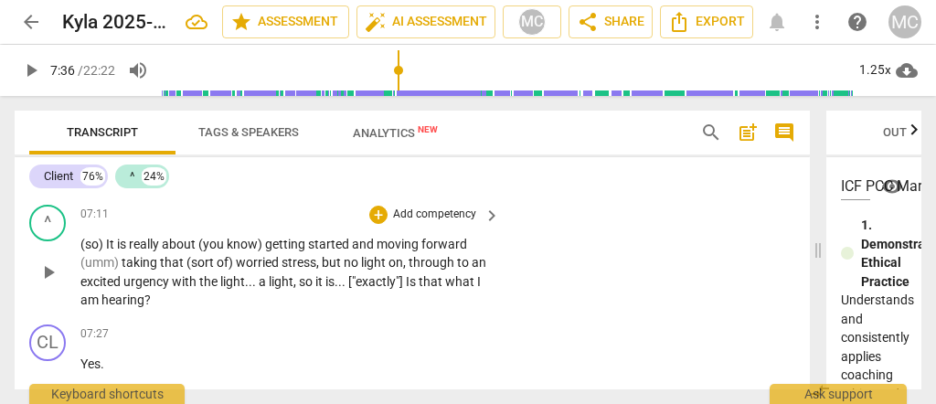
click at [413, 223] on p "Add competency" at bounding box center [434, 215] width 87 height 16
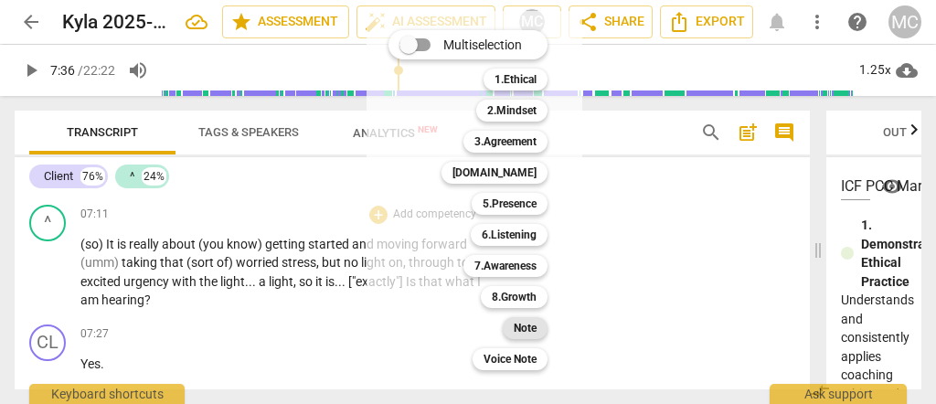
click at [525, 327] on b "Note" at bounding box center [525, 328] width 23 height 22
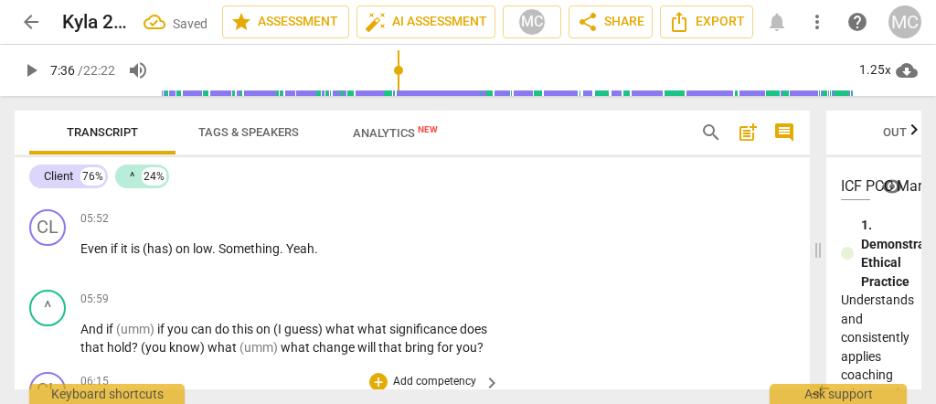
scroll to position [2721, 0]
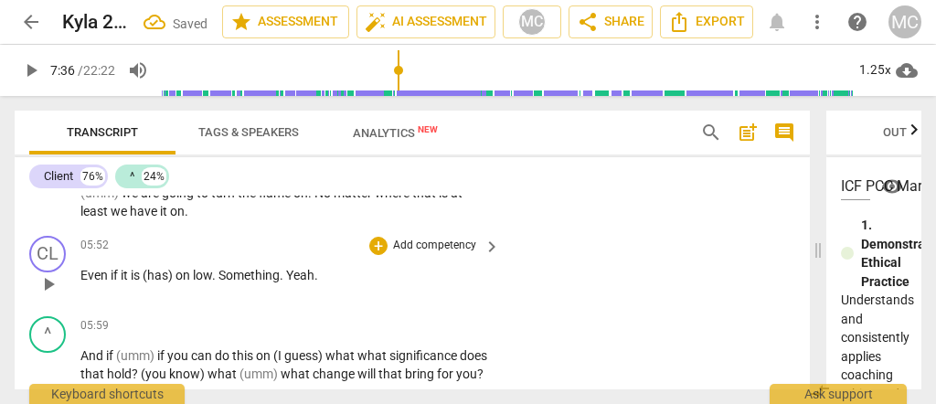
click at [220, 269] on span "Something" at bounding box center [248, 275] width 61 height 15
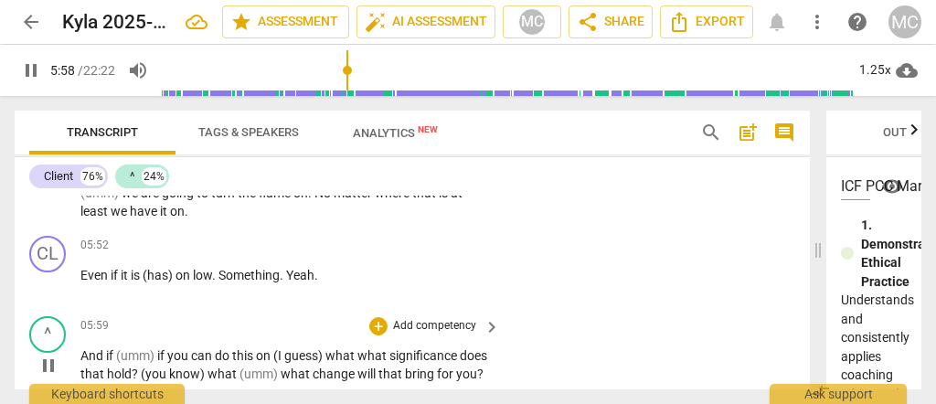
click at [81, 348] on span "And" at bounding box center [93, 355] width 26 height 15
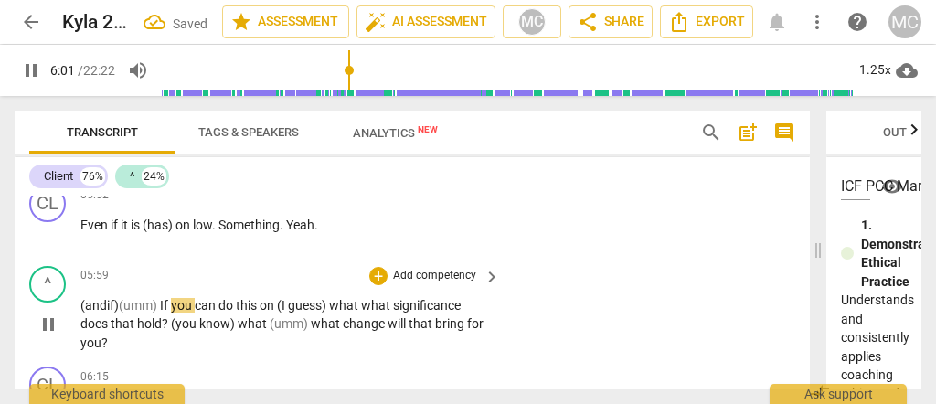
scroll to position [2782, 0]
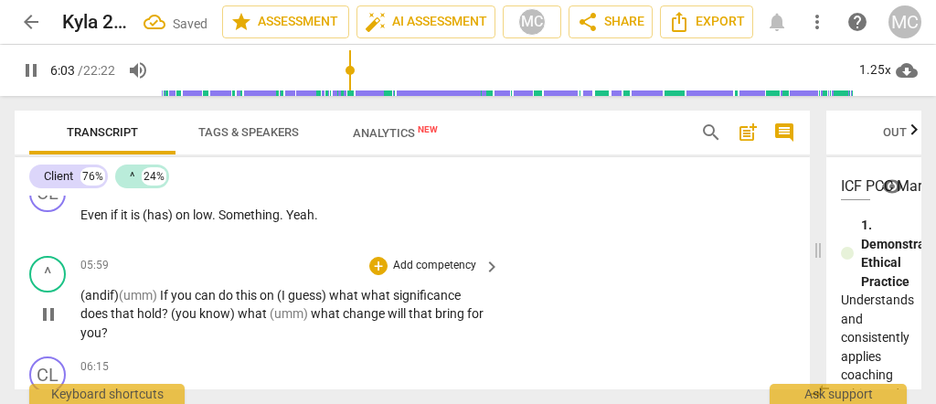
click at [277, 289] on span "on" at bounding box center [268, 295] width 17 height 15
click at [378, 288] on span "what" at bounding box center [362, 295] width 32 height 15
click at [270, 307] on span "what" at bounding box center [254, 313] width 32 height 15
click at [271, 307] on span "What" at bounding box center [254, 313] width 33 height 15
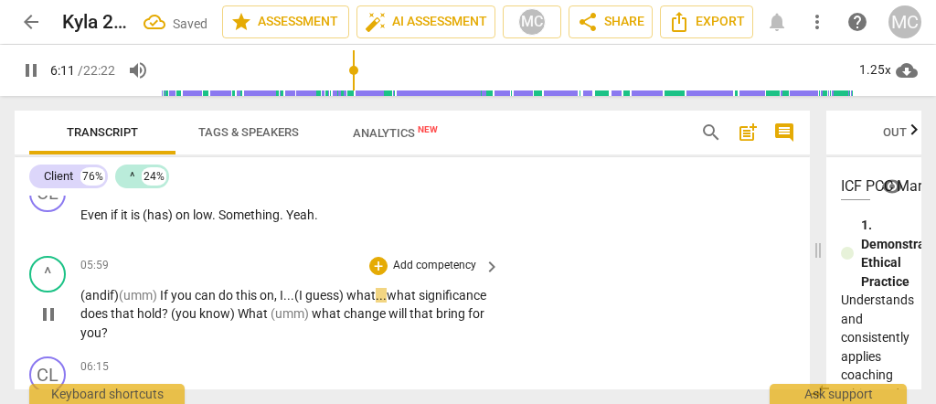
click at [312, 306] on span "(umm)" at bounding box center [291, 313] width 41 height 15
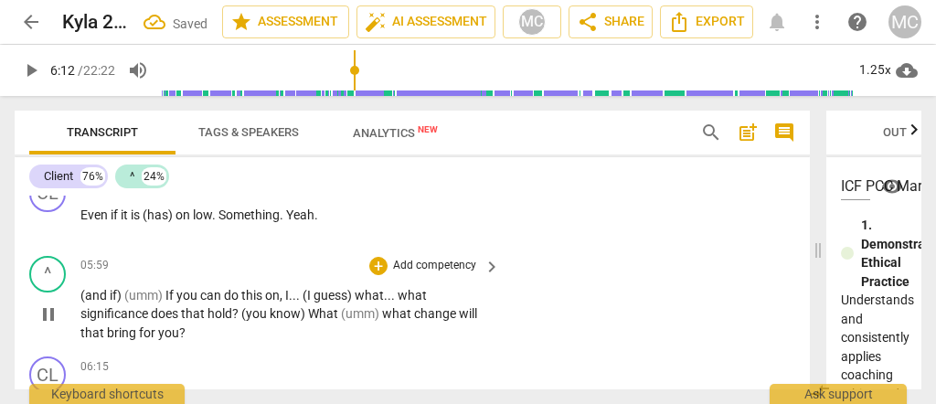
click at [426, 261] on p "Add competency" at bounding box center [434, 266] width 87 height 16
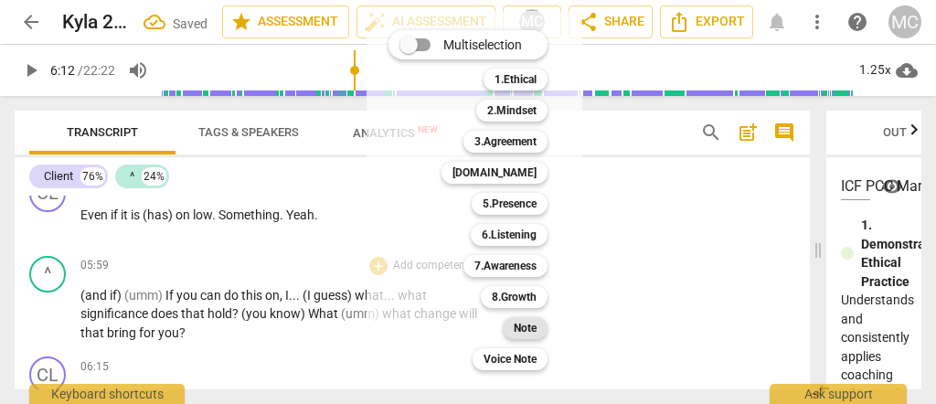
click at [518, 332] on b "Note" at bounding box center [525, 328] width 23 height 22
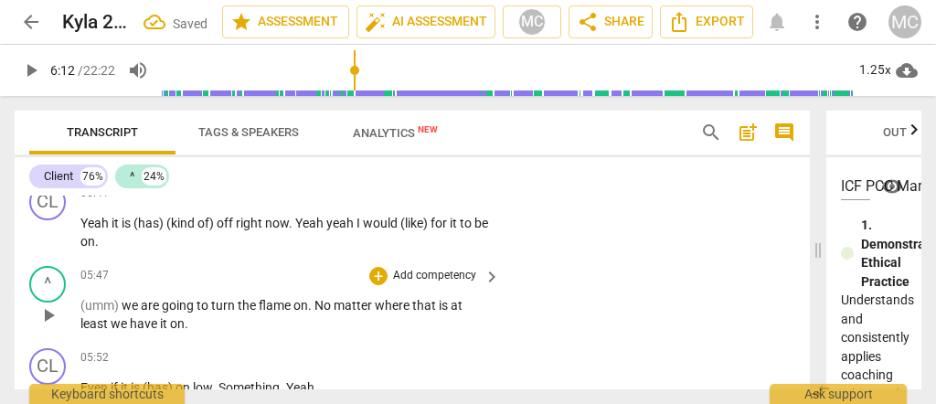
scroll to position [2599, 0]
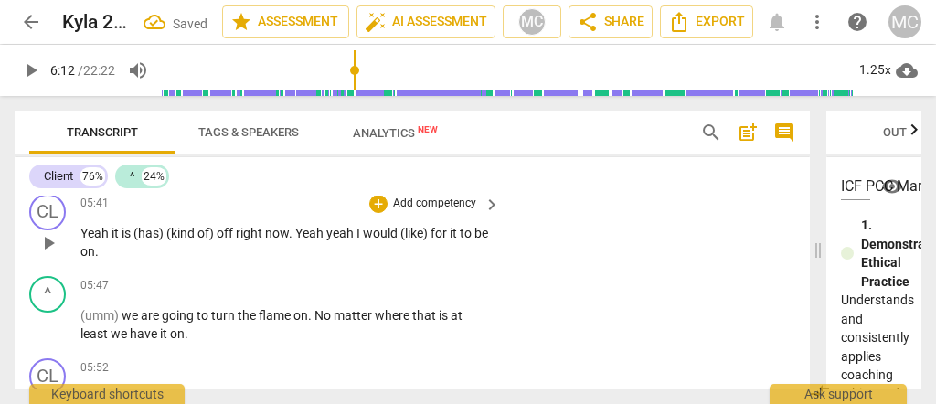
click at [96, 226] on span "Yeah" at bounding box center [95, 233] width 31 height 15
click at [167, 226] on span "(kind" at bounding box center [181, 233] width 31 height 15
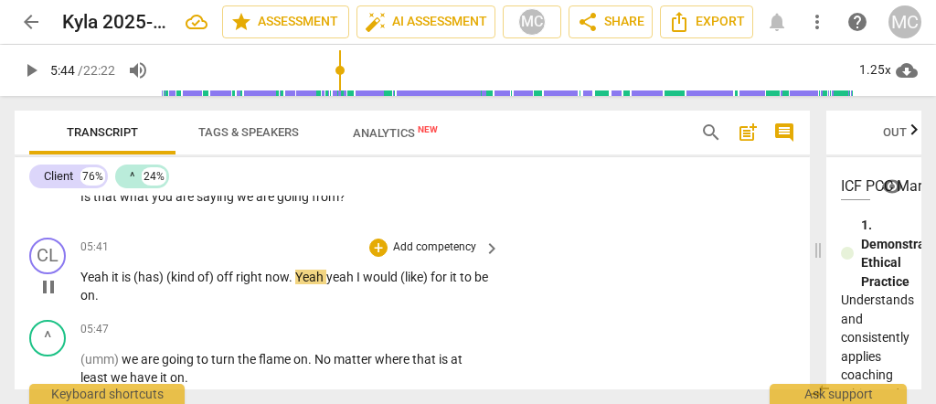
scroll to position [2538, 0]
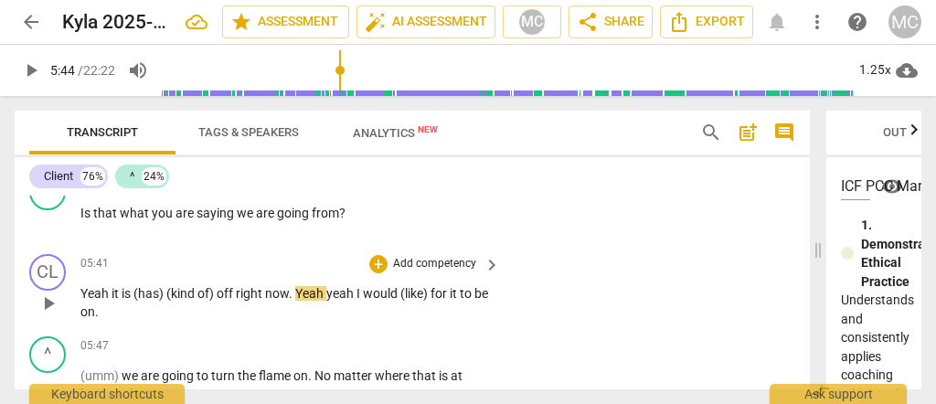
click at [213, 284] on p "Yeah it is (has) (kind of) off right now . Yeah yeah I would (like) for it to b…" at bounding box center [285, 302] width 410 height 37
click at [213, 293] on span "of)" at bounding box center [206, 293] width 19 height 15
click at [246, 287] on span "right" at bounding box center [250, 293] width 29 height 15
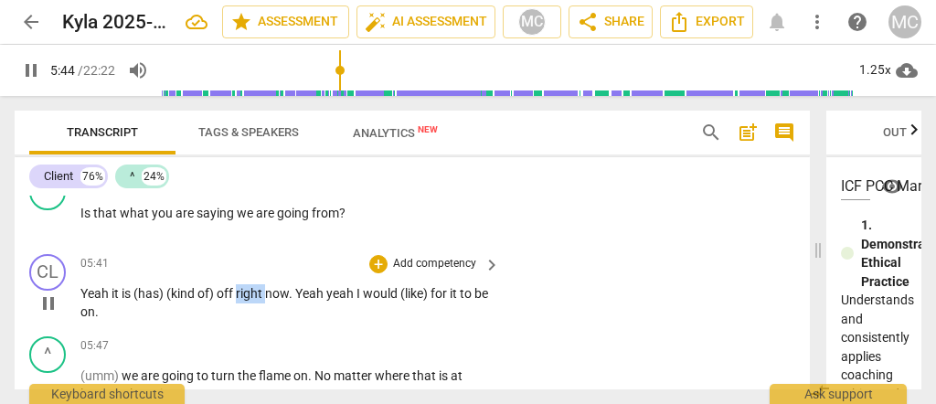
click at [246, 287] on span "right" at bounding box center [250, 293] width 29 height 15
click at [93, 292] on span "Yeah" at bounding box center [95, 293] width 31 height 15
drag, startPoint x: 190, startPoint y: 292, endPoint x: 106, endPoint y: 291, distance: 84.1
click at [106, 291] on p "Yeah it is (has) (kind of) off right now . Yeah yeah I would (like) for it to b…" at bounding box center [285, 302] width 410 height 37
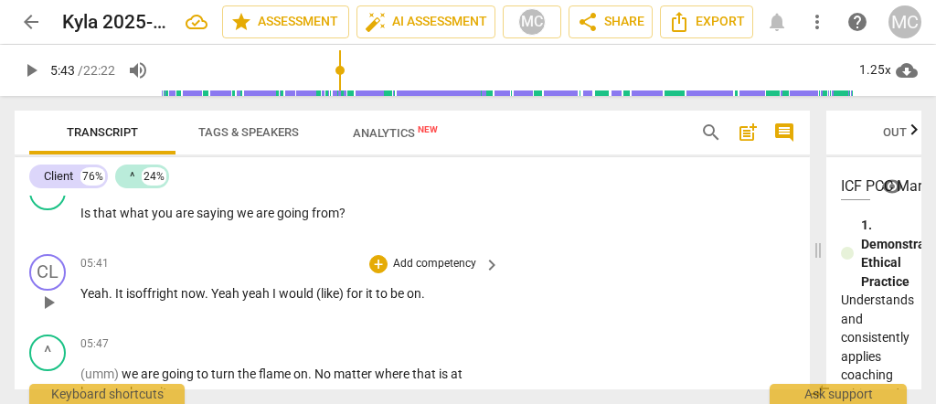
click at [167, 286] on span "right" at bounding box center [166, 293] width 29 height 15
click at [197, 287] on span "now" at bounding box center [193, 293] width 24 height 15
click at [231, 288] on span "Yeah" at bounding box center [226, 293] width 31 height 15
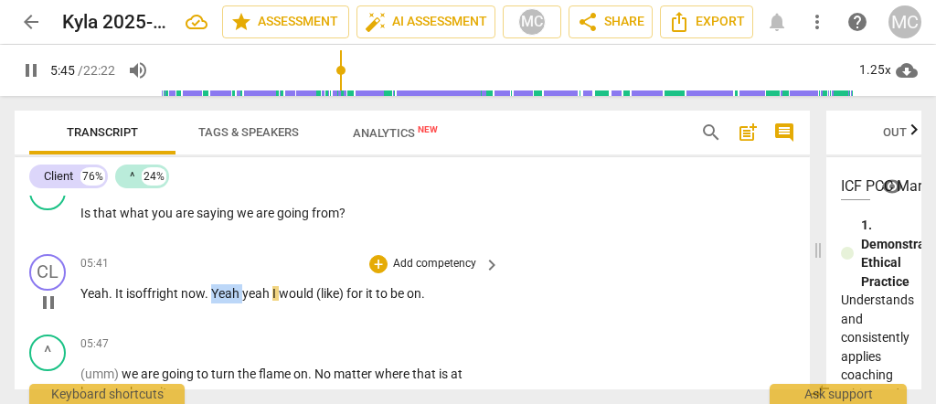
click at [231, 288] on span "Yeah" at bounding box center [226, 293] width 31 height 15
click at [238, 289] on span "Yeah" at bounding box center [226, 293] width 31 height 15
click at [250, 289] on span "yeah" at bounding box center [257, 293] width 30 height 15
click at [343, 289] on span "Yeah" at bounding box center [328, 293] width 28 height 15
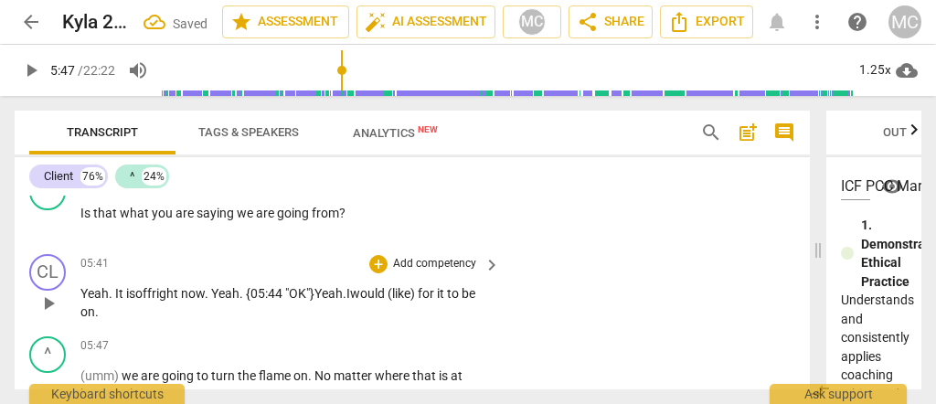
click at [402, 289] on span "(like)" at bounding box center [403, 293] width 30 height 15
click at [413, 290] on span "like)" at bounding box center [401, 293] width 26 height 15
click at [406, 286] on span "like" at bounding box center [397, 293] width 18 height 15
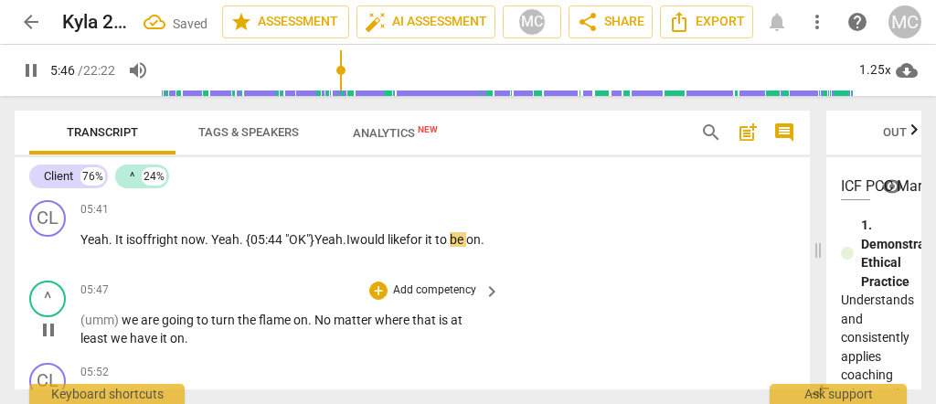
scroll to position [2599, 0]
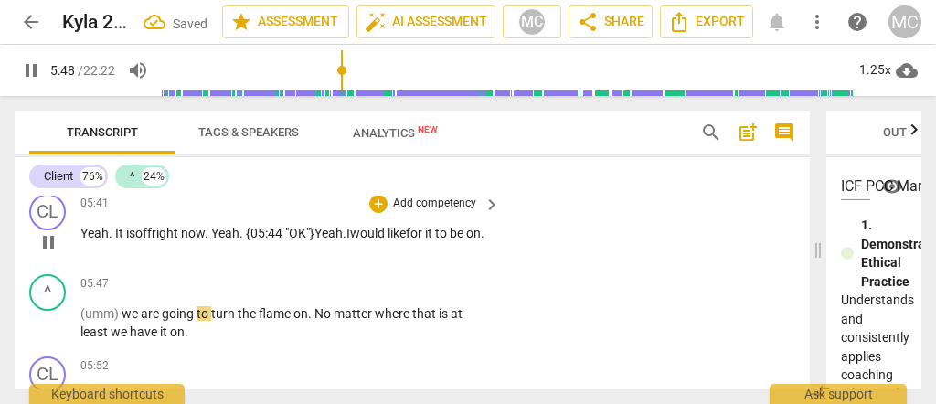
click at [466, 240] on span "on" at bounding box center [473, 233] width 15 height 15
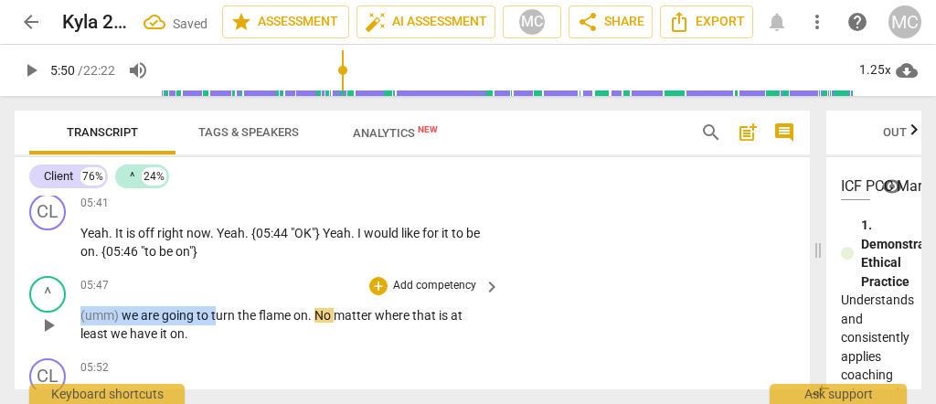
drag, startPoint x: 214, startPoint y: 309, endPoint x: 88, endPoint y: 312, distance: 126.2
click at [76, 313] on div "^ play_arrow pause 05:47 + Add competency keyboard_arrow_right (umm) we are goi…" at bounding box center [412, 310] width 795 height 82
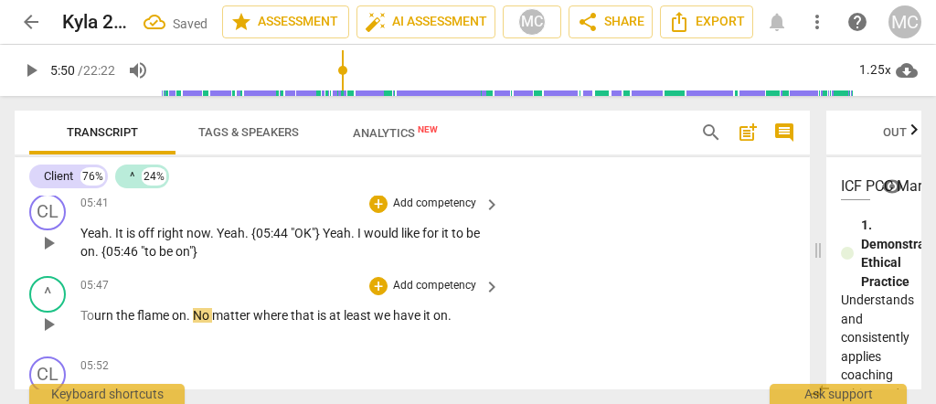
click at [97, 232] on p "Yeah . It is off right now . Yeah . {05:44 "OK"} Yeah . I would like for it to …" at bounding box center [285, 242] width 410 height 37
click at [75, 313] on div "play_arrow pause" at bounding box center [57, 325] width 47 height 24
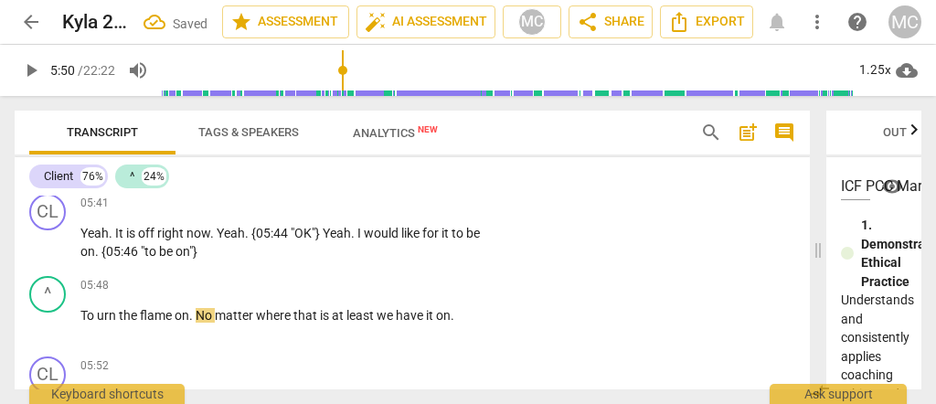
click at [82, 308] on span "To" at bounding box center [88, 315] width 16 height 15
click at [97, 310] on span "urn" at bounding box center [108, 315] width 22 height 15
drag, startPoint x: 85, startPoint y: 307, endPoint x: 68, endPoint y: 307, distance: 17.4
click at [68, 307] on div "^ play_arrow pause 05:48 + Add competency keyboard_arrow_right To t urn the fla…" at bounding box center [412, 309] width 795 height 80
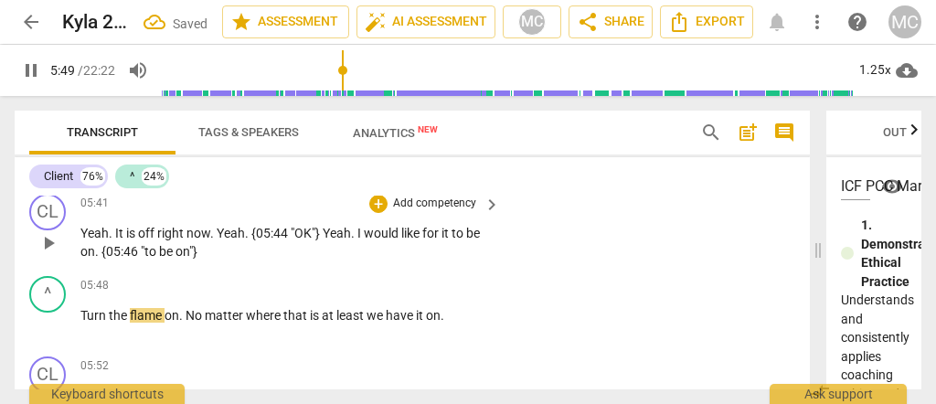
click at [122, 234] on p "Yeah . It is off right now . Yeah . {05:44 "OK"} Yeah . I would like for it to …" at bounding box center [285, 242] width 410 height 37
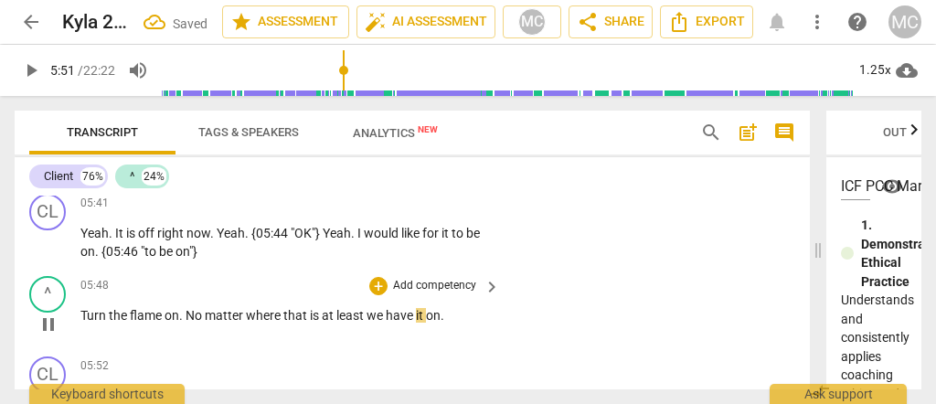
click at [136, 308] on span "flame" at bounding box center [147, 315] width 35 height 15
click at [183, 311] on span "." at bounding box center [182, 315] width 6 height 15
click at [187, 314] on span "No" at bounding box center [195, 315] width 19 height 15
click at [292, 309] on span "that" at bounding box center [288, 315] width 27 height 15
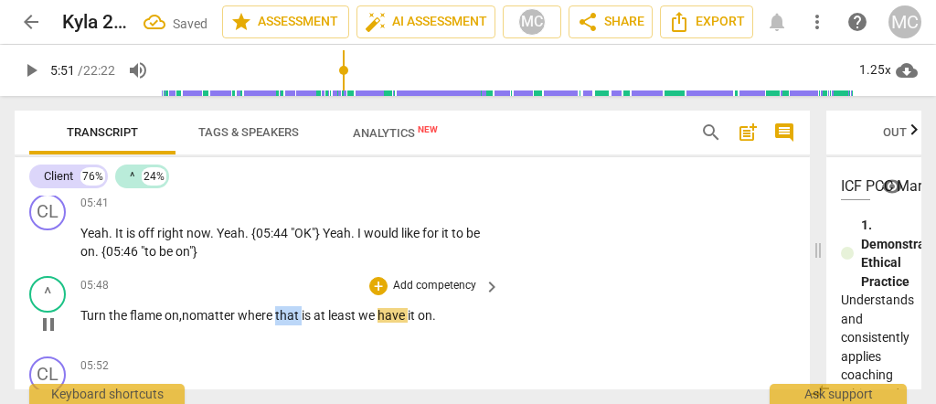
drag, startPoint x: 292, startPoint y: 309, endPoint x: 321, endPoint y: 311, distance: 29.3
click at [289, 308] on span "that" at bounding box center [288, 315] width 27 height 15
click at [322, 308] on span "at" at bounding box center [321, 315] width 15 height 15
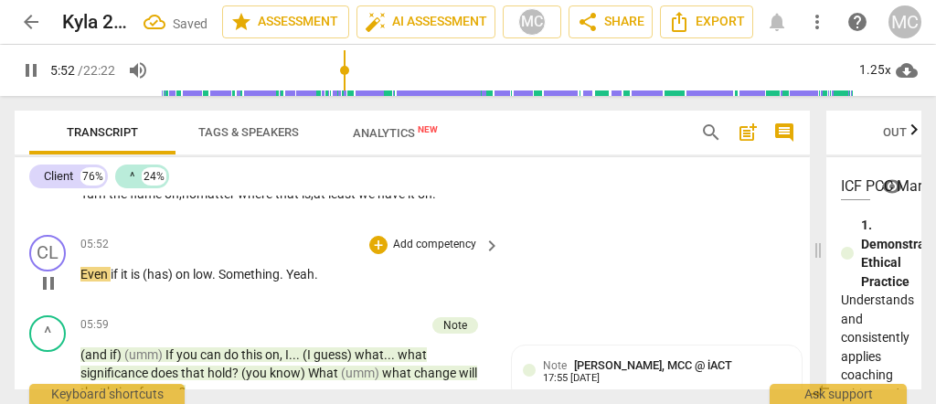
scroll to position [2721, 0]
drag, startPoint x: 174, startPoint y: 260, endPoint x: 142, endPoint y: 265, distance: 32.5
click at [142, 265] on p "Even if it is (has) on low . Something . Yeah ." at bounding box center [285, 273] width 410 height 19
click at [80, 266] on span "Even" at bounding box center [95, 273] width 30 height 15
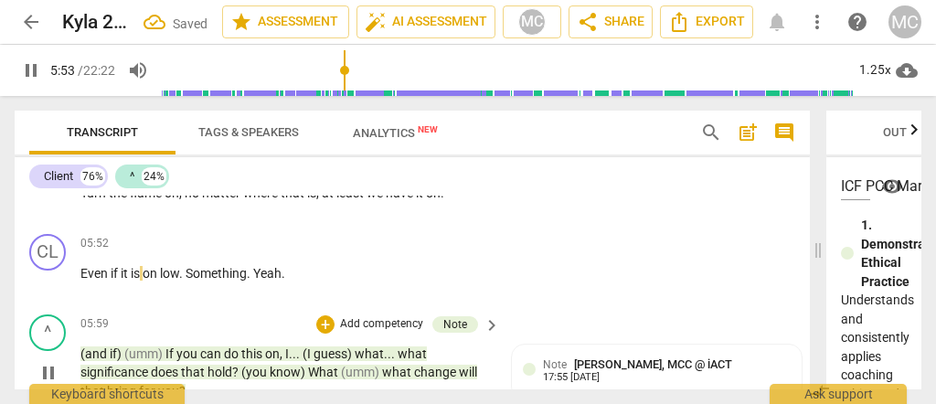
click at [299, 314] on div "05:59 + Add competency Note keyboard_arrow_right" at bounding box center [290, 324] width 421 height 20
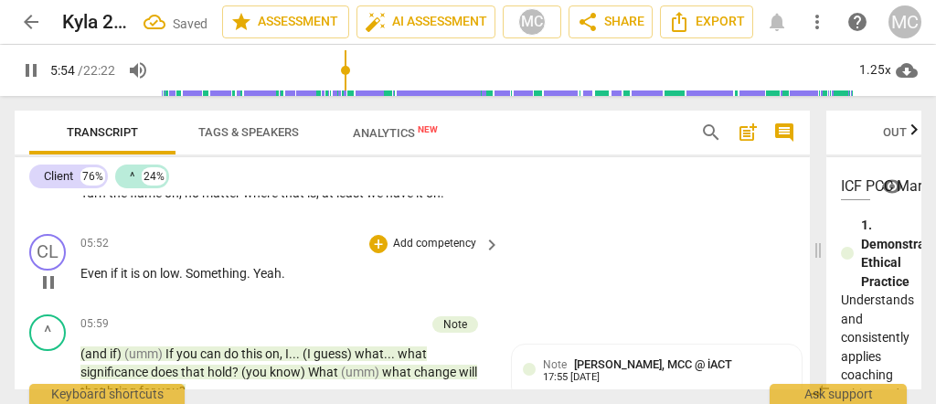
click at [189, 266] on span "Something" at bounding box center [216, 273] width 61 height 15
click at [158, 266] on span "on" at bounding box center [151, 273] width 17 height 15
click at [194, 266] on span "something" at bounding box center [220, 273] width 60 height 15
click at [422, 236] on p "Add competency" at bounding box center [434, 244] width 87 height 16
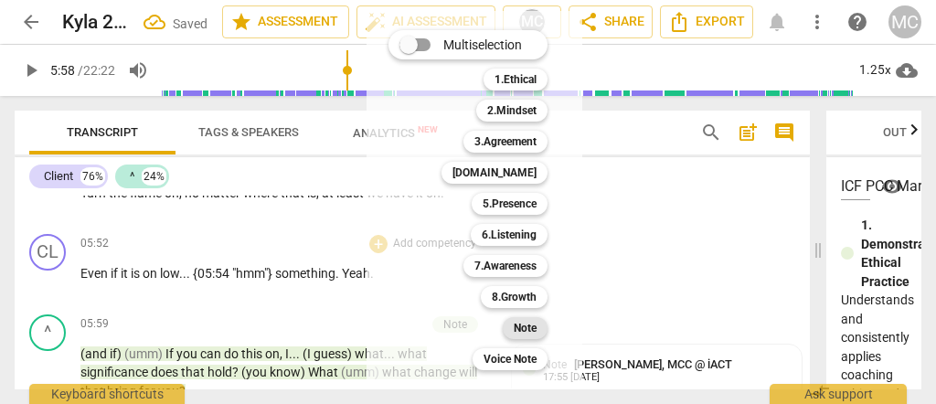
click at [522, 326] on b "Note" at bounding box center [525, 328] width 23 height 22
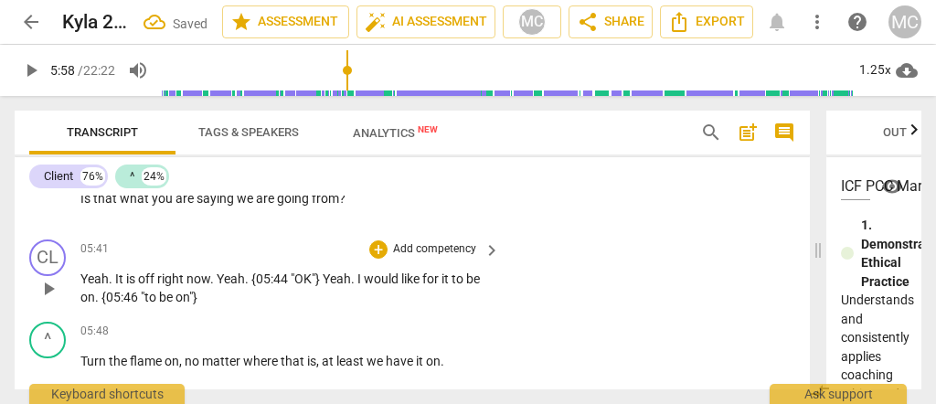
scroll to position [2538, 0]
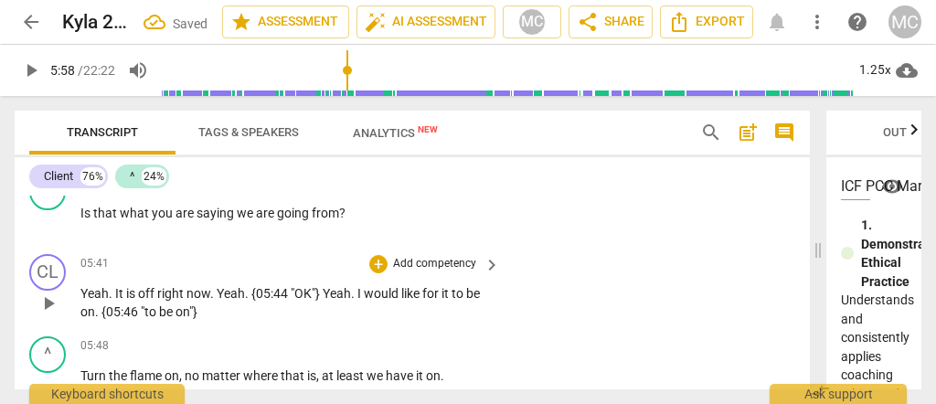
click at [429, 256] on p "Add competency" at bounding box center [434, 264] width 87 height 16
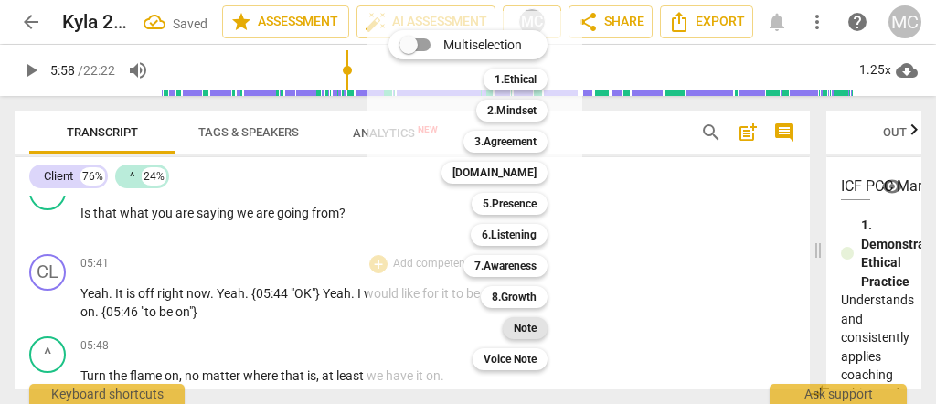
click at [519, 327] on b "Note" at bounding box center [525, 328] width 23 height 22
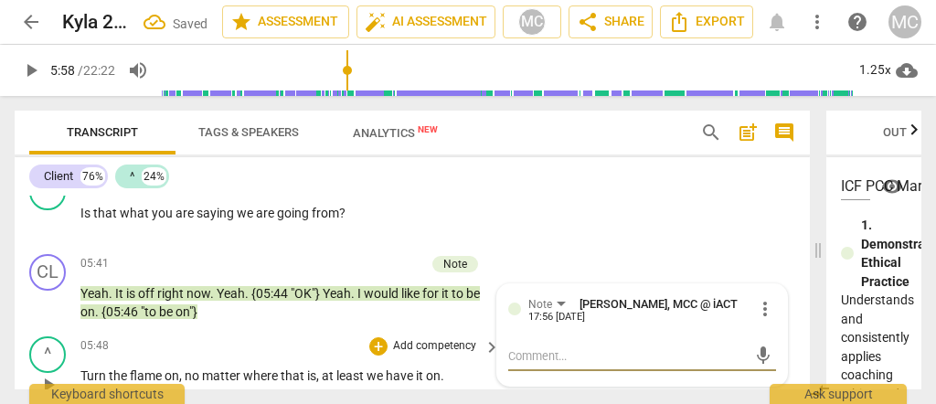
click at [429, 338] on p "Add competency" at bounding box center [434, 346] width 87 height 16
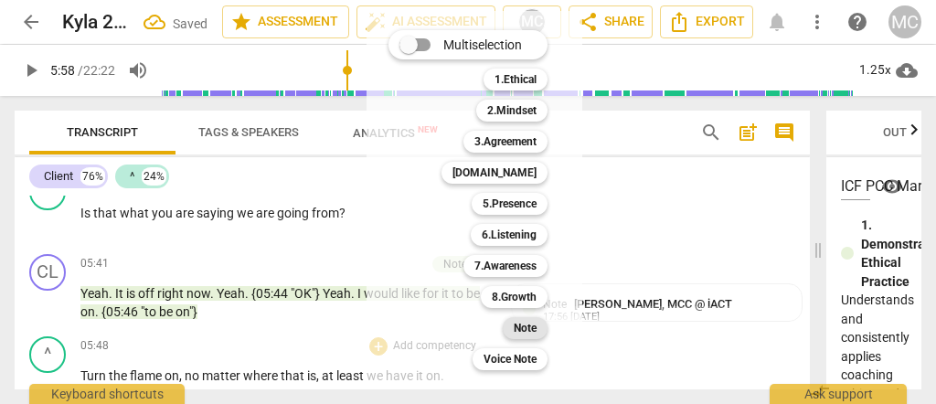
click at [524, 325] on b "Note" at bounding box center [525, 328] width 23 height 22
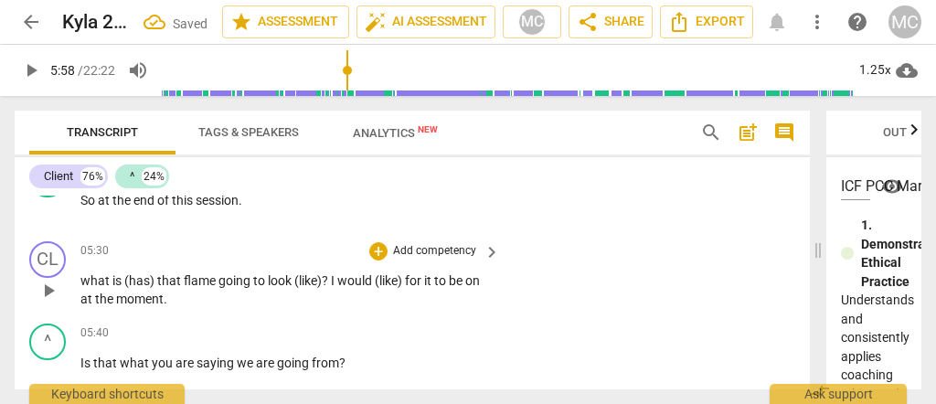
scroll to position [2371, 0]
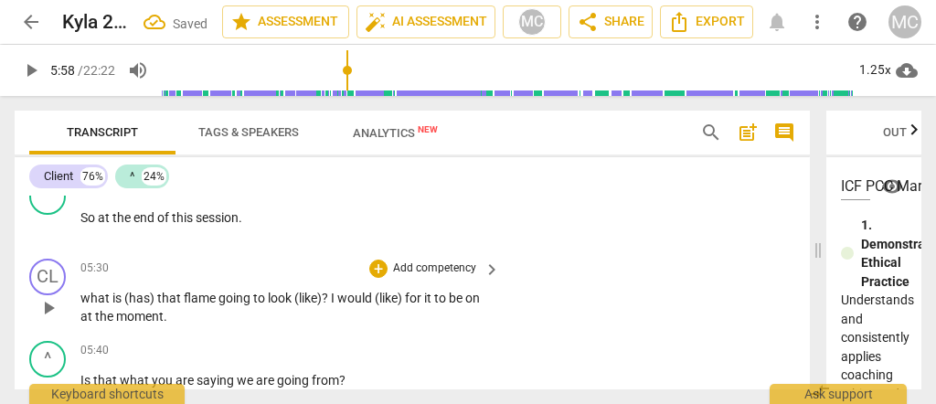
click at [405, 291] on span "(like)" at bounding box center [390, 298] width 30 height 15
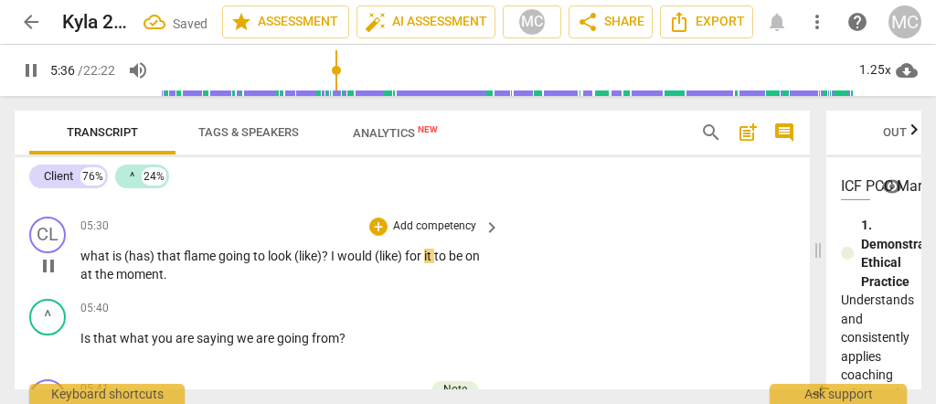
scroll to position [2432, 0]
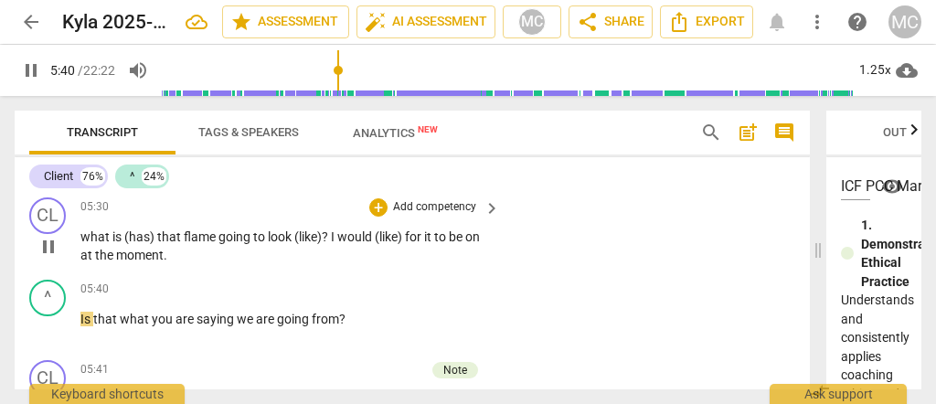
click at [424, 229] on span "for" at bounding box center [414, 236] width 19 height 15
click at [80, 251] on span "at" at bounding box center [87, 255] width 15 height 15
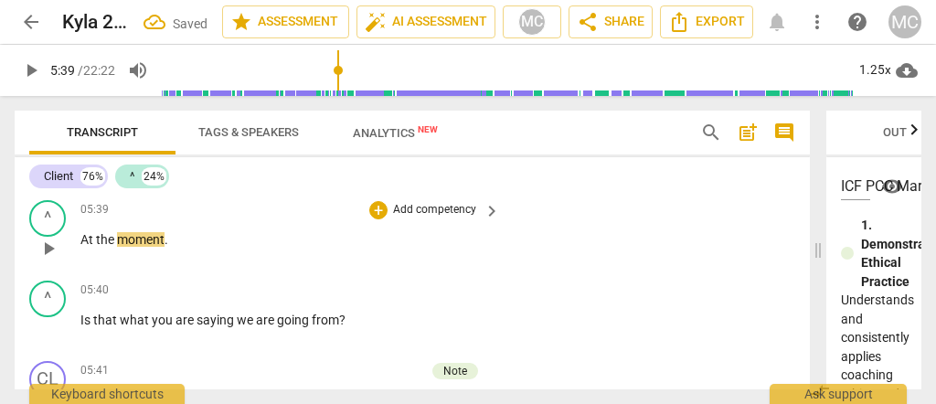
scroll to position [2449, 0]
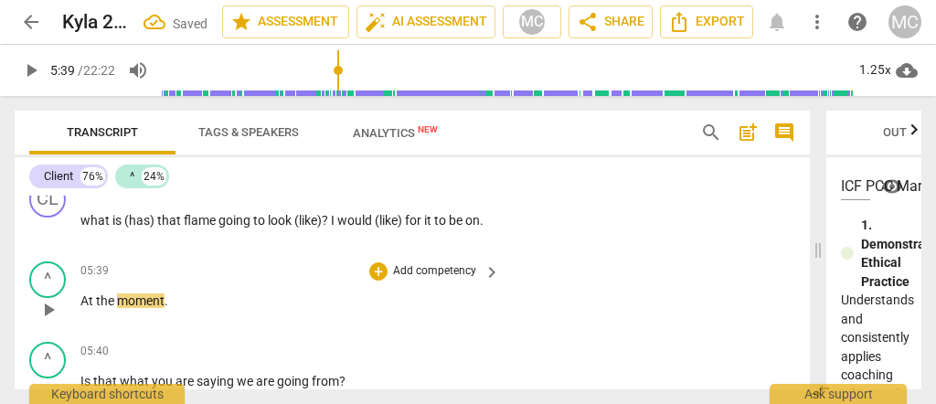
click at [82, 294] on span "At" at bounding box center [88, 300] width 16 height 15
click at [78, 298] on div "play_arrow pause" at bounding box center [57, 310] width 47 height 24
click at [112, 293] on span "{interruption}" at bounding box center [119, 300] width 79 height 15
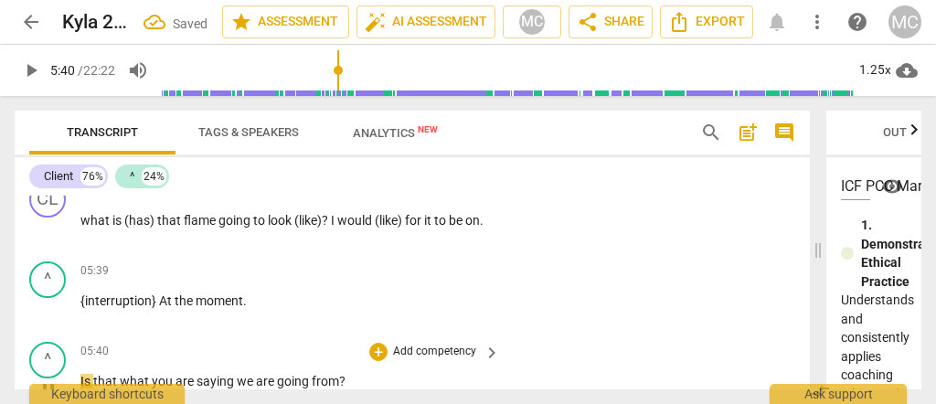
click at [79, 375] on div "^ play_arrow pause 05:40 + Add competency keyboard_arrow_right Is that what you…" at bounding box center [412, 375] width 795 height 80
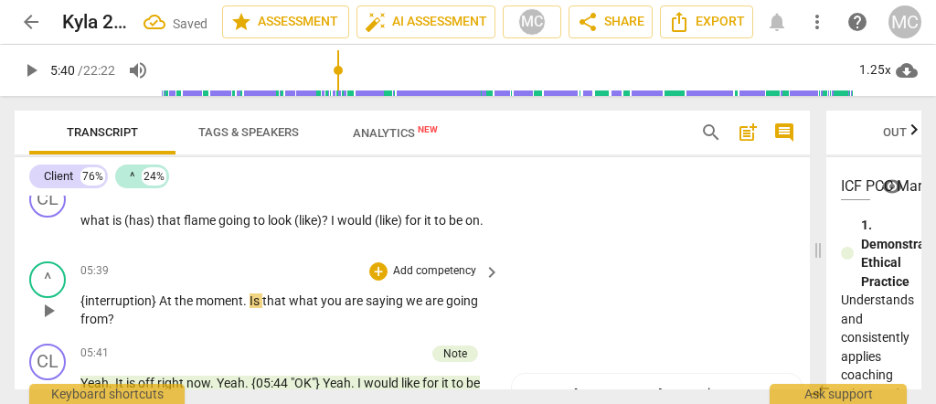
click at [219, 293] on span "moment" at bounding box center [220, 300] width 48 height 15
click at [250, 293] on span "Is" at bounding box center [256, 300] width 13 height 15
click at [412, 293] on span "saying" at bounding box center [422, 300] width 40 height 15
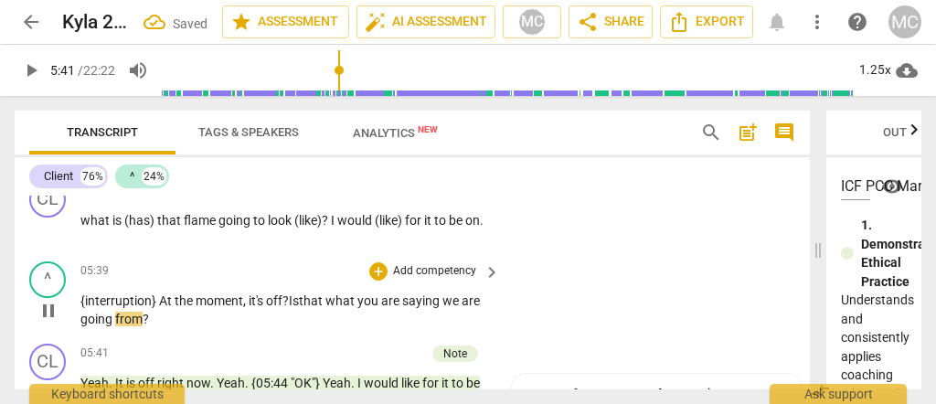
click at [447, 293] on span "we" at bounding box center [451, 300] width 19 height 15
click at [104, 312] on span "going" at bounding box center [97, 319] width 35 height 15
click at [149, 314] on span "?" at bounding box center [146, 319] width 6 height 15
click at [593, 254] on div "^ play_arrow pause 05:39 + Add competency keyboard_arrow_right {interruption} A…" at bounding box center [412, 295] width 795 height 82
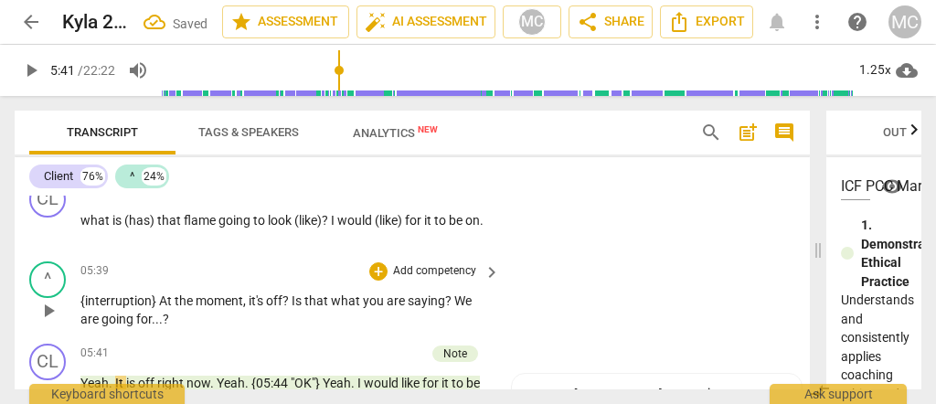
click at [398, 263] on p "Add competency" at bounding box center [434, 271] width 87 height 16
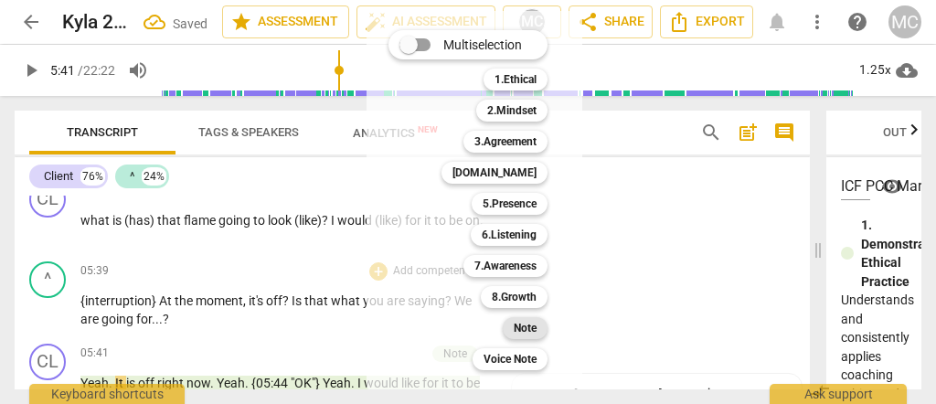
click at [539, 331] on div "Note" at bounding box center [525, 328] width 45 height 22
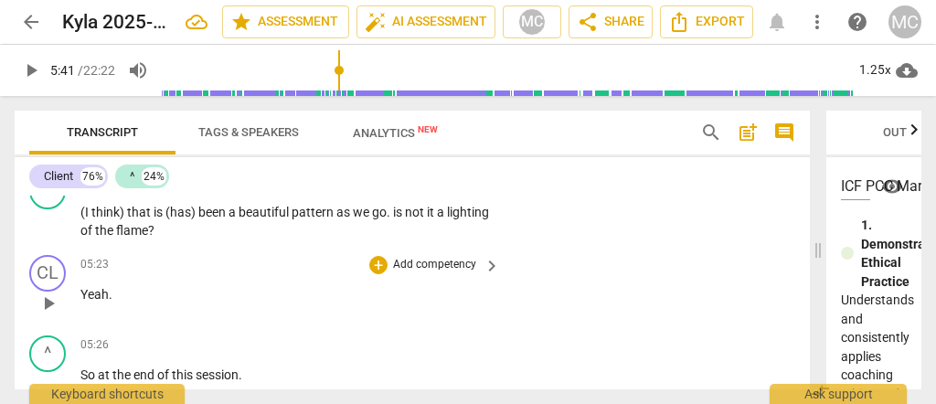
scroll to position [2205, 0]
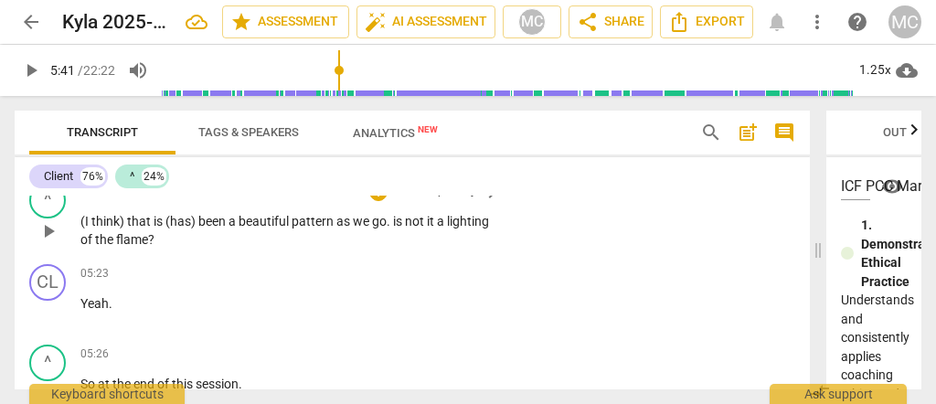
click at [116, 233] on span "the" at bounding box center [105, 239] width 21 height 15
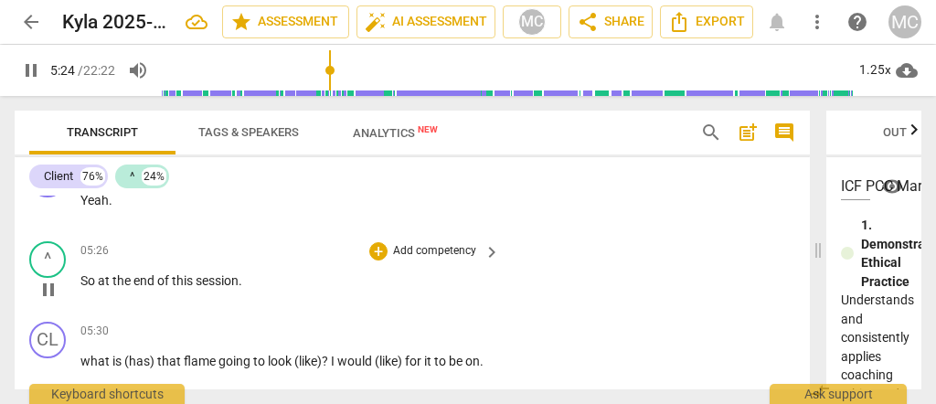
scroll to position [2327, 0]
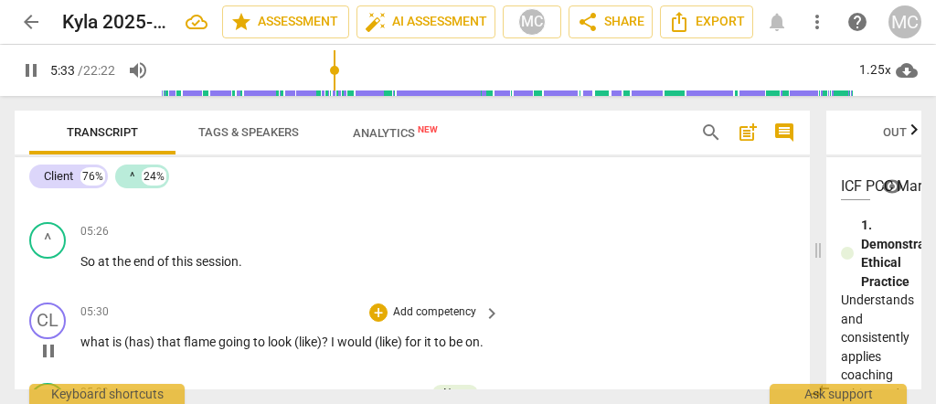
click at [81, 338] on span "what" at bounding box center [96, 342] width 32 height 15
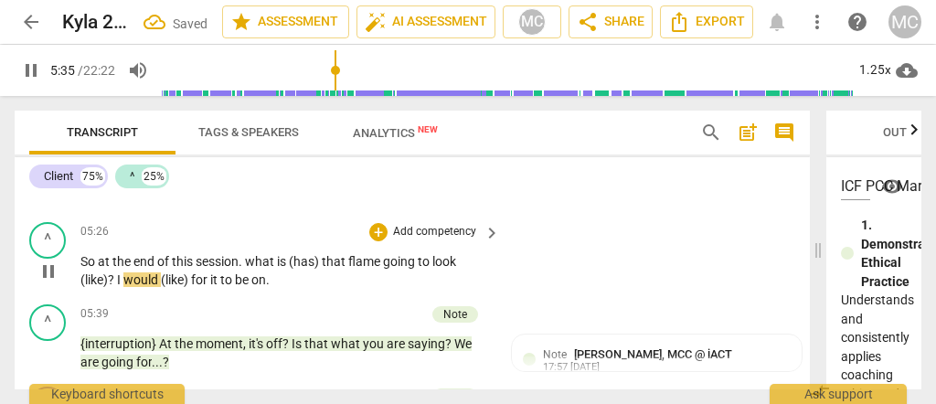
click at [117, 273] on span "I" at bounding box center [120, 279] width 6 height 15
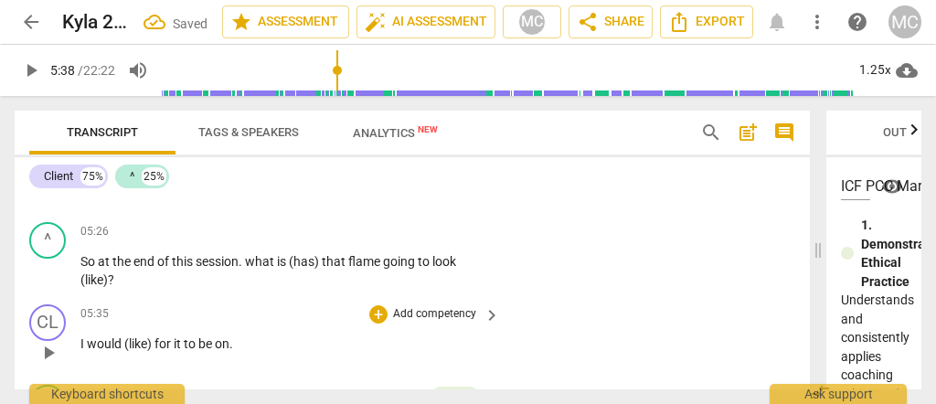
click at [222, 338] on span "on" at bounding box center [222, 343] width 15 height 15
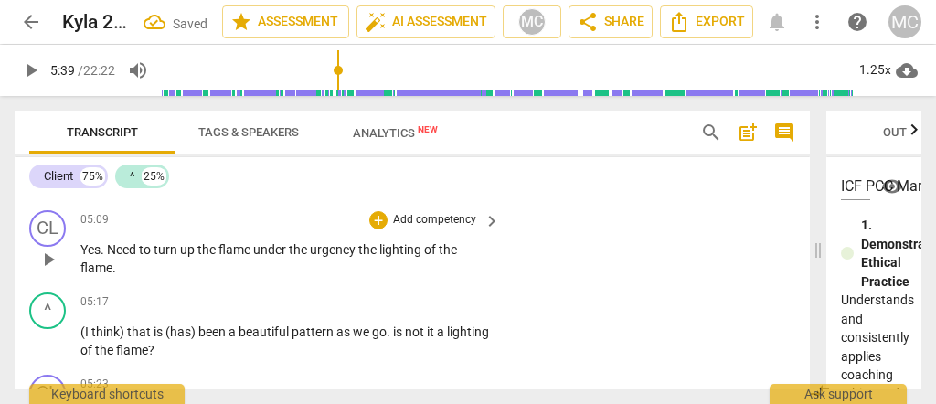
scroll to position [2114, 0]
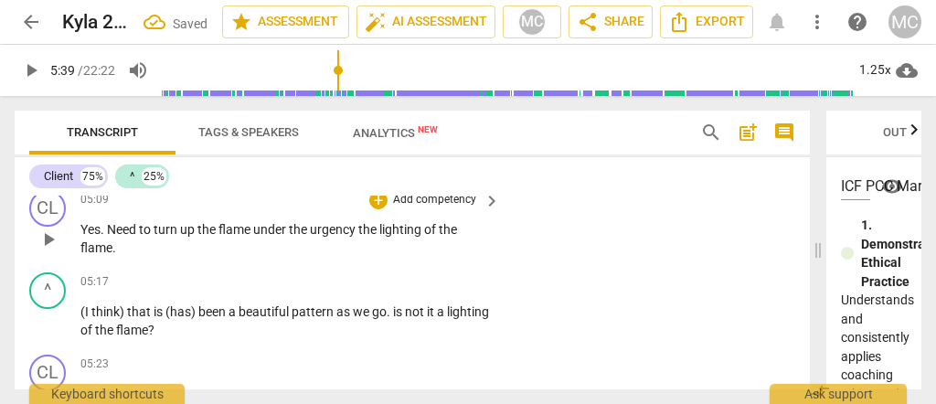
click at [342, 226] on span "urgency" at bounding box center [334, 229] width 48 height 15
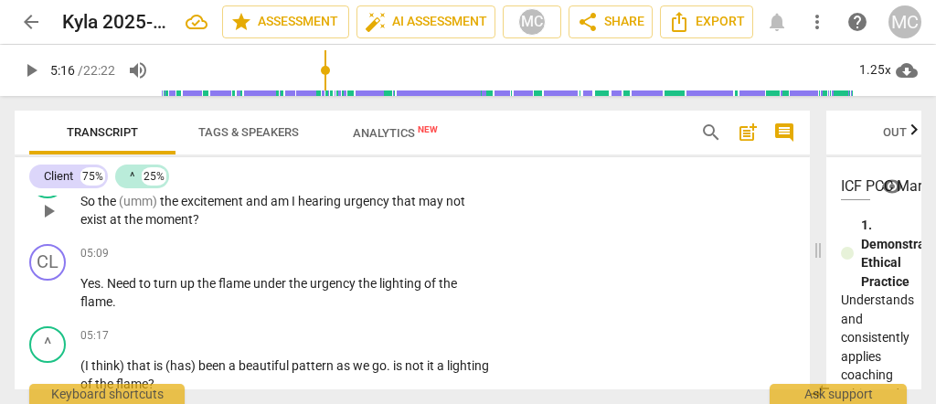
scroll to position [2053, 0]
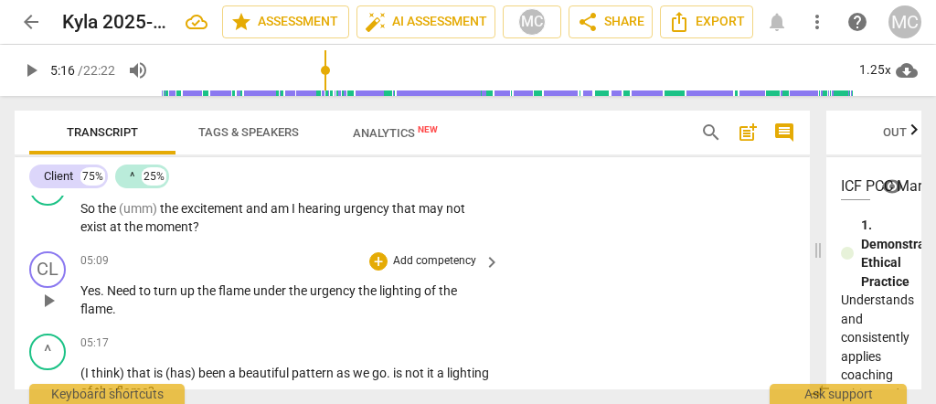
click at [82, 283] on span "Yes" at bounding box center [90, 290] width 20 height 15
click at [361, 289] on span "the" at bounding box center [368, 290] width 21 height 15
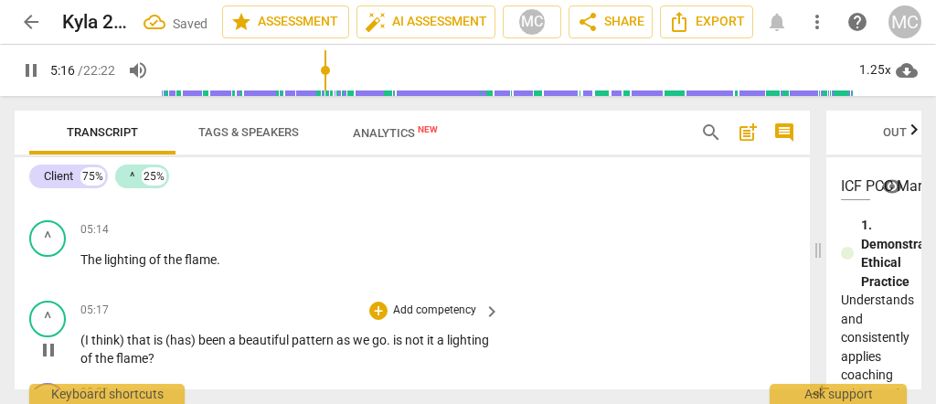
scroll to position [2175, 0]
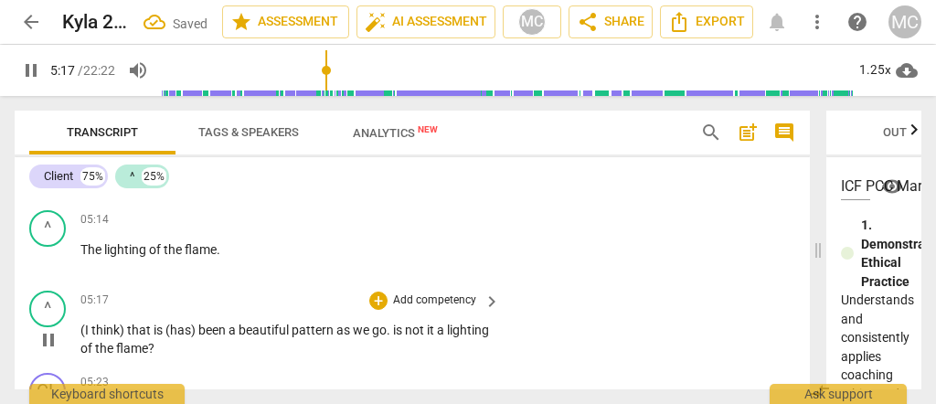
click at [80, 324] on span "(I" at bounding box center [85, 330] width 11 height 15
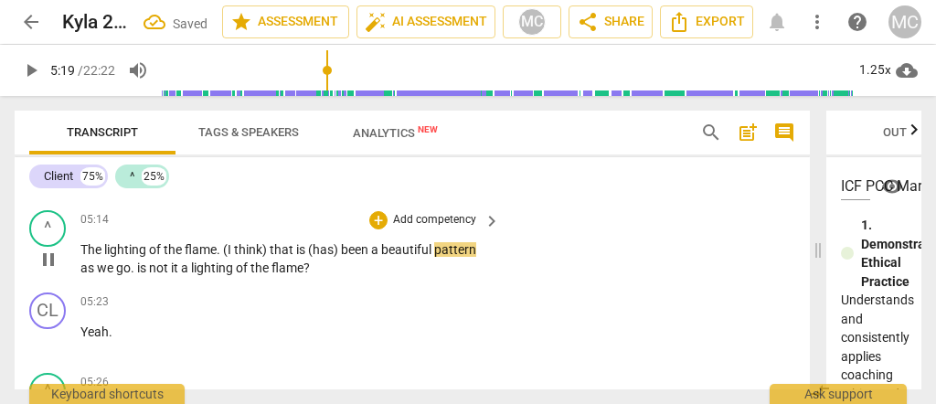
click at [97, 245] on span "The" at bounding box center [92, 249] width 24 height 15
click at [271, 243] on span "that" at bounding box center [283, 249] width 27 height 15
click at [186, 245] on span "flame" at bounding box center [201, 249] width 32 height 15
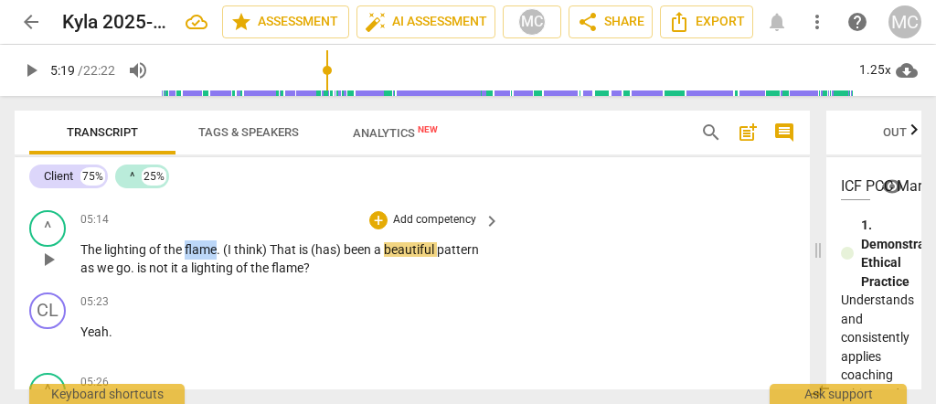
click at [186, 245] on span "flame" at bounding box center [201, 249] width 32 height 15
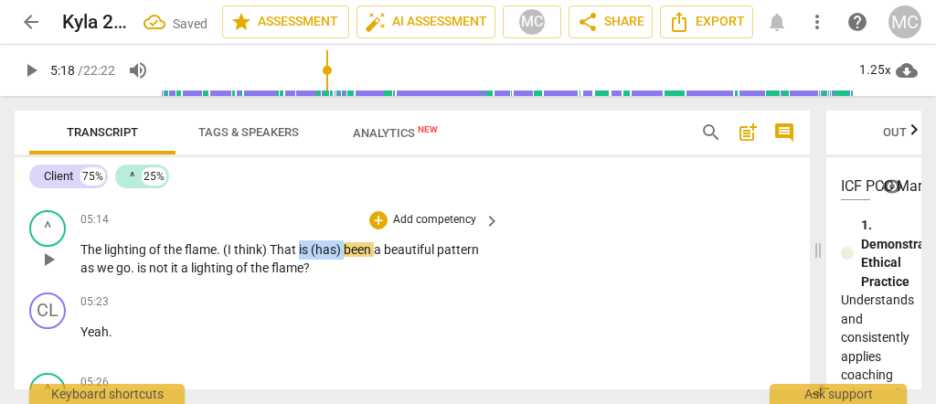
drag, startPoint x: 301, startPoint y: 245, endPoint x: 339, endPoint y: 246, distance: 38.4
click at [345, 246] on p "The lighting of the flame . (I think) That is (has) been a beautiful pattern as…" at bounding box center [285, 258] width 410 height 37
click at [342, 246] on span "been" at bounding box center [332, 249] width 30 height 15
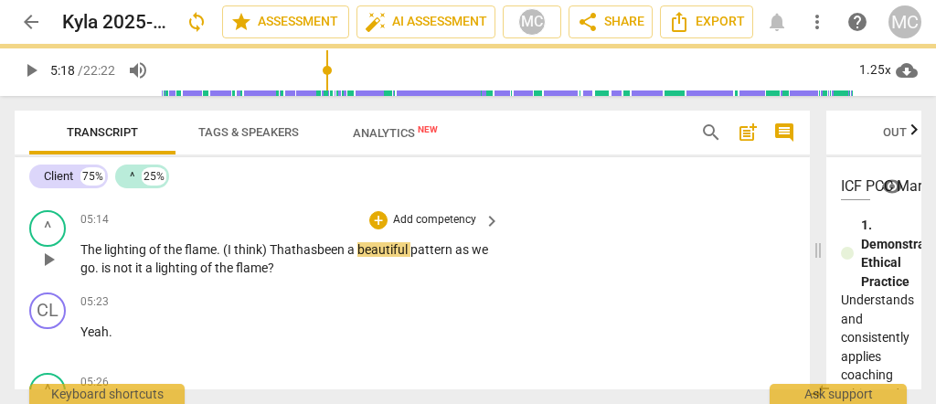
click at [357, 246] on span "a" at bounding box center [352, 249] width 10 height 15
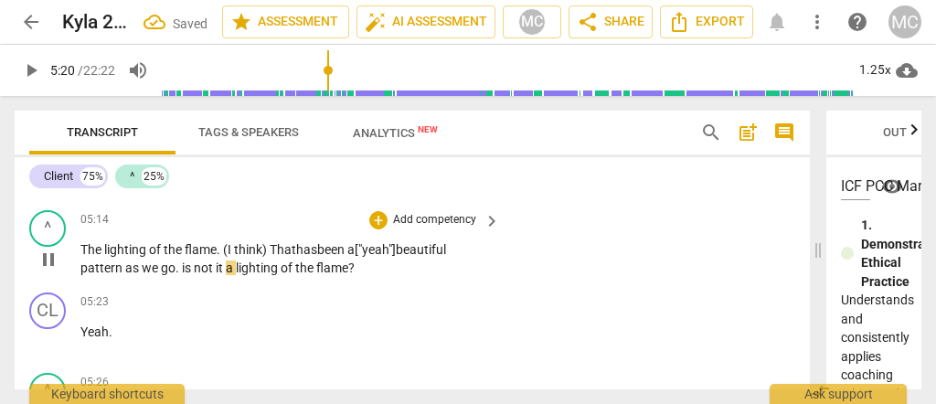
click at [179, 265] on span "." at bounding box center [179, 268] width 6 height 15
click at [80, 329] on span "Yeah" at bounding box center [94, 332] width 28 height 15
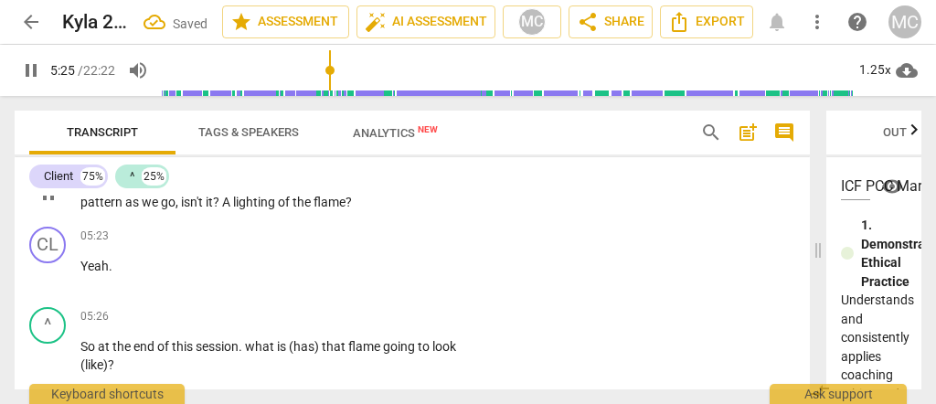
scroll to position [2297, 0]
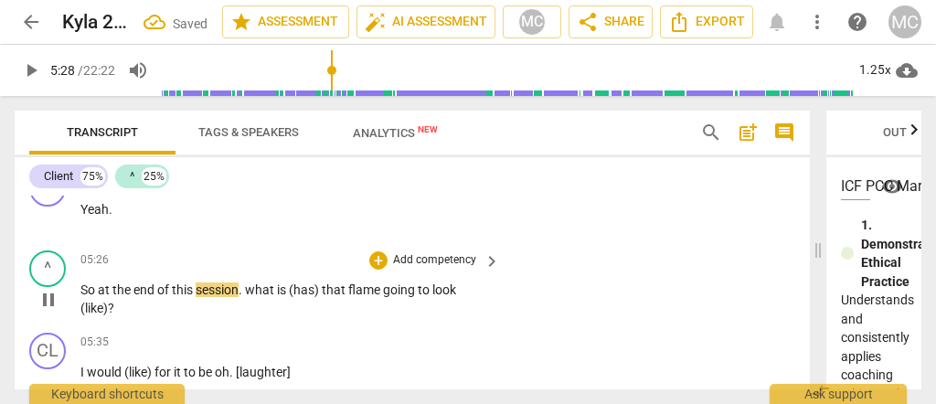
click at [84, 287] on span "So" at bounding box center [88, 289] width 17 height 15
click at [80, 284] on span "So" at bounding box center [88, 289] width 17 height 15
click at [100, 288] on span "at" at bounding box center [105, 289] width 15 height 15
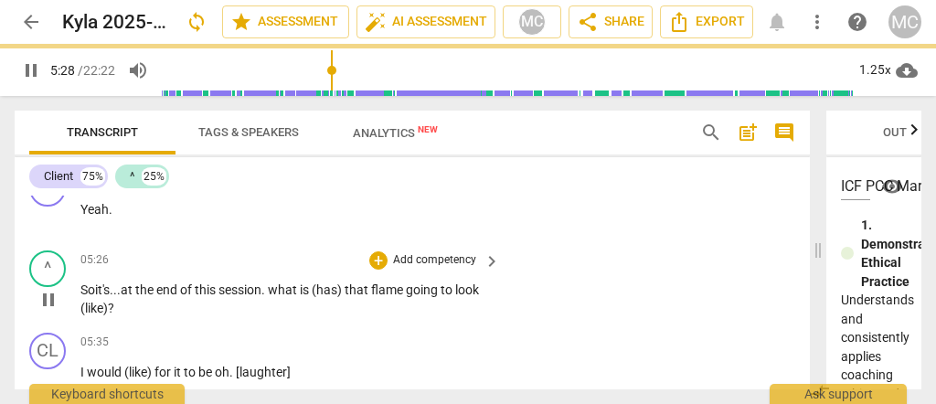
click at [268, 289] on span "." at bounding box center [264, 289] width 6 height 15
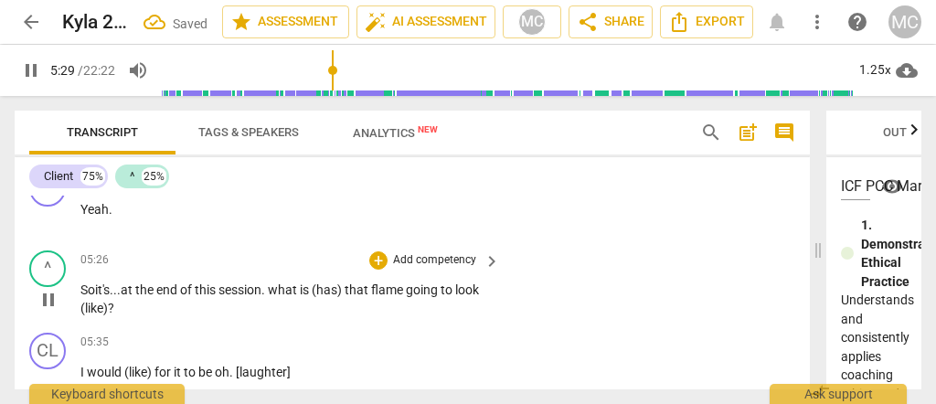
click at [268, 284] on span "." at bounding box center [264, 289] width 6 height 15
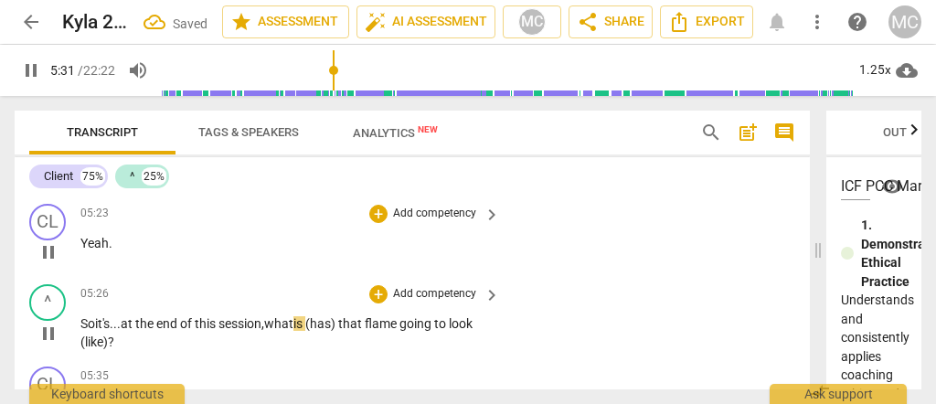
scroll to position [2236, 0]
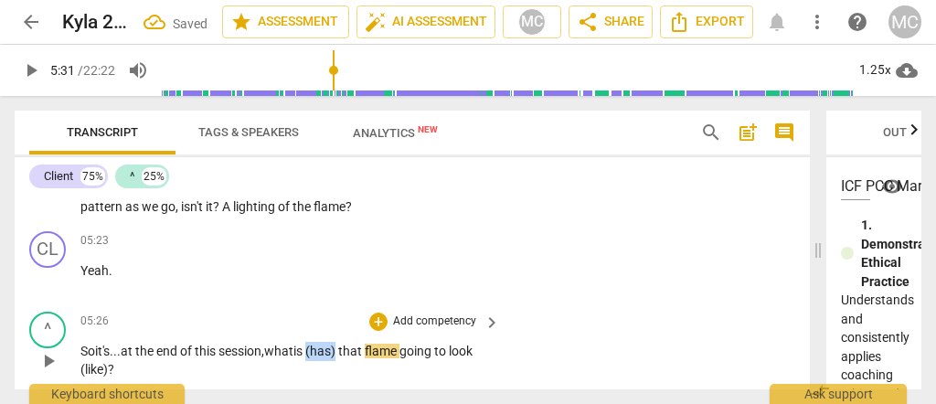
drag, startPoint x: 348, startPoint y: 344, endPoint x: 320, endPoint y: 344, distance: 28.3
click at [320, 344] on span "(has)" at bounding box center [321, 351] width 33 height 15
click at [325, 345] on span "that" at bounding box center [321, 351] width 27 height 15
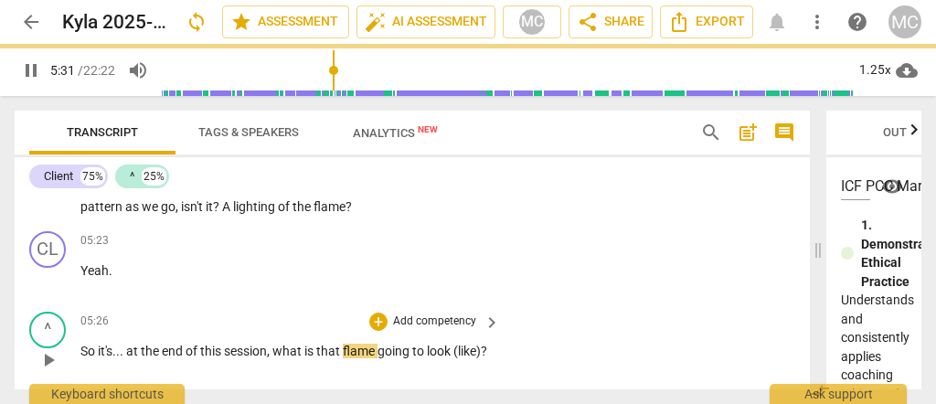
click at [602, 347] on div "^ play_arrow pause 05:26 + Add competency keyboard_arrow_right So it's . . . at…" at bounding box center [412, 344] width 795 height 80
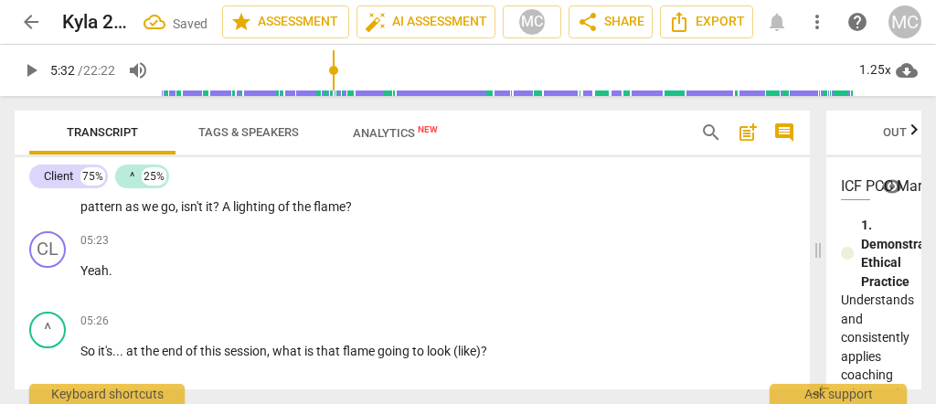
click at [453, 358] on span "(like)" at bounding box center [466, 351] width 27 height 15
click at [473, 358] on span "?" at bounding box center [476, 351] width 6 height 15
click at [451, 358] on span "like)" at bounding box center [462, 351] width 23 height 15
click at [162, 344] on span "end" at bounding box center [174, 351] width 24 height 15
click at [424, 314] on p "Add competency" at bounding box center [434, 322] width 87 height 16
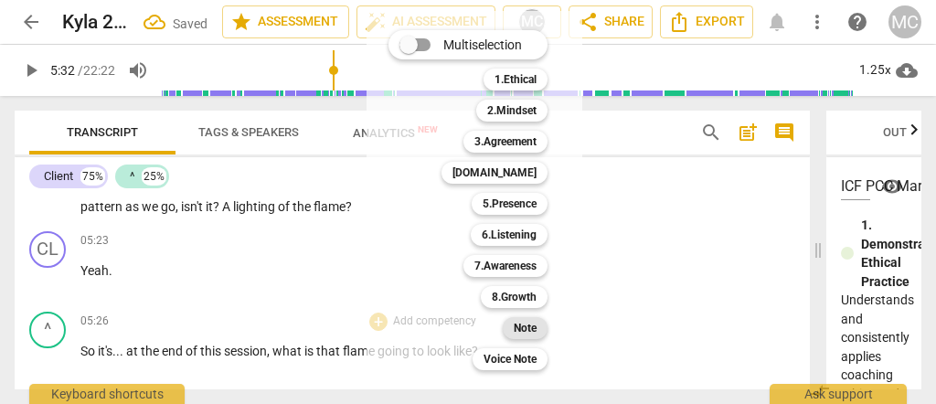
click at [528, 326] on b "Note" at bounding box center [525, 328] width 23 height 22
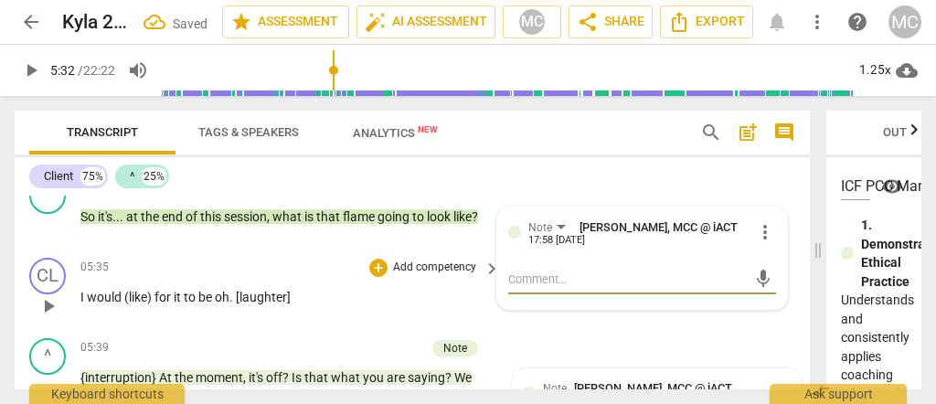
scroll to position [2410, 0]
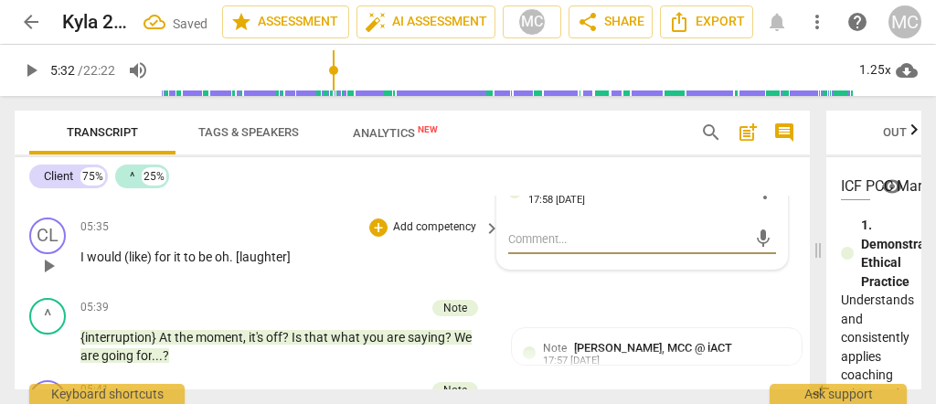
click at [422, 219] on p "Add competency" at bounding box center [434, 227] width 87 height 16
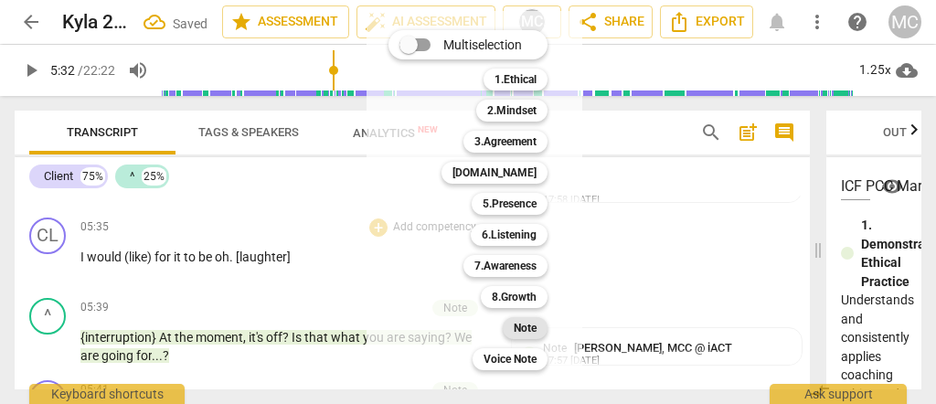
click at [522, 336] on b "Note" at bounding box center [525, 328] width 23 height 22
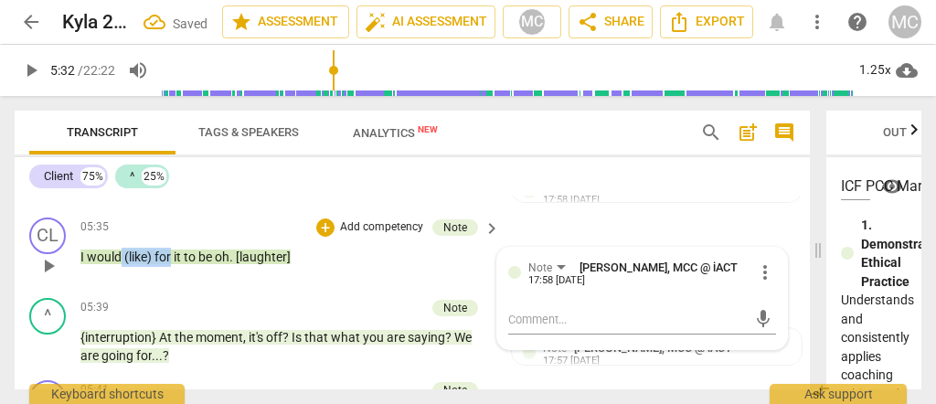
drag, startPoint x: 154, startPoint y: 252, endPoint x: 121, endPoint y: 250, distance: 33.0
click at [121, 250] on p "I would (like) for it to be oh . [laughter]" at bounding box center [285, 257] width 410 height 19
click at [148, 251] on span "like)" at bounding box center [137, 257] width 26 height 15
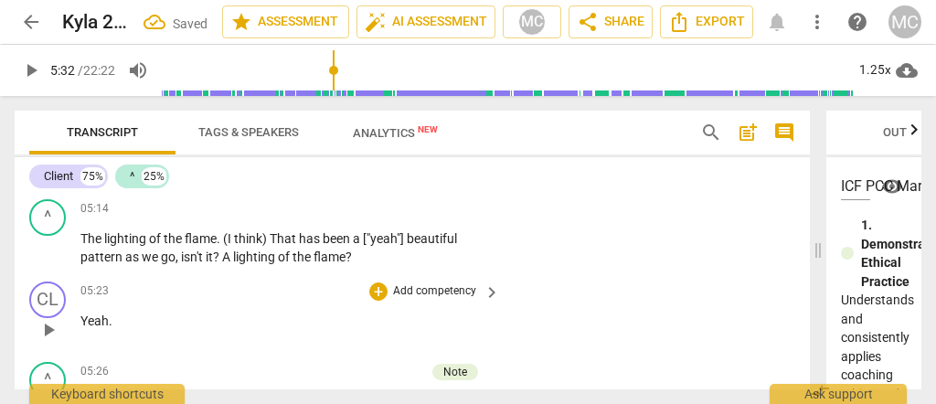
scroll to position [2166, 0]
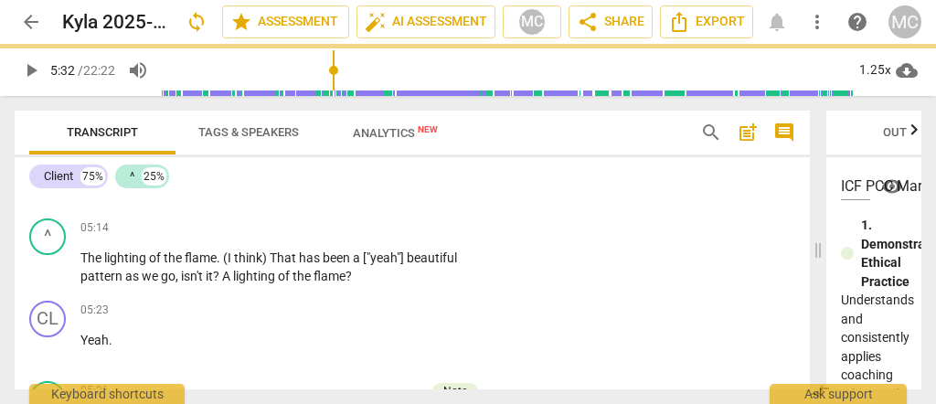
click at [274, 269] on span "lighting" at bounding box center [255, 276] width 45 height 15
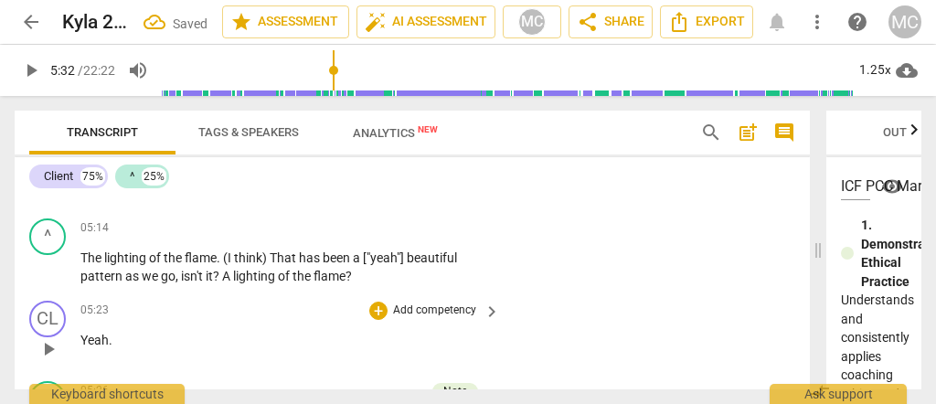
click at [442, 303] on p "Add competency" at bounding box center [434, 311] width 87 height 16
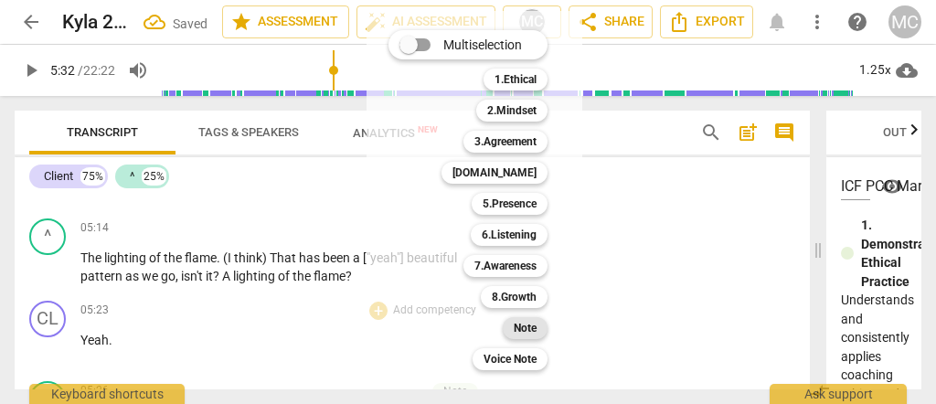
click at [522, 325] on b "Note" at bounding box center [525, 328] width 23 height 22
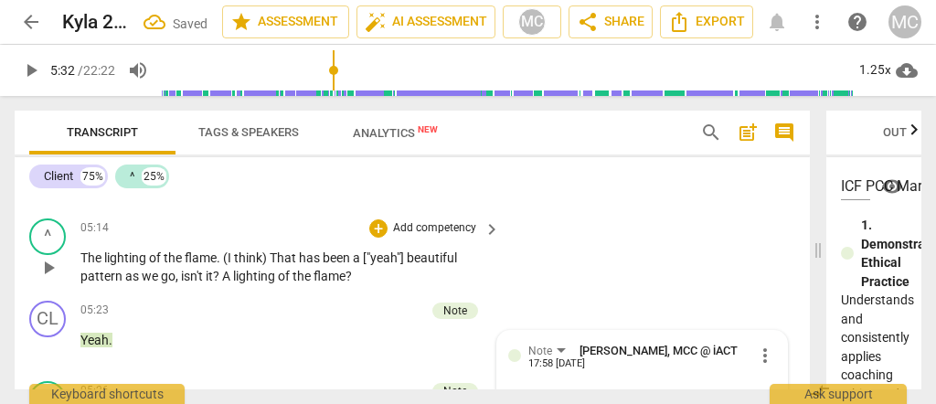
scroll to position [2180, 0]
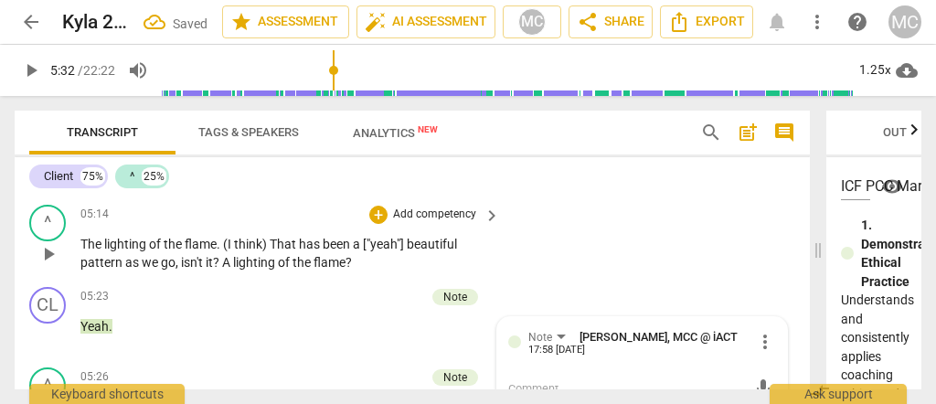
click at [410, 212] on p "Add competency" at bounding box center [434, 215] width 87 height 16
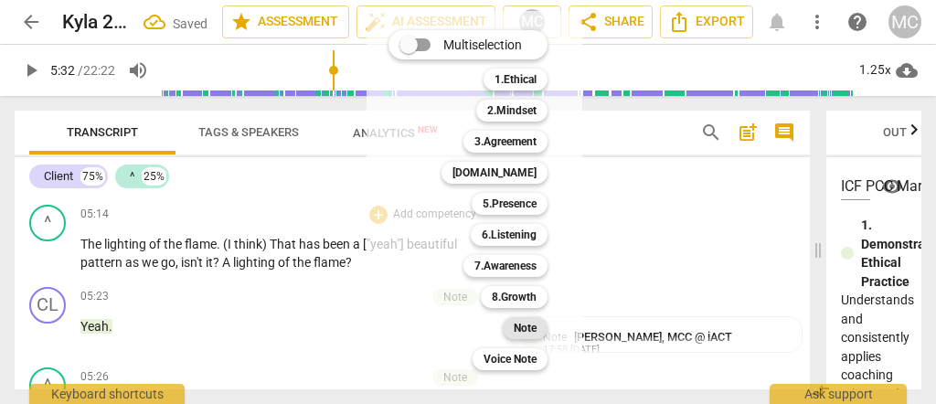
click at [519, 335] on b "Note" at bounding box center [525, 328] width 23 height 22
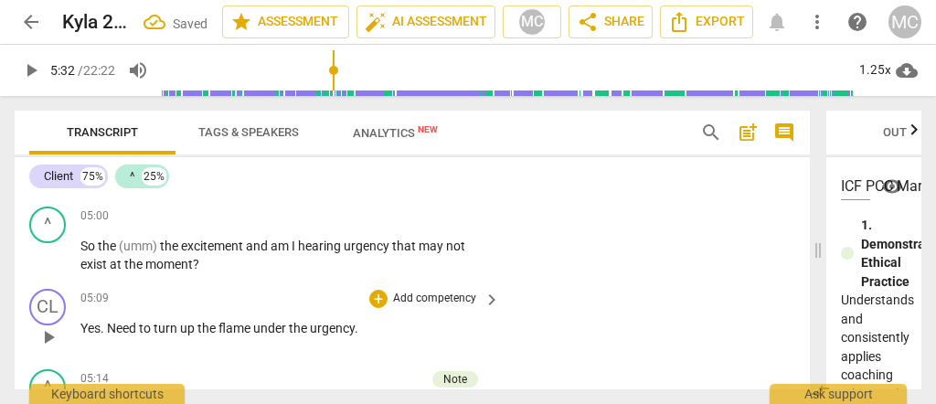
scroll to position [1997, 0]
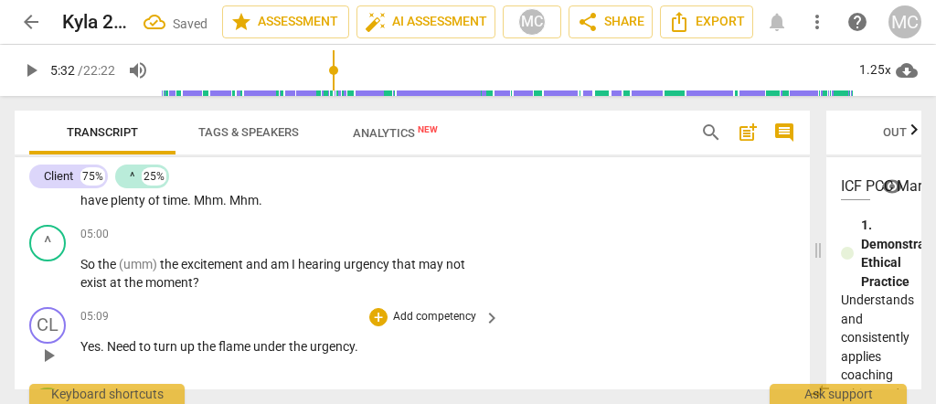
click at [81, 340] on span "Yes" at bounding box center [90, 346] width 20 height 15
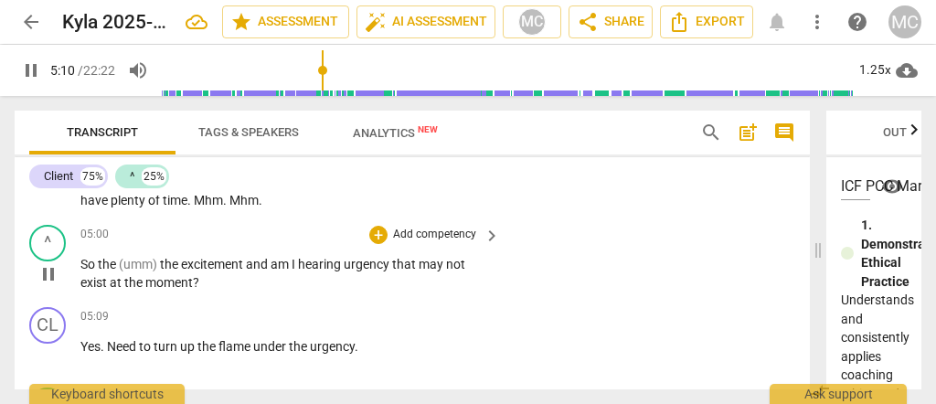
click at [156, 280] on span "moment" at bounding box center [169, 282] width 48 height 15
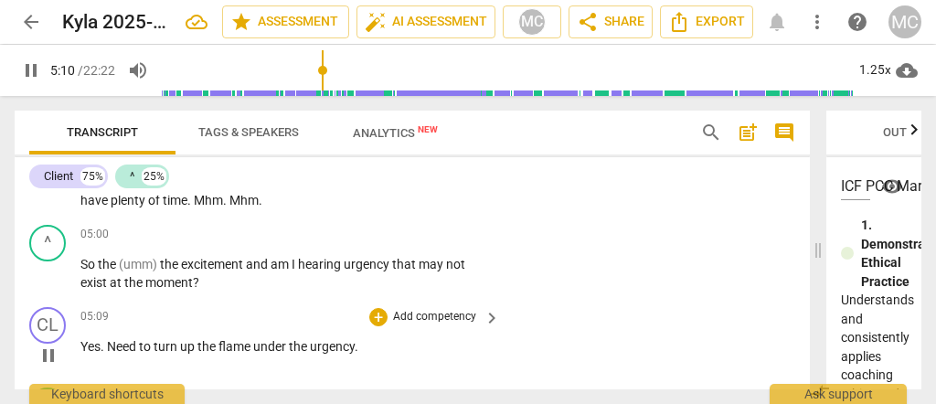
click at [111, 339] on span "Need" at bounding box center [123, 346] width 32 height 15
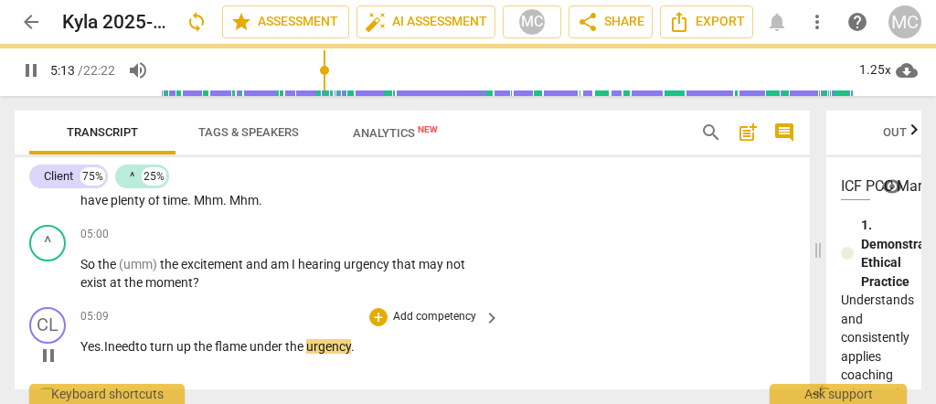
click at [241, 342] on span "flame" at bounding box center [232, 346] width 35 height 15
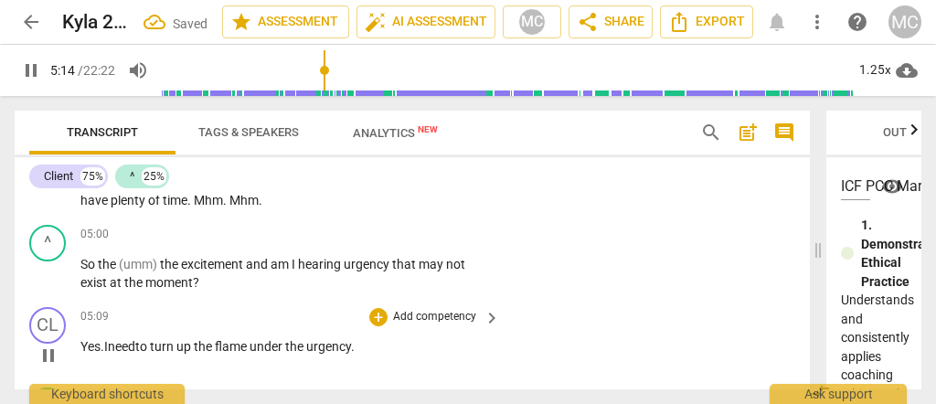
click at [241, 342] on span "flame" at bounding box center [232, 346] width 35 height 15
click at [250, 342] on span "flame" at bounding box center [232, 346] width 35 height 15
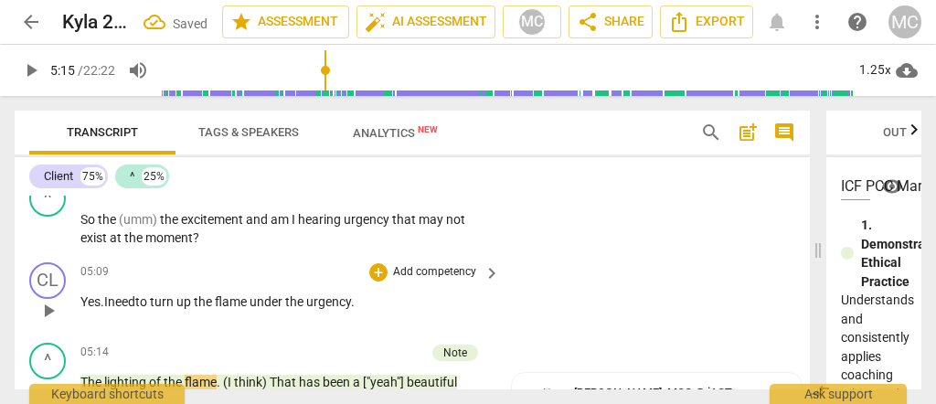
scroll to position [2031, 0]
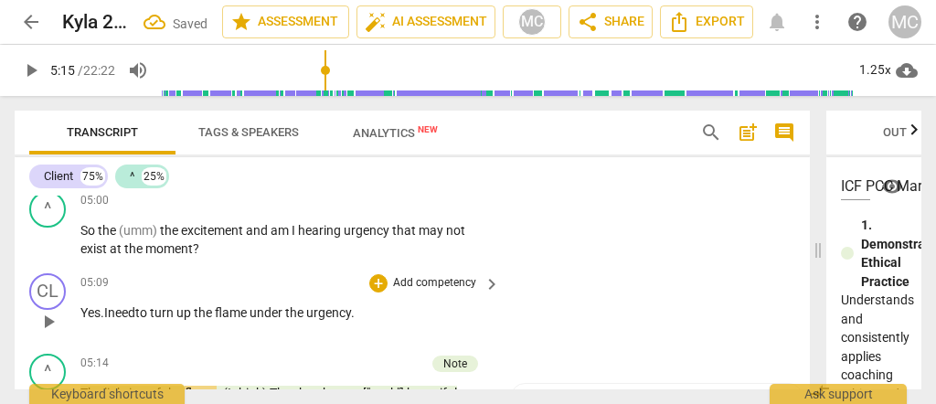
click at [413, 277] on p "Add competency" at bounding box center [434, 283] width 87 height 16
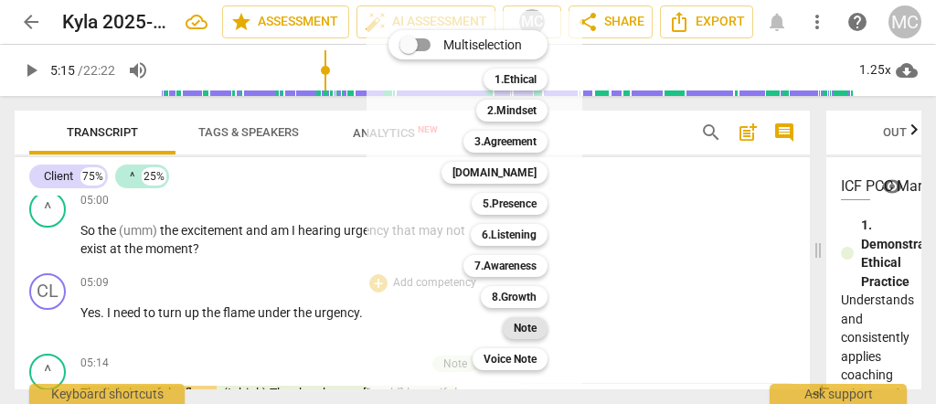
click at [513, 328] on div "Note" at bounding box center [525, 328] width 45 height 22
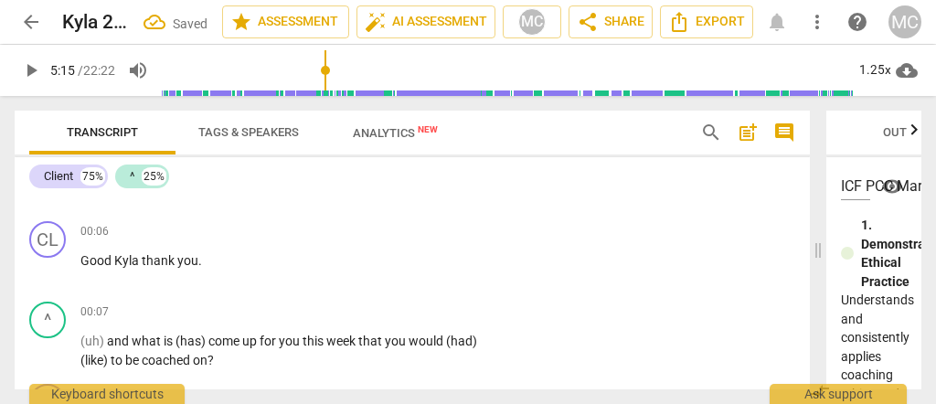
scroll to position [0, 0]
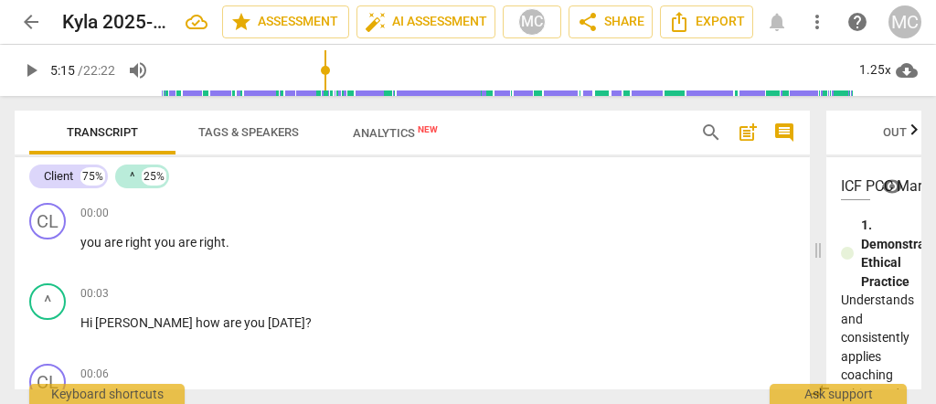
click at [222, 137] on span "Tags & Speakers" at bounding box center [248, 132] width 101 height 14
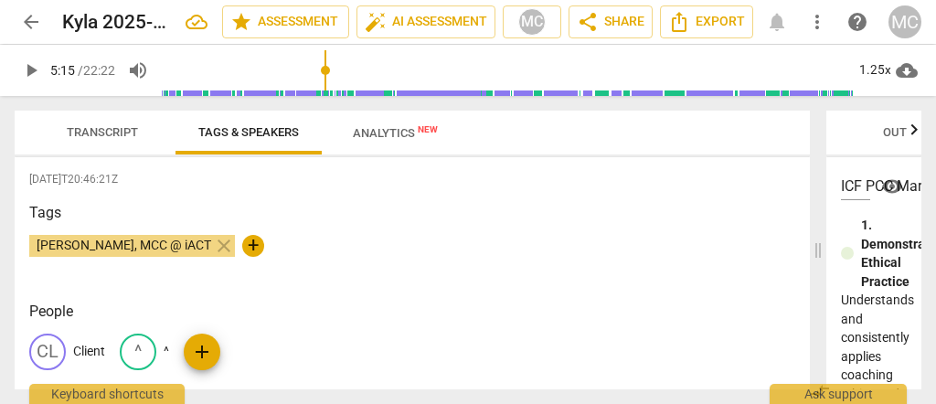
click at [176, 350] on div "CL Client ^ ^ add" at bounding box center [412, 359] width 766 height 51
click at [169, 355] on div "CL Client ^ ^ add" at bounding box center [412, 359] width 766 height 51
click at [166, 353] on p "^" at bounding box center [166, 351] width 5 height 19
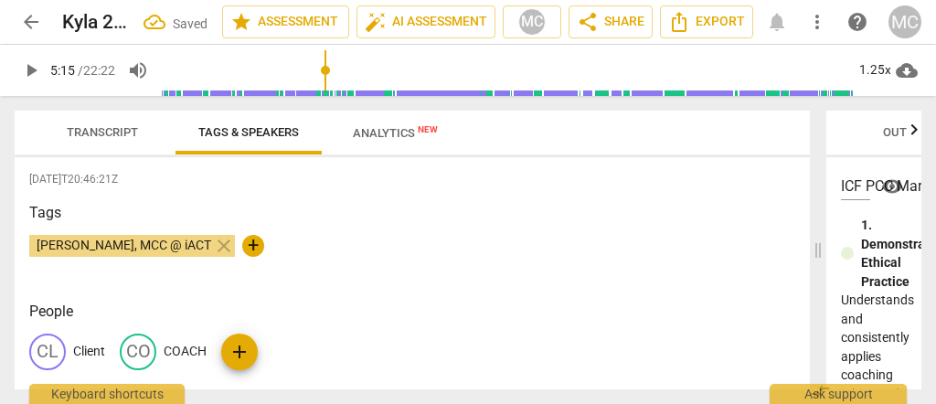
click at [71, 126] on span "Transcript" at bounding box center [102, 132] width 71 height 14
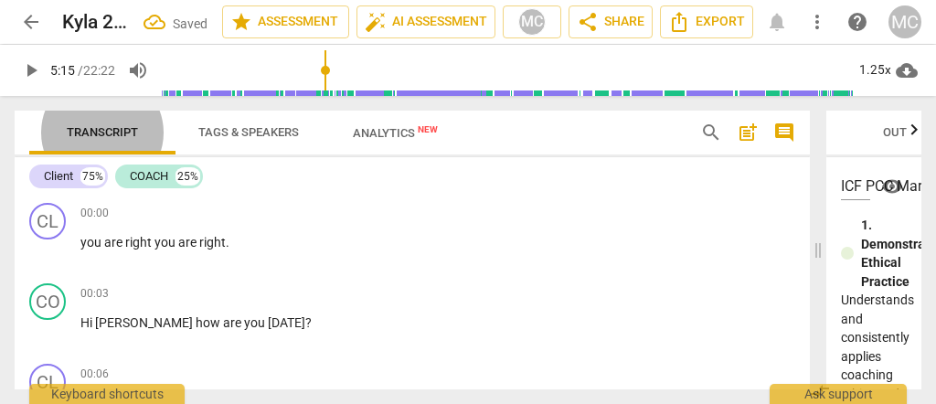
scroll to position [183, 0]
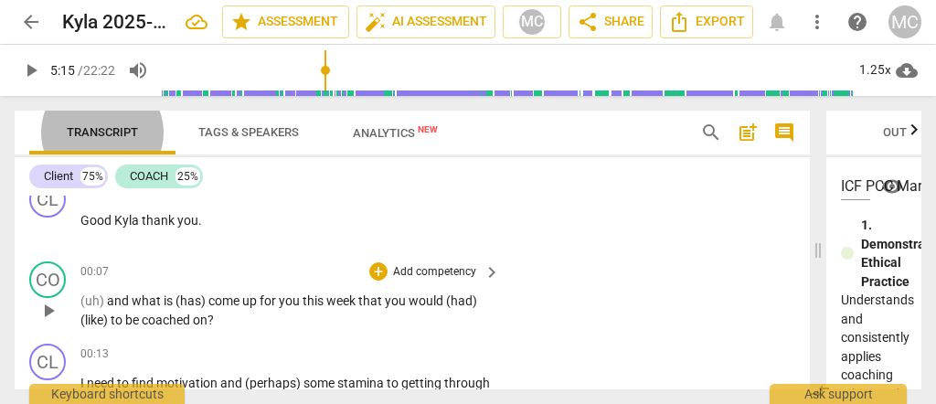
drag, startPoint x: 82, startPoint y: 300, endPoint x: 91, endPoint y: 306, distance: 11.2
click at [82, 300] on span "(uh)" at bounding box center [93, 300] width 27 height 15
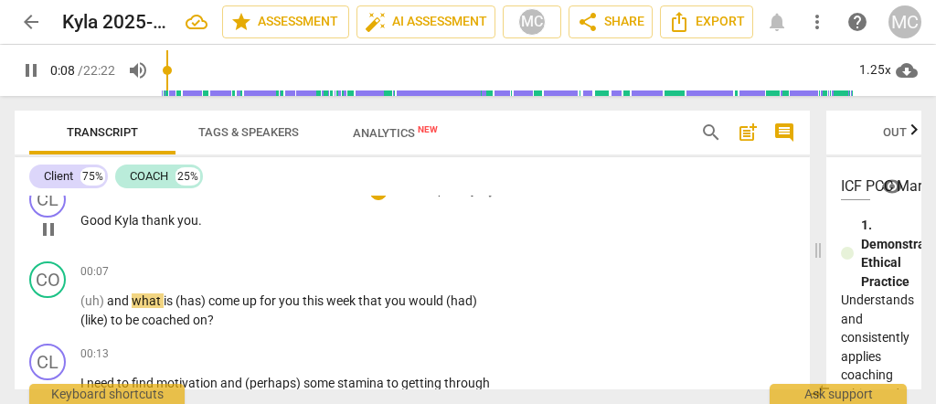
click at [163, 218] on span "thank" at bounding box center [160, 220] width 36 height 15
click at [142, 223] on span "thank" at bounding box center [160, 220] width 36 height 15
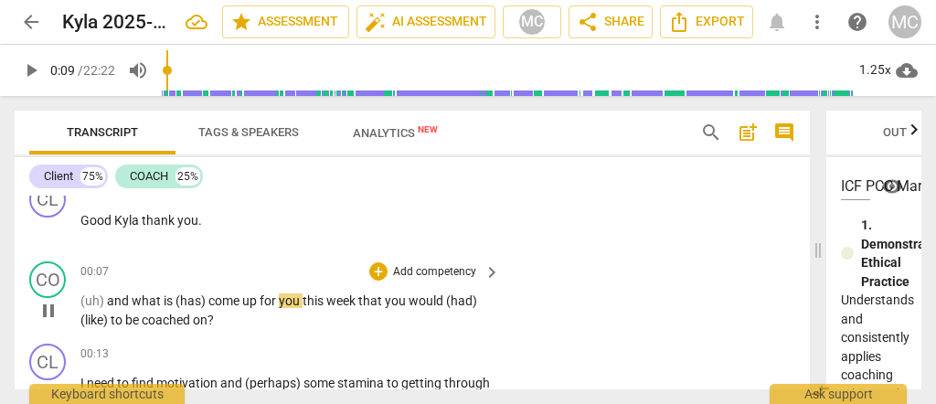
type input "9"
drag, startPoint x: 162, startPoint y: 301, endPoint x: 207, endPoint y: 303, distance: 45.7
click at [207, 303] on p "(uh) and what is (has) come up for you this week that you would (had) (like) to…" at bounding box center [285, 310] width 410 height 37
type input "10"
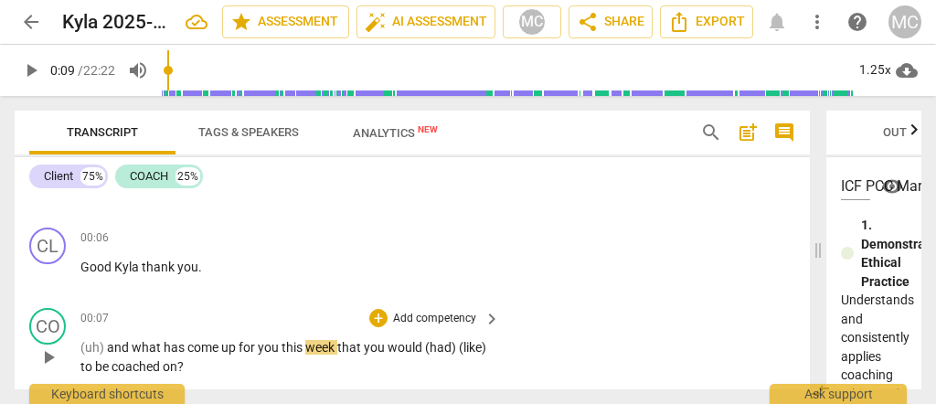
scroll to position [122, 0]
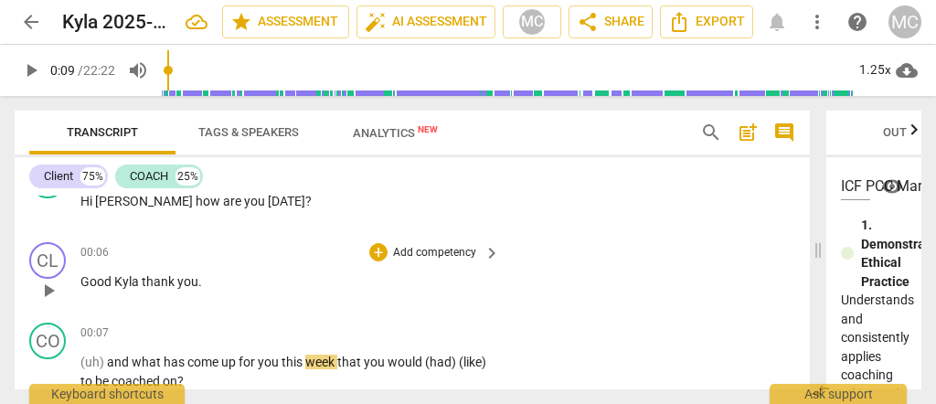
click at [111, 275] on span "Good" at bounding box center [97, 281] width 34 height 15
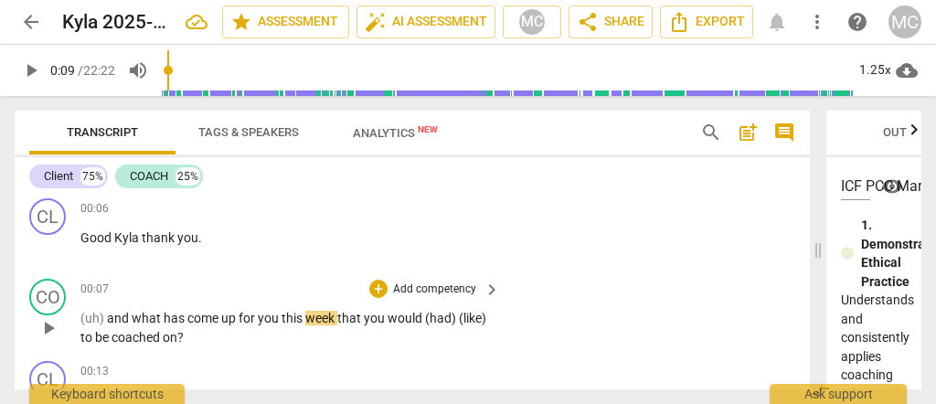
scroll to position [183, 0]
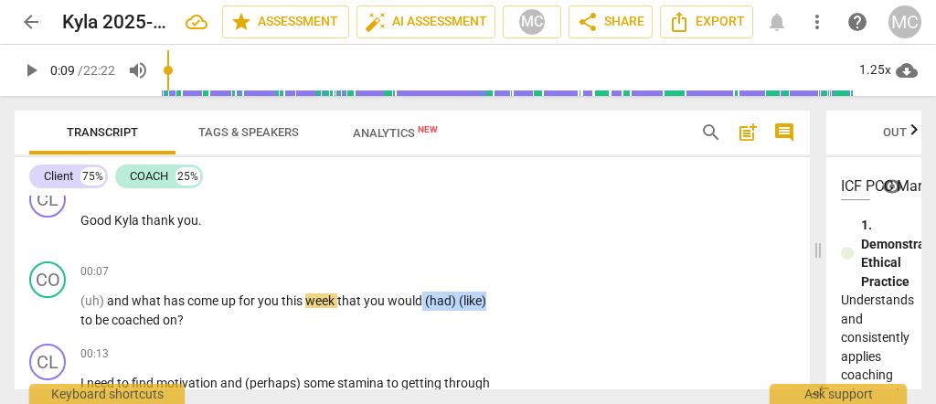
drag, startPoint x: 420, startPoint y: 296, endPoint x: 492, endPoint y: 300, distance: 71.4
click at [492, 300] on div "(uh) and what has come up for you this week that you would (had) (like) to be c…" at bounding box center [290, 310] width 421 height 37
drag, startPoint x: 180, startPoint y: 321, endPoint x: 128, endPoint y: 306, distance: 54.1
click at [176, 321] on p "(uh) and what has come up for you this week that you would like to be coached o…" at bounding box center [285, 310] width 410 height 37
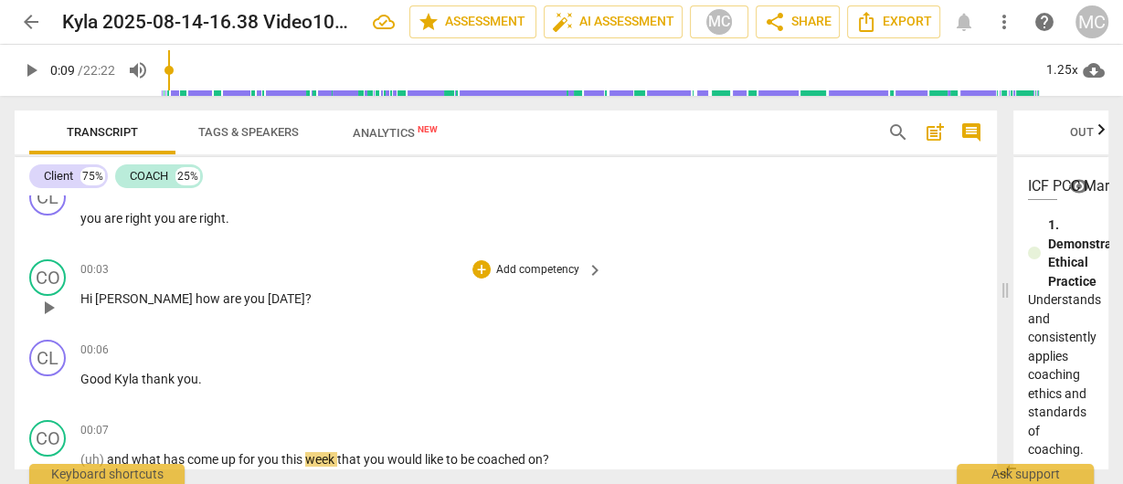
scroll to position [0, 0]
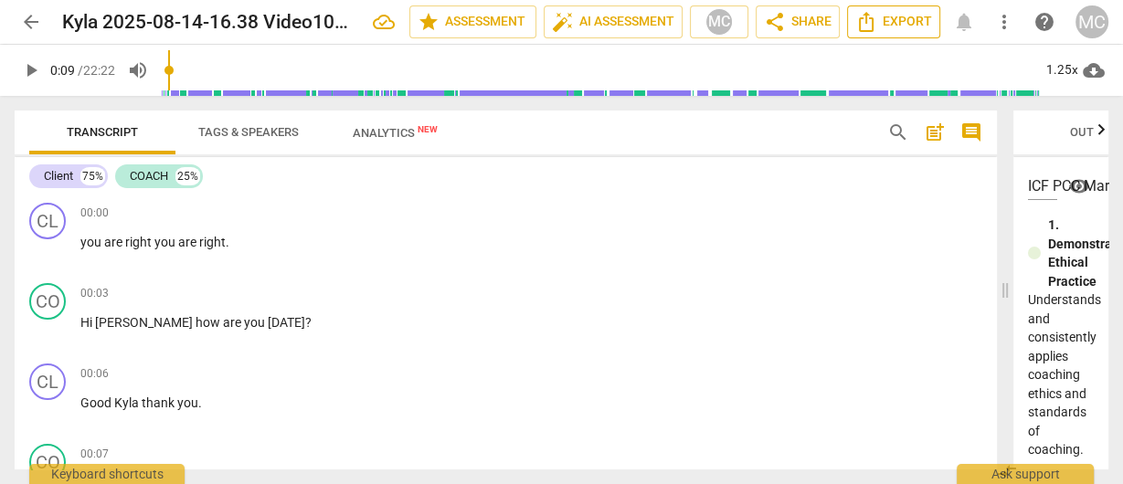
click at [899, 22] on span "Export" at bounding box center [894, 22] width 77 height 22
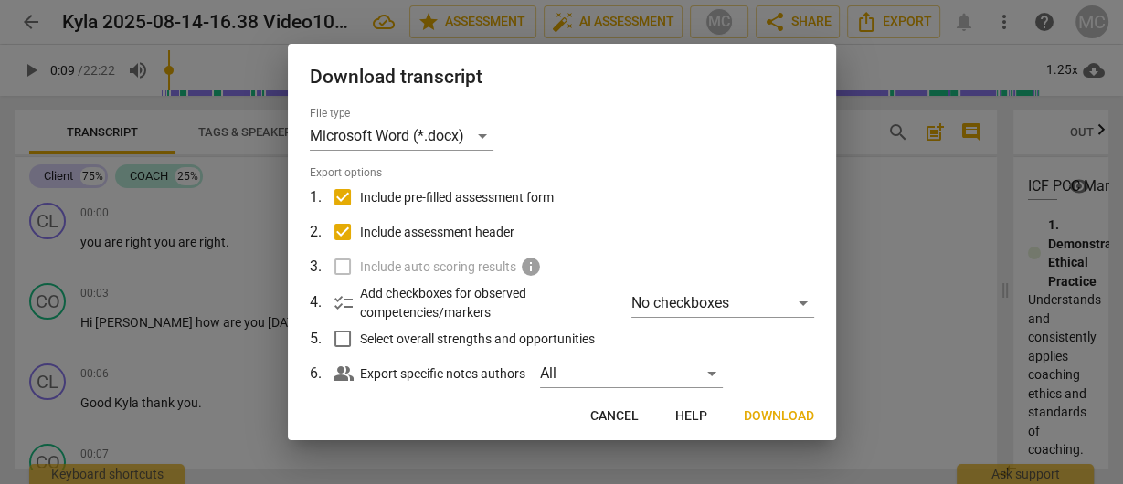
click at [752, 403] on button "Download" at bounding box center [779, 416] width 100 height 33
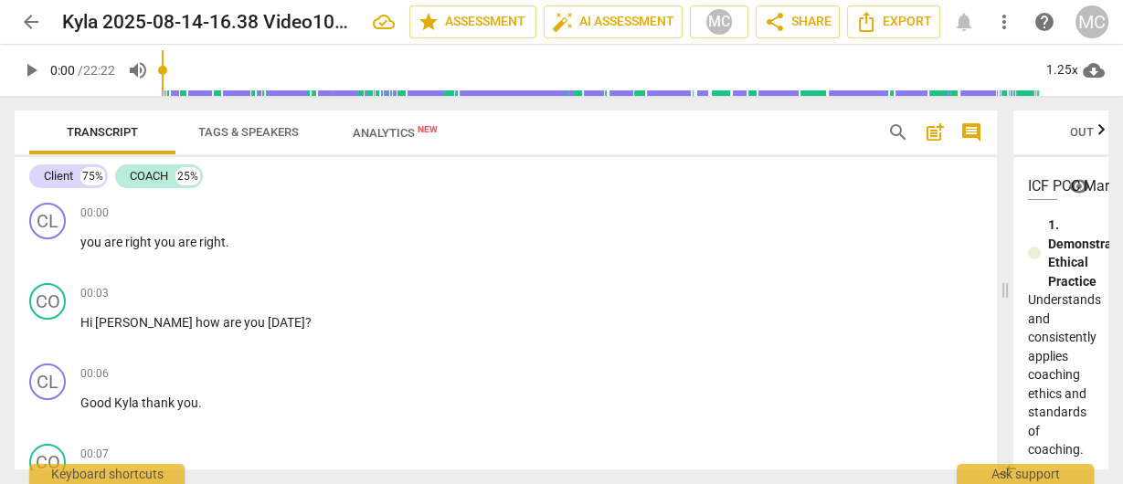
drag, startPoint x: 170, startPoint y: 69, endPoint x: 162, endPoint y: 137, distance: 68.1
click at [162, 70] on input "range" at bounding box center [601, 70] width 879 height 59
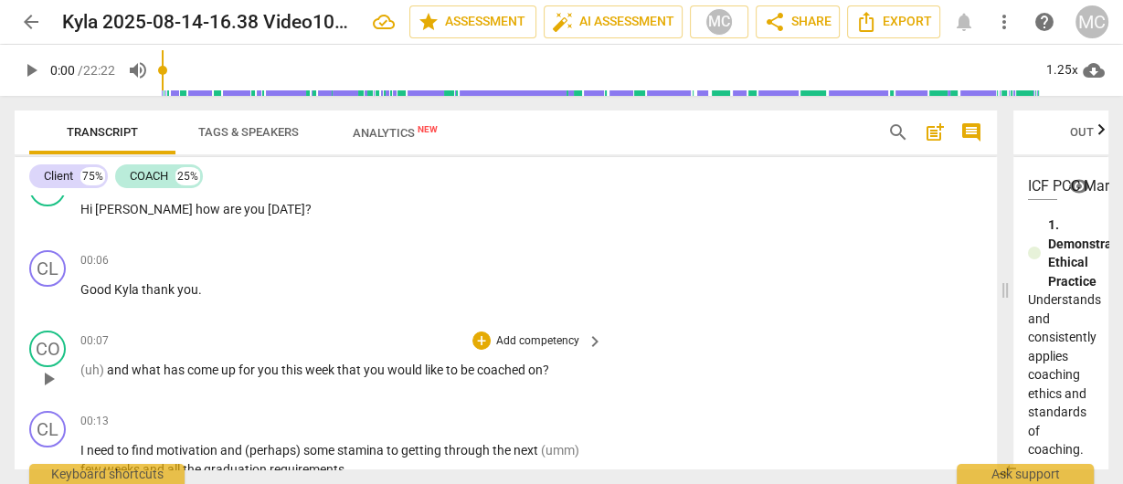
scroll to position [146, 0]
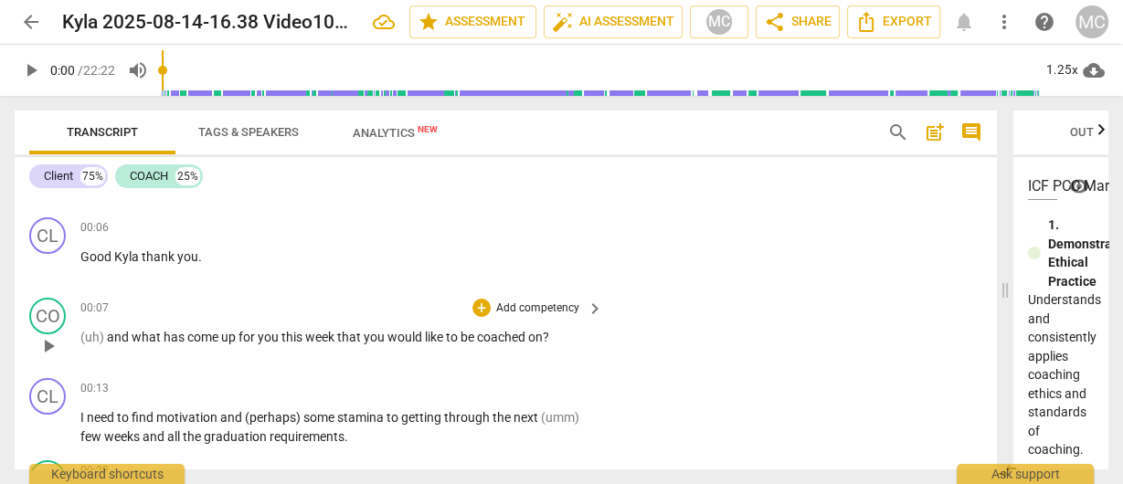
click at [50, 345] on span "play_arrow" at bounding box center [48, 346] width 22 height 22
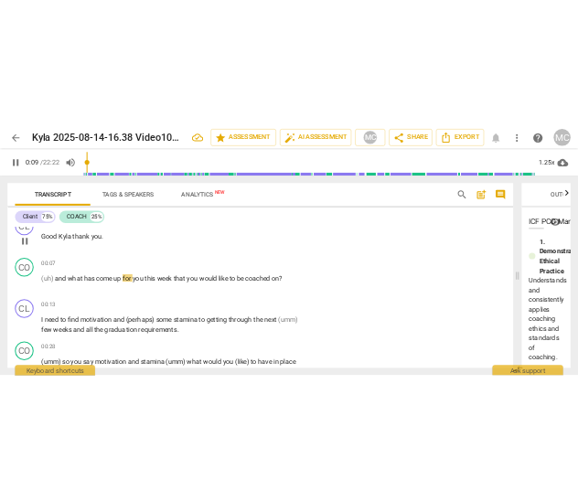
scroll to position [219, 0]
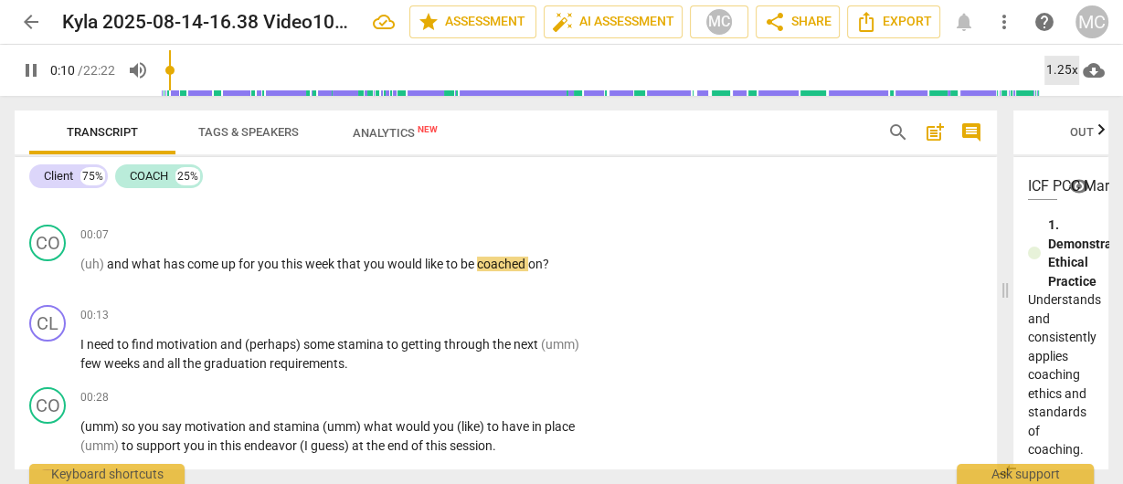
click at [935, 69] on div "1.25x" at bounding box center [1062, 70] width 35 height 29
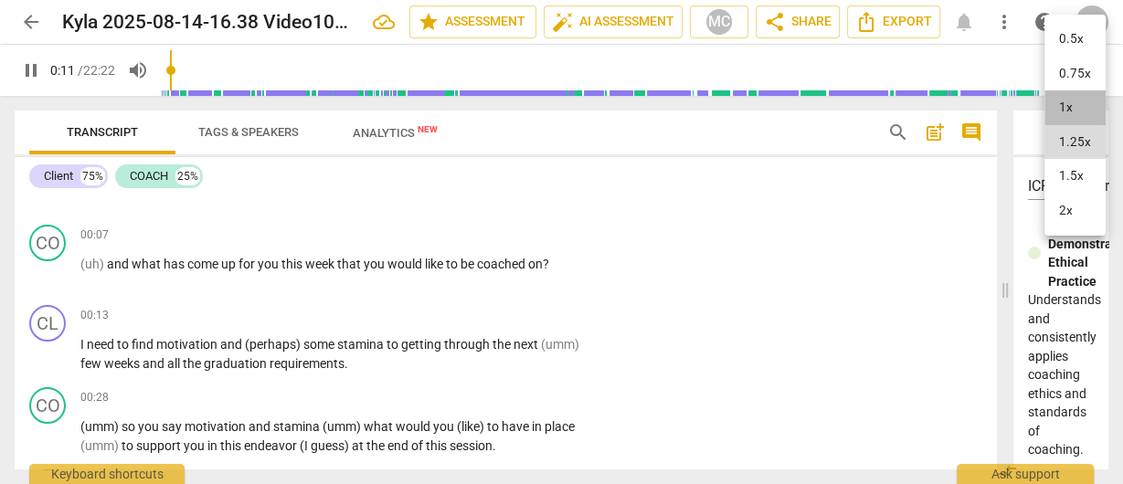
click at [935, 115] on li "1x" at bounding box center [1075, 107] width 61 height 35
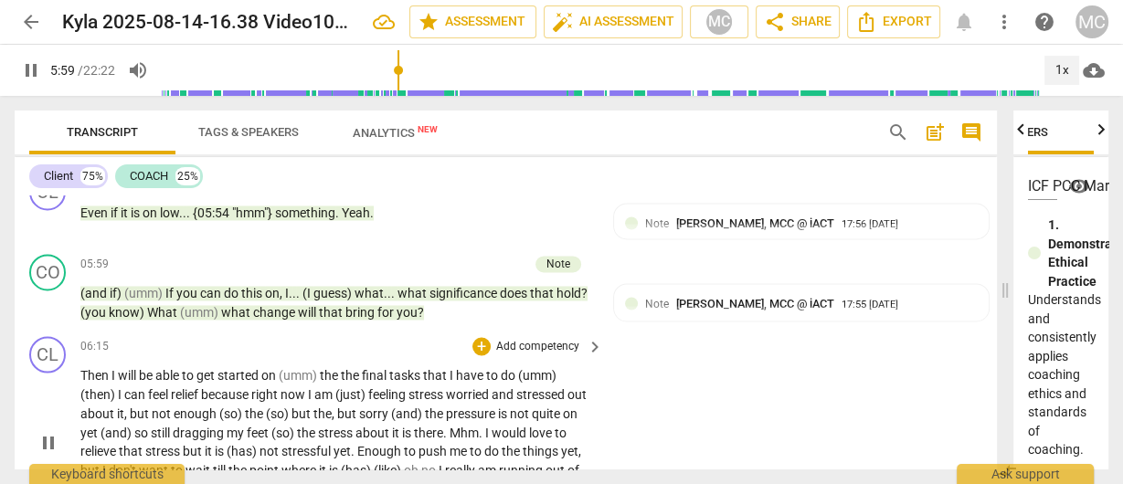
scroll to position [2530, 0]
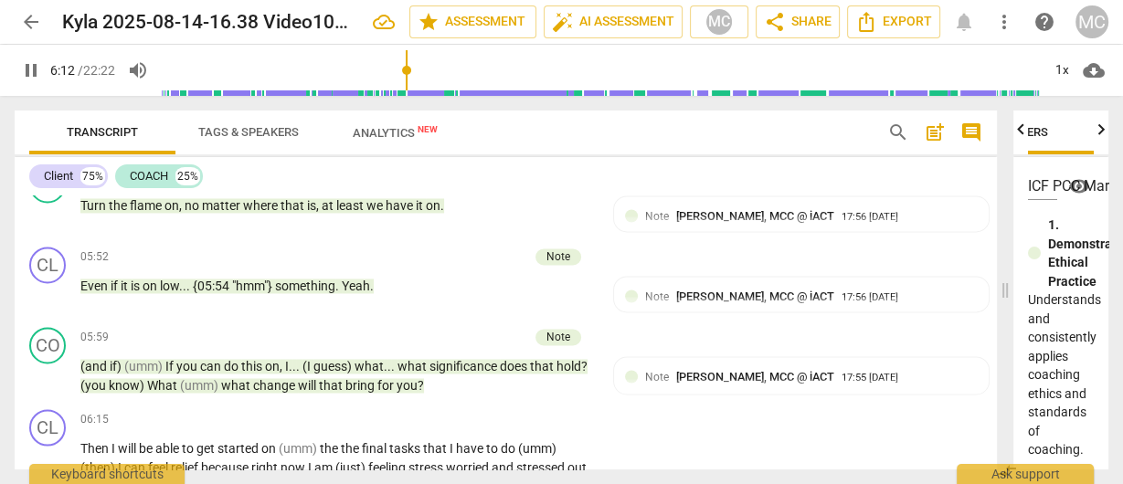
drag, startPoint x: 25, startPoint y: 72, endPoint x: 0, endPoint y: 73, distance: 24.7
click at [25, 72] on span "pause" at bounding box center [31, 70] width 22 height 22
click at [30, 74] on span "play_arrow" at bounding box center [31, 70] width 22 height 22
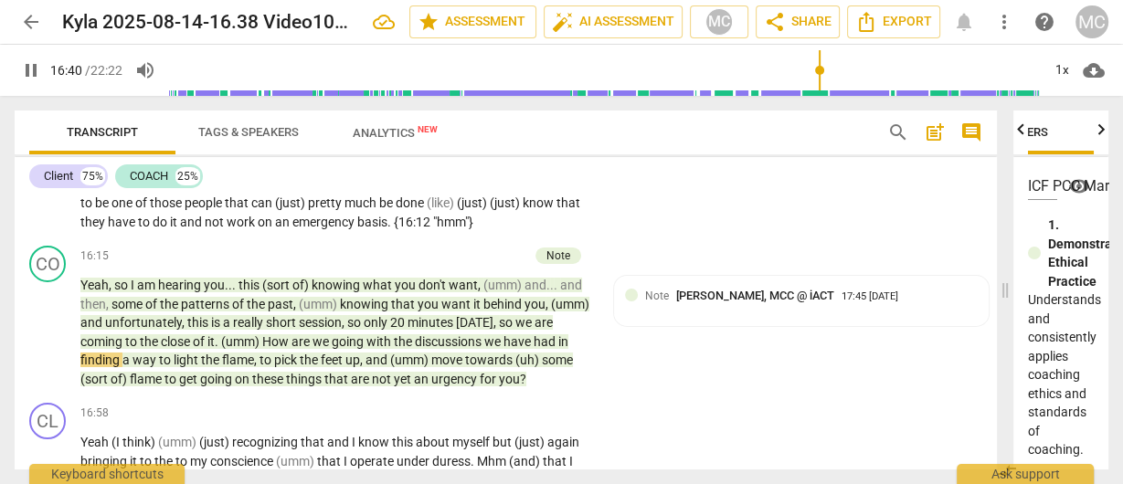
scroll to position [5365, 0]
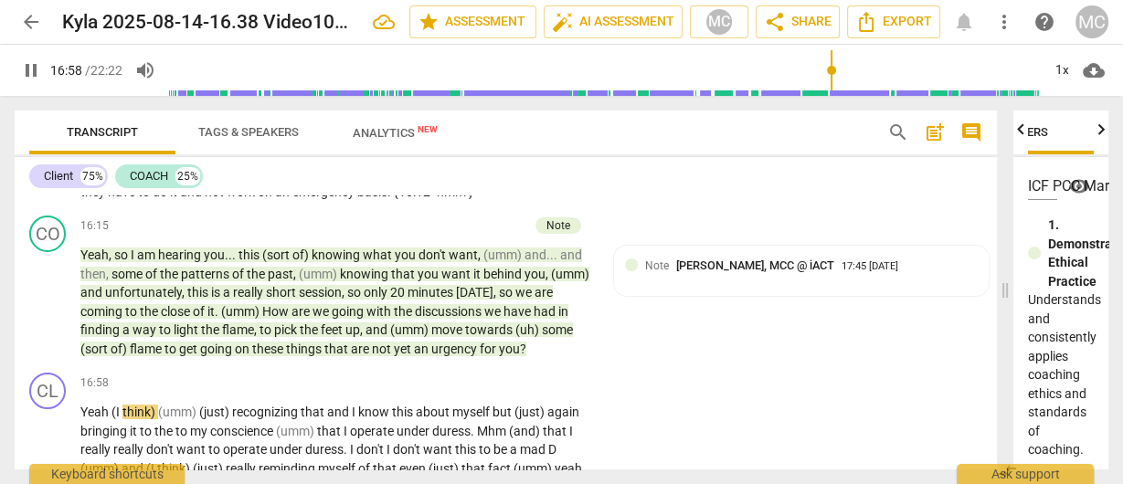
click at [30, 68] on span "pause" at bounding box center [31, 70] width 22 height 22
click at [31, 69] on span "play_arrow" at bounding box center [31, 70] width 22 height 22
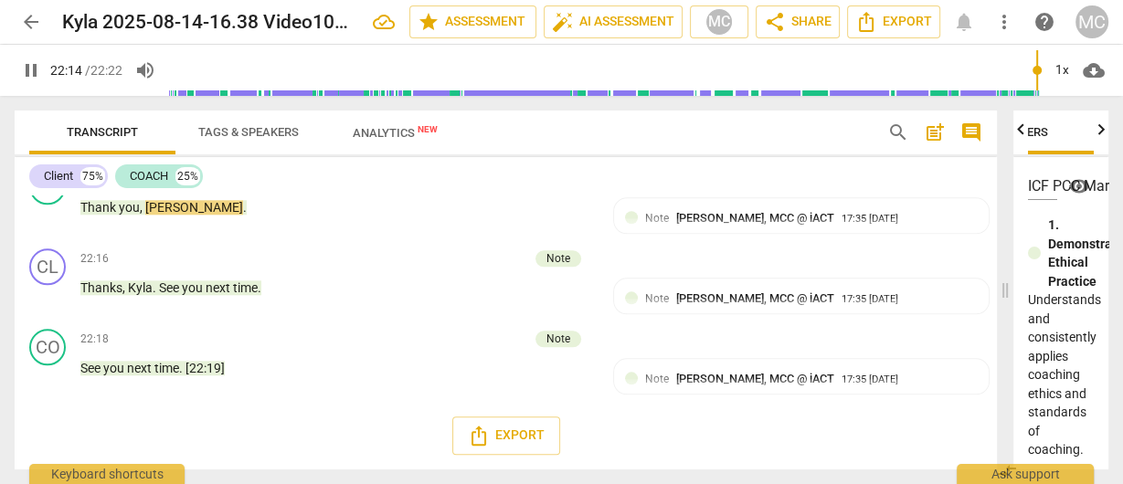
scroll to position [7364, 0]
click at [37, 70] on span "play_arrow" at bounding box center [31, 70] width 22 height 22
click at [37, 70] on span "pause" at bounding box center [31, 70] width 22 height 22
type input "0"
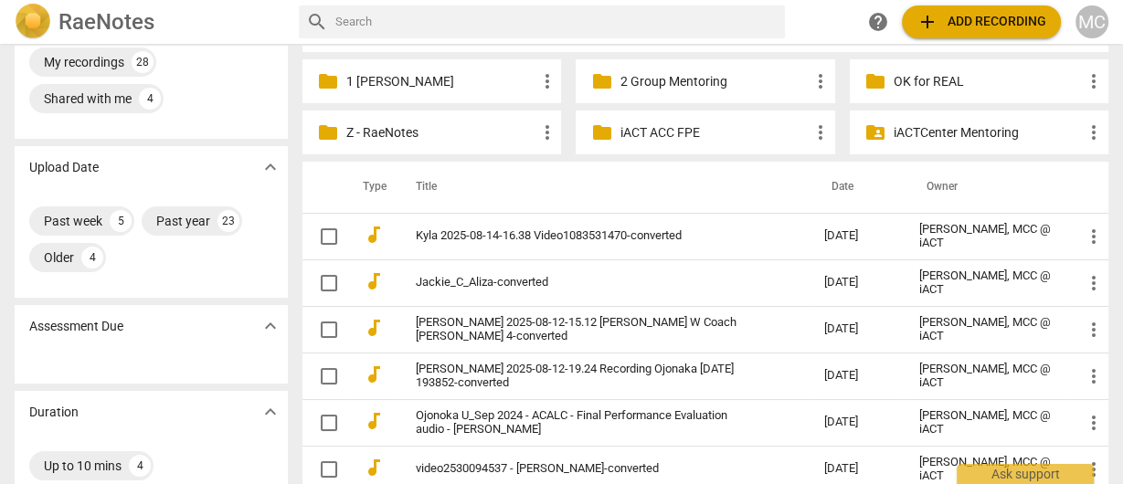
scroll to position [73, 0]
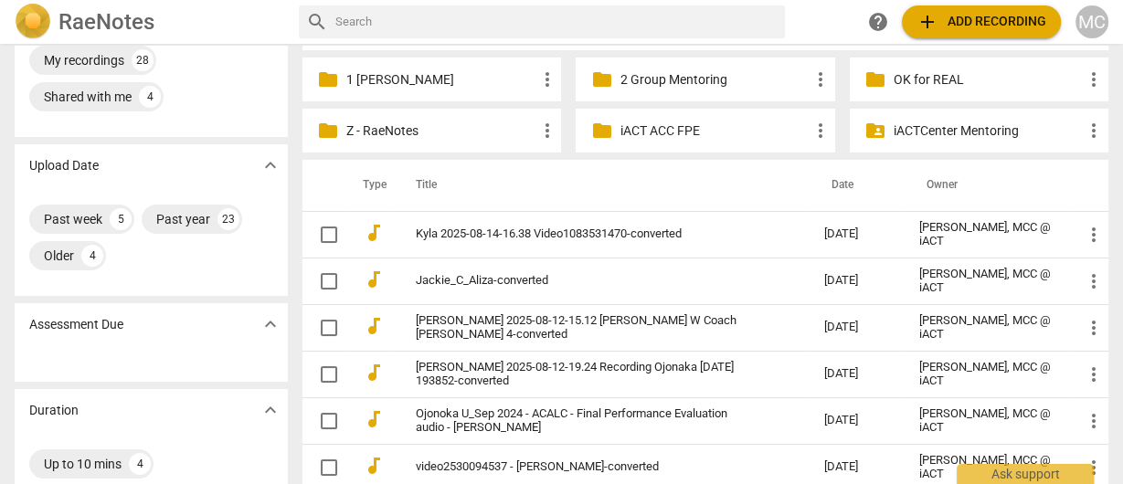
click at [955, 29] on span "add Add recording" at bounding box center [982, 22] width 130 height 22
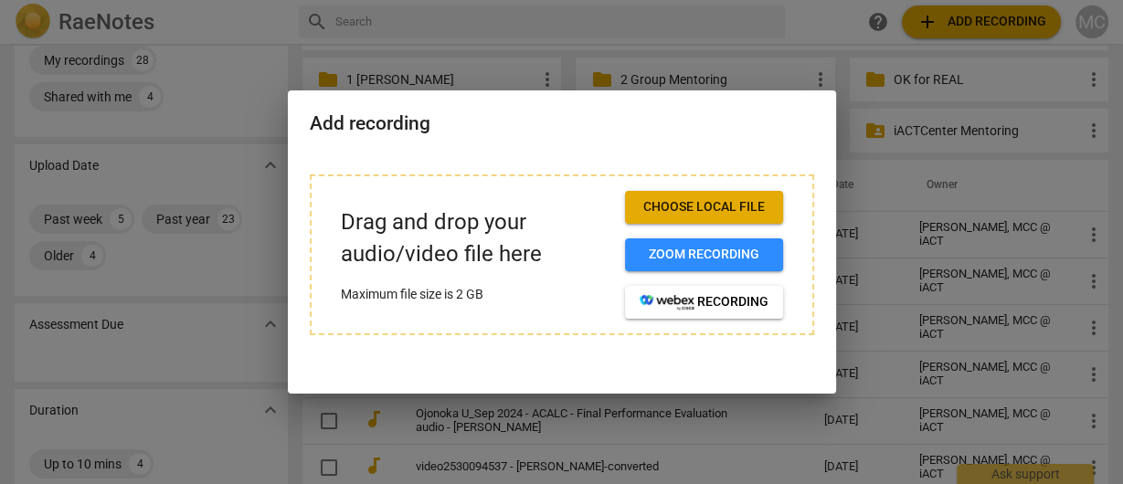
click at [721, 206] on span "Choose local file" at bounding box center [704, 207] width 129 height 18
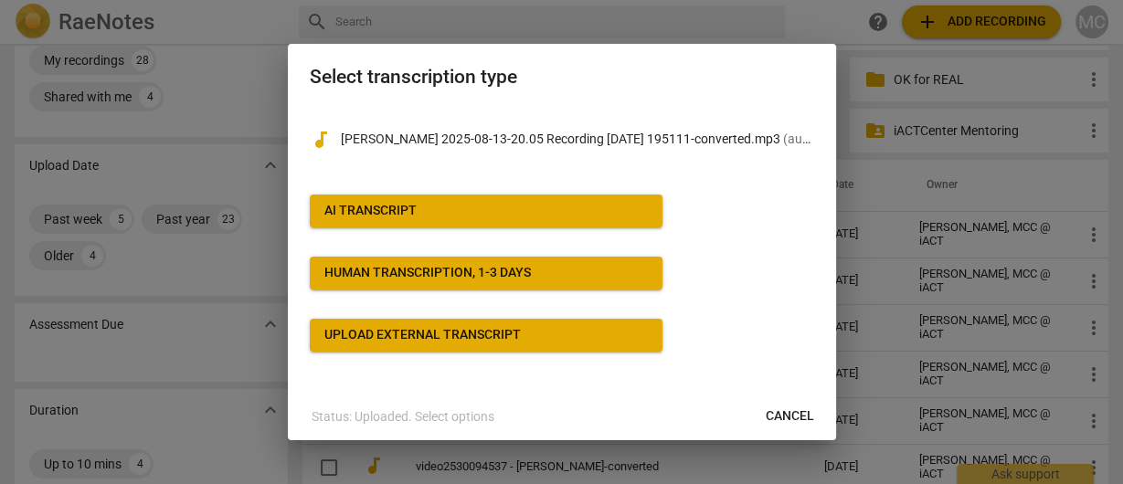
click at [555, 218] on span "AI Transcript" at bounding box center [487, 211] width 324 height 18
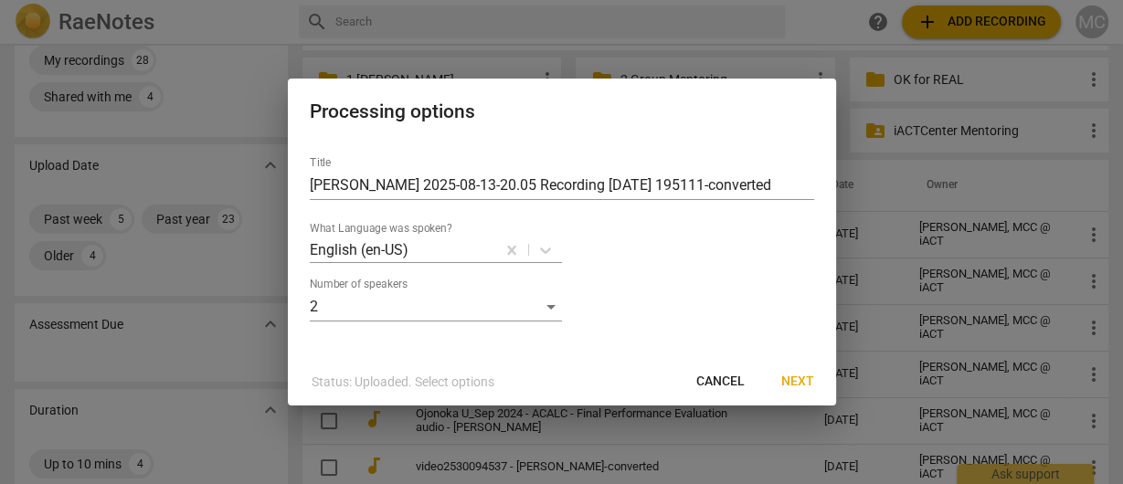
click at [794, 389] on span "Next" at bounding box center [798, 382] width 33 height 18
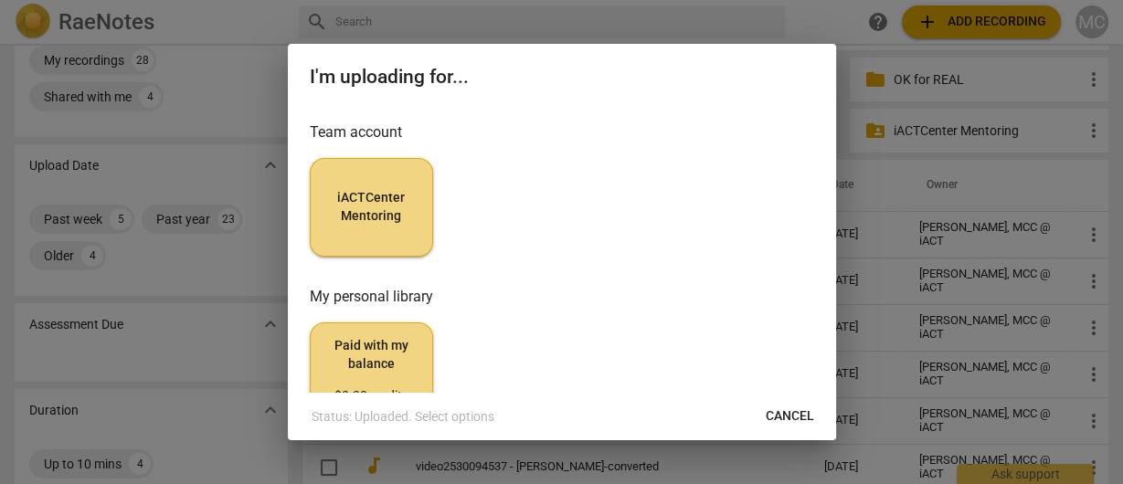
click at [320, 207] on button "iACTCenter Mentoring" at bounding box center [371, 207] width 123 height 99
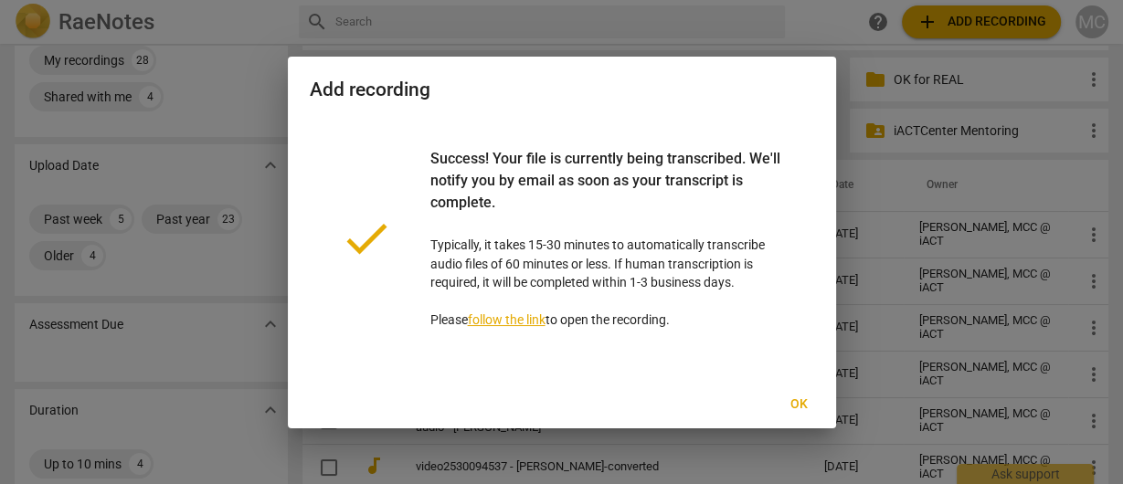
click at [792, 407] on span "Ok" at bounding box center [799, 405] width 29 height 18
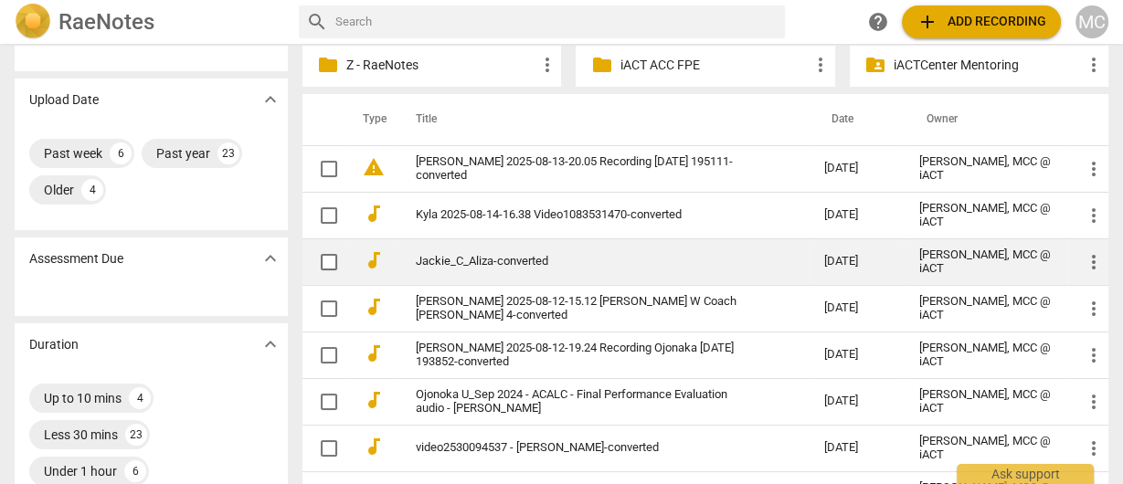
scroll to position [146, 0]
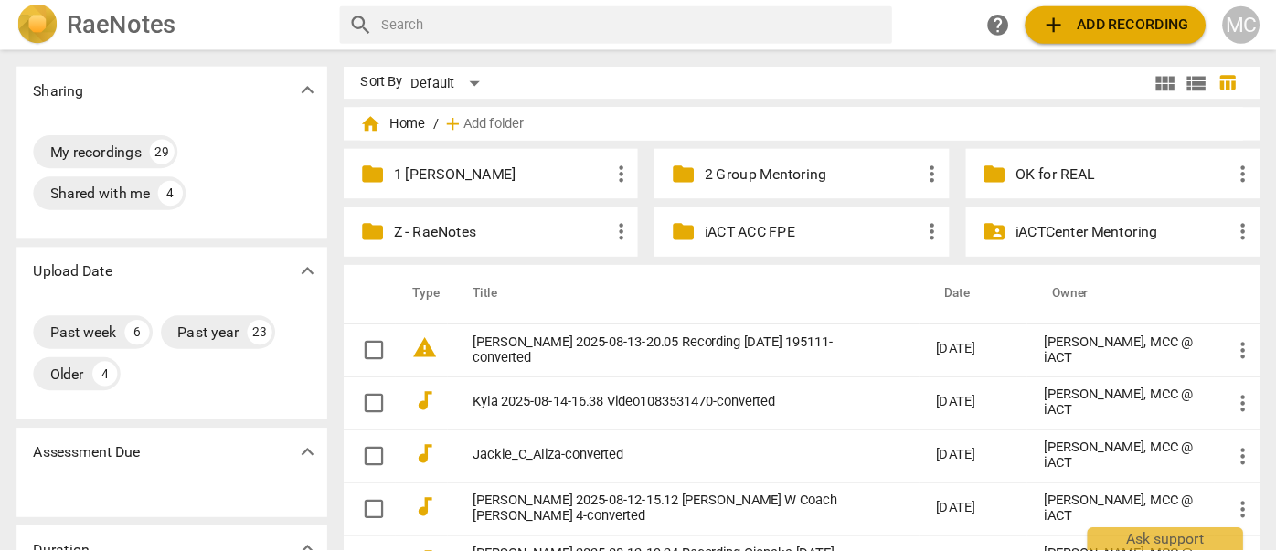
scroll to position [146, 0]
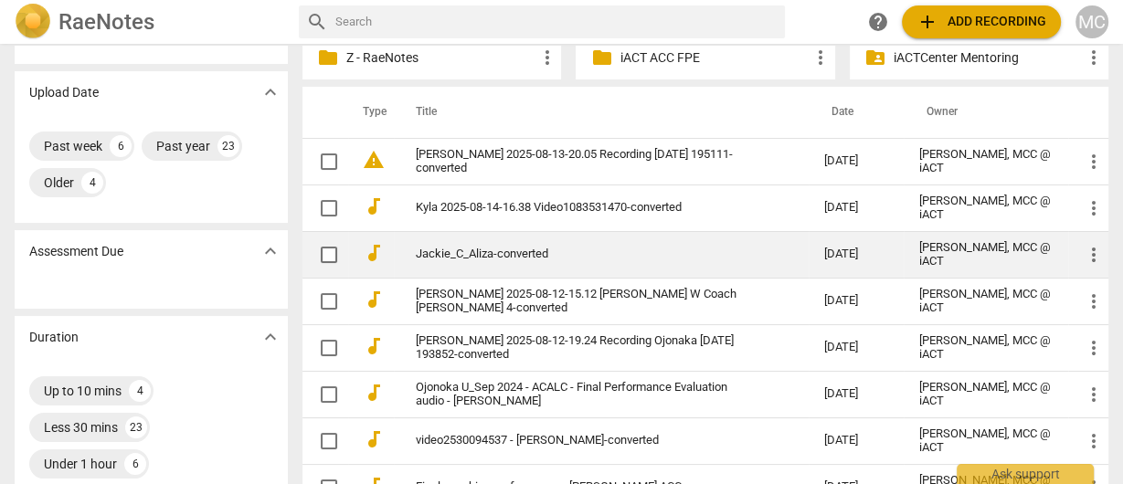
click at [473, 251] on link "Jackie_C_Aliza-converted" at bounding box center [587, 255] width 342 height 14
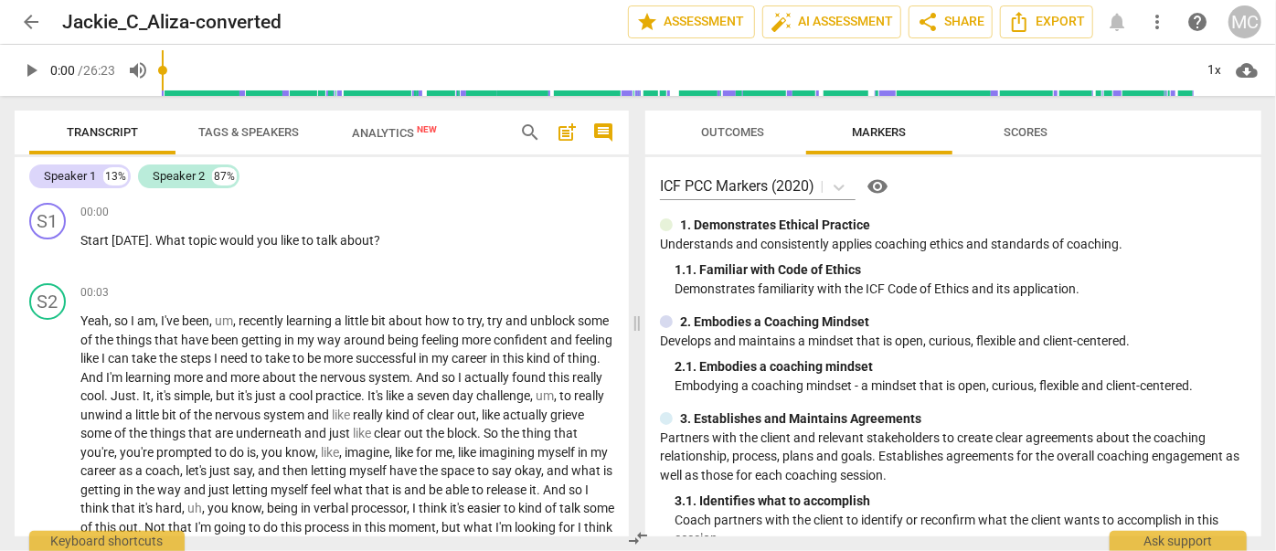
drag, startPoint x: 1022, startPoint y: 11, endPoint x: 517, endPoint y: 124, distance: 517.2
click at [517, 124] on span "search" at bounding box center [530, 133] width 29 height 22
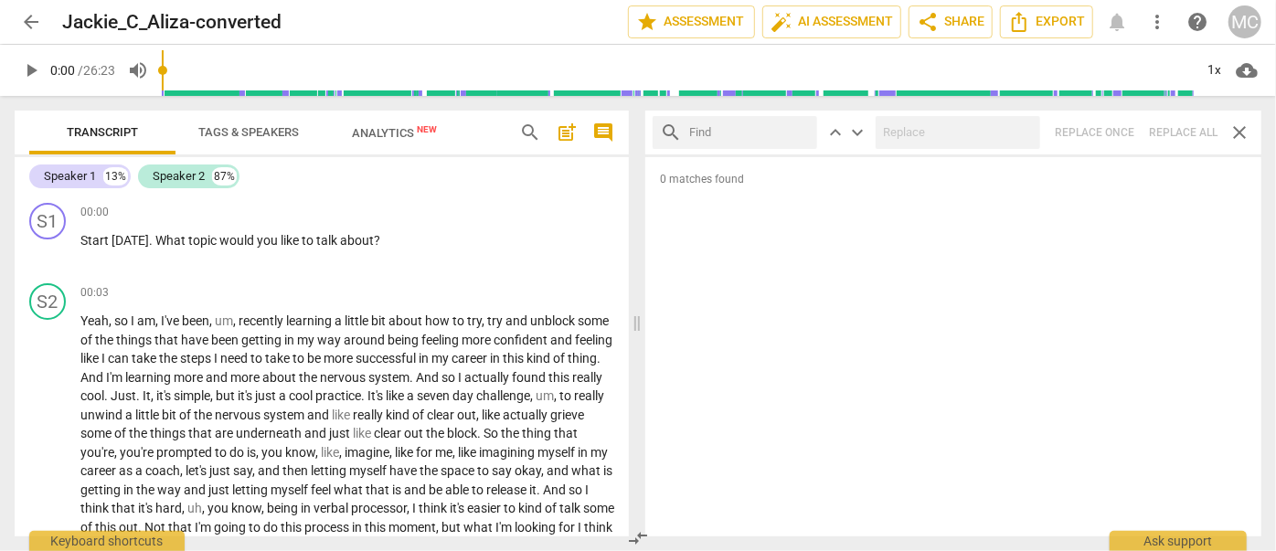
click at [710, 133] on input "text" at bounding box center [749, 132] width 121 height 29
type input "m"
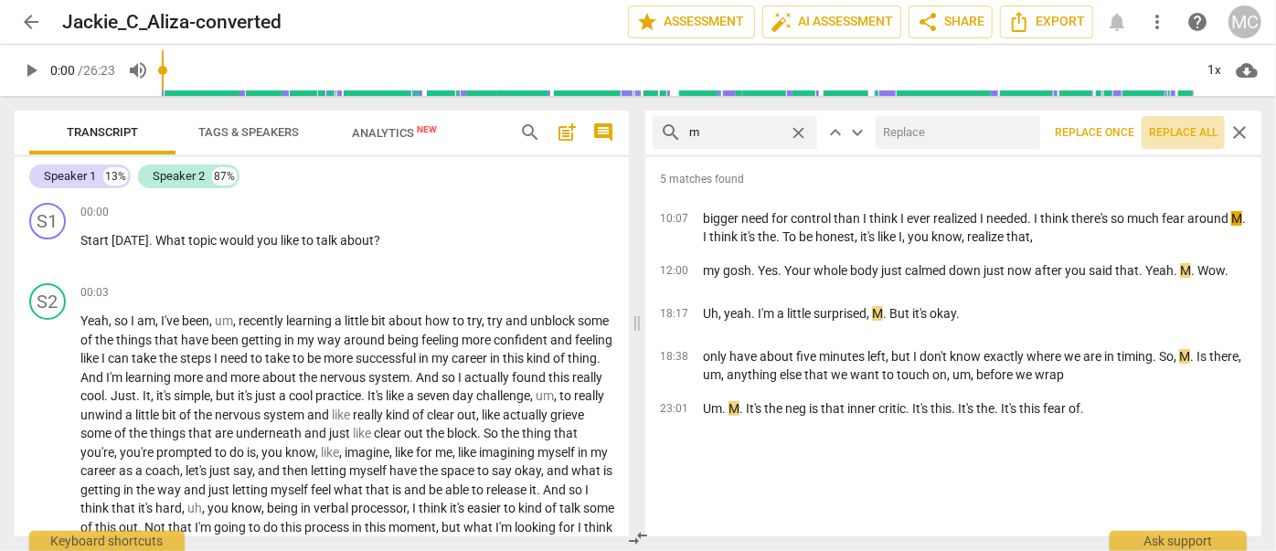
click at [1122, 138] on span "Replace all" at bounding box center [1183, 133] width 69 height 16
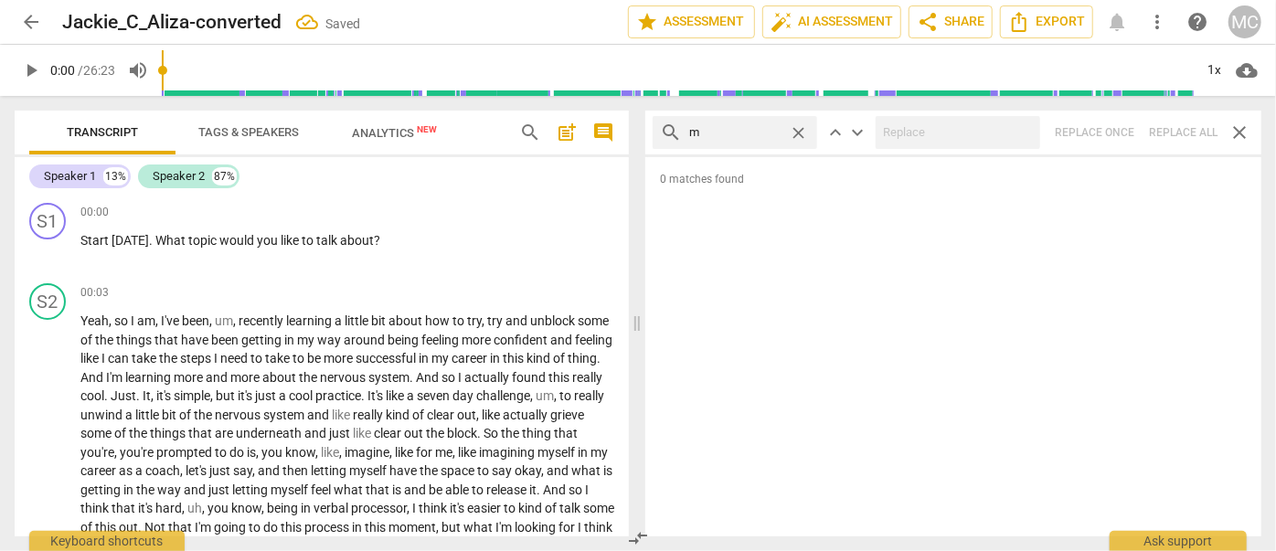
click at [796, 126] on span "close" at bounding box center [798, 132] width 19 height 19
click at [723, 126] on input "text" at bounding box center [749, 132] width 121 height 29
type input ","
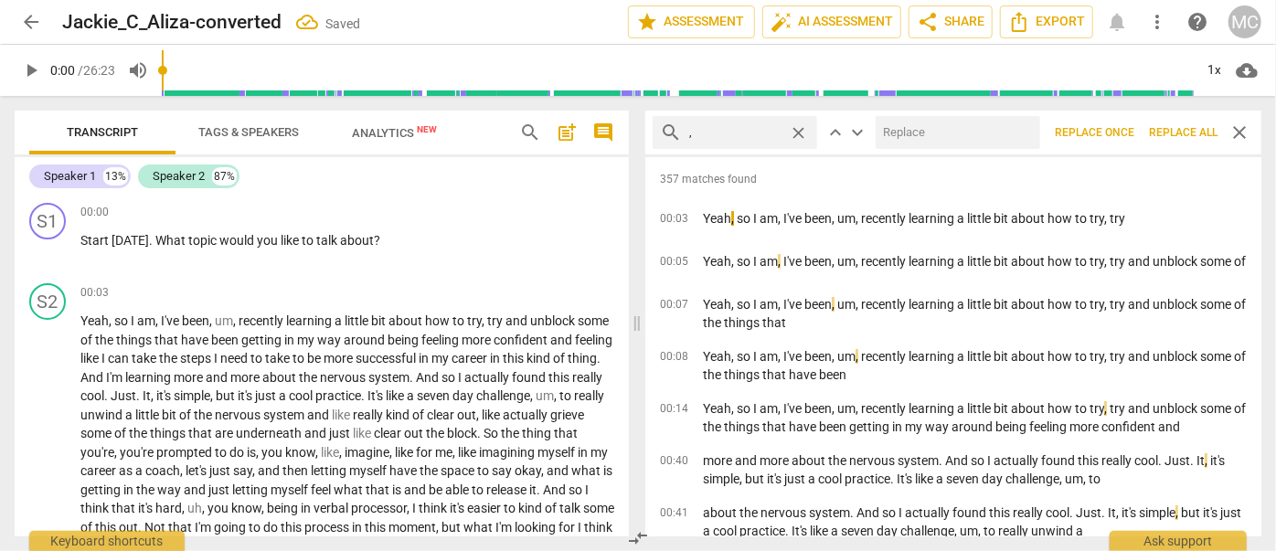
click at [1122, 133] on span "Replace all" at bounding box center [1183, 133] width 69 height 16
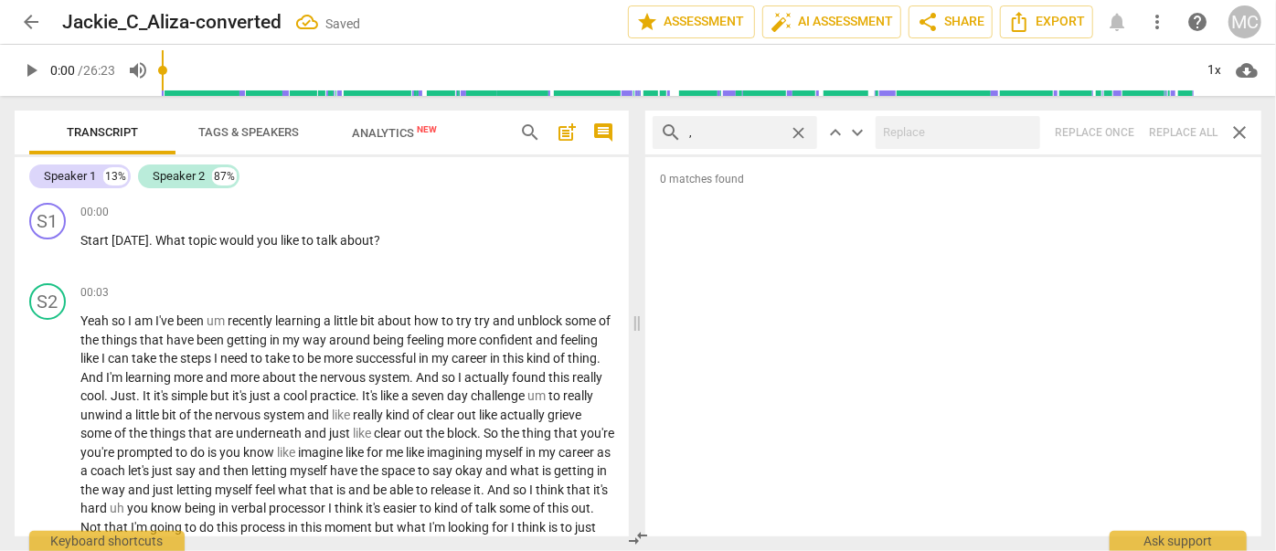
drag, startPoint x: 799, startPoint y: 130, endPoint x: 768, endPoint y: 132, distance: 31.1
click at [799, 131] on span "close" at bounding box center [798, 132] width 19 height 19
click at [742, 131] on input "text" at bounding box center [749, 132] width 121 height 29
type input ". like"
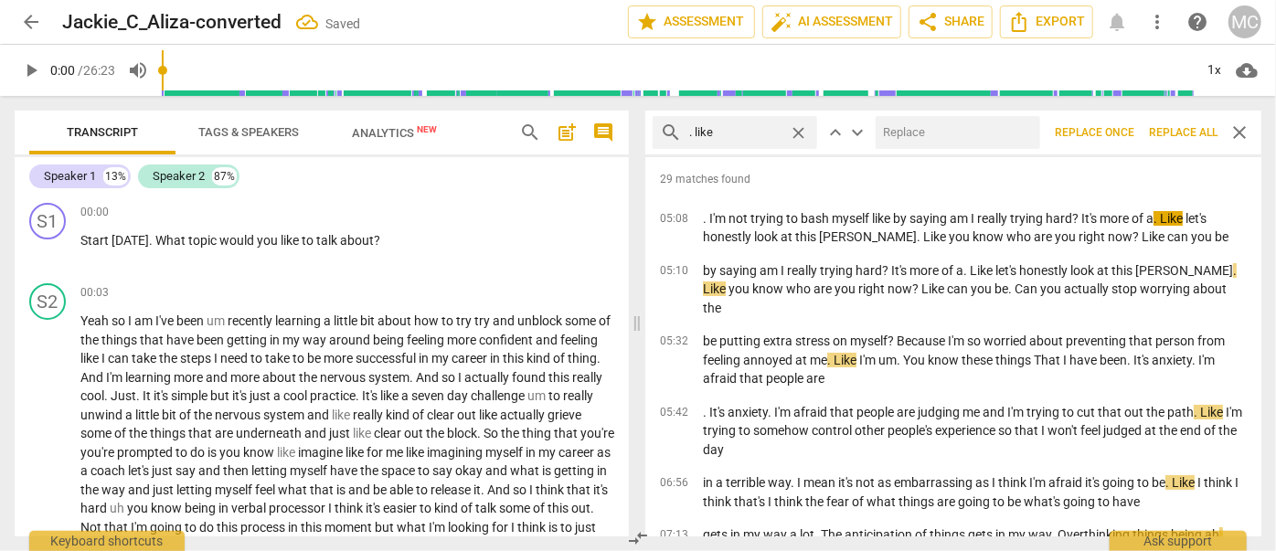
click at [919, 132] on input "text" at bounding box center [954, 132] width 157 height 29
type input "(like)"
drag, startPoint x: 1172, startPoint y: 131, endPoint x: 1105, endPoint y: 138, distance: 67.1
click at [1122, 131] on span "Replace all" at bounding box center [1183, 133] width 69 height 16
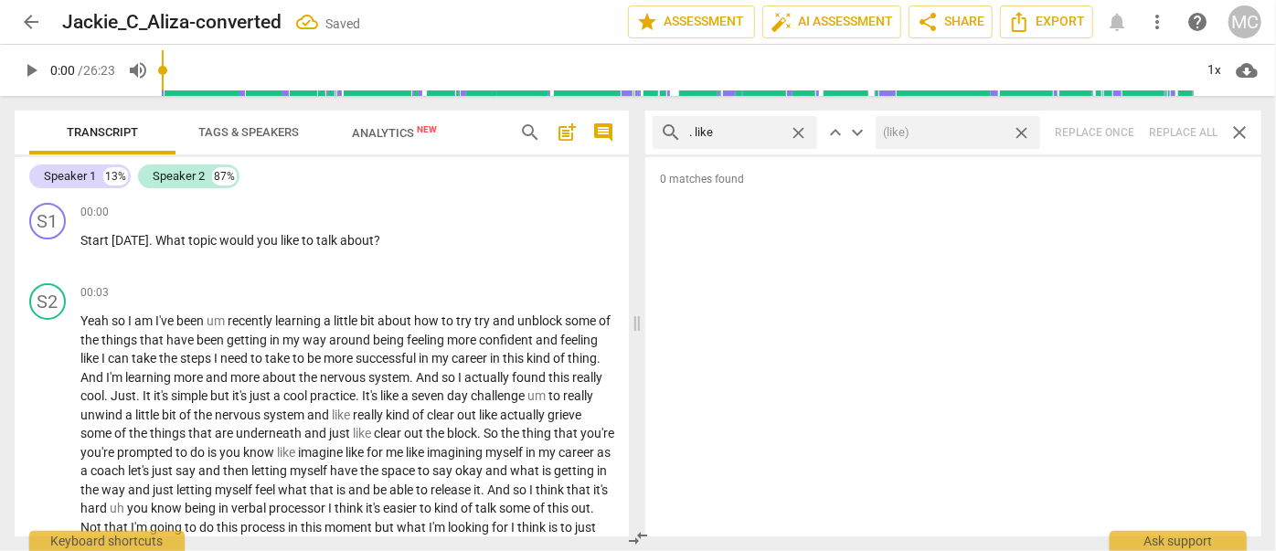
drag, startPoint x: 1024, startPoint y: 133, endPoint x: 1033, endPoint y: 131, distance: 9.3
click at [1024, 133] on span "close" at bounding box center [1021, 132] width 19 height 19
click at [802, 133] on span "close" at bounding box center [798, 132] width 19 height 19
click at [729, 135] on input "text" at bounding box center [749, 132] width 121 height 29
type input ". um"
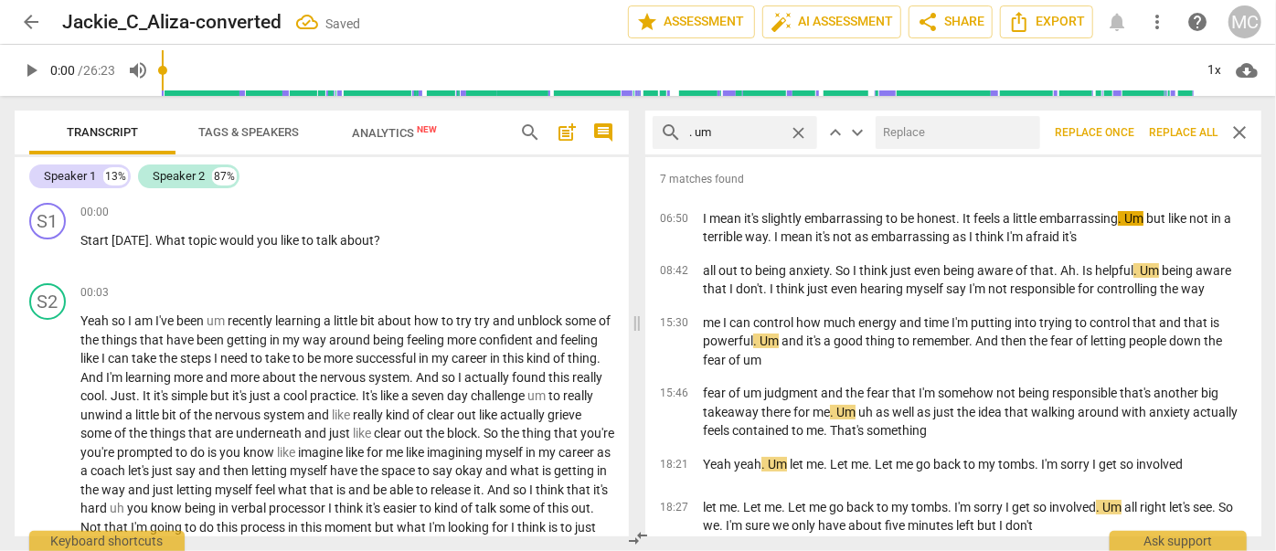
click at [898, 133] on input "text" at bounding box center [954, 132] width 157 height 29
type input "(umm)"
click at [1122, 130] on span "Replace all" at bounding box center [1183, 133] width 69 height 16
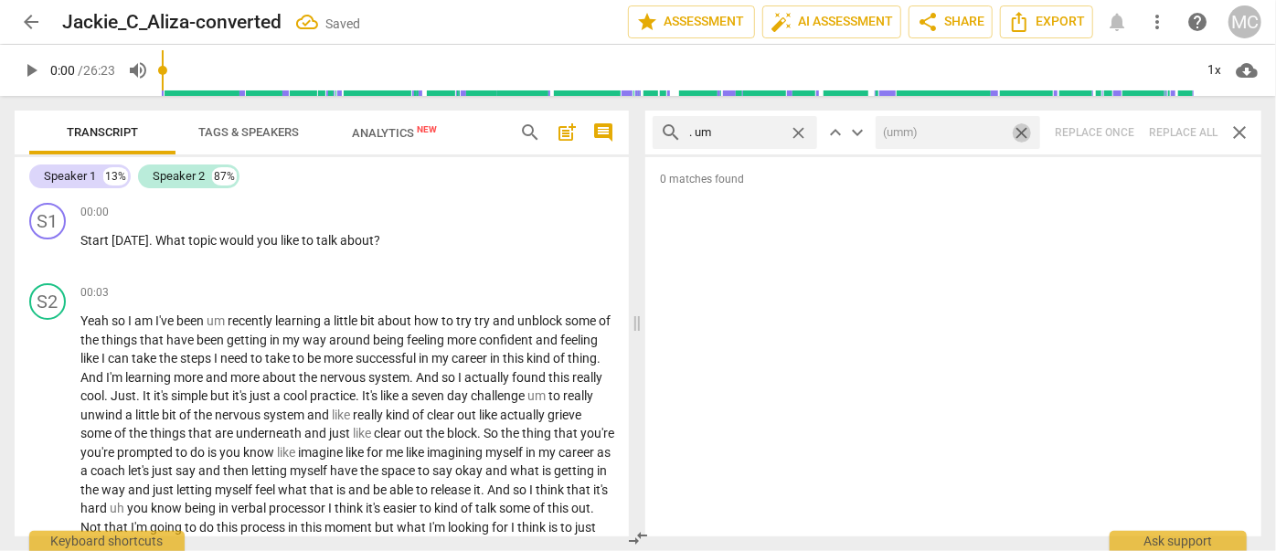
click at [1023, 132] on span "close" at bounding box center [1021, 132] width 19 height 19
click at [796, 126] on span "close" at bounding box center [798, 132] width 19 height 19
click at [752, 128] on input "text" at bounding box center [749, 132] width 121 height 29
type input ". uh"
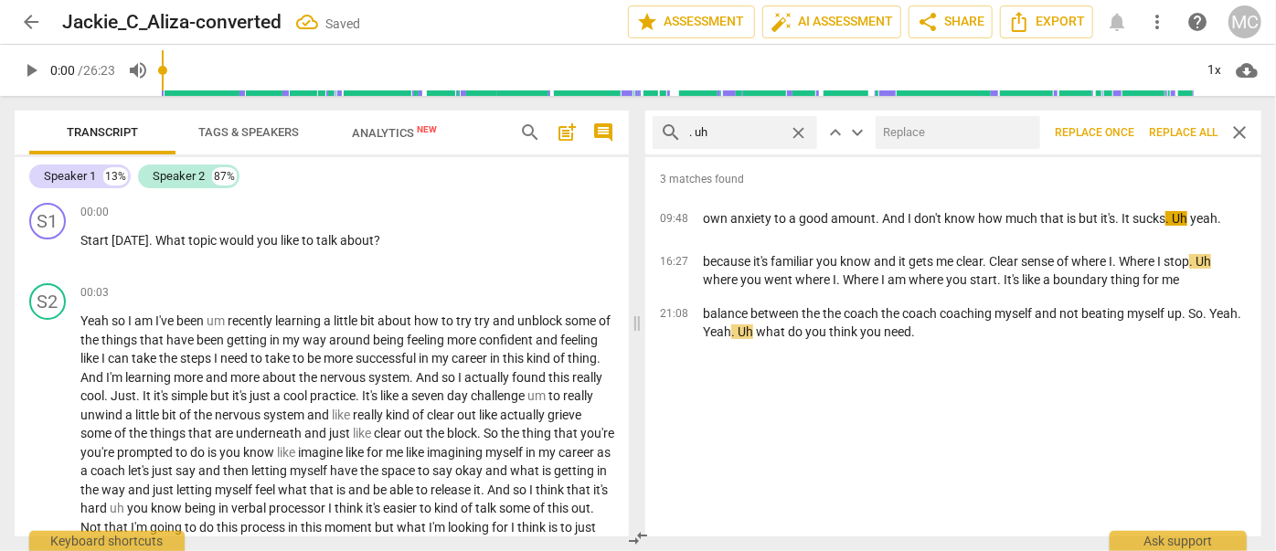
click at [906, 126] on input "text" at bounding box center [954, 132] width 157 height 29
type input "(uh)"
click at [1122, 132] on span "Replace all" at bounding box center [1183, 133] width 69 height 16
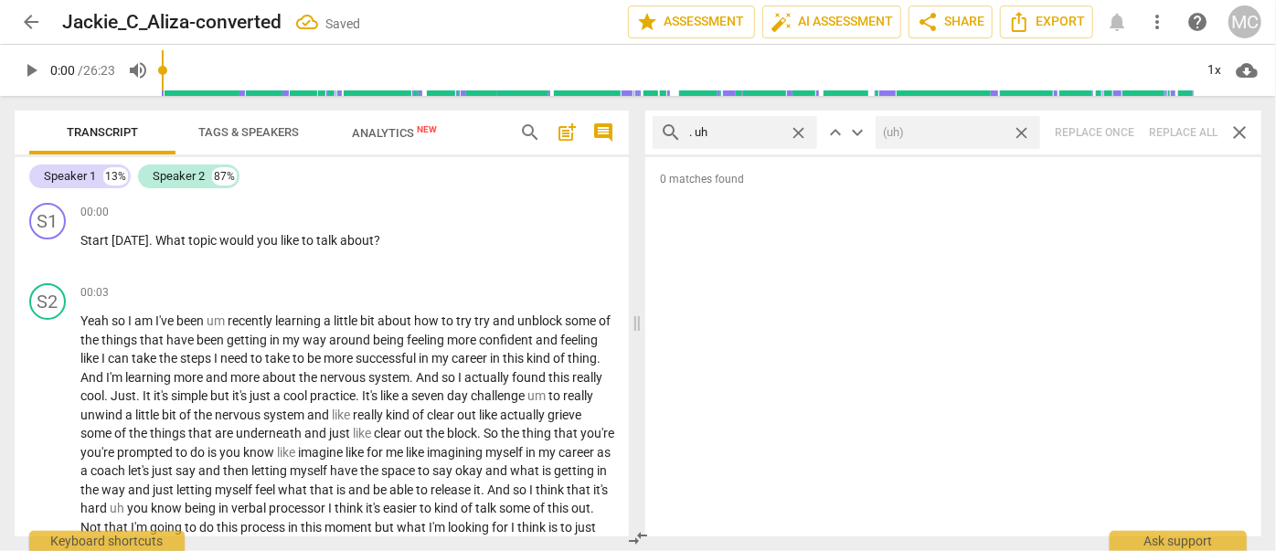
click at [1025, 128] on span "close" at bounding box center [1021, 132] width 19 height 19
click at [800, 129] on span "close" at bounding box center [798, 132] width 19 height 19
click at [742, 129] on input "text" at bounding box center [749, 132] width 121 height 29
type input "um"
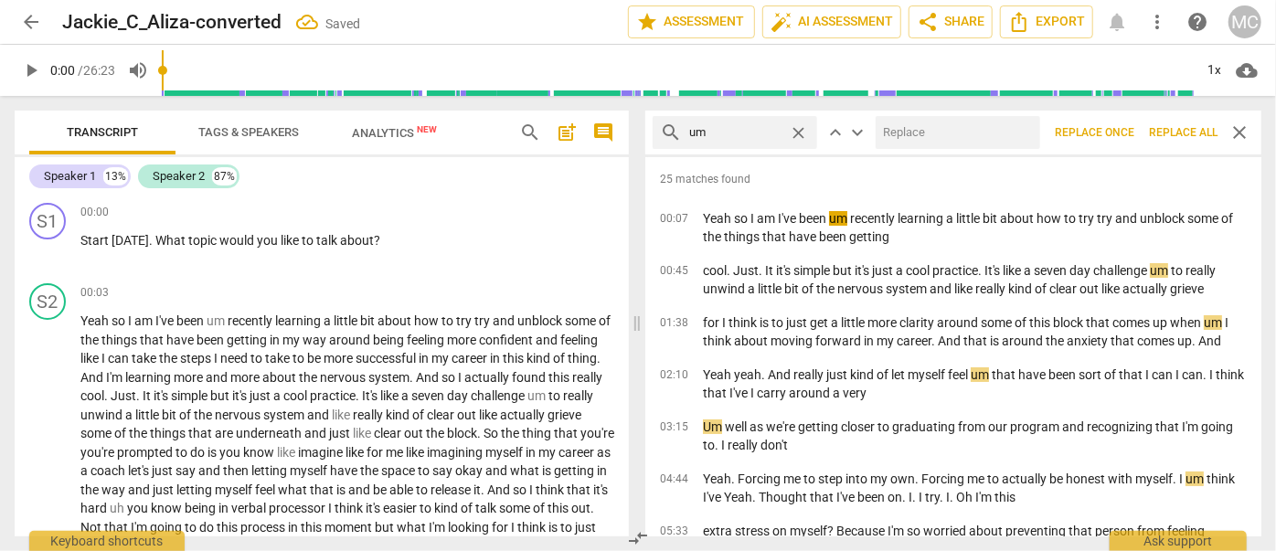
click at [899, 135] on input "text" at bounding box center [954, 132] width 157 height 29
type input "(umm)"
click at [1122, 138] on span "Replace all" at bounding box center [1183, 133] width 69 height 16
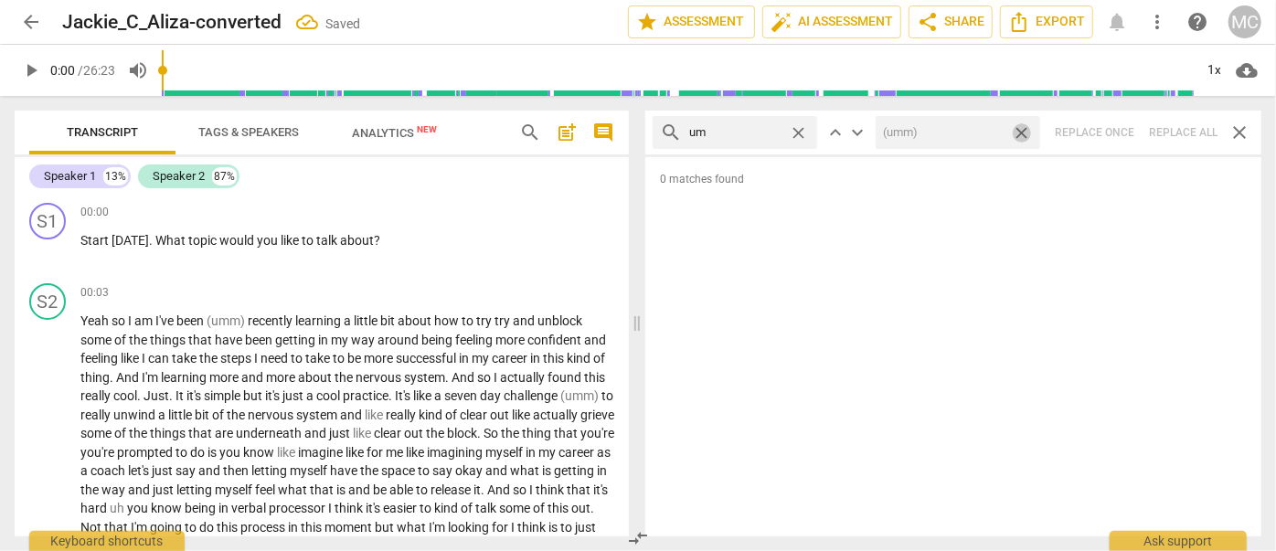
click at [1021, 131] on span "close" at bounding box center [1021, 132] width 19 height 19
drag, startPoint x: 803, startPoint y: 131, endPoint x: 784, endPoint y: 131, distance: 19.2
click at [803, 131] on span "close" at bounding box center [798, 132] width 19 height 19
click at [768, 130] on input "text" at bounding box center [749, 132] width 121 height 29
type input "uh"
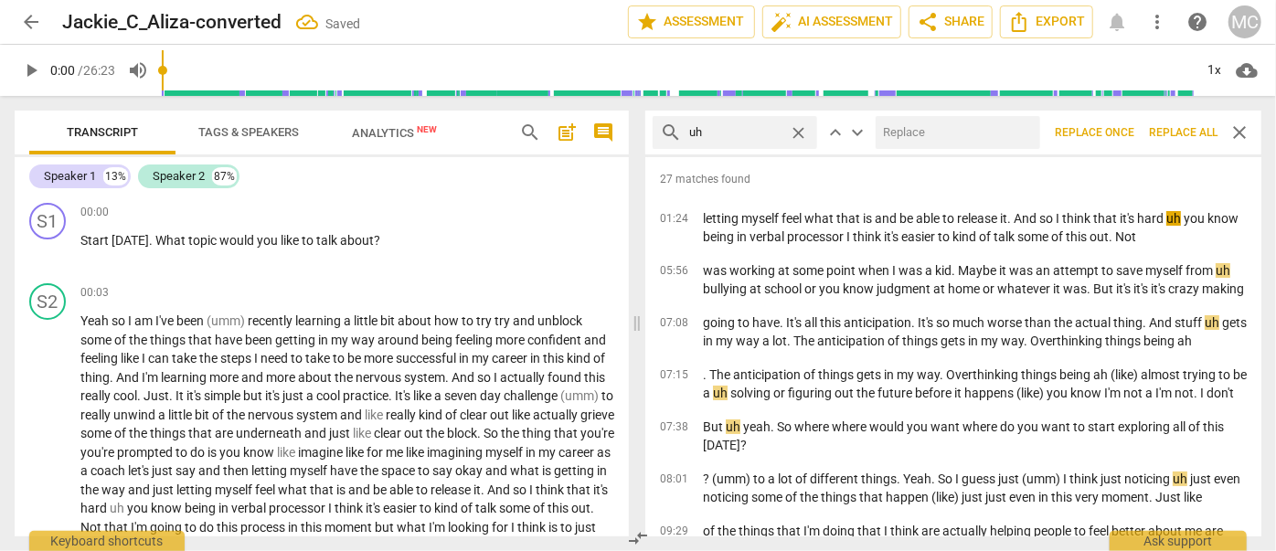
click at [927, 129] on input "text" at bounding box center [954, 132] width 157 height 29
type input "(uh)"
click at [1122, 132] on span "Replace all" at bounding box center [1183, 133] width 69 height 16
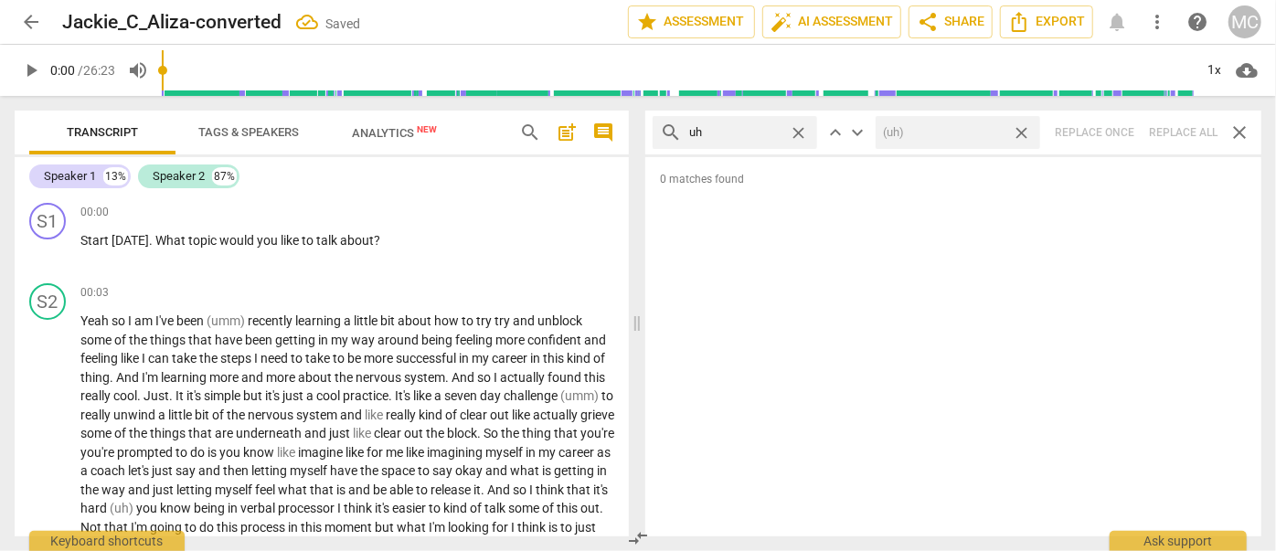
click at [1026, 130] on span "close" at bounding box center [1021, 132] width 19 height 19
click at [802, 131] on span "close" at bounding box center [798, 132] width 19 height 19
click at [754, 137] on input "text" at bounding box center [749, 132] width 121 height 29
type input "kind of"
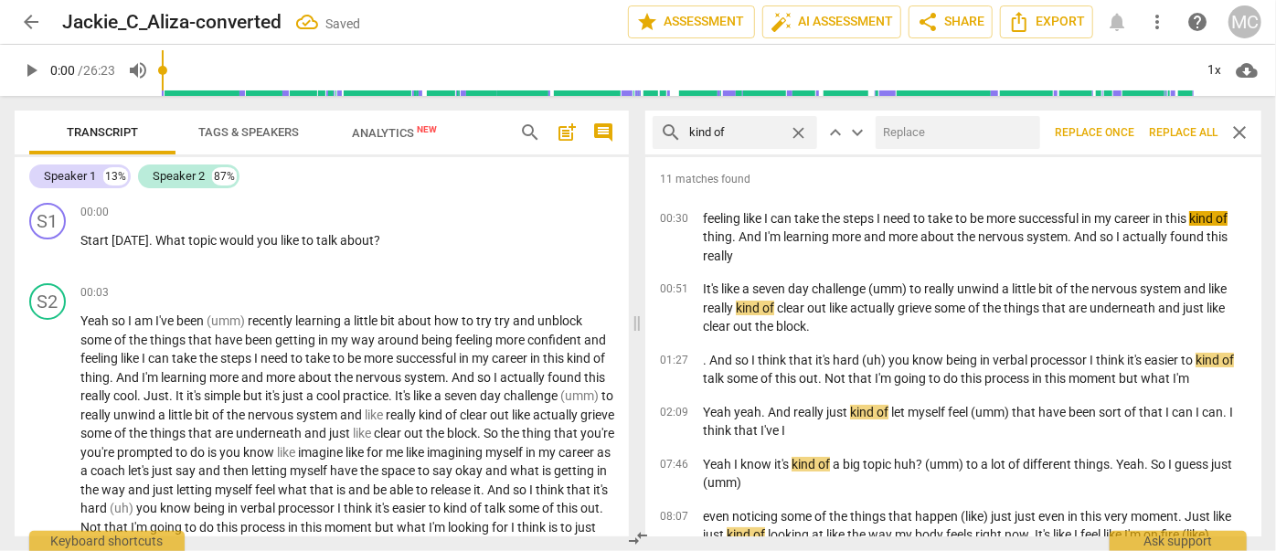
click at [904, 138] on input "text" at bounding box center [954, 132] width 157 height 29
type input "(kind of)"
click at [1122, 133] on span "Replace all" at bounding box center [1183, 133] width 69 height 16
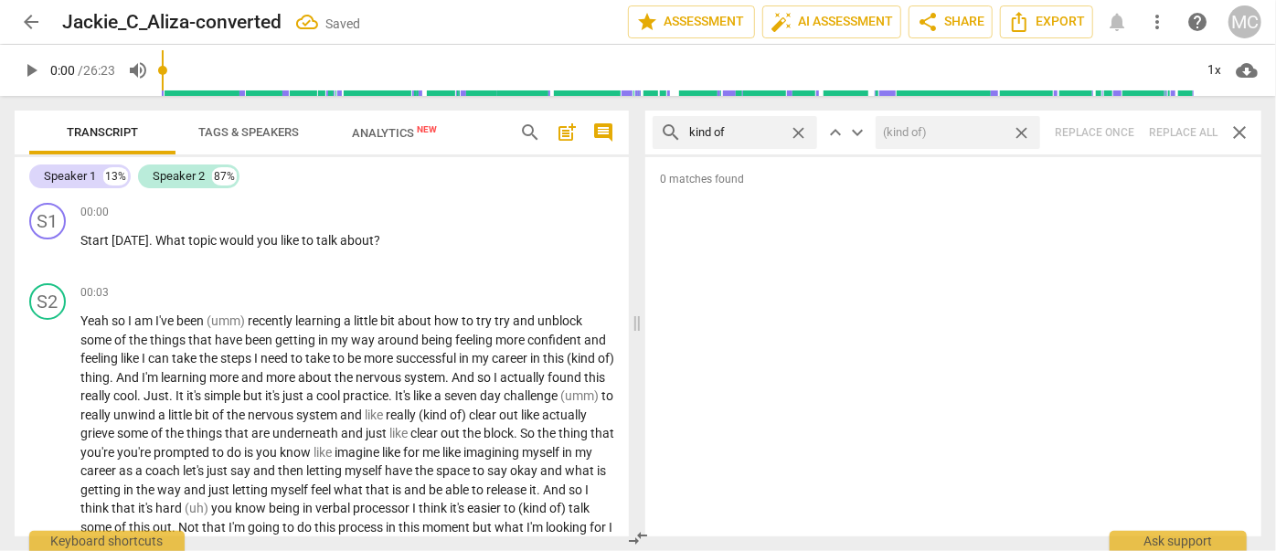
click at [1020, 127] on span "close" at bounding box center [1021, 132] width 19 height 19
click at [802, 129] on span "close" at bounding box center [798, 132] width 19 height 19
click at [747, 133] on input "text" at bounding box center [735, 132] width 92 height 29
type input "sort of"
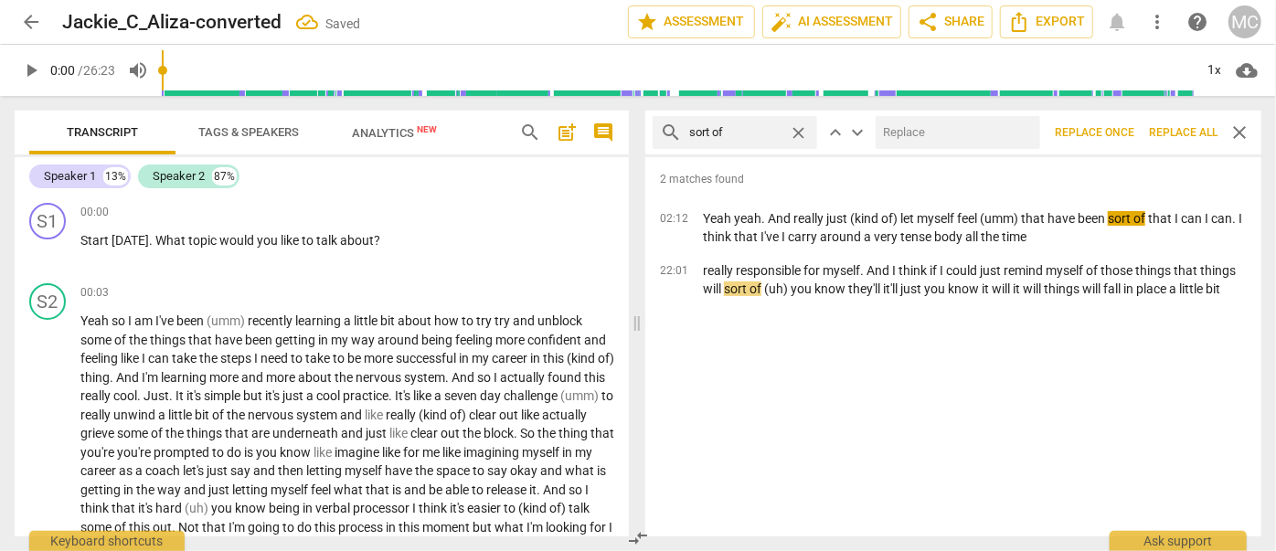
click at [929, 126] on input "text" at bounding box center [954, 132] width 157 height 29
type input "(sort of)"
click at [1122, 135] on span "Replace all" at bounding box center [1183, 133] width 69 height 16
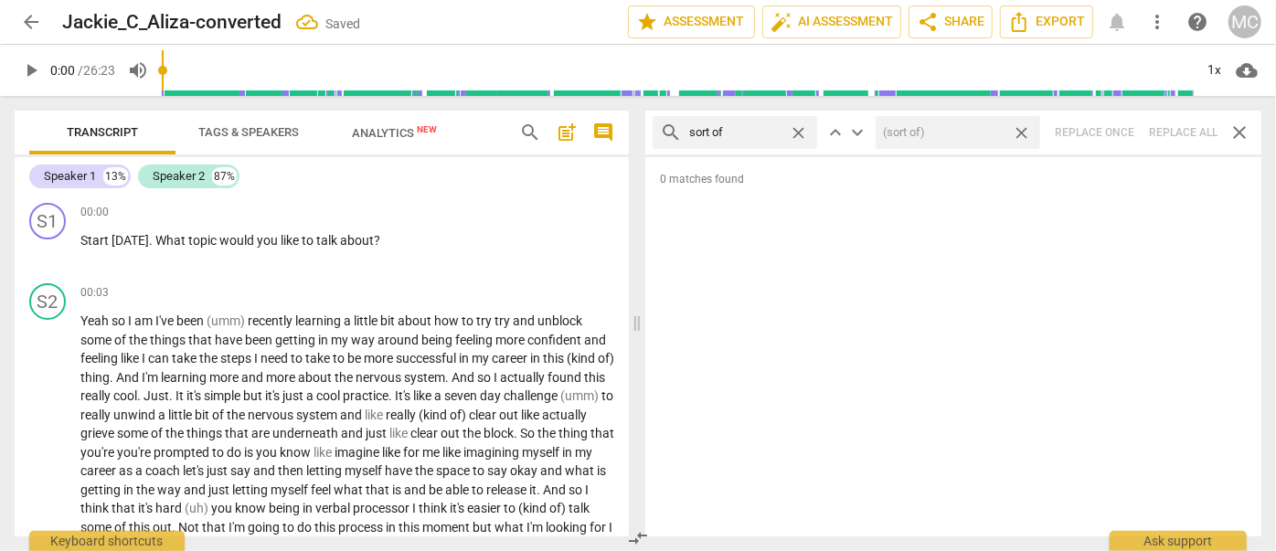
click at [1023, 128] on span "close" at bounding box center [1021, 132] width 19 height 19
click at [799, 130] on span "close" at bounding box center [798, 132] width 19 height 19
click at [755, 128] on input "text" at bounding box center [749, 132] width 121 height 29
type input "and then"
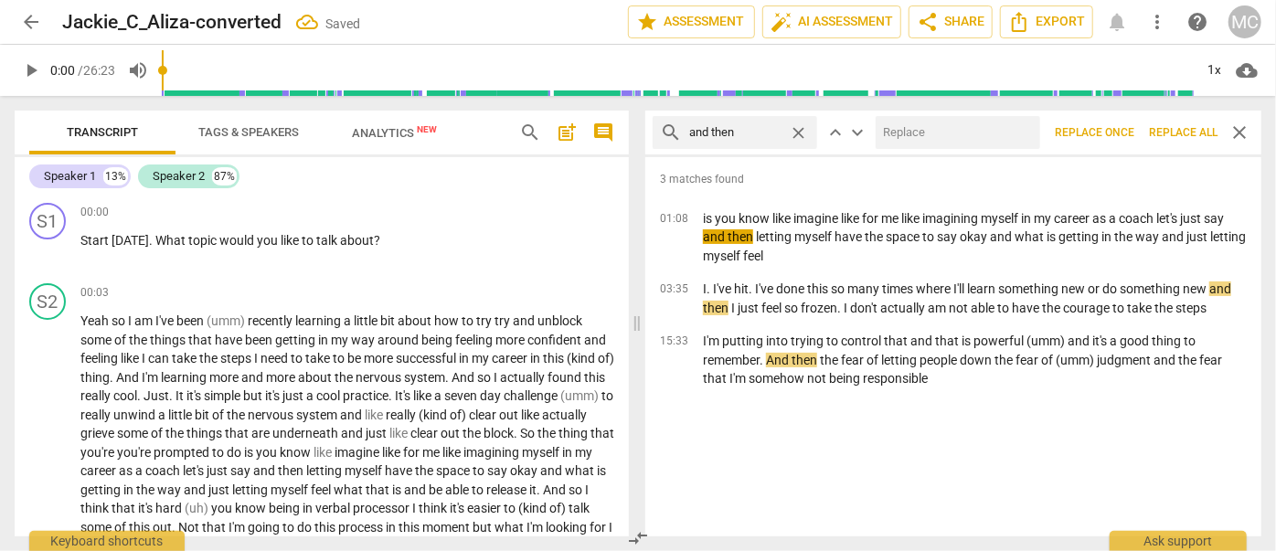
click at [898, 126] on input "text" at bounding box center [954, 132] width 157 height 29
type input "(then)"
click at [1122, 130] on span "Replace all" at bounding box center [1183, 133] width 69 height 16
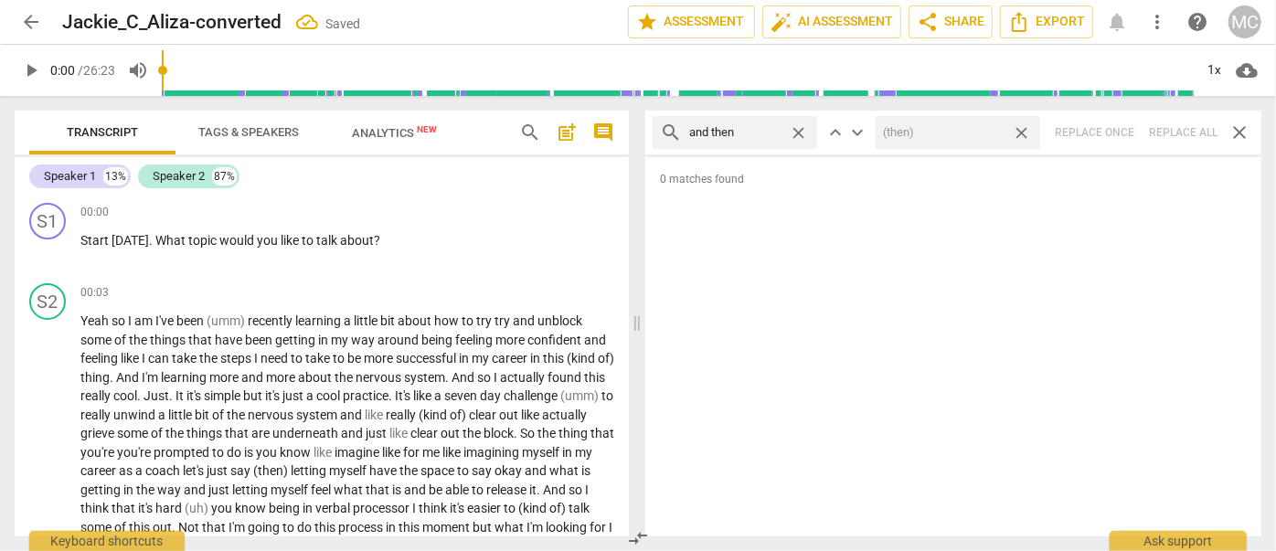
drag, startPoint x: 1020, startPoint y: 132, endPoint x: 846, endPoint y: 117, distance: 175.2
click at [1021, 132] on span "close" at bounding box center [1021, 132] width 19 height 19
click at [796, 130] on span "close" at bounding box center [798, 132] width 19 height 19
click at [764, 128] on input "text" at bounding box center [749, 132] width 121 height 29
type input "like"
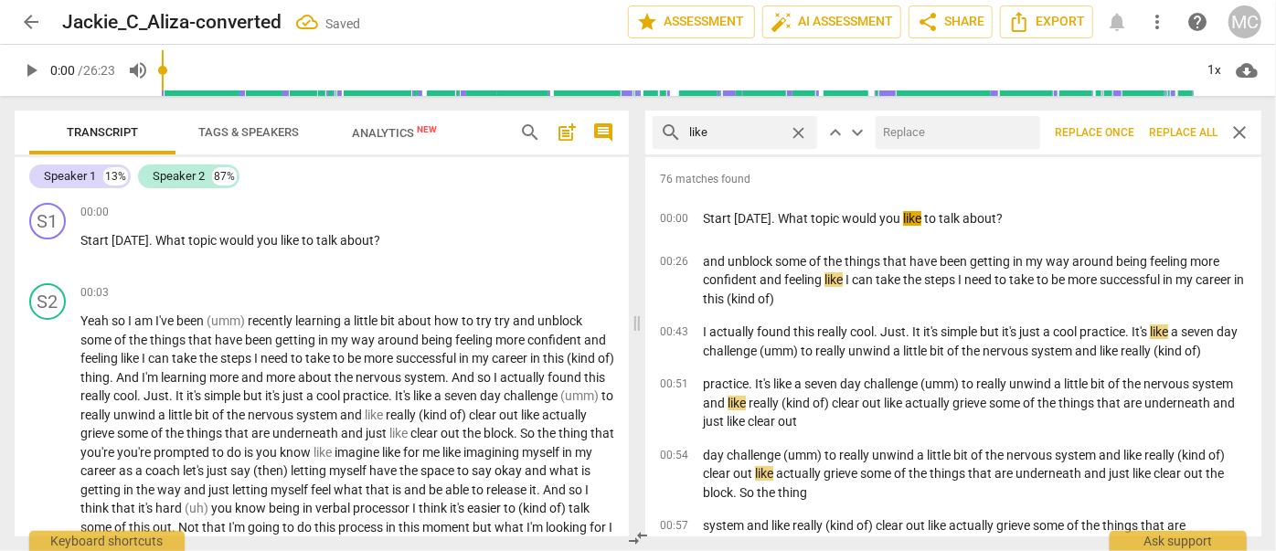
click at [947, 131] on input "text" at bounding box center [954, 132] width 157 height 29
type input "(like)"
click at [1122, 133] on span "Replace all" at bounding box center [1183, 133] width 69 height 16
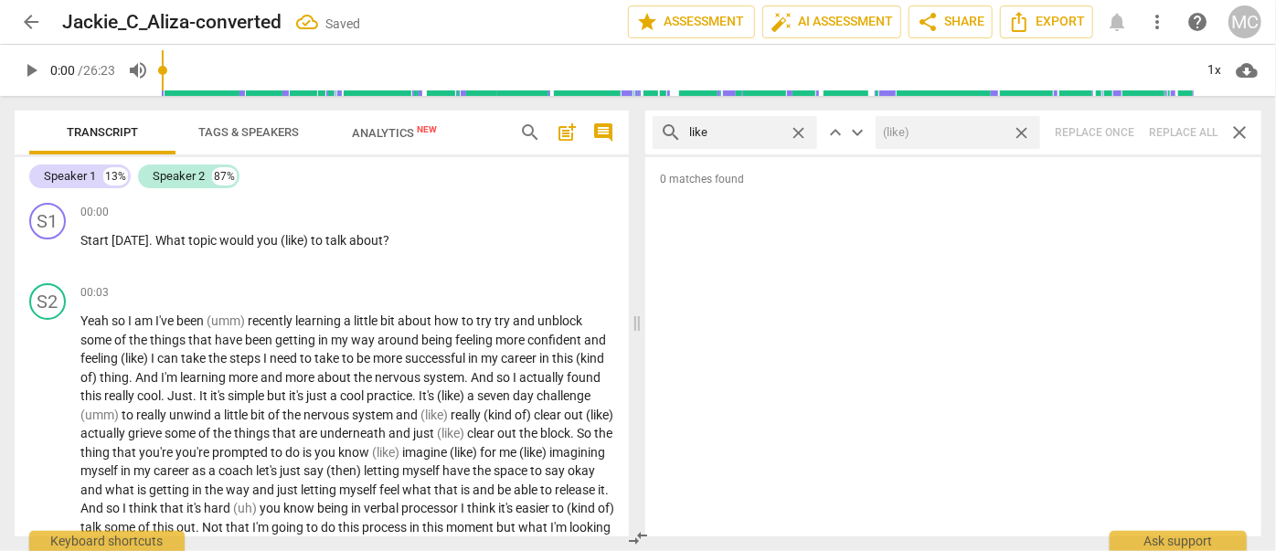
drag, startPoint x: 1024, startPoint y: 128, endPoint x: 967, endPoint y: 133, distance: 56.9
click at [1024, 128] on span "close" at bounding box center [1021, 132] width 19 height 19
click at [802, 133] on span "close" at bounding box center [798, 132] width 19 height 19
click at [747, 131] on input "text" at bounding box center [749, 132] width 121 height 29
type input "just"
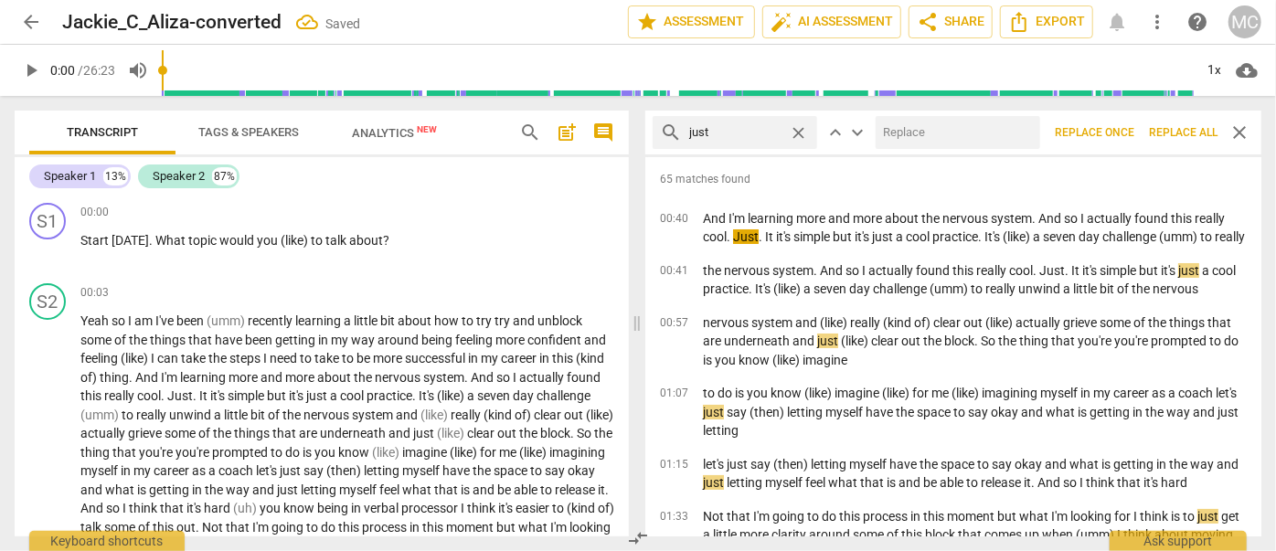
click at [909, 128] on input "text" at bounding box center [954, 132] width 157 height 29
type input "(just)"
click at [1122, 129] on span "Replace all" at bounding box center [1183, 133] width 69 height 16
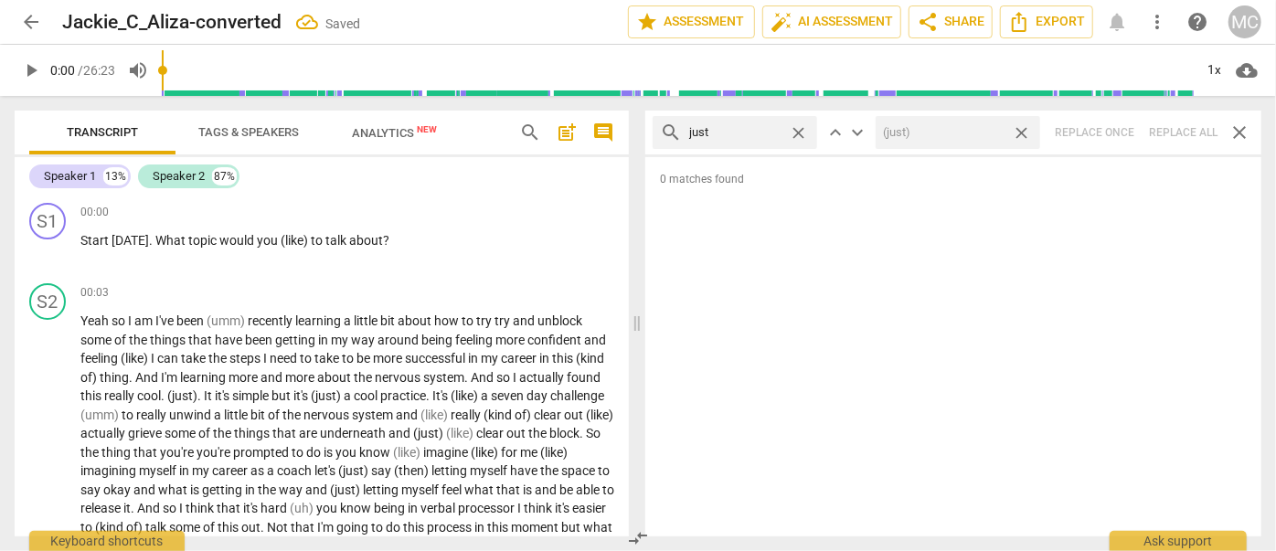
drag, startPoint x: 1021, startPoint y: 130, endPoint x: 900, endPoint y: 131, distance: 120.7
click at [1020, 130] on span "close" at bounding box center [1021, 132] width 19 height 19
click at [797, 128] on span "close" at bounding box center [798, 132] width 19 height 19
click at [744, 128] on input "text" at bounding box center [749, 132] width 121 height 29
type input "you know"
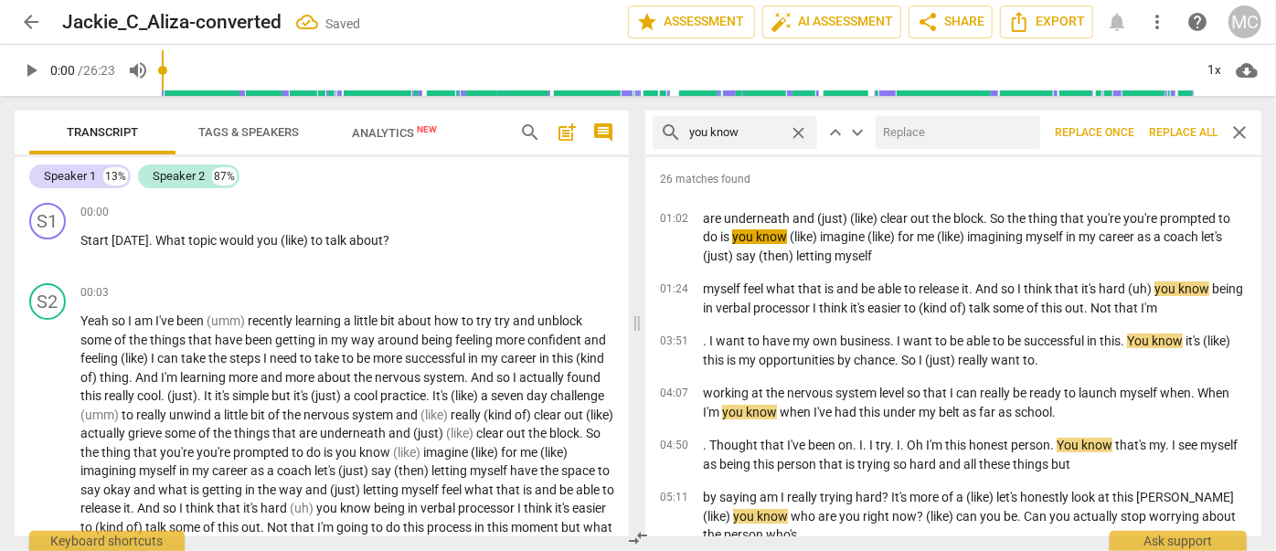
click at [931, 134] on input "text" at bounding box center [954, 132] width 157 height 29
type input "(you know)"
click at [1122, 126] on span "Replace all" at bounding box center [1183, 133] width 69 height 16
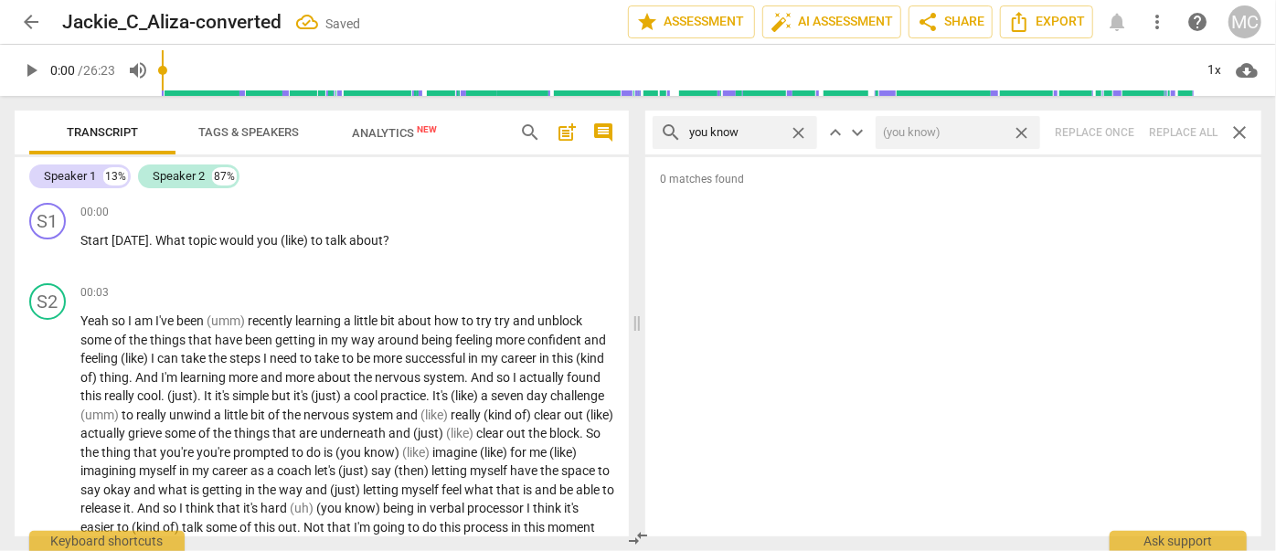
click at [1024, 131] on span "close" at bounding box center [1021, 132] width 19 height 19
drag, startPoint x: 802, startPoint y: 133, endPoint x: 758, endPoint y: 135, distance: 44.0
click at [802, 133] on span "close" at bounding box center [798, 132] width 19 height 19
click at [752, 135] on input "text" at bounding box center [749, 132] width 121 height 29
type input "I guess"
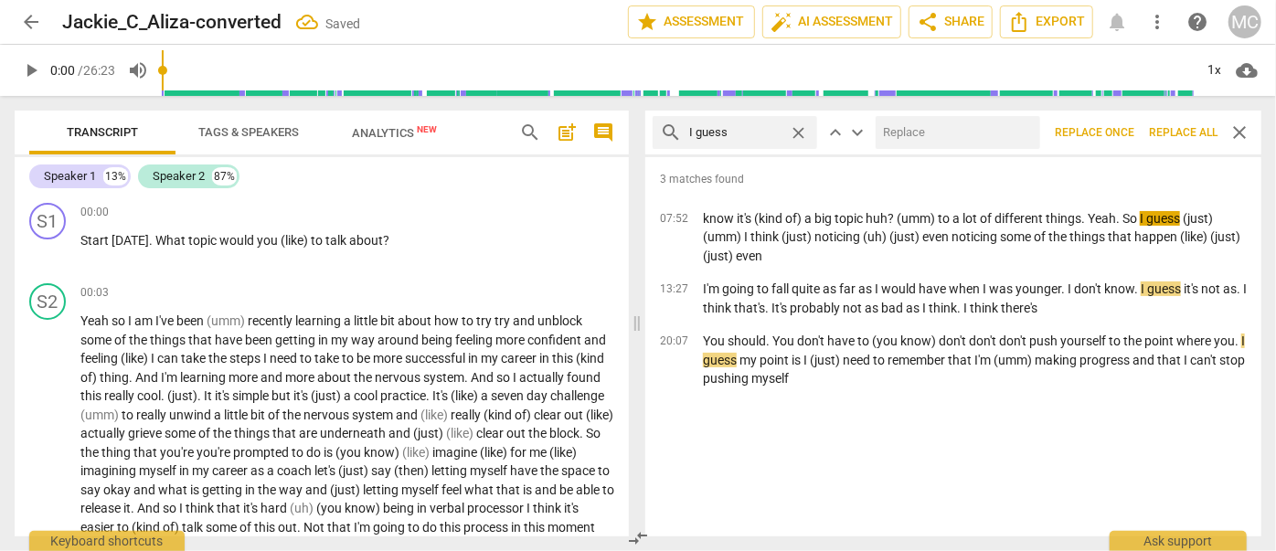
click at [954, 130] on input "text" at bounding box center [954, 132] width 157 height 29
type input "(I guess)"
click at [1122, 132] on span "Replace all" at bounding box center [1183, 133] width 69 height 16
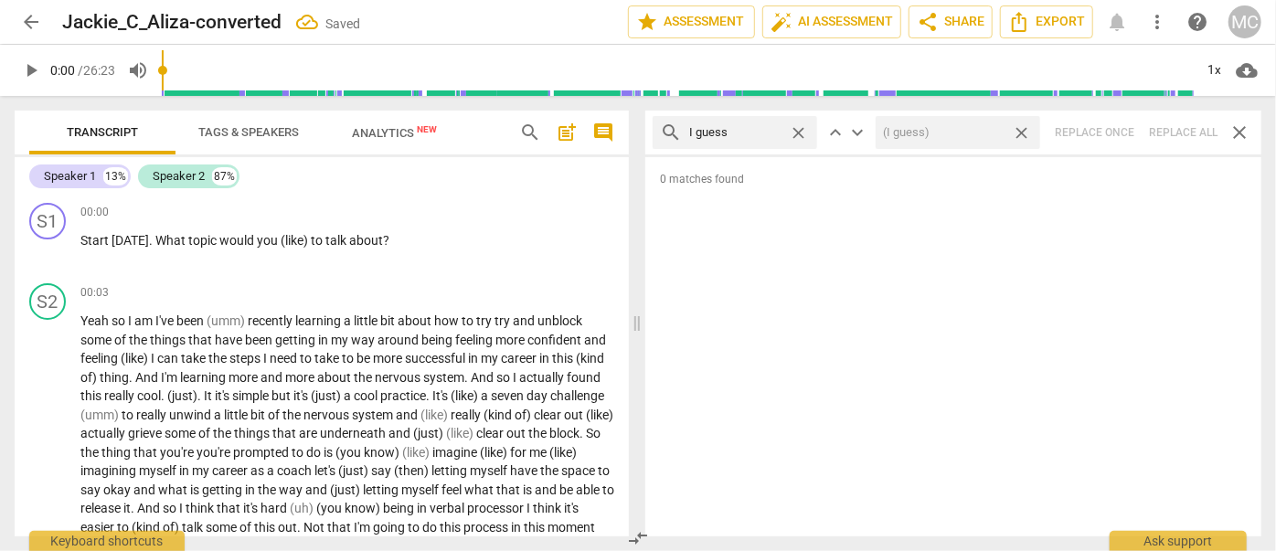
drag, startPoint x: 1021, startPoint y: 133, endPoint x: 856, endPoint y: 141, distance: 165.6
click at [1020, 133] on span "close" at bounding box center [1021, 132] width 19 height 19
click at [797, 128] on span "close" at bounding box center [798, 132] width 19 height 19
click at [739, 128] on input "text" at bounding box center [749, 132] width 121 height 29
type input "I mean"
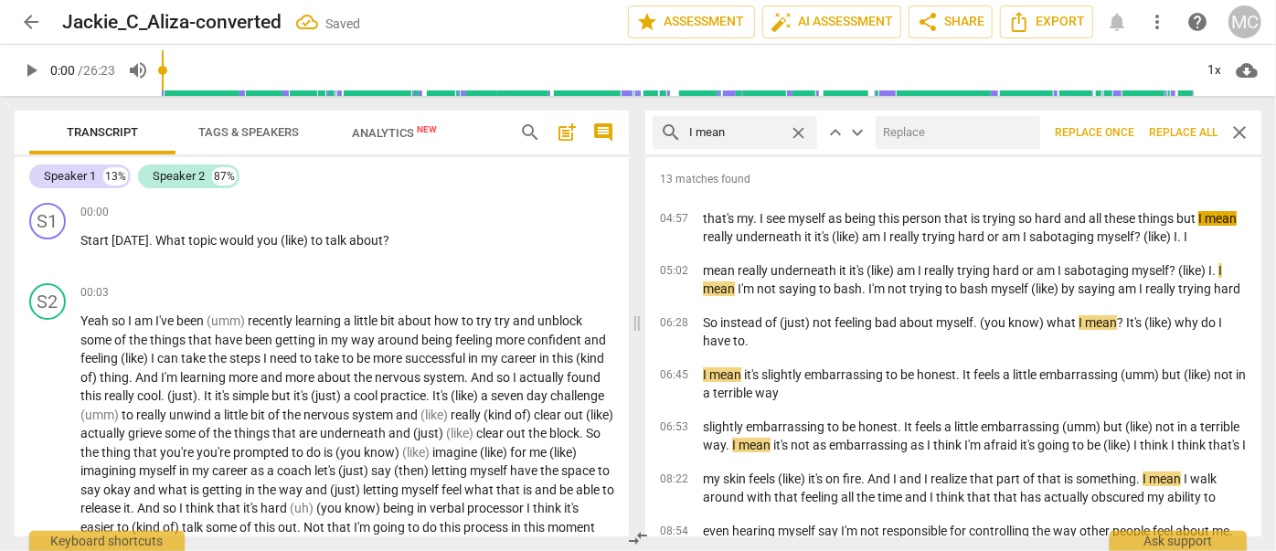
click at [936, 126] on input "text" at bounding box center [954, 132] width 157 height 29
type input "(I mean)"
click at [1122, 133] on span "Replace all" at bounding box center [1183, 133] width 69 height 16
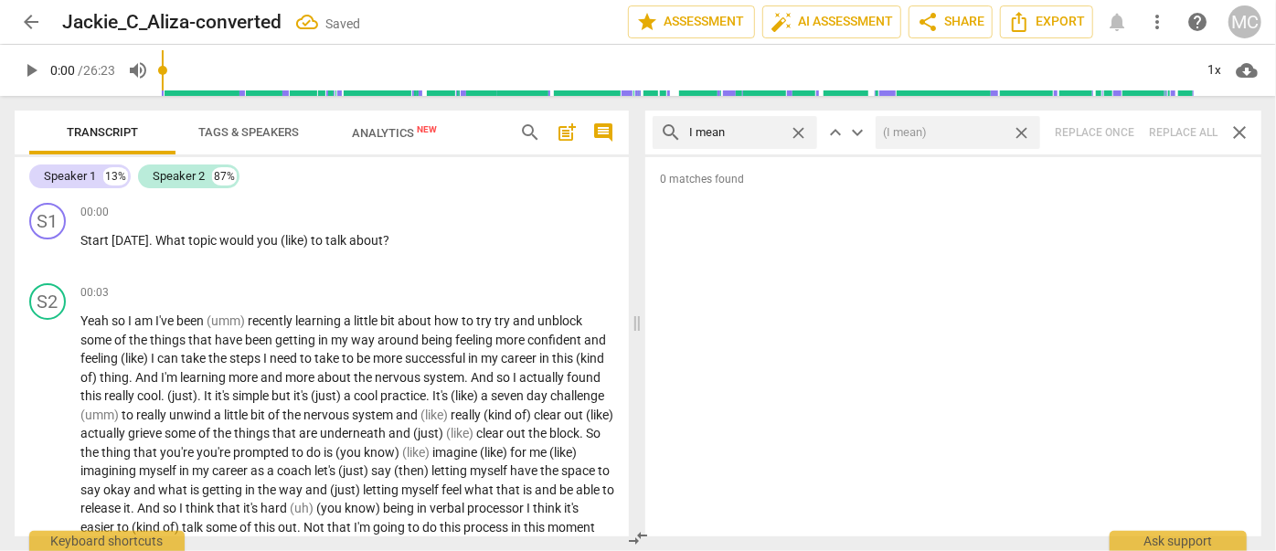
click at [1021, 129] on span "close" at bounding box center [1021, 132] width 19 height 19
click at [801, 131] on span "close" at bounding box center [798, 132] width 19 height 19
click at [749, 131] on input "text" at bounding box center [749, 132] width 121 height 29
type input "you know"
click at [795, 133] on span "close" at bounding box center [798, 132] width 19 height 19
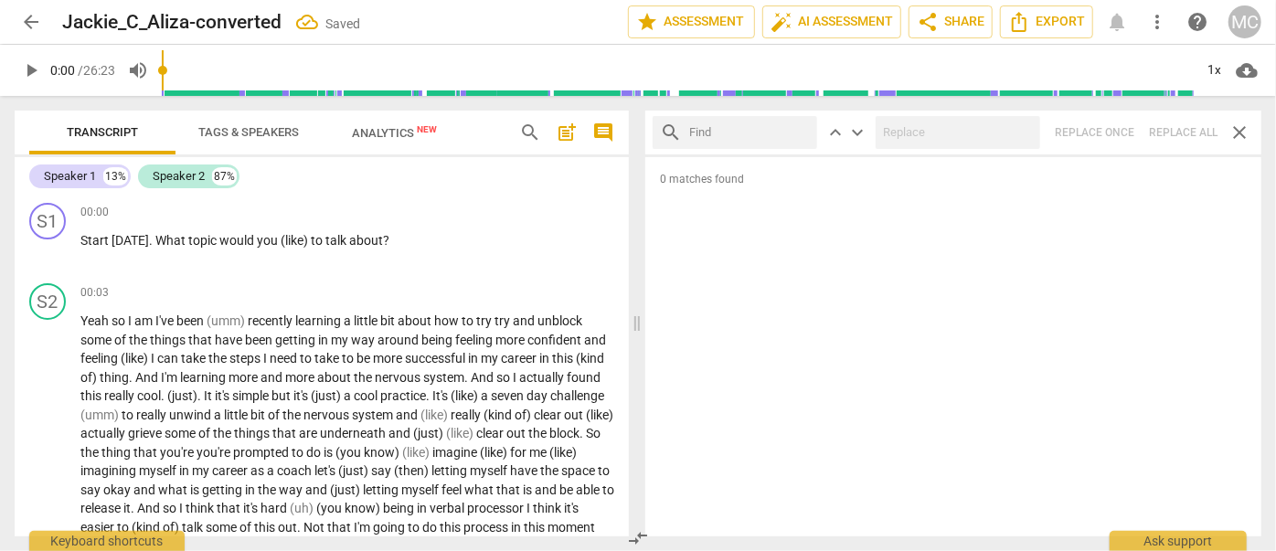
click at [739, 138] on input "text" at bounding box center [749, 132] width 121 height 29
type input "okay"
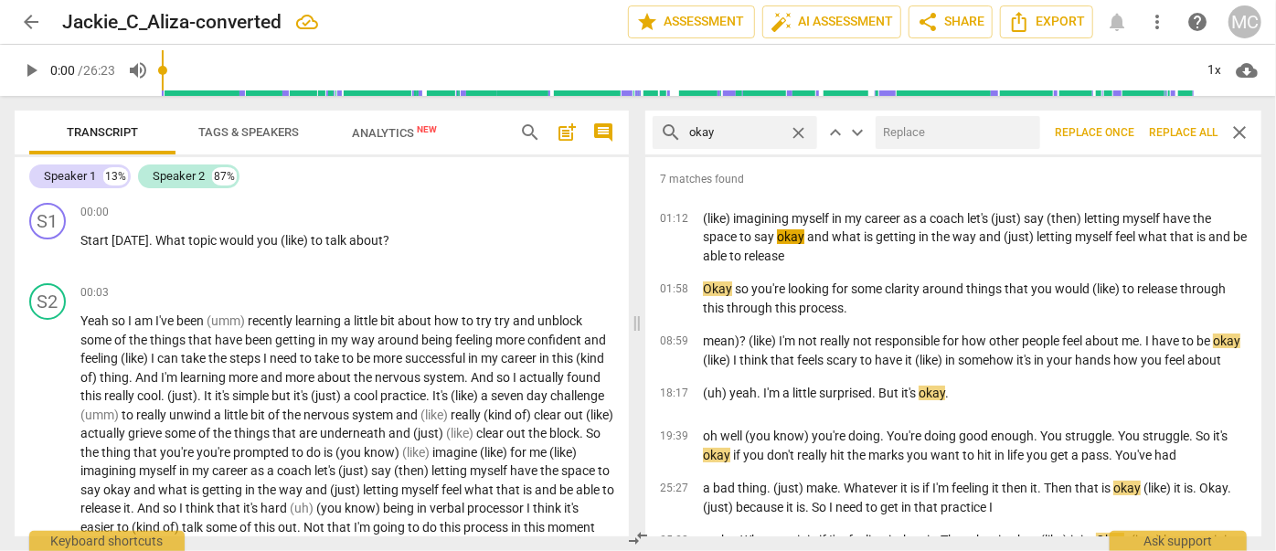
click at [911, 127] on input "text" at bounding box center [954, 132] width 157 height 29
type input "OK"
click at [1122, 133] on span "Replace all" at bounding box center [1183, 133] width 69 height 16
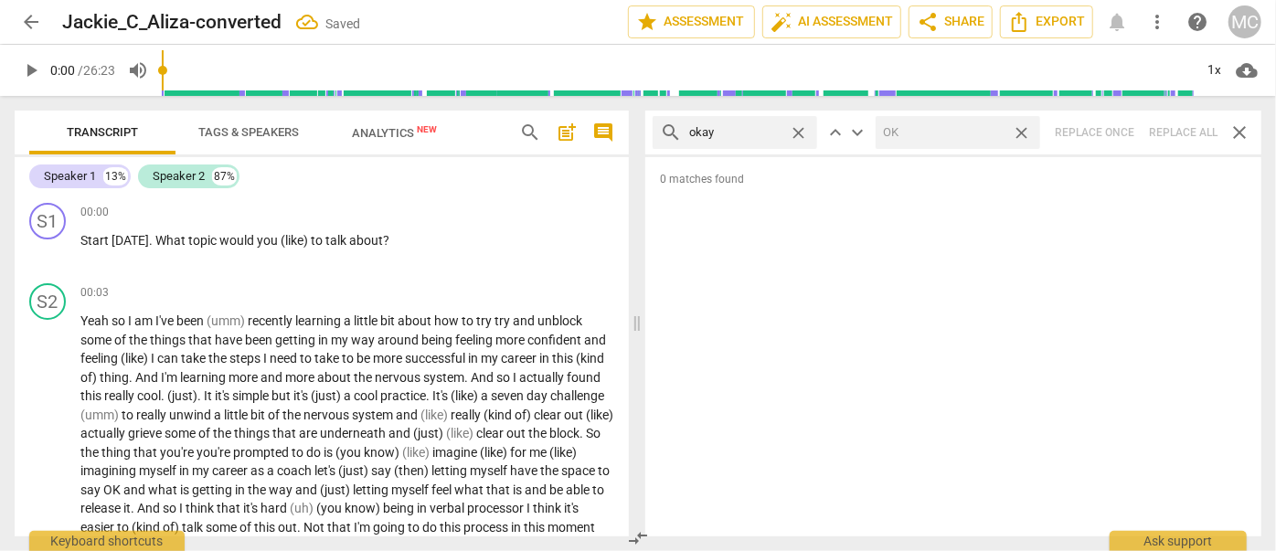
drag, startPoint x: 1020, startPoint y: 131, endPoint x: 803, endPoint y: 123, distance: 216.8
click at [1021, 131] on span "close" at bounding box center [1021, 132] width 19 height 19
click at [799, 129] on span "close" at bounding box center [798, 132] width 19 height 19
click at [743, 131] on input "text" at bounding box center [749, 132] width 121 height 29
type input "maybe"
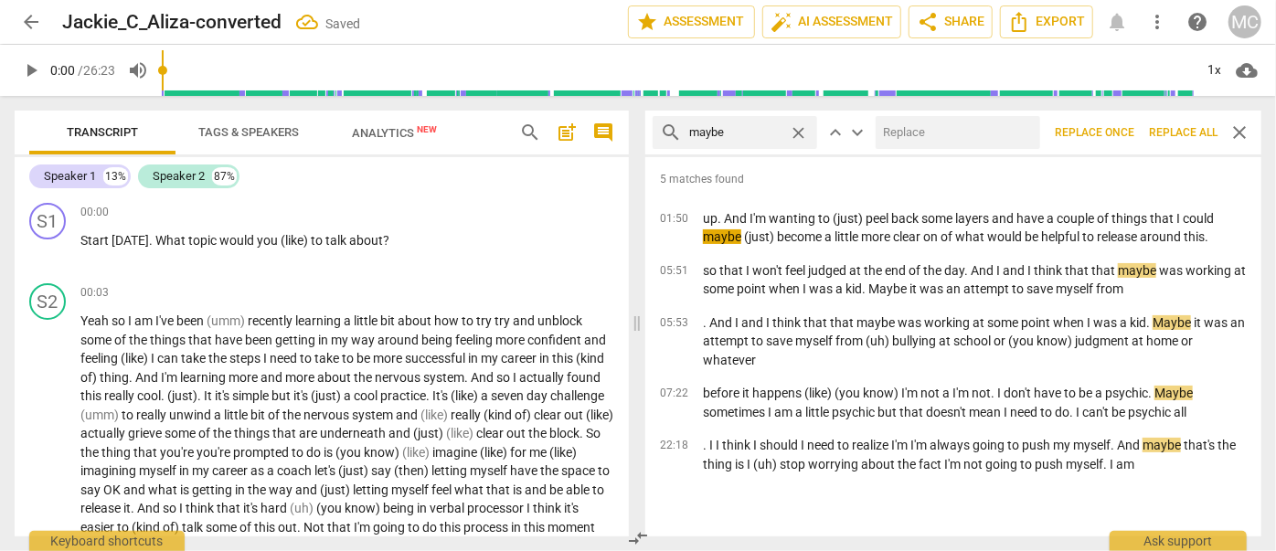
click at [901, 137] on input "text" at bounding box center [954, 132] width 157 height 29
type input "(maybe)"
click at [1122, 125] on span "Replace all" at bounding box center [1183, 133] width 69 height 16
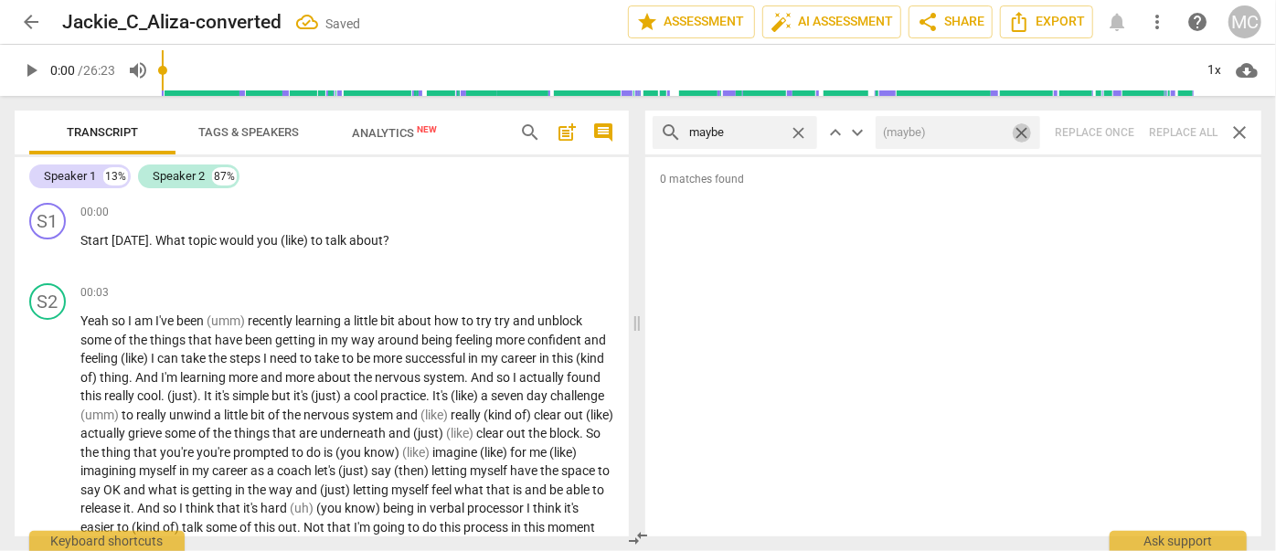
drag, startPoint x: 1024, startPoint y: 131, endPoint x: 853, endPoint y: 144, distance: 171.4
click at [1024, 131] on span "close" at bounding box center [1021, 132] width 19 height 19
drag, startPoint x: 806, startPoint y: 131, endPoint x: 771, endPoint y: 132, distance: 35.7
click at [805, 131] on span "close" at bounding box center [798, 132] width 19 height 19
click at [759, 132] on input "text" at bounding box center [749, 132] width 121 height 29
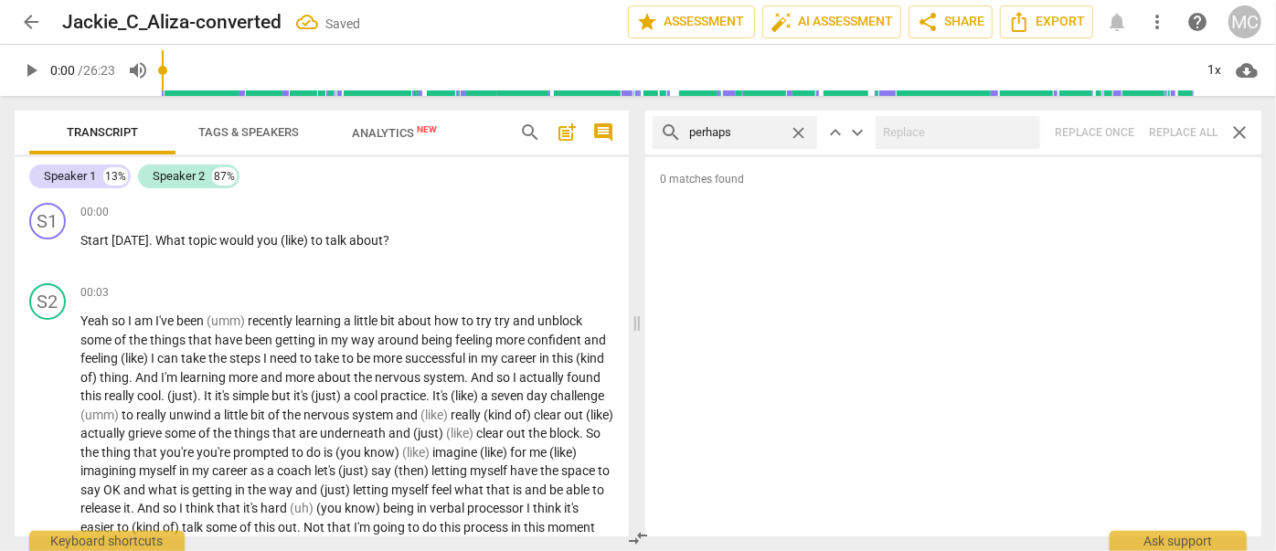
type input "perhaps"
click at [1122, 134] on div "search perhaps close keyboard_arrow_up keyboard_arrow_down Replace once Replace…" at bounding box center [953, 133] width 616 height 44
click at [795, 128] on span "close" at bounding box center [798, 132] width 19 height 19
click at [777, 130] on input "text" at bounding box center [749, 132] width 121 height 29
type input "a"
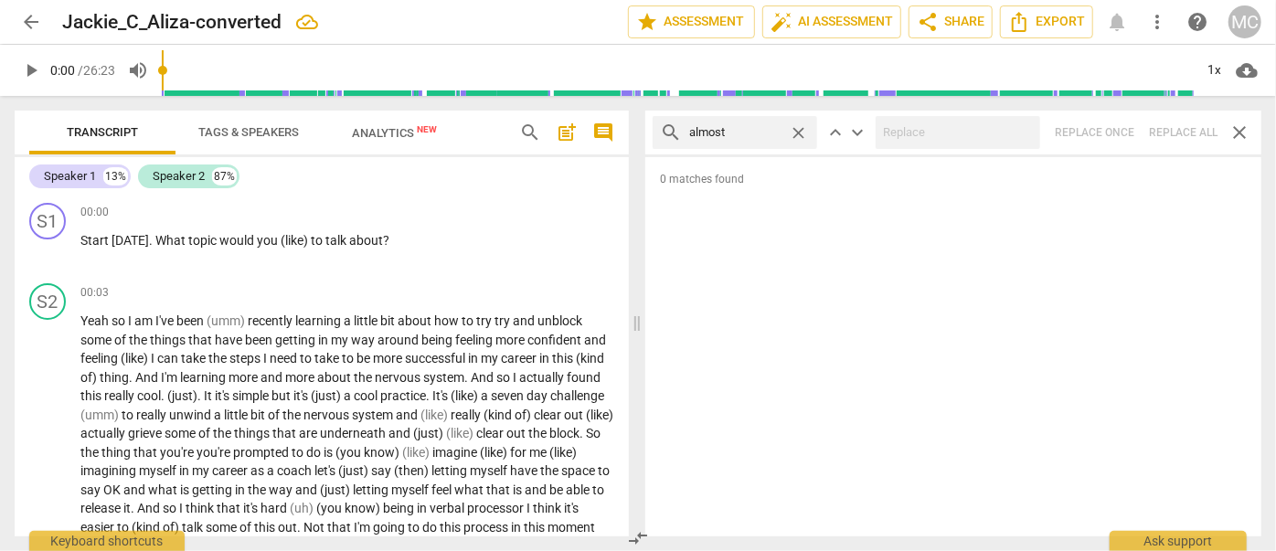
type input "almost"
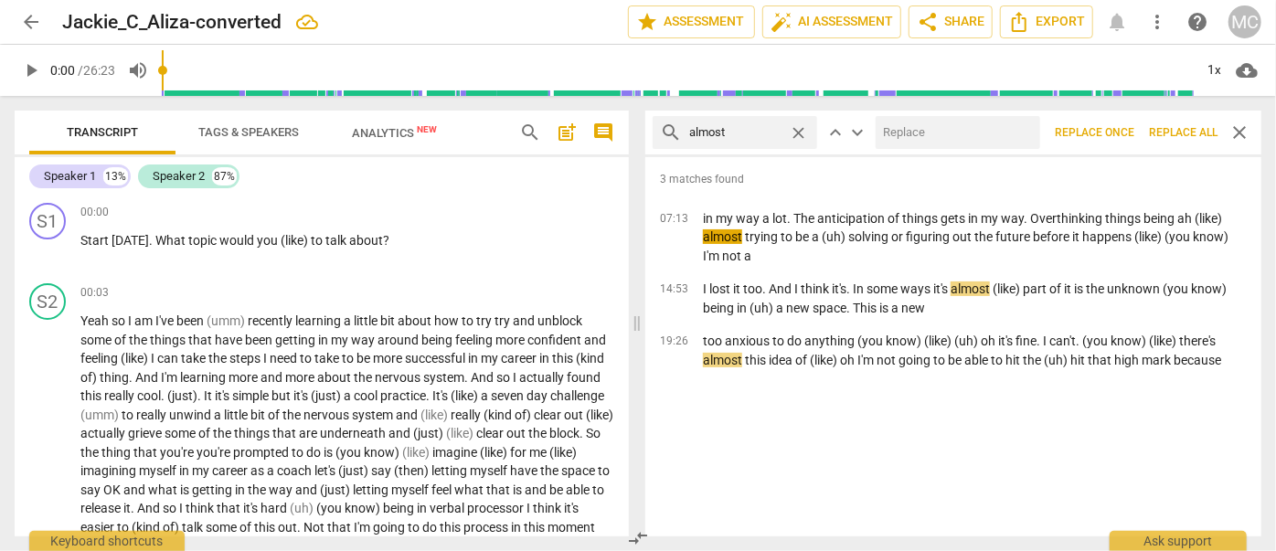
click at [920, 125] on input "text" at bounding box center [954, 132] width 157 height 29
type input "(almost)"
click at [1122, 133] on span "Replace all" at bounding box center [1183, 133] width 69 height 16
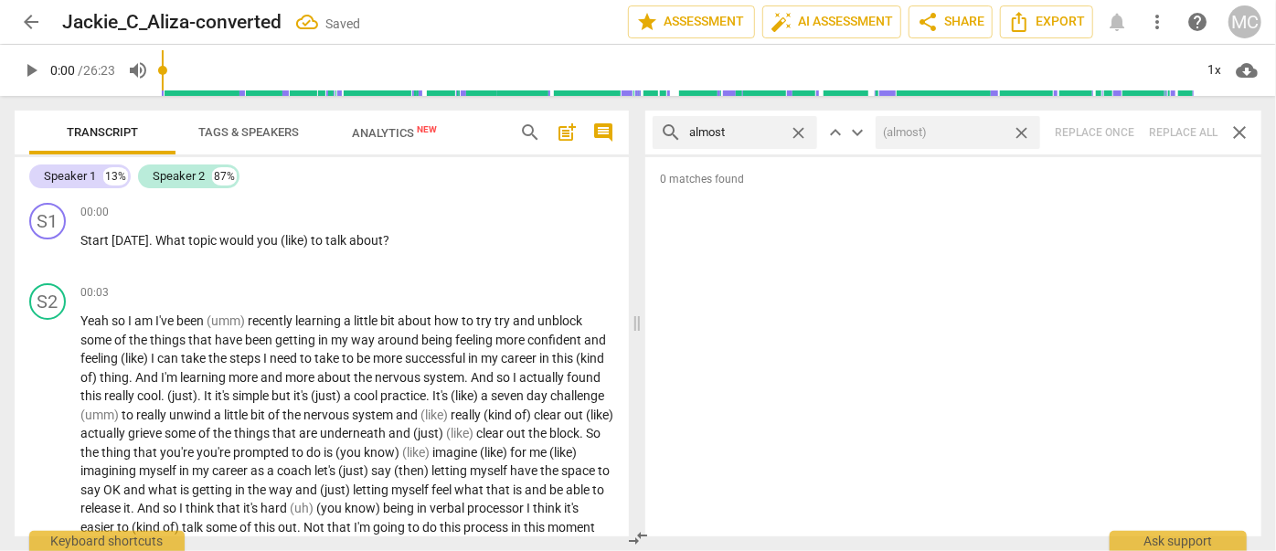
click at [1122, 130] on div "search almost close keyboard_arrow_up keyboard_arrow_down (almost) close Replac…" at bounding box center [953, 133] width 616 height 44
click at [1022, 127] on span "close" at bounding box center [1021, 132] width 19 height 19
click at [797, 131] on span "close" at bounding box center [798, 132] width 19 height 19
click at [731, 134] on input "text" at bounding box center [749, 132] width 121 height 29
type input "I think"
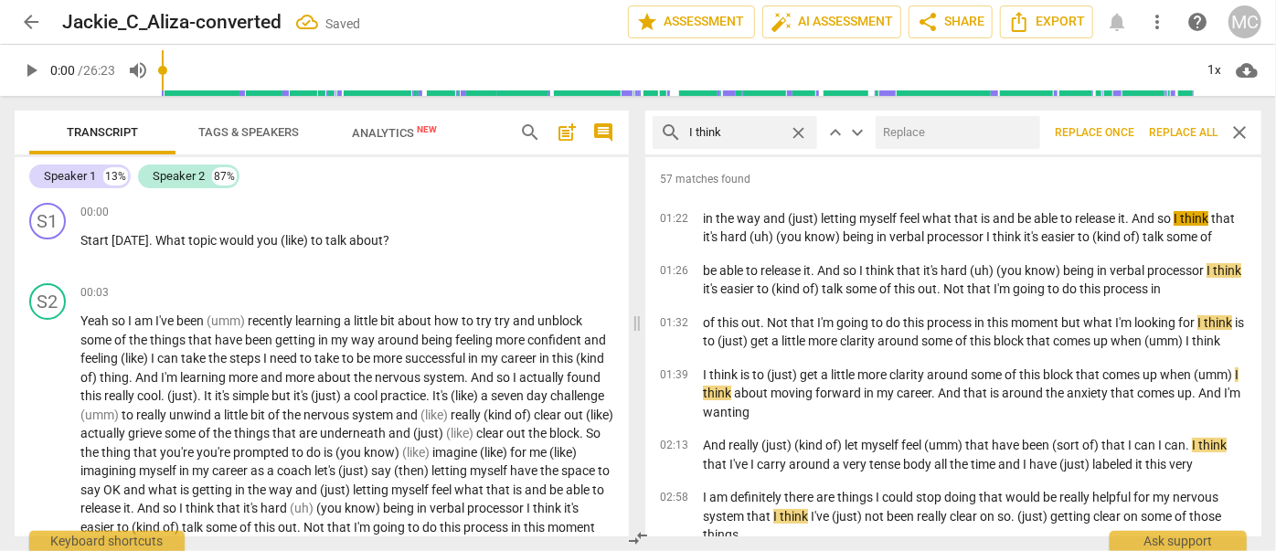
click at [933, 143] on input "text" at bounding box center [954, 132] width 157 height 29
type input "(I think)"
click at [1122, 127] on span "Replace all" at bounding box center [1183, 133] width 69 height 16
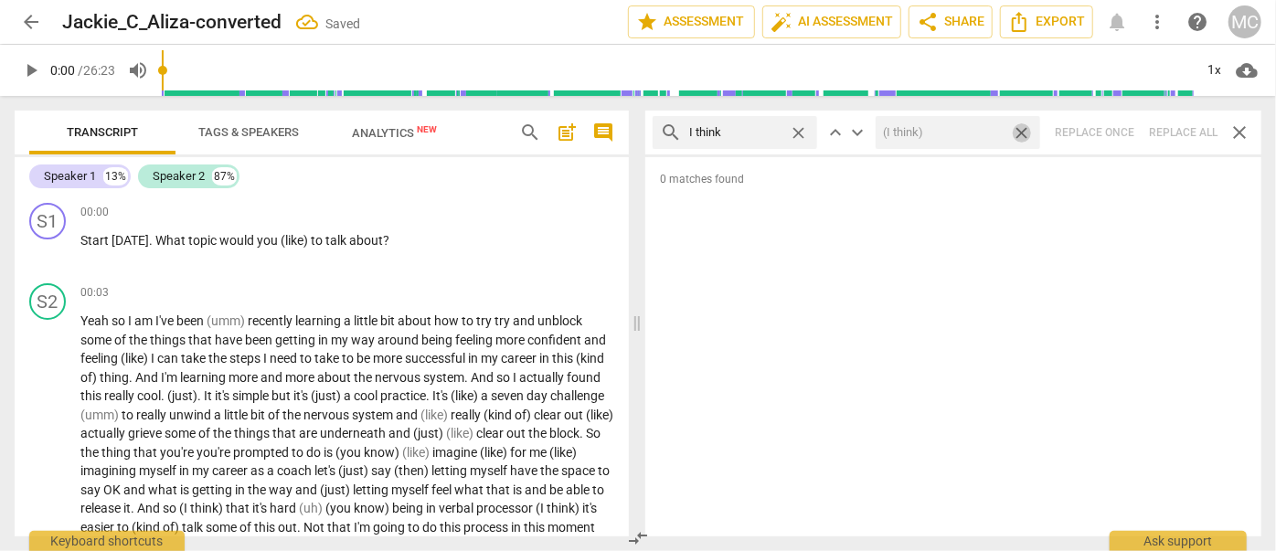
click at [1024, 130] on span "close" at bounding box center [1021, 132] width 19 height 19
click at [798, 128] on span "close" at bounding box center [798, 132] width 19 height 19
click at [761, 130] on input "text" at bounding box center [749, 132] width 121 height 29
type input "basically"
click at [1122, 130] on div "search basically close keyboard_arrow_up keyboard_arrow_down Replace once Repla…" at bounding box center [953, 133] width 616 height 44
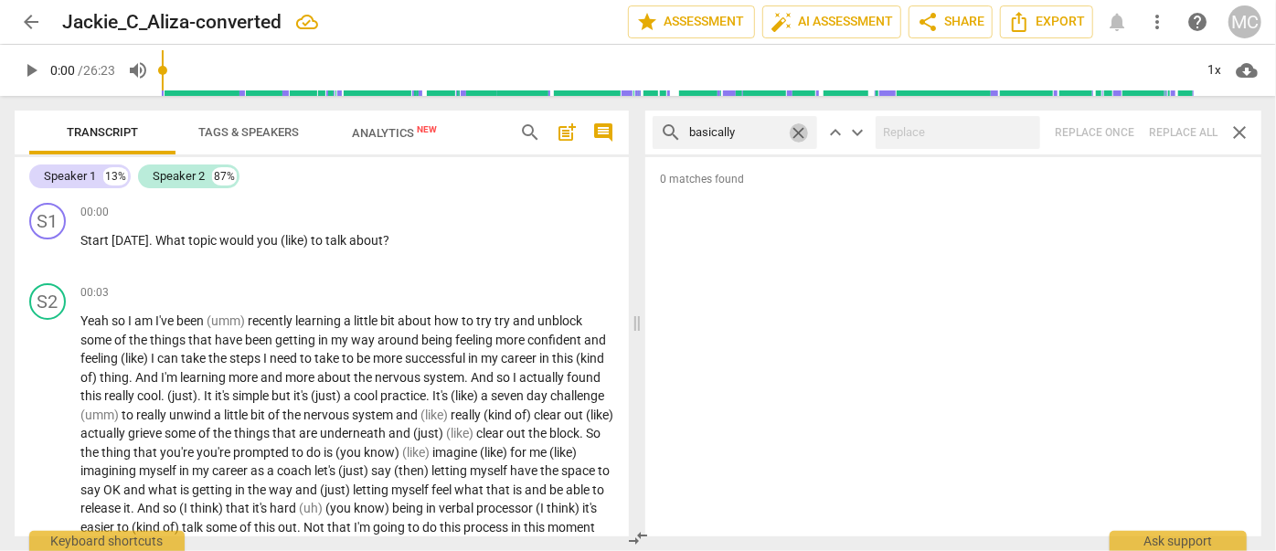
click at [797, 131] on span "close" at bounding box center [798, 132] width 19 height 19
click at [731, 133] on input "text" at bounding box center [735, 132] width 92 height 29
type input "gonna"
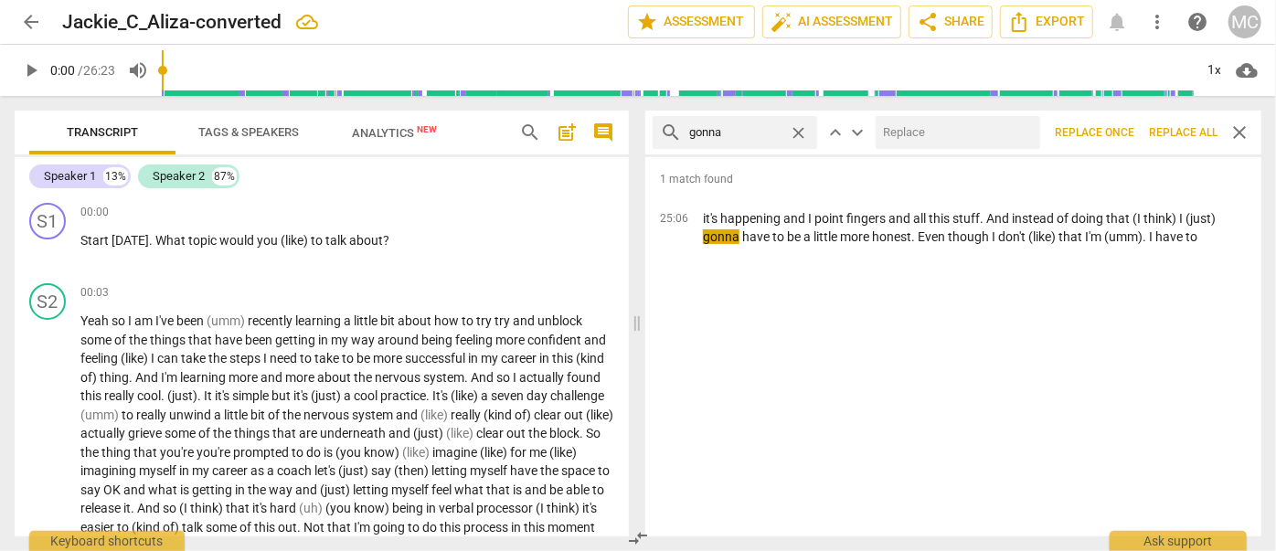
click at [908, 127] on input "text" at bounding box center [954, 132] width 157 height 29
type input "going to"
click at [1122, 128] on span "Replace all" at bounding box center [1183, 133] width 69 height 16
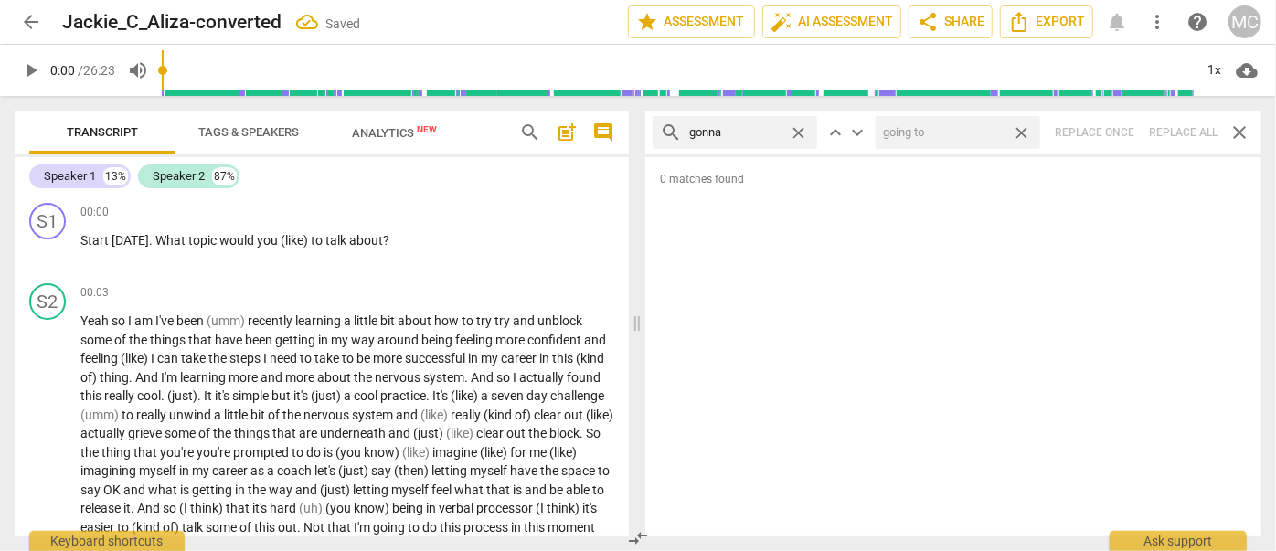
click at [1021, 128] on span "close" at bounding box center [1021, 132] width 19 height 19
click at [801, 130] on span "close" at bounding box center [798, 132] width 19 height 19
click at [765, 130] on input "text" at bounding box center [749, 132] width 121 height 29
type input "wanna"
click at [1122, 128] on div "search wanna close keyboard_arrow_up keyboard_arrow_down Replace once Replace a…" at bounding box center [953, 133] width 616 height 44
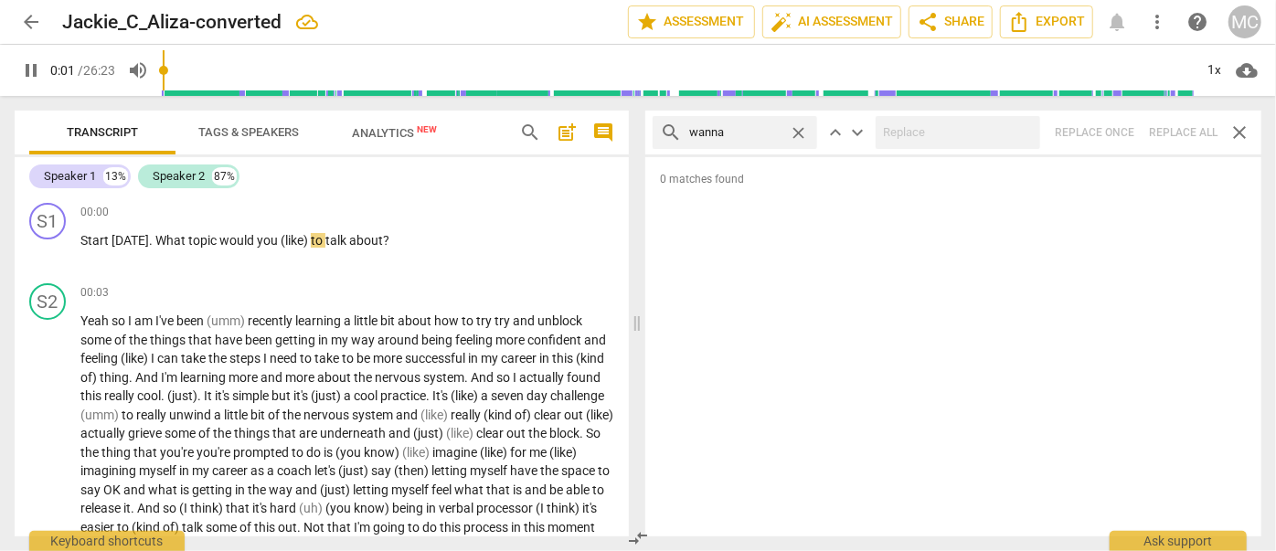
type input "2"
click at [797, 127] on span "close" at bounding box center [798, 132] width 19 height 19
click at [741, 130] on input "text" at bounding box center [749, 132] width 121 height 29
type input "3"
type input "g"
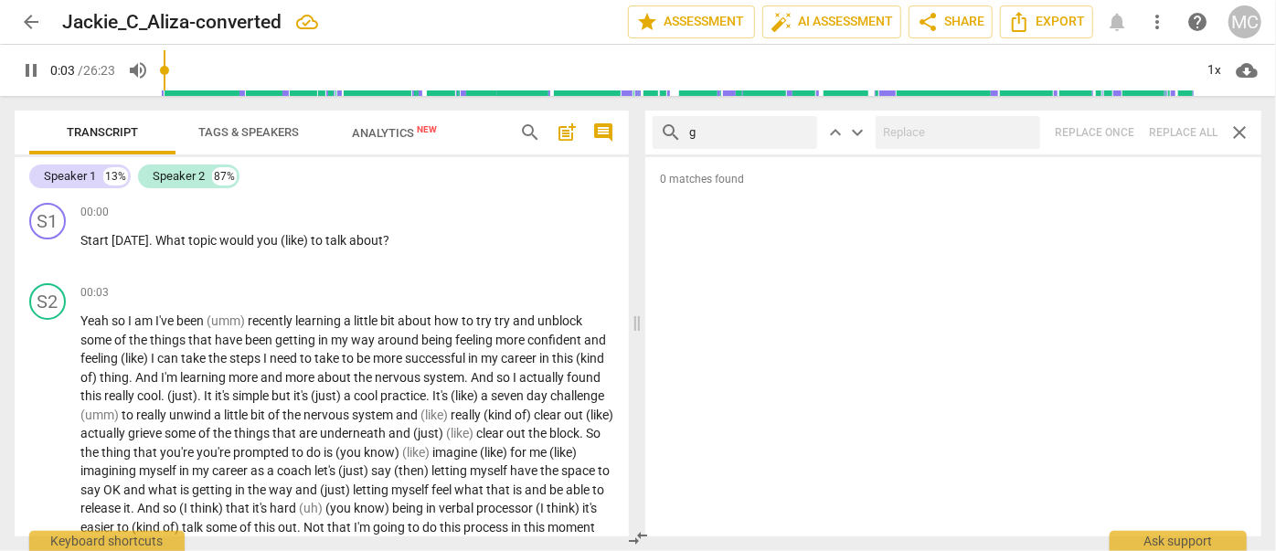
type input "3"
type input "gotcha"
type input "4"
type input "gotcha"
type input "5"
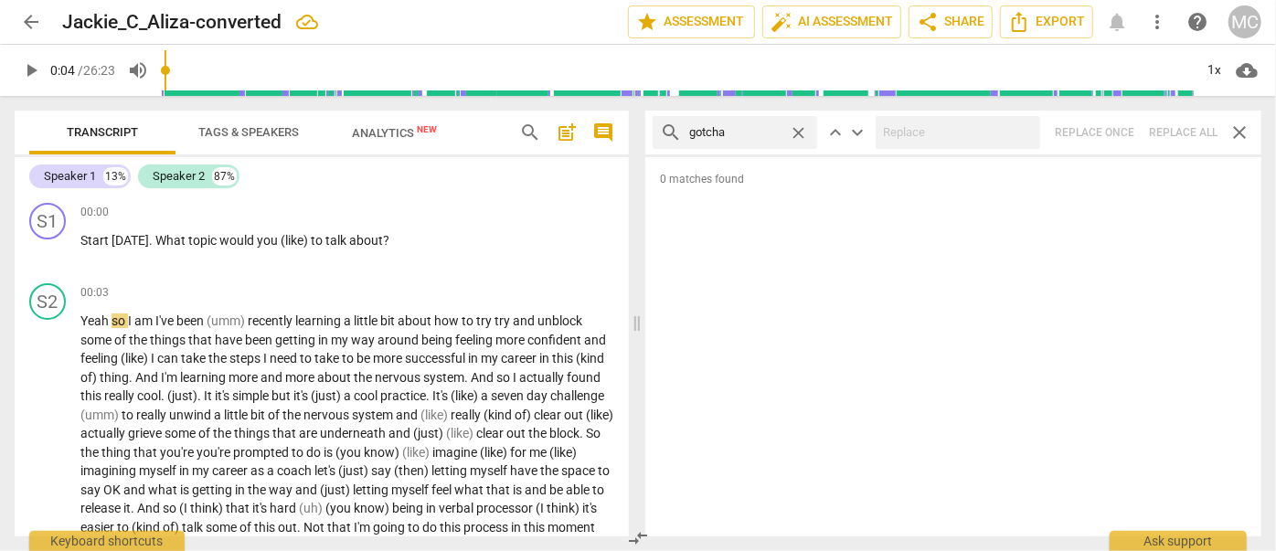
click at [1122, 131] on div "search gotcha close keyboard_arrow_up keyboard_arrow_down Replace once Replace …" at bounding box center [953, 133] width 616 height 44
click at [799, 128] on span "close" at bounding box center [798, 132] width 19 height 19
click at [742, 133] on input "text" at bounding box center [749, 132] width 121 height 29
type input "gotta"
drag, startPoint x: 1185, startPoint y: 127, endPoint x: 1173, endPoint y: 126, distance: 11.9
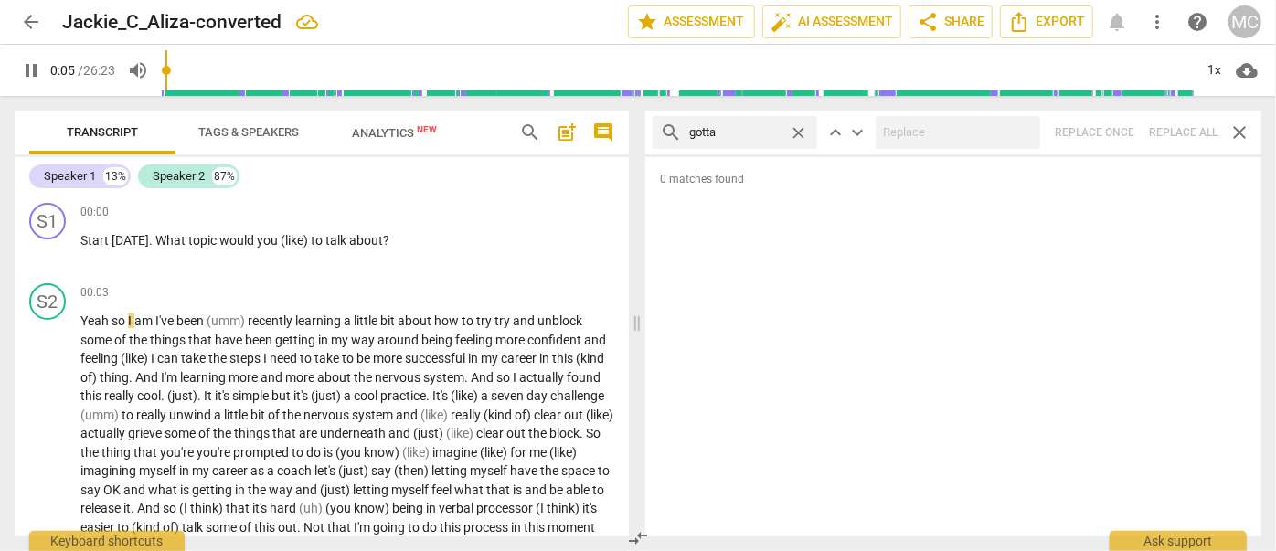
click at [1122, 127] on div "search gotta close keyboard_arrow_up keyboard_arrow_down Replace once Replace a…" at bounding box center [953, 133] width 616 height 44
type input "7"
click at [799, 128] on span "close" at bounding box center [798, 132] width 19 height 19
click at [765, 132] on input "text" at bounding box center [749, 132] width 121 height 29
type input "8"
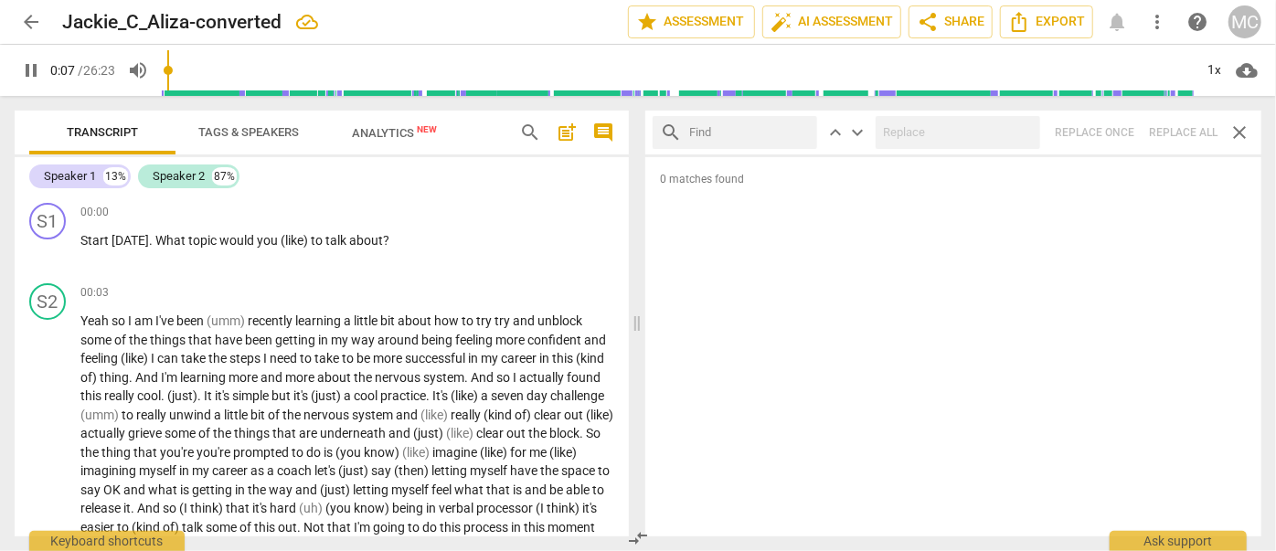
type input "."
type input "8"
type input ". and"
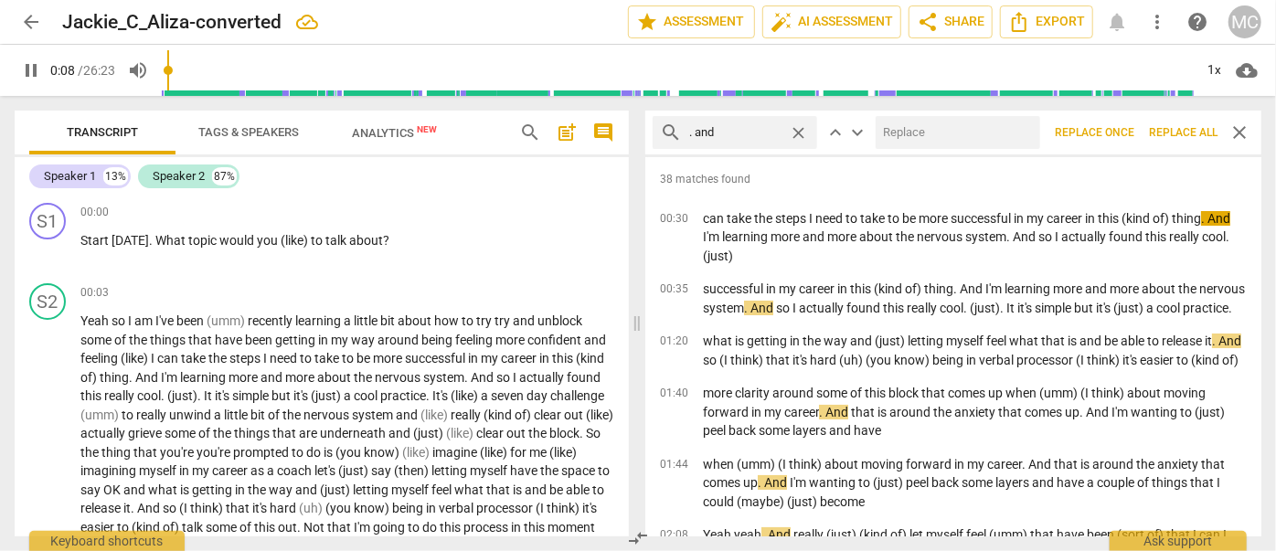
click at [984, 138] on input "text" at bounding box center [954, 132] width 157 height 29
type input "10"
type input "("
type input "10"
type input "(and)"
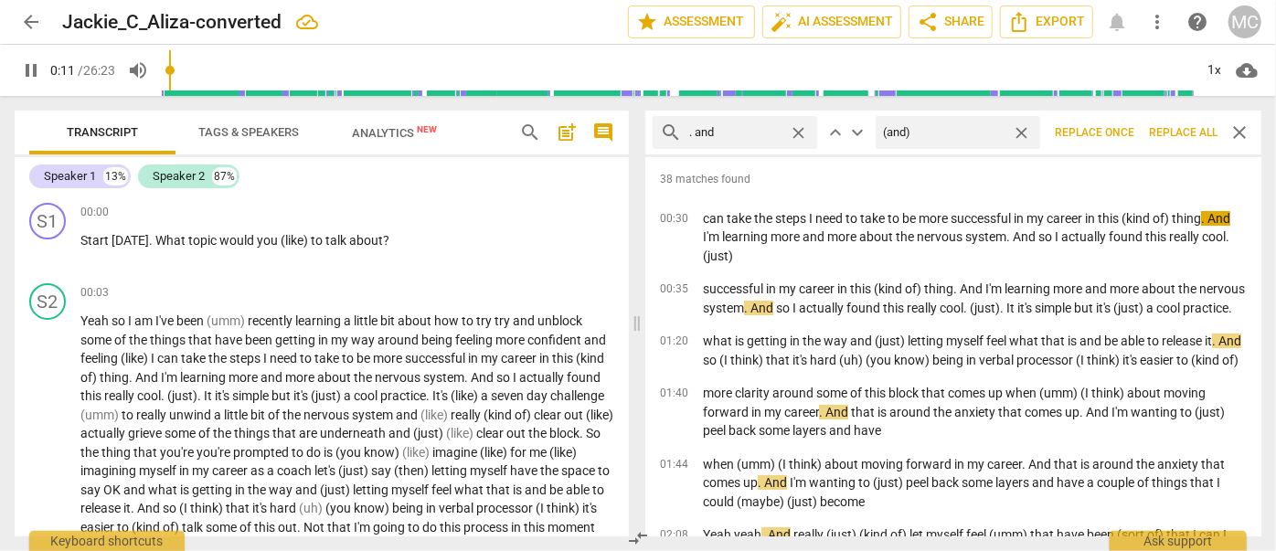
type input "12"
type input "(and)"
drag, startPoint x: 1175, startPoint y: 131, endPoint x: 1025, endPoint y: 133, distance: 149.9
click at [1122, 131] on span "Replace all" at bounding box center [1183, 133] width 69 height 16
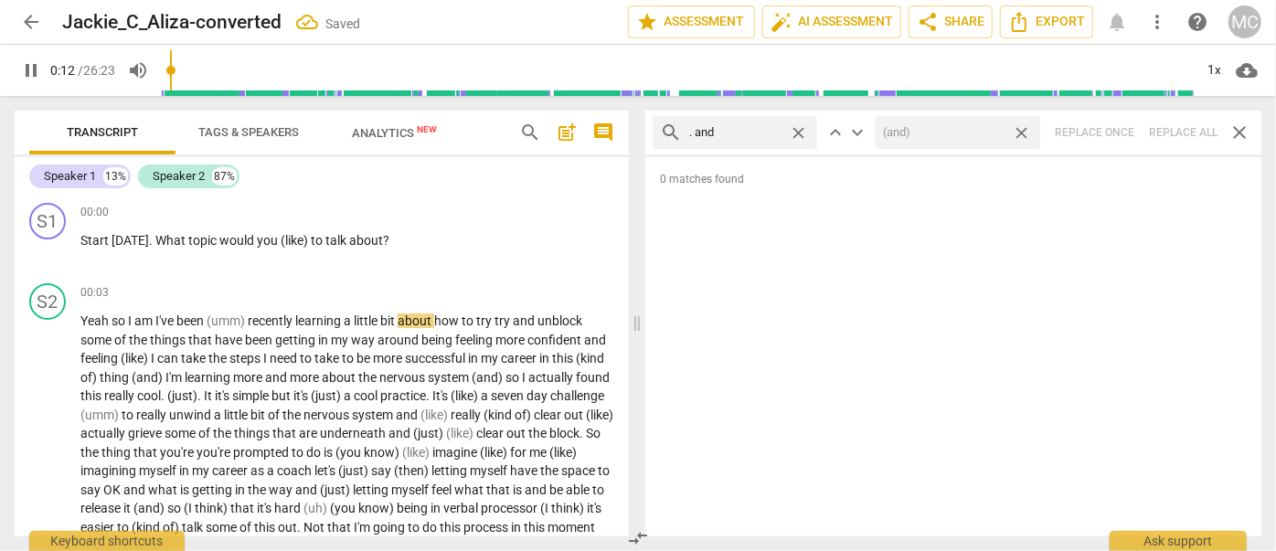
type input "13"
click at [1025, 133] on span "close" at bounding box center [1021, 132] width 19 height 19
type input "13"
click at [803, 130] on span "close" at bounding box center [798, 132] width 19 height 19
click at [751, 131] on input "text" at bounding box center [749, 132] width 121 height 29
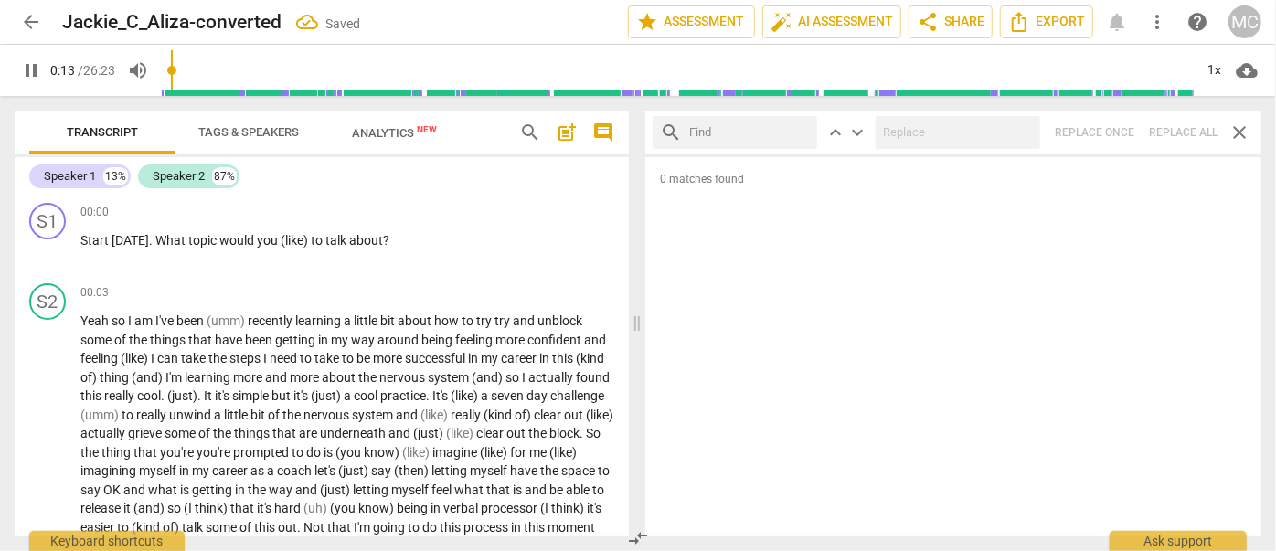
type input "14"
type input "."
type input "14"
type input ". but"
type input "15"
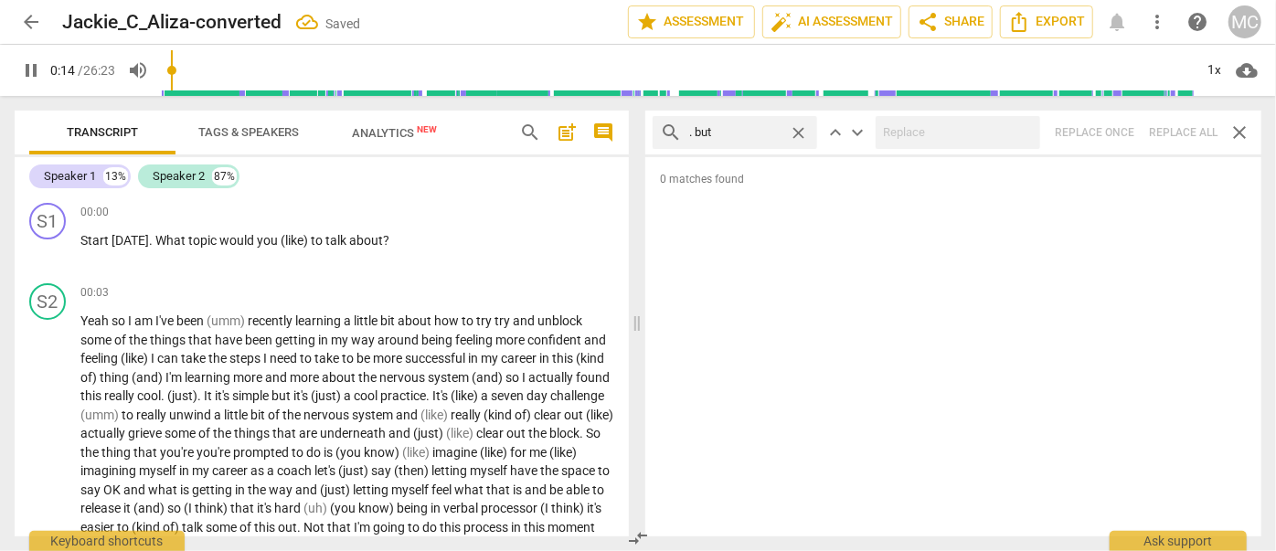
type input ". but"
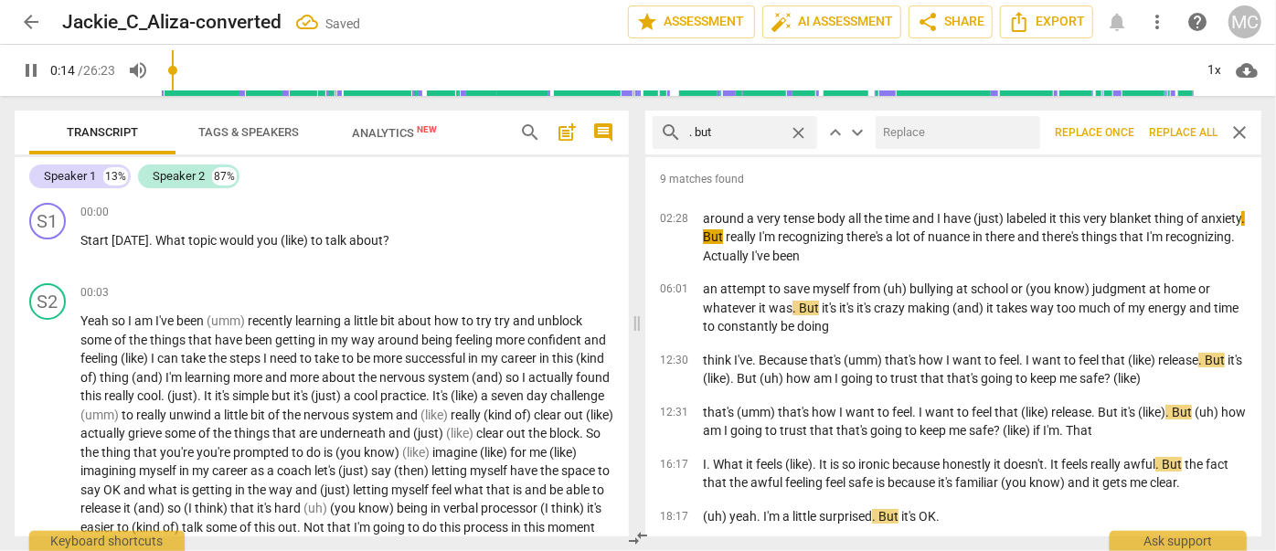
click at [921, 131] on input "text" at bounding box center [954, 132] width 157 height 29
type input "15"
type input ", b"
type input "16"
type input ", but"
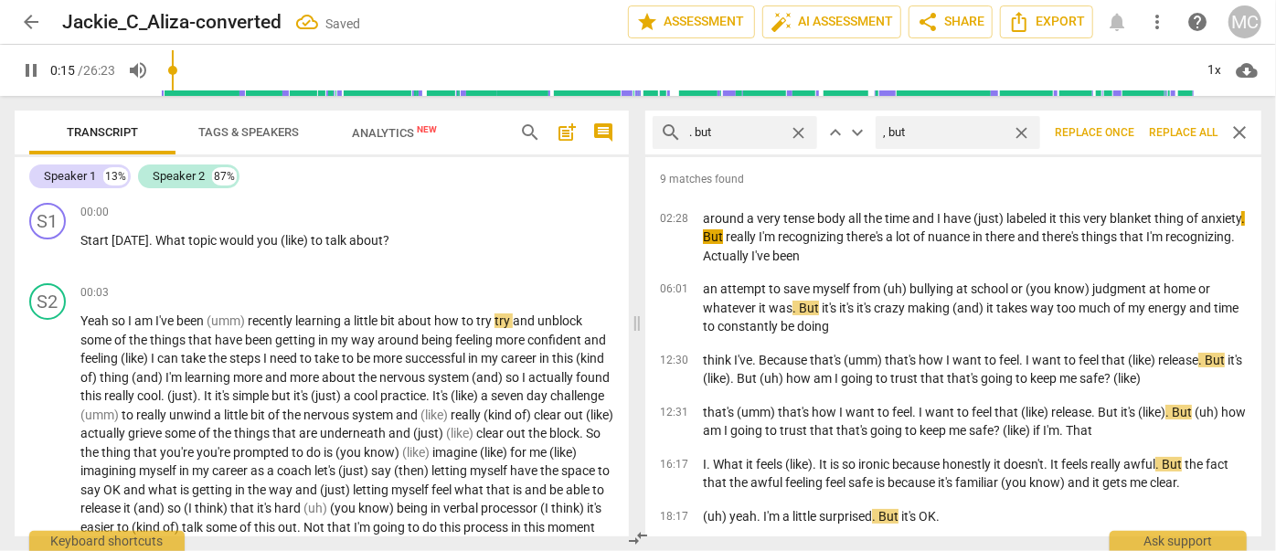
type input "16"
type input ", but"
click at [1122, 139] on span "Replace all" at bounding box center [1183, 133] width 69 height 16
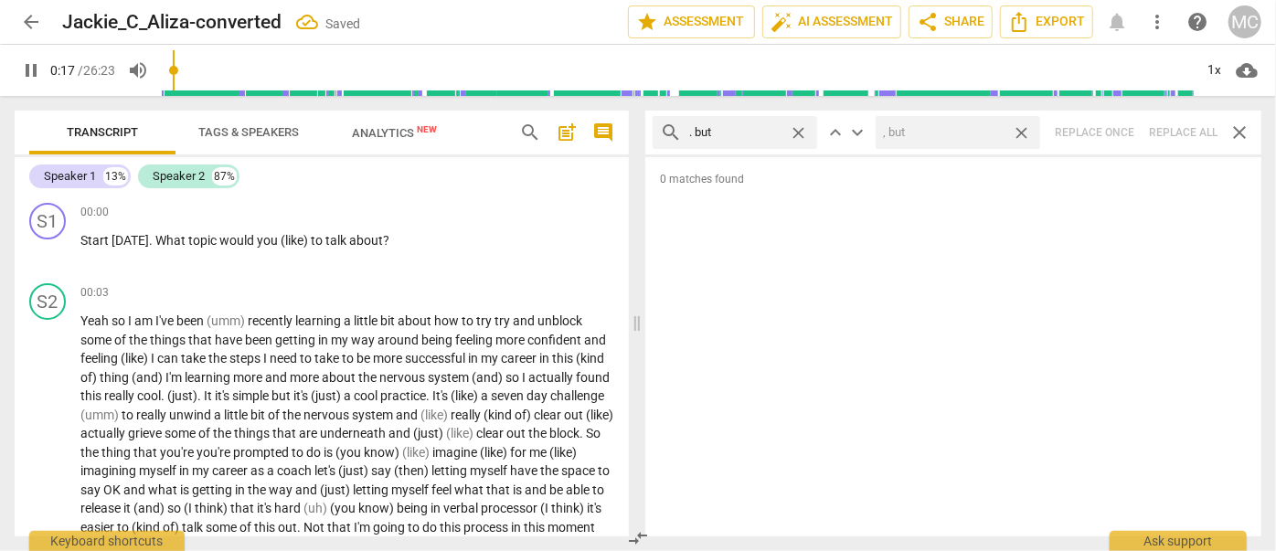
click at [1026, 129] on span "close" at bounding box center [1021, 132] width 19 height 19
type input "18"
type input "19"
click at [799, 128] on span "close" at bounding box center [798, 132] width 19 height 19
click at [761, 129] on input "text" at bounding box center [749, 132] width 121 height 29
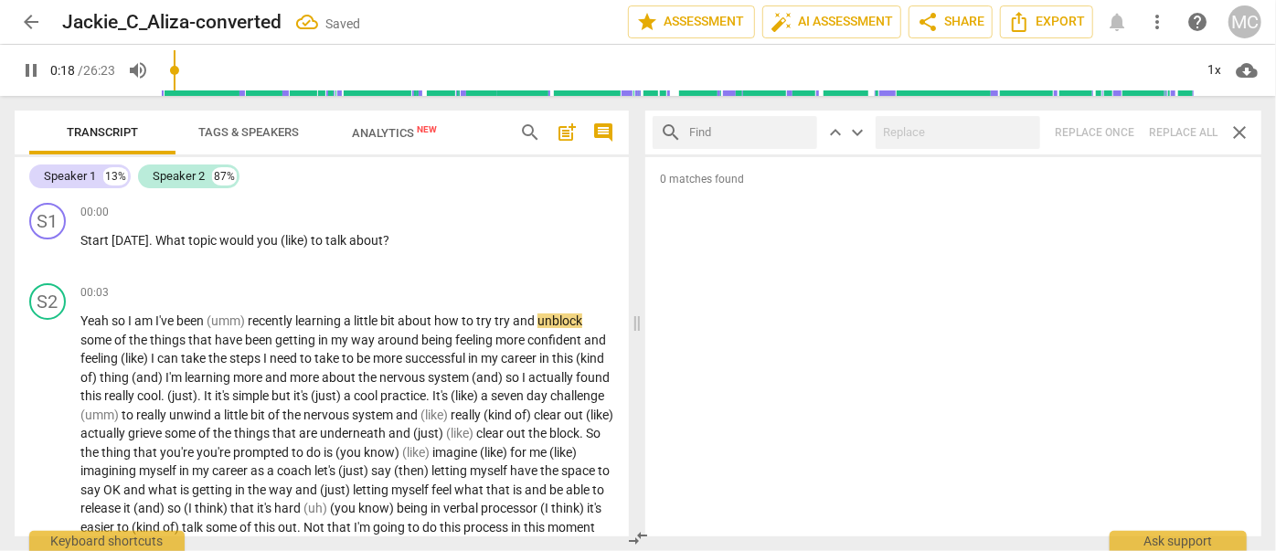
type input "19"
type input "."
type input "19"
type input ". so"
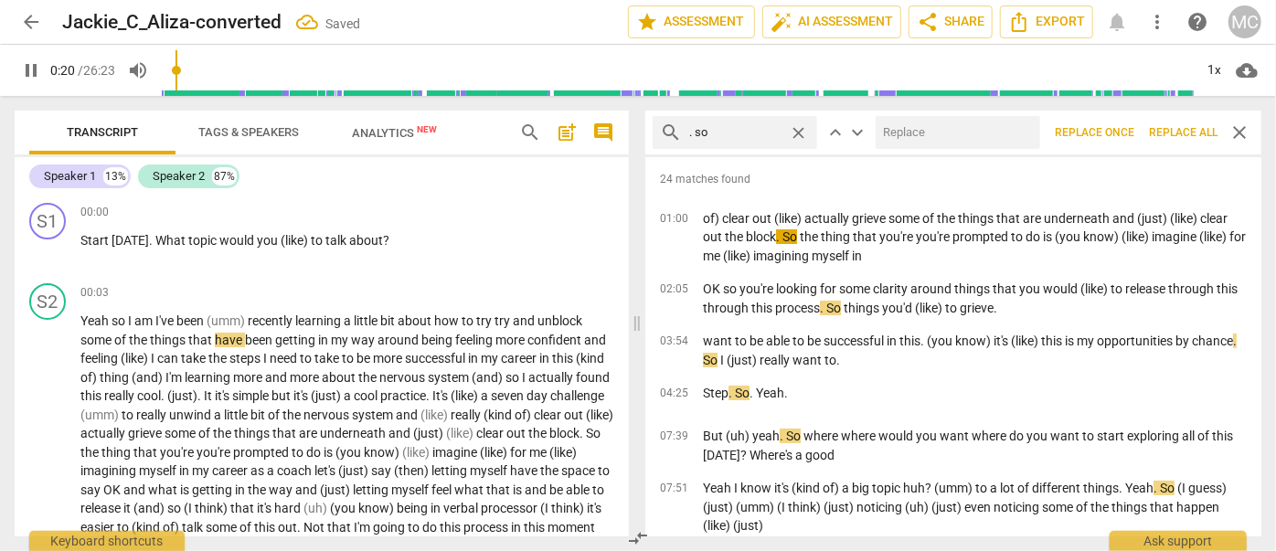
click at [945, 128] on input "text" at bounding box center [954, 132] width 157 height 29
type input "22"
type input "(so"
type input "22"
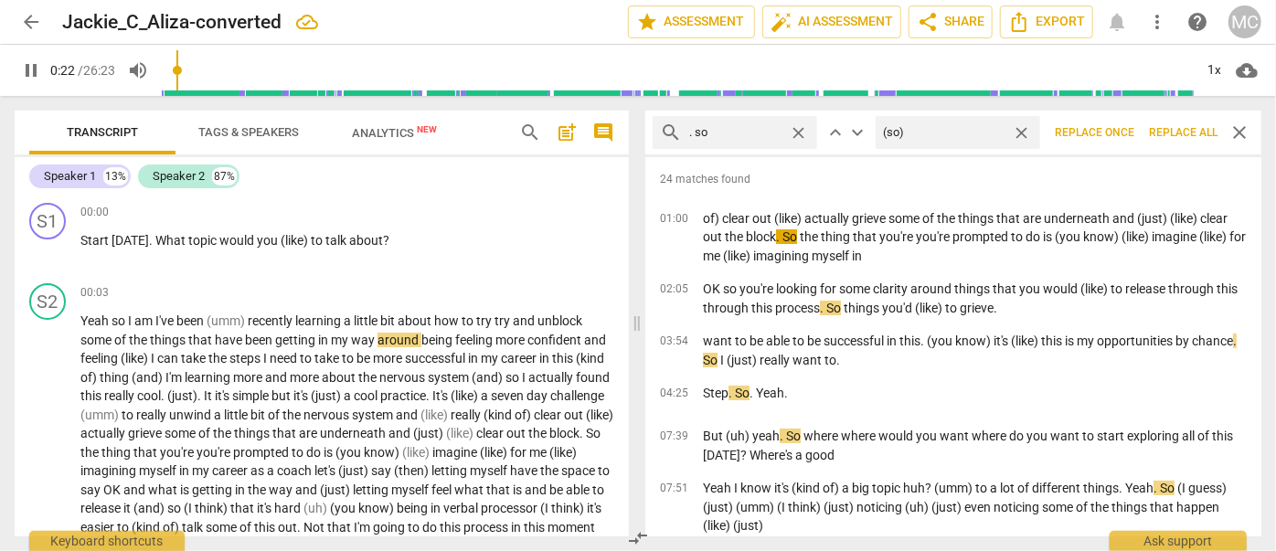
type input "(so)"
type input "23"
type input "(so)"
type input "23"
type input "(so)"
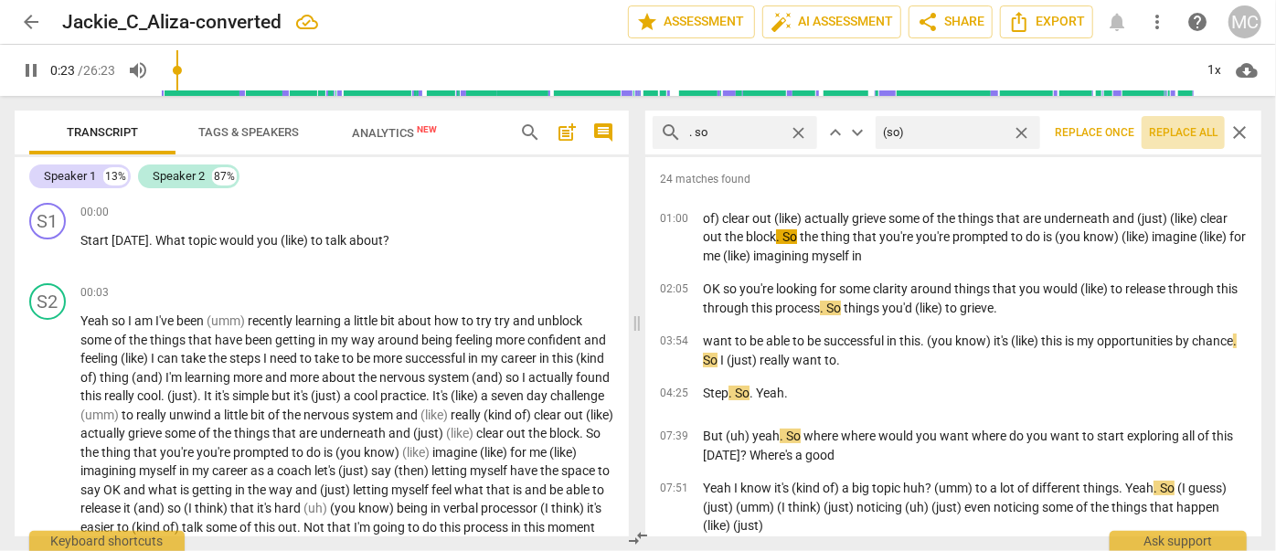
click at [1122, 134] on span "Replace all" at bounding box center [1183, 133] width 69 height 16
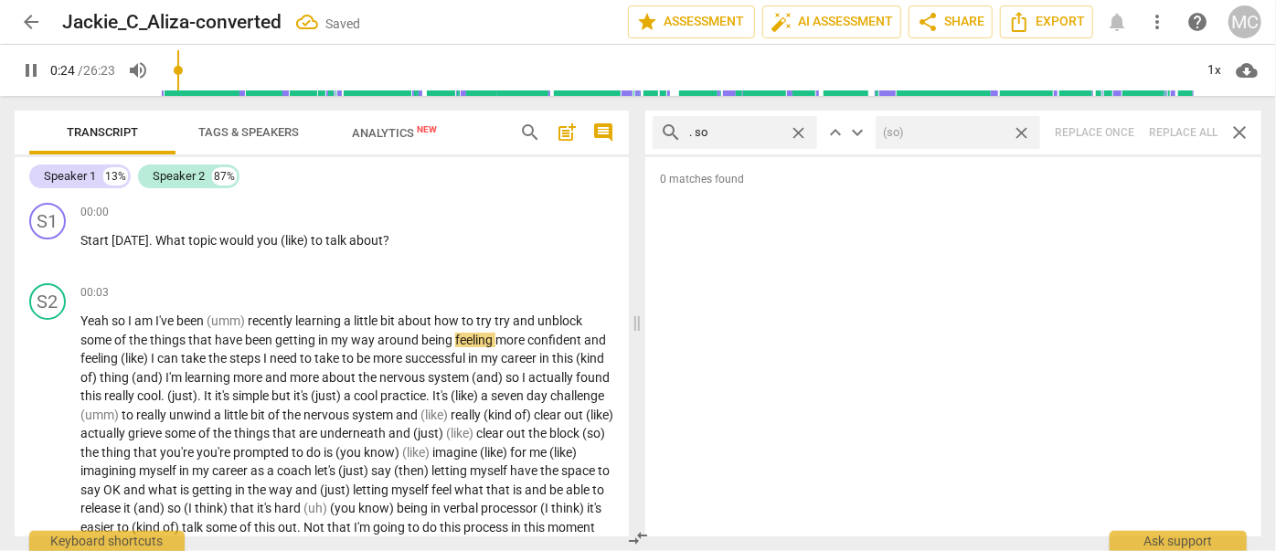
click at [1022, 129] on span "close" at bounding box center [1021, 132] width 19 height 19
type input "25"
click at [801, 131] on span "close" at bounding box center [798, 132] width 19 height 19
click at [730, 132] on input "text" at bounding box center [749, 132] width 121 height 29
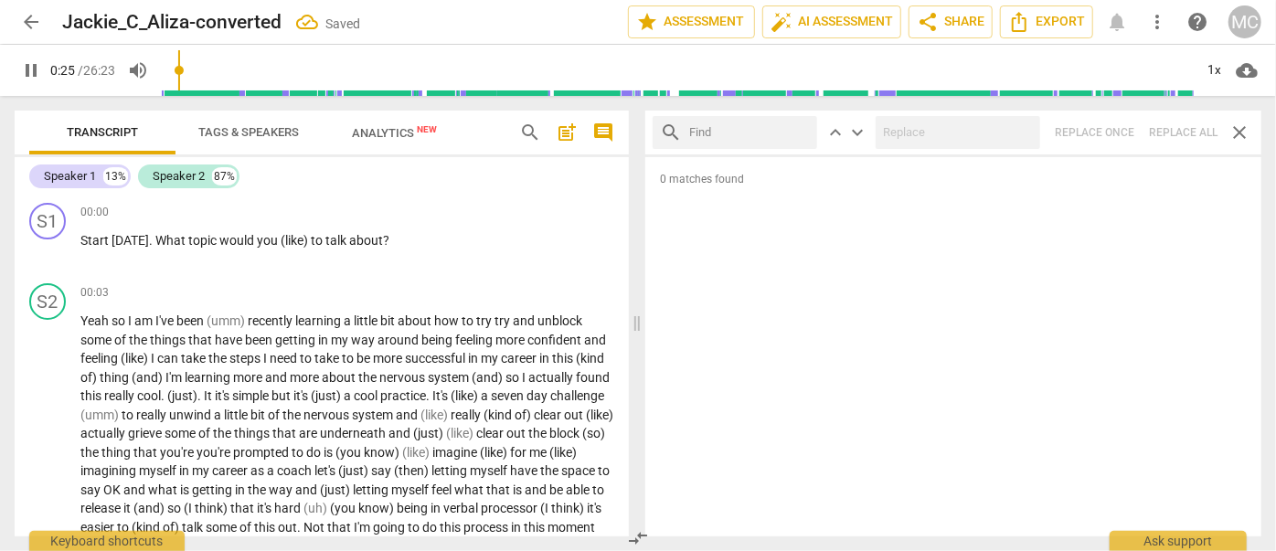
type input "26"
type input "."
type input "26"
type input ". or"
type input "26"
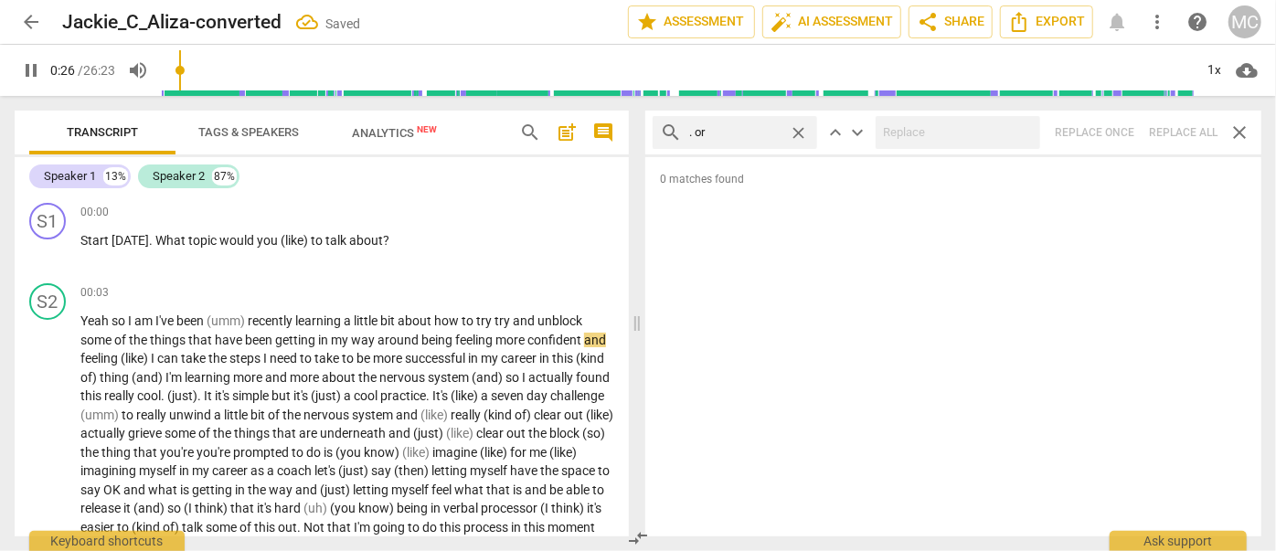
type input ". or"
type input "27"
click at [1122, 131] on div "search . or close keyboard_arrow_up keyboard_arrow_down Replace once Replace al…" at bounding box center [953, 133] width 616 height 44
drag, startPoint x: 804, startPoint y: 132, endPoint x: 790, endPoint y: 132, distance: 14.6
click at [804, 132] on span "close" at bounding box center [798, 132] width 19 height 19
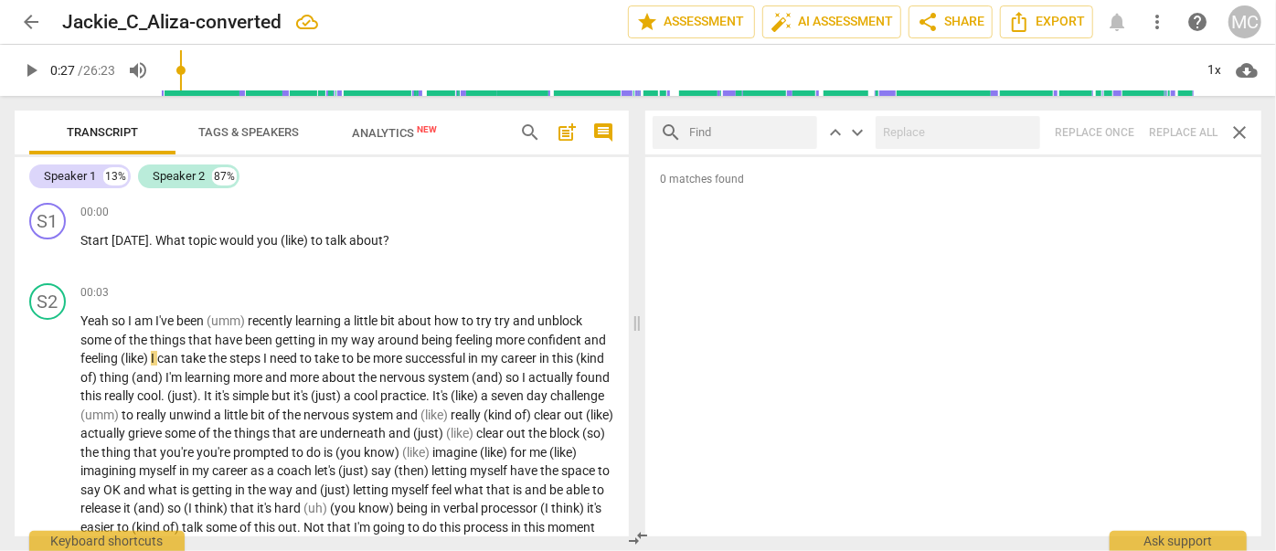
click at [765, 133] on input "text" at bounding box center [749, 132] width 121 height 29
type input ". because"
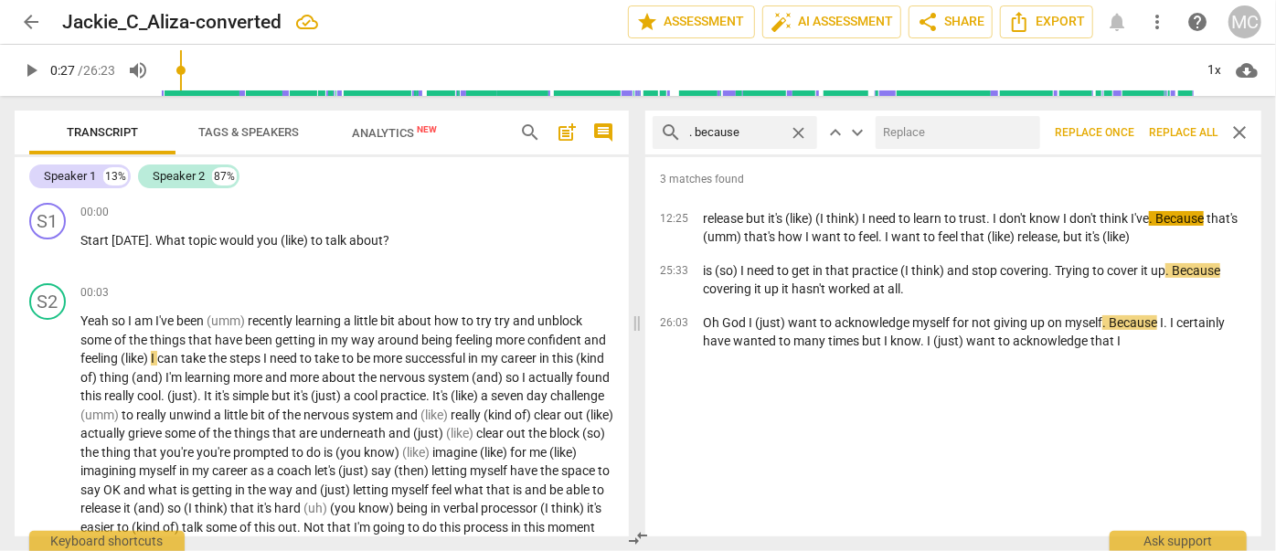
click at [916, 142] on input "text" at bounding box center [954, 132] width 157 height 29
type input ", because"
click at [1122, 127] on span "Replace all" at bounding box center [1183, 133] width 69 height 16
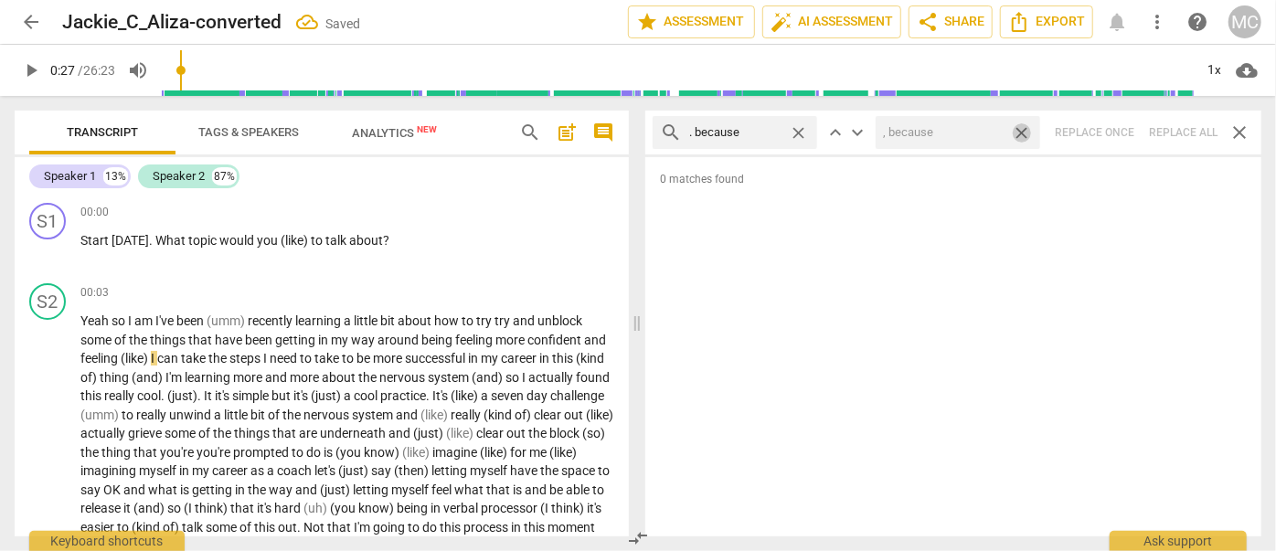
drag, startPoint x: 1023, startPoint y: 129, endPoint x: 849, endPoint y: 133, distance: 173.7
click at [1023, 129] on span "close" at bounding box center [1021, 132] width 19 height 19
click at [799, 128] on span "close" at bounding box center [798, 132] width 19 height 19
click at [756, 129] on input "text" at bounding box center [749, 132] width 121 height 29
type input "? And"
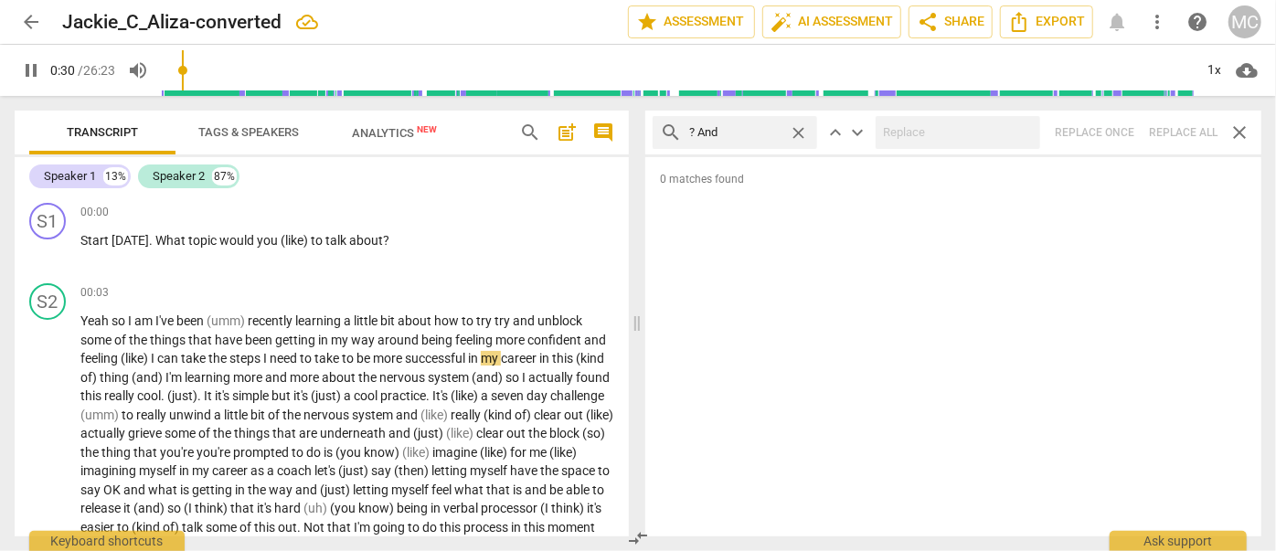
click at [1122, 123] on div "search ? And close keyboard_arrow_up keyboard_arrow_down Replace once Replace a…" at bounding box center [953, 133] width 616 height 44
type input "32"
click at [797, 126] on span "close" at bounding box center [798, 132] width 19 height 19
click at [748, 133] on input "text" at bounding box center [749, 132] width 121 height 29
type input "33"
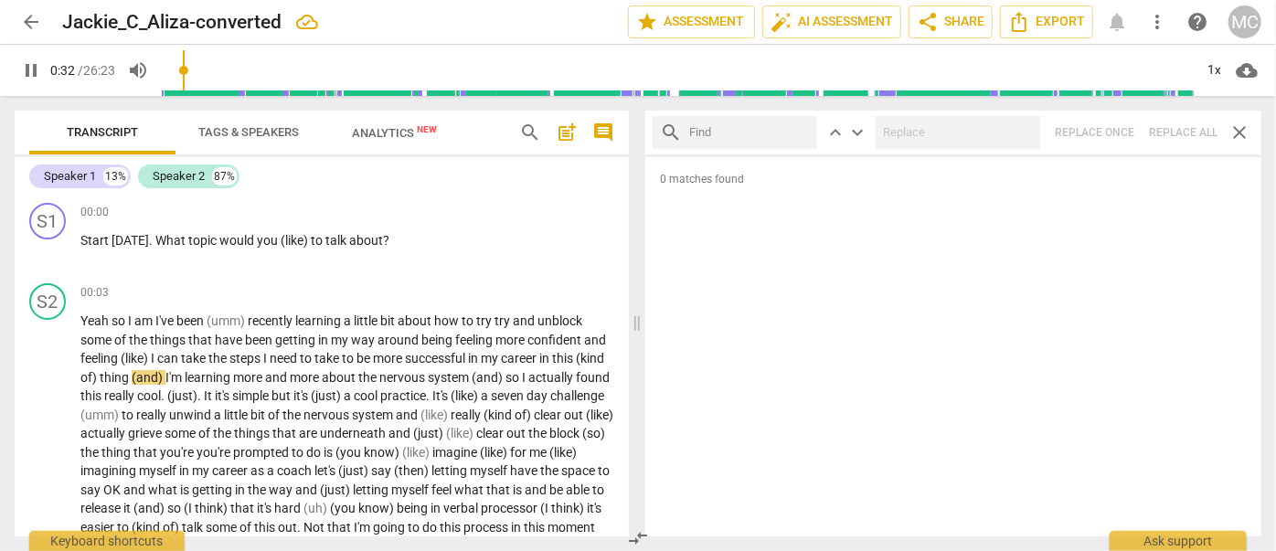
type input "?"
type input "33"
type input "? But"
type input "33"
type input "? But"
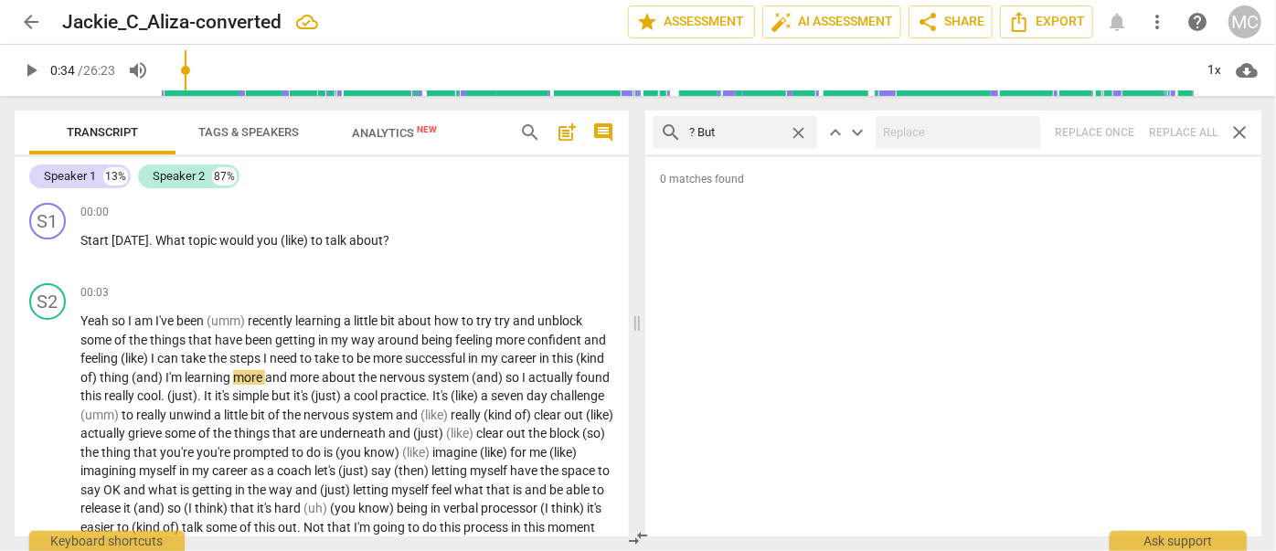
type input "35"
click at [1122, 126] on div "search ? But close keyboard_arrow_up keyboard_arrow_down Replace once Replace a…" at bounding box center [953, 133] width 616 height 44
click at [803, 128] on span "close" at bounding box center [798, 132] width 19 height 19
click at [738, 131] on input "text" at bounding box center [749, 132] width 121 height 29
type input "? So"
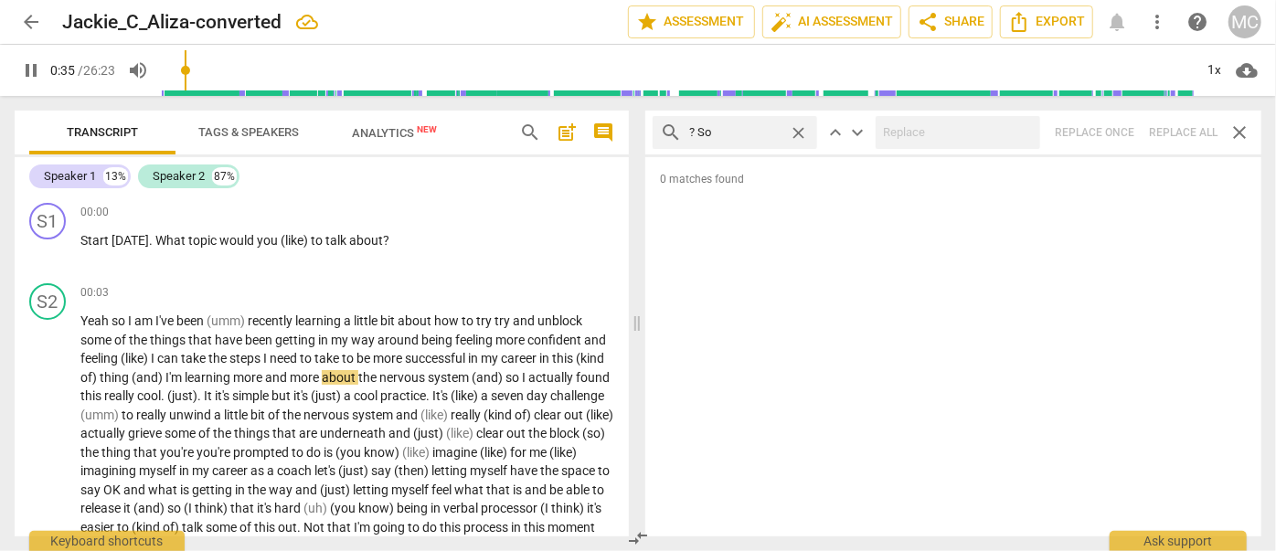
click at [1122, 131] on div "search ? So close keyboard_arrow_up keyboard_arrow_down Replace once Replace al…" at bounding box center [953, 133] width 616 height 44
type input "38"
click at [798, 129] on span "close" at bounding box center [798, 132] width 19 height 19
click at [746, 131] on input "text" at bounding box center [749, 132] width 121 height 29
type input "39"
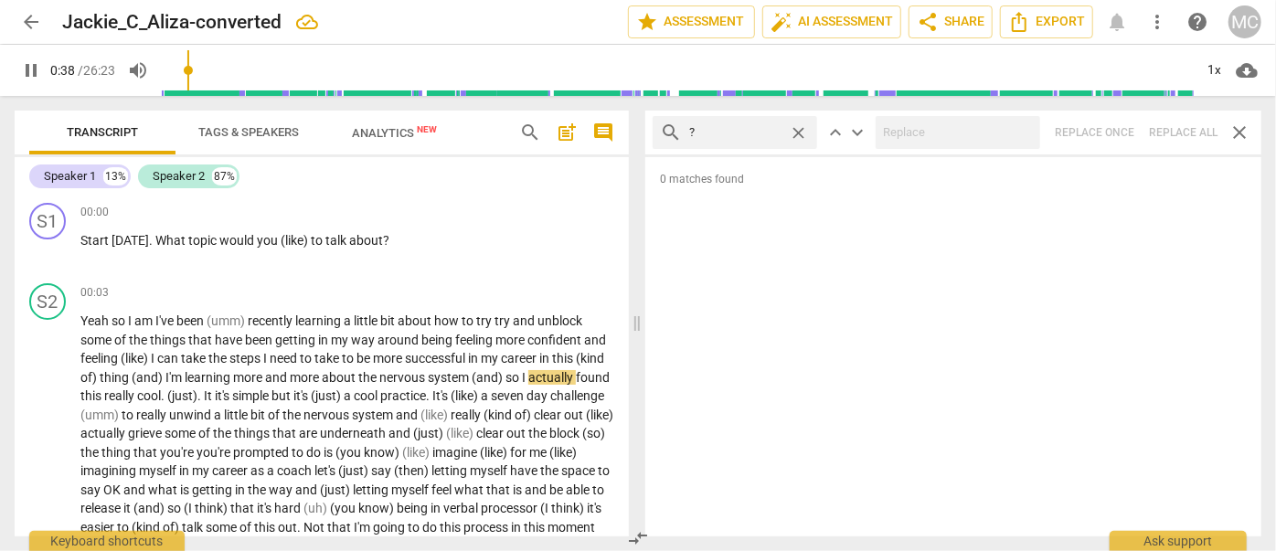
type input "?"
type input "39"
type input "? Or"
type input "40"
click at [1122, 125] on div "search ? Or close keyboard_arrow_up keyboard_arrow_down Replace once Replace al…" at bounding box center [953, 133] width 616 height 44
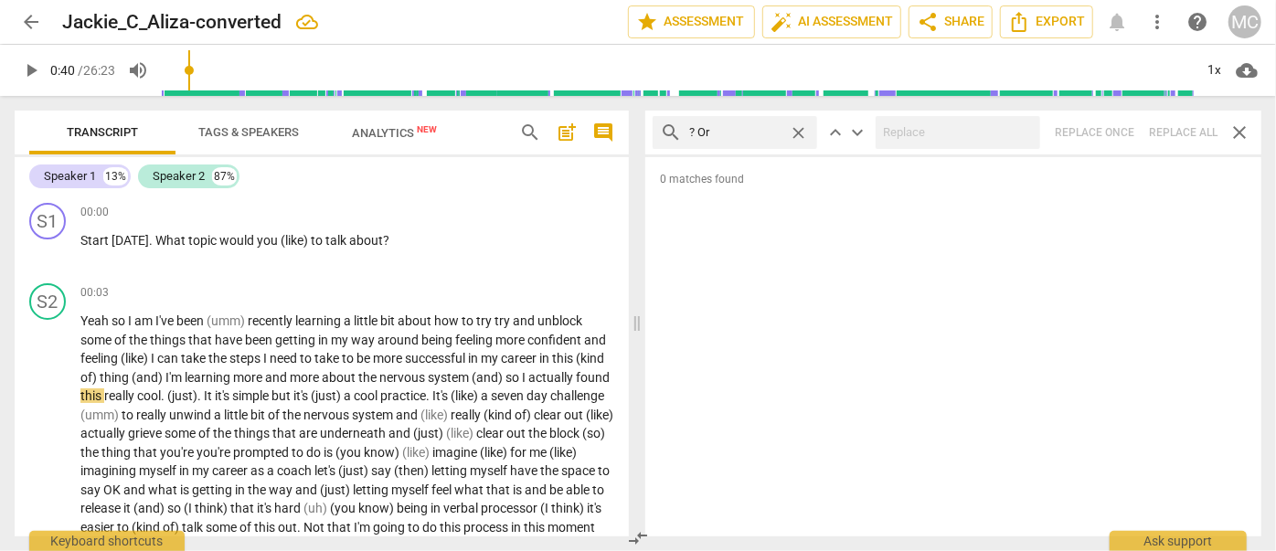
click at [799, 127] on span "close" at bounding box center [798, 132] width 19 height 19
click at [726, 133] on input "text" at bounding box center [749, 132] width 121 height 29
type input "? Because"
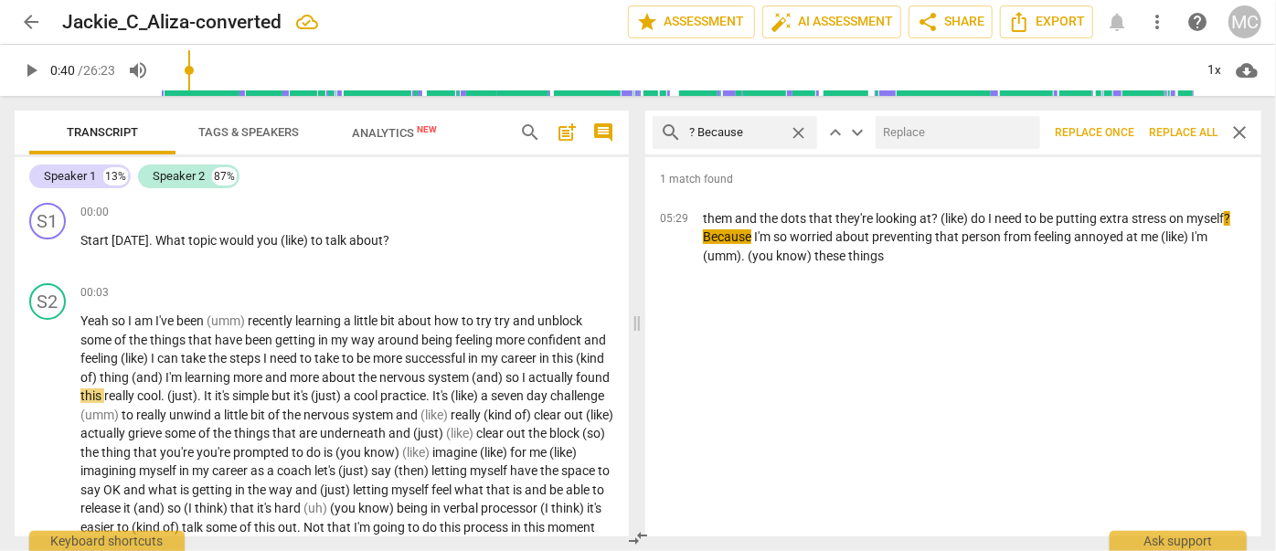
click at [908, 125] on input "text" at bounding box center [954, 132] width 157 height 29
type input ", because"
click at [1122, 127] on span "Replace all" at bounding box center [1183, 133] width 69 height 16
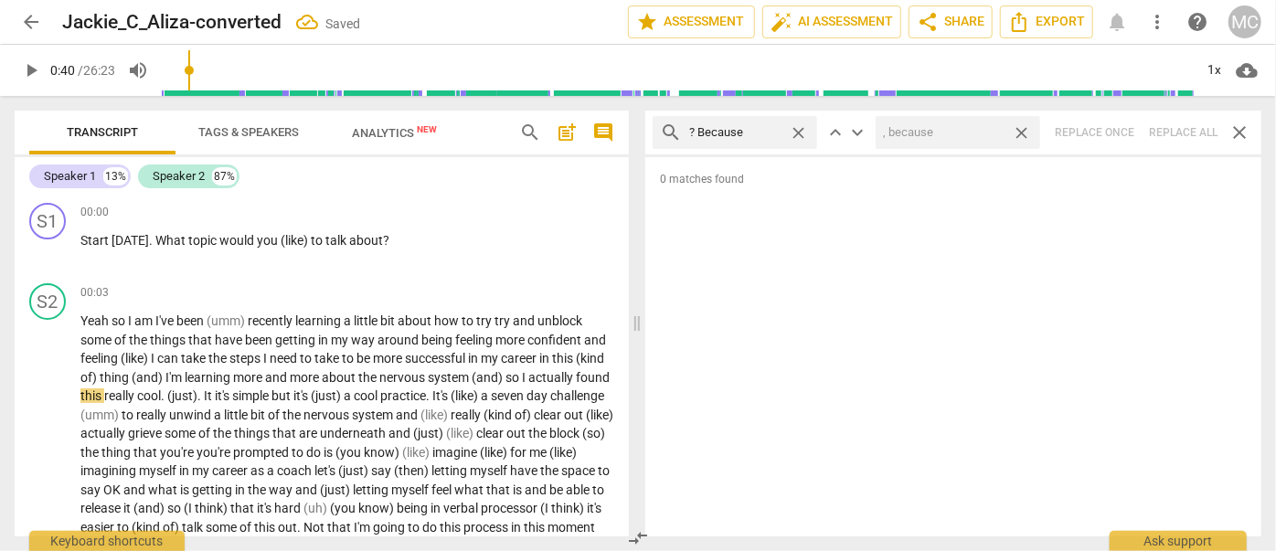
click at [1020, 127] on span "close" at bounding box center [1021, 132] width 19 height 19
click at [795, 128] on span "close" at bounding box center [798, 132] width 19 height 19
click at [729, 133] on input "text" at bounding box center [749, 132] width 121 height 29
type input "I'm"
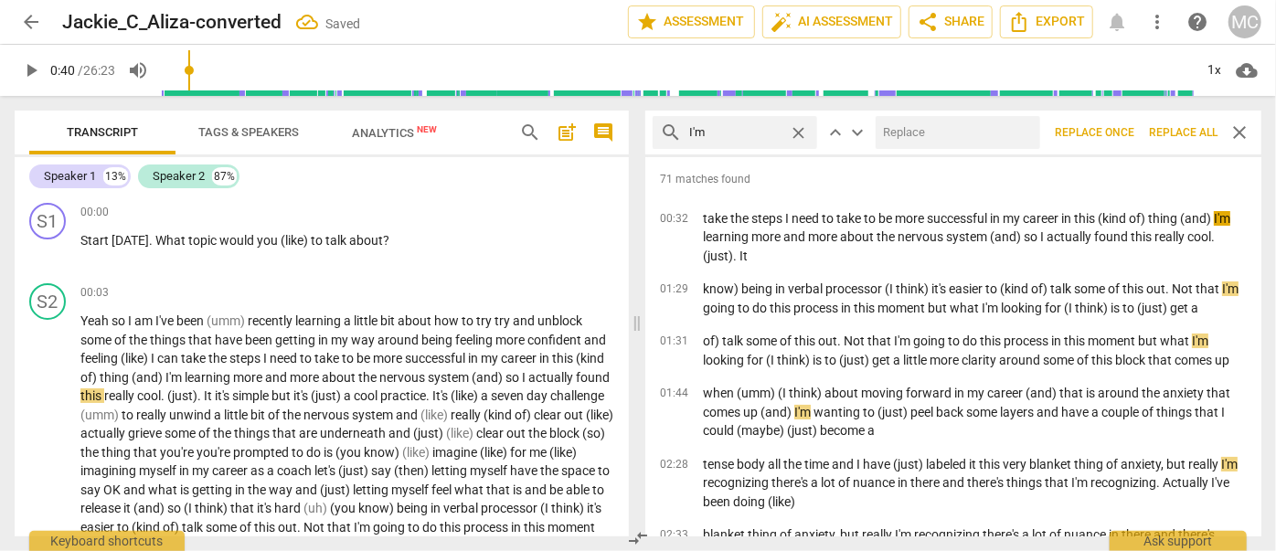
click at [931, 139] on input "text" at bounding box center [954, 132] width 157 height 29
type input "I am"
click at [1122, 125] on span "Replace all" at bounding box center [1183, 133] width 69 height 16
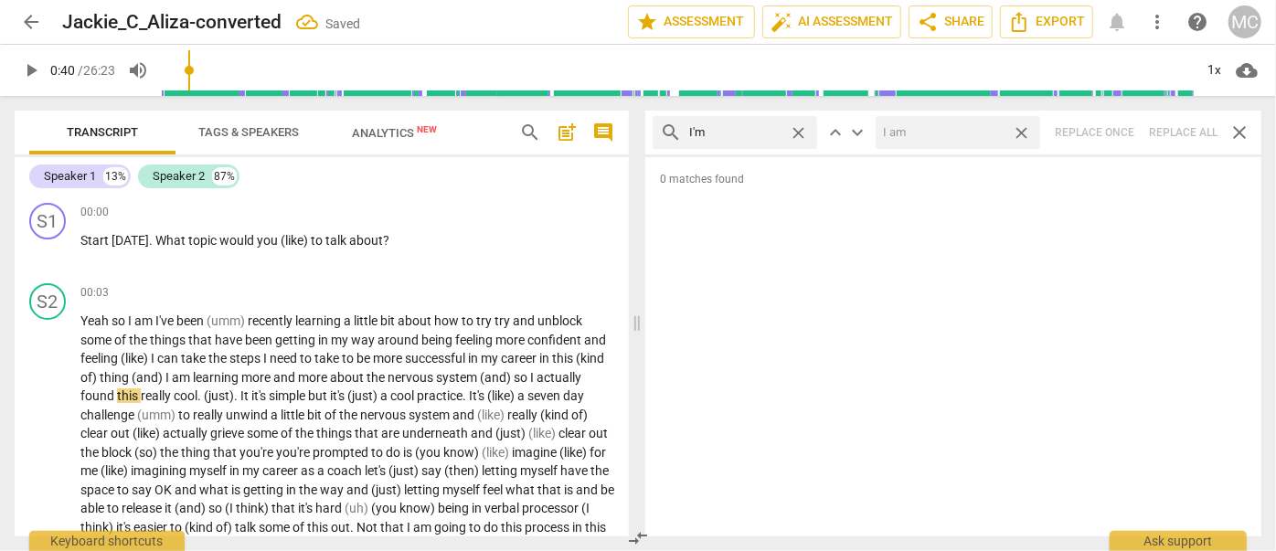
drag, startPoint x: 1026, startPoint y: 132, endPoint x: 850, endPoint y: 126, distance: 175.6
click at [1026, 132] on span "close" at bounding box center [1021, 132] width 19 height 19
click at [799, 128] on span "close" at bounding box center [798, 132] width 19 height 19
click at [701, 133] on input "text" at bounding box center [749, 132] width 121 height 29
type input "I'll"
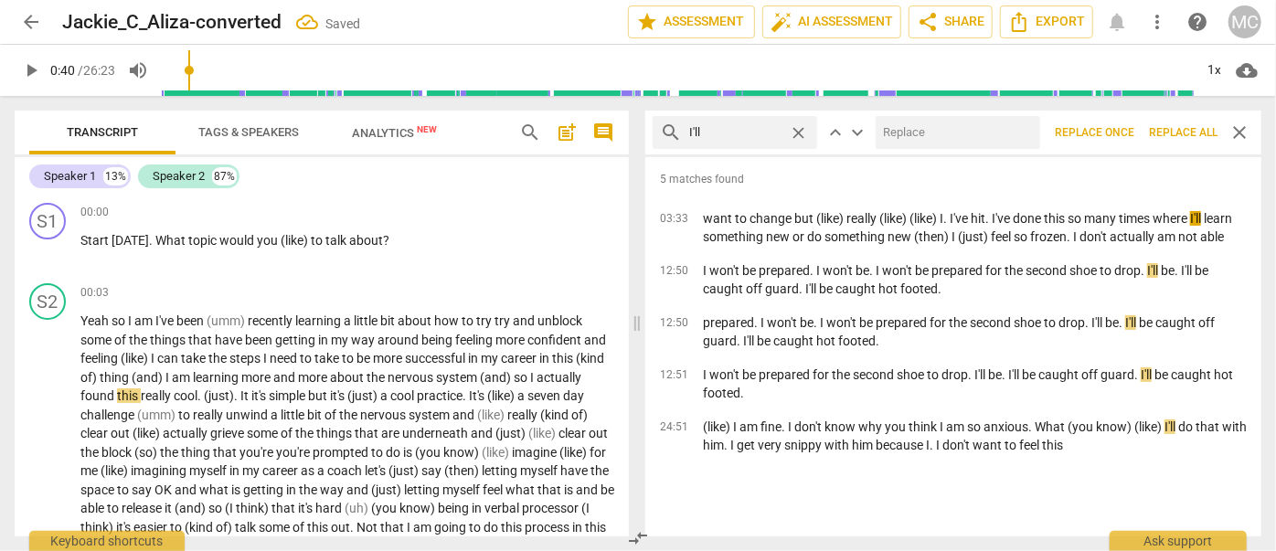
click at [916, 126] on input "text" at bounding box center [954, 132] width 157 height 29
type input "I will"
click at [1122, 131] on span "Replace all" at bounding box center [1183, 133] width 69 height 16
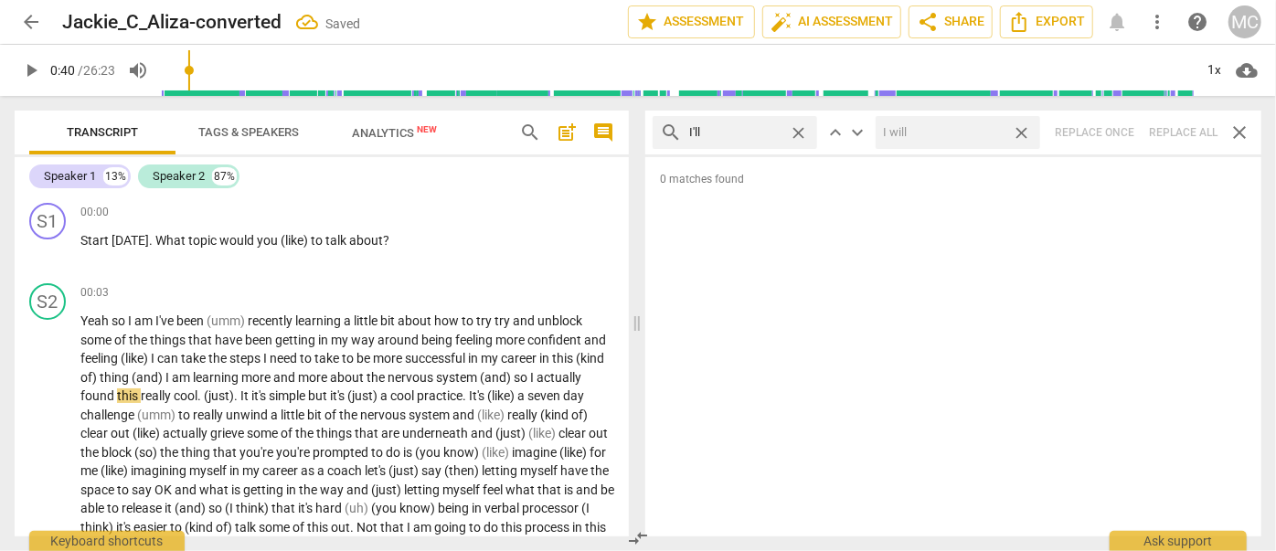
click at [1023, 128] on span "close" at bounding box center [1021, 132] width 19 height 19
click at [799, 130] on span "close" at bounding box center [798, 132] width 19 height 19
click at [765, 132] on input "text" at bounding box center [749, 132] width 121 height 29
type input "you'll"
click at [1122, 133] on div "search you'll close keyboard_arrow_up keyboard_arrow_down Replace once Replace …" at bounding box center [953, 133] width 616 height 44
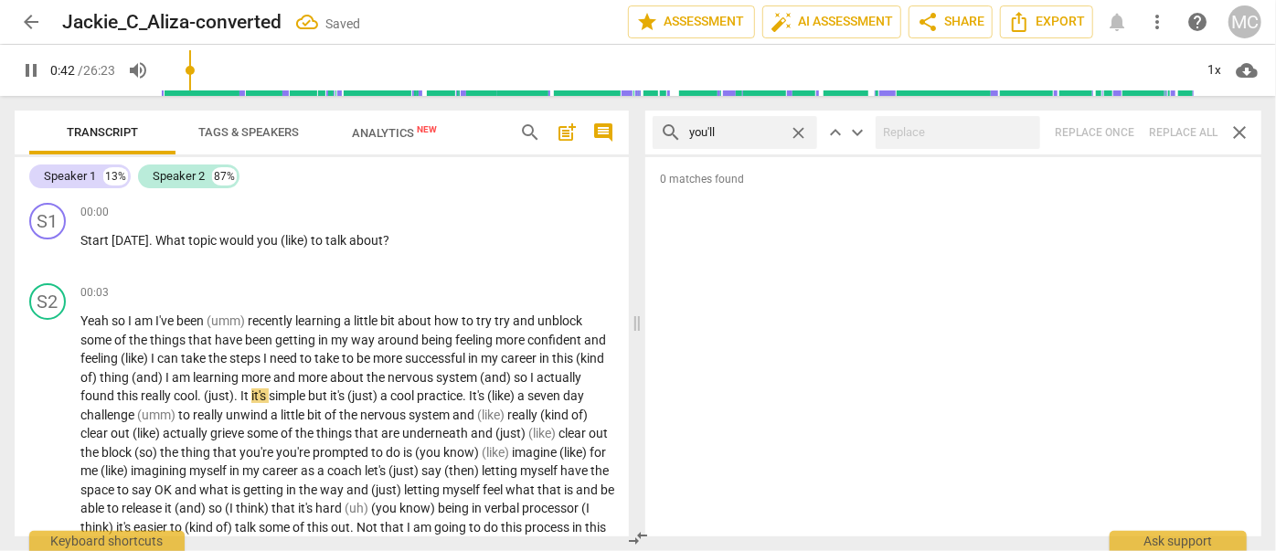
type input "42"
click at [797, 129] on span "close" at bounding box center [798, 132] width 19 height 19
click at [750, 133] on input "text" at bounding box center [749, 132] width 121 height 29
type input "43"
type input "he"
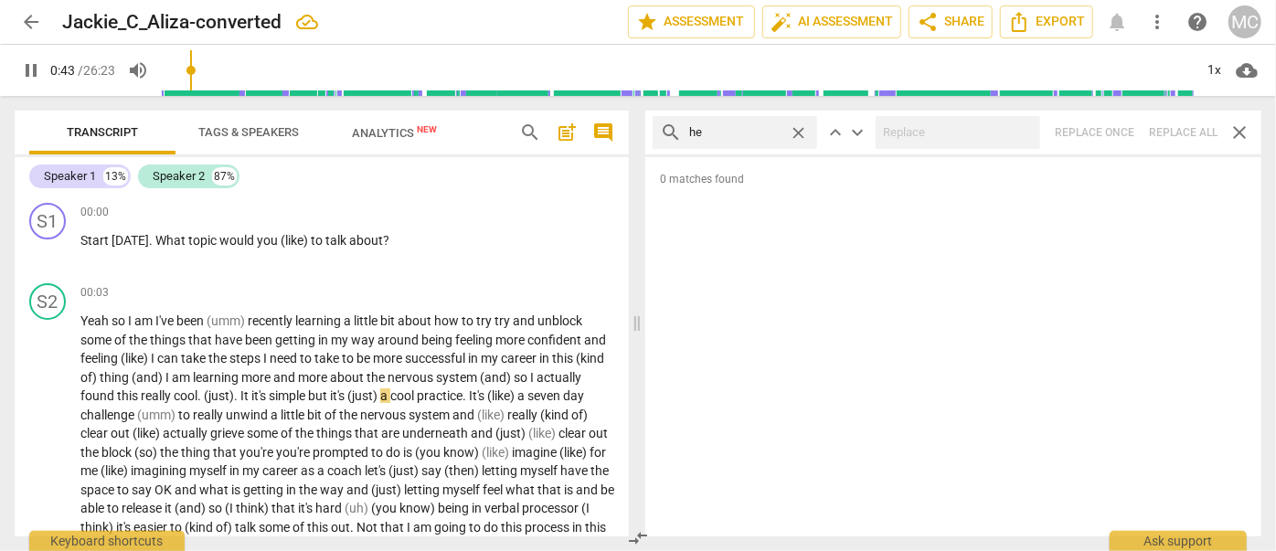
type input "43"
type input "he'll"
type input "44"
type input "he'll"
type input "45"
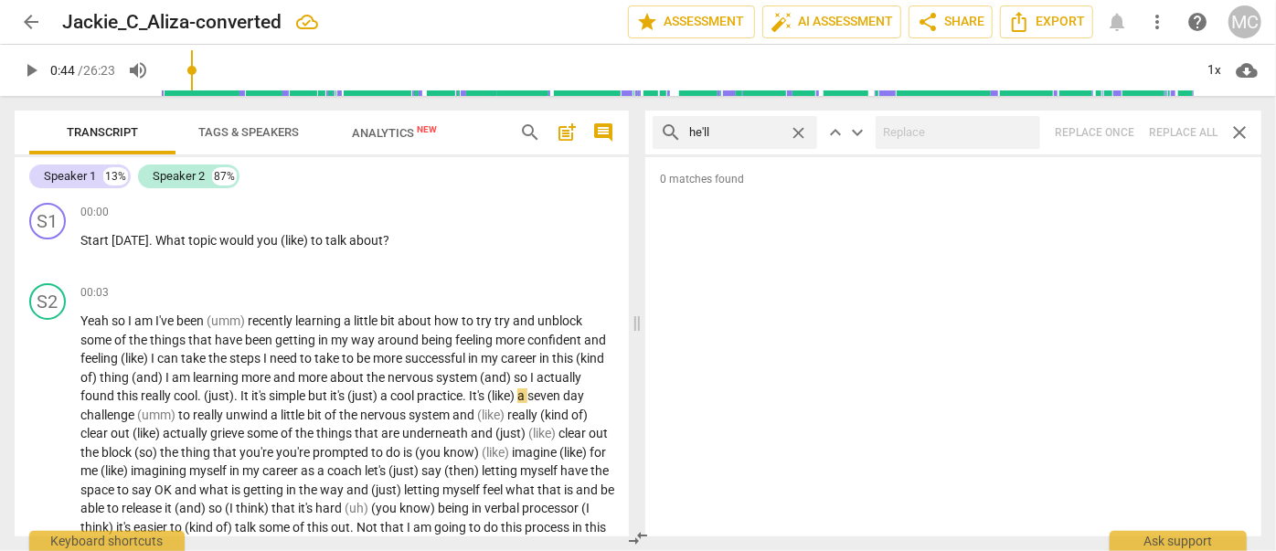
click at [1122, 127] on div "search he'll close keyboard_arrow_up keyboard_arrow_down Replace once Replace a…" at bounding box center [953, 133] width 616 height 44
drag, startPoint x: 799, startPoint y: 131, endPoint x: 782, endPoint y: 131, distance: 16.5
click at [799, 131] on span "close" at bounding box center [798, 132] width 19 height 19
click at [781, 131] on input "text" at bounding box center [735, 132] width 92 height 29
type input "she'll"
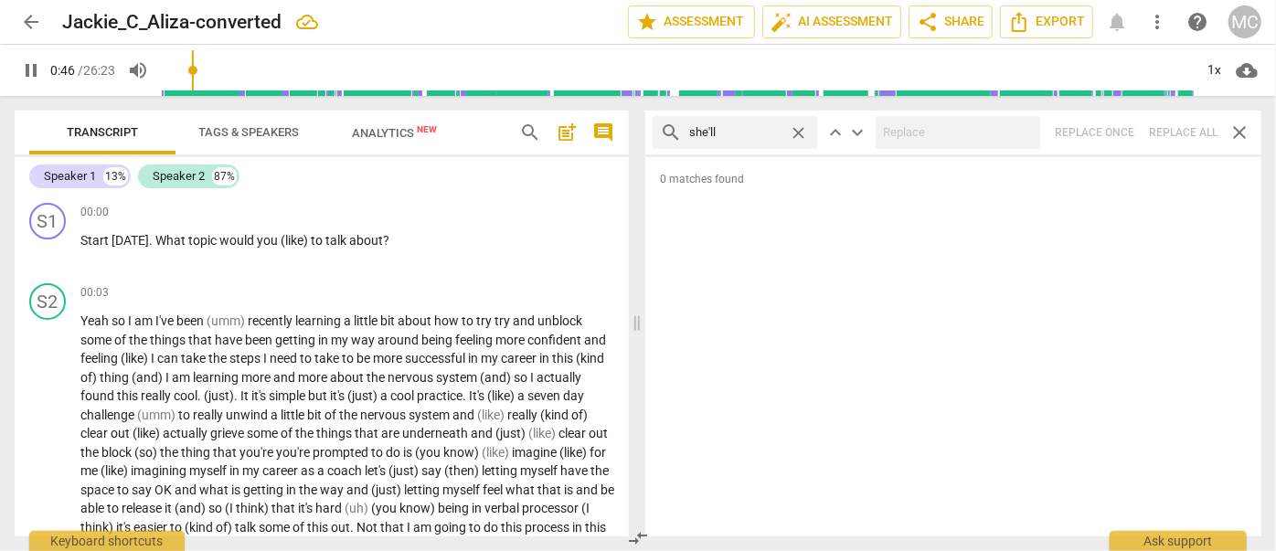
click at [1122, 128] on div "search she'll close keyboard_arrow_up keyboard_arrow_down Replace once Replace …" at bounding box center [953, 133] width 616 height 44
type input "48"
click at [800, 129] on span "close" at bounding box center [798, 132] width 19 height 19
click at [772, 129] on input "text" at bounding box center [749, 132] width 121 height 29
type input "49"
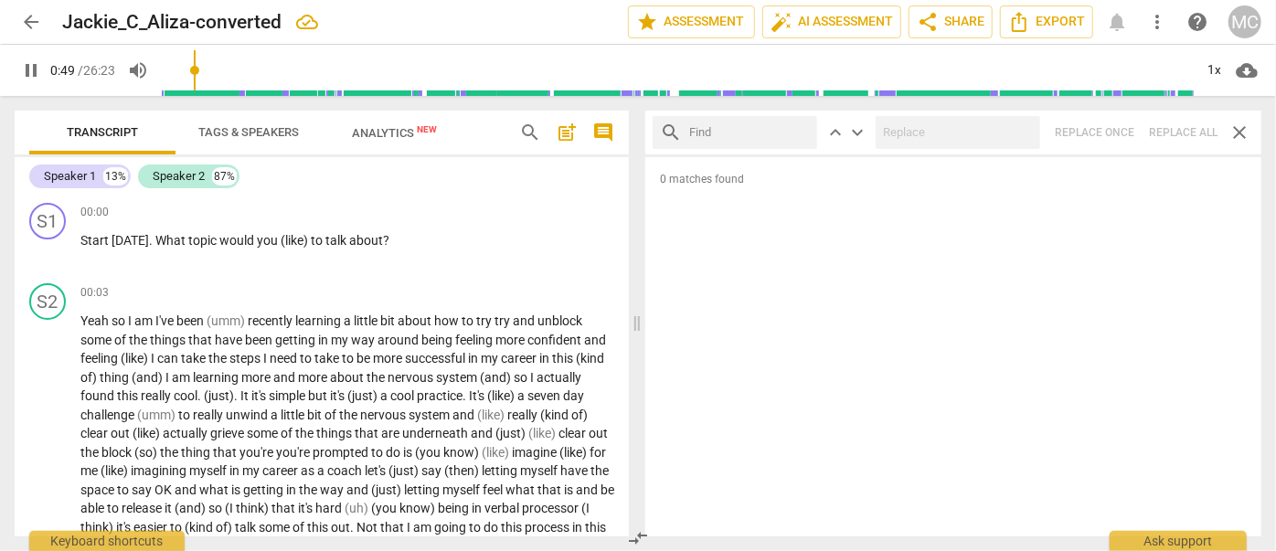
type input "h"
type input "49"
type input "he'"
type input "50"
type input "he'll"
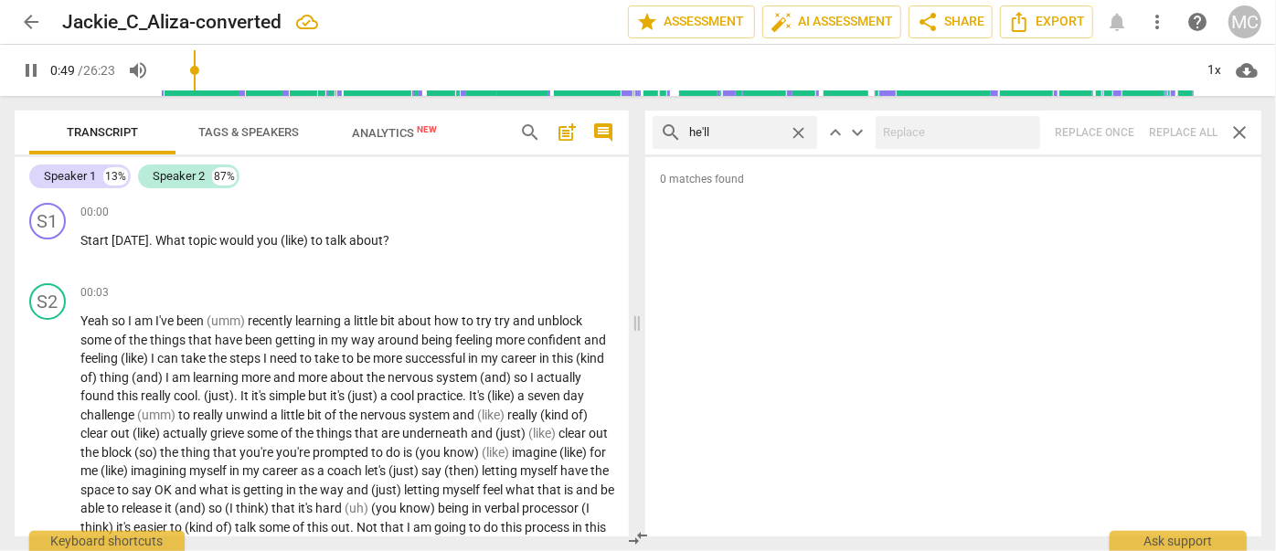
type input "50"
type input "he"
type input "50"
type input "h"
type input "51"
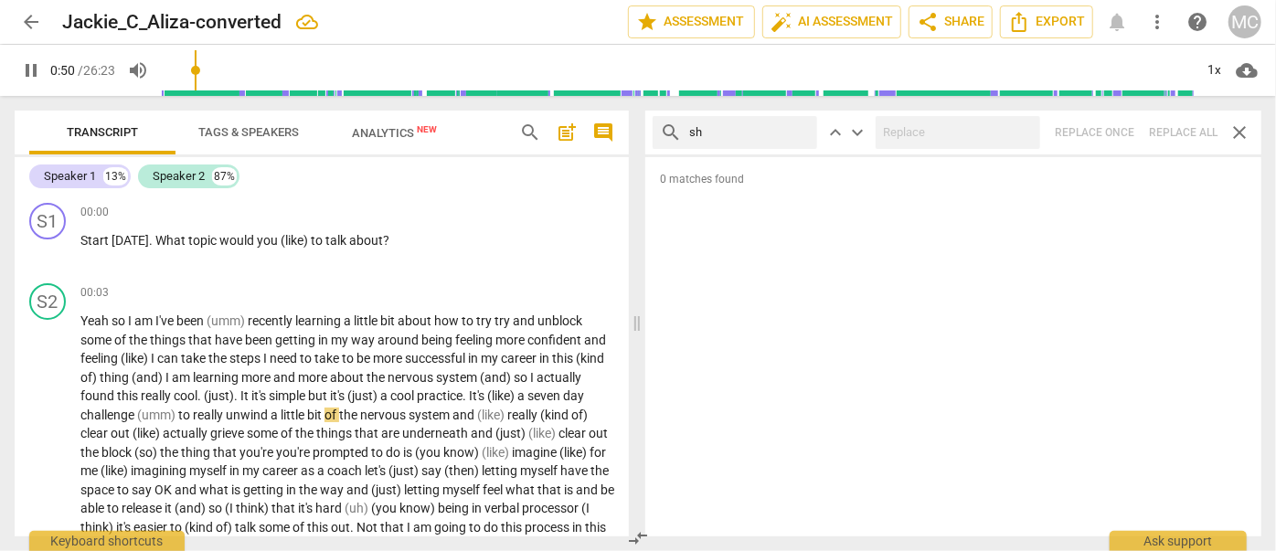
type input "she"
type input "51"
type input "she'll"
type input "51"
type input "she'"
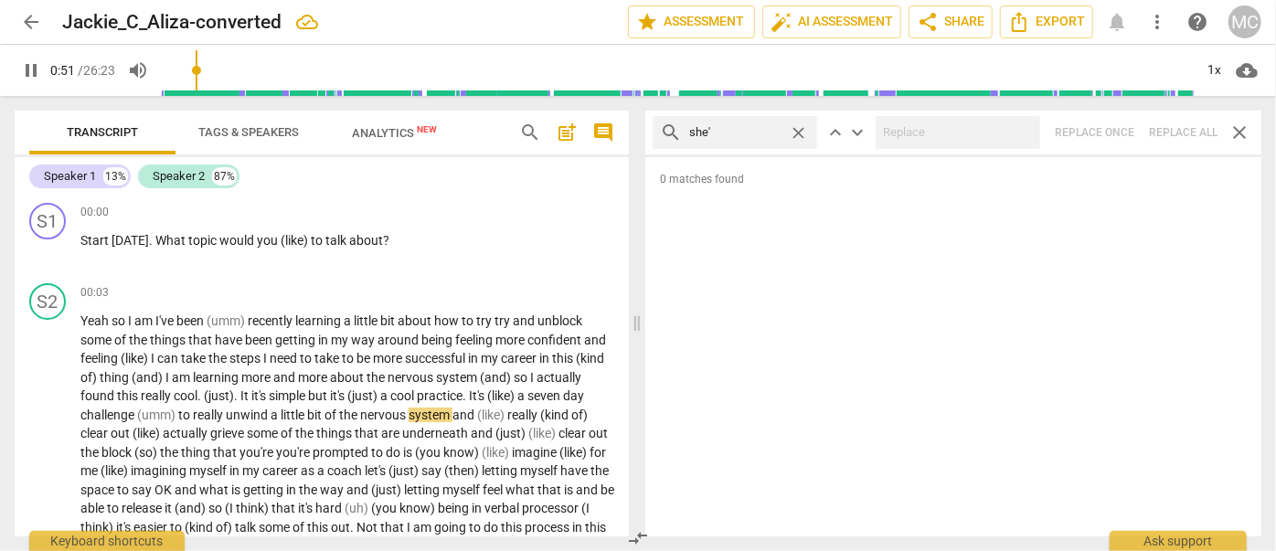
type input "52"
type input "s"
type input "52"
type input "it'"
type input "53"
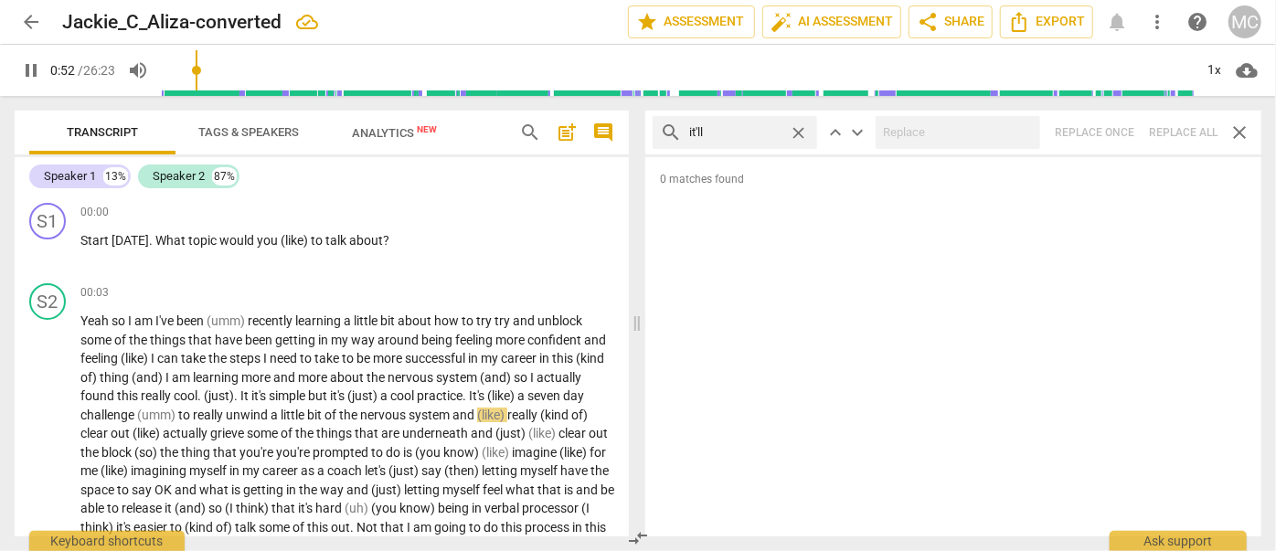
type input "it'll"
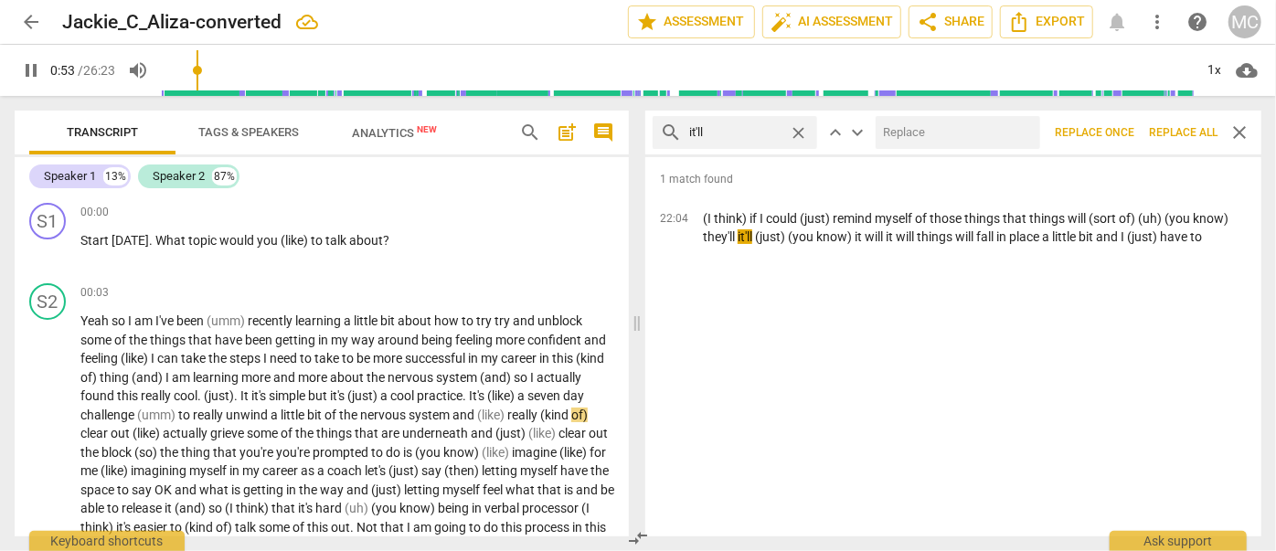
click at [907, 123] on input "text" at bounding box center [954, 132] width 157 height 29
type input "53"
type input "i"
type input "54"
type input "i"
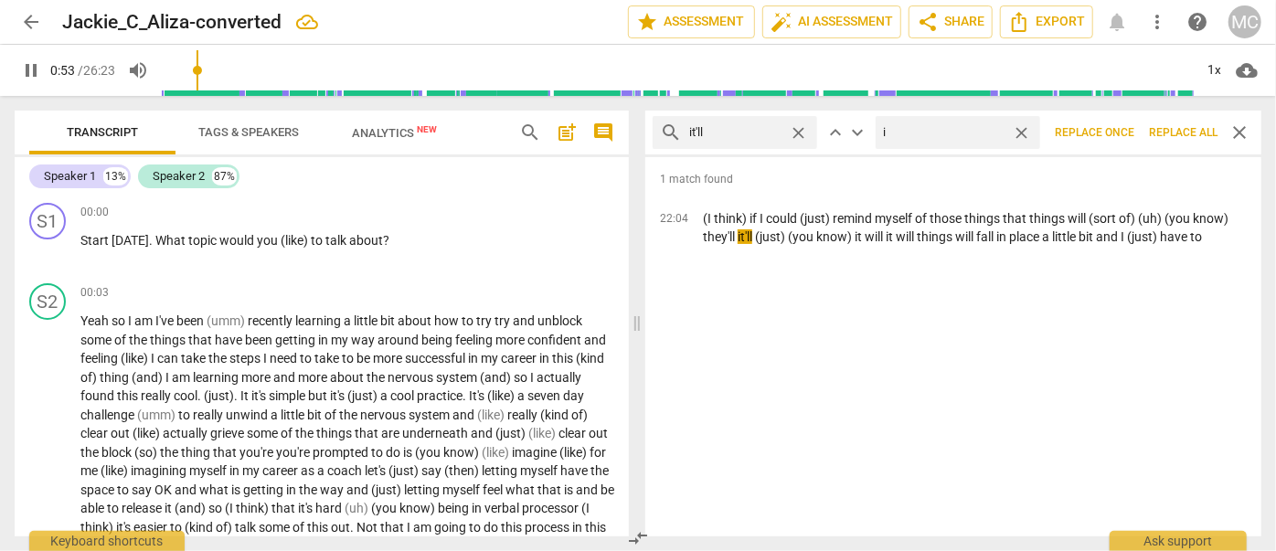
type input "54"
click at [1122, 131] on span "Replace all" at bounding box center [1183, 133] width 69 height 16
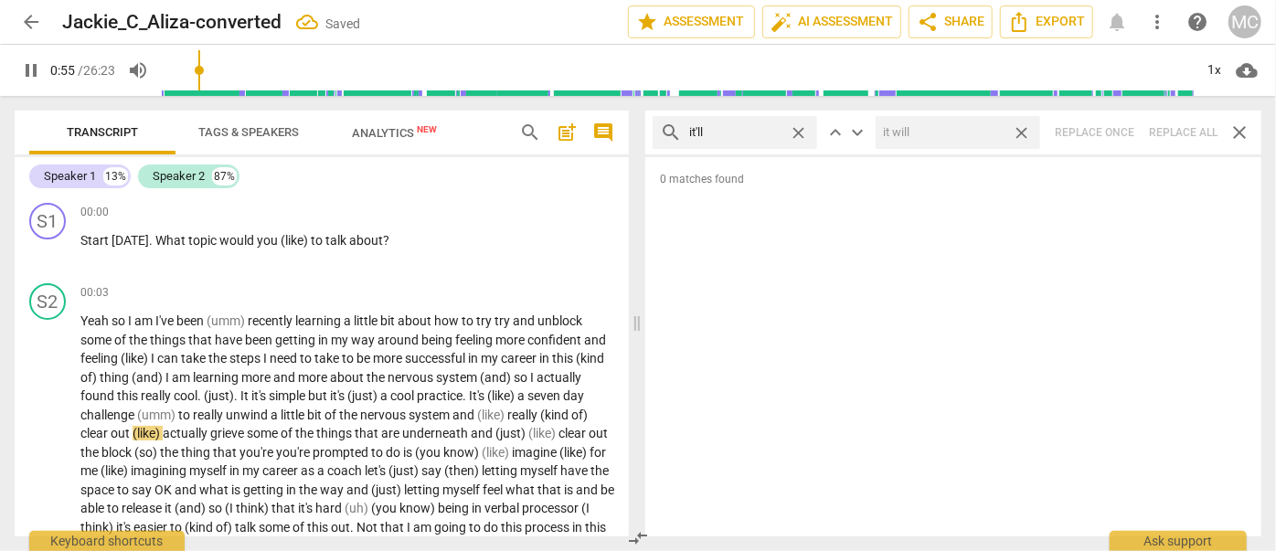
drag, startPoint x: 1026, startPoint y: 131, endPoint x: 846, endPoint y: 148, distance: 180.0
click at [1026, 131] on span "close" at bounding box center [1021, 132] width 19 height 19
click at [800, 131] on span "close" at bounding box center [798, 132] width 19 height 19
click at [753, 133] on input "text" at bounding box center [749, 132] width 121 height 29
click at [1122, 127] on div "search we'll close keyboard_arrow_up keyboard_arrow_down Replace once Replace a…" at bounding box center [953, 133] width 616 height 44
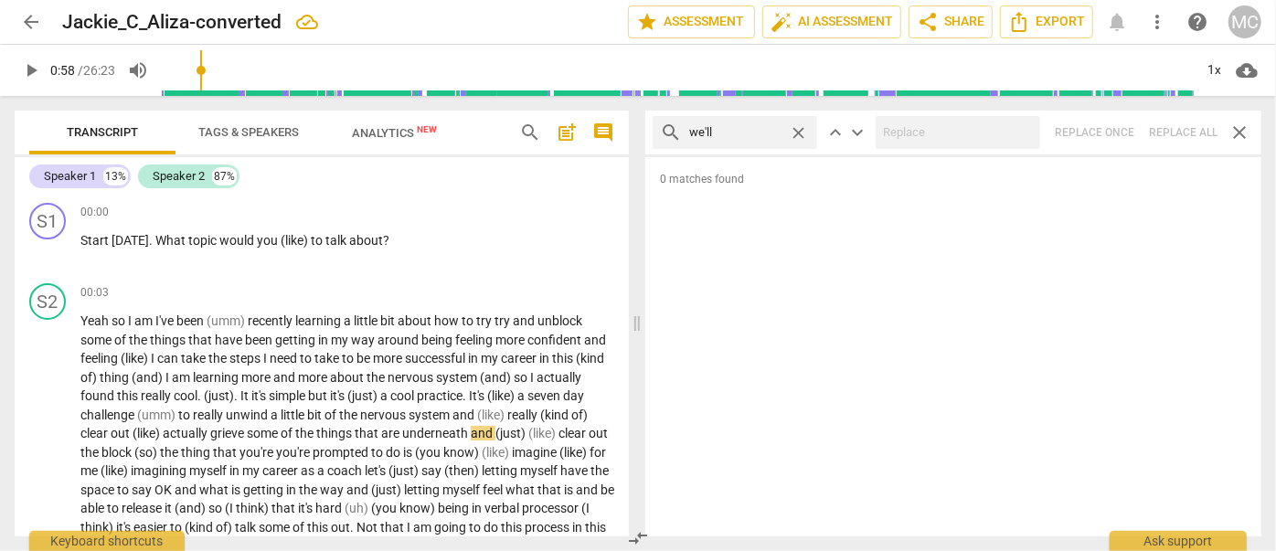
click at [797, 131] on span "close" at bounding box center [798, 132] width 19 height 19
click at [767, 130] on input "text" at bounding box center [749, 132] width 121 height 29
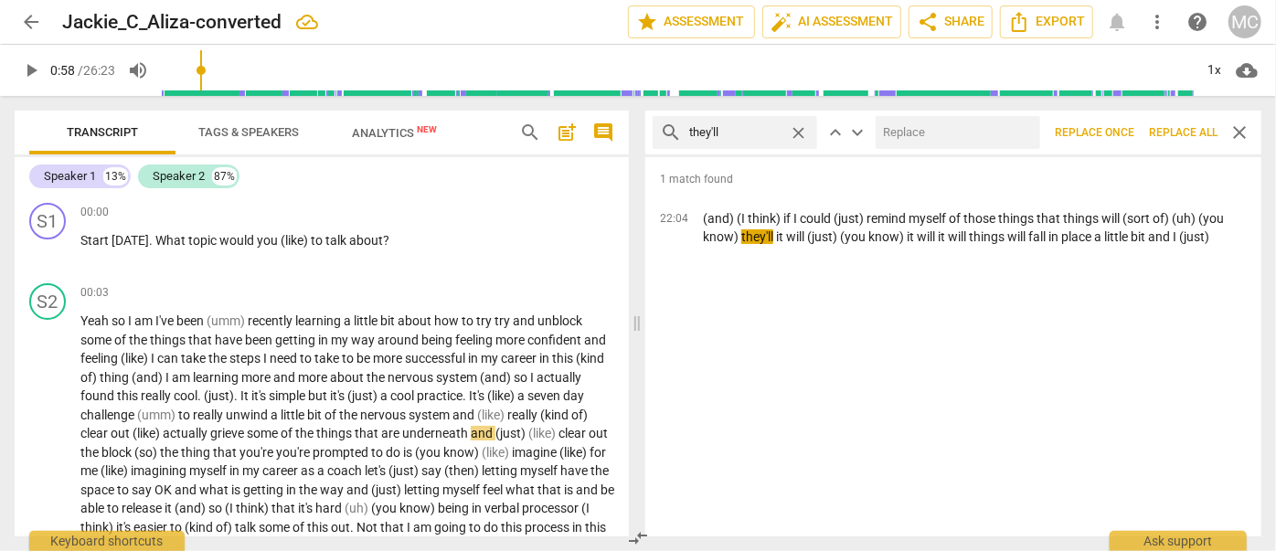
click at [961, 135] on input "text" at bounding box center [954, 132] width 157 height 29
click at [1122, 132] on span "Replace all" at bounding box center [1183, 133] width 69 height 16
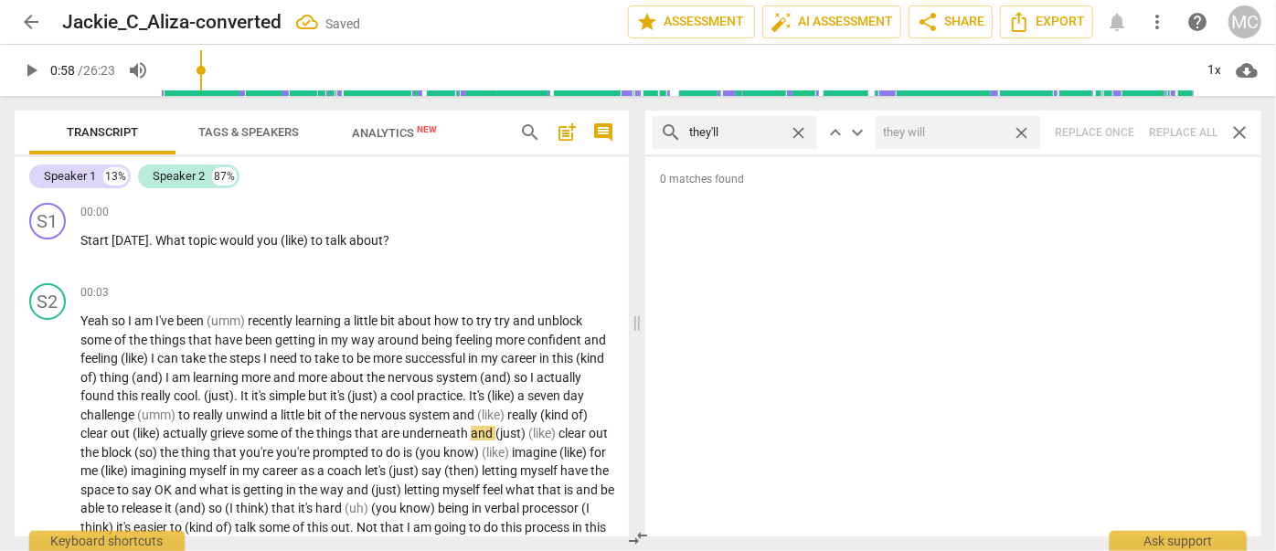
click at [1018, 128] on span "close" at bounding box center [1021, 132] width 19 height 19
click at [800, 131] on span "close" at bounding box center [798, 132] width 19 height 19
click at [723, 133] on input "text" at bounding box center [749, 132] width 121 height 29
click at [1122, 121] on div "search there'll close keyboard_arrow_up keyboard_arrow_down Replace once Replac…" at bounding box center [953, 133] width 616 height 44
click at [802, 126] on span "close" at bounding box center [798, 132] width 19 height 19
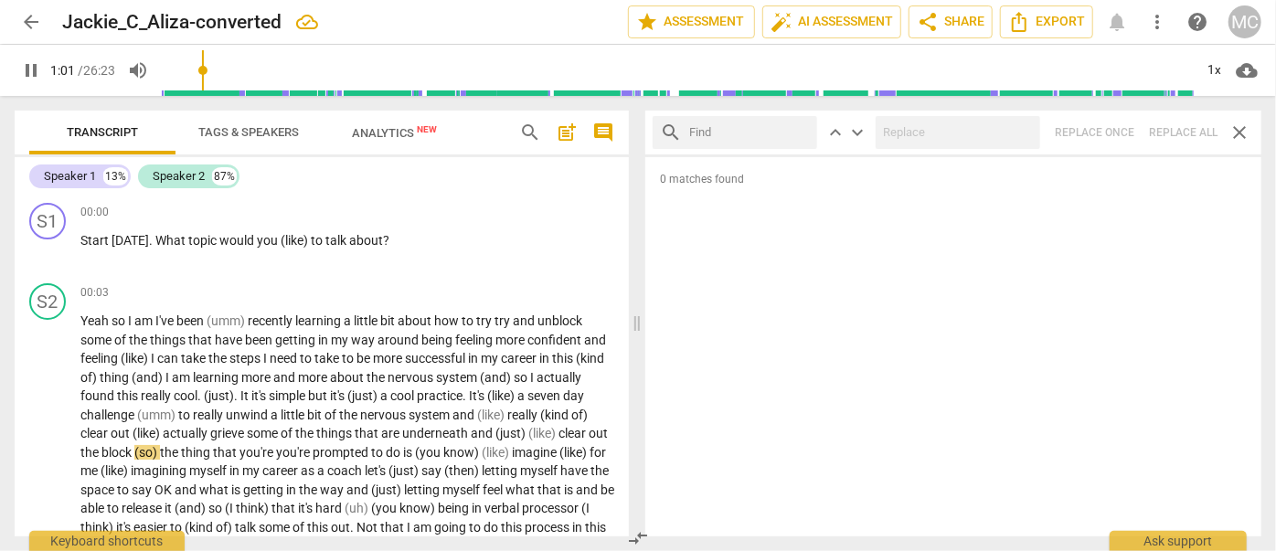
click at [758, 128] on input "text" at bounding box center [749, 132] width 121 height 29
click at [1122, 123] on div "search that'll close keyboard_arrow_up keyboard_arrow_down Replace once Replace…" at bounding box center [953, 133] width 616 height 44
click at [803, 129] on span "close" at bounding box center [798, 132] width 19 height 19
click at [742, 133] on input "text" at bounding box center [749, 132] width 121 height 29
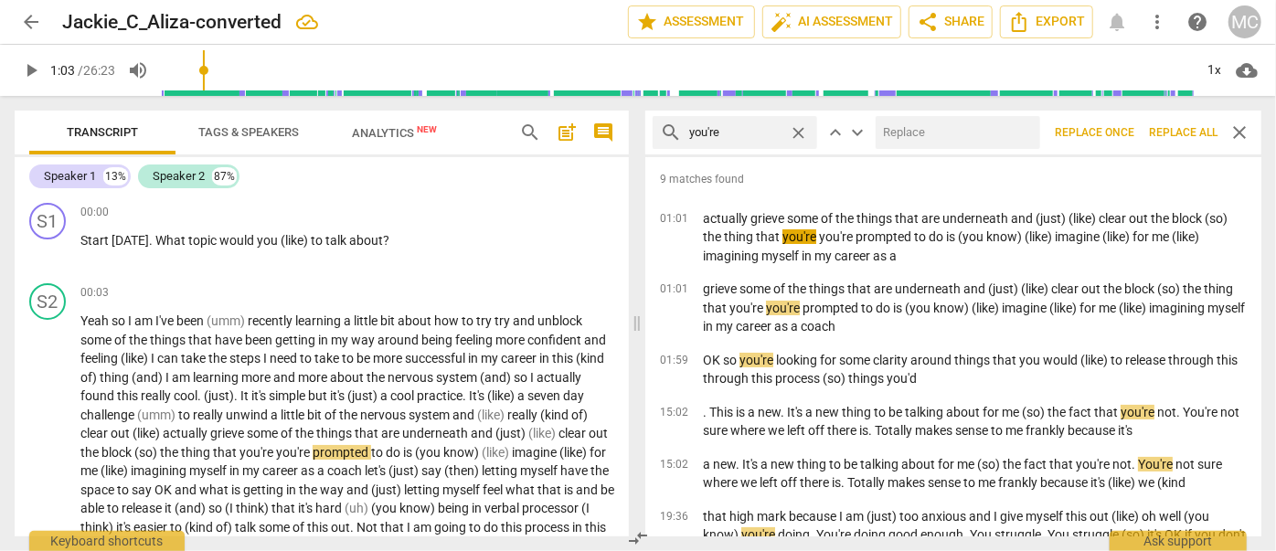
click at [977, 133] on input "text" at bounding box center [954, 132] width 157 height 29
click at [1122, 127] on span "Replace all" at bounding box center [1183, 133] width 69 height 16
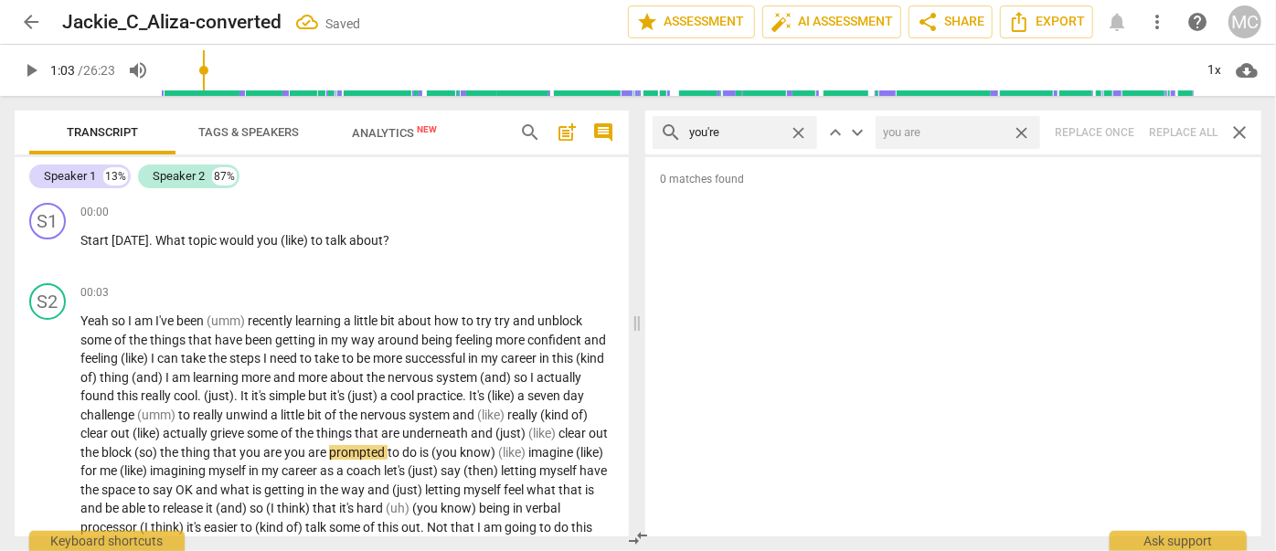
drag, startPoint x: 1021, startPoint y: 130, endPoint x: 929, endPoint y: 130, distance: 92.3
click at [1021, 130] on span "close" at bounding box center [1021, 132] width 19 height 19
click at [799, 131] on span "close" at bounding box center [798, 132] width 19 height 19
drag, startPoint x: 736, startPoint y: 132, endPoint x: 724, endPoint y: 150, distance: 21.8
click at [736, 133] on input "text" at bounding box center [749, 132] width 121 height 29
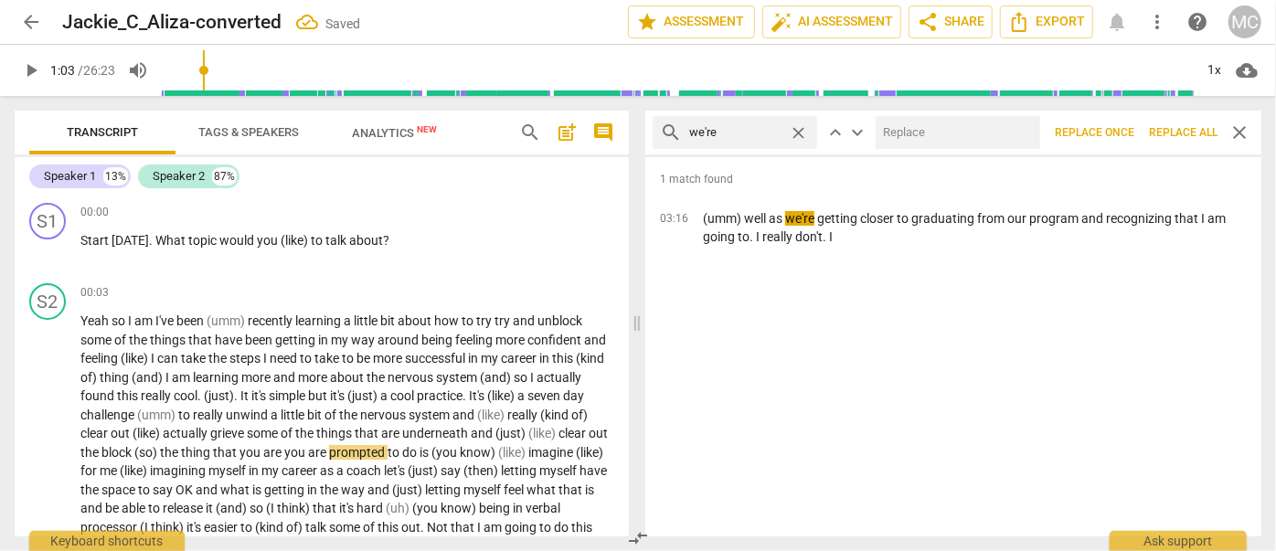
click at [988, 134] on input "text" at bounding box center [954, 132] width 157 height 29
click at [1122, 126] on span "Replace all" at bounding box center [1183, 133] width 69 height 16
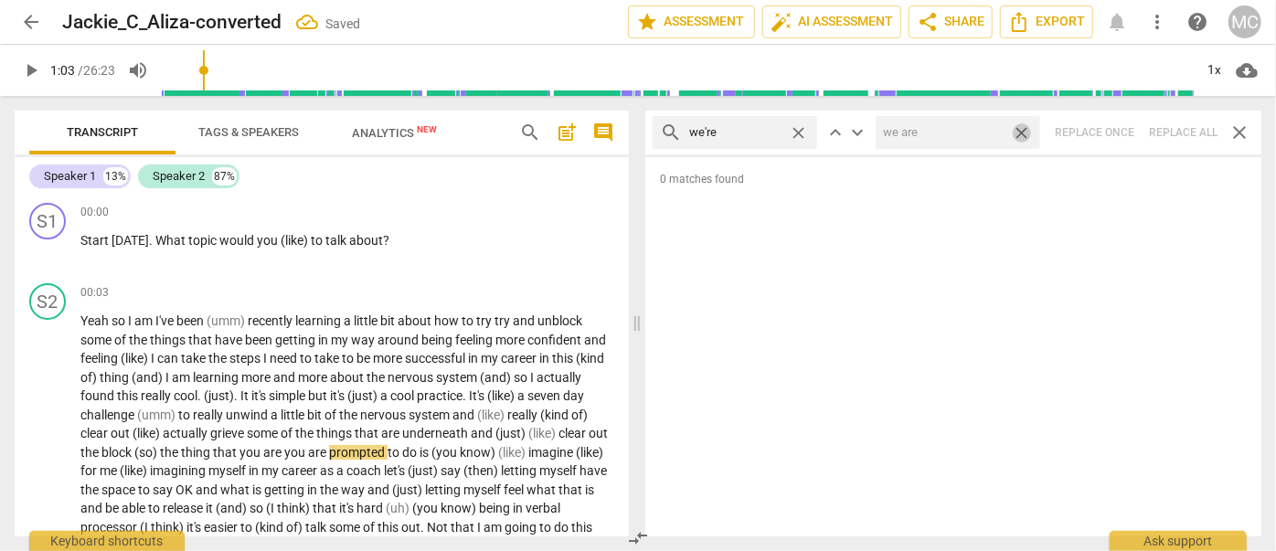
click at [1024, 126] on span "close" at bounding box center [1021, 132] width 19 height 19
click at [797, 129] on span "close" at bounding box center [798, 132] width 19 height 19
drag, startPoint x: 752, startPoint y: 138, endPoint x: 765, endPoint y: 150, distance: 17.5
click at [752, 138] on input "text" at bounding box center [749, 132] width 121 height 29
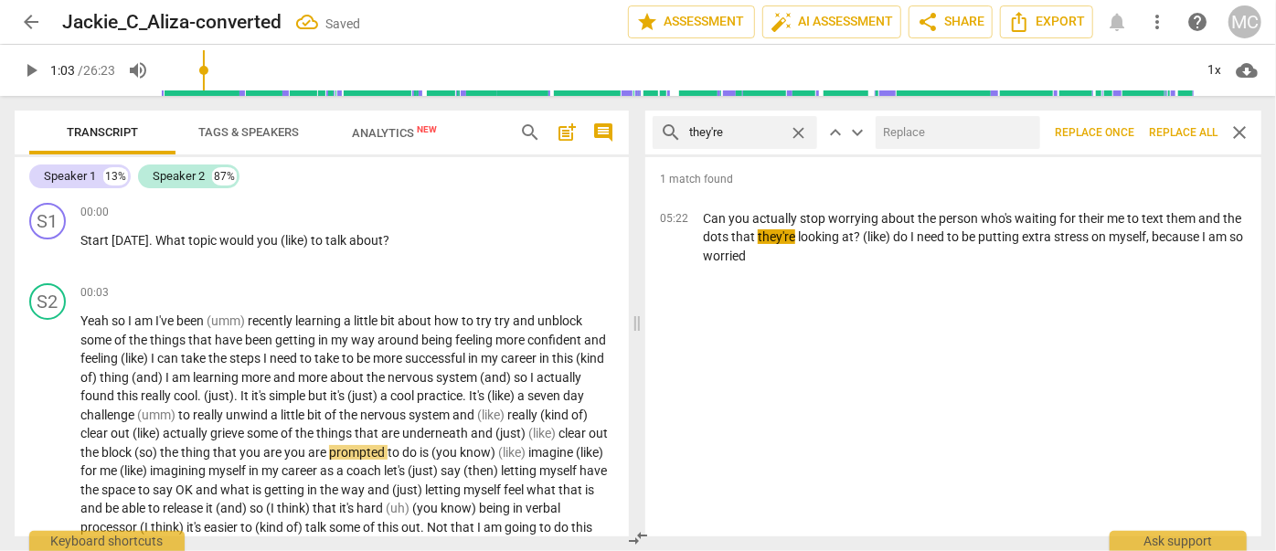
click at [928, 135] on input "text" at bounding box center [954, 132] width 157 height 29
click at [1122, 126] on span "Replace all" at bounding box center [1183, 133] width 69 height 16
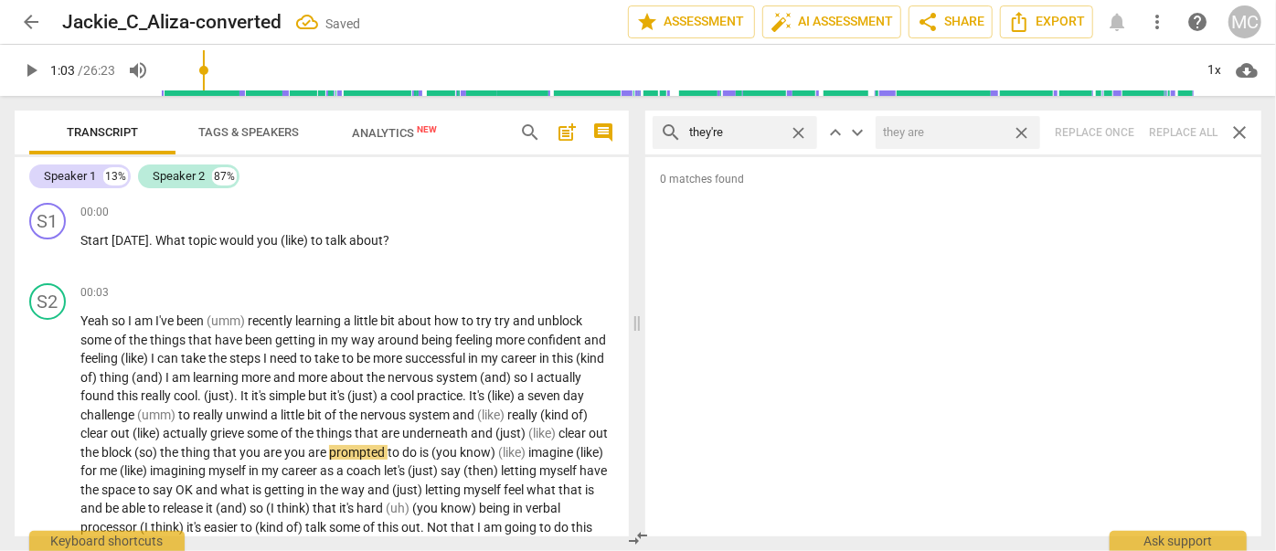
click at [1022, 131] on span "close" at bounding box center [1021, 132] width 19 height 19
click at [796, 131] on span "close" at bounding box center [798, 132] width 19 height 19
click at [762, 135] on input "text" at bounding box center [749, 132] width 121 height 29
click at [1122, 128] on div "search aren't close keyboard_arrow_up keyboard_arrow_down Replace once Replace …" at bounding box center [953, 133] width 616 height 44
click at [802, 128] on span "close" at bounding box center [798, 132] width 19 height 19
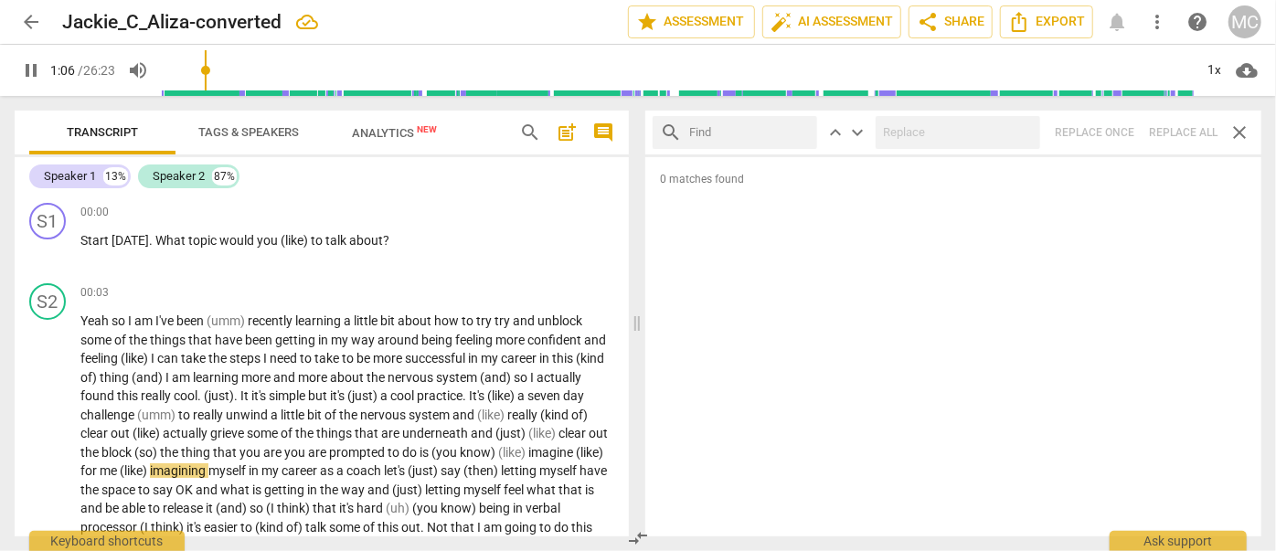
click at [774, 127] on input "text" at bounding box center [749, 132] width 121 height 29
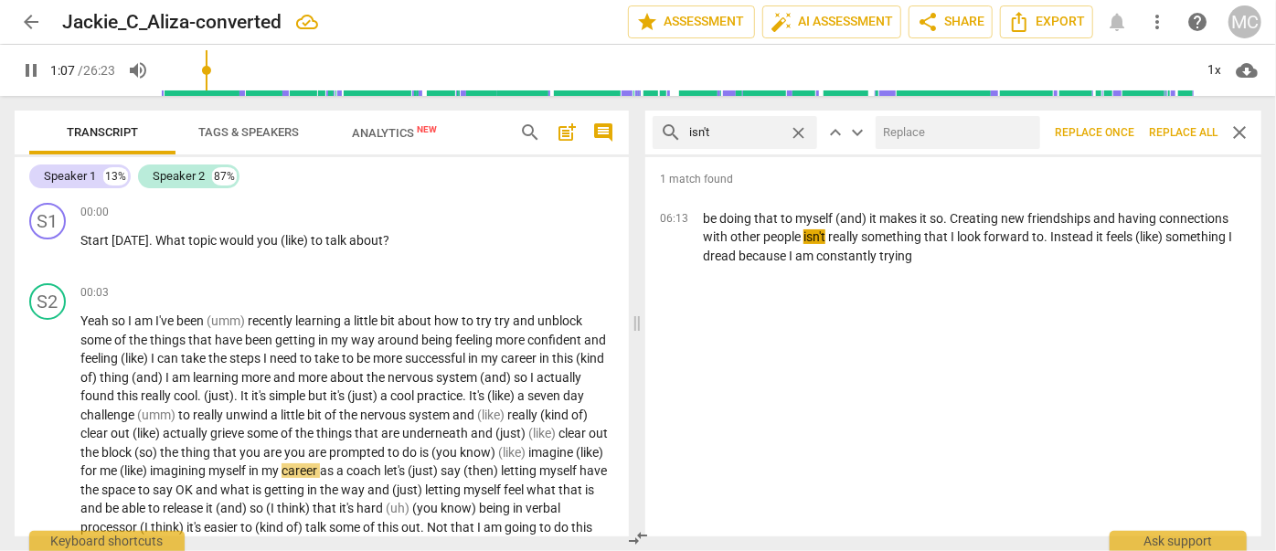
click at [927, 128] on input "text" at bounding box center [954, 132] width 157 height 29
click at [1122, 126] on span "Replace all" at bounding box center [1183, 133] width 69 height 16
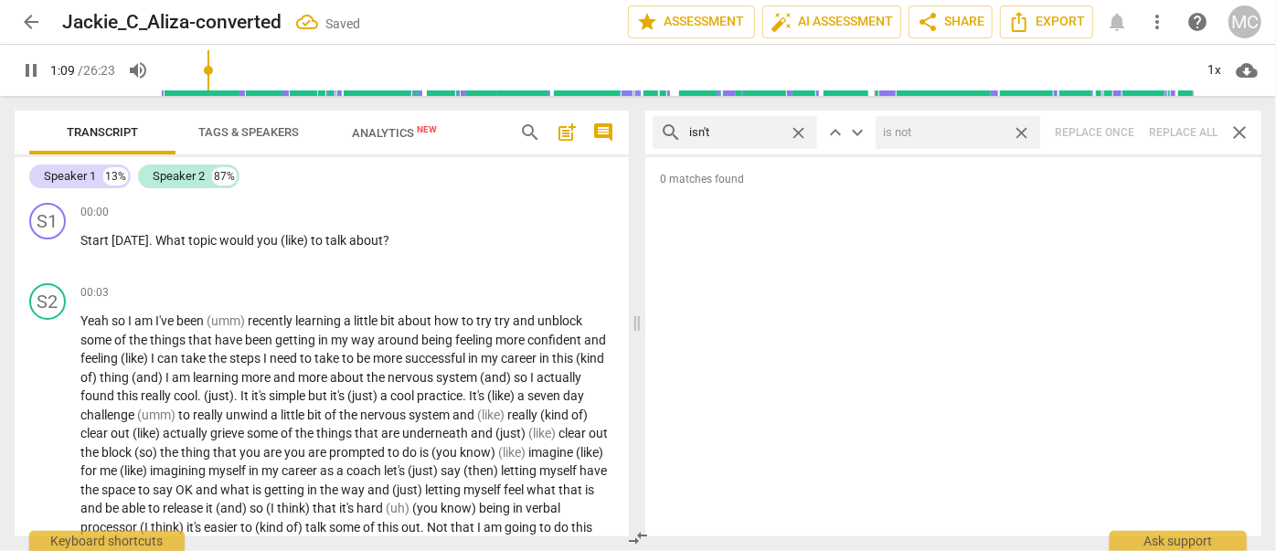
click at [1023, 130] on span "close" at bounding box center [1021, 132] width 19 height 19
click at [799, 126] on span "close" at bounding box center [798, 132] width 19 height 19
click at [731, 140] on input "text" at bounding box center [749, 132] width 121 height 29
click at [1122, 126] on div "search wasn't close keyboard_arrow_up keyboard_arrow_down Replace once Replace …" at bounding box center [953, 133] width 616 height 44
click at [803, 128] on span "close" at bounding box center [798, 132] width 19 height 19
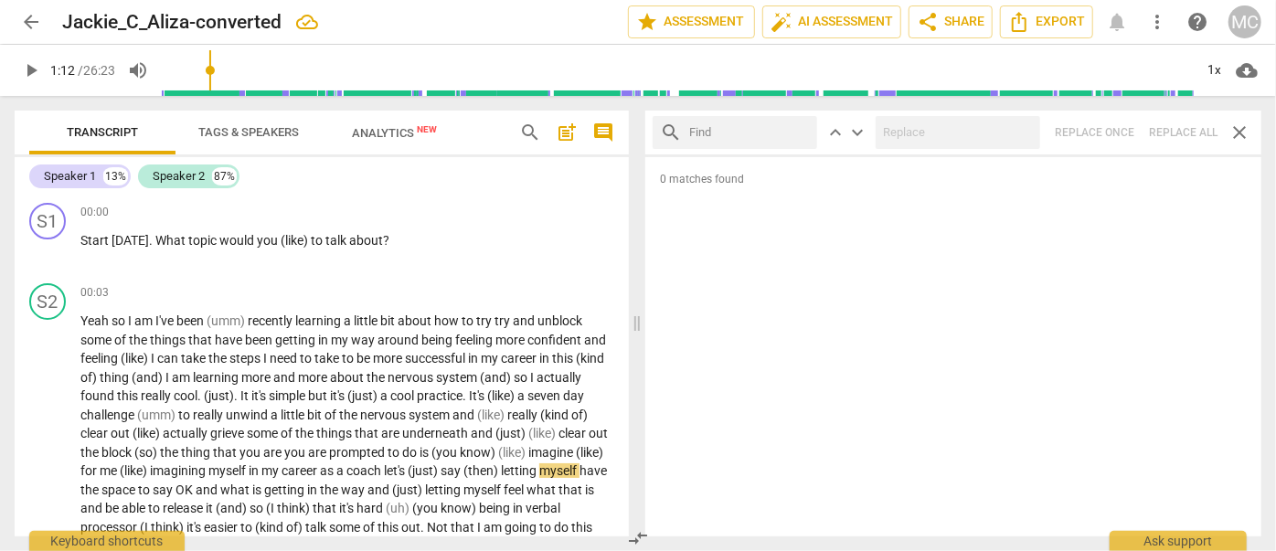
click at [786, 131] on input "text" at bounding box center [749, 132] width 121 height 29
click at [1122, 128] on div "search weren't close keyboard_arrow_up keyboard_arrow_down Replace once Replace…" at bounding box center [953, 133] width 616 height 44
click at [799, 133] on span "close" at bounding box center [798, 132] width 19 height 19
click at [750, 126] on input "text" at bounding box center [749, 132] width 121 height 29
click at [1122, 131] on div "search haven't close keyboard_arrow_up keyboard_arrow_down Replace once Replace…" at bounding box center [953, 133] width 616 height 44
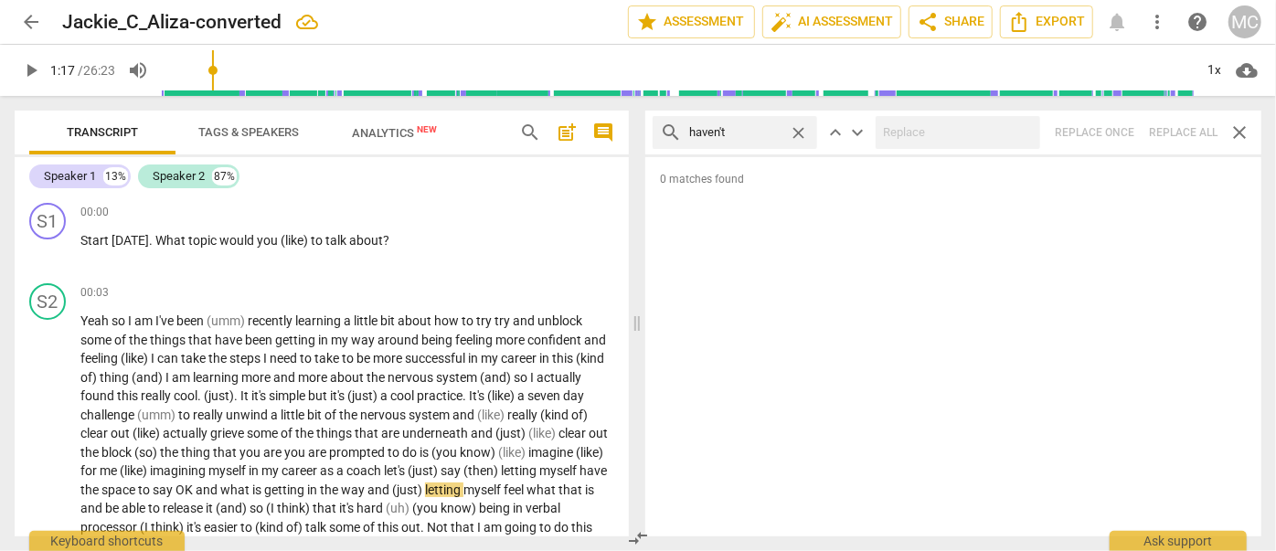
click at [801, 129] on span "close" at bounding box center [798, 132] width 19 height 19
click at [774, 129] on input "text" at bounding box center [749, 132] width 121 height 29
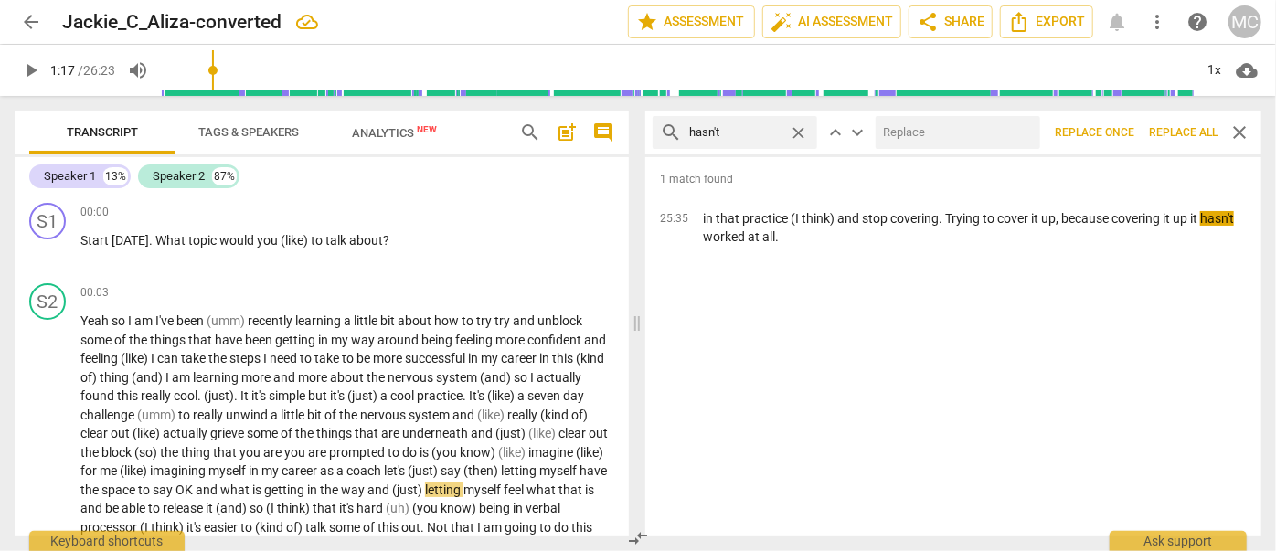
click at [920, 125] on input "text" at bounding box center [954, 132] width 157 height 29
click at [1122, 128] on span "Replace all" at bounding box center [1183, 133] width 69 height 16
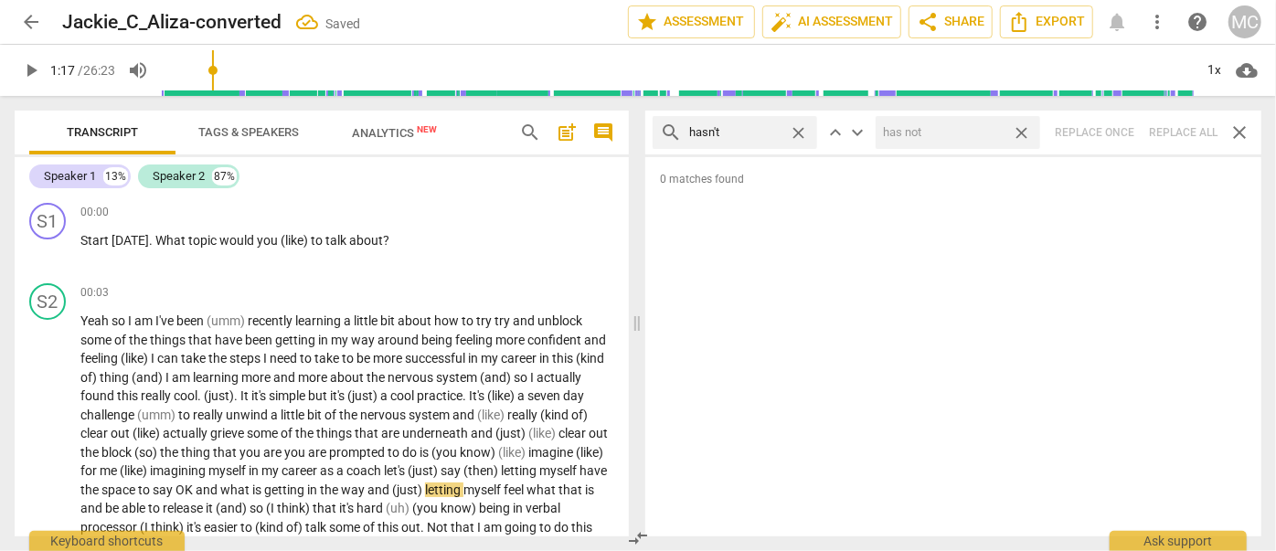
click at [1019, 126] on span "close" at bounding box center [1021, 132] width 19 height 19
drag, startPoint x: 799, startPoint y: 128, endPoint x: 746, endPoint y: 127, distance: 53.0
click at [799, 128] on span "close" at bounding box center [798, 132] width 19 height 19
click at [746, 127] on input "text" at bounding box center [735, 132] width 92 height 29
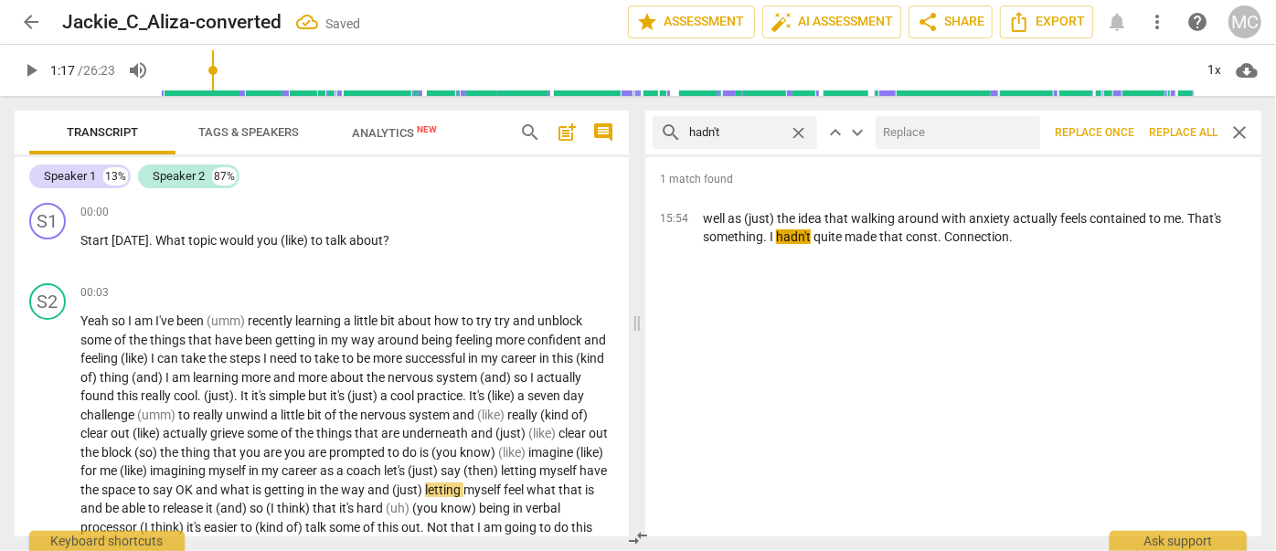
drag, startPoint x: 948, startPoint y: 126, endPoint x: 928, endPoint y: 131, distance: 20.6
click at [948, 126] on input "text" at bounding box center [954, 132] width 157 height 29
click at [1122, 133] on span "Replace all" at bounding box center [1183, 133] width 69 height 16
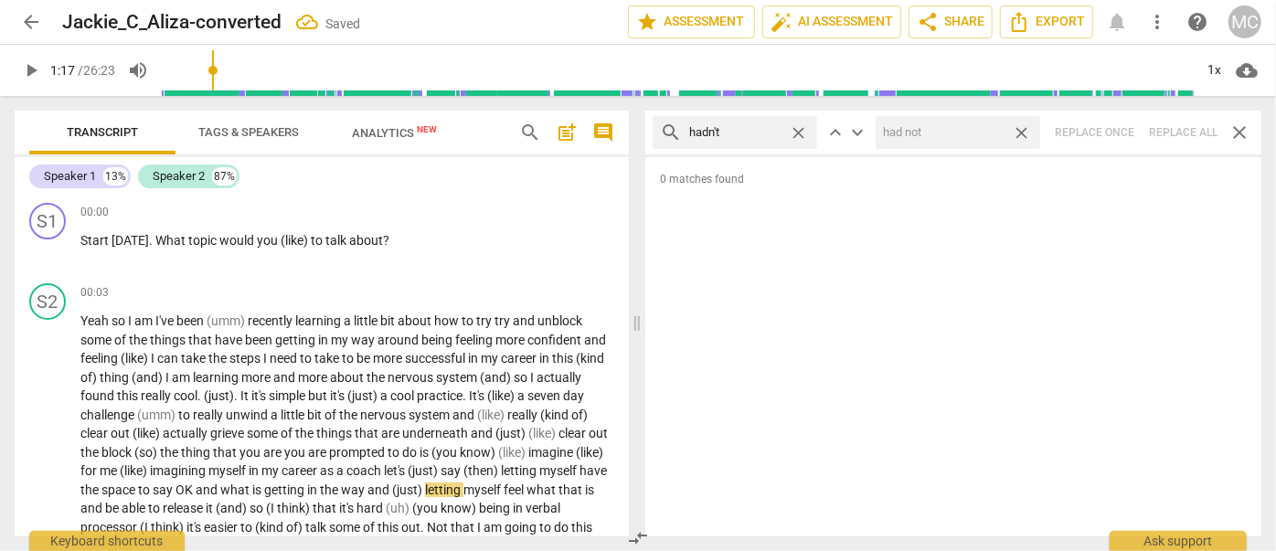
click at [1020, 129] on span "close" at bounding box center [1021, 132] width 19 height 19
click at [799, 128] on span "close" at bounding box center [798, 132] width 19 height 19
click at [748, 133] on input "text" at bounding box center [749, 132] width 121 height 29
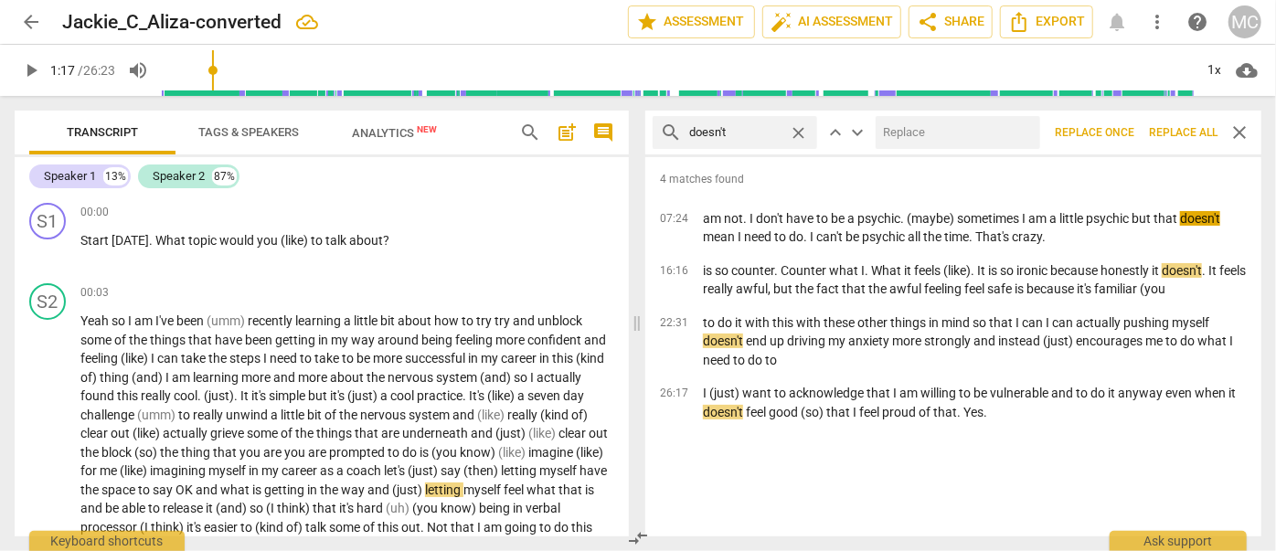
click at [961, 113] on div "search doesn't close keyboard_arrow_up keyboard_arrow_down Replace once Replace…" at bounding box center [953, 133] width 616 height 44
click at [953, 130] on input "text" at bounding box center [954, 132] width 157 height 29
click at [1122, 128] on span "Replace all" at bounding box center [1183, 133] width 69 height 16
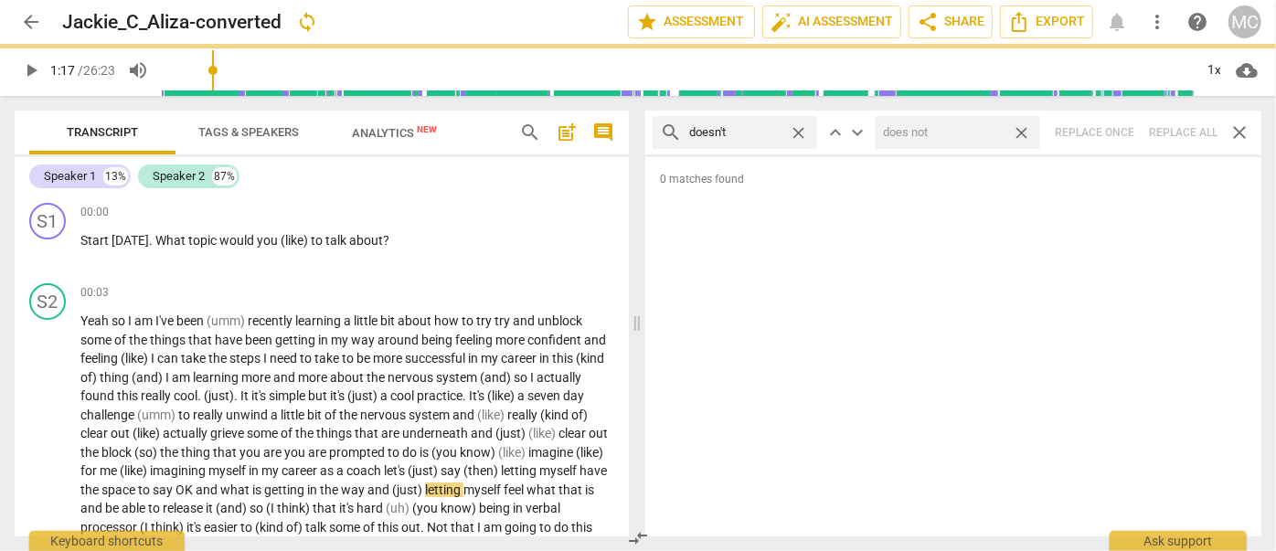
click at [1026, 128] on span "close" at bounding box center [1021, 132] width 19 height 19
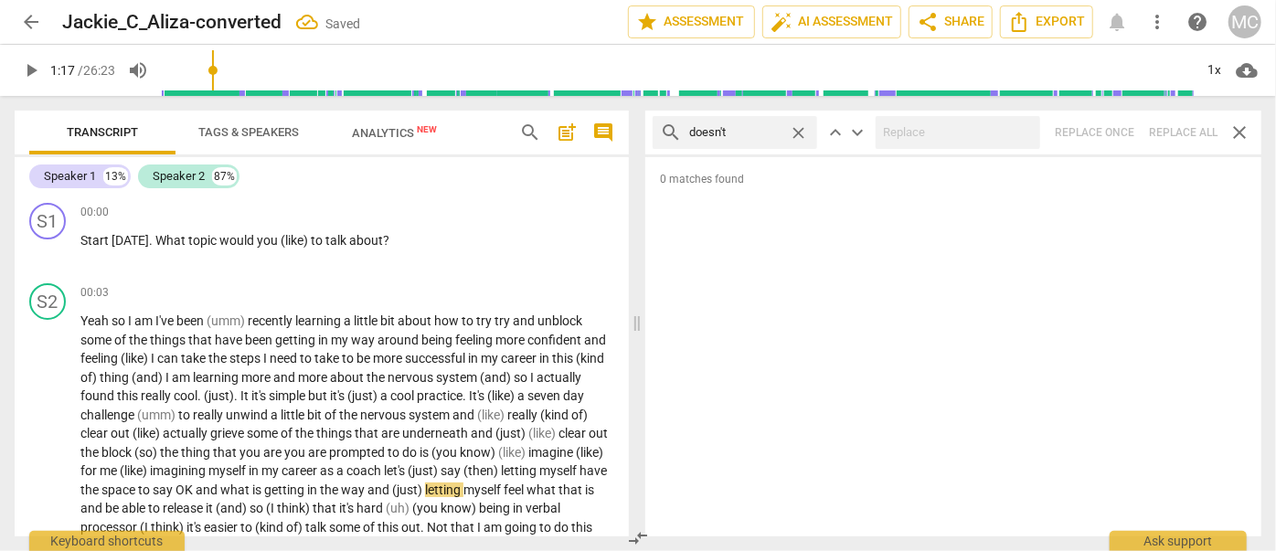
click at [798, 131] on span "close" at bounding box center [798, 132] width 19 height 19
click at [743, 133] on input "text" at bounding box center [749, 132] width 121 height 29
click at [967, 116] on div at bounding box center [958, 132] width 165 height 33
click at [1122, 123] on div "search didn't close keyboard_arrow_up keyboard_arrow_down Replace once Replace …" at bounding box center [953, 133] width 616 height 44
click at [804, 126] on span "close" at bounding box center [798, 132] width 19 height 19
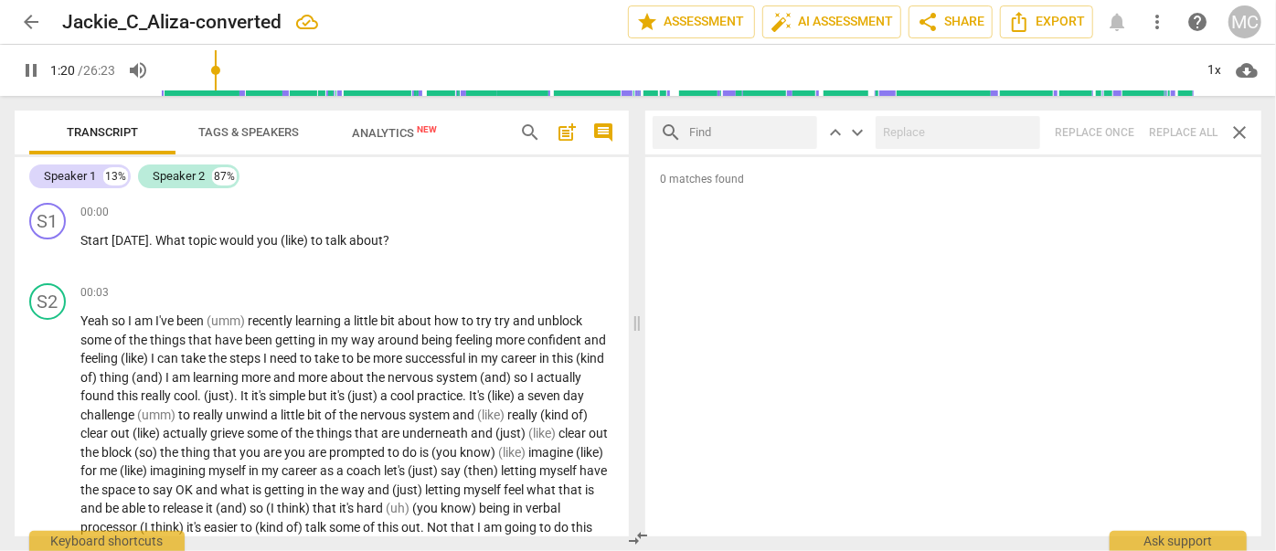
click at [750, 131] on input "text" at bounding box center [749, 132] width 121 height 29
click at [1122, 126] on div "search wouldn't close keyboard_arrow_up keyboard_arrow_down Replace once Replac…" at bounding box center [953, 133] width 616 height 44
click at [804, 129] on span "close" at bounding box center [798, 132] width 19 height 19
click at [768, 133] on input "text" at bounding box center [749, 132] width 121 height 29
click at [1122, 126] on div "search shouldn't close keyboard_arrow_up keyboard_arrow_down Replace once Repla…" at bounding box center [953, 133] width 616 height 44
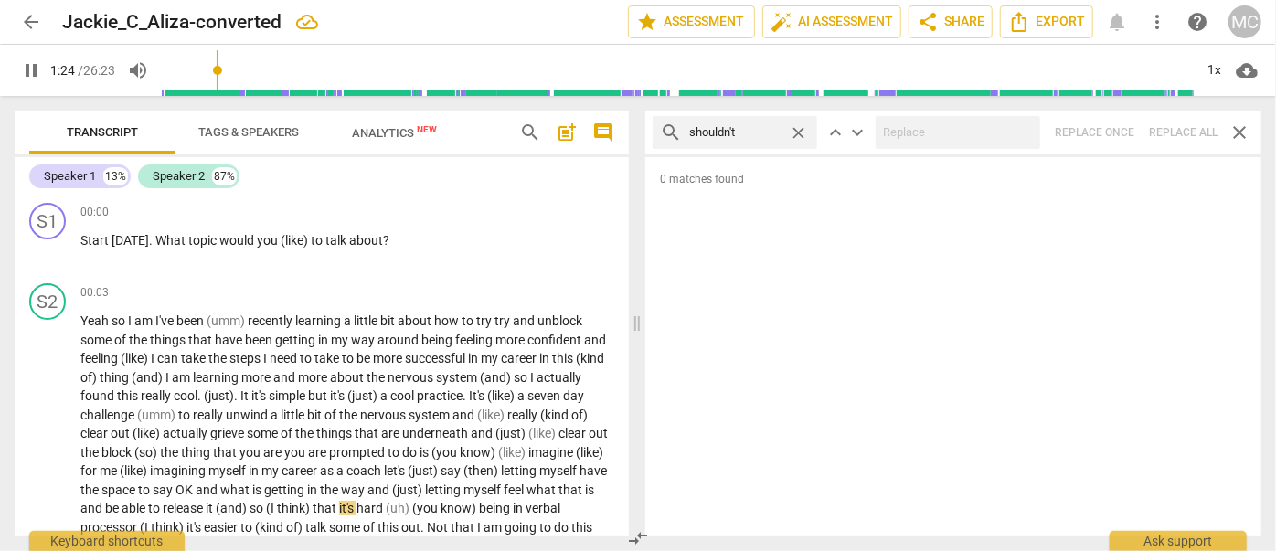
click at [797, 130] on span "close" at bounding box center [798, 132] width 19 height 19
click at [761, 131] on input "text" at bounding box center [749, 132] width 121 height 29
click at [1122, 126] on div "search couldn't close keyboard_arrow_up keyboard_arrow_down Replace once Replac…" at bounding box center [953, 133] width 616 height 44
click at [799, 131] on span "close" at bounding box center [798, 132] width 19 height 19
click at [743, 129] on input "text" at bounding box center [749, 132] width 121 height 29
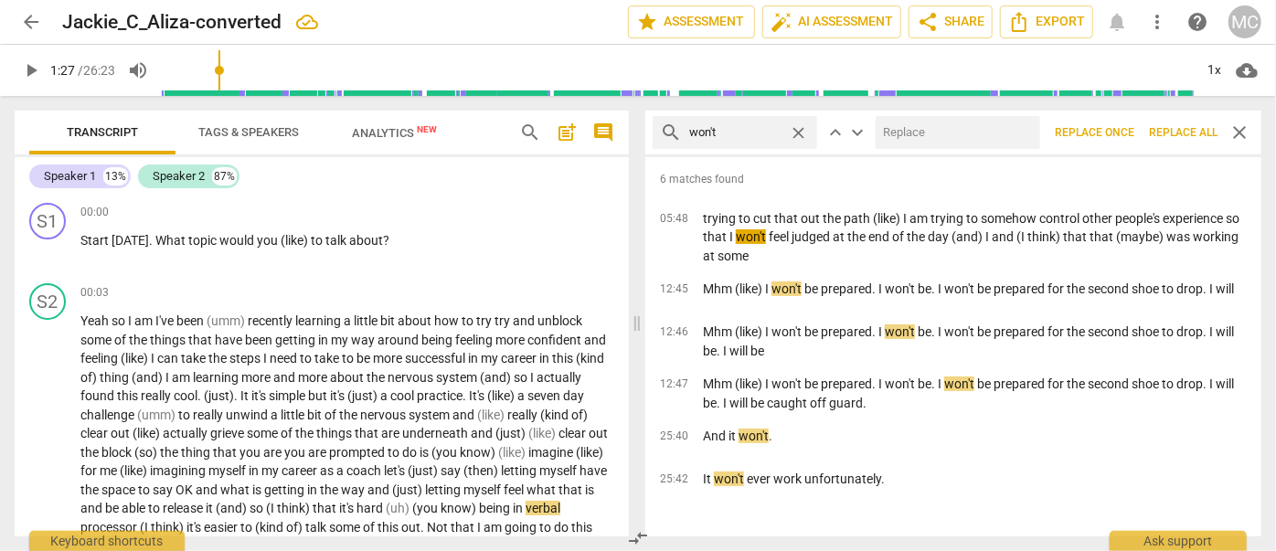
click at [943, 141] on input "text" at bounding box center [954, 132] width 157 height 29
click at [1122, 121] on button "Replace all" at bounding box center [1183, 132] width 83 height 33
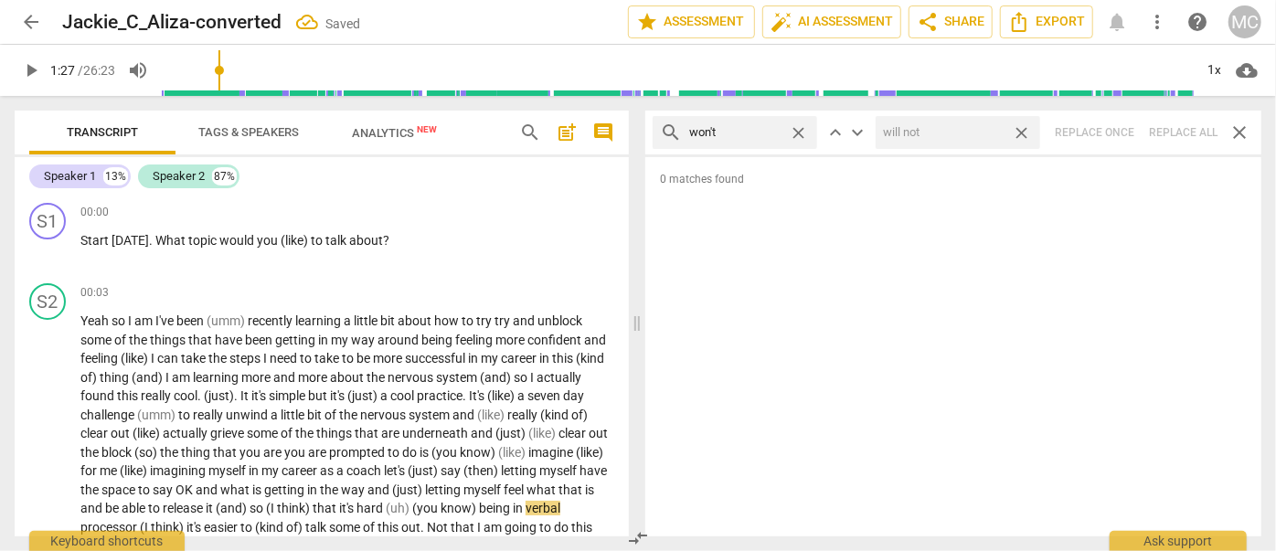
click at [1024, 131] on span "close" at bounding box center [1021, 132] width 19 height 19
click at [803, 133] on span "close" at bounding box center [798, 132] width 19 height 19
click at [732, 133] on input "text" at bounding box center [749, 132] width 121 height 29
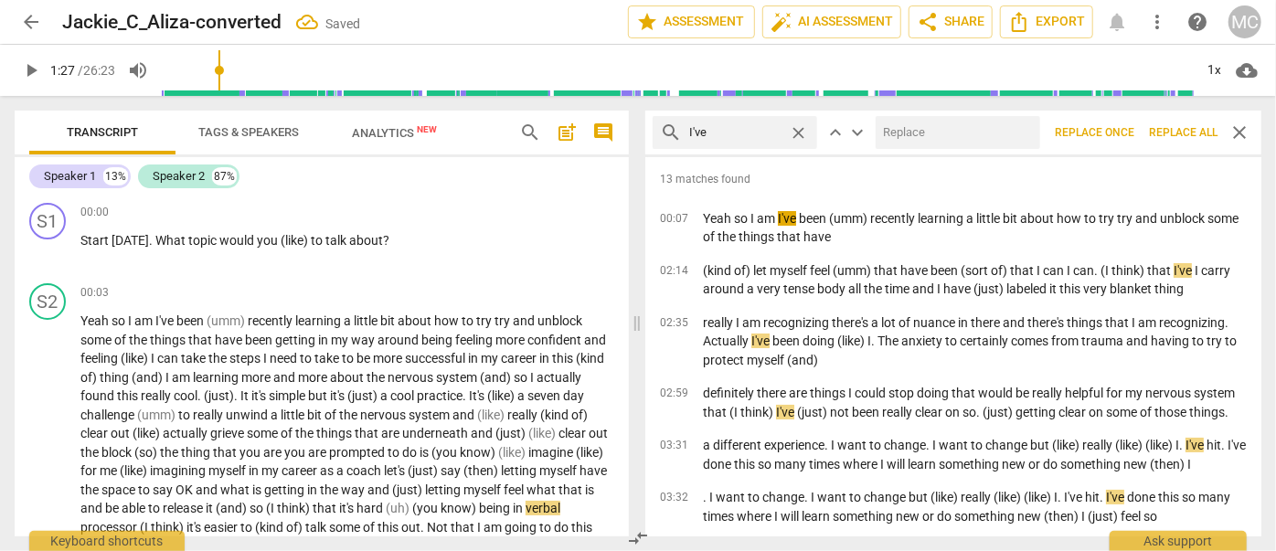
click at [952, 144] on input "text" at bounding box center [954, 132] width 157 height 29
click at [1122, 125] on span "Replace all" at bounding box center [1183, 133] width 69 height 16
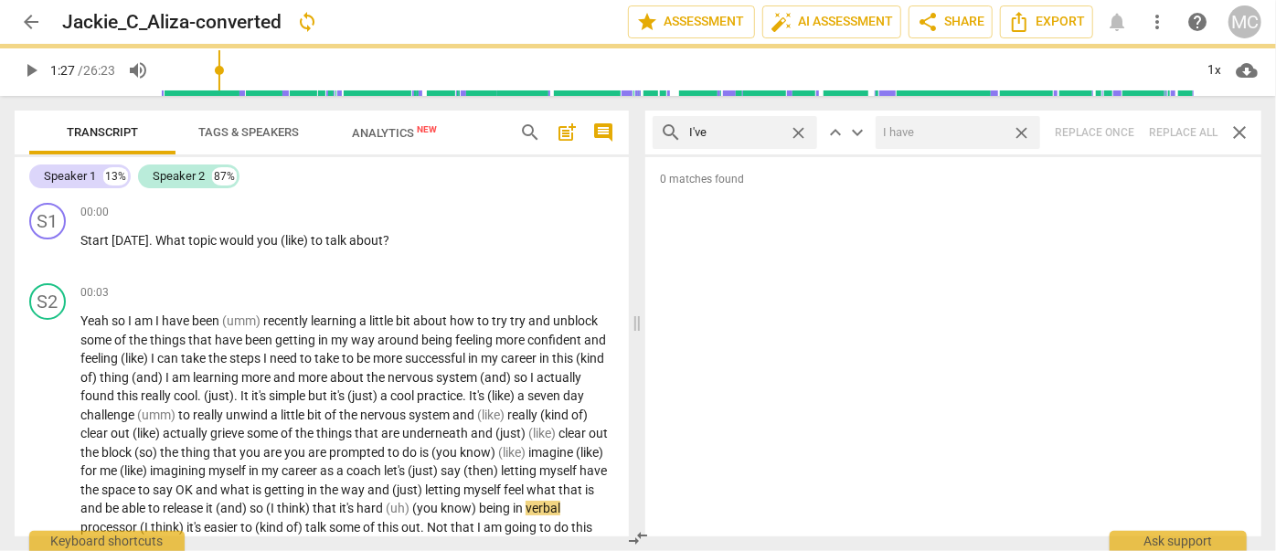
click at [1024, 129] on span "close" at bounding box center [1021, 132] width 19 height 19
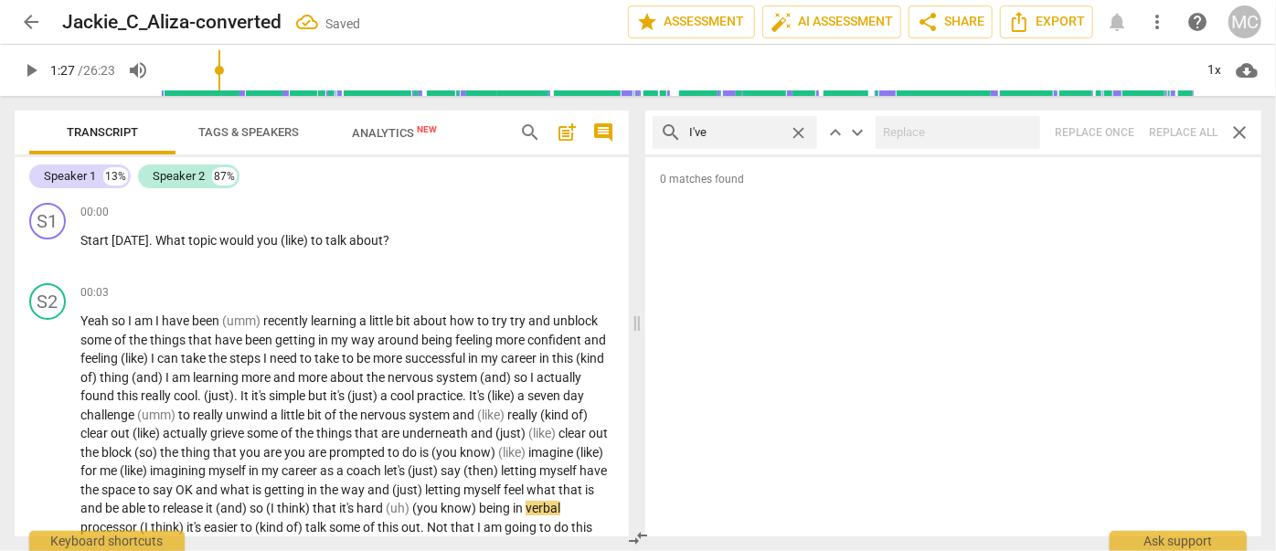
click at [799, 131] on span "close" at bounding box center [798, 132] width 19 height 19
click at [763, 131] on input "text" at bounding box center [749, 132] width 121 height 29
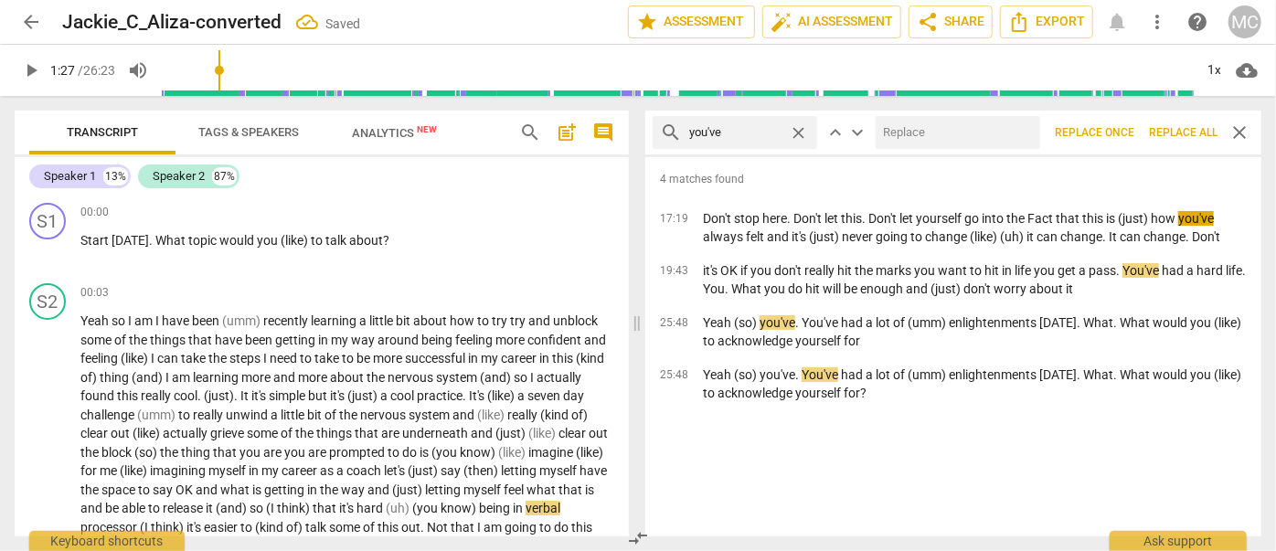
click at [967, 144] on input "text" at bounding box center [954, 132] width 157 height 29
click at [1122, 125] on span "Replace all" at bounding box center [1183, 133] width 69 height 16
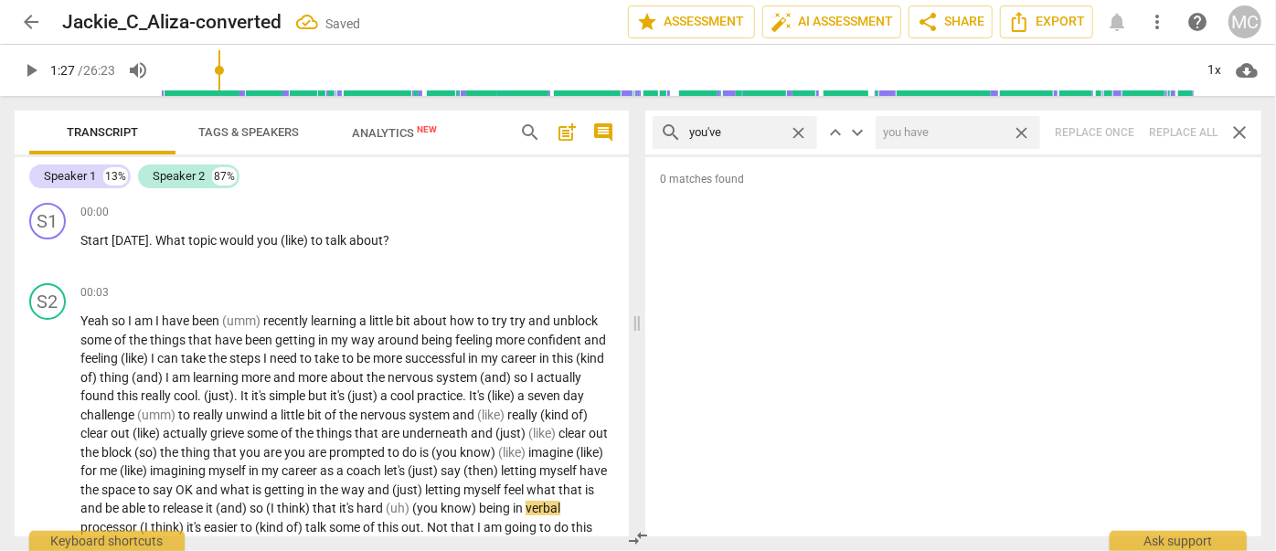
click at [1026, 127] on span "close" at bounding box center [1021, 132] width 19 height 19
click at [799, 129] on span "close" at bounding box center [798, 132] width 19 height 19
click at [743, 140] on input "text" at bounding box center [749, 132] width 121 height 29
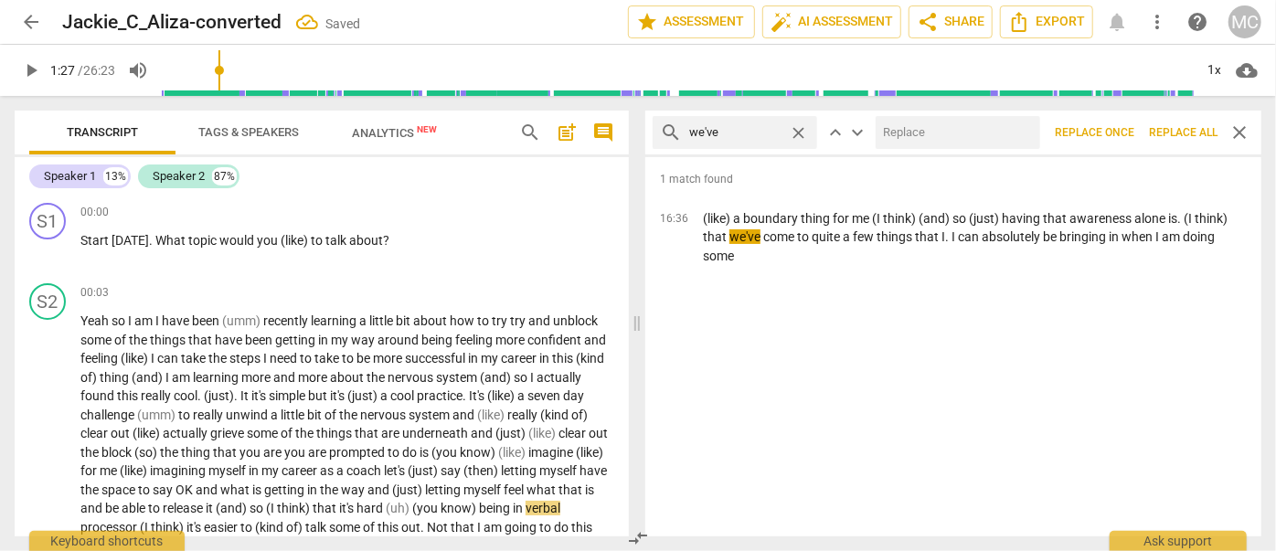
click at [912, 128] on input "text" at bounding box center [954, 132] width 157 height 29
click at [1122, 133] on span "Replace all" at bounding box center [1183, 133] width 69 height 16
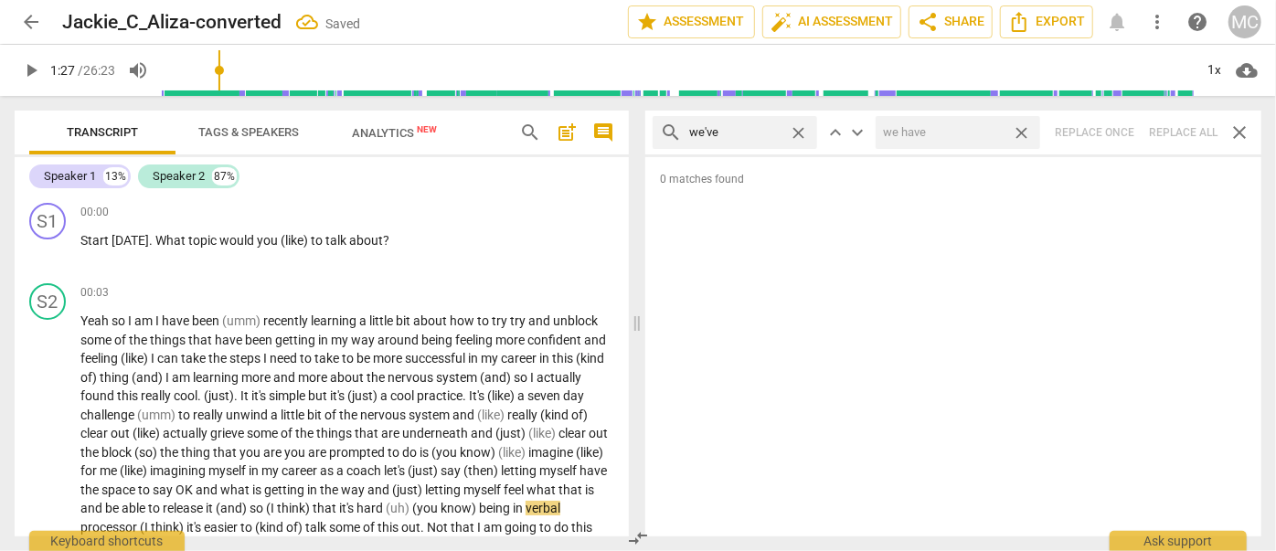
click at [1018, 132] on span "close" at bounding box center [1021, 132] width 19 height 19
click at [799, 130] on span "close" at bounding box center [798, 132] width 19 height 19
click at [714, 133] on input "text" at bounding box center [749, 132] width 121 height 29
click at [1122, 131] on div "search they've close keyboard_arrow_up keyboard_arrow_down Replace once Replace…" at bounding box center [953, 133] width 616 height 44
drag, startPoint x: 794, startPoint y: 131, endPoint x: 748, endPoint y: 134, distance: 46.8
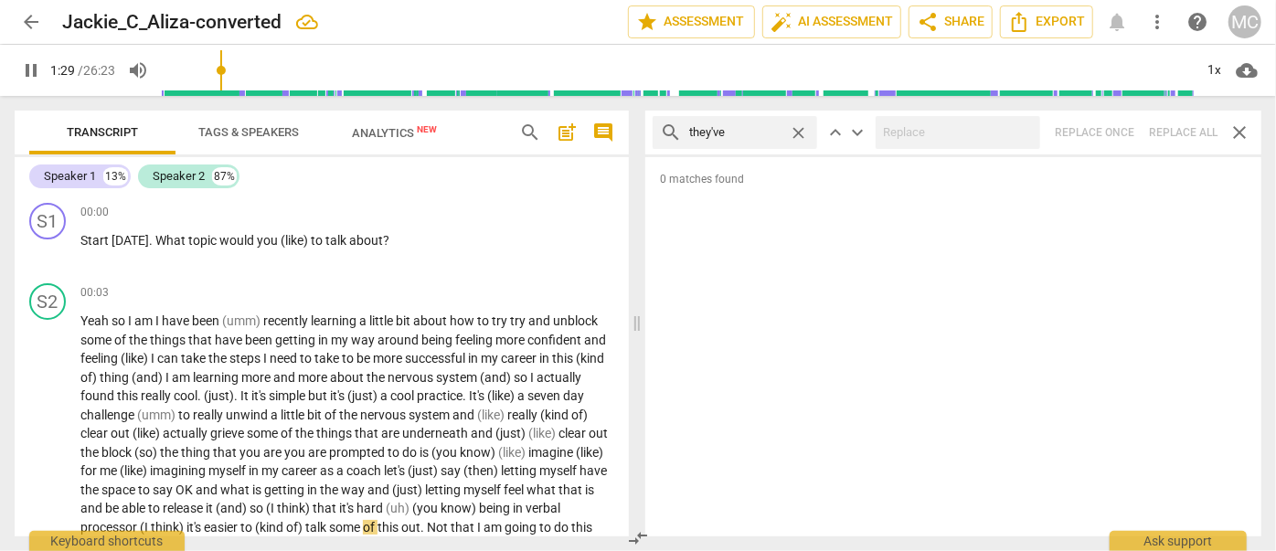
click at [794, 131] on span "close" at bounding box center [798, 132] width 19 height 19
click at [739, 135] on input "text" at bounding box center [749, 132] width 121 height 29
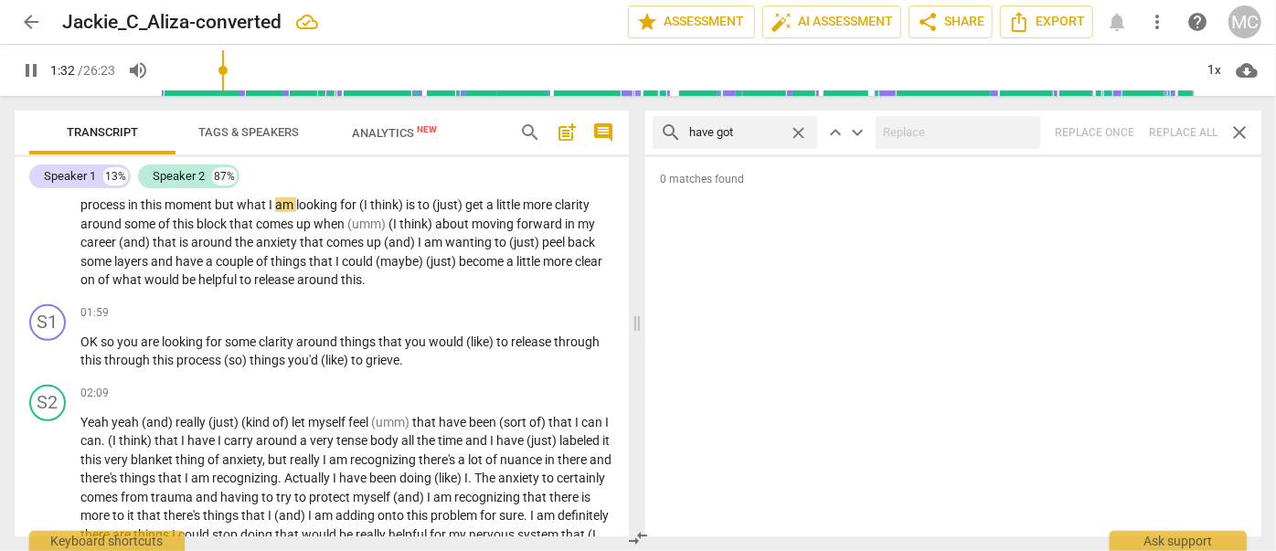
click at [1122, 122] on div "search have got close keyboard_arrow_up keyboard_arrow_down Replace once Replac…" at bounding box center [953, 133] width 616 height 44
click at [801, 130] on span "close" at bounding box center [798, 132] width 19 height 19
click at [770, 131] on input "text" at bounding box center [749, 132] width 121 height 29
click at [1122, 130] on div "search he's close keyboard_arrow_up keyboard_arrow_down Replace once Replace al…" at bounding box center [953, 133] width 616 height 44
drag, startPoint x: 802, startPoint y: 127, endPoint x: 782, endPoint y: 128, distance: 19.2
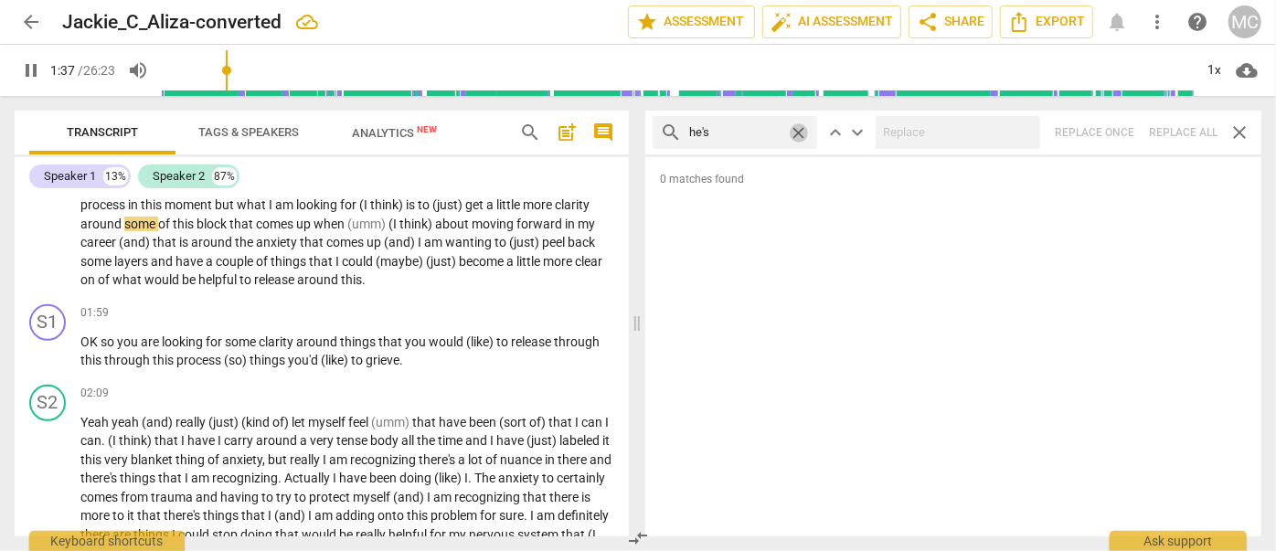
click at [802, 127] on span "close" at bounding box center [798, 132] width 19 height 19
click at [772, 130] on input "text" at bounding box center [735, 132] width 92 height 29
click at [1122, 124] on div "search she's close keyboard_arrow_up keyboard_arrow_down Replace once Replace a…" at bounding box center [953, 133] width 616 height 44
drag, startPoint x: 795, startPoint y: 131, endPoint x: 782, endPoint y: 131, distance: 12.8
click at [796, 131] on span "close" at bounding box center [798, 132] width 19 height 19
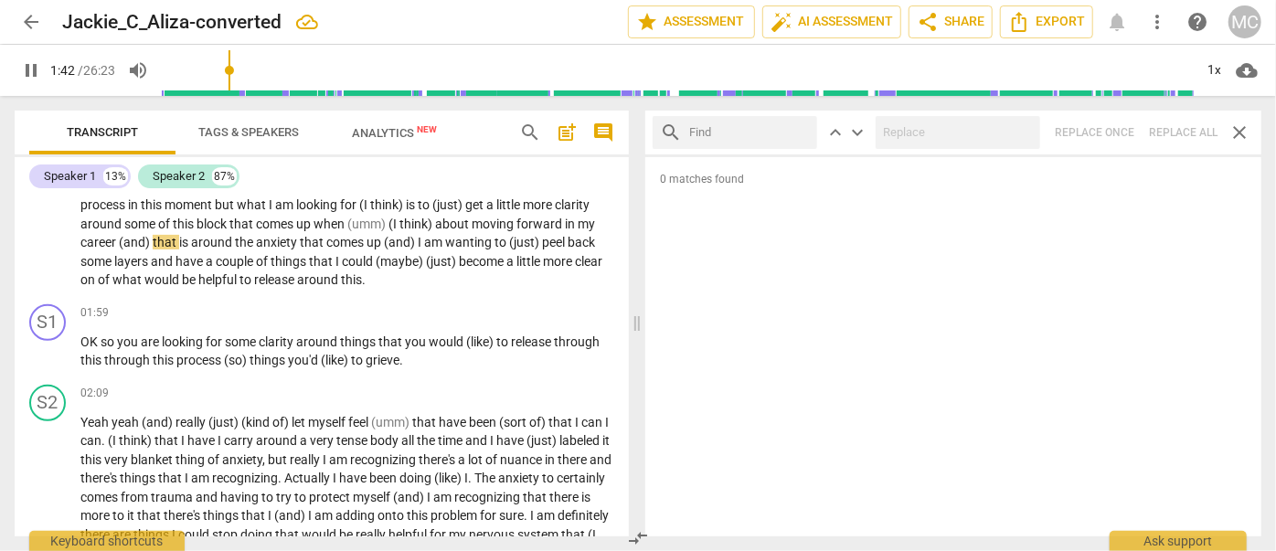
click at [768, 130] on input "text" at bounding box center [749, 132] width 121 height 29
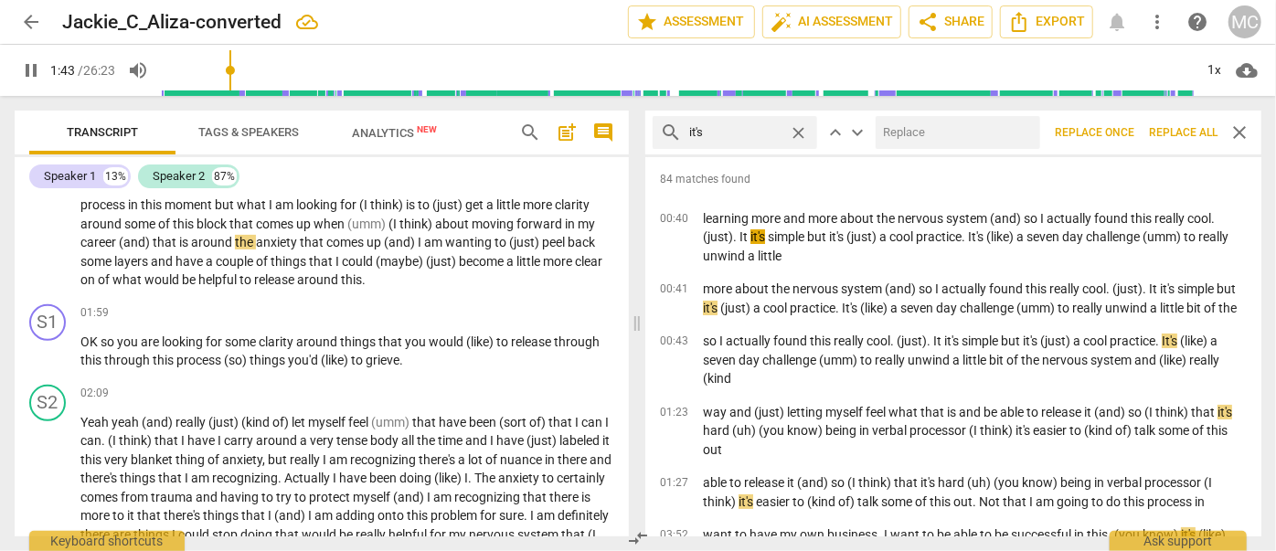
click at [910, 121] on input "text" at bounding box center [954, 132] width 157 height 29
click at [1122, 133] on span "Replace all" at bounding box center [1183, 133] width 69 height 16
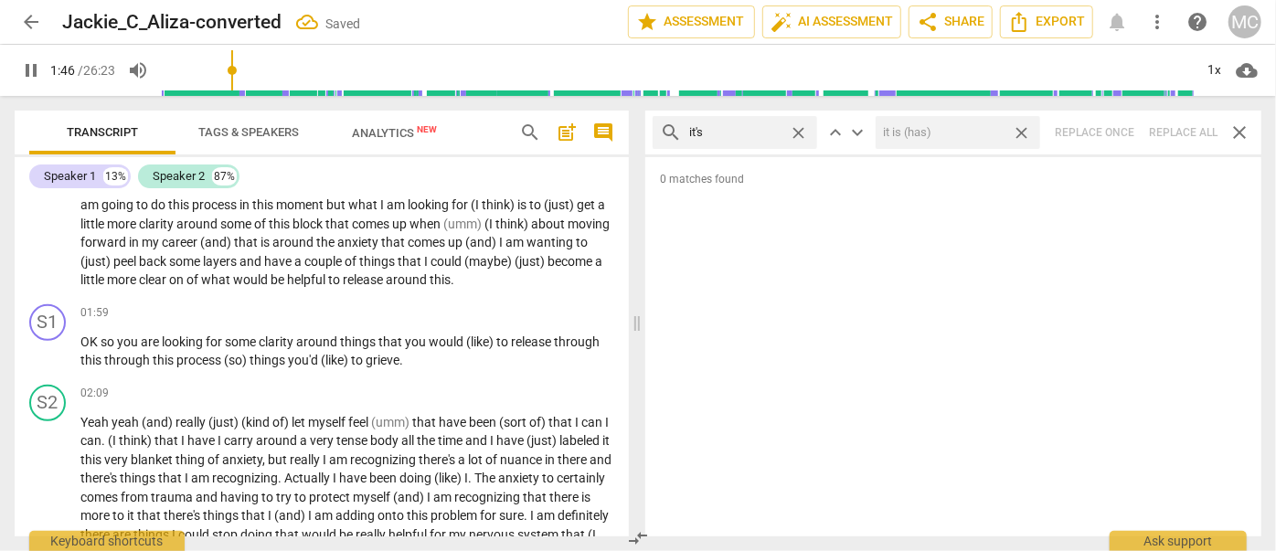
drag, startPoint x: 1025, startPoint y: 131, endPoint x: 819, endPoint y: 120, distance: 206.0
click at [1025, 131] on span "close" at bounding box center [1021, 132] width 19 height 19
click at [798, 126] on span "close" at bounding box center [798, 132] width 19 height 19
click at [753, 131] on input "text" at bounding box center [749, 132] width 121 height 29
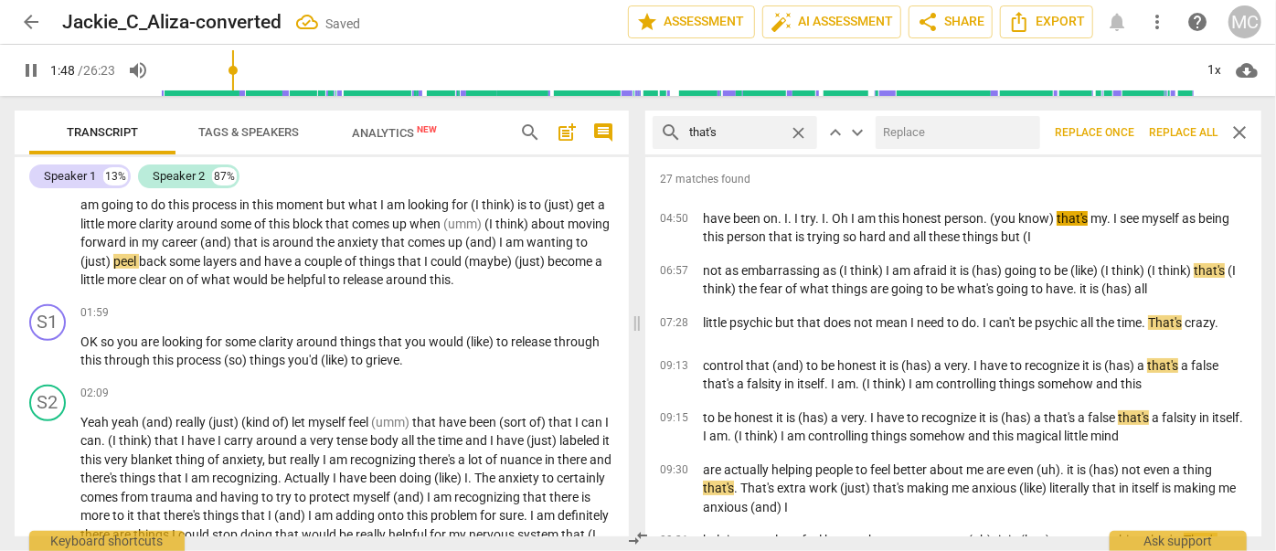
click at [926, 131] on input "text" at bounding box center [954, 132] width 157 height 29
click at [1122, 130] on span "Replace all" at bounding box center [1183, 133] width 69 height 16
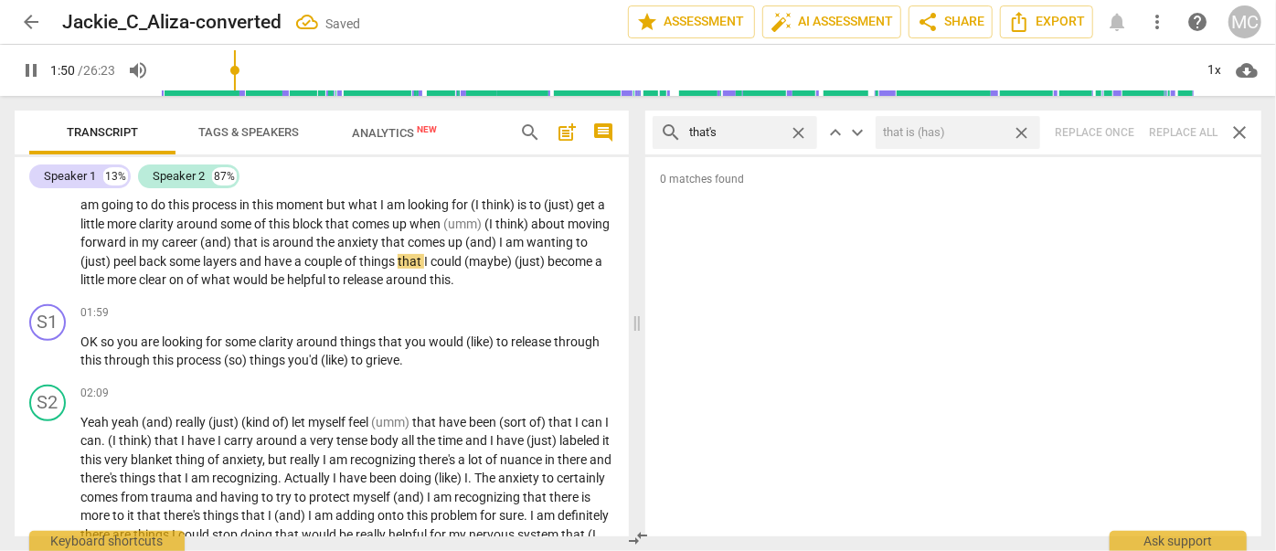
drag, startPoint x: 1025, startPoint y: 126, endPoint x: 858, endPoint y: 155, distance: 168.9
click at [1024, 126] on span "close" at bounding box center [1021, 132] width 19 height 19
drag, startPoint x: 795, startPoint y: 128, endPoint x: 768, endPoint y: 132, distance: 27.7
click at [795, 128] on span "close" at bounding box center [798, 132] width 19 height 19
click at [758, 131] on input "text" at bounding box center [749, 132] width 121 height 29
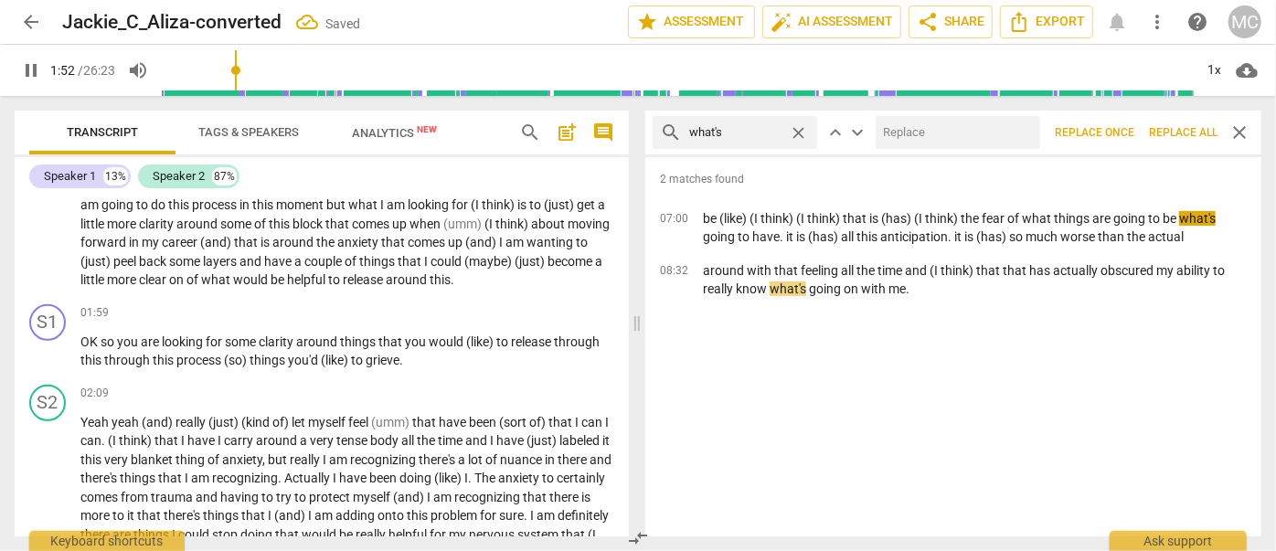
click at [935, 138] on input "text" at bounding box center [954, 132] width 157 height 29
click at [1122, 128] on span "Replace all" at bounding box center [1183, 133] width 69 height 16
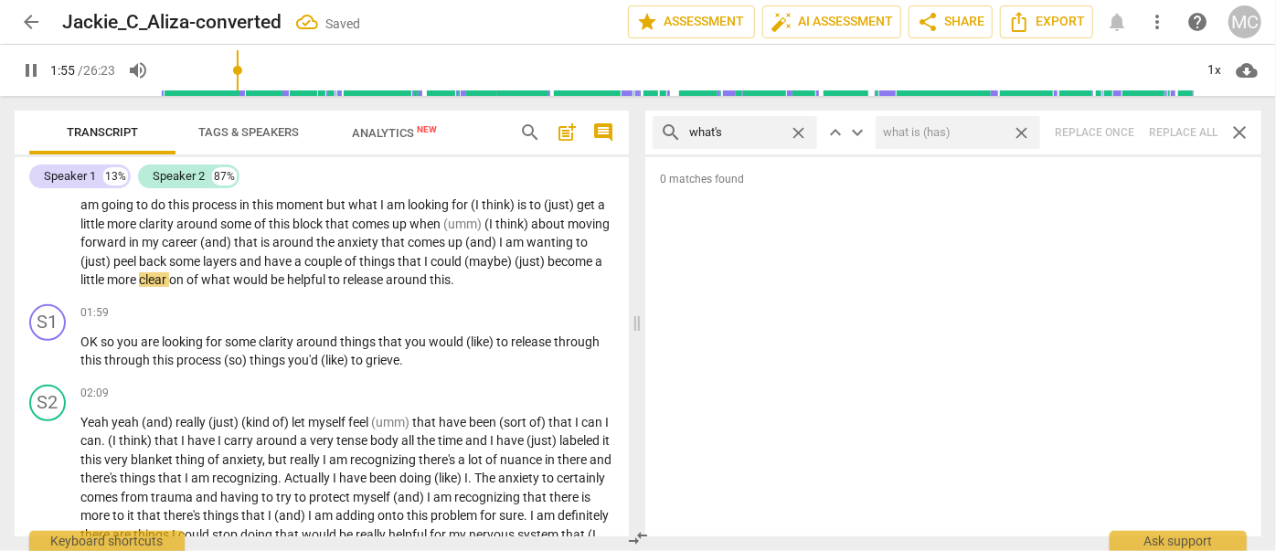
drag, startPoint x: 1020, startPoint y: 128, endPoint x: 927, endPoint y: 131, distance: 93.3
click at [1020, 128] on span "close" at bounding box center [1021, 132] width 19 height 19
click at [797, 131] on span "close" at bounding box center [798, 132] width 19 height 19
click at [770, 130] on input "text" at bounding box center [749, 132] width 121 height 29
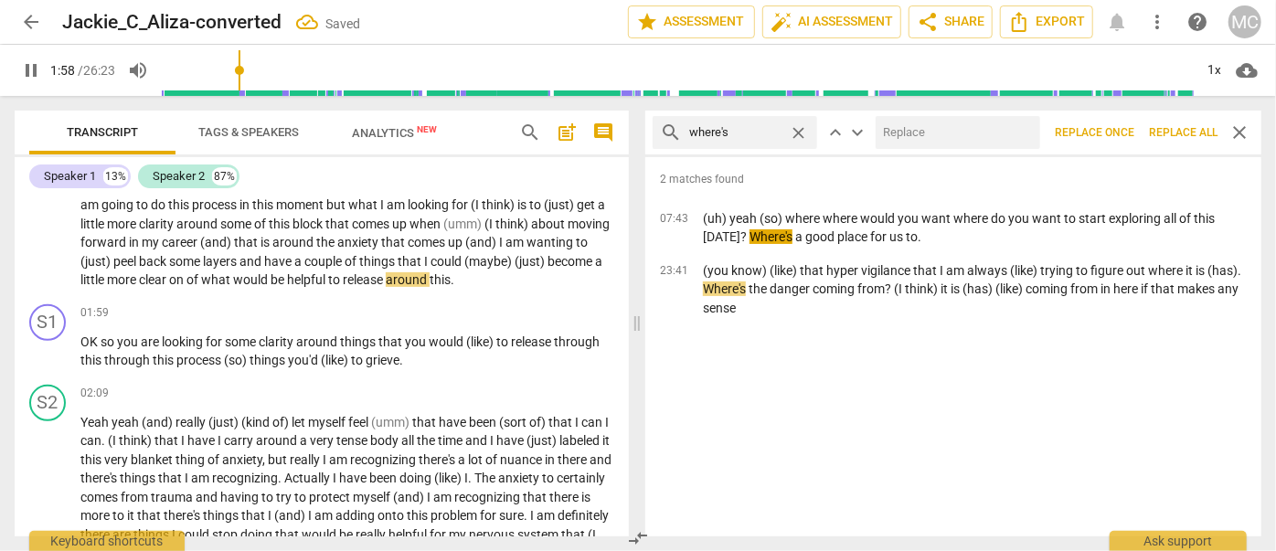
click at [952, 131] on input "text" at bounding box center [954, 132] width 157 height 29
click at [1122, 130] on span "Replace all" at bounding box center [1183, 133] width 69 height 16
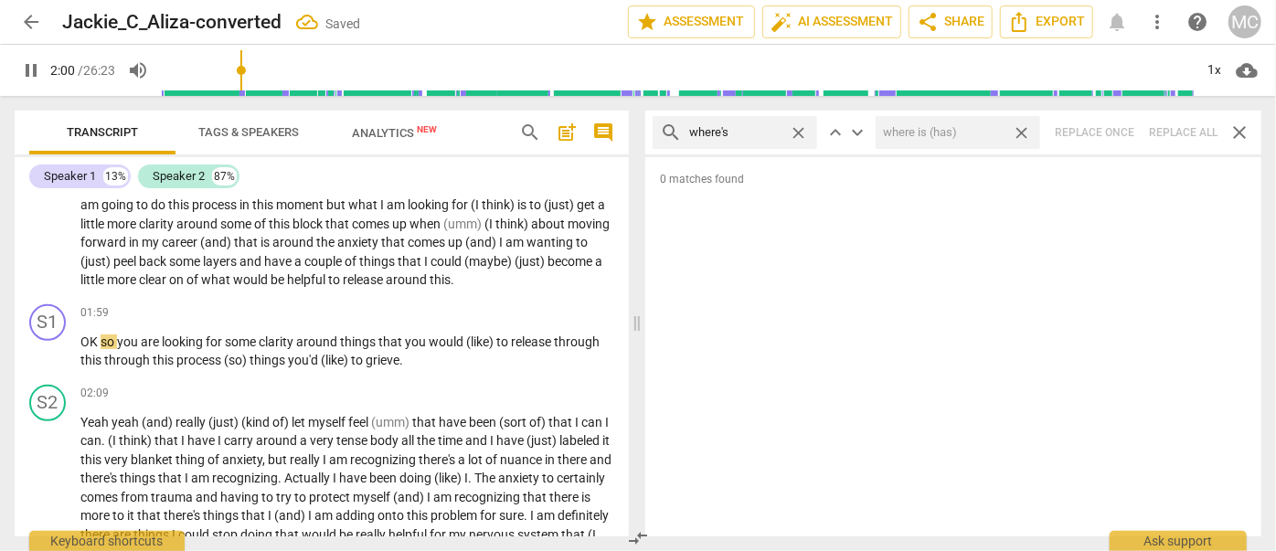
click at [1028, 128] on span "close" at bounding box center [1021, 132] width 19 height 19
click at [799, 130] on span "close" at bounding box center [798, 132] width 19 height 19
click at [754, 133] on input "text" at bounding box center [749, 132] width 121 height 29
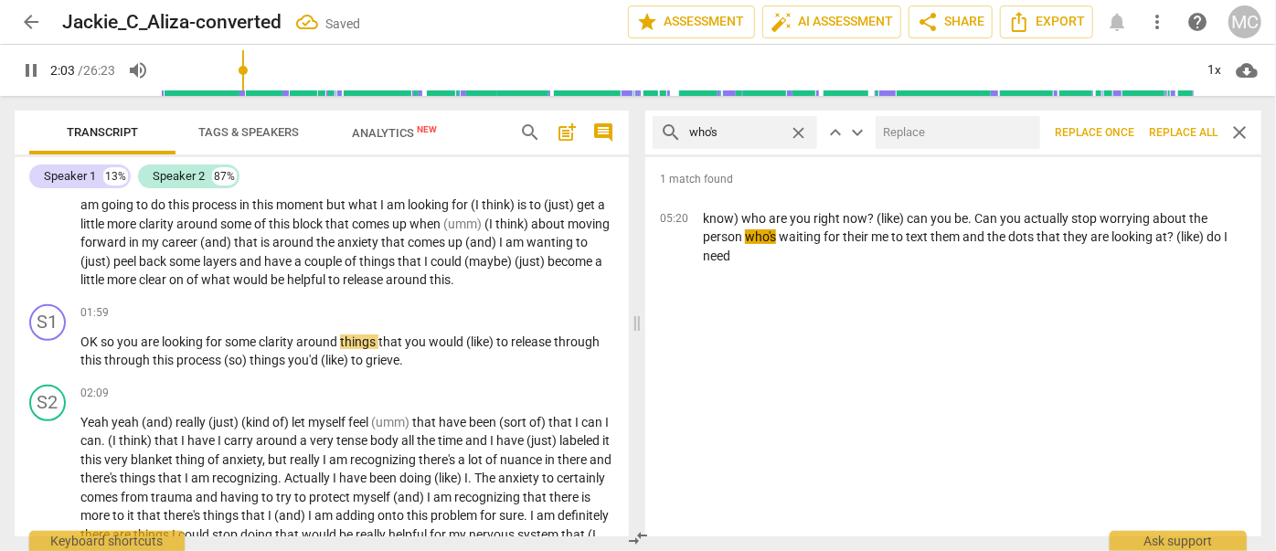
click at [903, 135] on input "text" at bounding box center [954, 132] width 157 height 29
click at [1122, 131] on span "Replace all" at bounding box center [1183, 133] width 69 height 16
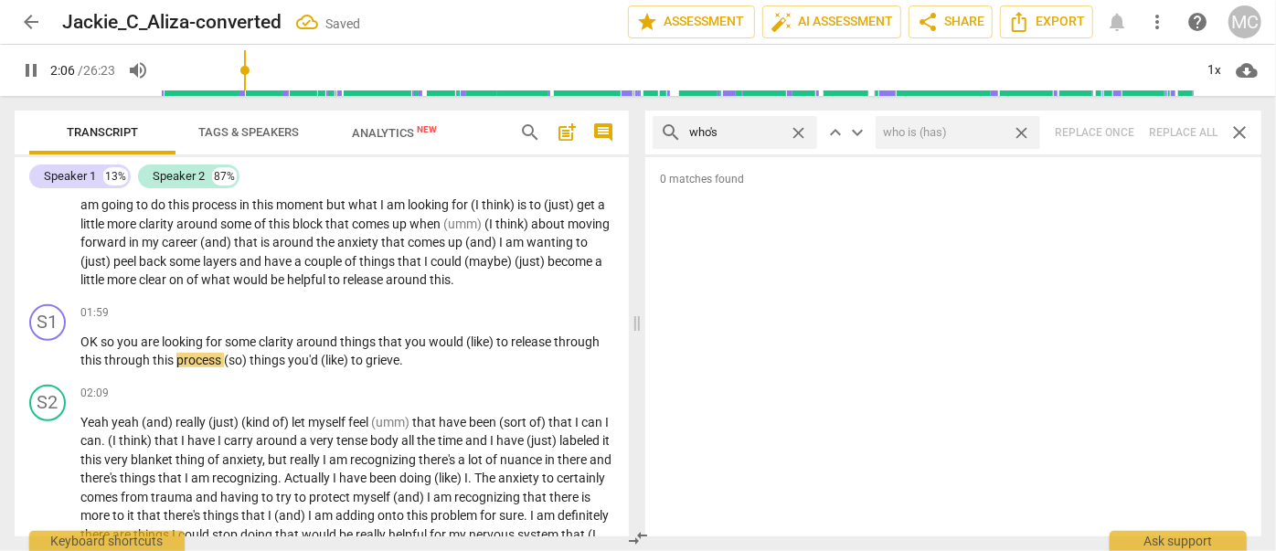
click at [1024, 129] on span "close" at bounding box center [1021, 132] width 19 height 19
click at [801, 127] on span "close" at bounding box center [798, 132] width 19 height 19
click at [758, 130] on input "text" at bounding box center [749, 132] width 121 height 29
click at [1122, 138] on div "search when's close keyboard_arrow_up keyboard_arrow_down Replace once Replace …" at bounding box center [953, 133] width 616 height 44
click at [799, 127] on span "close" at bounding box center [798, 132] width 19 height 19
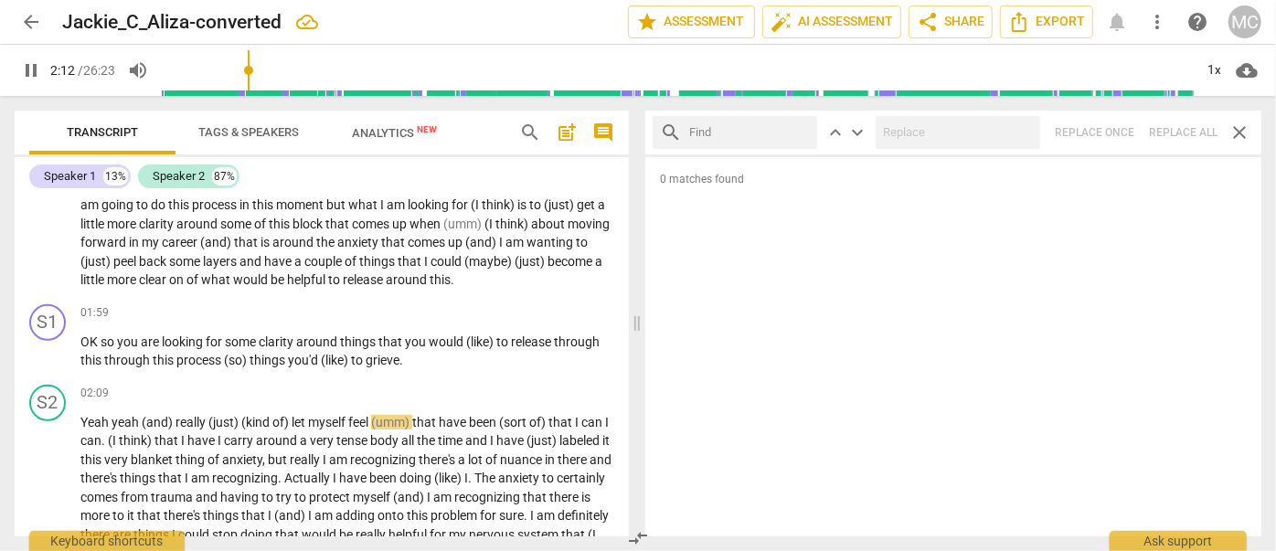
click at [754, 129] on input "text" at bounding box center [749, 132] width 121 height 29
click at [1122, 126] on div "search how's close keyboard_arrow_up keyboard_arrow_down Replace once Replace a…" at bounding box center [953, 133] width 616 height 44
click at [803, 132] on span "close" at bounding box center [798, 132] width 19 height 19
click at [767, 131] on input "text" at bounding box center [749, 132] width 121 height 29
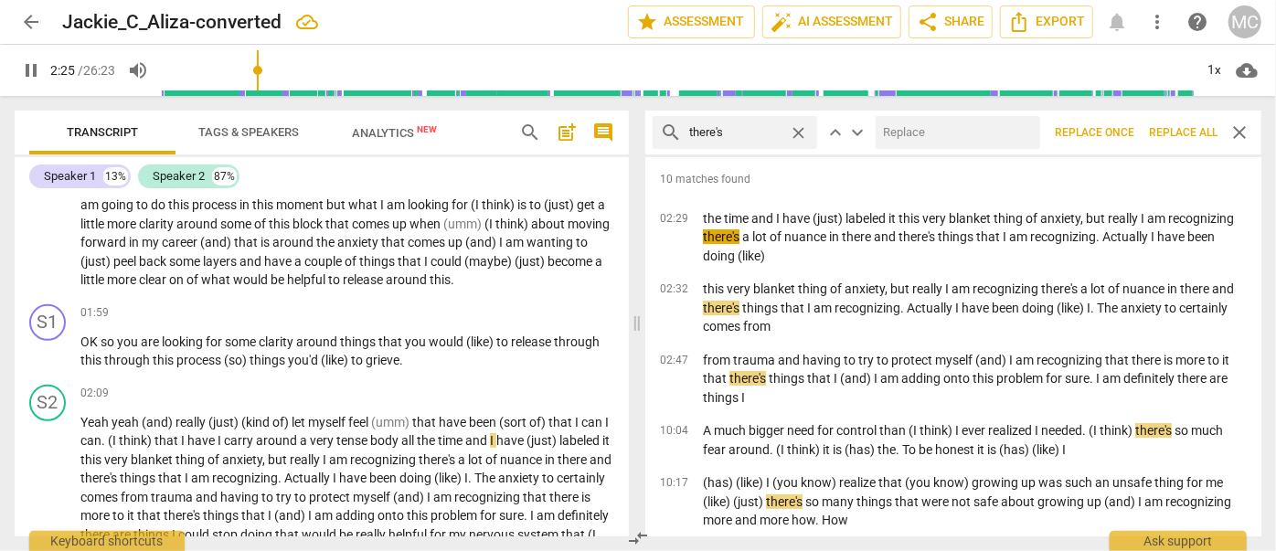
click at [958, 131] on input "text" at bounding box center [954, 132] width 157 height 29
click at [1122, 126] on span "Replace all" at bounding box center [1183, 133] width 69 height 16
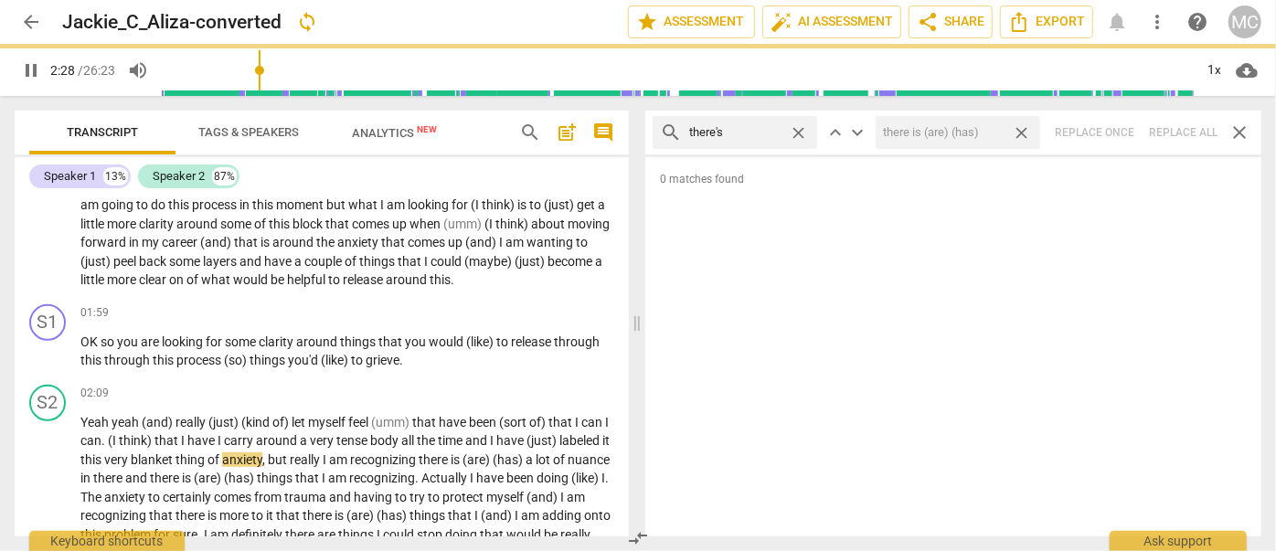
click at [1027, 133] on span "close" at bounding box center [1021, 132] width 19 height 19
click at [803, 132] on span "close" at bounding box center [798, 132] width 19 height 19
click at [758, 133] on input "text" at bounding box center [749, 132] width 121 height 29
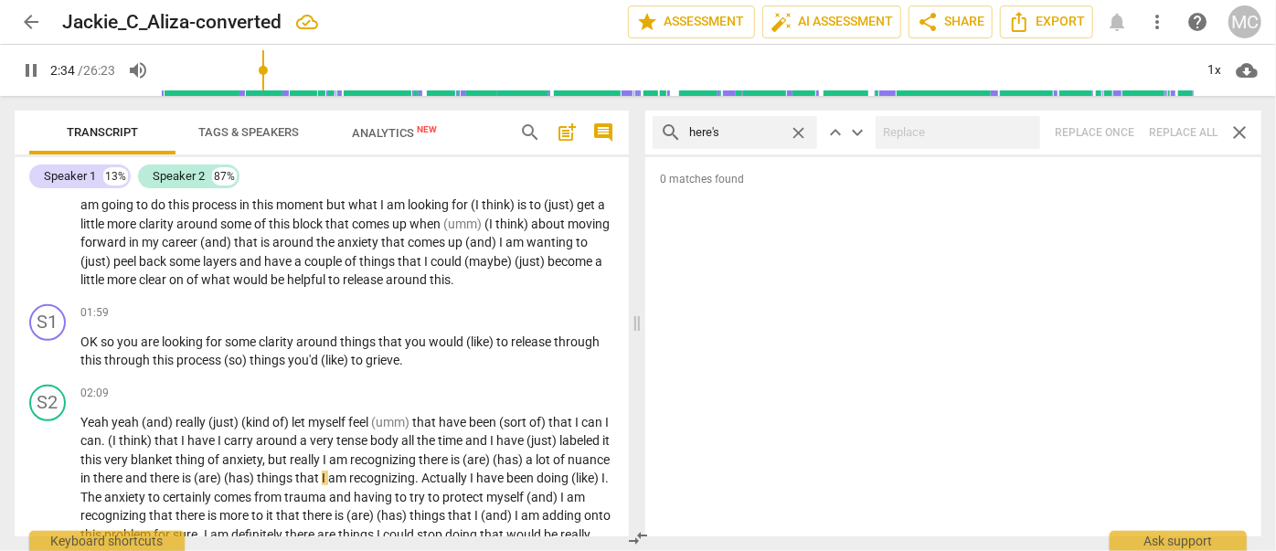
click at [1122, 133] on div "search here's close keyboard_arrow_up keyboard_arrow_down Replace once Replace …" at bounding box center [953, 133] width 616 height 44
click at [793, 129] on span "close" at bounding box center [798, 132] width 19 height 19
click at [735, 132] on input "text" at bounding box center [749, 132] width 121 height 29
click at [1122, 130] on div "search I'd close keyboard_arrow_up keyboard_arrow_down Replace once Replace all…" at bounding box center [953, 133] width 616 height 44
drag, startPoint x: 800, startPoint y: 131, endPoint x: 754, endPoint y: 133, distance: 45.8
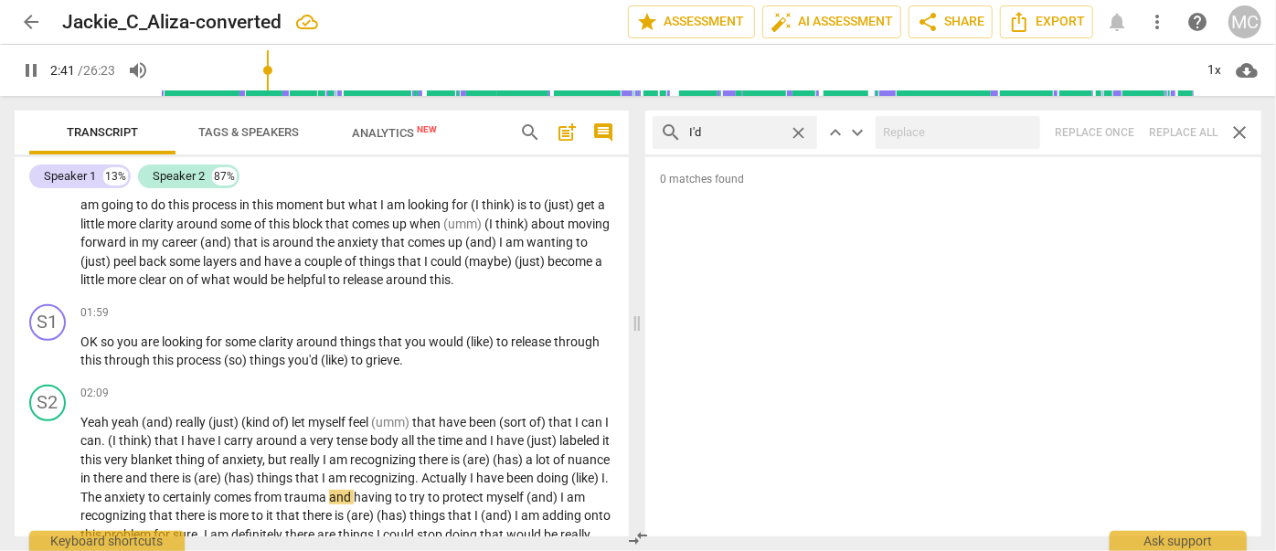
click at [800, 131] on span "close" at bounding box center [798, 132] width 19 height 19
click at [754, 133] on input "text" at bounding box center [749, 132] width 121 height 29
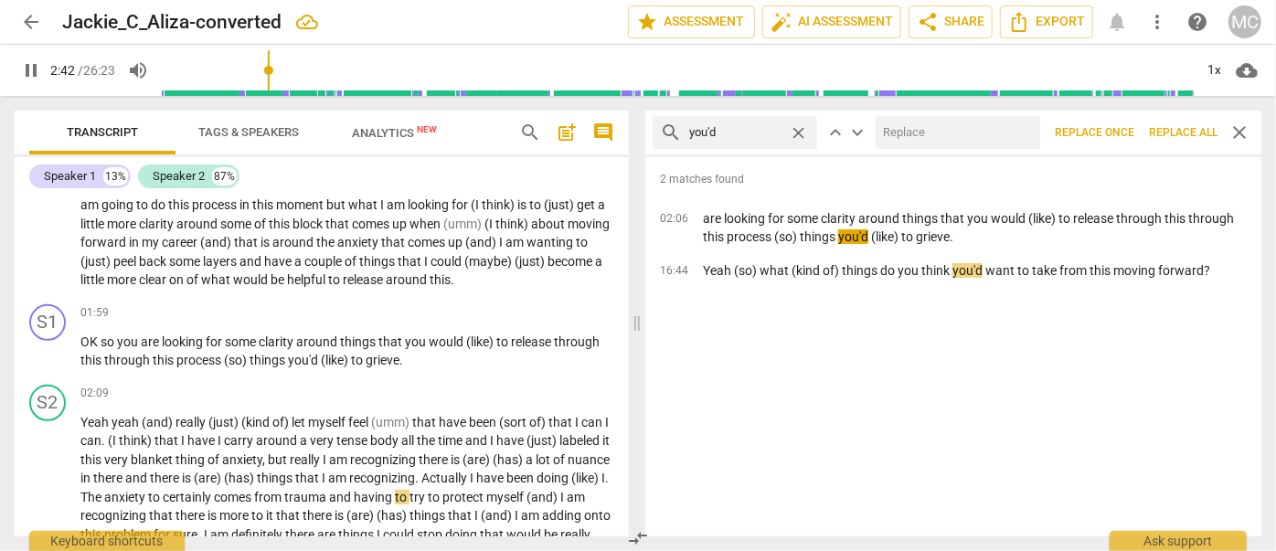
drag, startPoint x: 1021, startPoint y: 146, endPoint x: 1006, endPoint y: 144, distance: 14.9
click at [1009, 144] on input "text" at bounding box center [954, 132] width 157 height 29
click at [1122, 127] on span "Replace all" at bounding box center [1183, 133] width 69 height 16
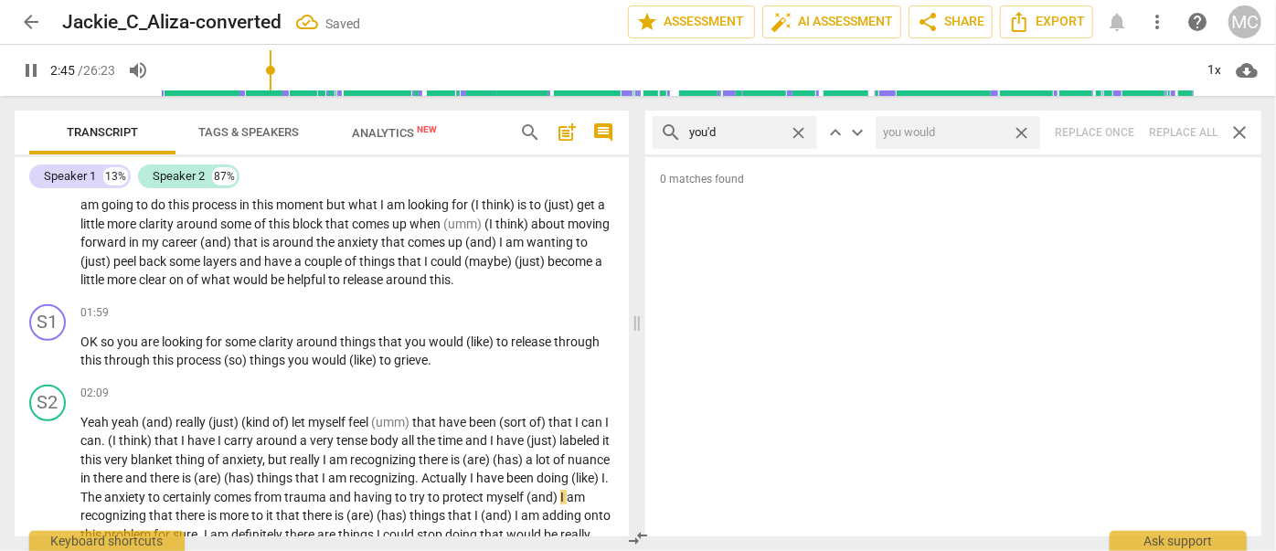
click at [1025, 133] on span "close" at bounding box center [1021, 132] width 19 height 19
click at [799, 133] on span "close" at bounding box center [798, 132] width 19 height 19
click at [733, 131] on input "text" at bounding box center [749, 132] width 121 height 29
click at [1122, 132] on div "search he'd close keyboard_arrow_up keyboard_arrow_down Replace once Replace al…" at bounding box center [953, 133] width 616 height 44
drag, startPoint x: 797, startPoint y: 126, endPoint x: 746, endPoint y: 133, distance: 51.7
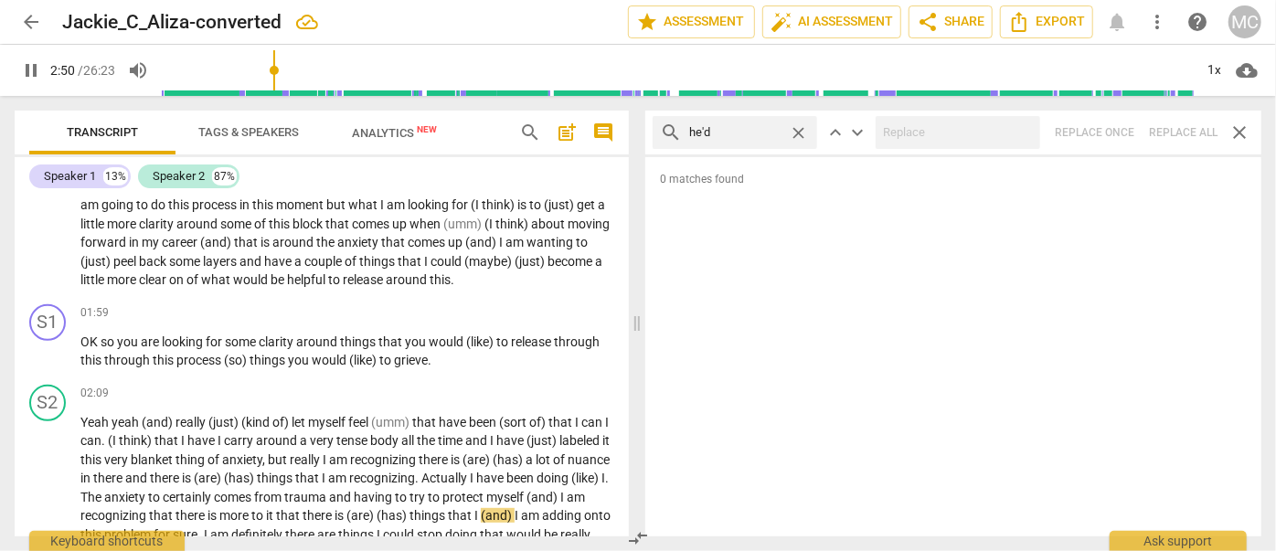
click at [797, 126] on span "close" at bounding box center [798, 132] width 19 height 19
click at [743, 131] on input "text" at bounding box center [749, 132] width 121 height 29
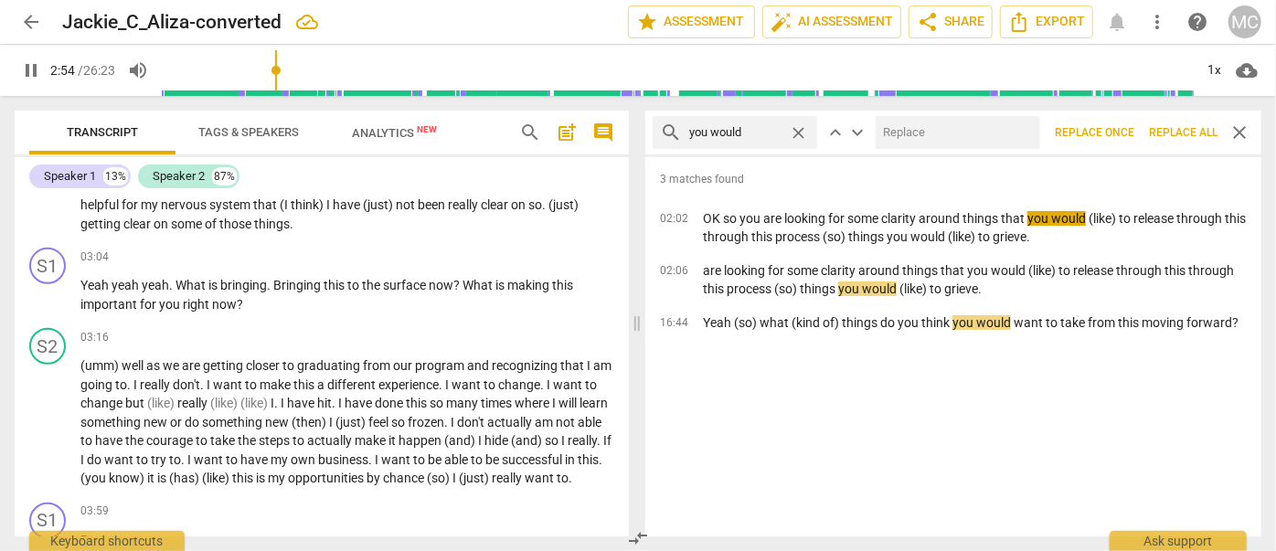
click at [909, 136] on input "text" at bounding box center [954, 132] width 157 height 29
click at [1122, 128] on span "Replace all" at bounding box center [1183, 133] width 69 height 16
click at [1019, 126] on span "close" at bounding box center [1021, 132] width 19 height 19
click at [794, 130] on span "close" at bounding box center [798, 132] width 19 height 19
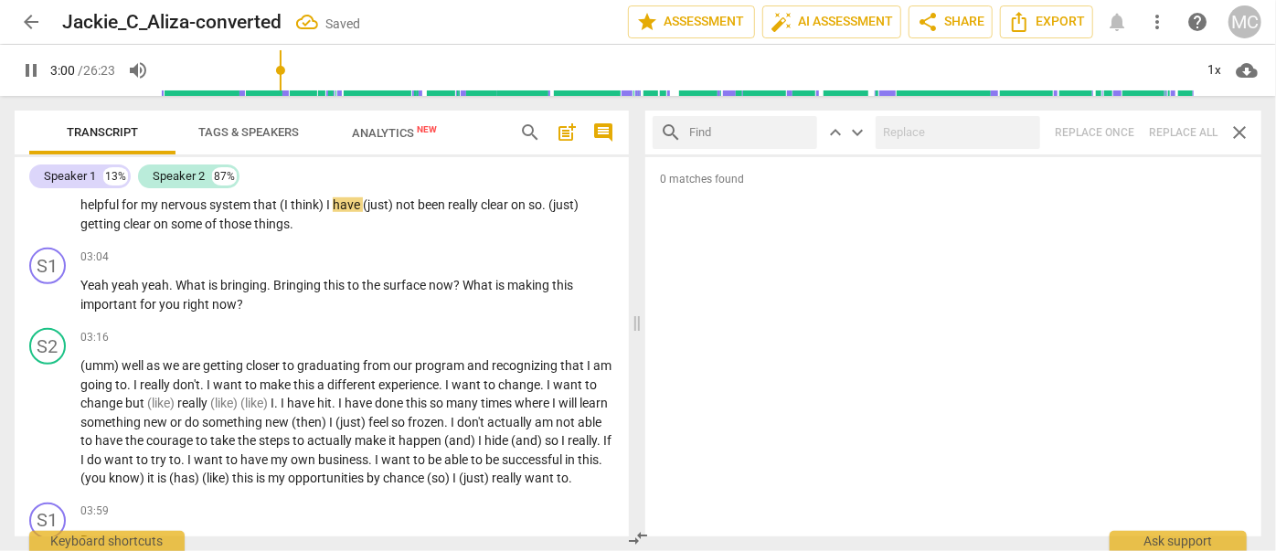
click at [752, 130] on input "text" at bounding box center [749, 132] width 121 height 29
click at [1122, 121] on div "search she'd close keyboard_arrow_up keyboard_arrow_down Replace once Replace a…" at bounding box center [953, 133] width 616 height 44
click at [800, 132] on span "close" at bounding box center [798, 132] width 19 height 19
drag, startPoint x: 763, startPoint y: 134, endPoint x: 775, endPoint y: 134, distance: 11.9
click at [763, 134] on input "text" at bounding box center [749, 132] width 121 height 29
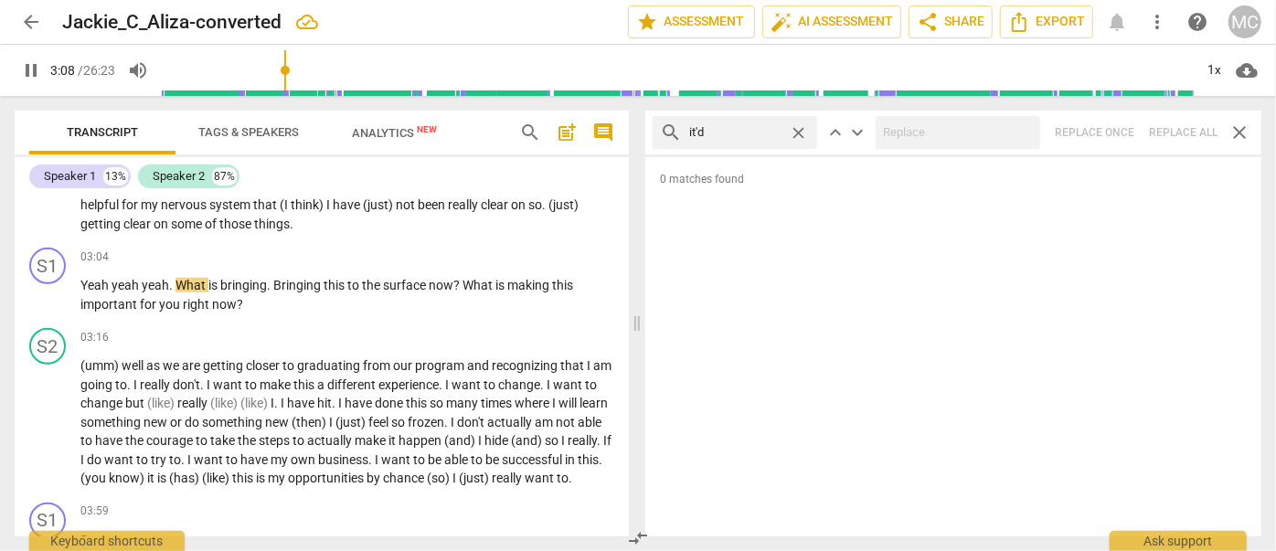
click at [1122, 139] on div "search it'd close keyboard_arrow_up keyboard_arrow_down Replace once Replace al…" at bounding box center [953, 133] width 616 height 44
click at [797, 129] on span "close" at bounding box center [798, 132] width 19 height 19
click at [740, 129] on input "text" at bounding box center [749, 132] width 121 height 29
click at [1122, 135] on div "search we'd close keyboard_arrow_up keyboard_arrow_down Replace once Replace al…" at bounding box center [953, 133] width 616 height 44
click at [797, 129] on span "close" at bounding box center [798, 132] width 19 height 19
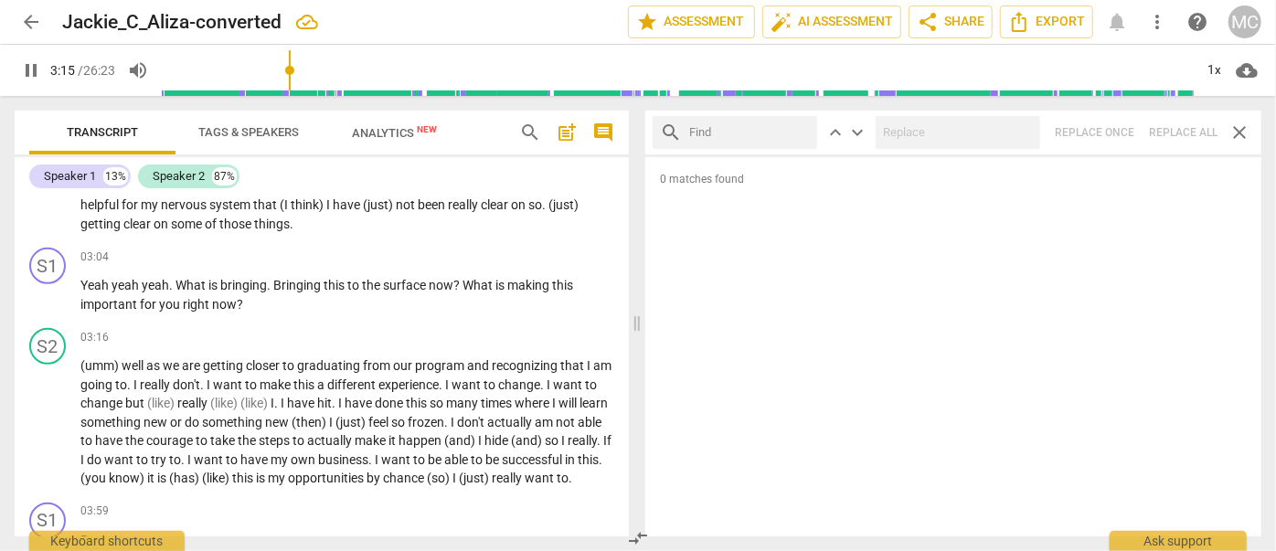
click at [746, 133] on input "text" at bounding box center [749, 132] width 121 height 29
click at [1122, 133] on div "search they'd close keyboard_arrow_up keyboard_arrow_down Replace once Replace …" at bounding box center [953, 133] width 616 height 44
click at [799, 132] on span "close" at bounding box center [798, 132] width 19 height 19
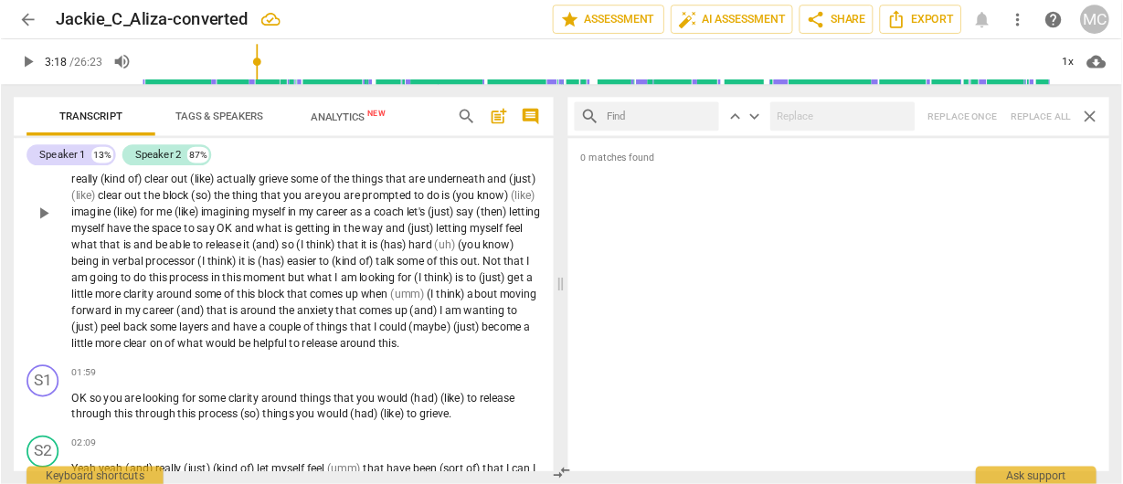
scroll to position [0, 0]
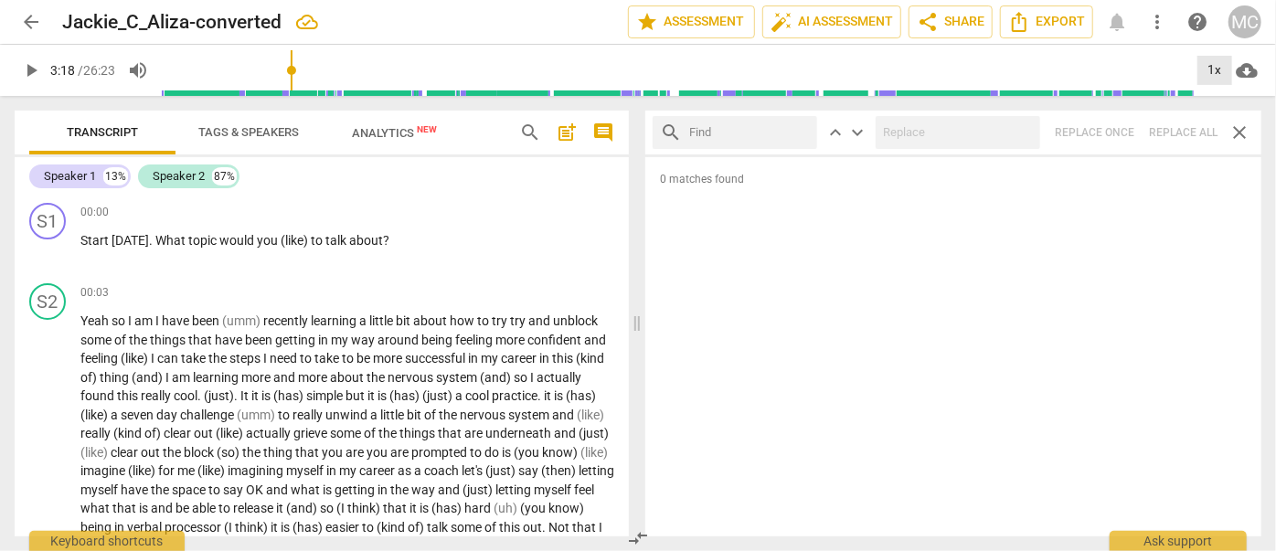
click at [1122, 75] on div "1x" at bounding box center [1214, 70] width 35 height 29
click at [1122, 137] on li "1.25x" at bounding box center [1227, 142] width 61 height 35
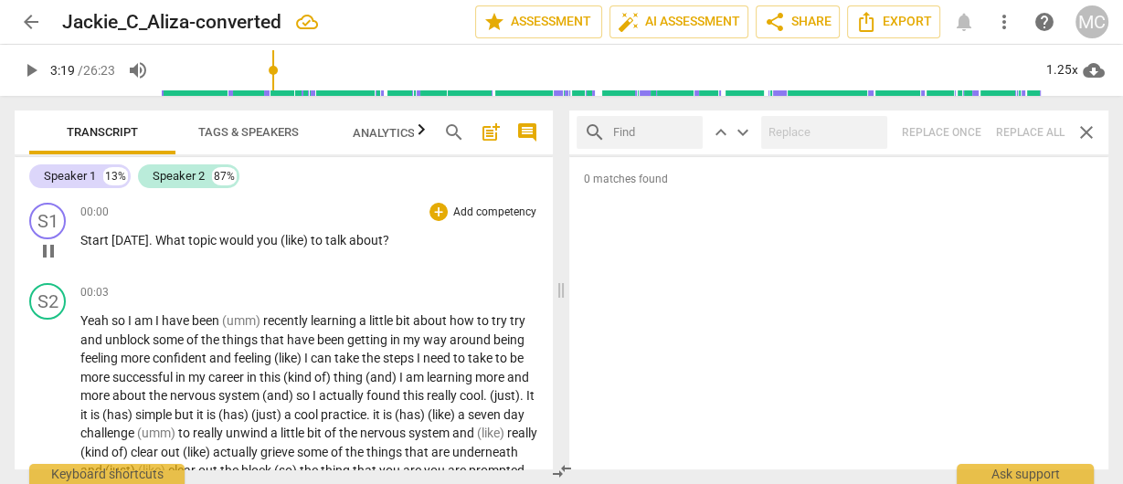
click at [84, 241] on span "Start" at bounding box center [95, 240] width 31 height 15
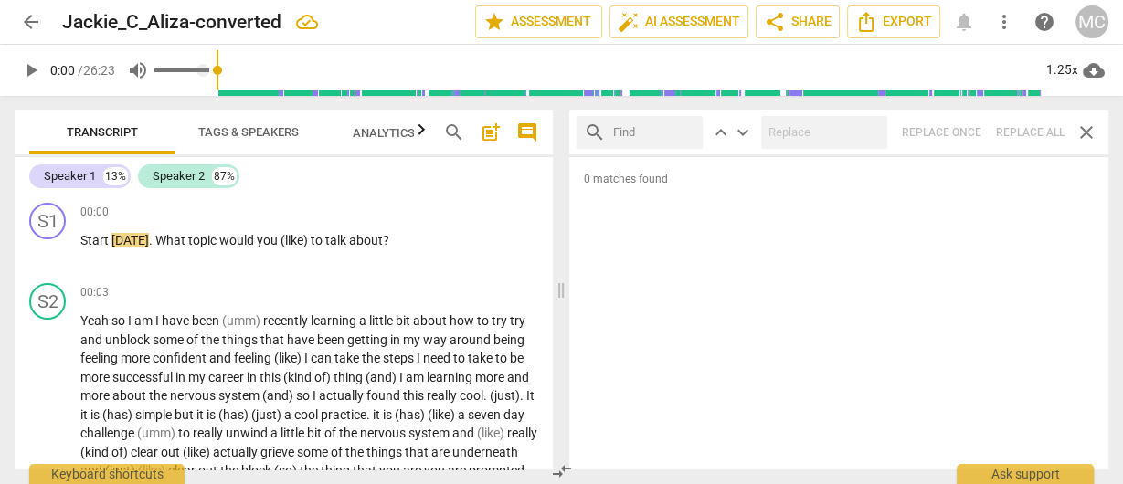
drag, startPoint x: 160, startPoint y: 62, endPoint x: 128, endPoint y: 68, distance: 32.5
click at [128, 68] on div "play_arrow 0:00 / 26:23 volume_up 1.25x cloud_download" at bounding box center [562, 70] width 1094 height 51
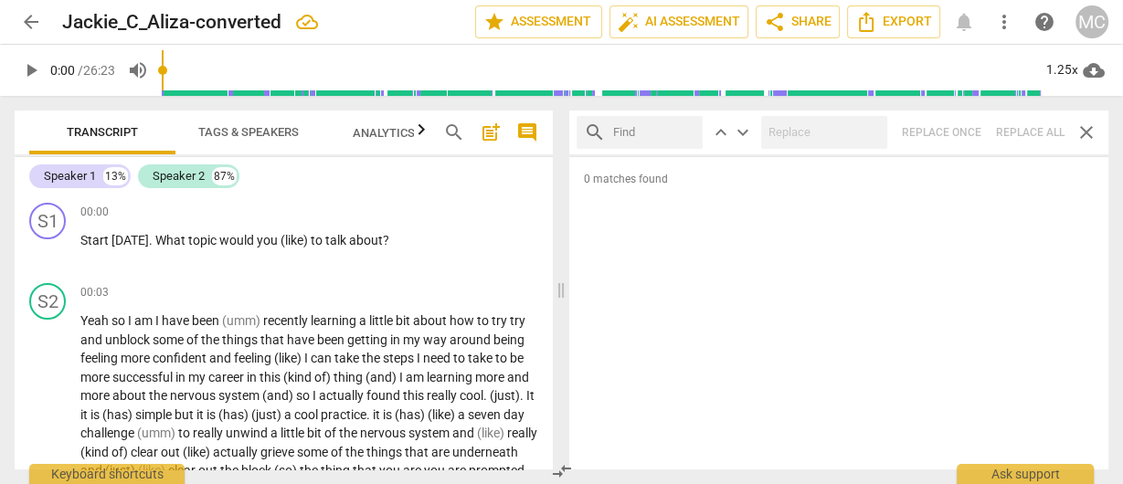
drag, startPoint x: 167, startPoint y: 68, endPoint x: 139, endPoint y: 70, distance: 28.5
click at [162, 70] on input "range" at bounding box center [601, 70] width 879 height 59
click at [27, 61] on span "play_arrow" at bounding box center [31, 70] width 22 height 22
click at [27, 61] on span "pause" at bounding box center [31, 70] width 22 height 22
drag, startPoint x: 148, startPoint y: 242, endPoint x: 6, endPoint y: 235, distance: 141.9
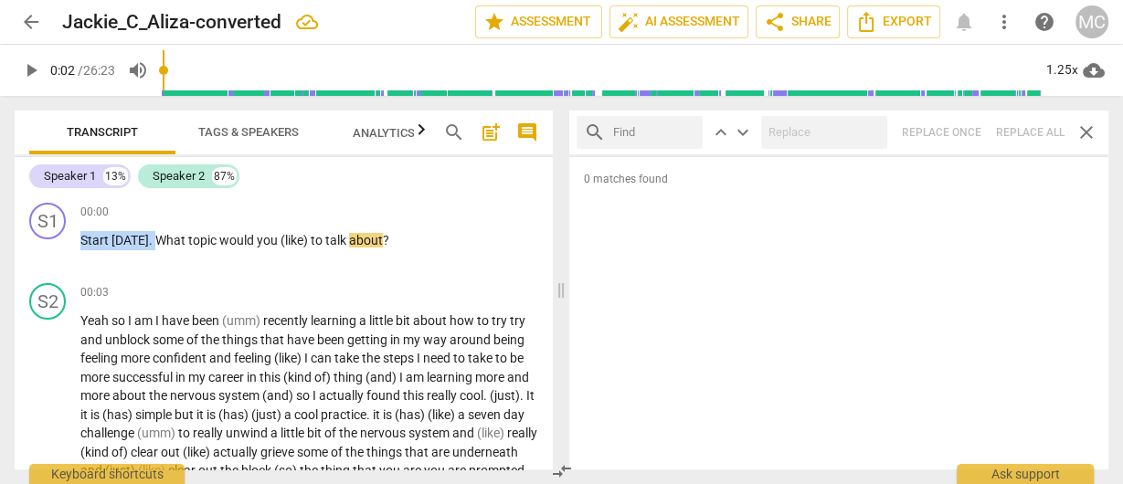
click at [6, 235] on div "Transcript Tags & Speakers Analytics New search post_add comment Speaker 1 13% …" at bounding box center [280, 290] width 560 height 388
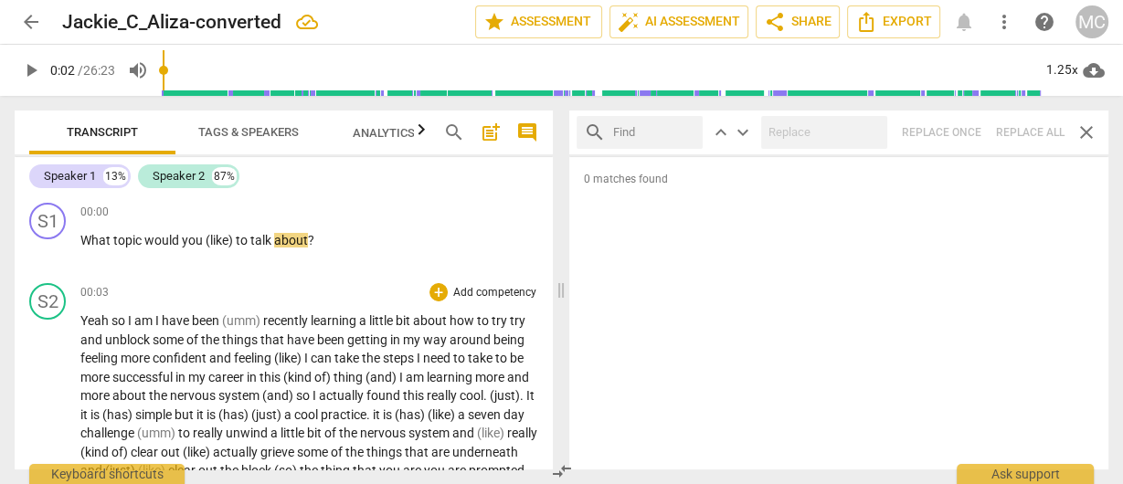
click at [181, 362] on span "confident" at bounding box center [181, 358] width 57 height 15
click at [85, 234] on span "What" at bounding box center [96, 240] width 33 height 15
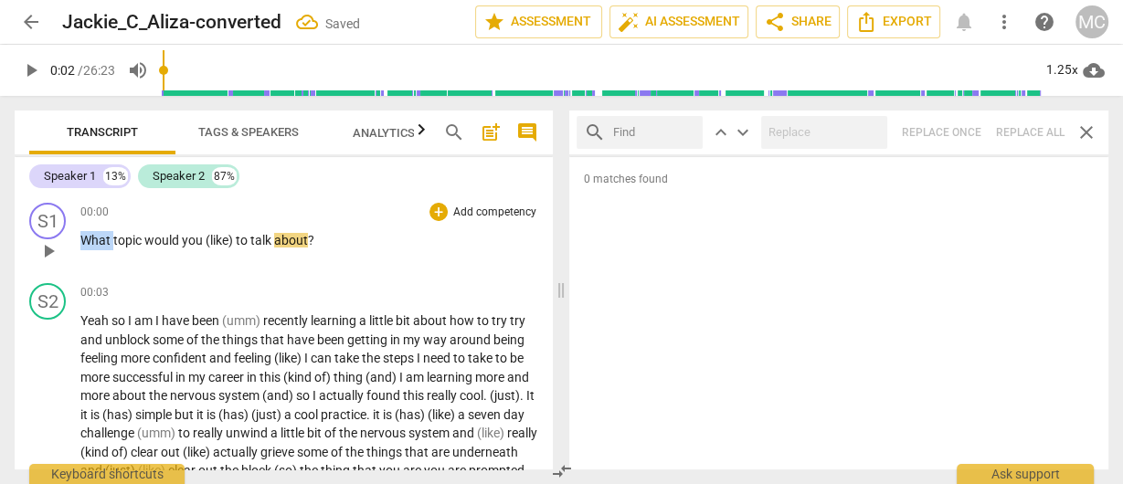
click at [85, 234] on span "What" at bounding box center [96, 240] width 33 height 15
click at [212, 249] on p "What topic would you (like) to talk about ?" at bounding box center [309, 240] width 458 height 19
click at [225, 246] on span "like)" at bounding box center [219, 240] width 26 height 15
click at [237, 136] on span "Tags & Speakers" at bounding box center [248, 132] width 101 height 14
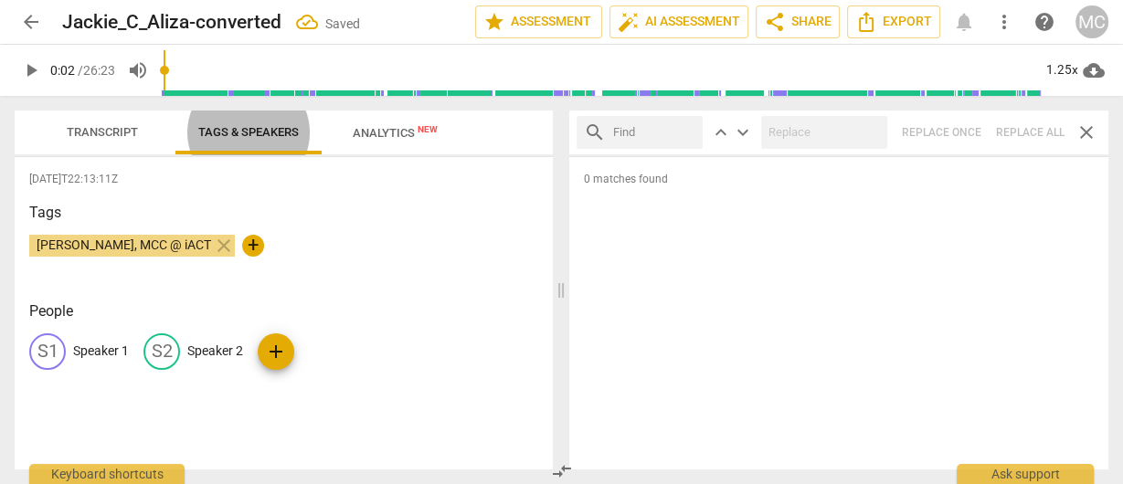
click at [102, 349] on p "Speaker 1" at bounding box center [101, 351] width 56 height 19
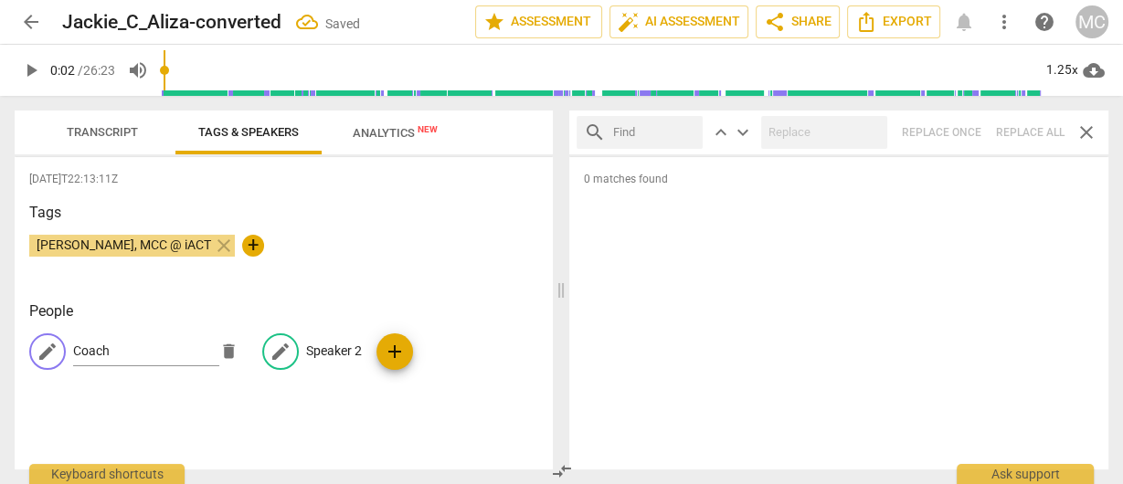
click at [341, 354] on p "Speaker 2" at bounding box center [334, 351] width 56 height 19
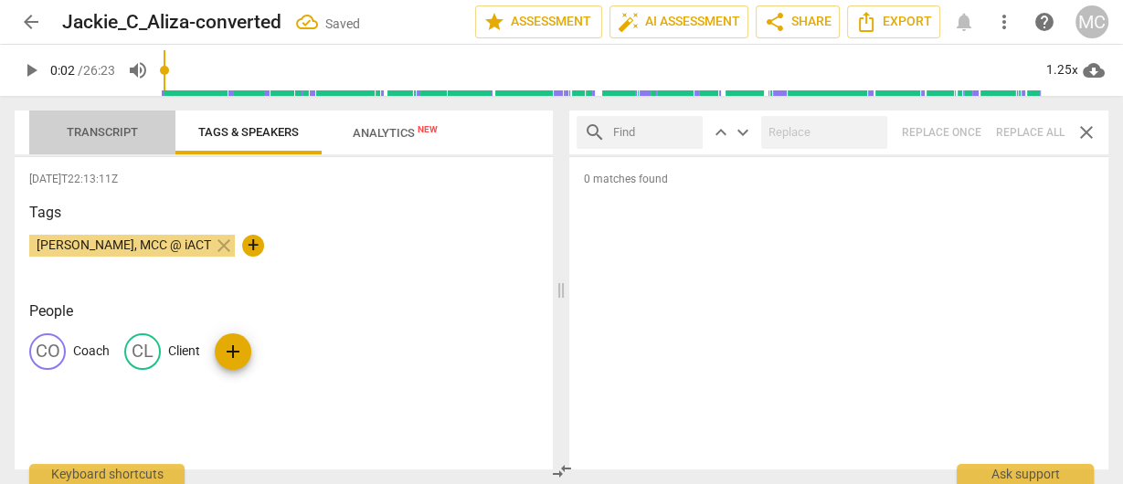
click at [122, 127] on span "Transcript" at bounding box center [102, 132] width 71 height 14
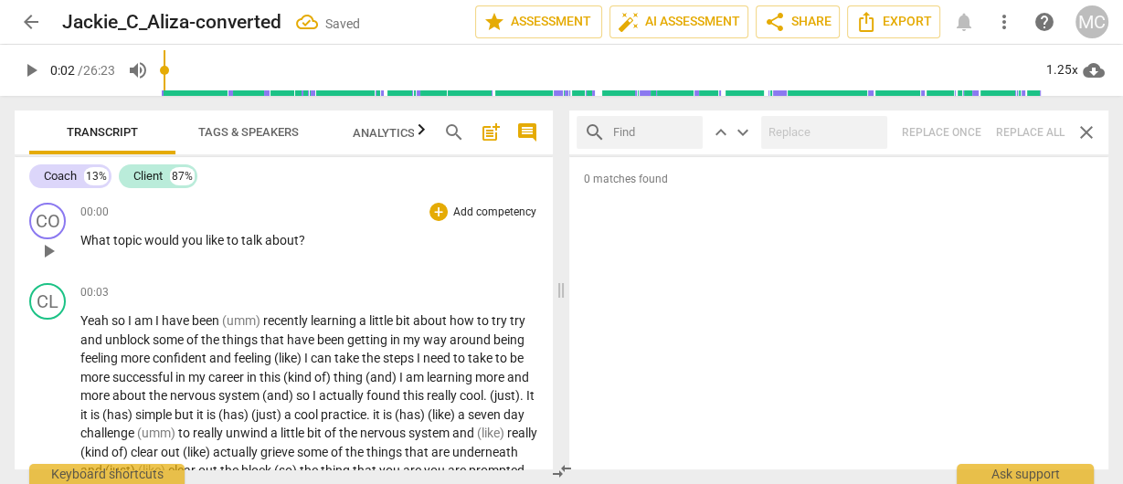
click at [88, 235] on span "What" at bounding box center [96, 240] width 33 height 15
click at [489, 209] on p "Add competency" at bounding box center [495, 213] width 87 height 16
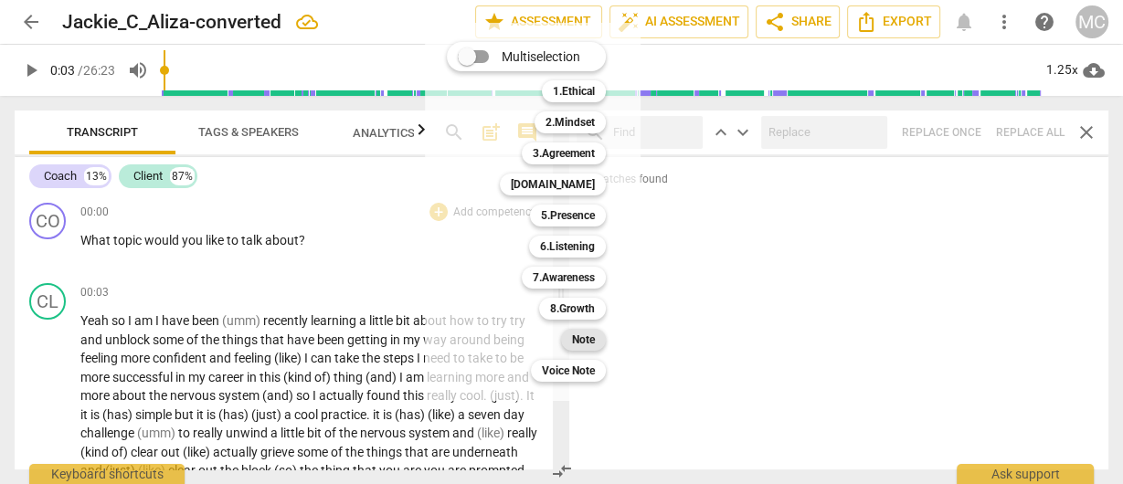
click at [583, 339] on b "Note" at bounding box center [583, 340] width 23 height 22
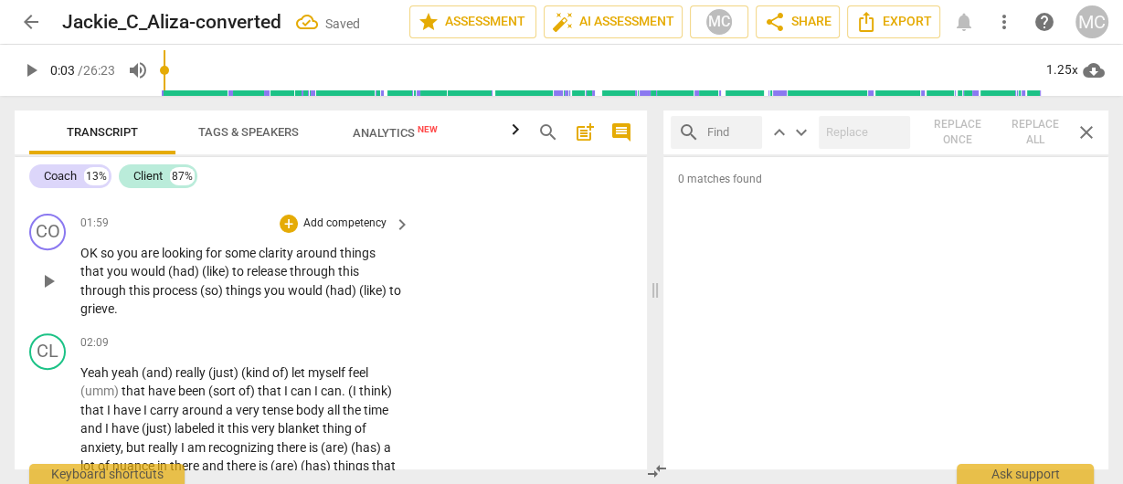
scroll to position [585, 0]
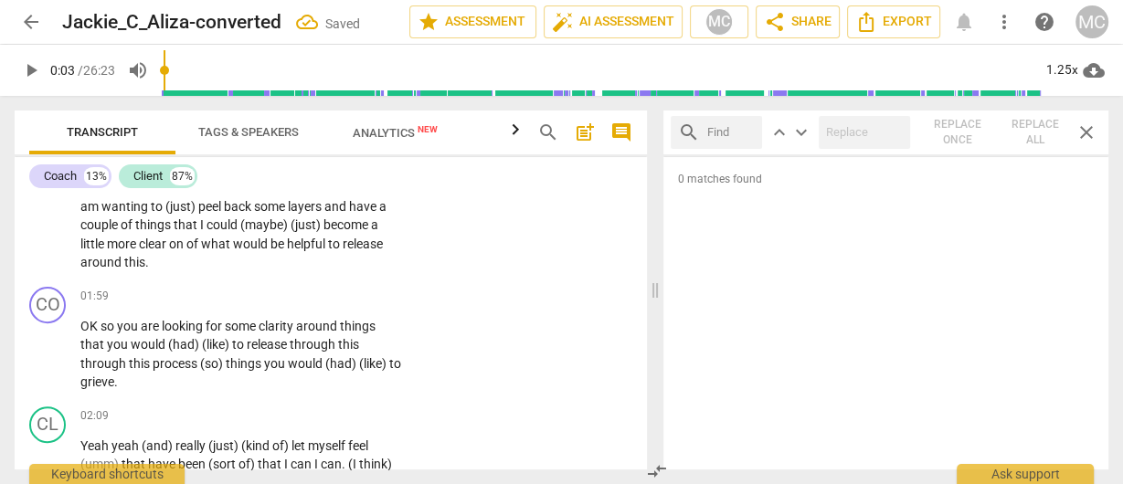
click at [343, 251] on span "release" at bounding box center [363, 244] width 40 height 15
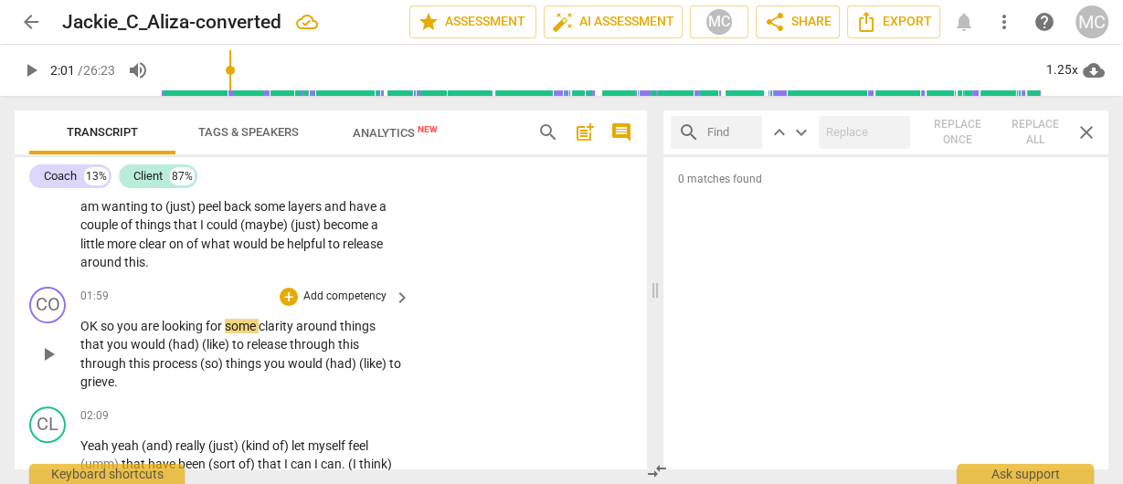
click at [83, 328] on span "OK" at bounding box center [90, 326] width 20 height 15
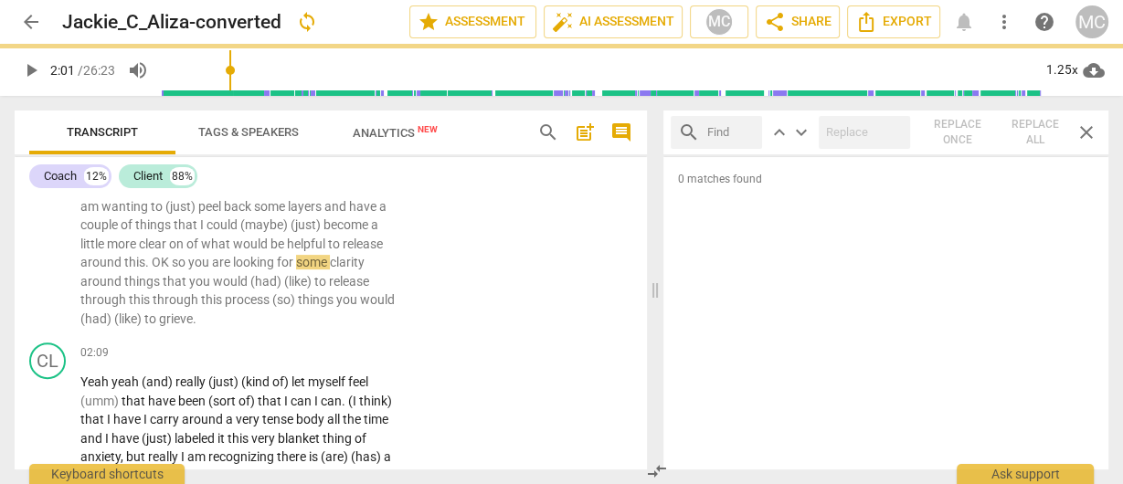
scroll to position [521, 0]
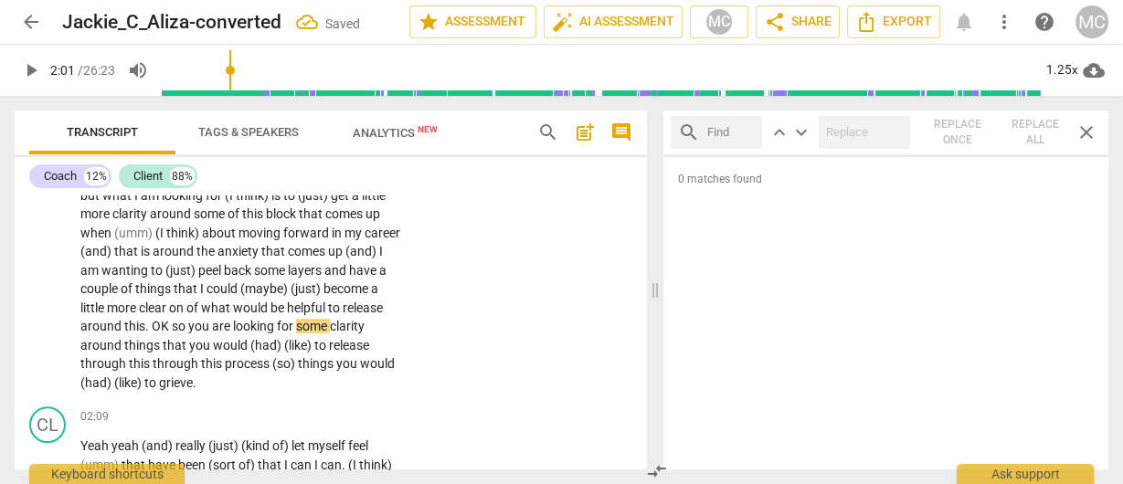
click at [343, 315] on span "release" at bounding box center [363, 308] width 40 height 15
click at [172, 328] on span "OK" at bounding box center [162, 326] width 20 height 15
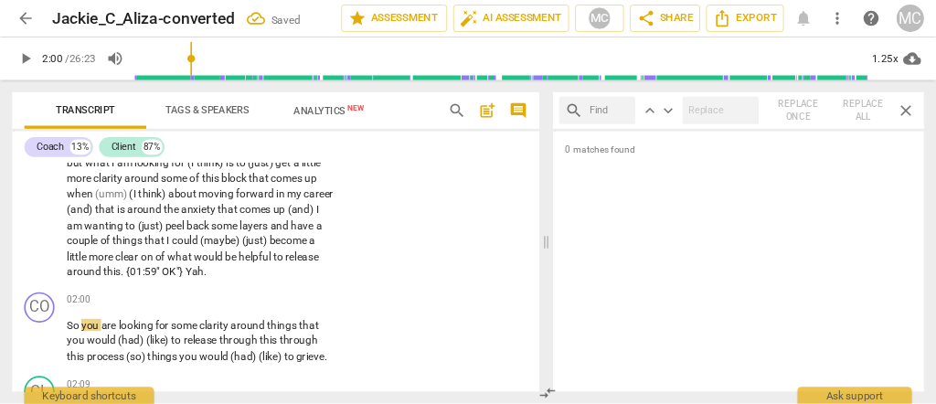
scroll to position [566, 0]
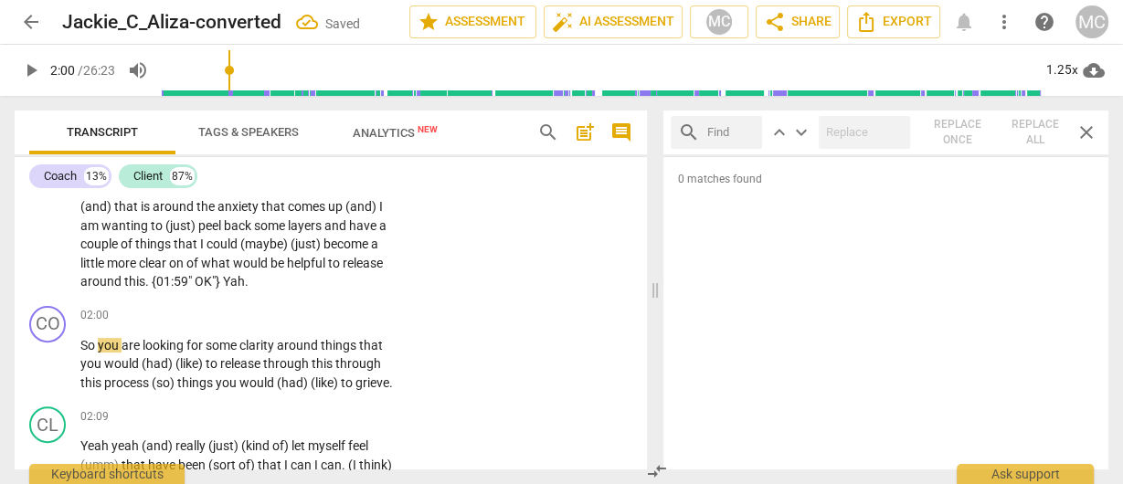
click at [223, 289] on span "Yah" at bounding box center [234, 281] width 22 height 15
click at [79, 364] on div "play_arrow pause" at bounding box center [57, 365] width 47 height 45
click at [84, 353] on span "So" at bounding box center [88, 345] width 17 height 15
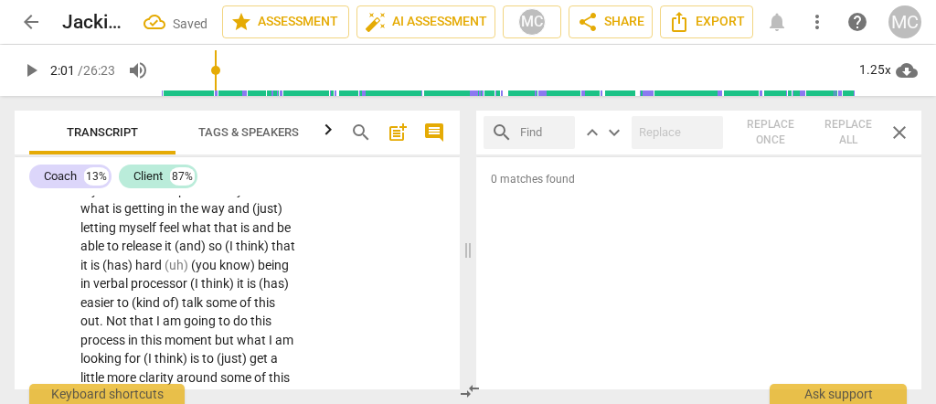
scroll to position [564, 0]
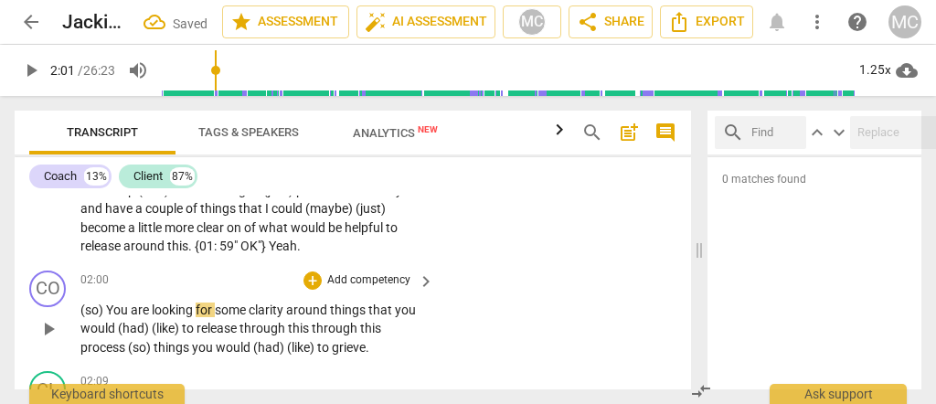
drag, startPoint x: 463, startPoint y: 243, endPoint x: 694, endPoint y: 251, distance: 230.5
click at [694, 251] on span at bounding box center [699, 250] width 11 height 308
click at [121, 317] on span "You" at bounding box center [118, 310] width 25 height 15
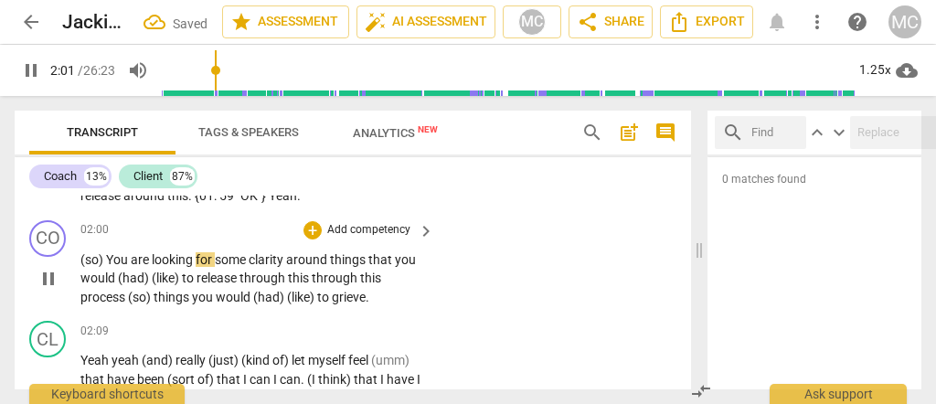
scroll to position [624, 0]
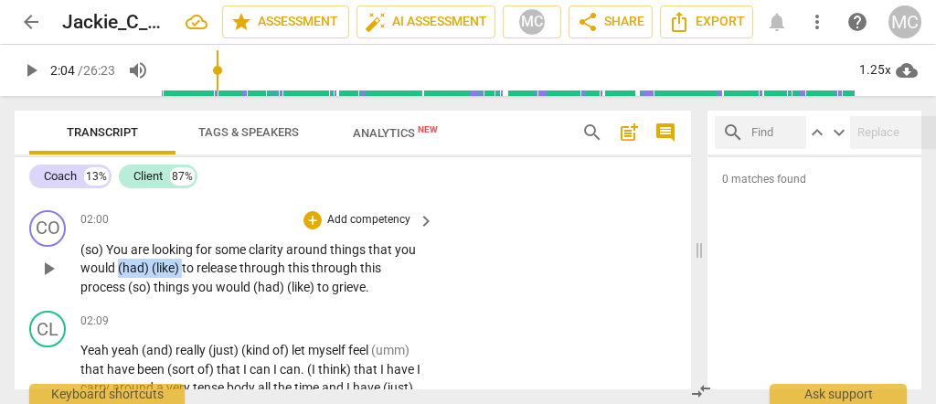
drag, startPoint x: 118, startPoint y: 291, endPoint x: 183, endPoint y: 294, distance: 65.0
click at [183, 294] on p "(so) You are looking for some clarity around things that you would (had) (like)…" at bounding box center [252, 268] width 345 height 57
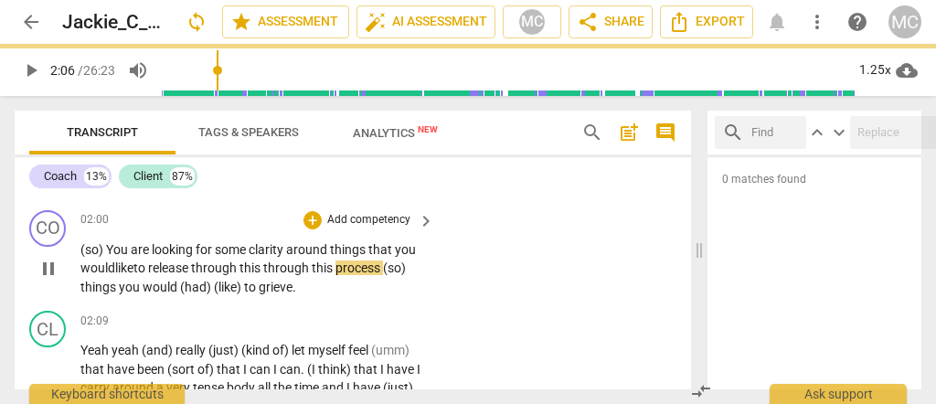
click at [223, 275] on span "through" at bounding box center [215, 268] width 48 height 15
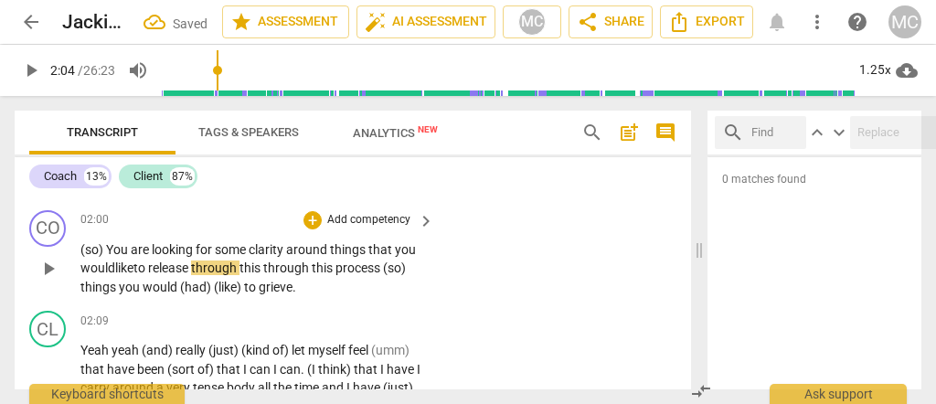
click at [263, 275] on span "this" at bounding box center [251, 268] width 24 height 15
click at [382, 275] on span "process" at bounding box center [368, 268] width 48 height 15
click at [391, 275] on span "process" at bounding box center [368, 268] width 48 height 15
click at [394, 275] on span "(so)" at bounding box center [405, 268] width 23 height 15
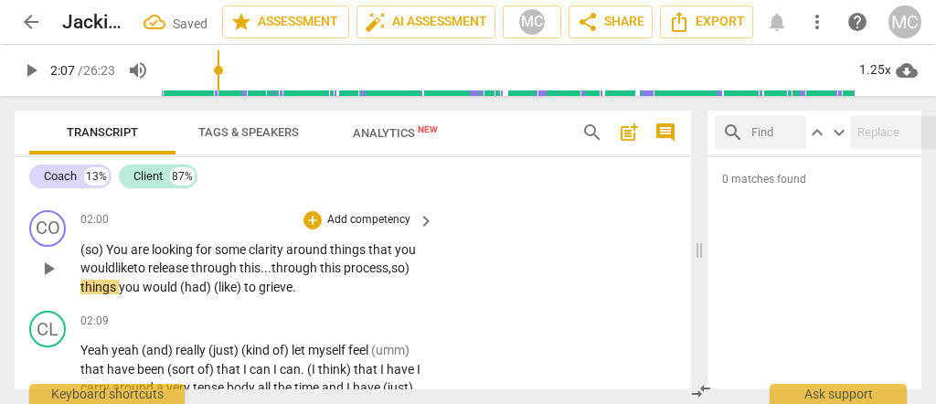
click at [391, 275] on span "process," at bounding box center [368, 268] width 48 height 15
click at [410, 275] on span "so)" at bounding box center [400, 268] width 18 height 15
click at [190, 294] on span "hings" at bounding box center [180, 287] width 34 height 15
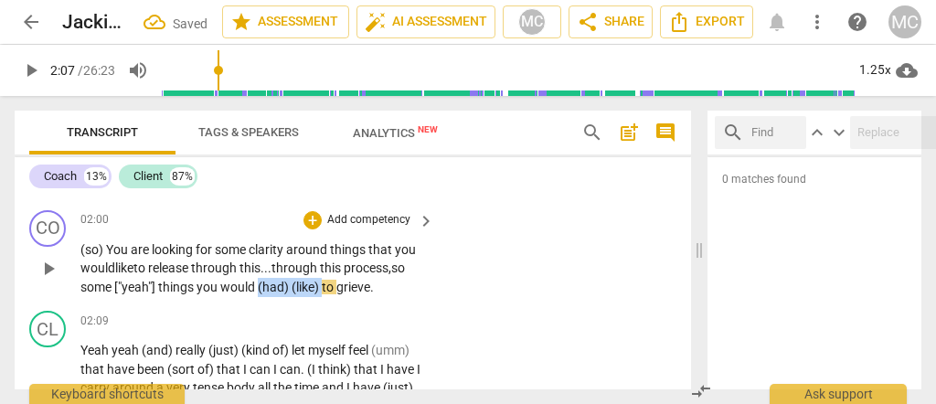
drag, startPoint x: 325, startPoint y: 302, endPoint x: 259, endPoint y: 300, distance: 65.8
click at [259, 297] on p "(so) You are looking for some clarity around things that you would like to rele…" at bounding box center [252, 268] width 345 height 57
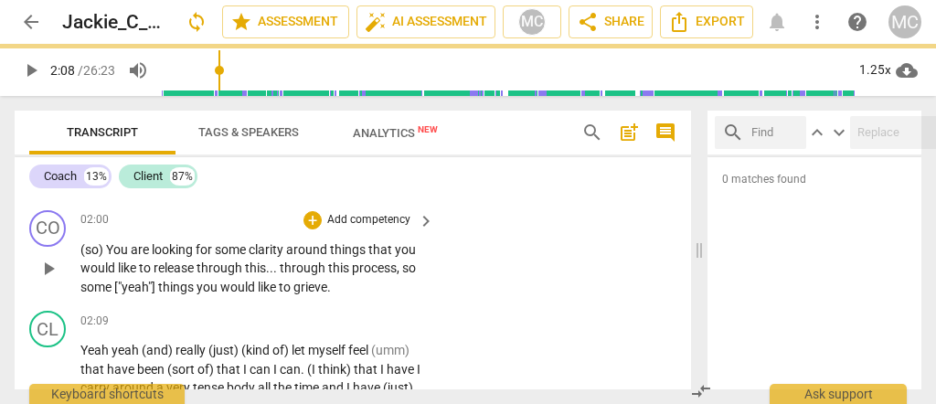
click at [356, 229] on p "Add competency" at bounding box center [368, 220] width 87 height 16
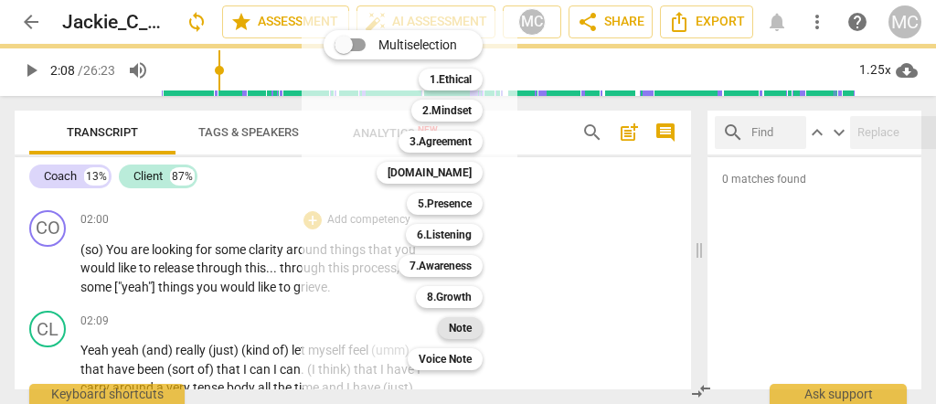
click at [458, 332] on b "Note" at bounding box center [460, 328] width 23 height 22
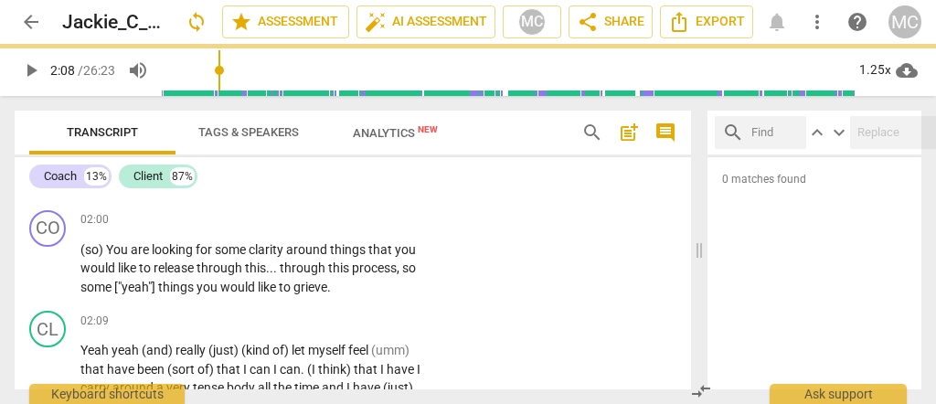
scroll to position [564, 0]
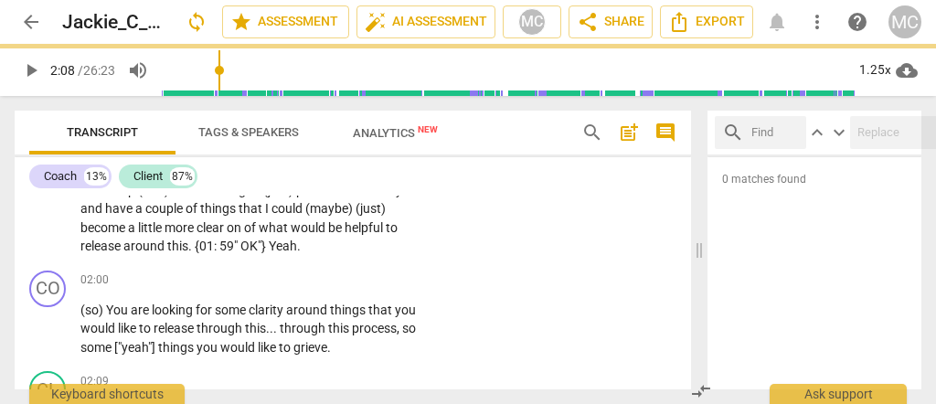
click at [240, 246] on span "59"" at bounding box center [229, 246] width 21 height 15
click at [238, 252] on span "59"" at bounding box center [227, 246] width 21 height 15
click at [240, 251] on span "59 "" at bounding box center [229, 246] width 24 height 15
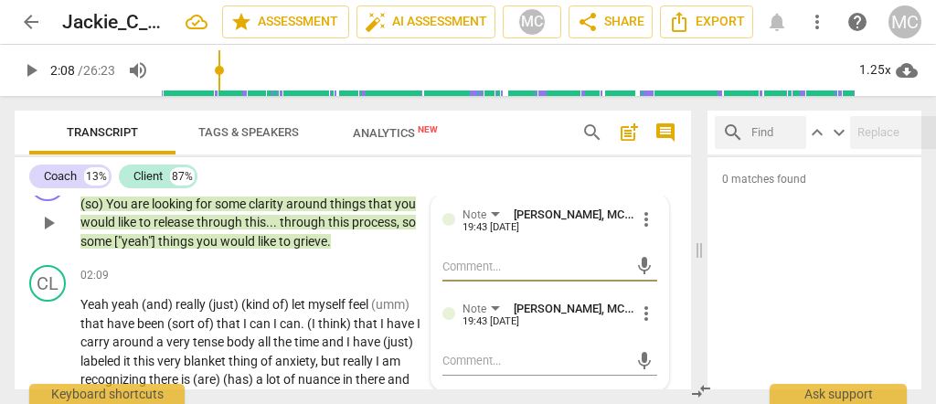
scroll to position [731, 0]
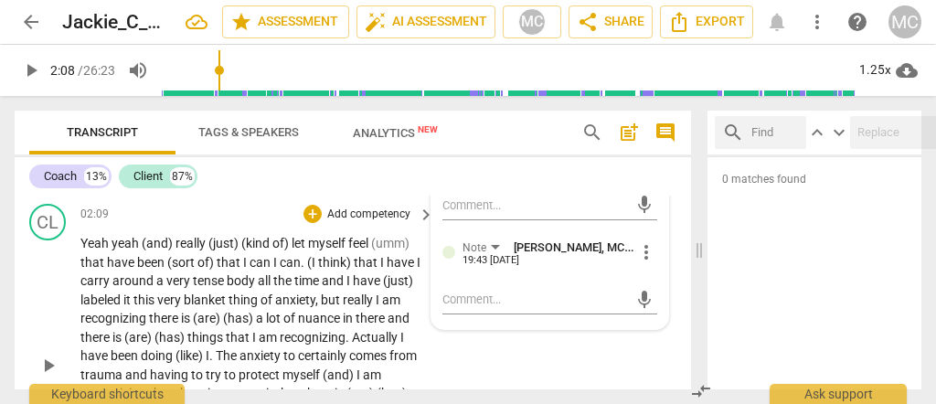
click at [214, 270] on span "of)" at bounding box center [206, 262] width 19 height 15
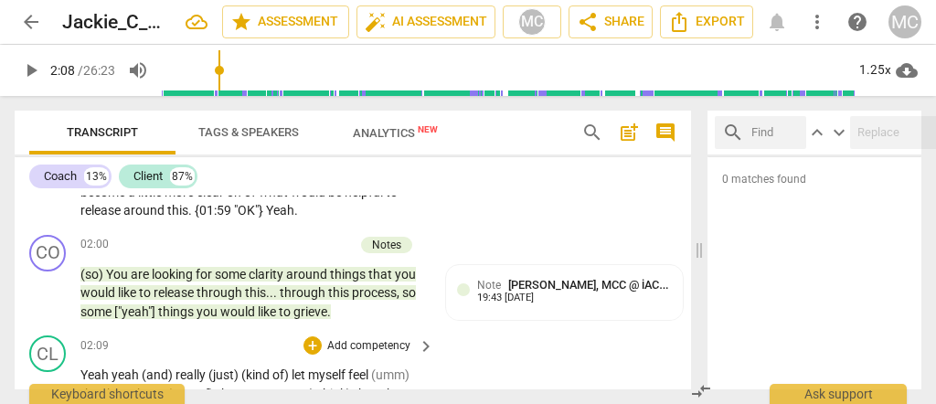
scroll to position [670, 0]
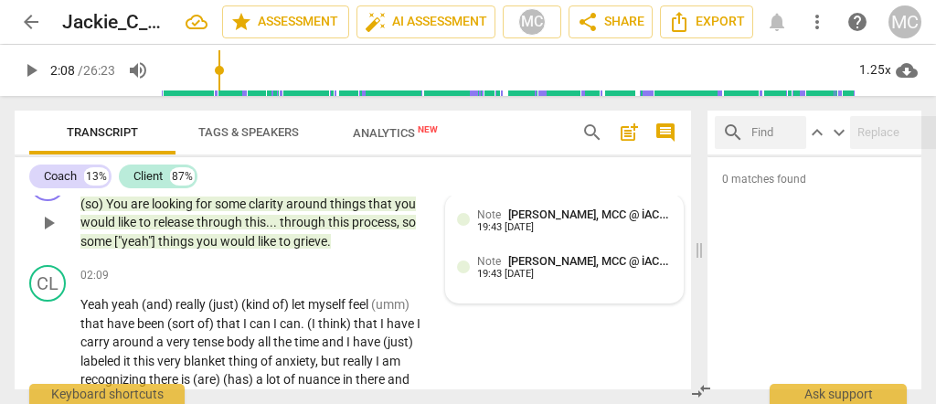
click at [539, 223] on div "Note Matthew Cintron-Quinones, MCC @ iACT" at bounding box center [574, 214] width 195 height 17
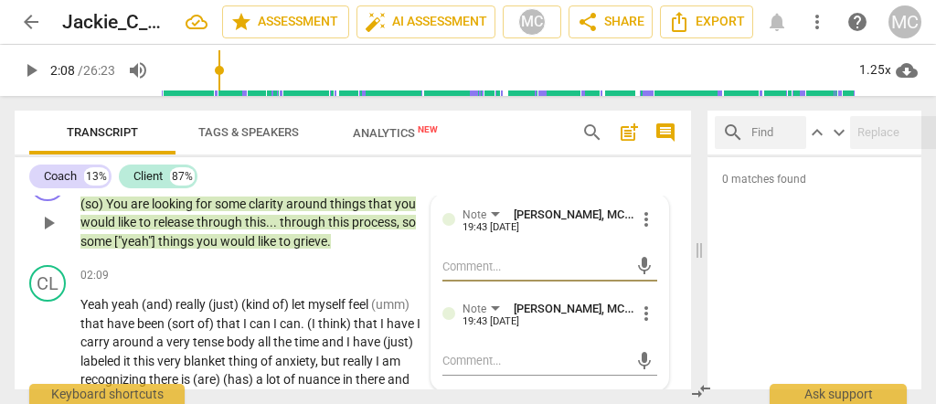
click at [635, 230] on span "more_vert" at bounding box center [646, 219] width 22 height 22
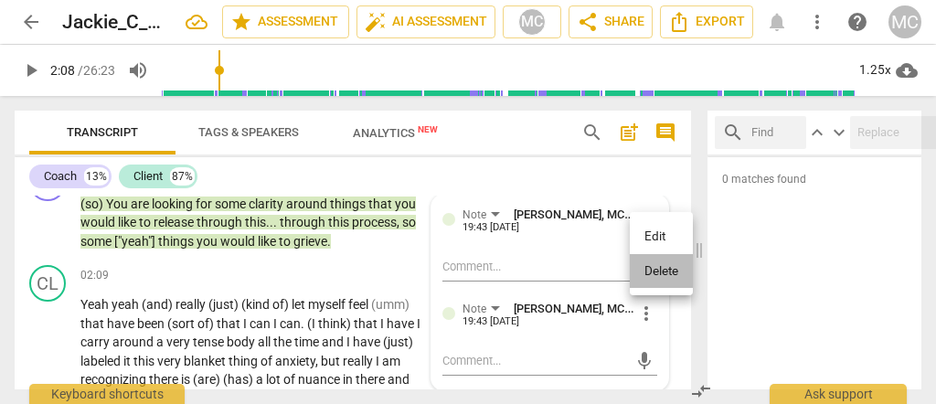
click at [664, 278] on li "Delete" at bounding box center [661, 271] width 63 height 35
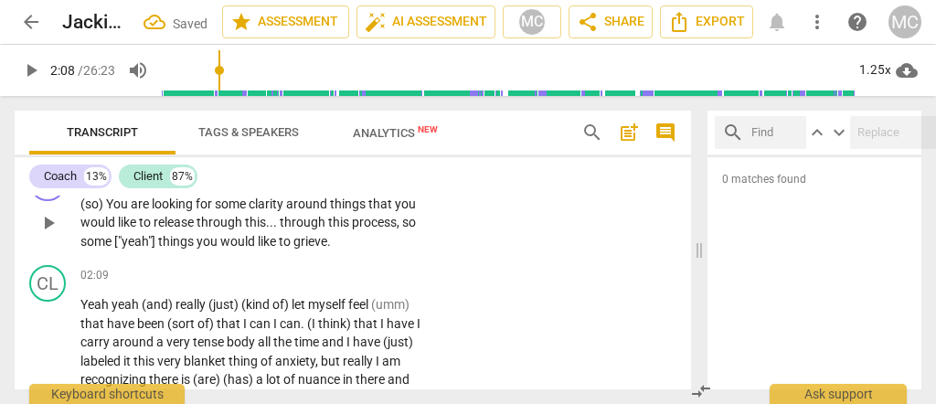
click at [303, 229] on span "through" at bounding box center [304, 222] width 48 height 15
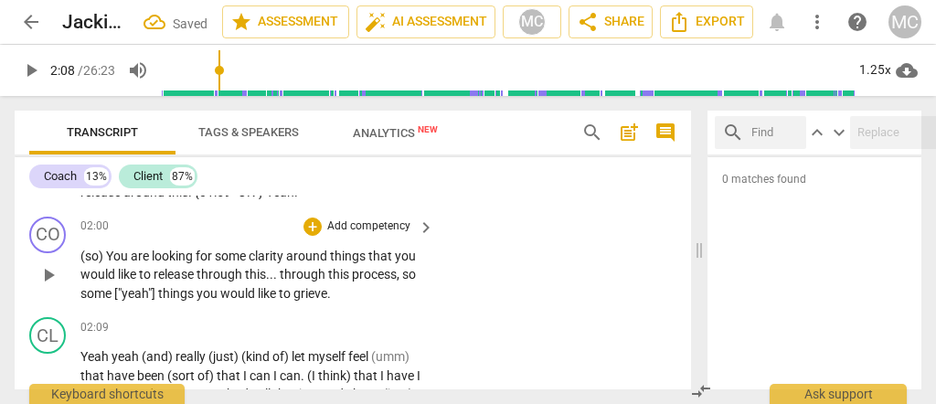
scroll to position [609, 0]
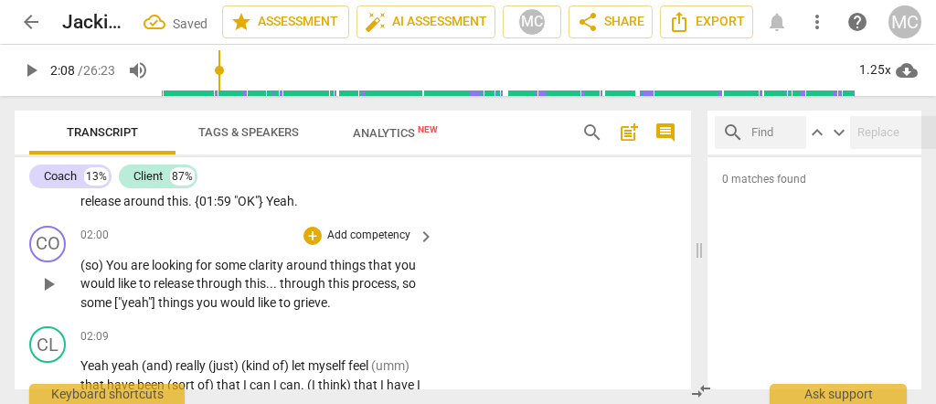
click at [368, 244] on p "Add competency" at bounding box center [368, 236] width 87 height 16
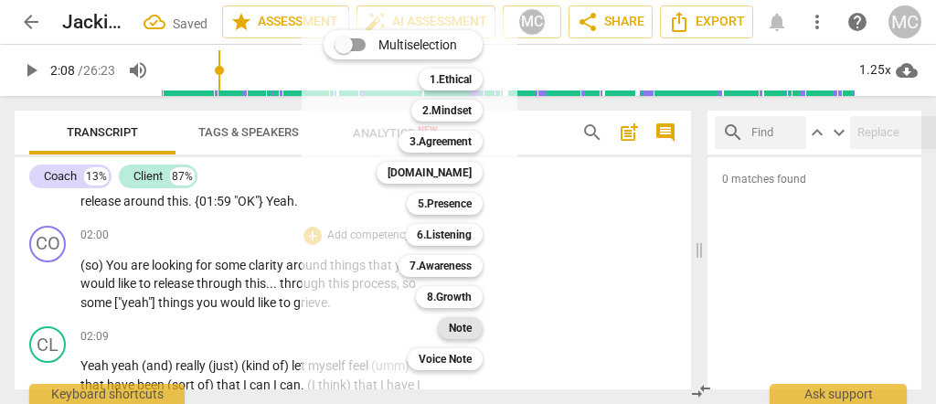
click at [458, 320] on b "Note" at bounding box center [460, 328] width 23 height 22
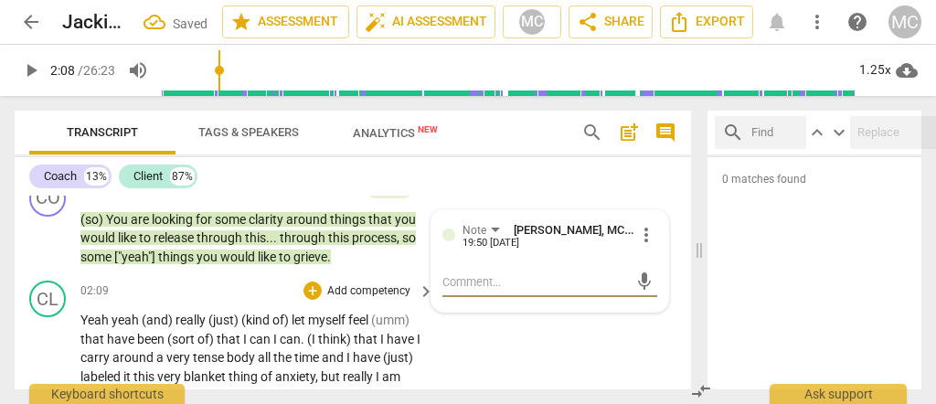
scroll to position [670, 0]
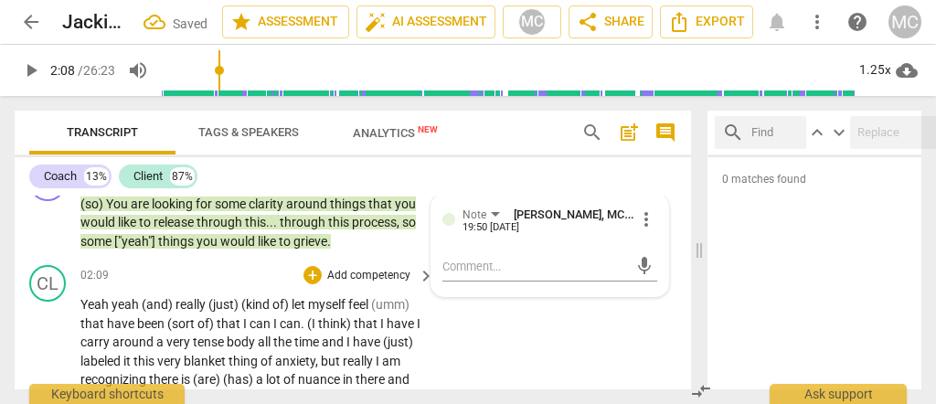
click at [168, 285] on div "02:09 + Add competency keyboard_arrow_right" at bounding box center [258, 275] width 356 height 20
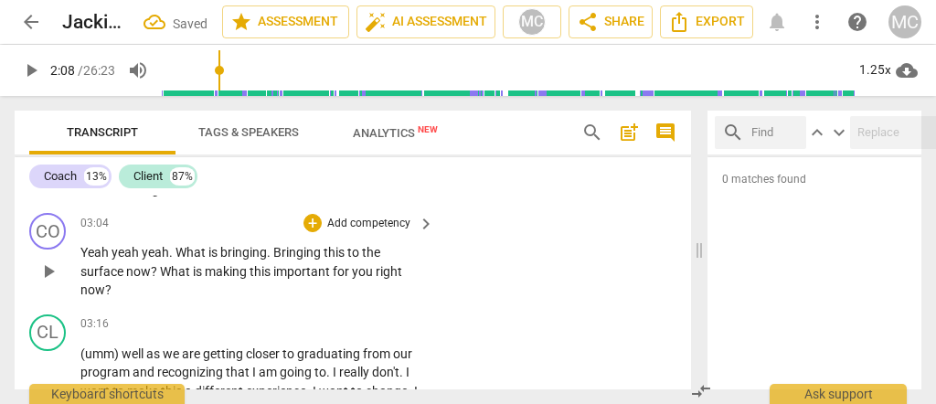
scroll to position [1036, 0]
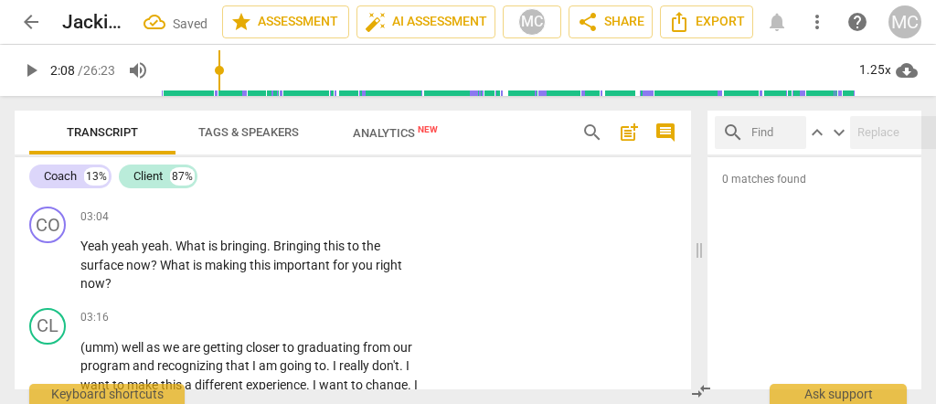
click at [95, 190] on span "of" at bounding box center [87, 183] width 15 height 15
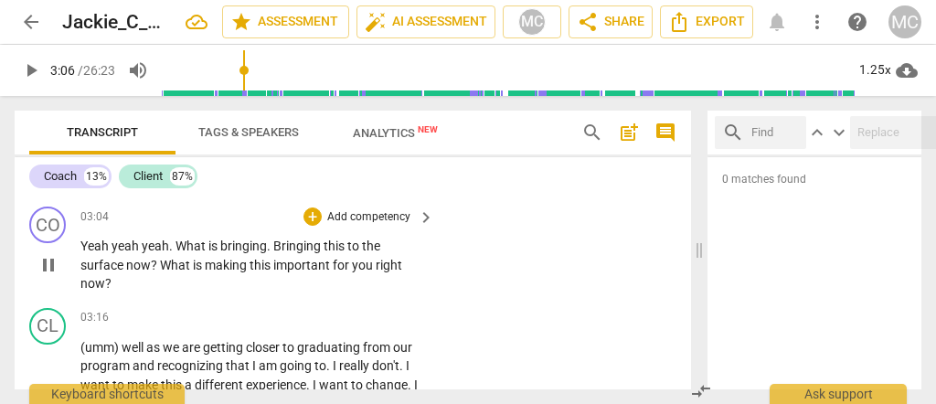
click at [81, 253] on span "Yeah" at bounding box center [95, 246] width 31 height 15
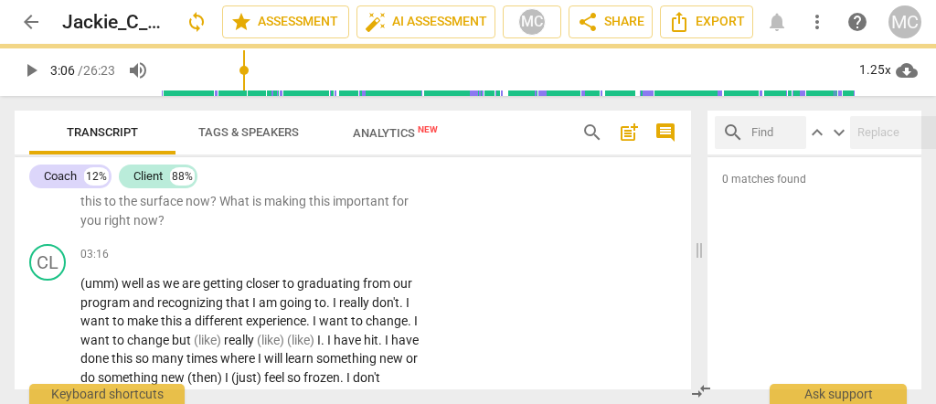
scroll to position [973, 0]
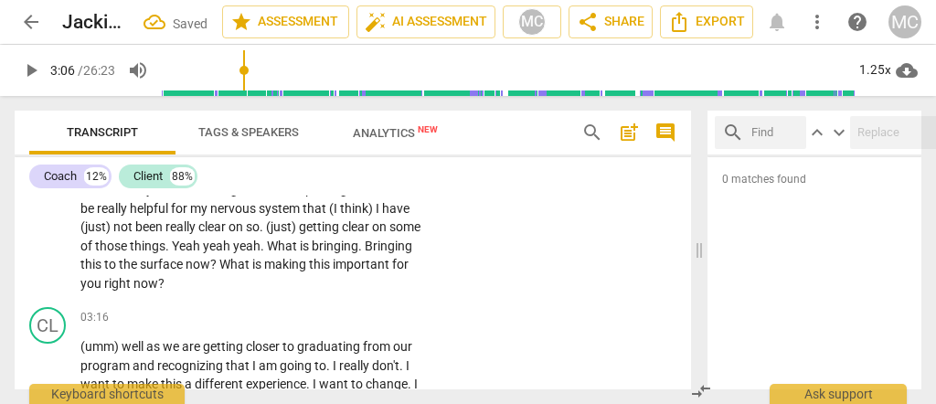
click at [130, 253] on span "those" at bounding box center [112, 246] width 35 height 15
click at [203, 253] on span "Yeah" at bounding box center [187, 246] width 31 height 15
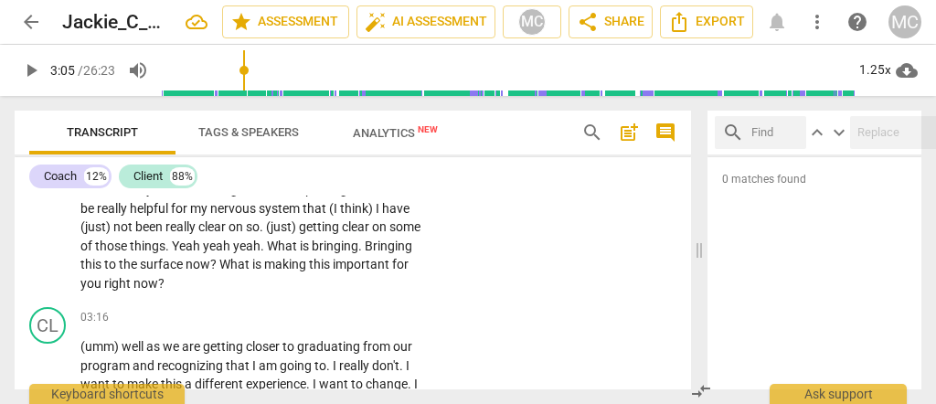
click at [203, 253] on span "Yeah" at bounding box center [187, 246] width 31 height 15
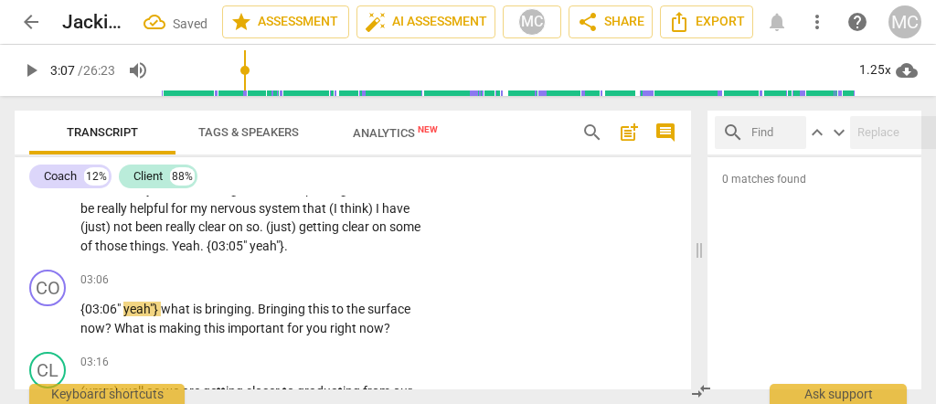
scroll to position [1017, 0]
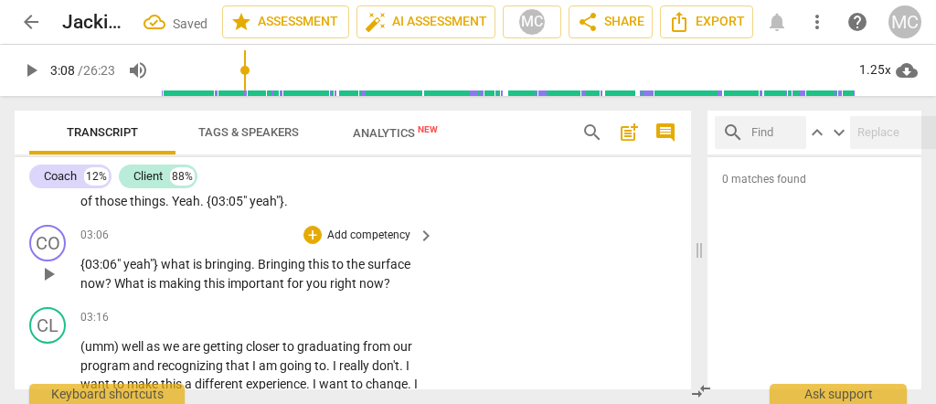
click at [80, 271] on span "{03:06" at bounding box center [98, 264] width 37 height 15
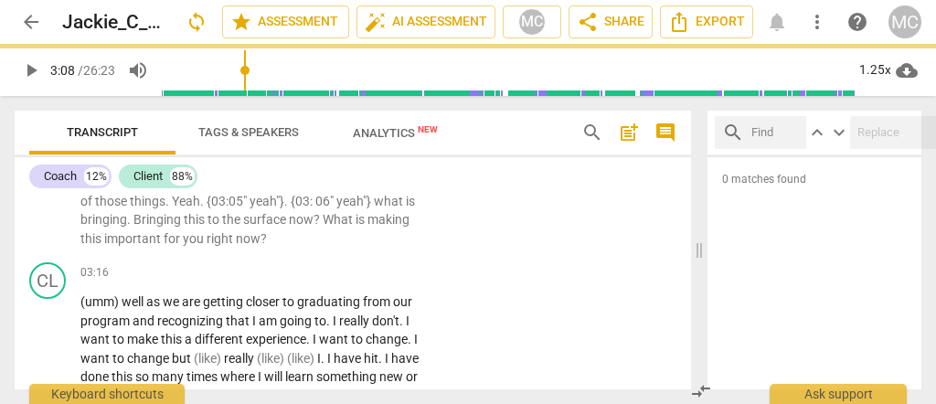
scroll to position [973, 0]
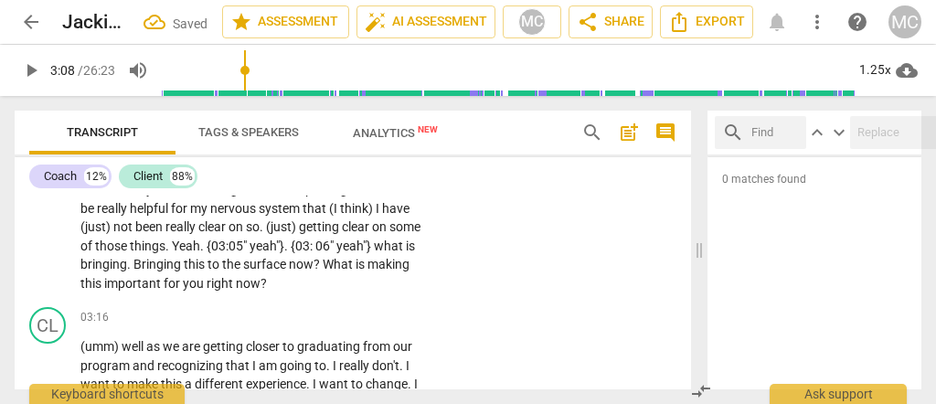
click at [284, 253] on span "yeah"}" at bounding box center [267, 246] width 35 height 15
click at [243, 253] on span "{03:05" at bounding box center [225, 246] width 37 height 15
click at [288, 253] on span "." at bounding box center [285, 246] width 6 height 15
click at [303, 253] on span "{03" at bounding box center [293, 246] width 19 height 15
click at [309, 253] on span ":" at bounding box center [305, 246] width 5 height 15
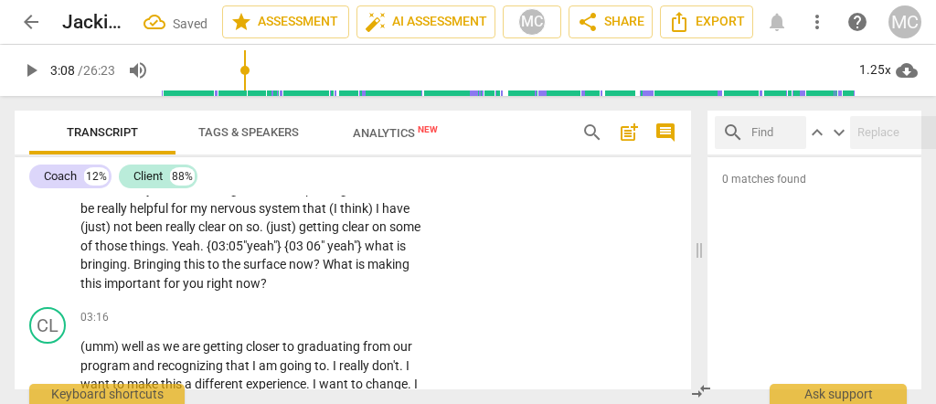
click at [327, 253] on span "06"" at bounding box center [316, 246] width 21 height 15
click at [306, 253] on span at bounding box center [304, 246] width 3 height 15
click at [200, 253] on span "Yeah" at bounding box center [186, 246] width 28 height 15
click at [365, 253] on span "what" at bounding box center [381, 246] width 32 height 15
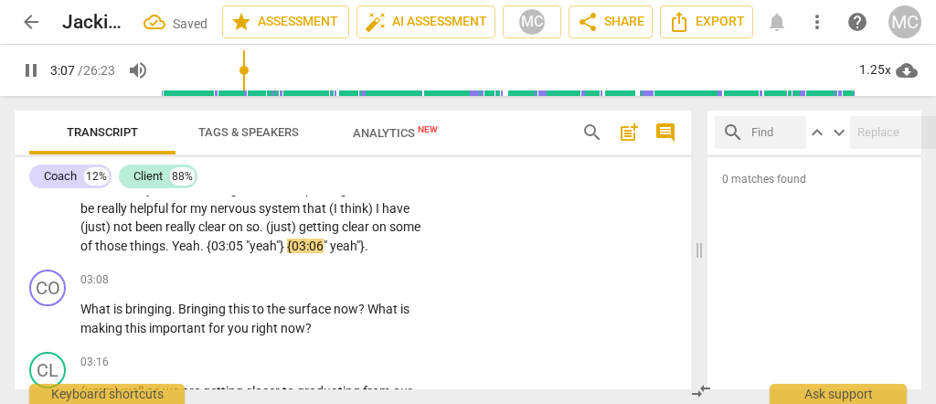
scroll to position [1017, 0]
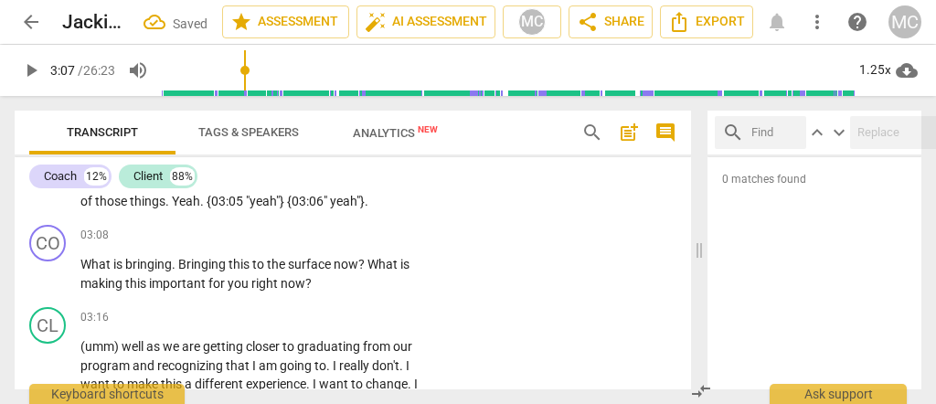
click at [420, 210] on p "Yeah yeah (and) really (just) (kind of) let myself feel (umm) that have been (s…" at bounding box center [252, 79] width 345 height 262
click at [178, 271] on span "Bringing" at bounding box center [203, 264] width 50 height 15
click at [333, 208] on span "06"" at bounding box center [322, 201] width 21 height 15
click at [330, 208] on span "06"" at bounding box center [319, 201] width 21 height 15
click at [367, 208] on span "yeah"}" at bounding box center [350, 201] width 35 height 15
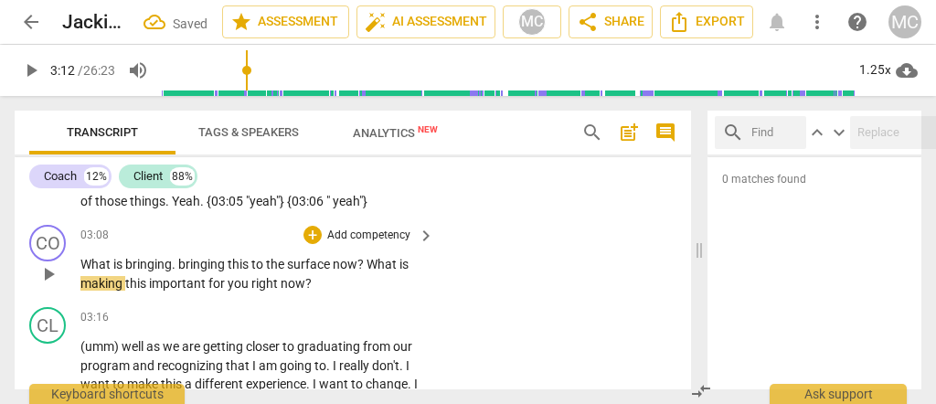
click at [333, 208] on span "06 "" at bounding box center [321, 201] width 24 height 15
click at [360, 271] on span "?" at bounding box center [361, 264] width 9 height 15
click at [109, 271] on span "What" at bounding box center [96, 264] width 33 height 15
click at [180, 271] on span "bringing" at bounding box center [202, 264] width 49 height 15
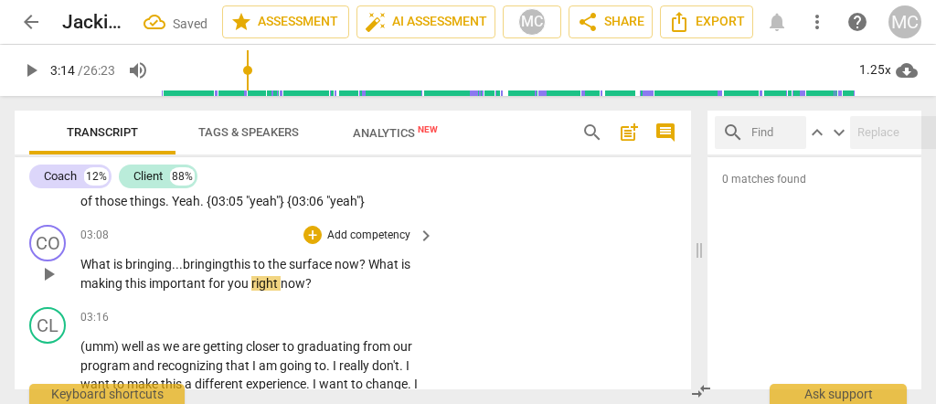
click at [80, 291] on span "making" at bounding box center [102, 283] width 45 height 15
click at [149, 291] on span "important" at bounding box center [178, 283] width 59 height 15
click at [368, 244] on p "Add competency" at bounding box center [368, 236] width 87 height 16
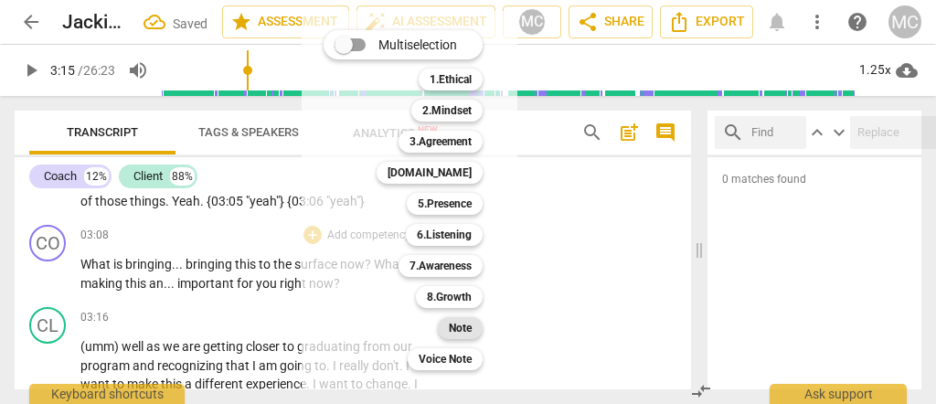
click at [455, 335] on b "Note" at bounding box center [460, 328] width 23 height 22
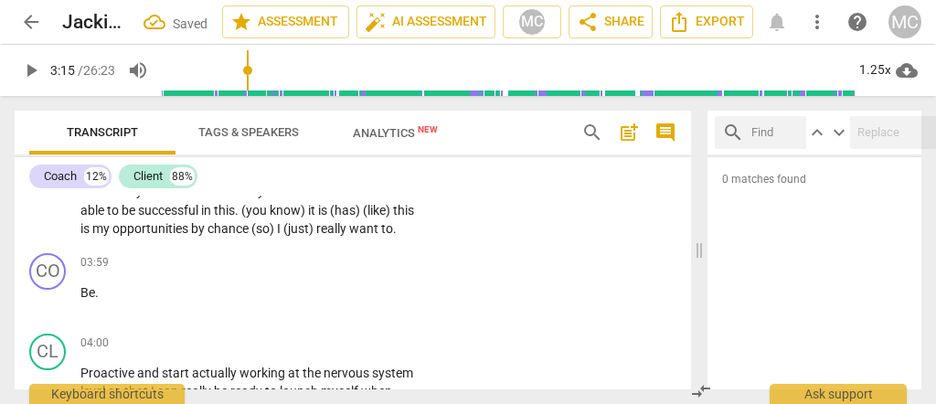
scroll to position [1322, 0]
click at [239, 237] on span "chance" at bounding box center [229, 229] width 44 height 15
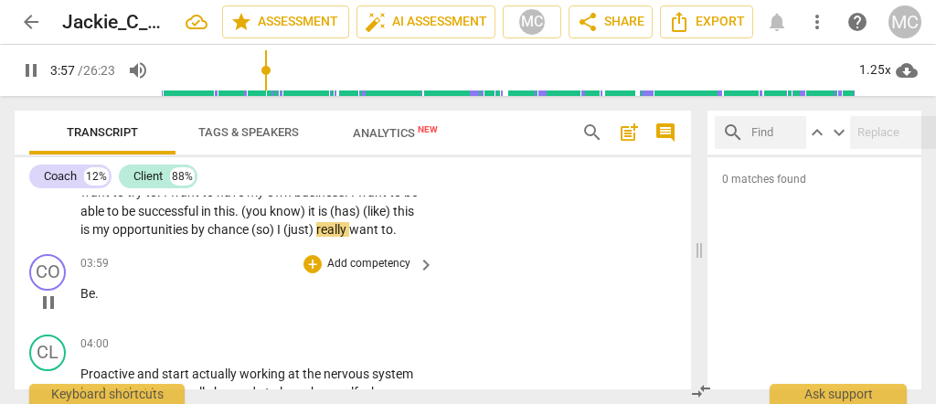
click at [82, 301] on span "Be" at bounding box center [87, 293] width 15 height 15
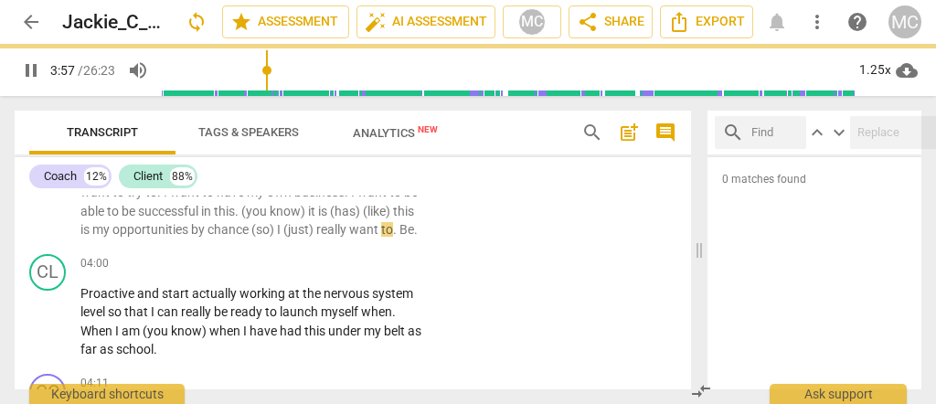
scroll to position [1242, 0]
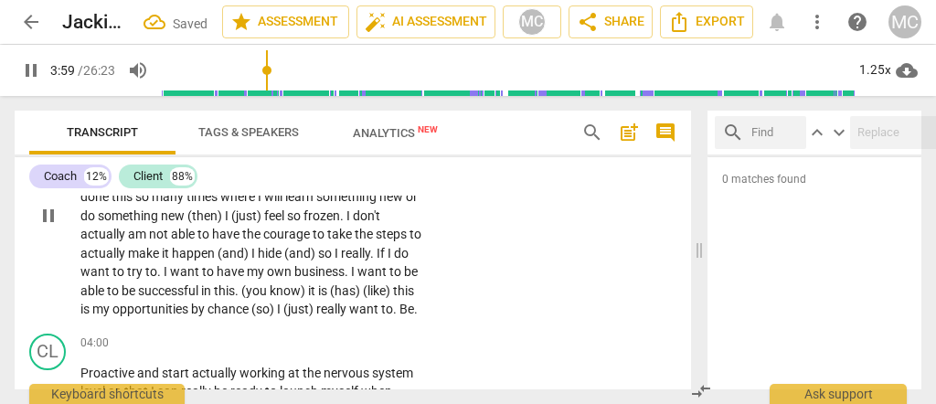
click at [399, 316] on span "Be" at bounding box center [406, 309] width 15 height 15
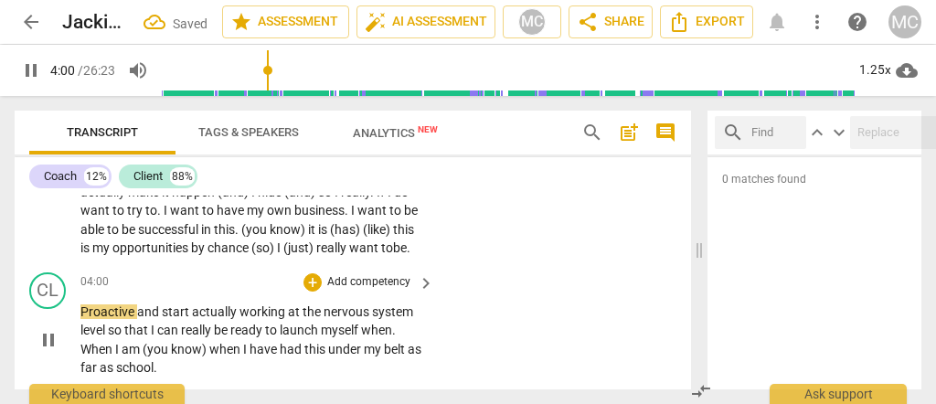
click at [80, 319] on span "Proactive" at bounding box center [108, 311] width 57 height 15
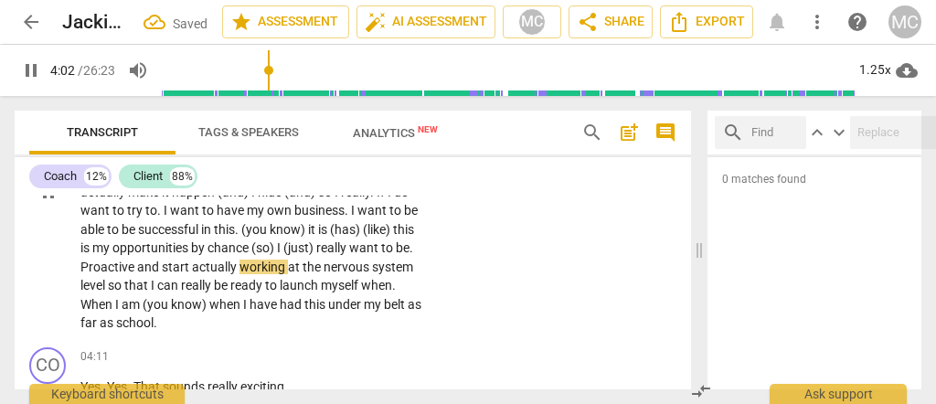
click at [102, 274] on span "Proactive" at bounding box center [108, 267] width 57 height 15
click at [100, 330] on span "far" at bounding box center [89, 322] width 19 height 15
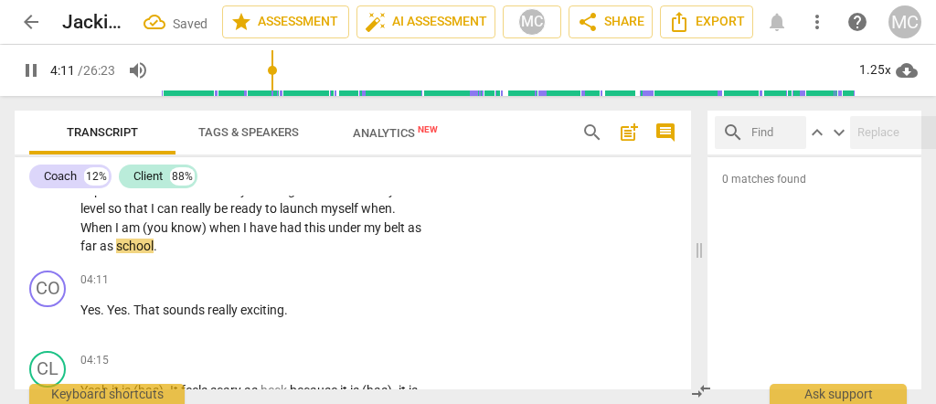
scroll to position [1425, 0]
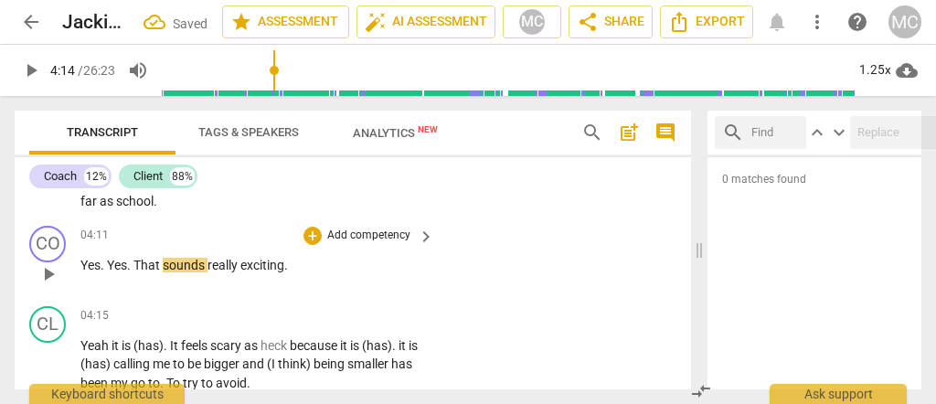
click at [134, 272] on span "That" at bounding box center [147, 265] width 29 height 15
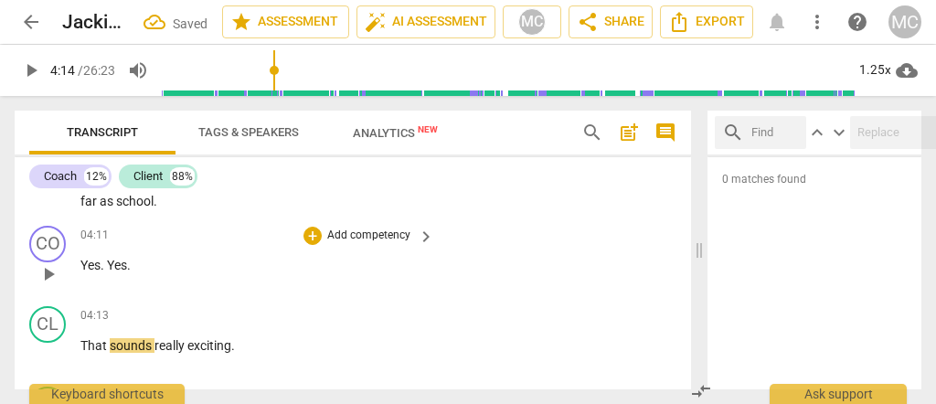
click at [82, 272] on span "Yes" at bounding box center [90, 265] width 20 height 15
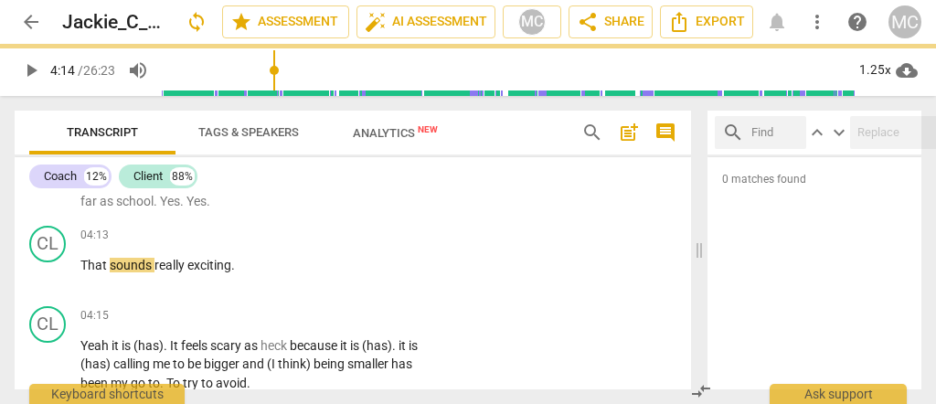
scroll to position [1346, 0]
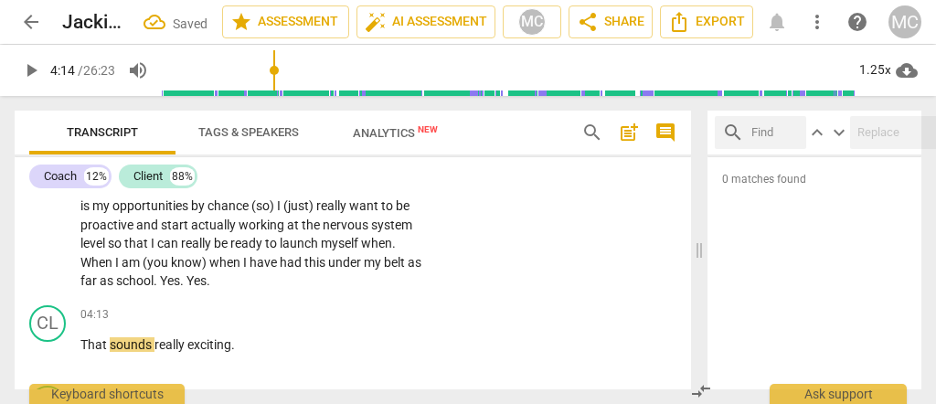
click at [384, 270] on span "belt" at bounding box center [396, 262] width 24 height 15
click at [154, 288] on span "school" at bounding box center [134, 280] width 37 height 15
click at [160, 288] on span "." at bounding box center [157, 280] width 6 height 15
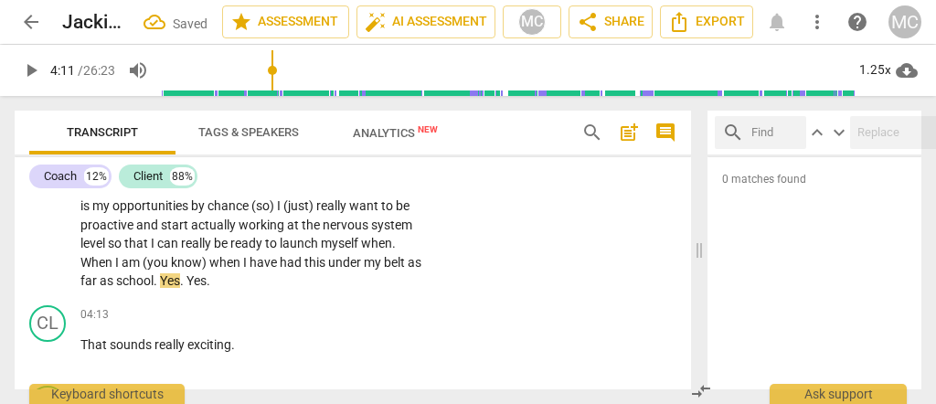
click at [180, 288] on span "Yes" at bounding box center [170, 280] width 20 height 15
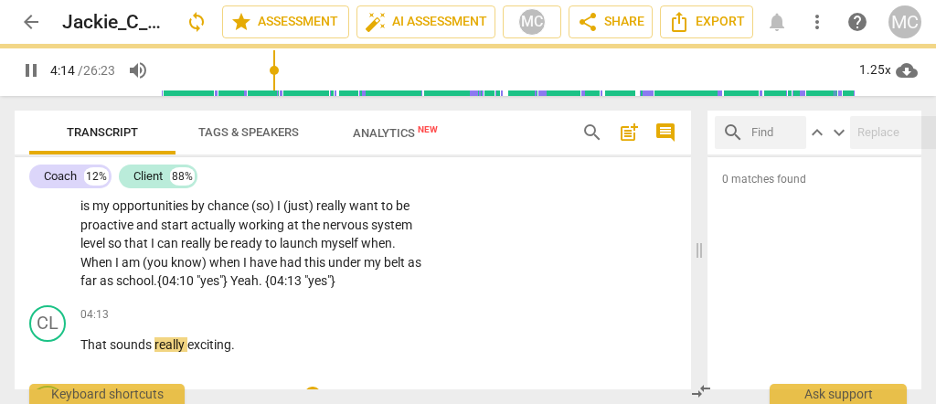
scroll to position [1467, 0]
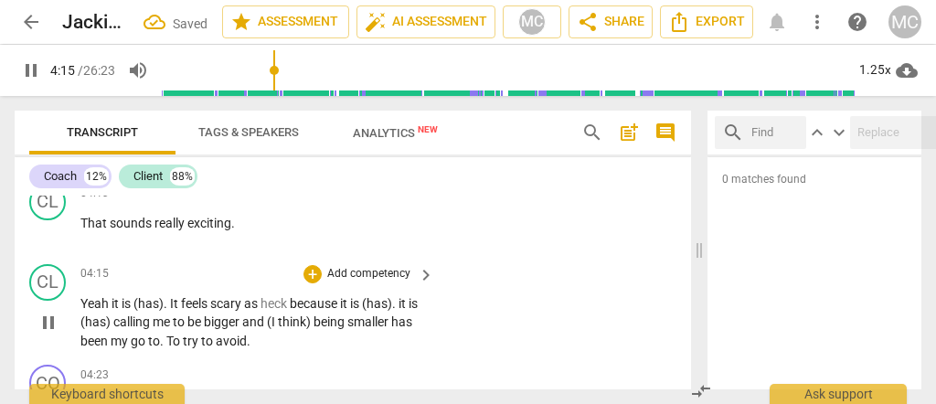
click at [166, 329] on span "me" at bounding box center [163, 321] width 20 height 15
click at [45, 220] on div "CL" at bounding box center [47, 202] width 37 height 37
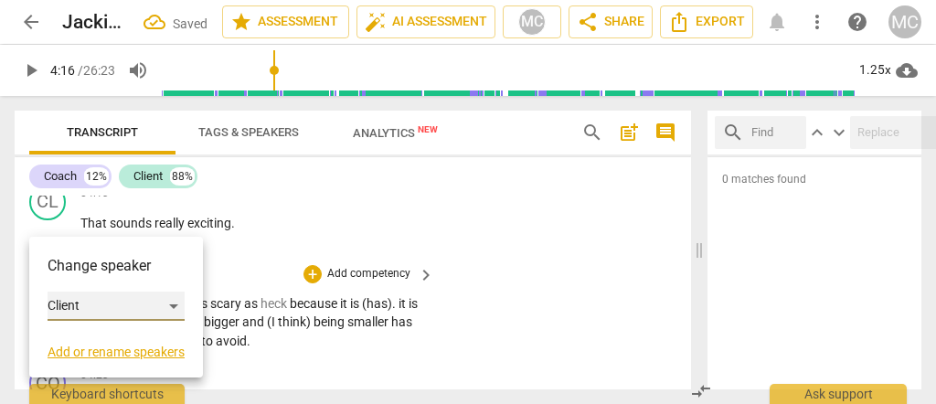
click at [84, 292] on div "Client" at bounding box center [116, 306] width 137 height 29
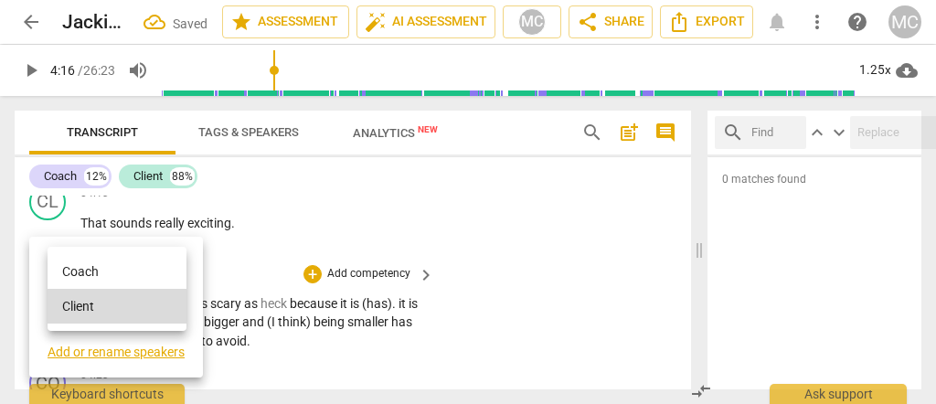
click at [93, 271] on li "Coach" at bounding box center [117, 271] width 139 height 35
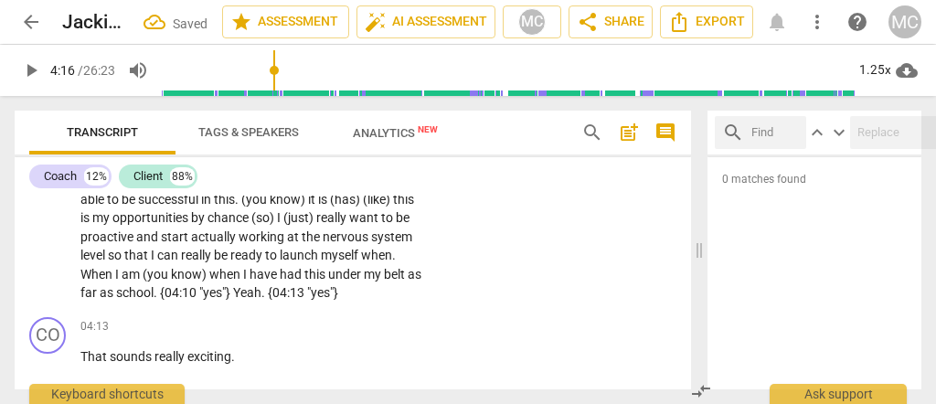
scroll to position [1346, 0]
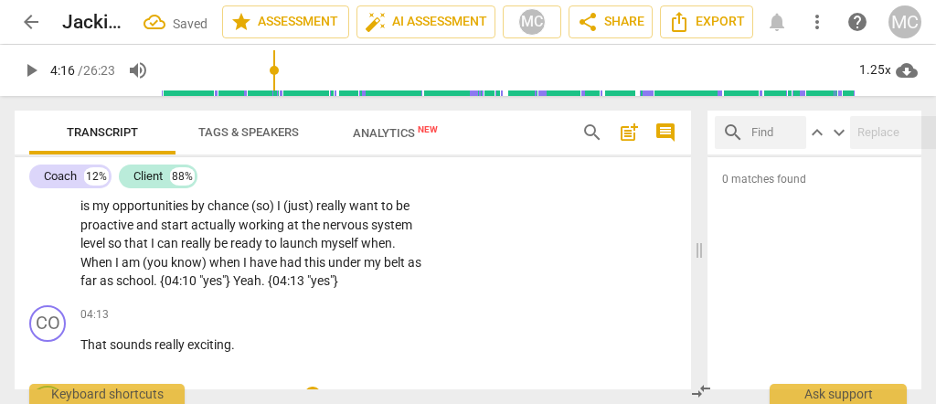
click at [233, 288] on span ""yes"}" at bounding box center [216, 280] width 34 height 15
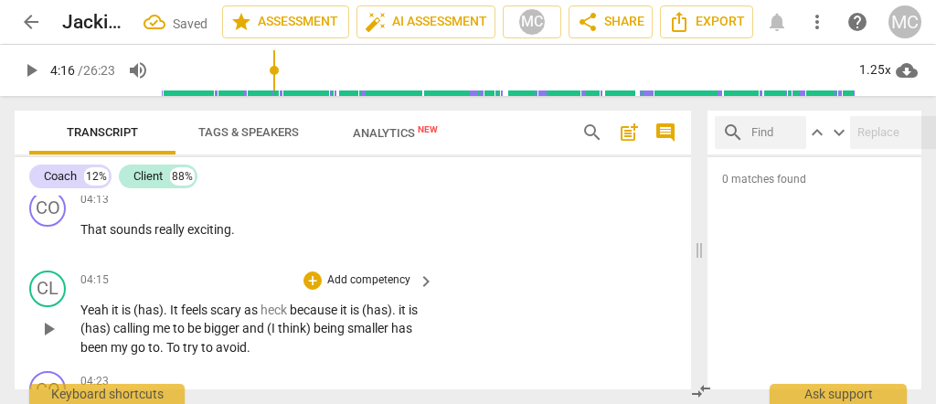
scroll to position [1528, 0]
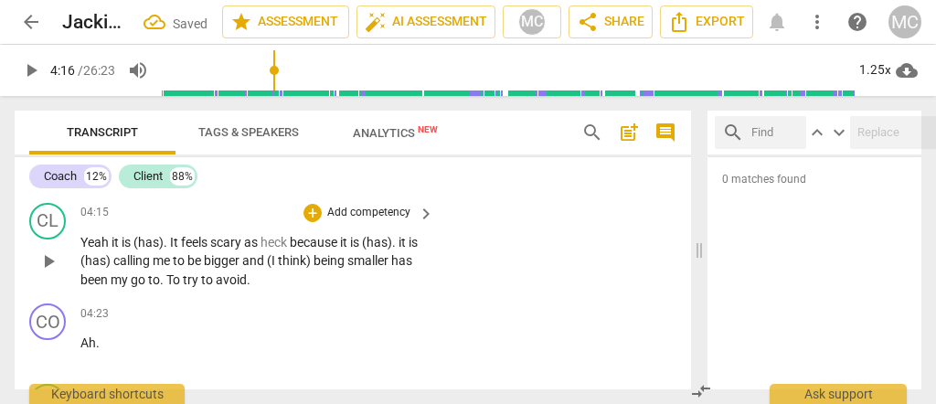
click at [131, 287] on span "my" at bounding box center [121, 279] width 20 height 15
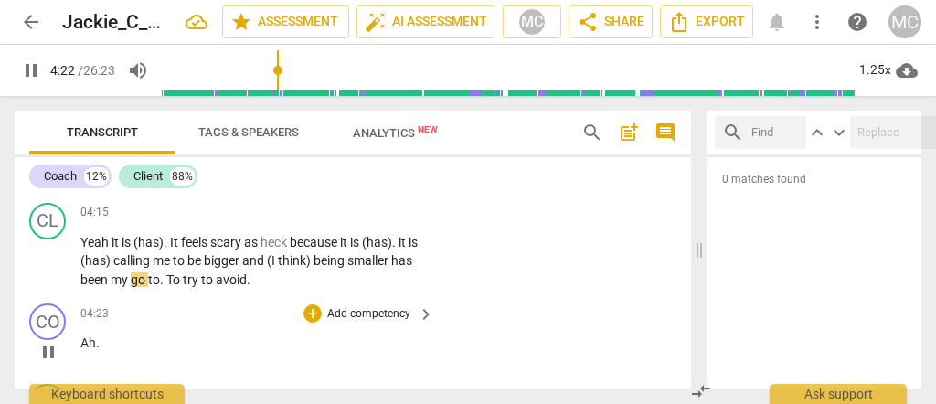
scroll to position [1589, 0]
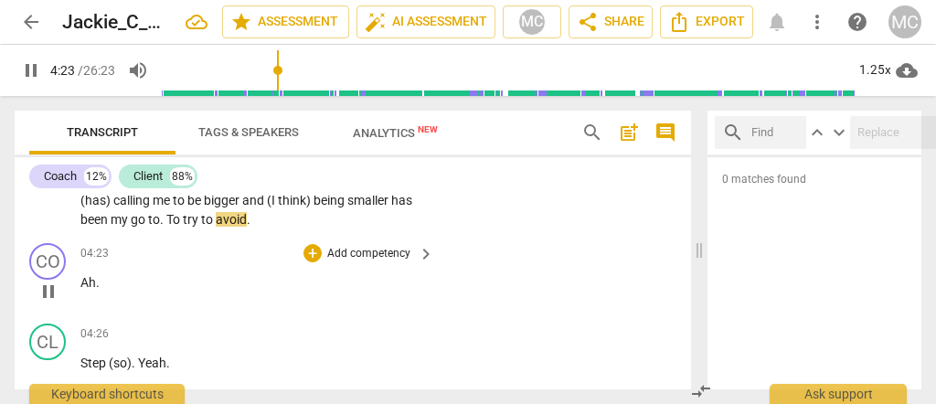
click at [82, 290] on span "Ah" at bounding box center [88, 282] width 16 height 15
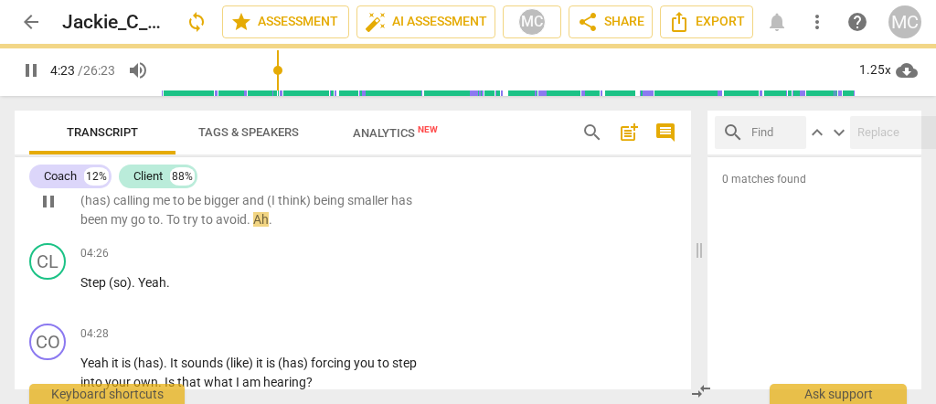
scroll to position [1509, 0]
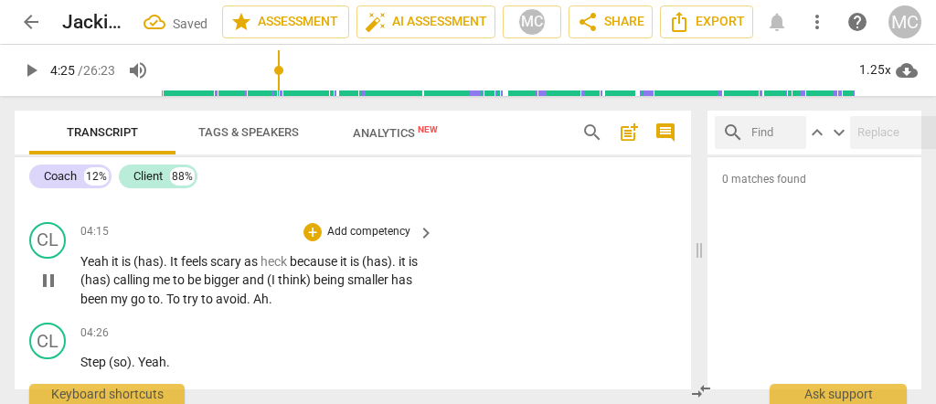
click at [183, 306] on span "To" at bounding box center [174, 299] width 16 height 15
click at [269, 306] on span "Ah" at bounding box center [261, 299] width 16 height 15
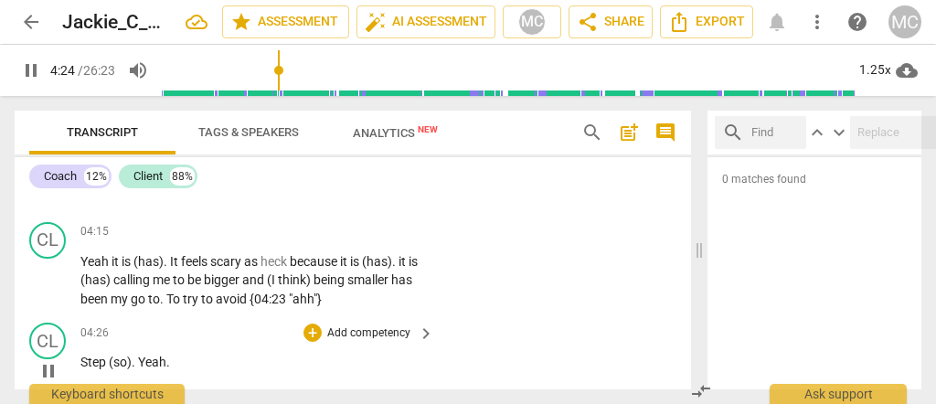
click at [80, 369] on span "Step" at bounding box center [94, 362] width 28 height 15
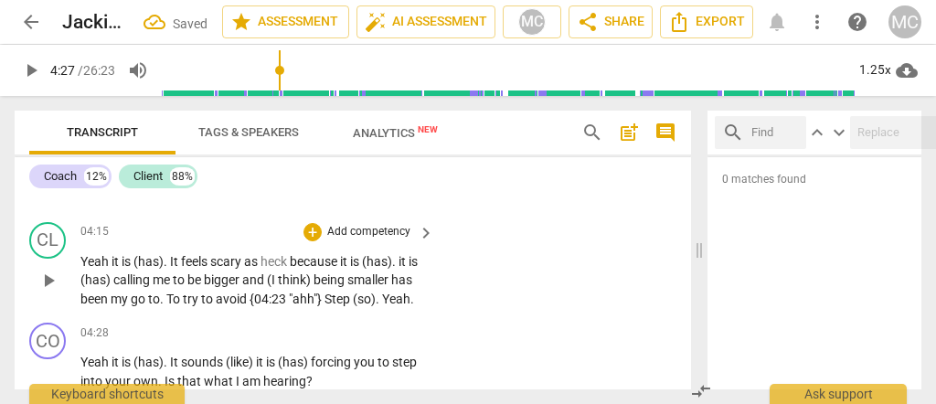
click at [351, 306] on span "Step" at bounding box center [339, 299] width 28 height 15
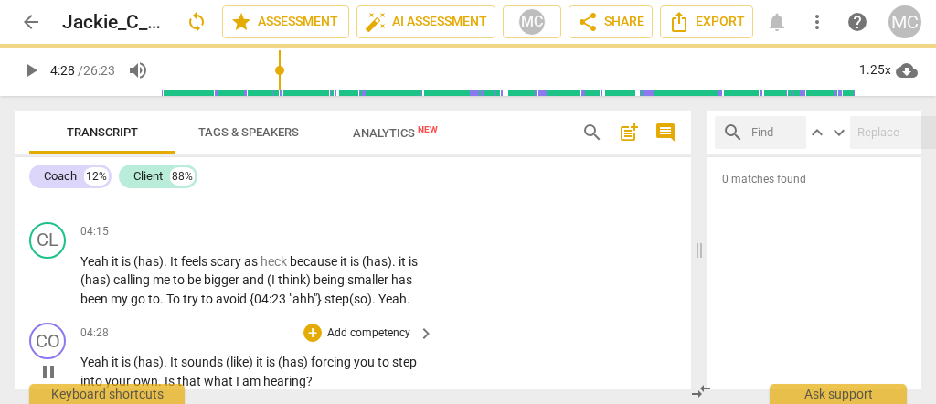
scroll to position [1570, 0]
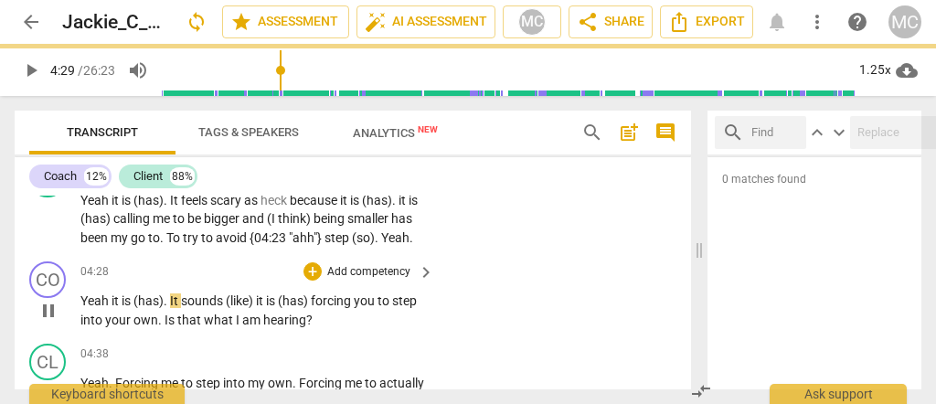
click at [80, 308] on span "Yeah" at bounding box center [95, 300] width 31 height 15
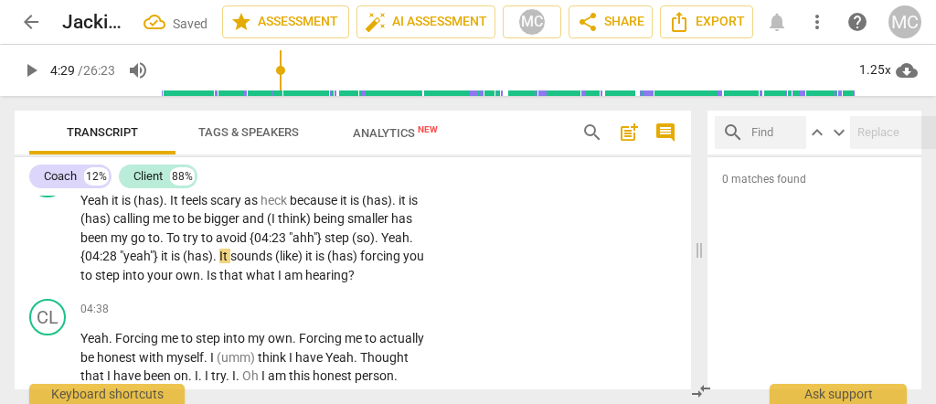
scroll to position [1507, 0]
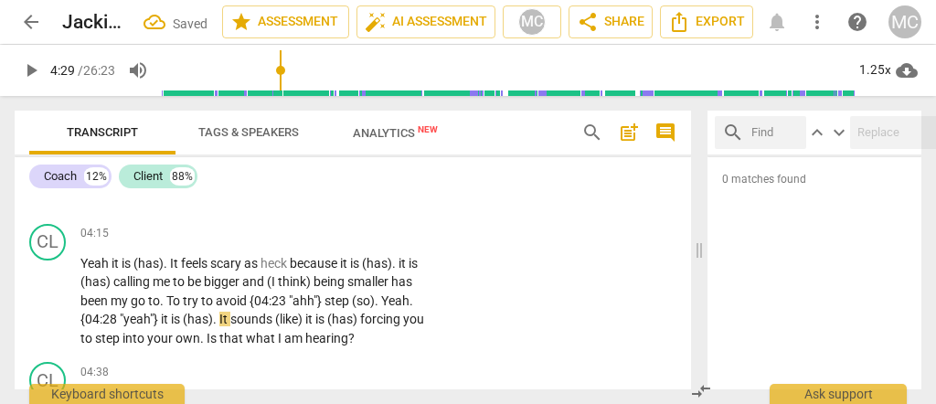
click at [381, 308] on span "Yeah" at bounding box center [395, 300] width 28 height 15
click at [171, 326] on span "it" at bounding box center [166, 319] width 10 height 15
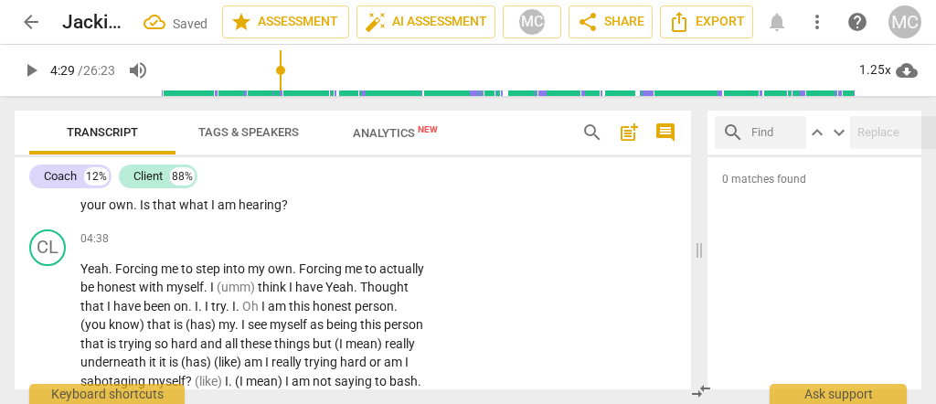
click at [174, 332] on span "that" at bounding box center [160, 324] width 27 height 15
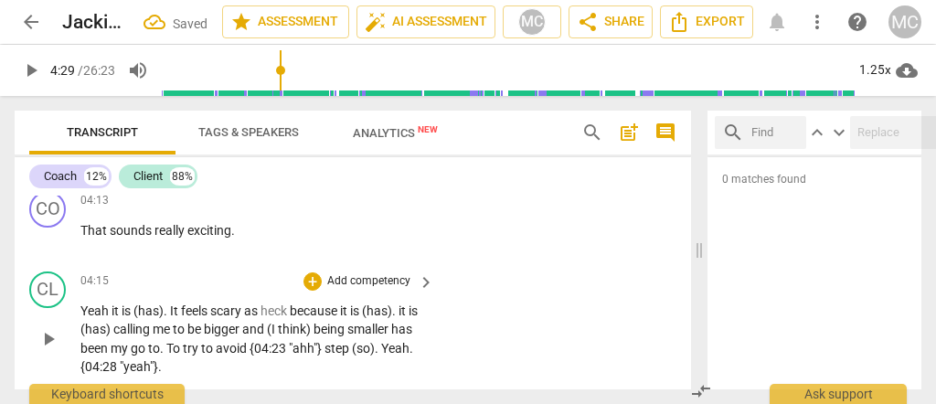
scroll to position [1581, 0]
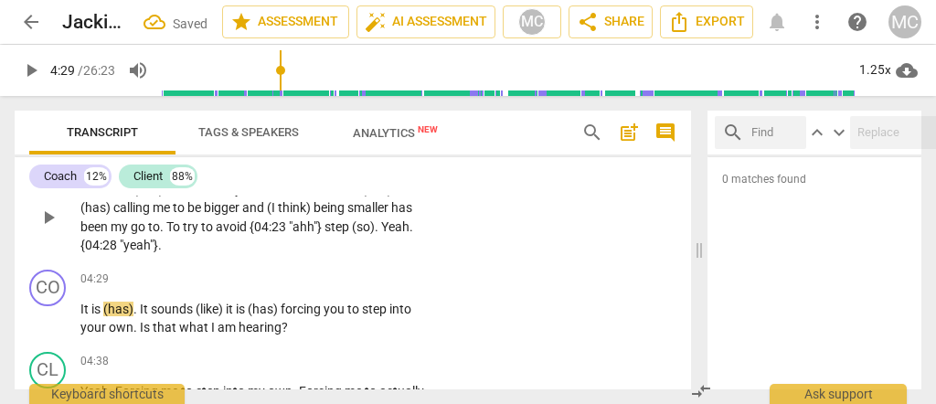
click at [204, 255] on p "Yeah it is (has) . It feels scary as heck because it is (has) . it is (has) cal…" at bounding box center [252, 217] width 345 height 75
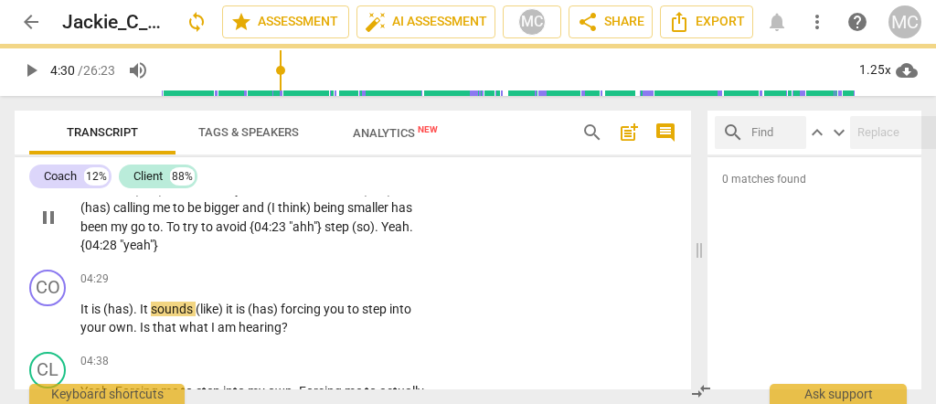
click at [158, 252] on span ""yeah"}" at bounding box center [139, 245] width 38 height 15
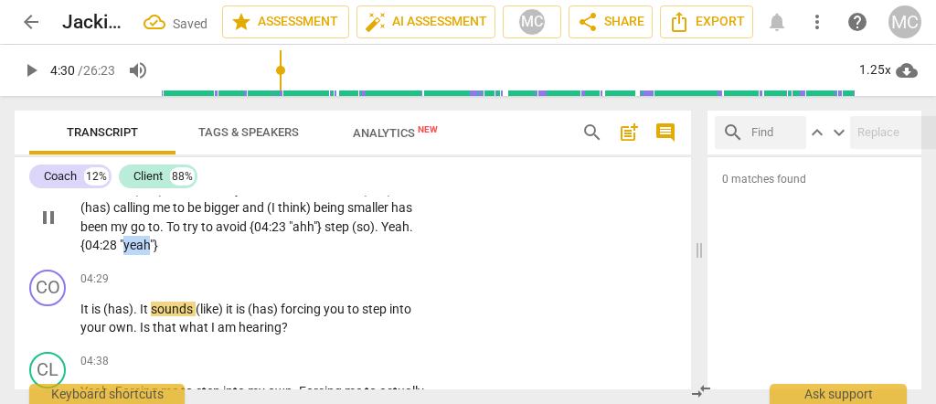
click at [158, 252] on span ""yeah"}" at bounding box center [139, 245] width 38 height 15
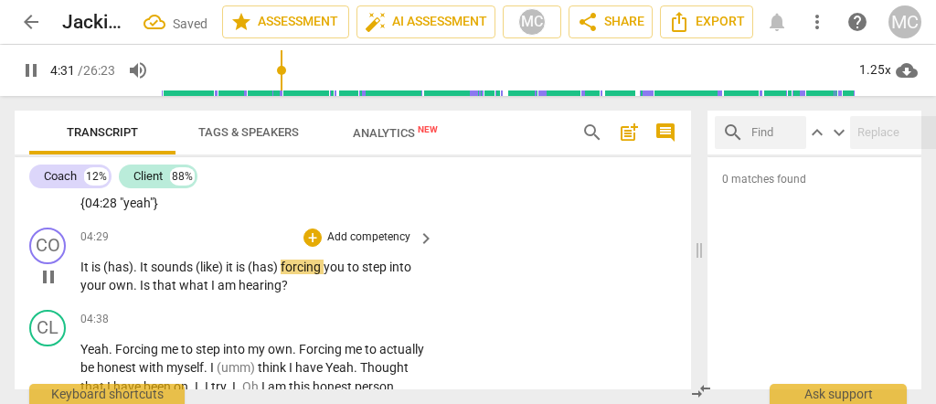
scroll to position [1643, 0]
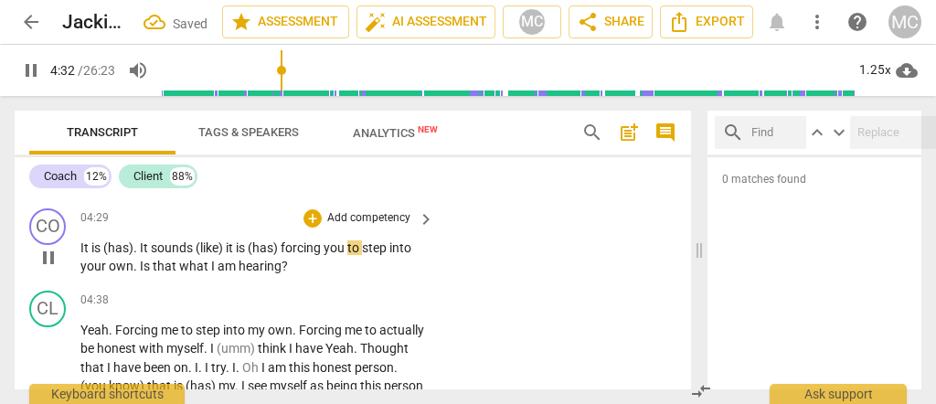
click at [165, 273] on span "that" at bounding box center [166, 266] width 27 height 15
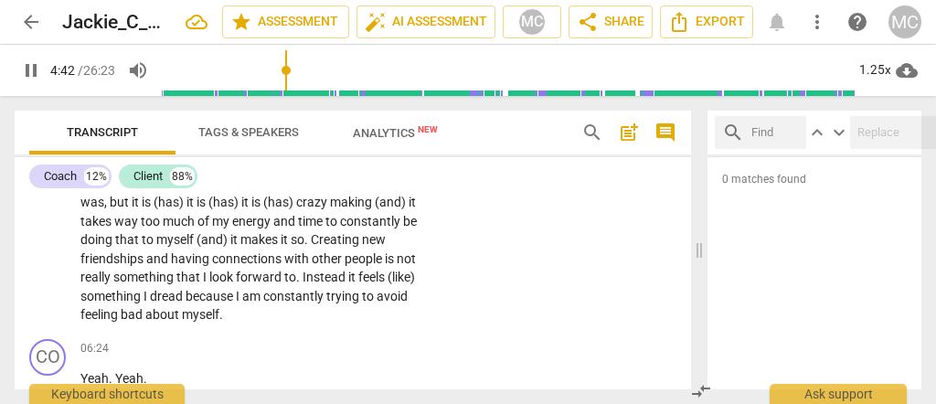
scroll to position [2313, 0]
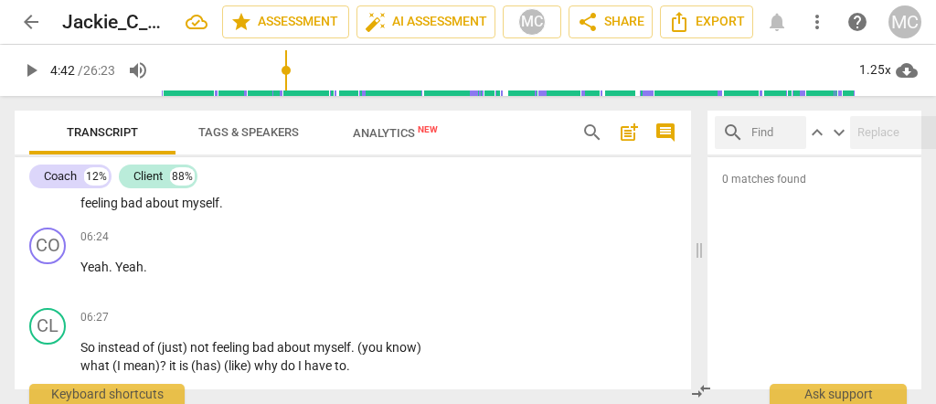
click at [92, 210] on span "feeling" at bounding box center [100, 203] width 40 height 15
click at [83, 274] on span "Yeah" at bounding box center [94, 267] width 28 height 15
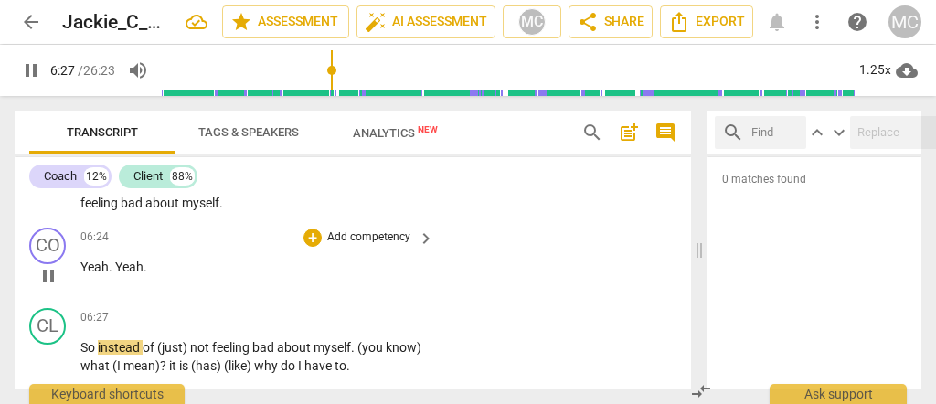
click at [82, 274] on span "Yeah" at bounding box center [94, 267] width 28 height 15
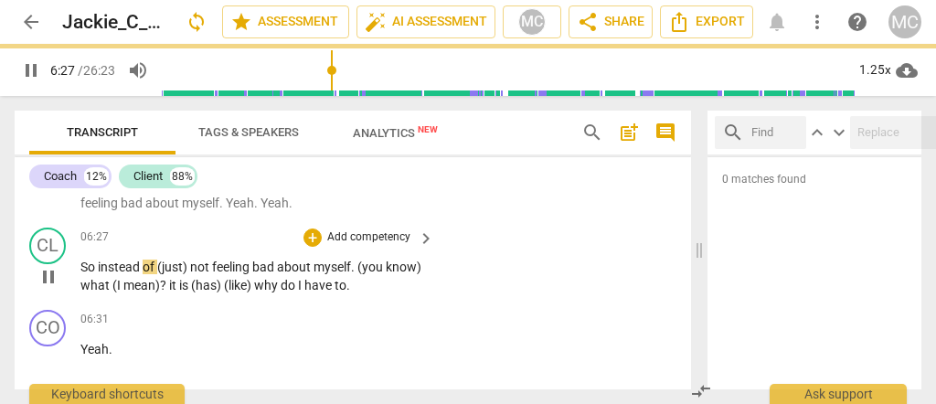
scroll to position [2233, 0]
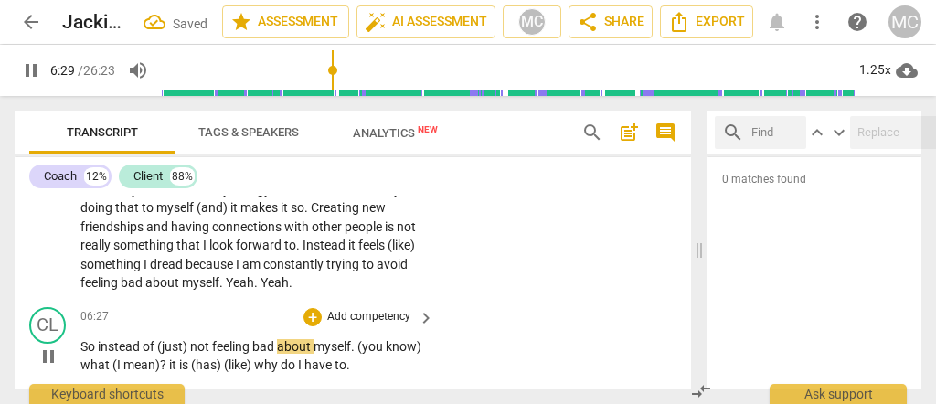
click at [81, 354] on span "So" at bounding box center [88, 346] width 17 height 15
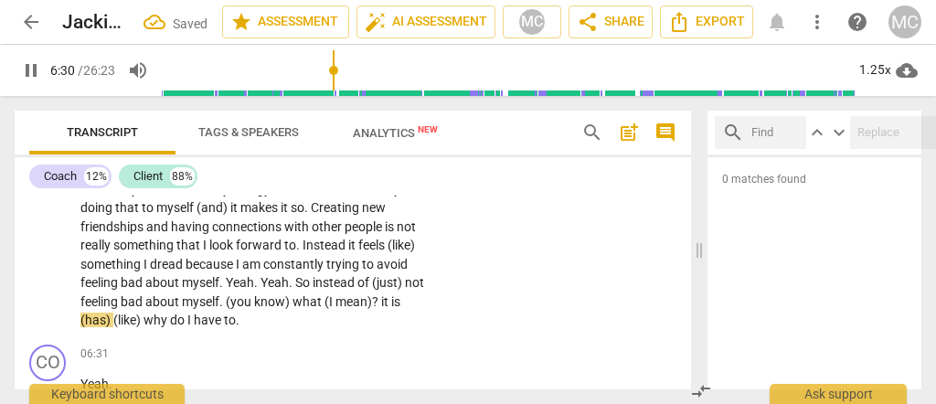
click at [176, 290] on span "about" at bounding box center [163, 282] width 37 height 15
click at [228, 290] on span "Yeah" at bounding box center [240, 282] width 28 height 15
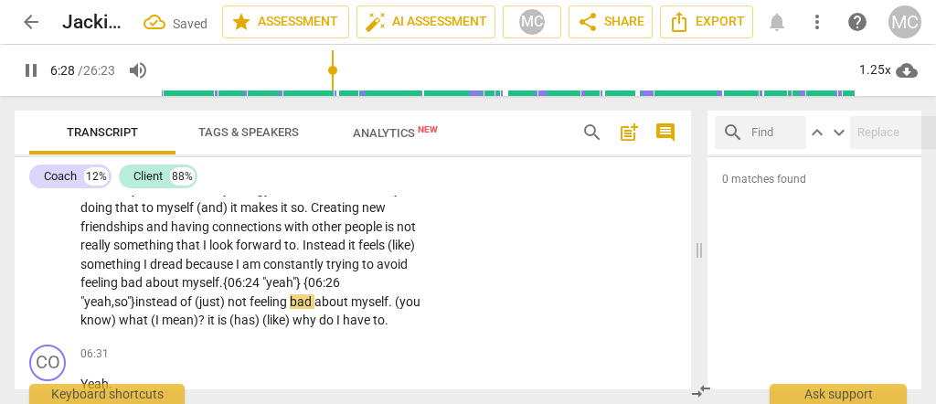
click at [442, 273] on div "CL play_arrow pause 04:38 + Add competency keyboard_arrow_right Yeah . Forcing …" at bounding box center [353, 15] width 676 height 644
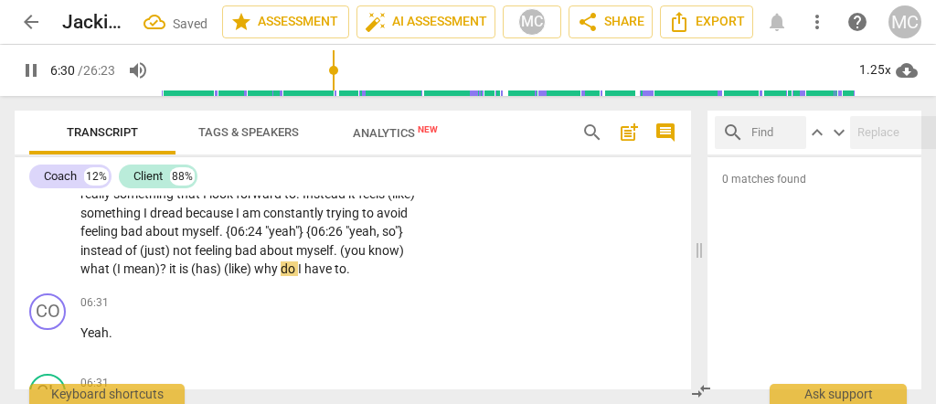
scroll to position [2294, 0]
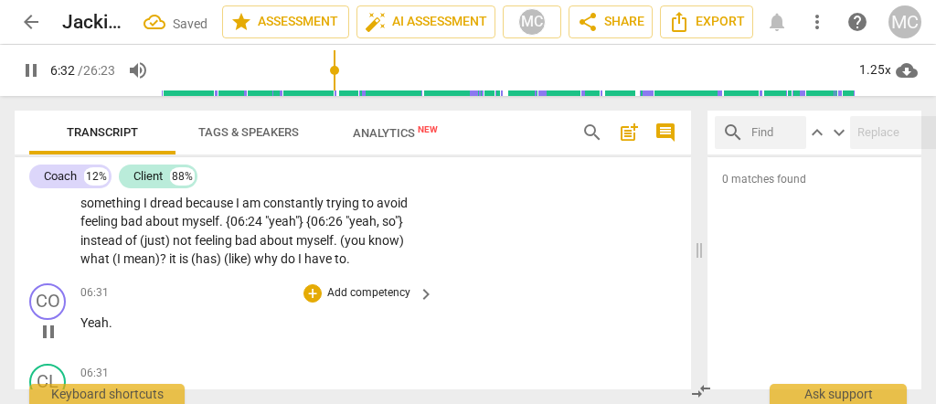
click at [79, 340] on div "play_arrow pause" at bounding box center [57, 332] width 47 height 24
click at [80, 330] on span "Yeah" at bounding box center [94, 322] width 28 height 15
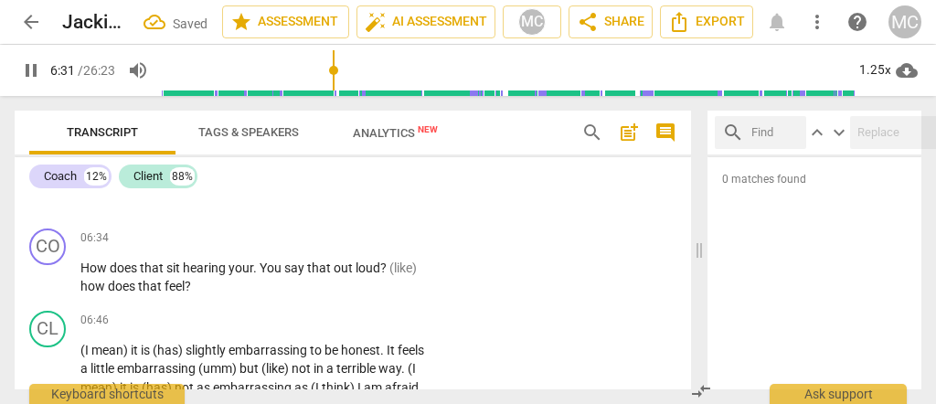
click at [83, 328] on span "06:46" at bounding box center [94, 321] width 28 height 16
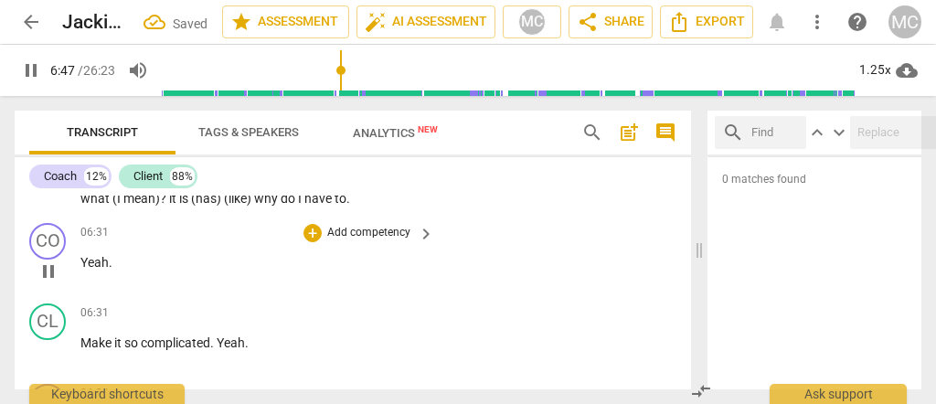
scroll to position [2327, 0]
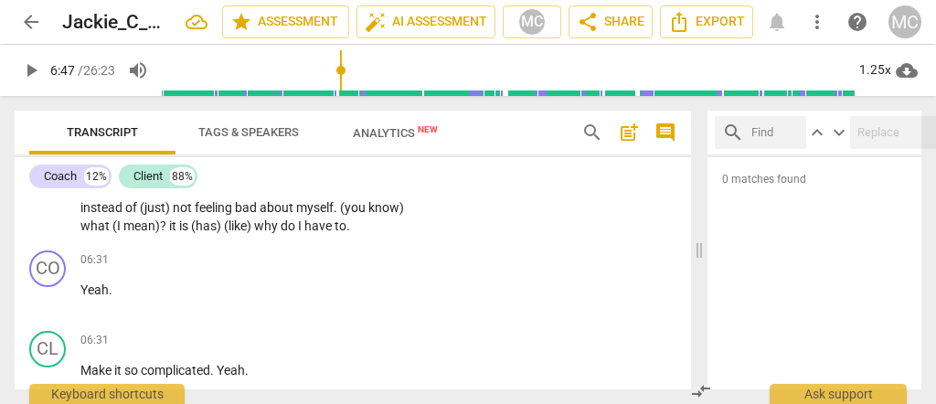
click at [81, 297] on span "Yeah" at bounding box center [94, 289] width 28 height 15
click at [80, 297] on span "Yeah" at bounding box center [94, 289] width 28 height 15
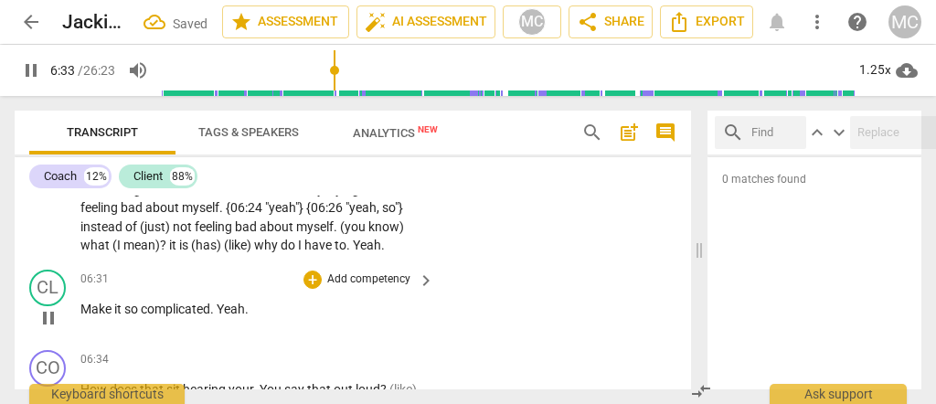
click at [82, 316] on span "Make" at bounding box center [97, 309] width 34 height 15
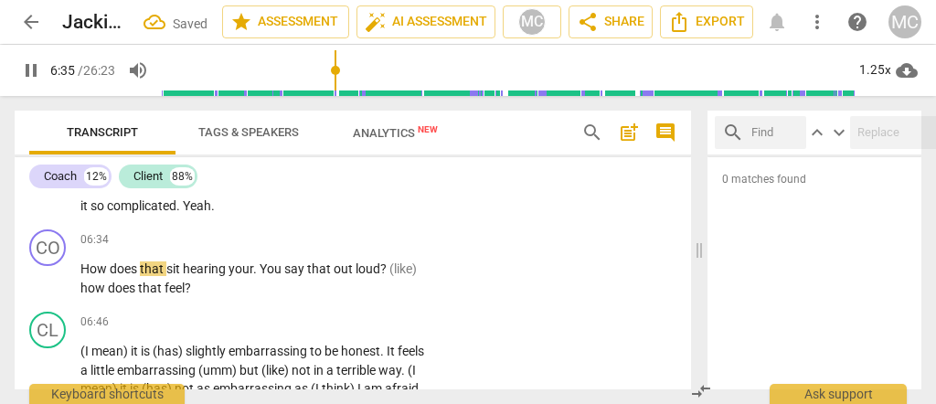
scroll to position [2369, 0]
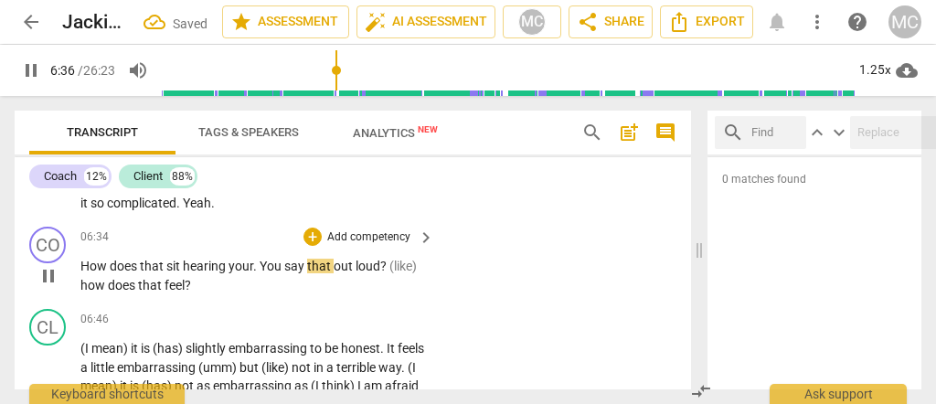
click at [90, 273] on span "How" at bounding box center [94, 266] width 29 height 15
click at [197, 273] on span "hearing" at bounding box center [206, 266] width 46 height 15
click at [260, 273] on span "You" at bounding box center [272, 266] width 25 height 15
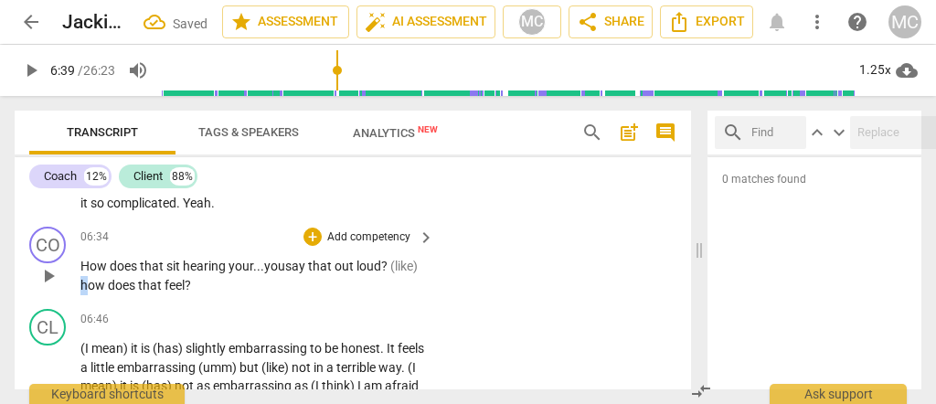
drag, startPoint x: 86, startPoint y: 304, endPoint x: 76, endPoint y: 305, distance: 10.1
click at [76, 302] on div "CO play_arrow pause 06:34 + Add competency keyboard_arrow_right How does that s…" at bounding box center [353, 260] width 676 height 82
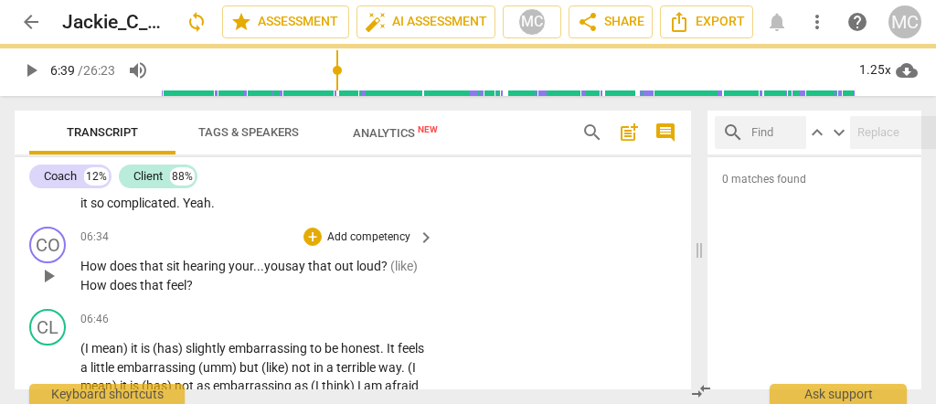
click at [123, 293] on span "does" at bounding box center [125, 285] width 30 height 15
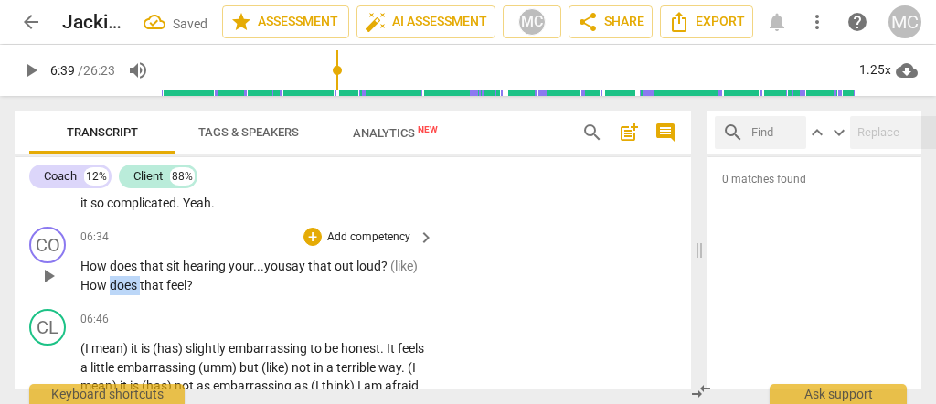
click at [123, 293] on span "does" at bounding box center [125, 285] width 30 height 15
click at [184, 293] on span "feel" at bounding box center [176, 285] width 20 height 15
click at [355, 246] on p "Add competency" at bounding box center [368, 237] width 87 height 16
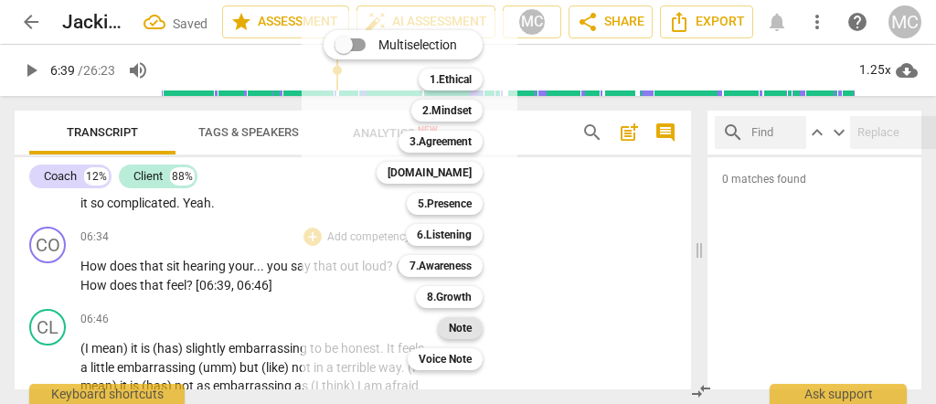
click at [461, 335] on b "Note" at bounding box center [460, 328] width 23 height 22
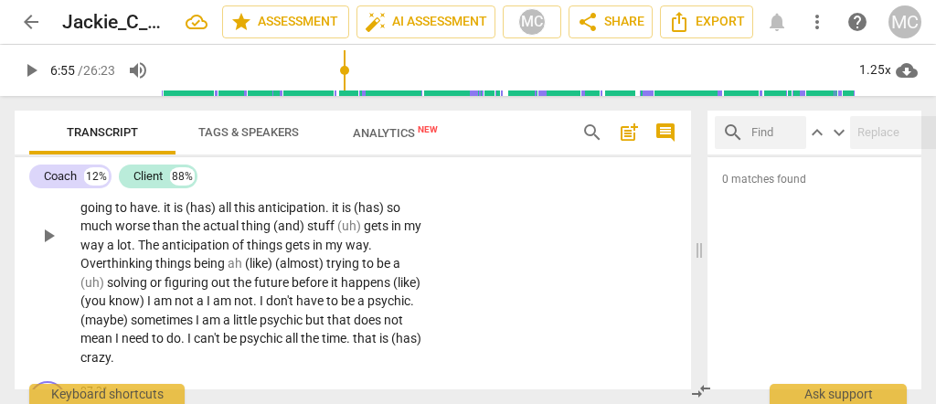
scroll to position [2735, 0]
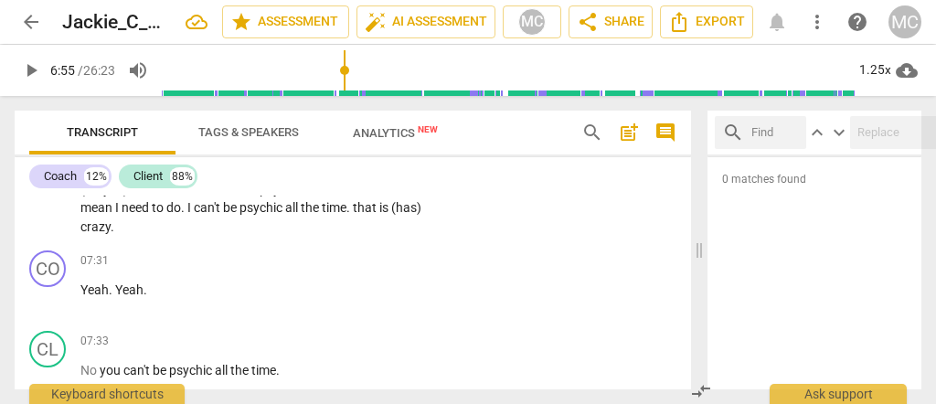
click at [391, 215] on span "(has)" at bounding box center [406, 207] width 30 height 15
click at [111, 234] on span "crazy" at bounding box center [95, 226] width 30 height 15
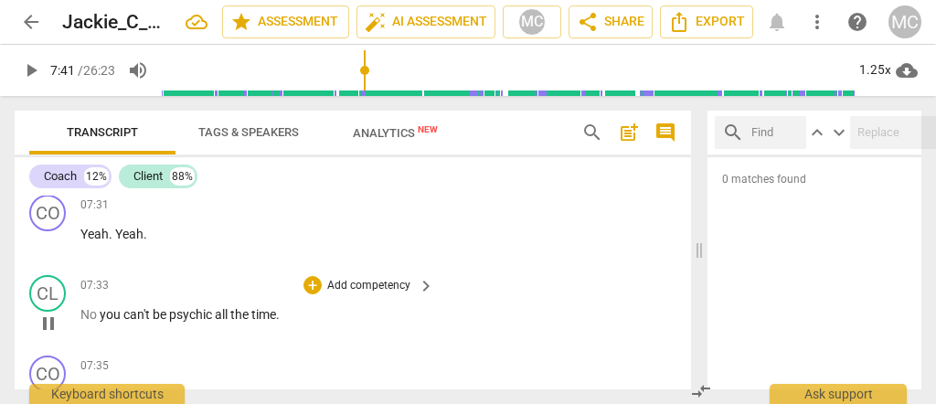
scroll to position [2754, 0]
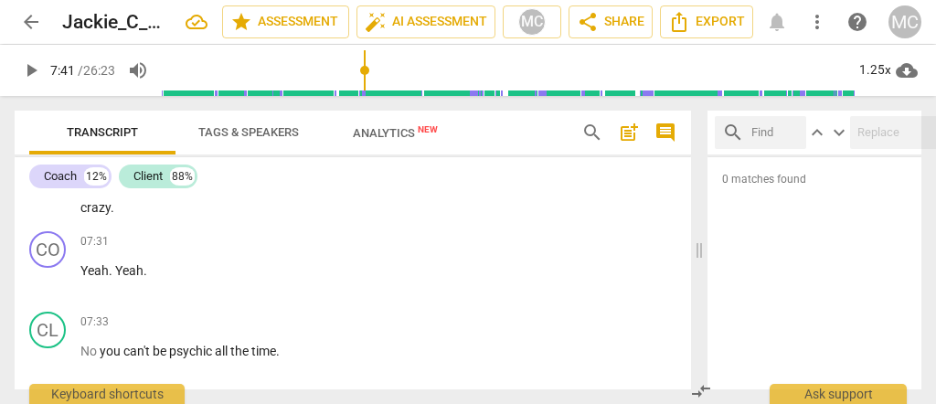
click at [111, 215] on span "crazy" at bounding box center [95, 207] width 30 height 15
click at [312, 196] on span "the" at bounding box center [311, 188] width 21 height 15
click at [244, 196] on span "psychic" at bounding box center [262, 188] width 46 height 15
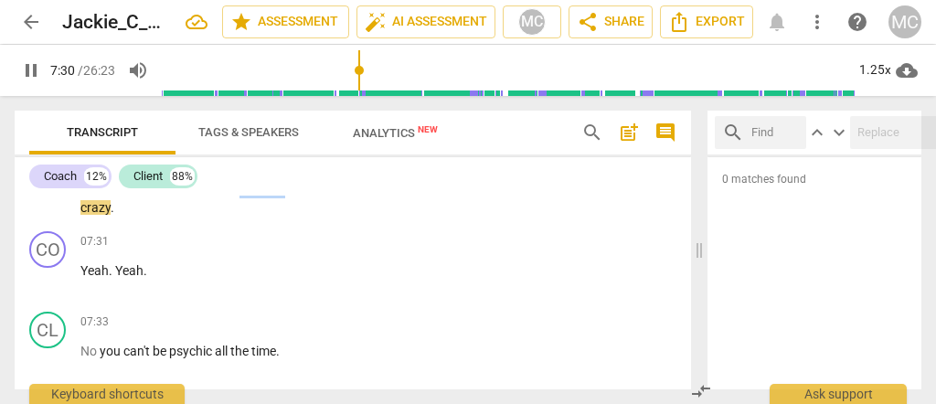
click at [244, 196] on span "psychic" at bounding box center [262, 188] width 46 height 15
click at [82, 278] on span "Yeah" at bounding box center [94, 270] width 28 height 15
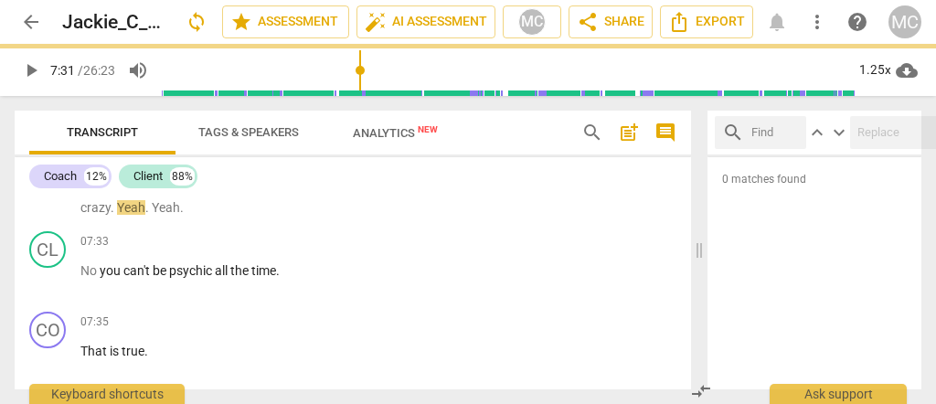
scroll to position [2675, 0]
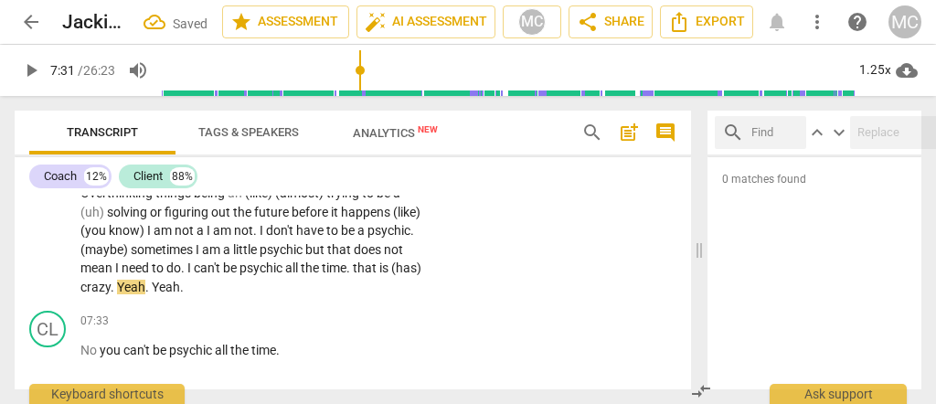
click at [111, 294] on span "crazy" at bounding box center [95, 287] width 30 height 15
click at [145, 294] on span "Yeah" at bounding box center [131, 287] width 28 height 15
click at [207, 219] on span "figuring" at bounding box center [188, 212] width 47 height 15
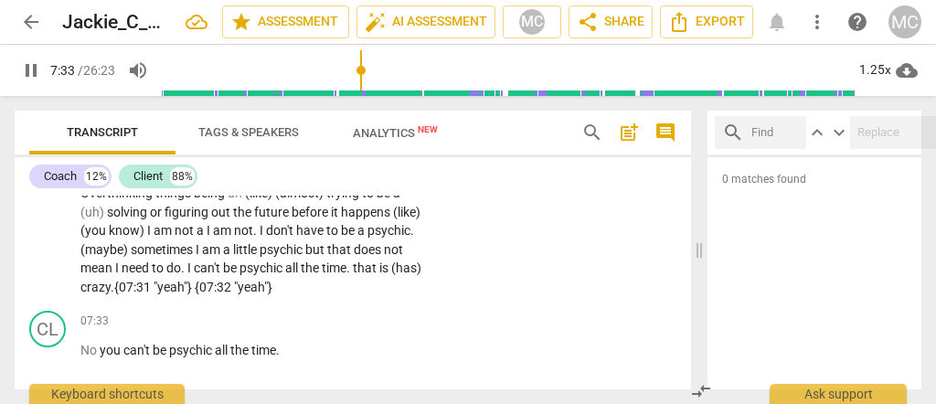
scroll to position [2736, 0]
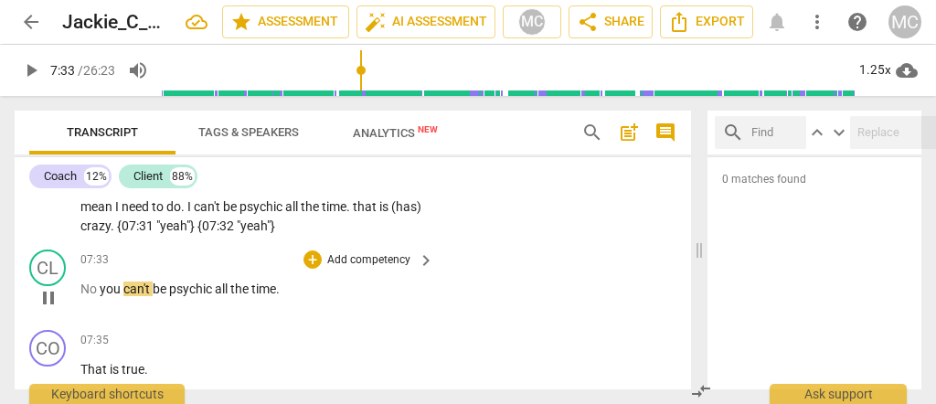
drag, startPoint x: 100, startPoint y: 309, endPoint x: 116, endPoint y: 307, distance: 16.6
click at [100, 296] on span "you" at bounding box center [112, 289] width 24 height 15
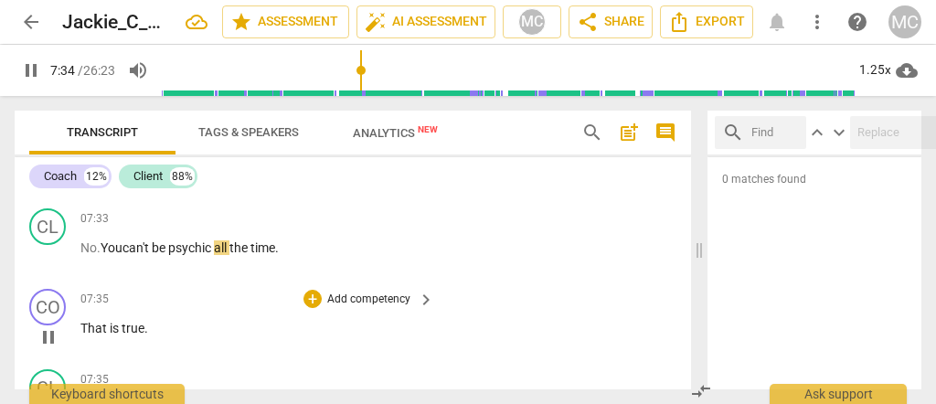
scroll to position [2796, 0]
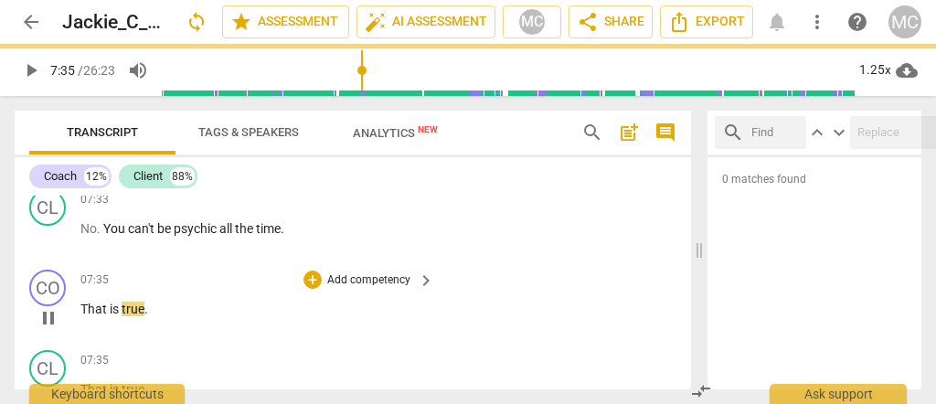
click at [82, 316] on span "That" at bounding box center [94, 309] width 29 height 15
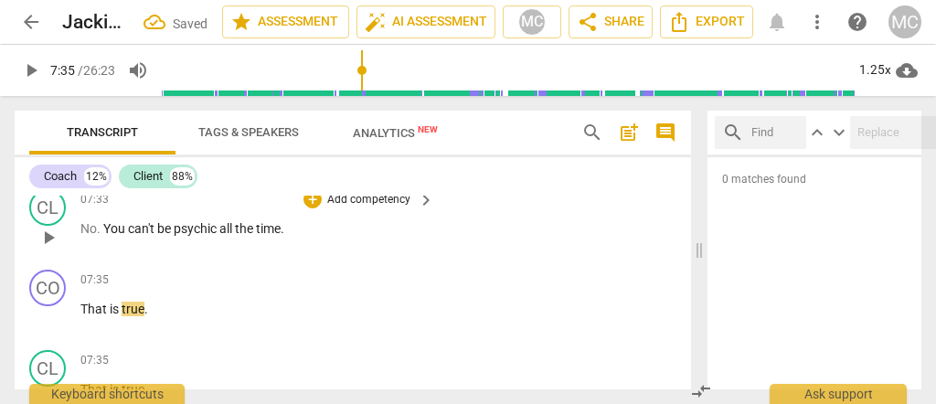
click at [142, 236] on span "can't" at bounding box center [142, 228] width 29 height 15
click at [129, 236] on span "can't" at bounding box center [142, 228] width 29 height 15
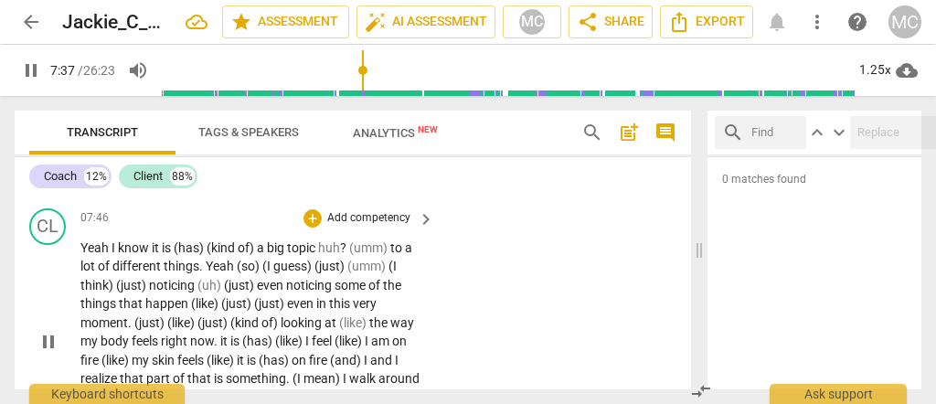
scroll to position [2876, 0]
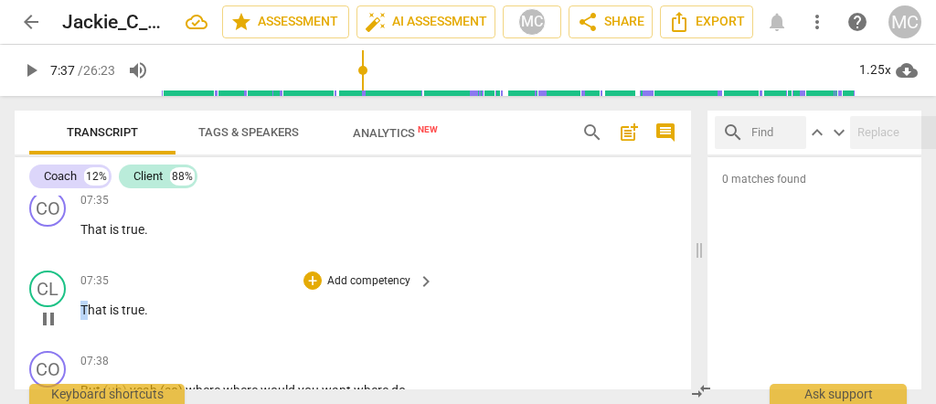
click at [82, 317] on span "That" at bounding box center [94, 310] width 29 height 15
click at [80, 317] on span "That" at bounding box center [94, 310] width 29 height 15
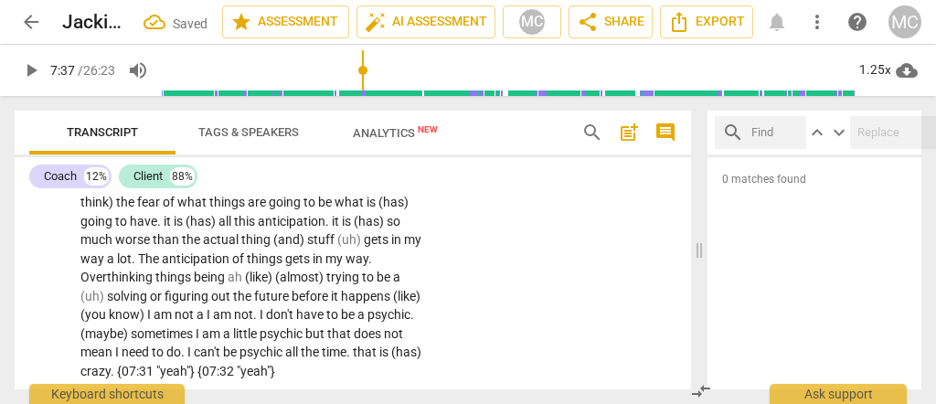
scroll to position [2693, 0]
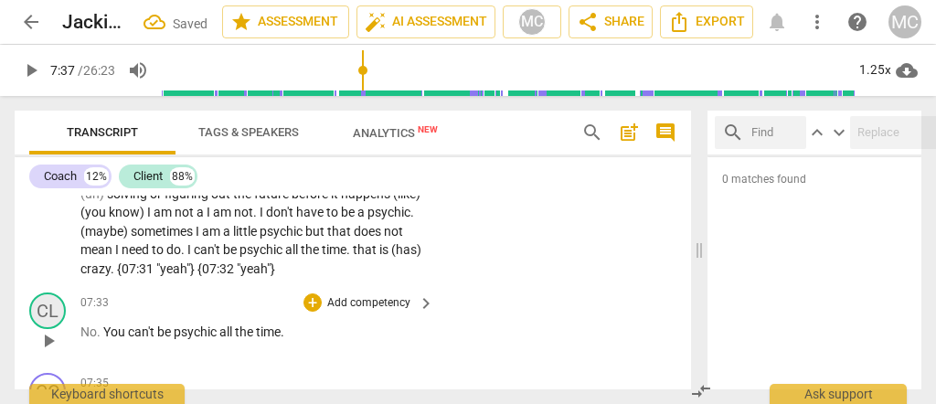
click at [42, 320] on div "CL" at bounding box center [47, 311] width 37 height 37
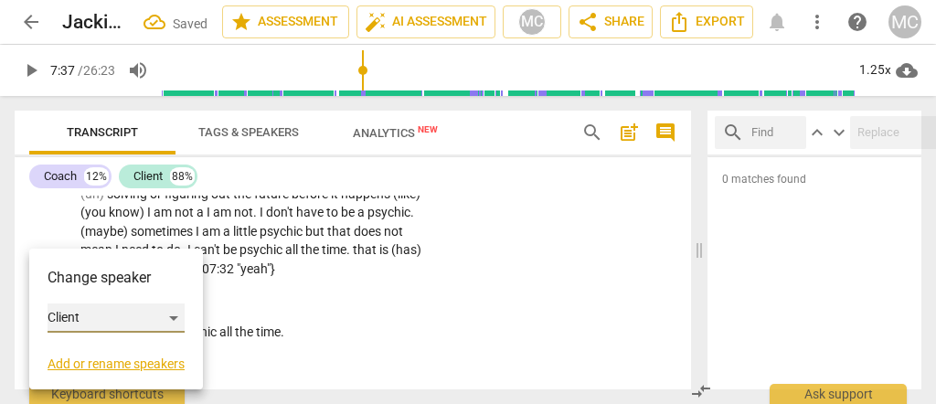
click at [103, 313] on div "Client" at bounding box center [116, 317] width 137 height 29
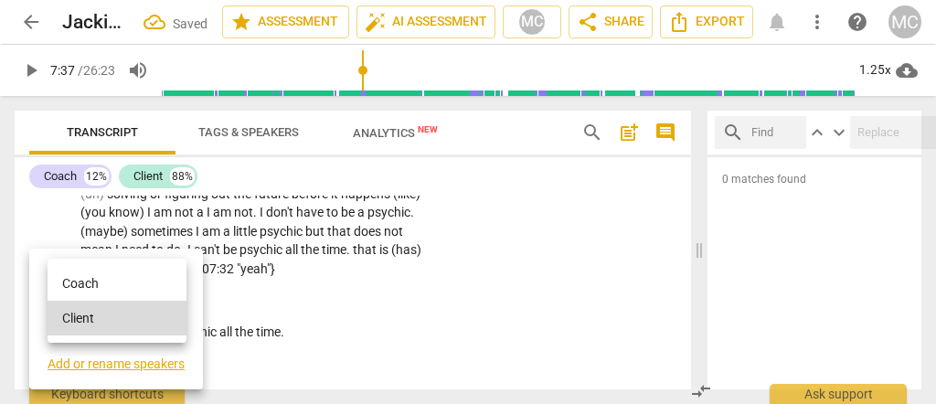
click at [107, 288] on li "Coach" at bounding box center [117, 283] width 139 height 35
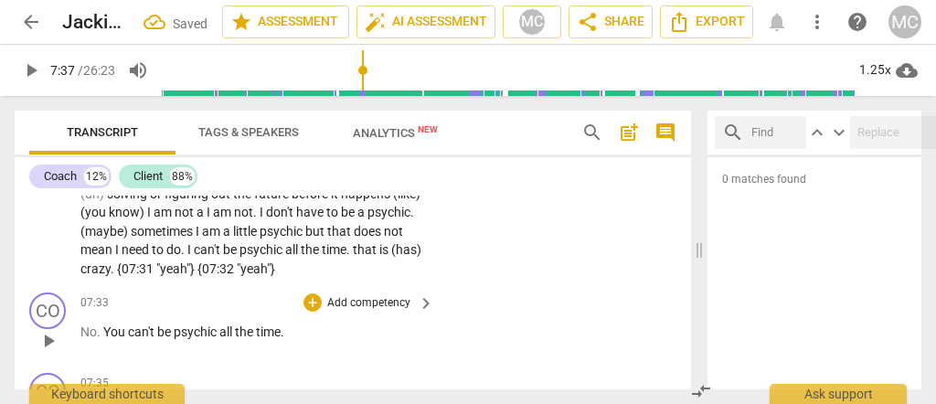
click at [148, 339] on span "can't" at bounding box center [142, 332] width 29 height 15
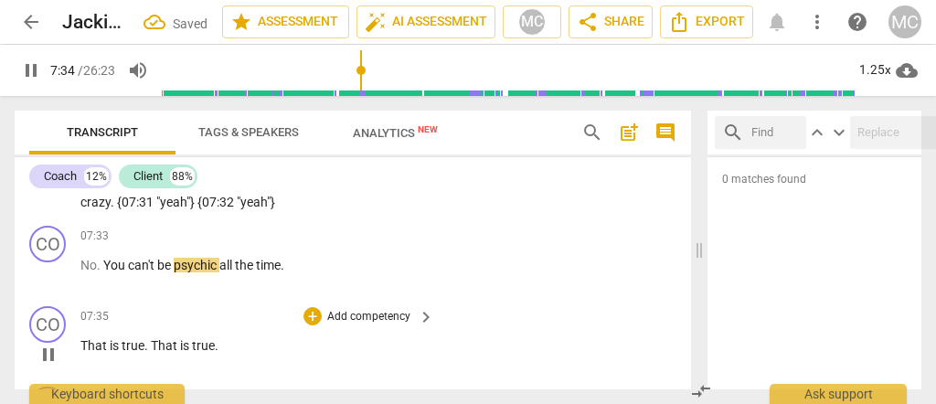
scroll to position [2815, 0]
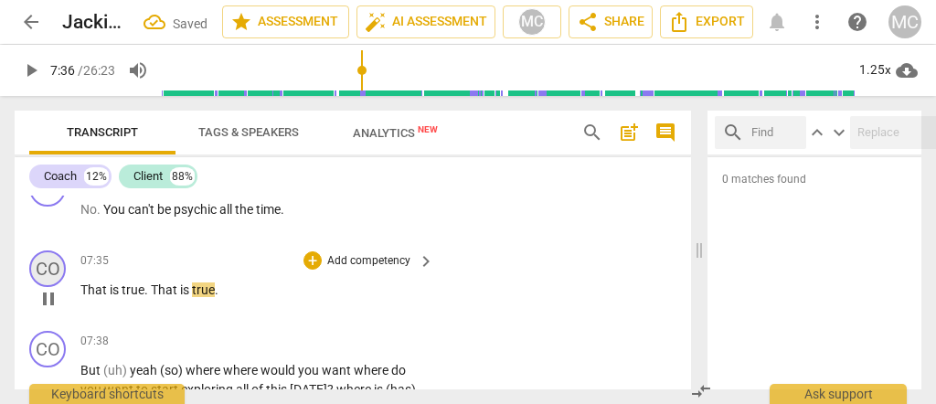
click at [47, 285] on div "CO" at bounding box center [47, 268] width 37 height 37
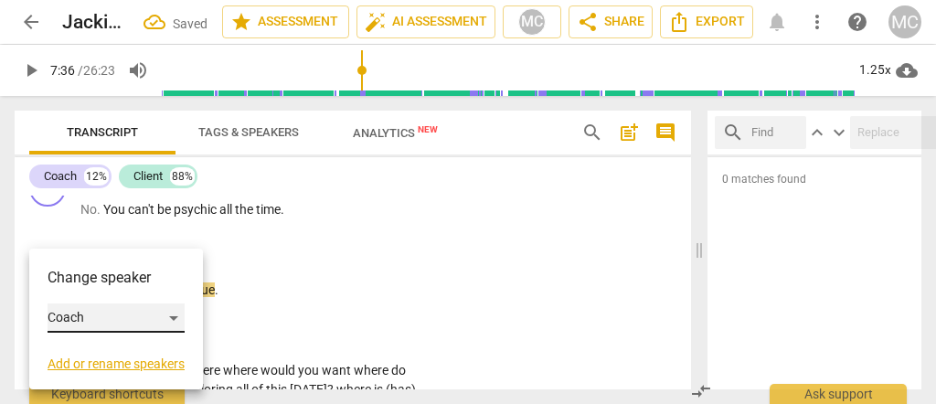
click at [87, 325] on div "Coach" at bounding box center [116, 317] width 137 height 29
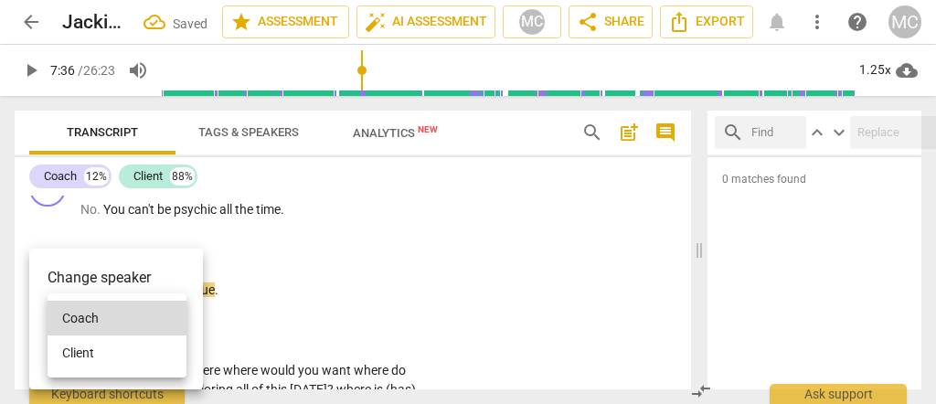
click at [91, 358] on li "Client" at bounding box center [117, 352] width 139 height 35
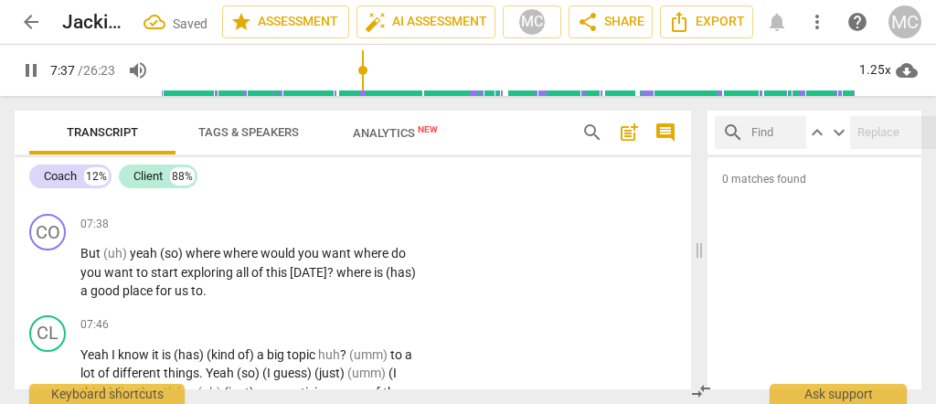
scroll to position [2937, 0]
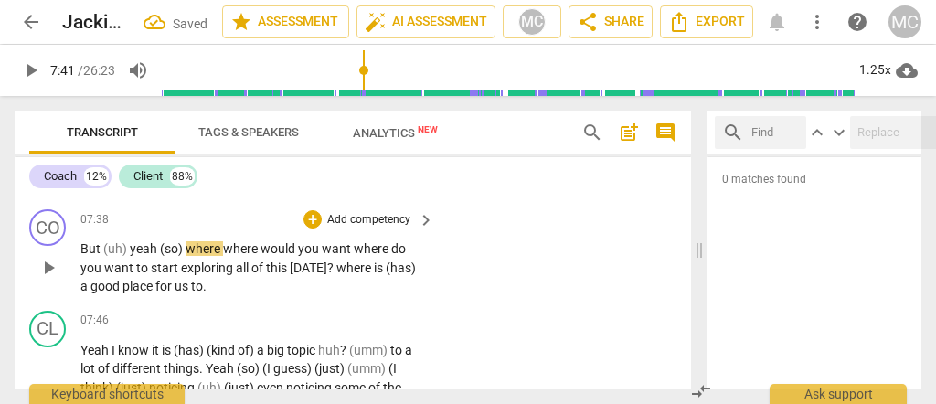
click at [90, 256] on span "But" at bounding box center [91, 248] width 23 height 15
click at [103, 256] on span "(uh)" at bounding box center [116, 248] width 27 height 15
click at [80, 267] on p "But (uh) yeah (so) where where would you want where do you want to start explor…" at bounding box center [252, 267] width 345 height 57
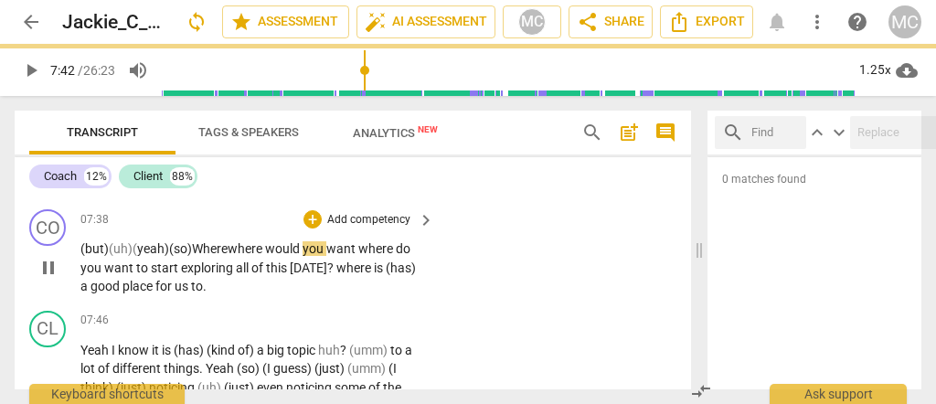
click at [228, 256] on span "Where" at bounding box center [210, 248] width 36 height 15
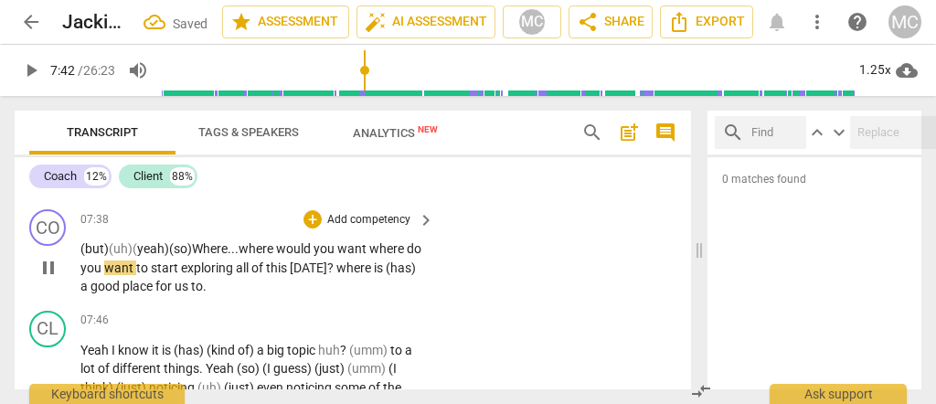
click at [269, 256] on span "where" at bounding box center [257, 248] width 37 height 15
click at [381, 256] on span "where" at bounding box center [387, 248] width 37 height 15
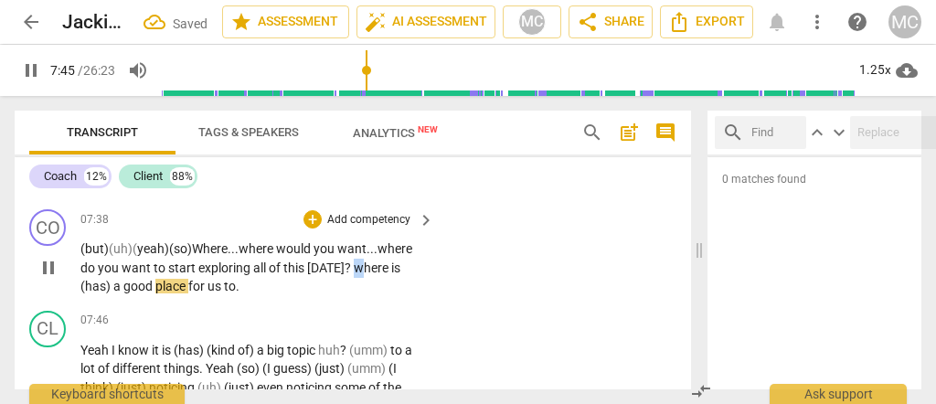
click at [354, 275] on span "where" at bounding box center [372, 268] width 37 height 15
drag, startPoint x: 203, startPoint y: 305, endPoint x: 173, endPoint y: 303, distance: 30.3
click at [113, 293] on span "(has)" at bounding box center [96, 286] width 33 height 15
click at [407, 275] on span "a" at bounding box center [410, 268] width 7 height 15
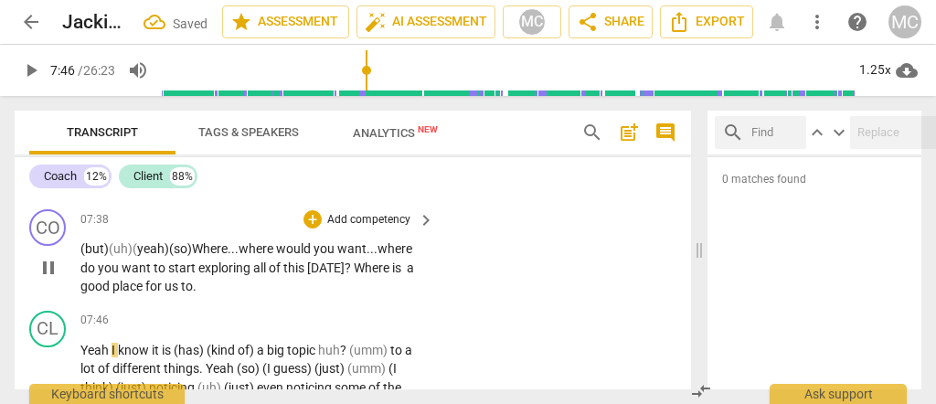
click at [193, 293] on span "to" at bounding box center [187, 286] width 12 height 15
click at [564, 303] on div "CO play_arrow pause 07:38 + Add competency keyboard_arrow_right (but) (uh) ( ye…" at bounding box center [353, 252] width 676 height 101
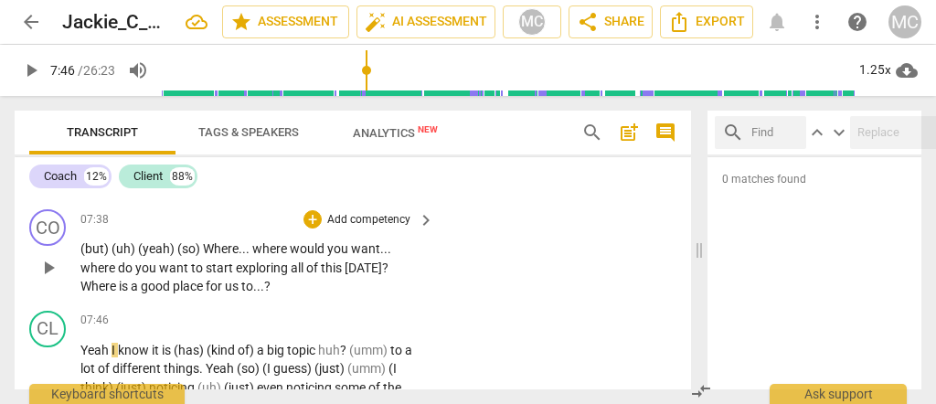
click at [145, 293] on span "good" at bounding box center [157, 286] width 32 height 15
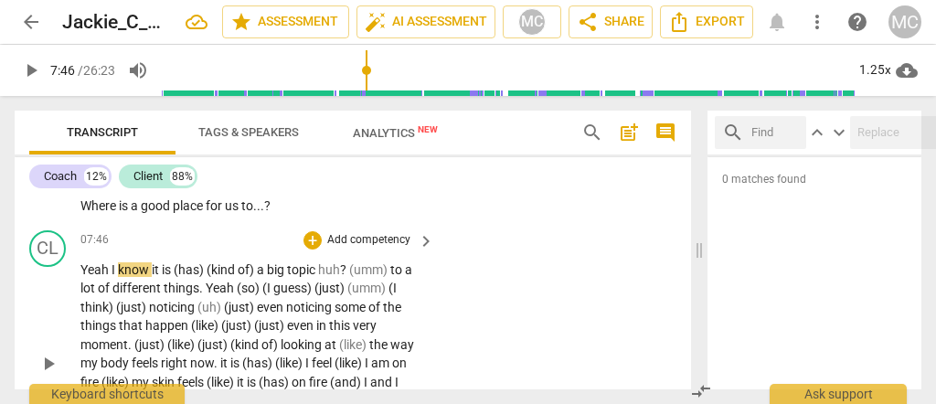
scroll to position [2998, 0]
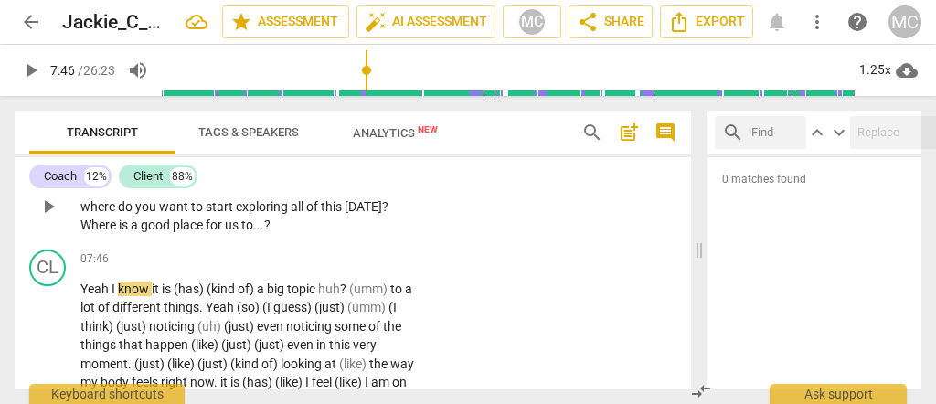
click at [324, 214] on span "this" at bounding box center [333, 206] width 24 height 15
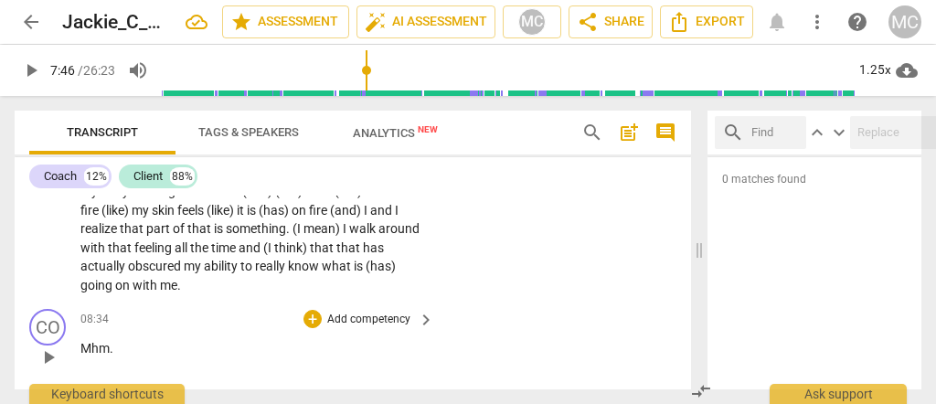
scroll to position [3241, 0]
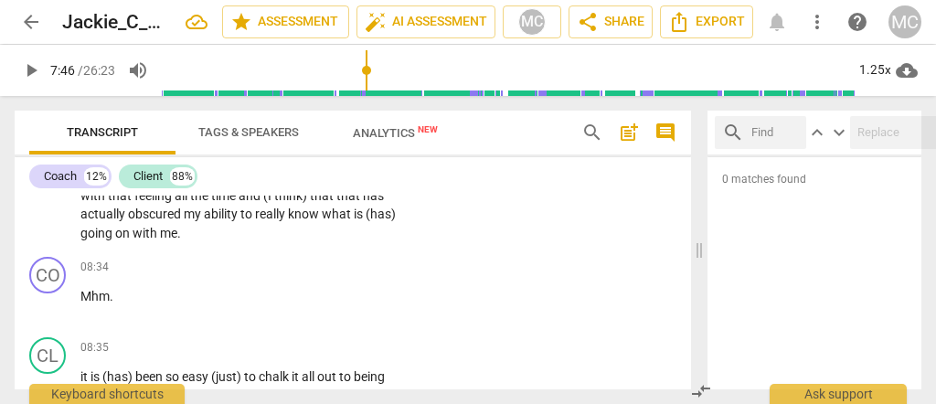
click at [158, 240] on span "with" at bounding box center [146, 233] width 27 height 15
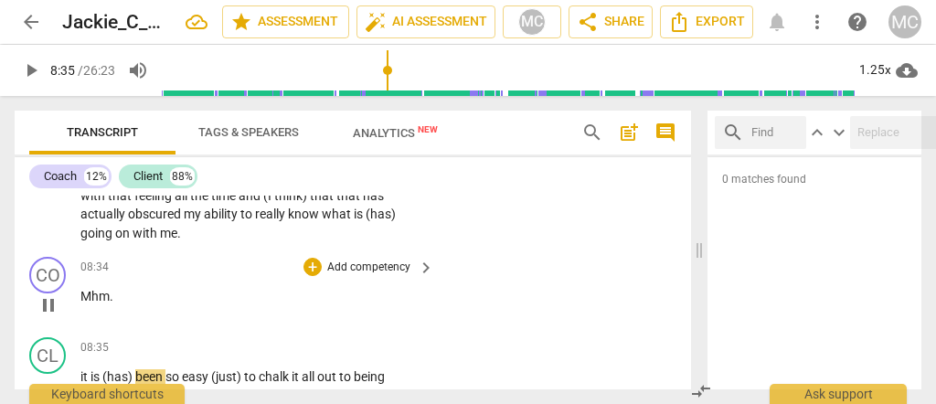
click at [80, 303] on span "Mhm" at bounding box center [94, 296] width 29 height 15
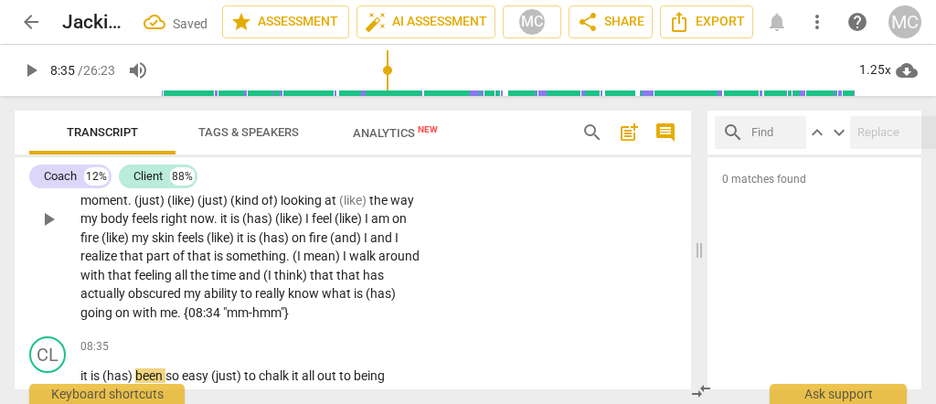
scroll to position [3284, 0]
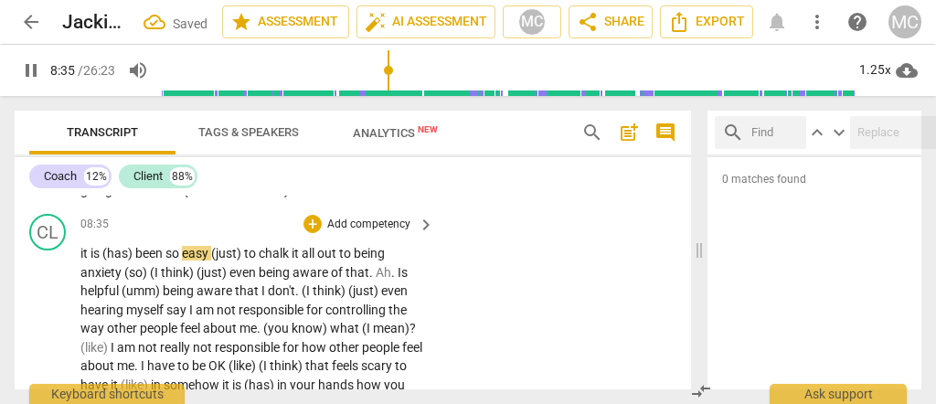
click at [80, 261] on span "it" at bounding box center [85, 253] width 10 height 15
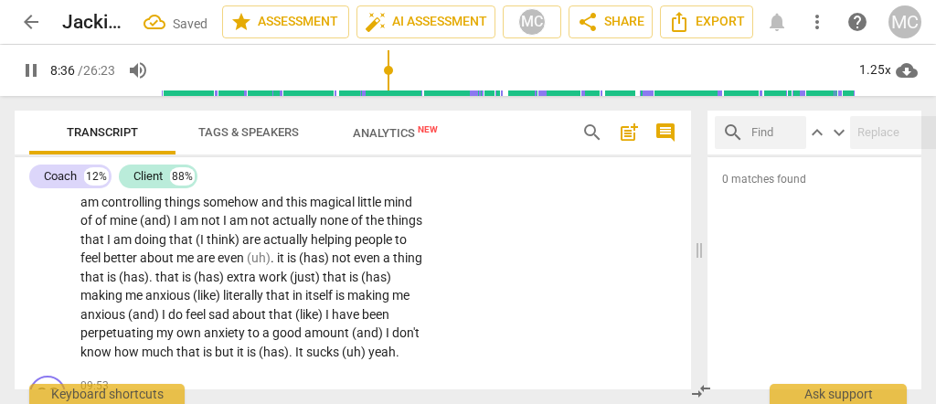
scroll to position [3589, 0]
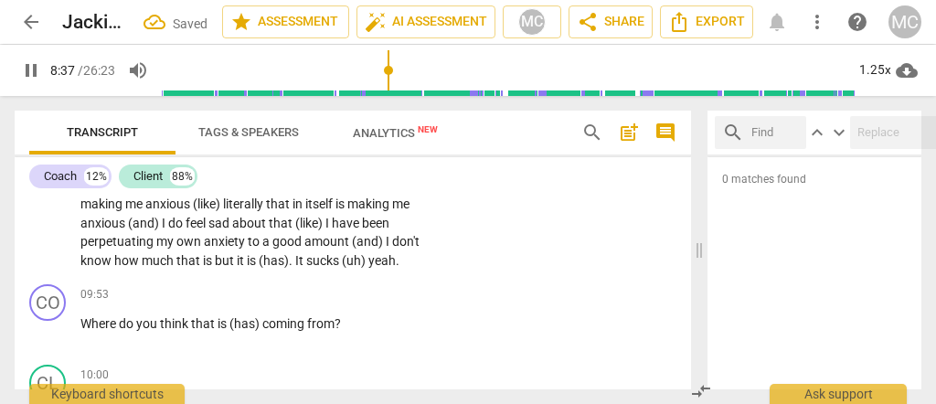
click at [114, 268] on span "know" at bounding box center [97, 260] width 34 height 15
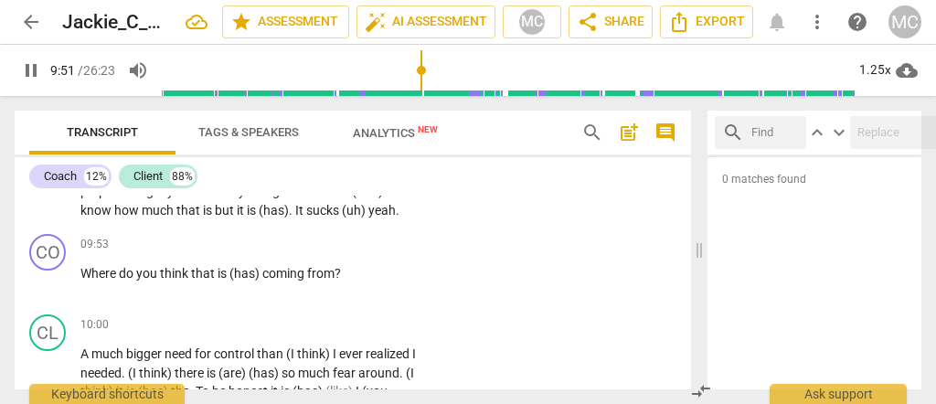
scroll to position [3650, 0]
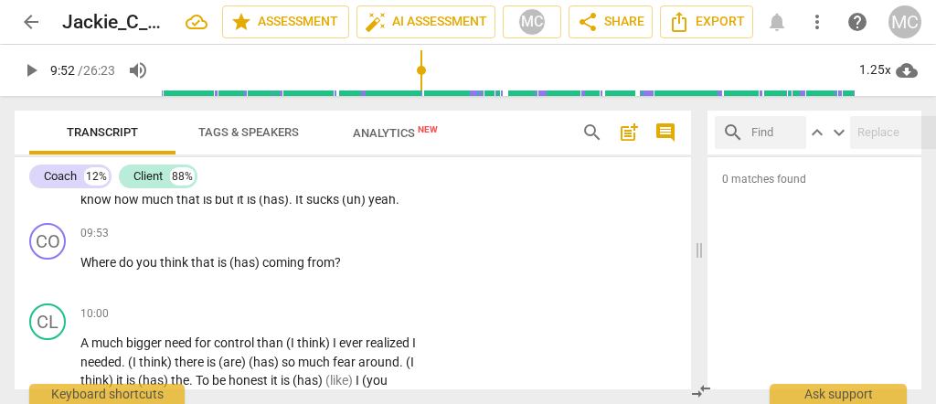
click at [306, 207] on span "sucks" at bounding box center [324, 199] width 36 height 15
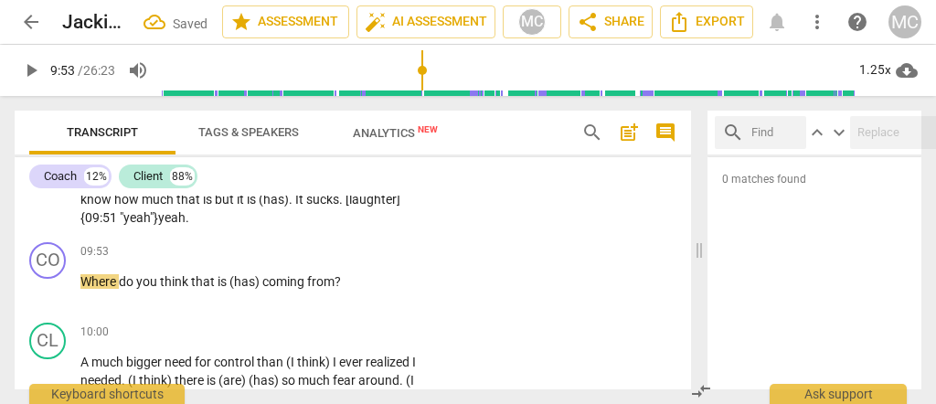
click at [186, 225] on span "yeah" at bounding box center [171, 217] width 27 height 15
click at [249, 226] on span "sucks. [laughter] {09:51 "yeah"}" at bounding box center [240, 209] width 320 height 34
click at [255, 226] on span "sucks. [laughter] {09:51 "yeah"}" at bounding box center [240, 209] width 320 height 34
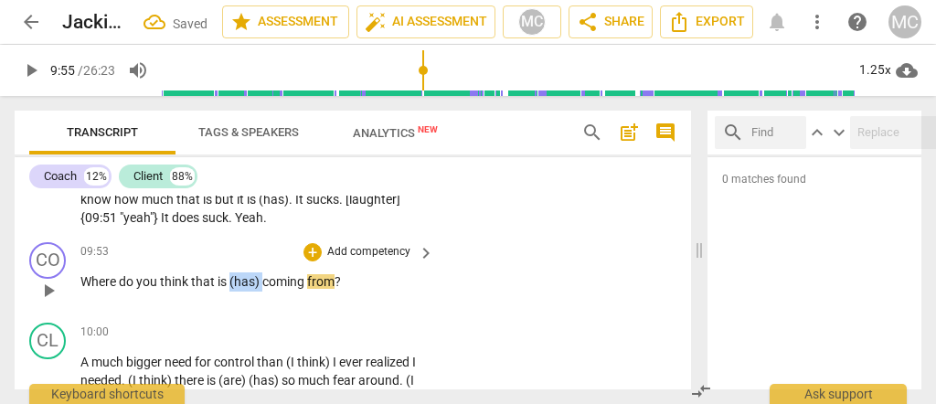
drag, startPoint x: 229, startPoint y: 299, endPoint x: 263, endPoint y: 299, distance: 33.8
click at [263, 292] on p "Where do you think that is (has) coming from ?" at bounding box center [252, 281] width 345 height 19
click at [200, 289] on span "that" at bounding box center [204, 281] width 27 height 15
click at [264, 289] on span "coming" at bounding box center [251, 281] width 45 height 15
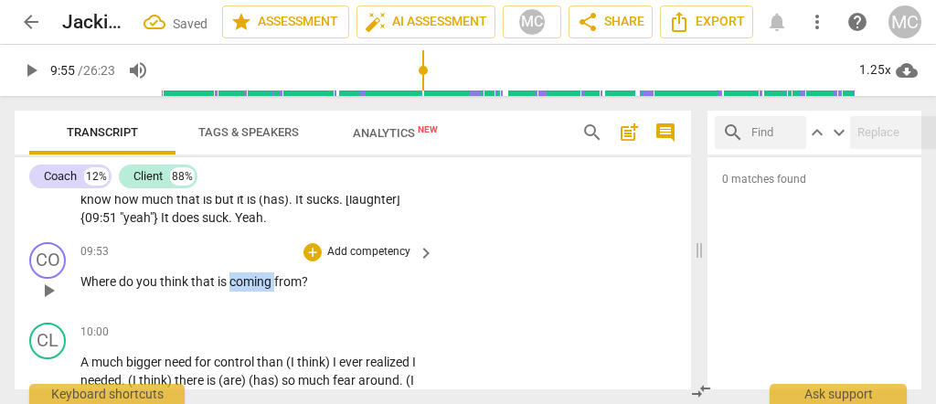
click at [264, 289] on span "coming" at bounding box center [251, 281] width 45 height 15
click at [293, 289] on span "from" at bounding box center [287, 281] width 27 height 15
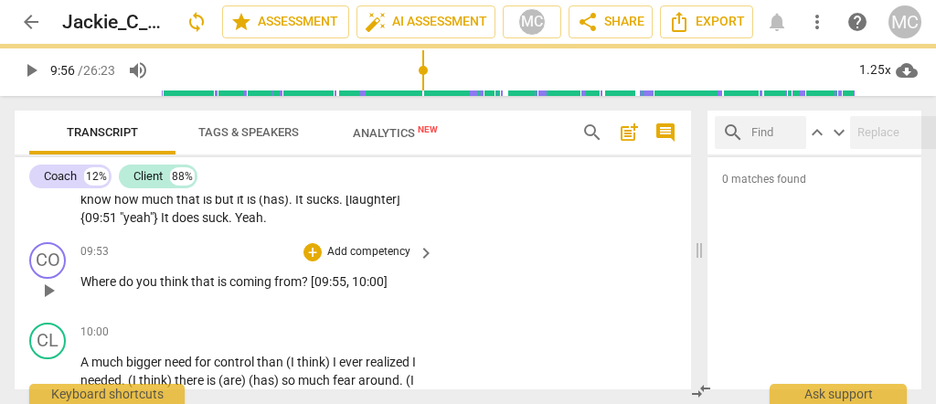
click at [354, 261] on p "Add competency" at bounding box center [368, 252] width 87 height 16
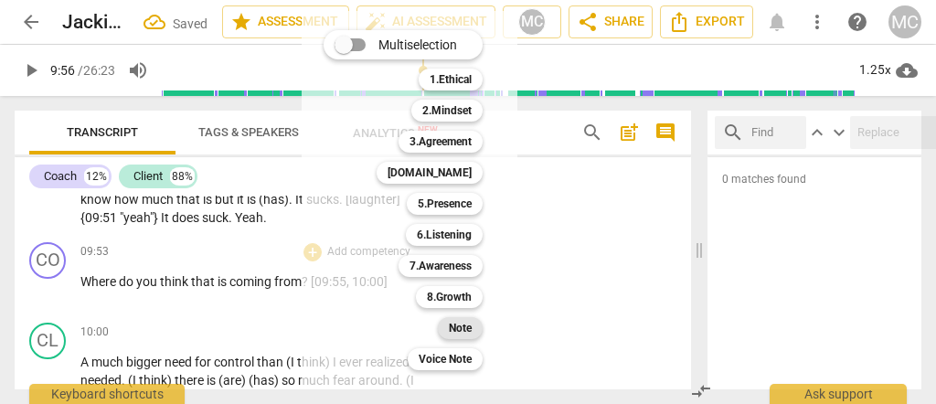
click at [456, 332] on b "Note" at bounding box center [460, 328] width 23 height 22
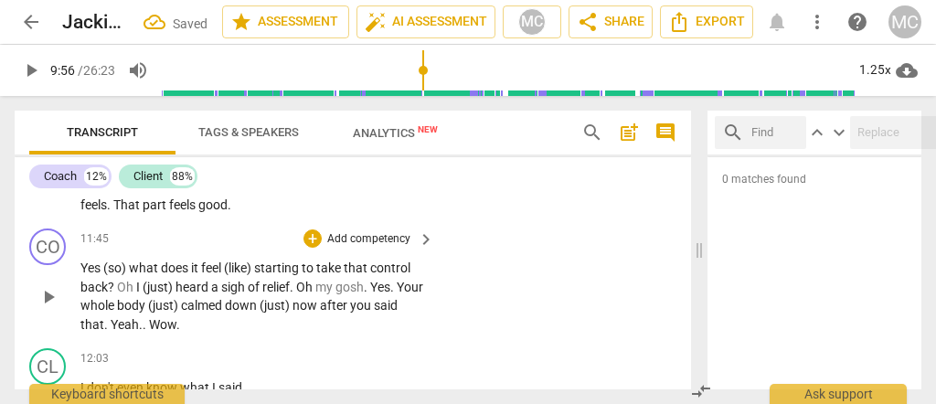
scroll to position [4259, 0]
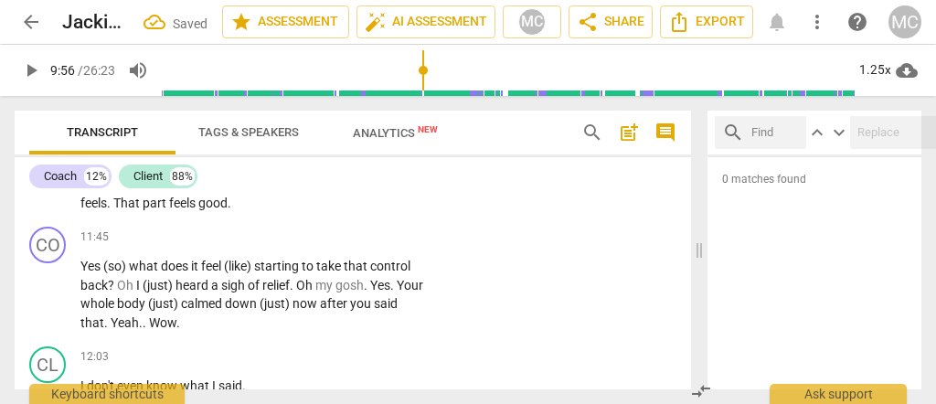
click at [390, 191] on span "that" at bounding box center [402, 183] width 24 height 15
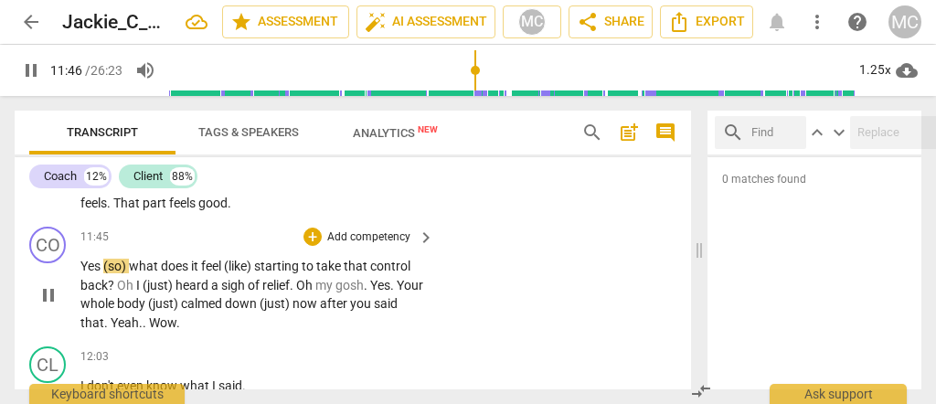
click at [103, 273] on span "(so)" at bounding box center [116, 266] width 26 height 15
click at [95, 273] on span "Yes," at bounding box center [91, 266] width 23 height 15
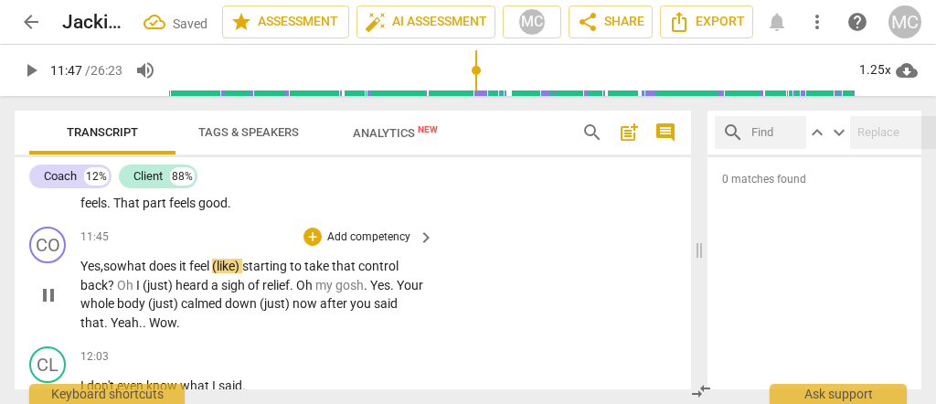
click at [116, 273] on span "so" at bounding box center [110, 266] width 14 height 15
click at [115, 273] on span "so" at bounding box center [110, 266] width 14 height 15
click at [149, 273] on span "what" at bounding box center [133, 266] width 32 height 15
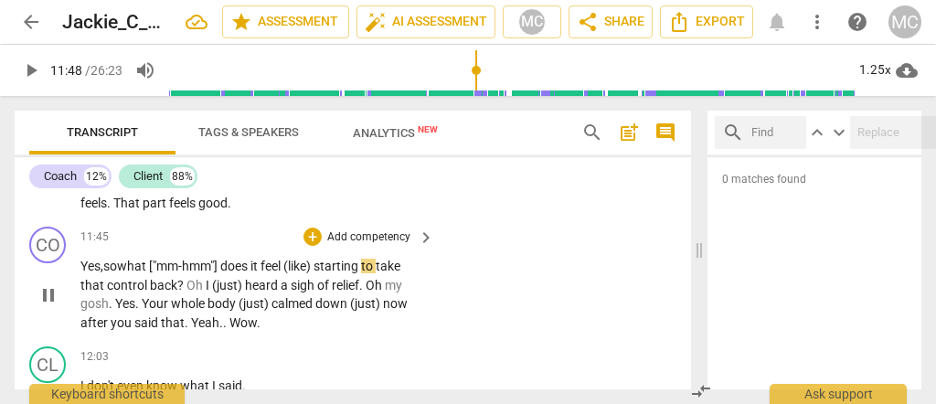
click at [283, 273] on span "feel" at bounding box center [272, 266] width 23 height 15
click at [293, 273] on span "(like)" at bounding box center [298, 266] width 30 height 15
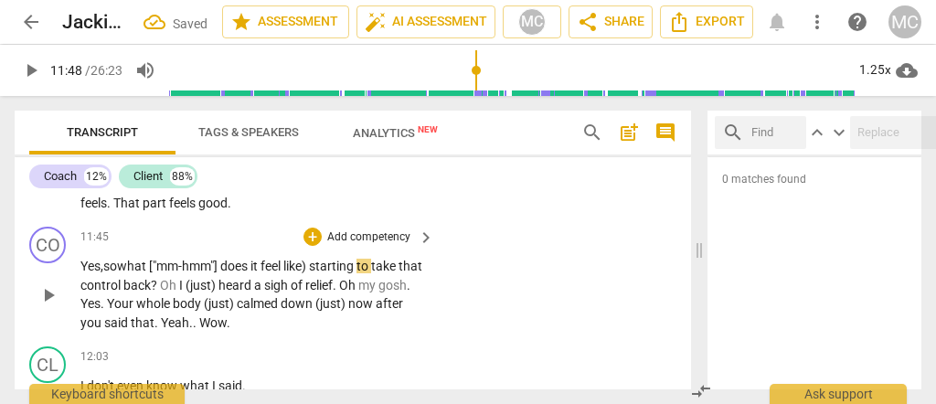
click at [279, 273] on span "feel" at bounding box center [272, 266] width 23 height 15
click at [309, 273] on span "like)" at bounding box center [296, 266] width 26 height 15
click at [315, 273] on span "starting" at bounding box center [328, 266] width 48 height 15
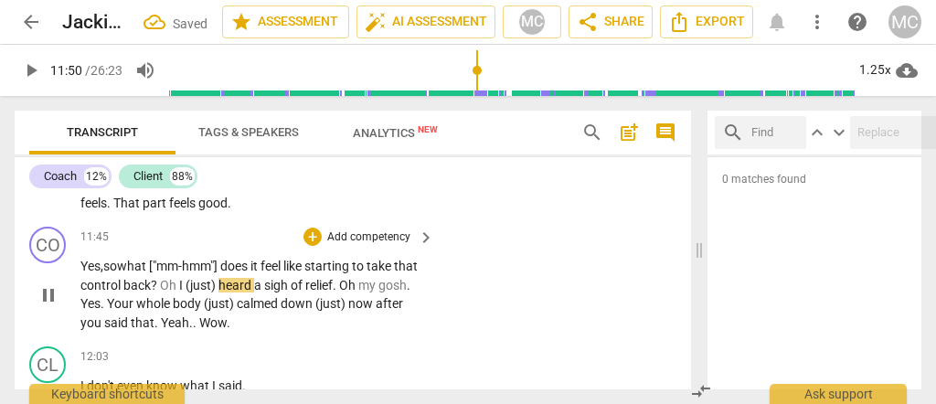
click at [179, 293] on span "Oh" at bounding box center [169, 285] width 19 height 15
click at [226, 293] on span "(just)" at bounding box center [210, 285] width 33 height 15
click at [341, 293] on span "relief" at bounding box center [327, 285] width 27 height 15
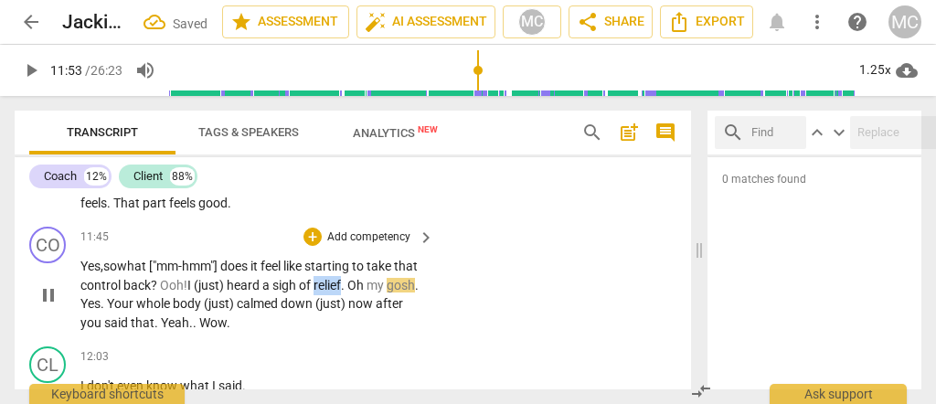
click at [341, 293] on span "relief" at bounding box center [327, 285] width 27 height 15
click at [367, 293] on span "Oh" at bounding box center [356, 285] width 19 height 15
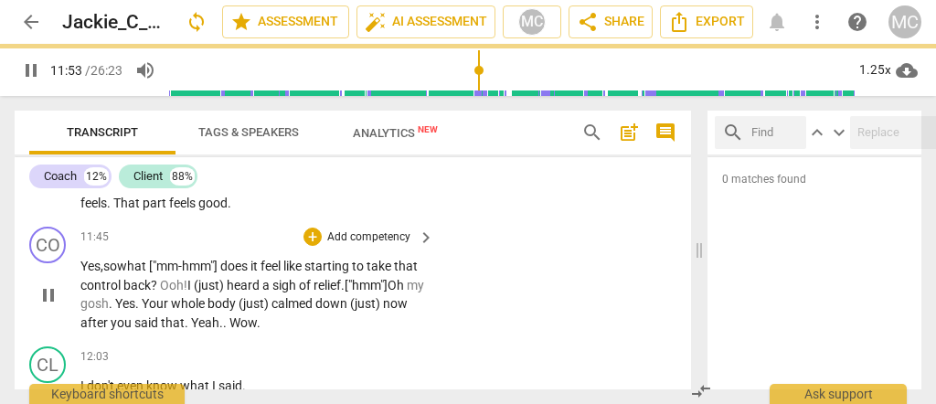
click at [115, 311] on span "." at bounding box center [112, 303] width 6 height 15
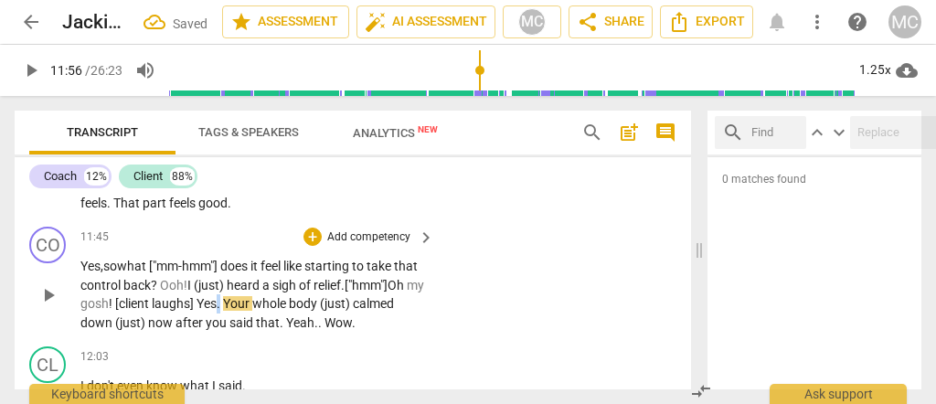
click at [337, 319] on p "Yes, so what ["mm-hmm"] does it feel like starting to take that control back ? …" at bounding box center [252, 294] width 345 height 75
click at [223, 311] on span "!" at bounding box center [220, 303] width 6 height 15
click at [229, 330] on span "you" at bounding box center [218, 322] width 24 height 15
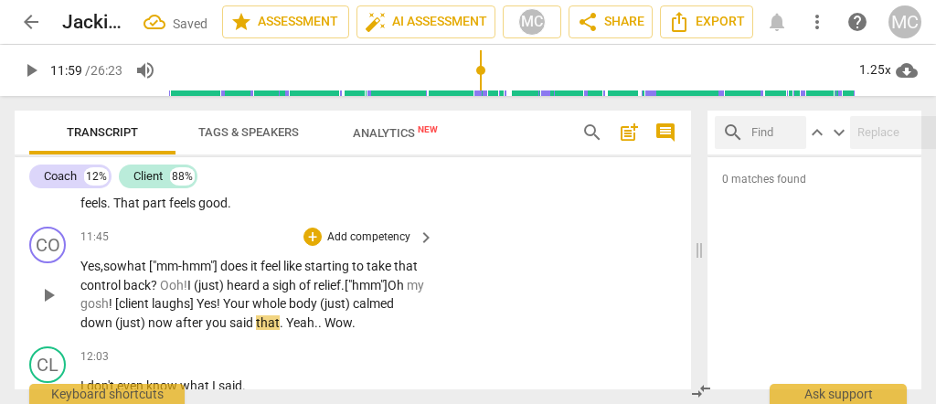
click at [280, 330] on span "that" at bounding box center [268, 322] width 24 height 15
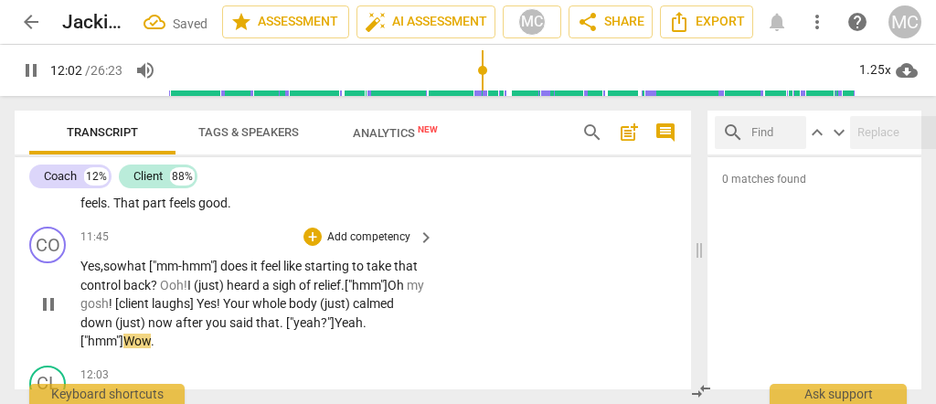
scroll to position [4320, 0]
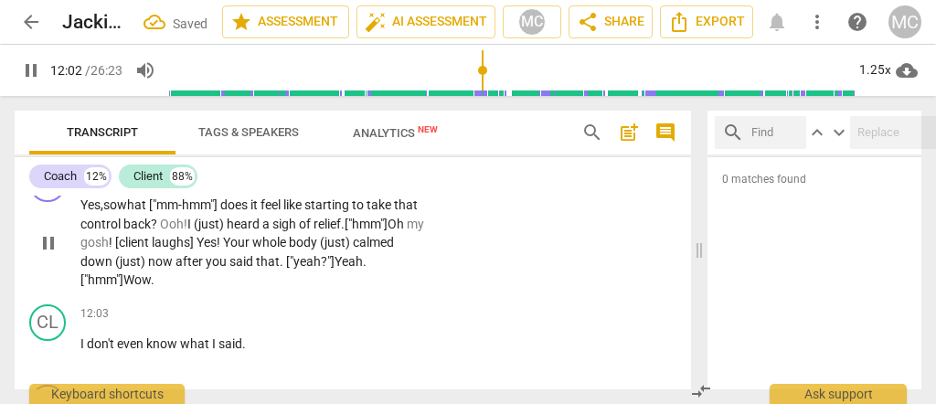
click at [407, 231] on span "my" at bounding box center [415, 224] width 17 height 15
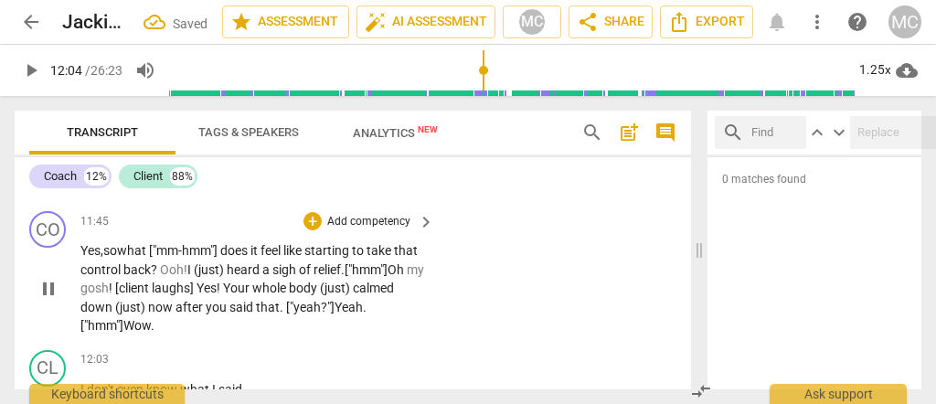
scroll to position [4259, 0]
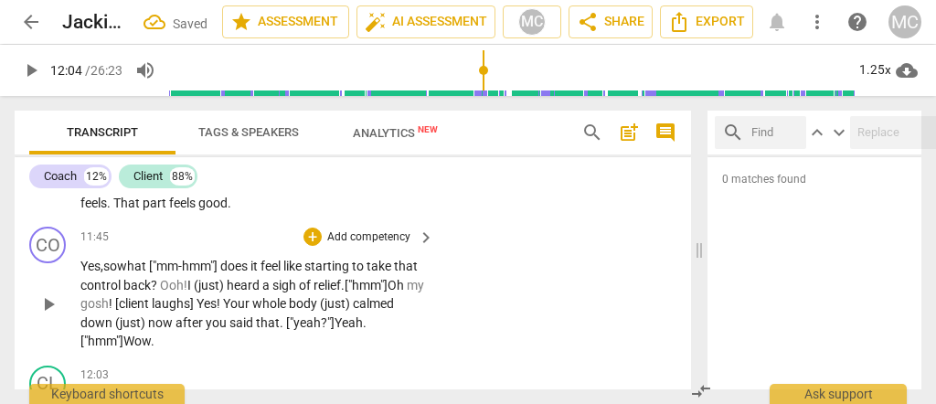
click at [351, 246] on p "Add competency" at bounding box center [368, 237] width 87 height 16
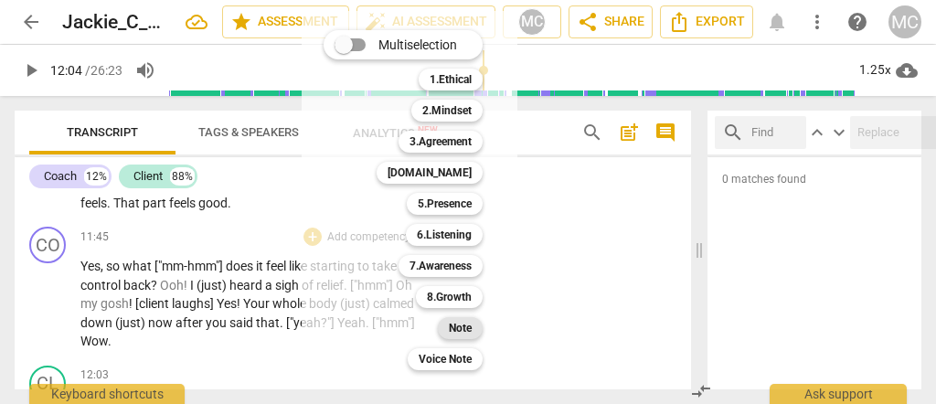
click at [475, 335] on div "Note" at bounding box center [460, 328] width 45 height 22
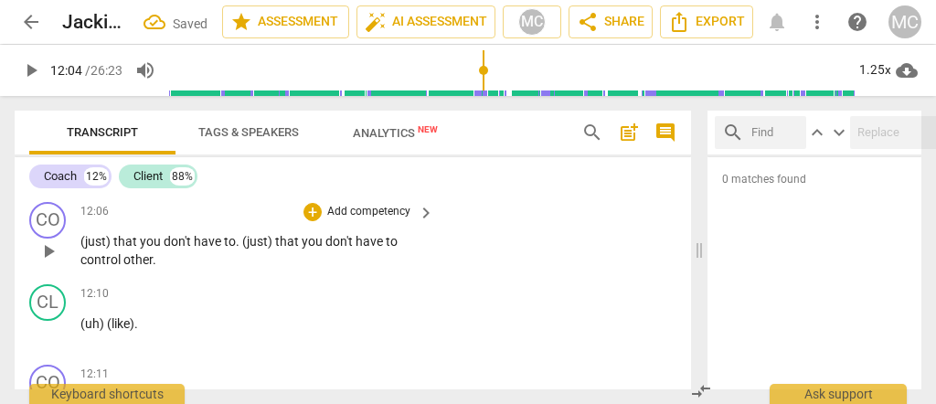
scroll to position [4442, 0]
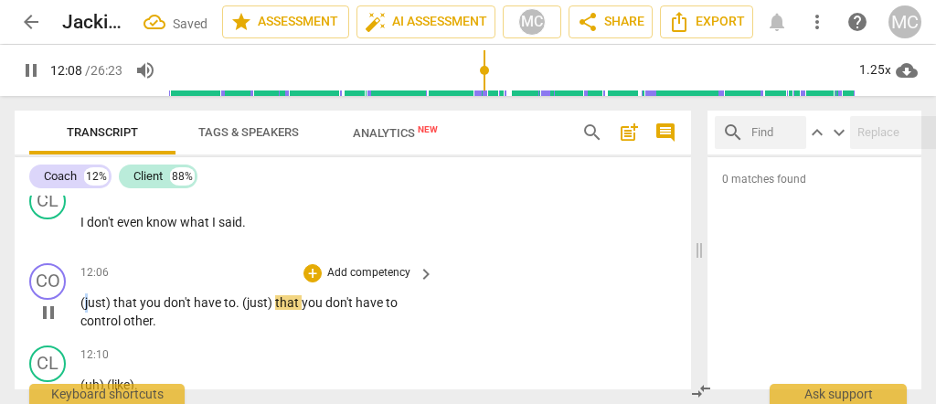
click at [86, 310] on span "(just)" at bounding box center [96, 302] width 33 height 15
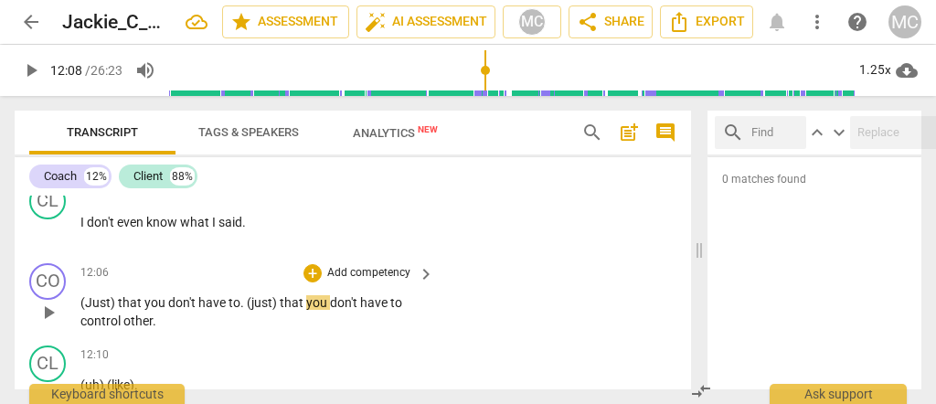
click at [92, 310] on span "(Just)" at bounding box center [98, 302] width 37 height 15
click at [188, 310] on span "don't" at bounding box center [183, 302] width 30 height 15
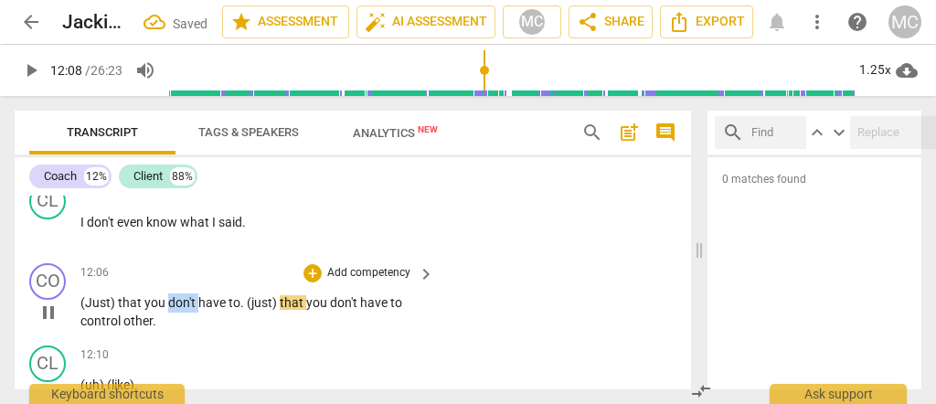
click at [188, 310] on span "don't" at bounding box center [183, 302] width 30 height 15
click at [244, 317] on p "(Just) that you don't have to . (just) that you don't have to control other ." at bounding box center [252, 311] width 345 height 37
click at [247, 310] on span "(just)" at bounding box center [263, 302] width 33 height 15
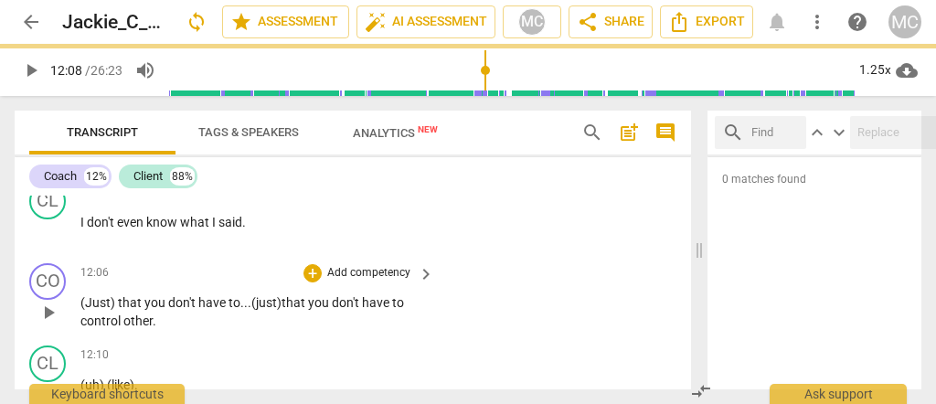
click at [217, 310] on span "have" at bounding box center [213, 302] width 30 height 15
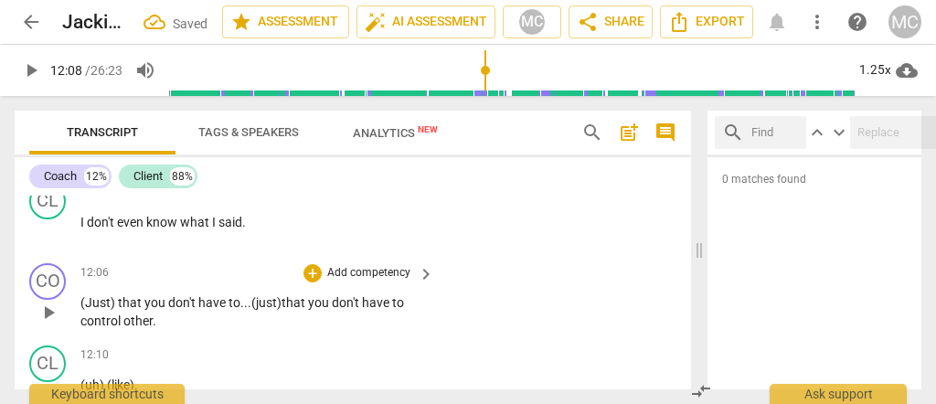
click at [209, 310] on span "have" at bounding box center [213, 302] width 30 height 15
click at [231, 324] on p "(Just) that you don't have to... (just) that you don't have to control other ." at bounding box center [252, 311] width 345 height 37
click at [214, 310] on span "have" at bounding box center [213, 302] width 30 height 15
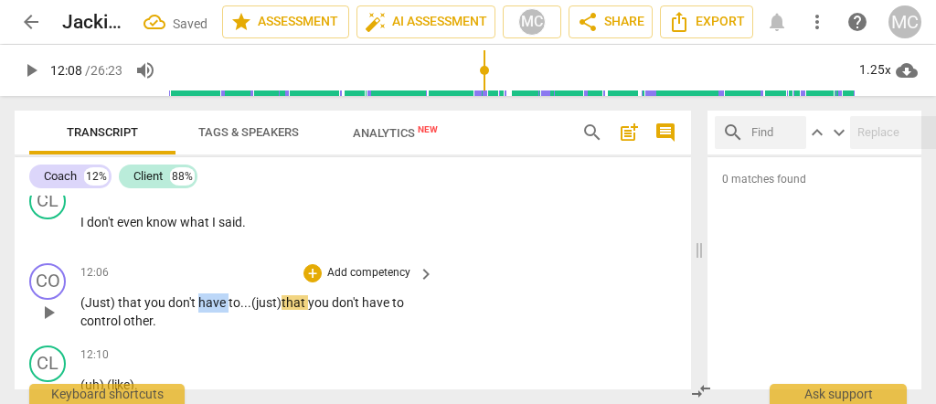
click at [214, 310] on span "have" at bounding box center [213, 302] width 30 height 15
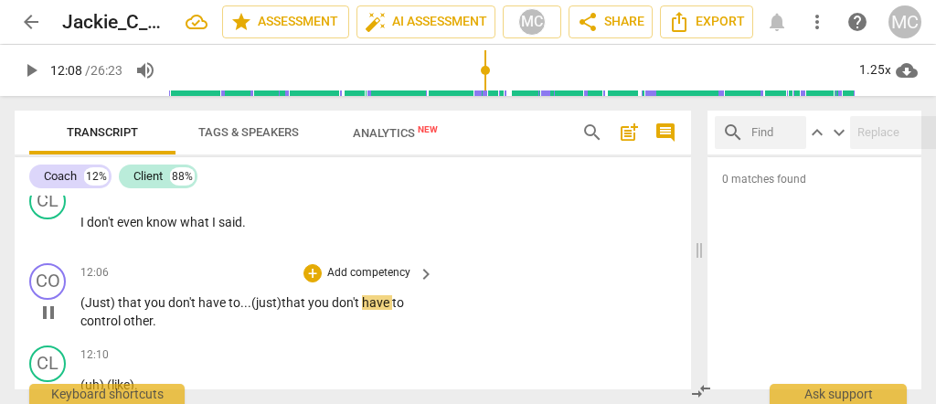
click at [310, 310] on span "you" at bounding box center [320, 302] width 24 height 15
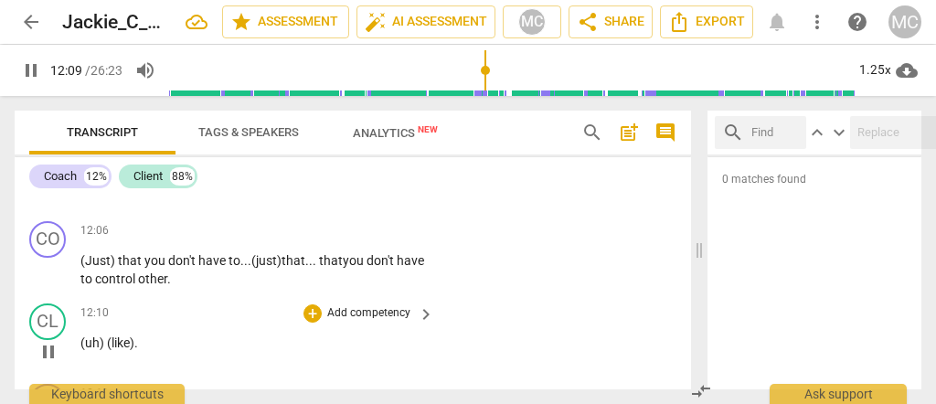
scroll to position [4503, 0]
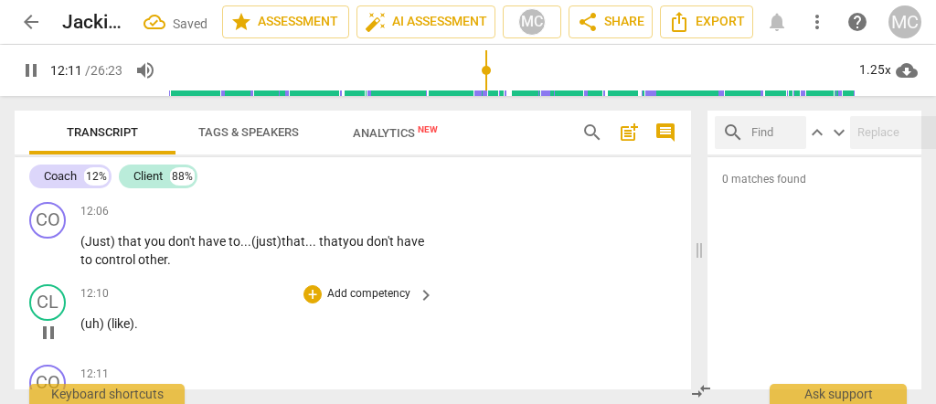
click at [81, 331] on span "(uh)" at bounding box center [93, 323] width 27 height 15
click at [80, 346] on div "12:10 + Add competency keyboard_arrow_right (uh) (like) ." at bounding box center [258, 317] width 356 height 66
click at [80, 331] on span "(uh)" at bounding box center [93, 323] width 27 height 15
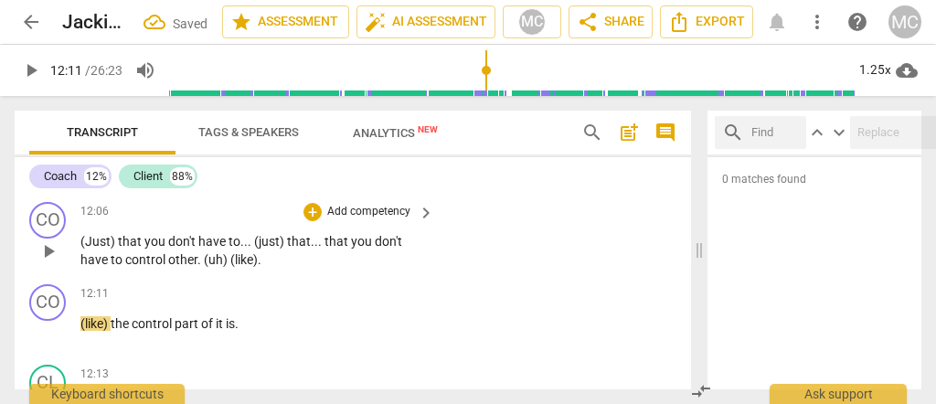
click at [129, 267] on span "control" at bounding box center [146, 259] width 43 height 15
click at [204, 267] on span "(uh)" at bounding box center [217, 259] width 27 height 15
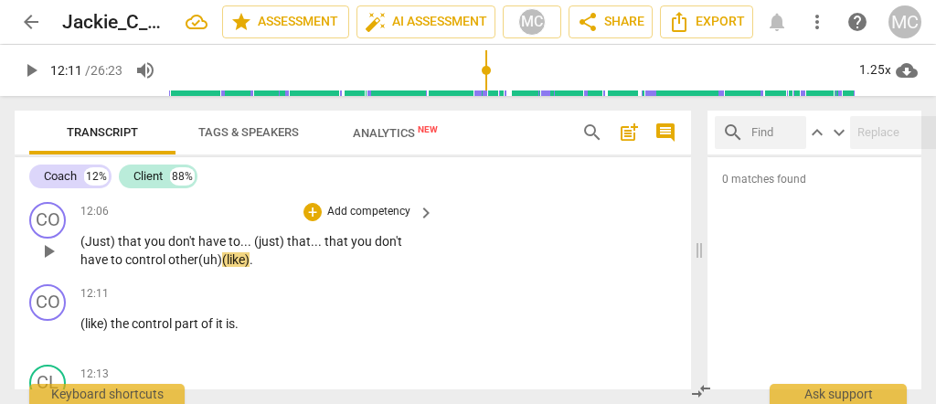
click at [253, 267] on span "." at bounding box center [252, 259] width 4 height 15
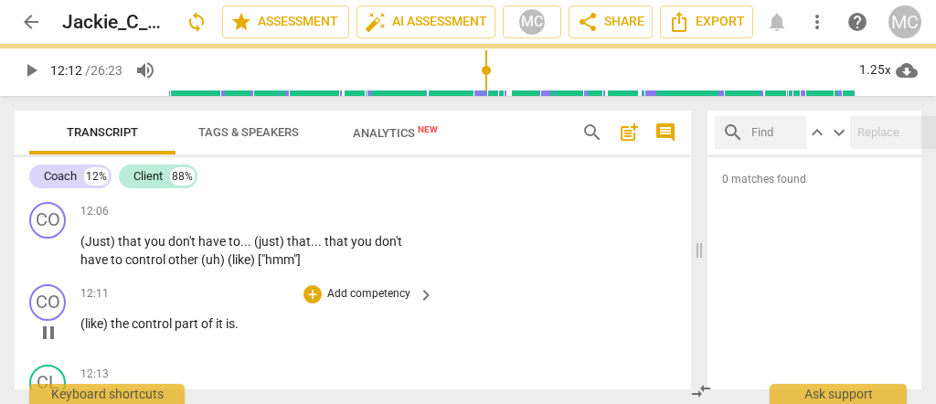
click at [80, 331] on span "(like)" at bounding box center [95, 323] width 30 height 15
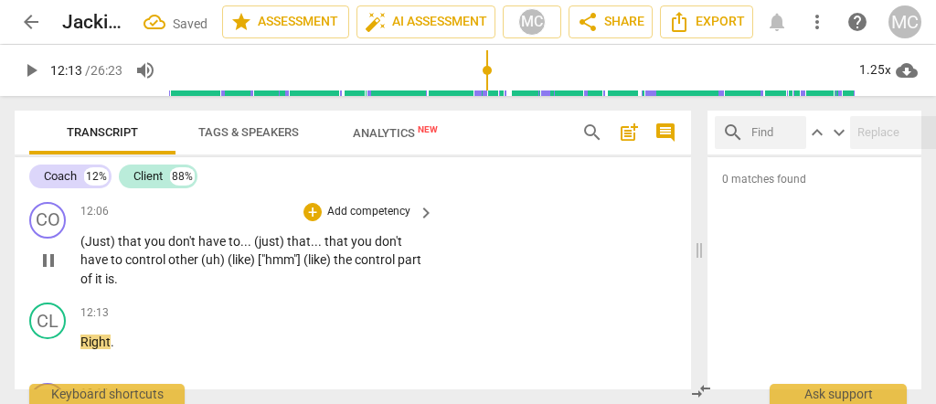
click at [398, 267] on span "part" at bounding box center [410, 259] width 24 height 15
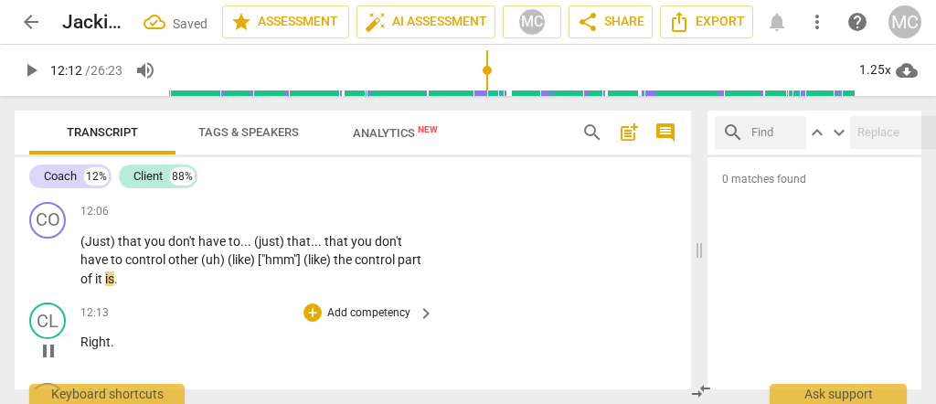
click at [82, 349] on span "Right" at bounding box center [95, 342] width 30 height 15
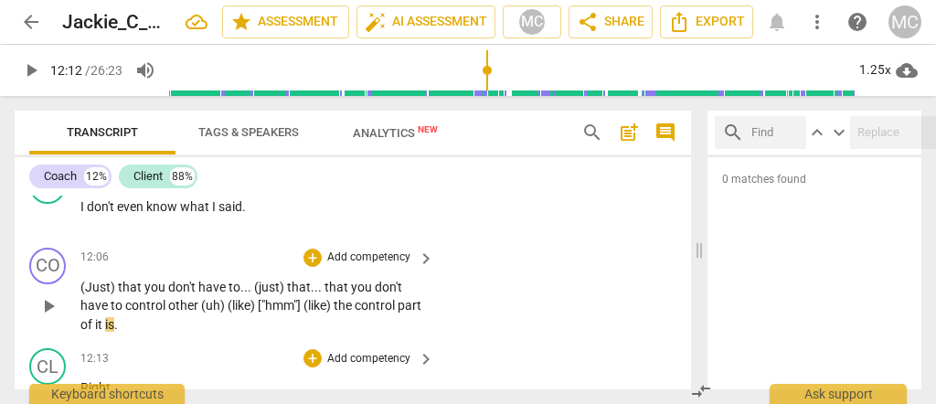
scroll to position [4442, 0]
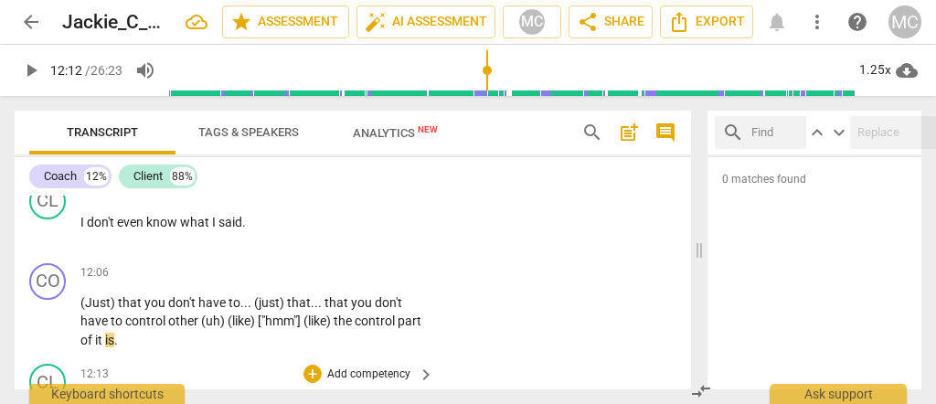
click at [35, 14] on span "arrow_back" at bounding box center [31, 22] width 22 height 22
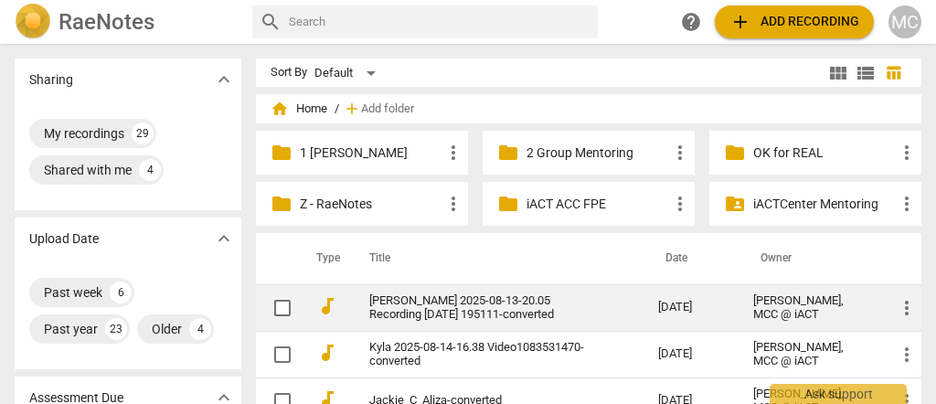
click at [404, 315] on link "NadineA Gilbert 2025-08-13-20.05 Recording 2025-08-13 195111-converted" at bounding box center [480, 307] width 223 height 27
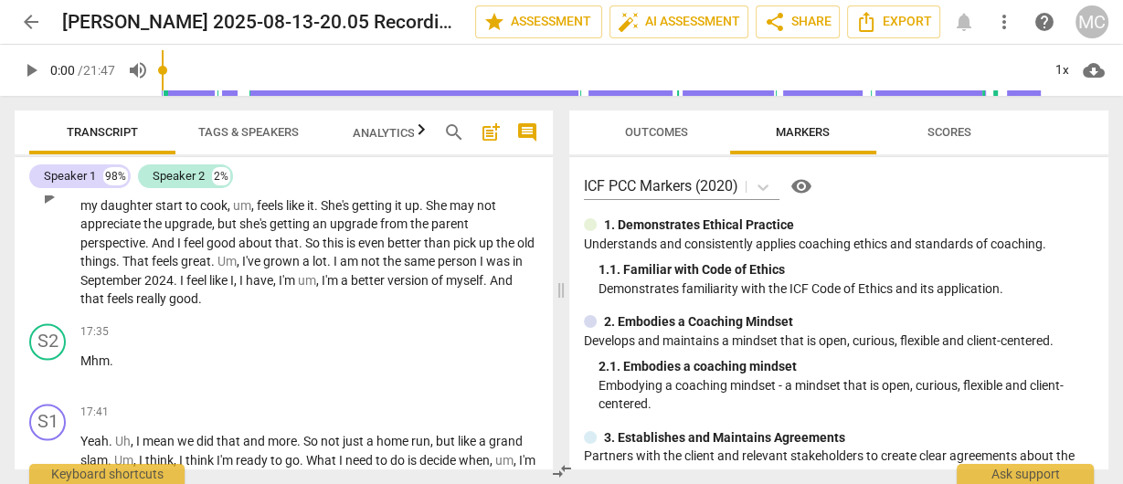
scroll to position [2656, 0]
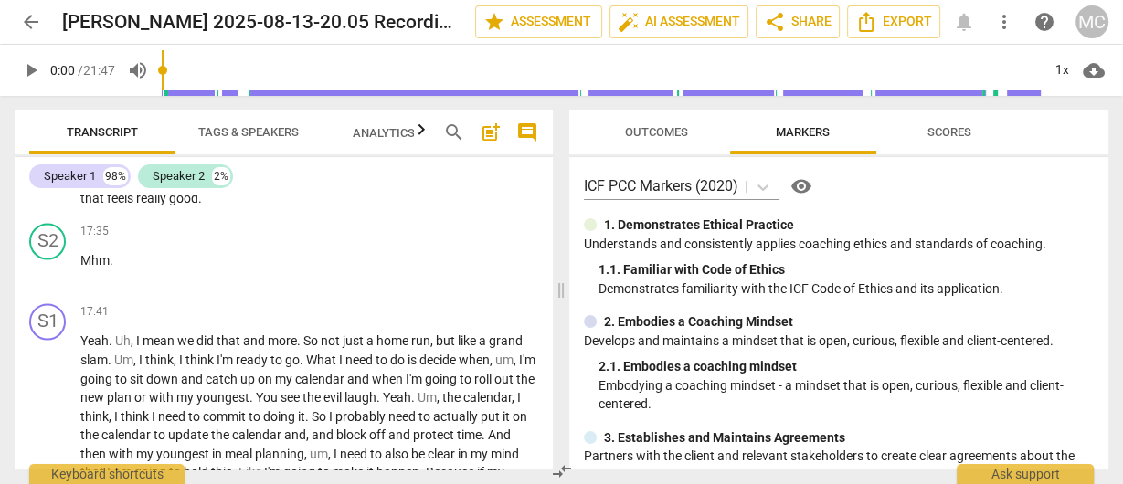
click at [107, 206] on span "that" at bounding box center [93, 198] width 27 height 15
click at [94, 268] on span "Mhm" at bounding box center [94, 260] width 29 height 15
click at [306, 208] on p "No , this feels so great . I feel energized and excited . Um , well , I think I…" at bounding box center [309, 96] width 458 height 225
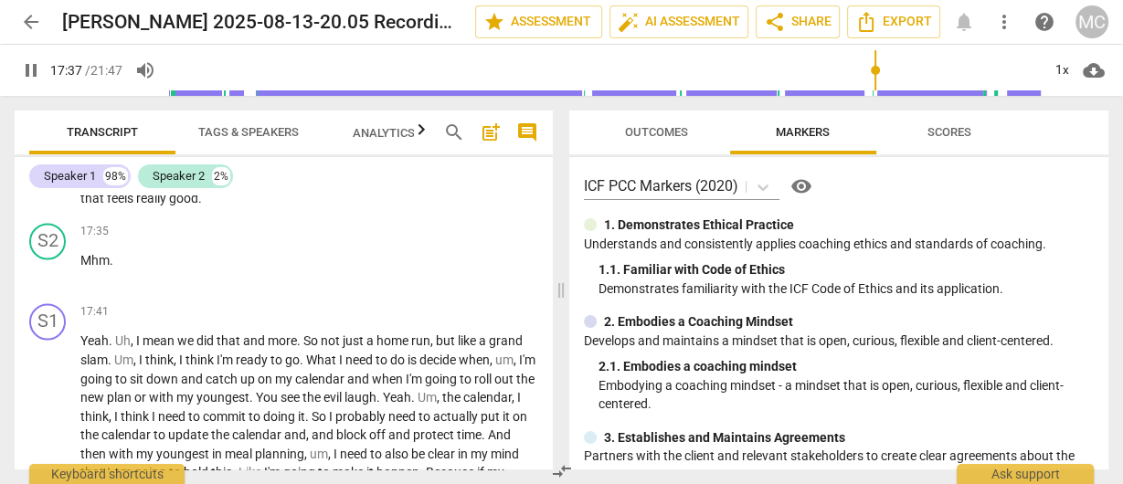
click at [306, 208] on p "No , this feels so great . I feel energized and excited . Um , well , I think I…" at bounding box center [309, 96] width 458 height 225
click at [1059, 66] on div "1x" at bounding box center [1062, 70] width 35 height 29
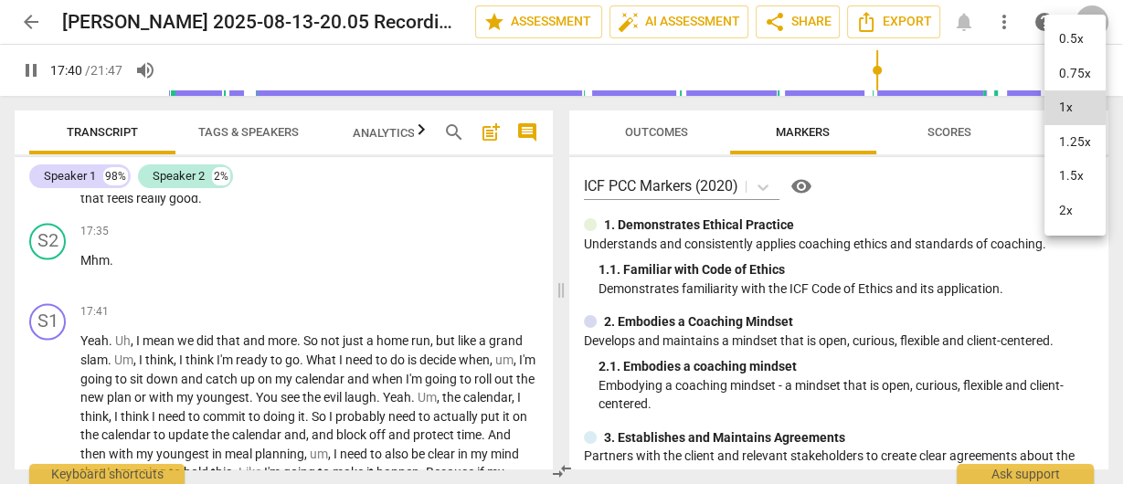
click at [1072, 191] on li "1.5x" at bounding box center [1075, 176] width 61 height 35
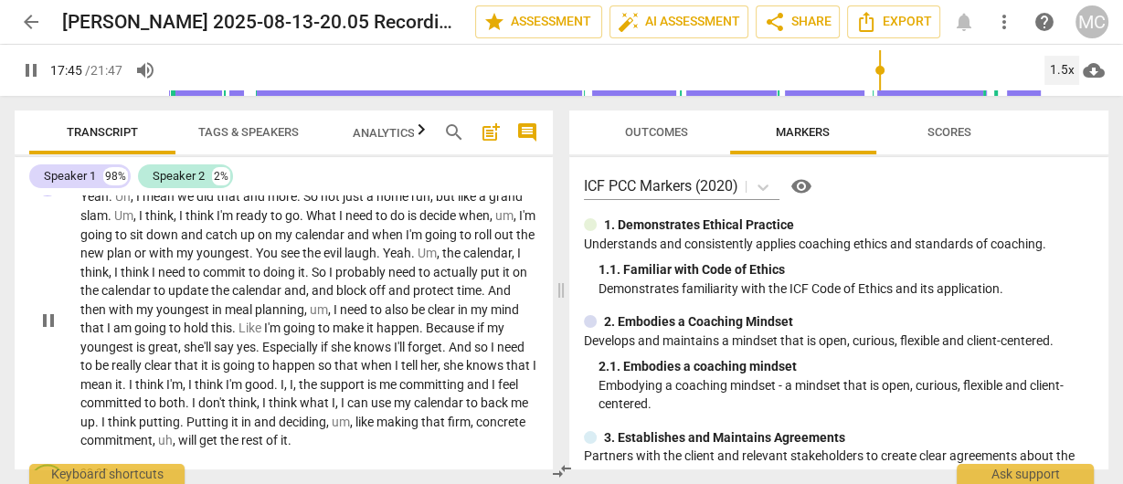
scroll to position [2949, 0]
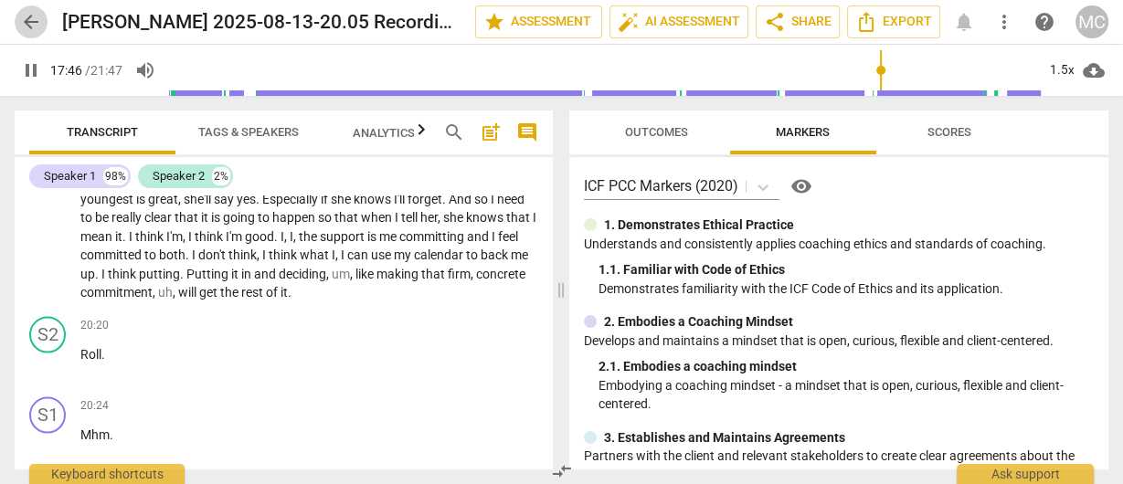
click at [27, 12] on span "arrow_back" at bounding box center [31, 22] width 22 height 22
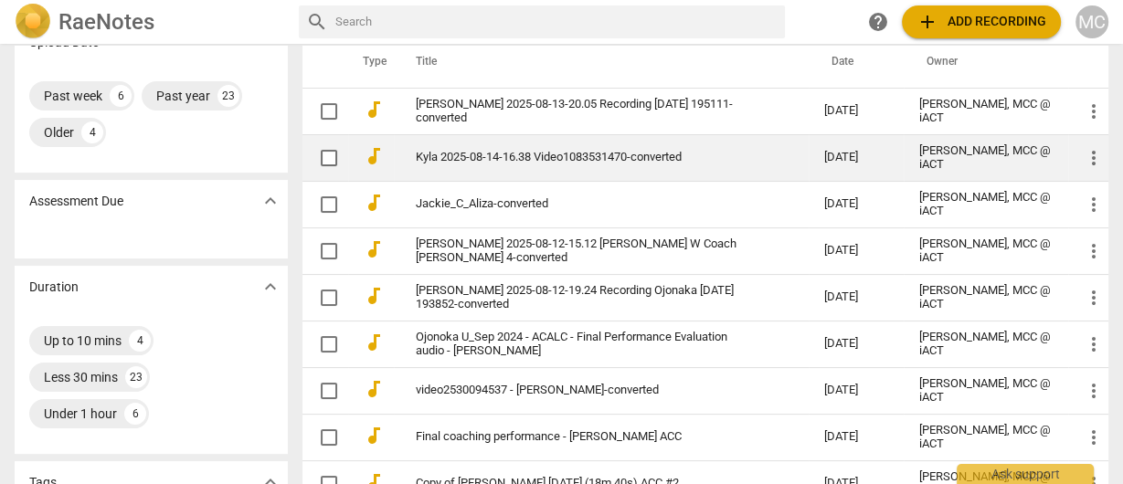
scroll to position [219, 0]
